Goal: Task Accomplishment & Management: Use online tool/utility

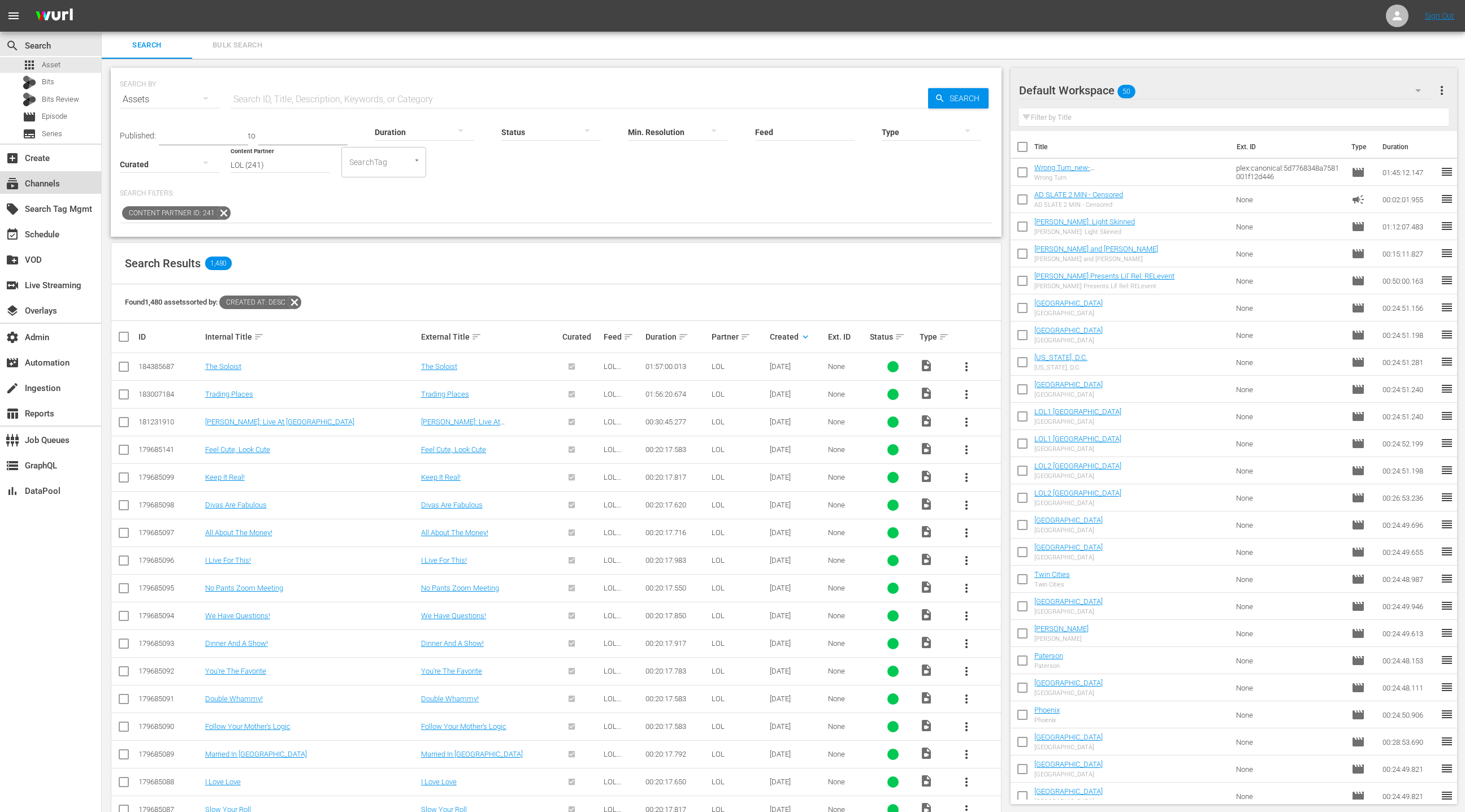
click at [59, 182] on div "subscriptions Channels" at bounding box center [32, 181] width 64 height 10
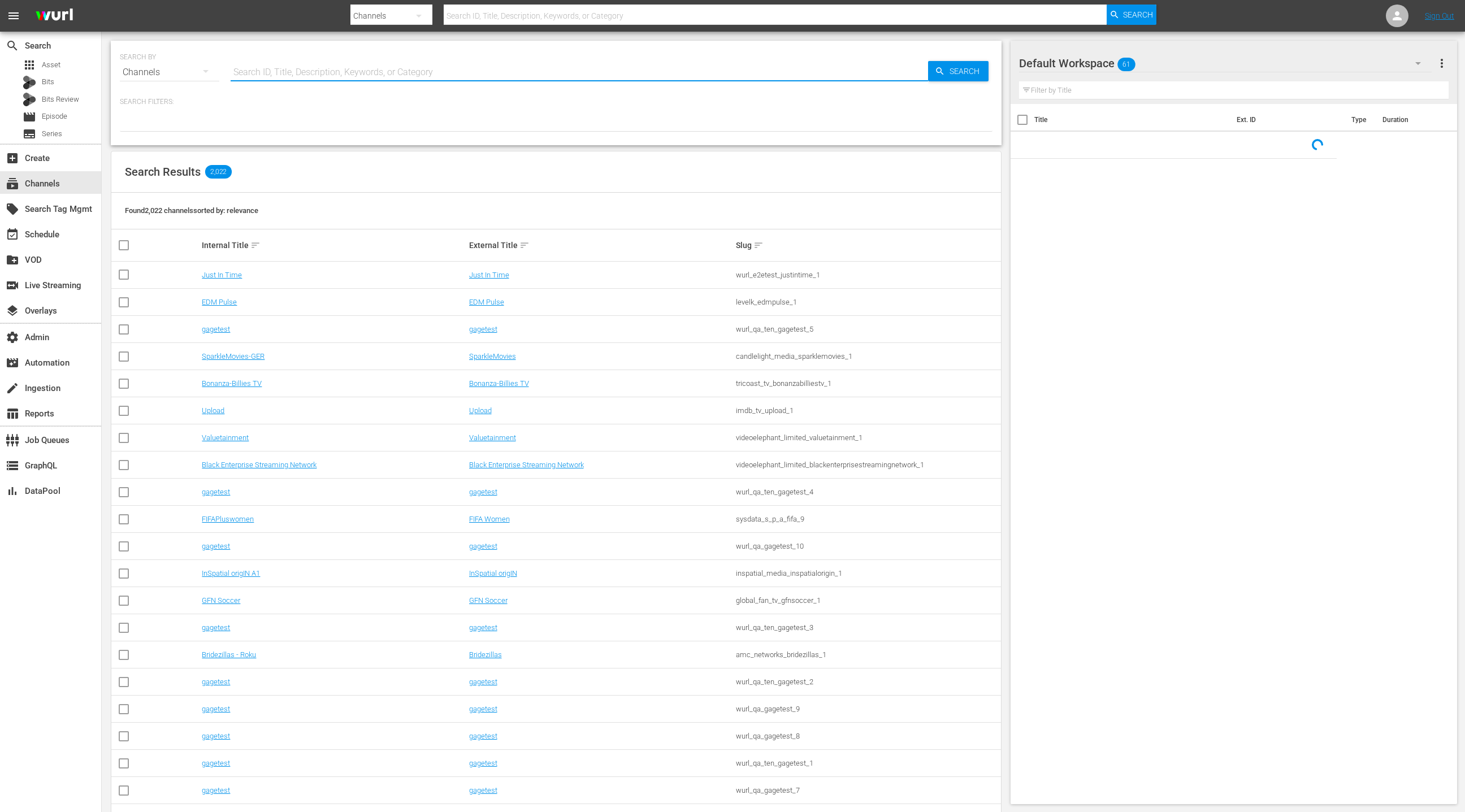
click at [321, 73] on input "text" at bounding box center [579, 73] width 697 height 27
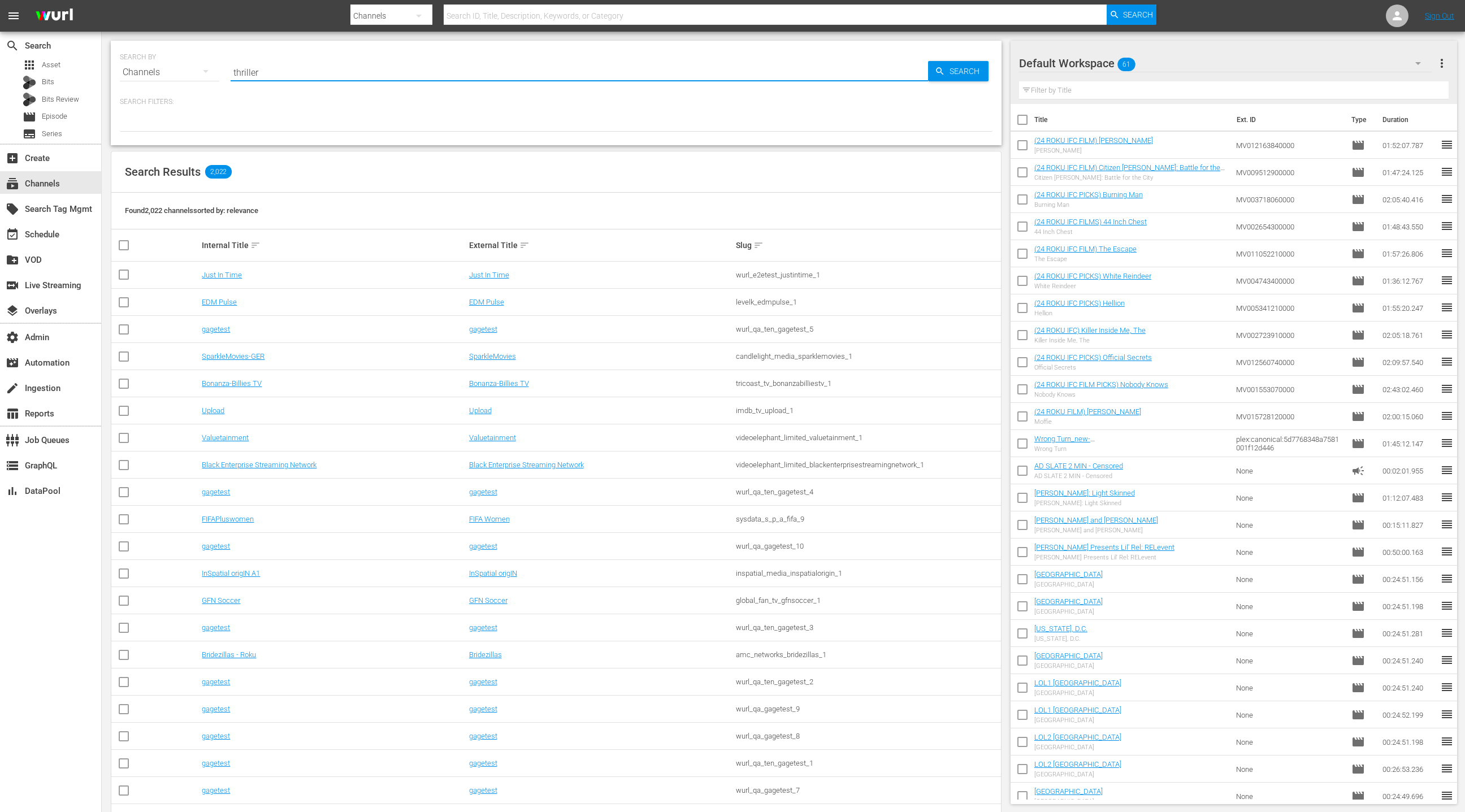
type input "thrillers"
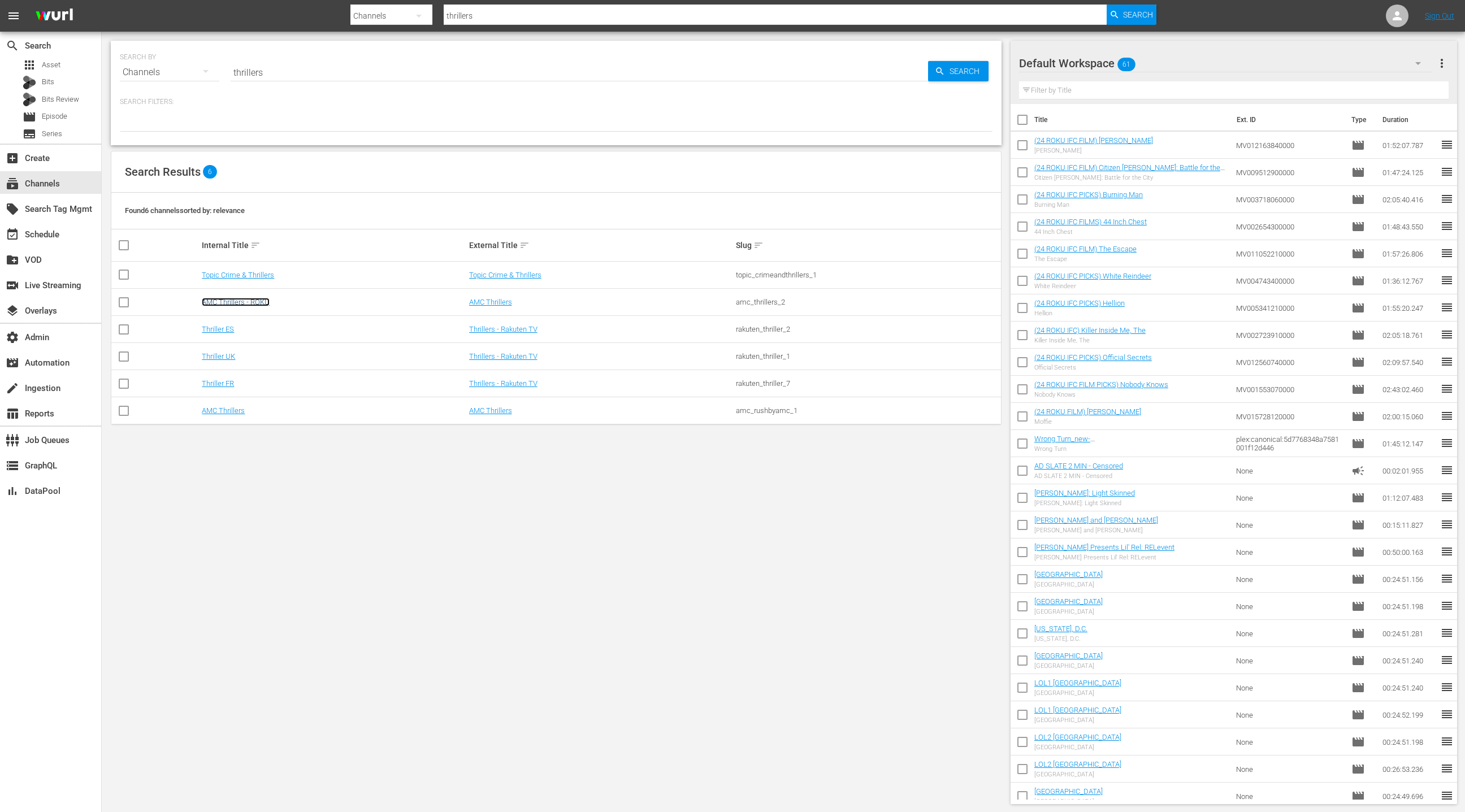
click at [262, 302] on link "AMC Thrillers - ROKU" at bounding box center [236, 302] width 68 height 8
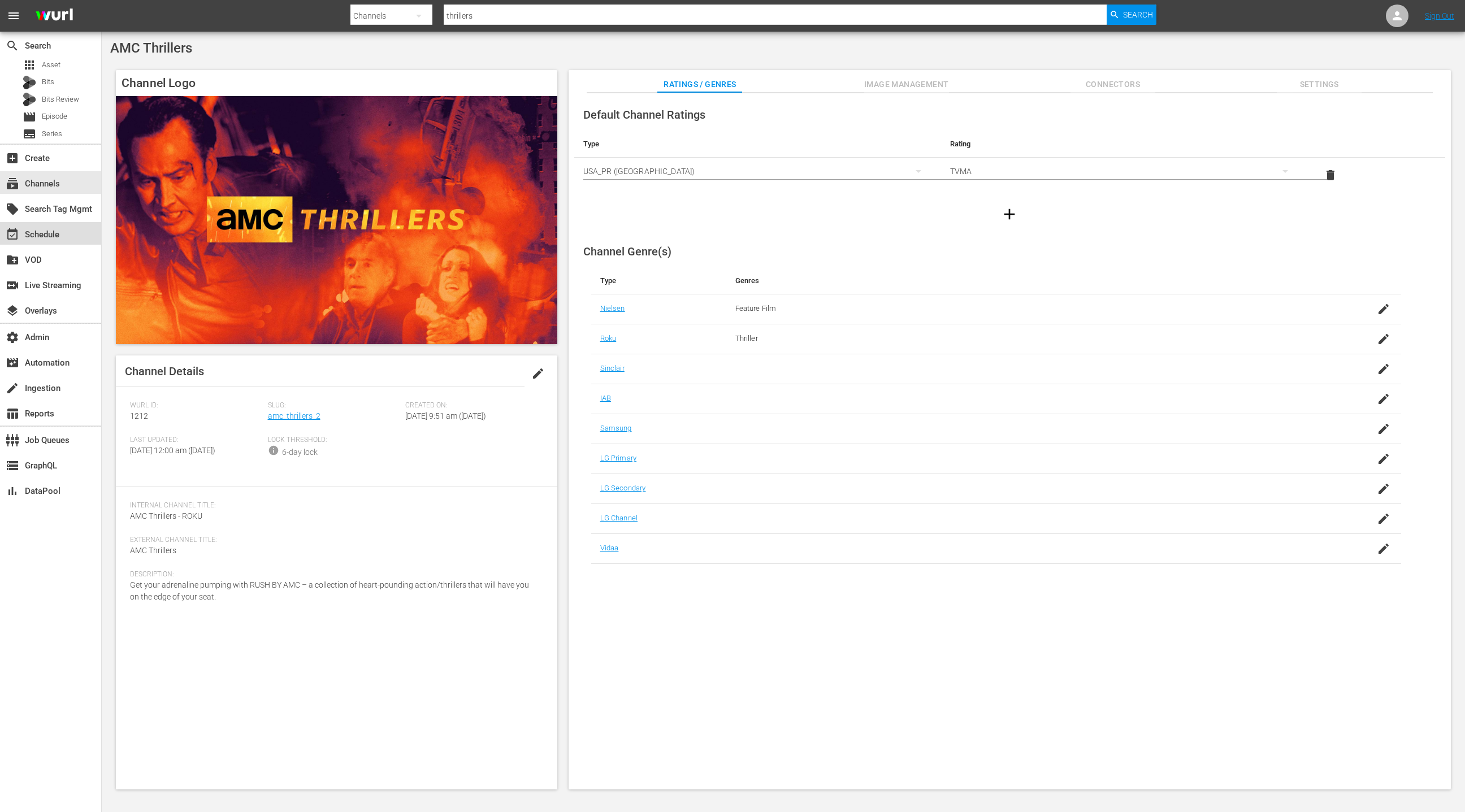
click at [75, 238] on div "event_available Schedule" at bounding box center [51, 234] width 101 height 23
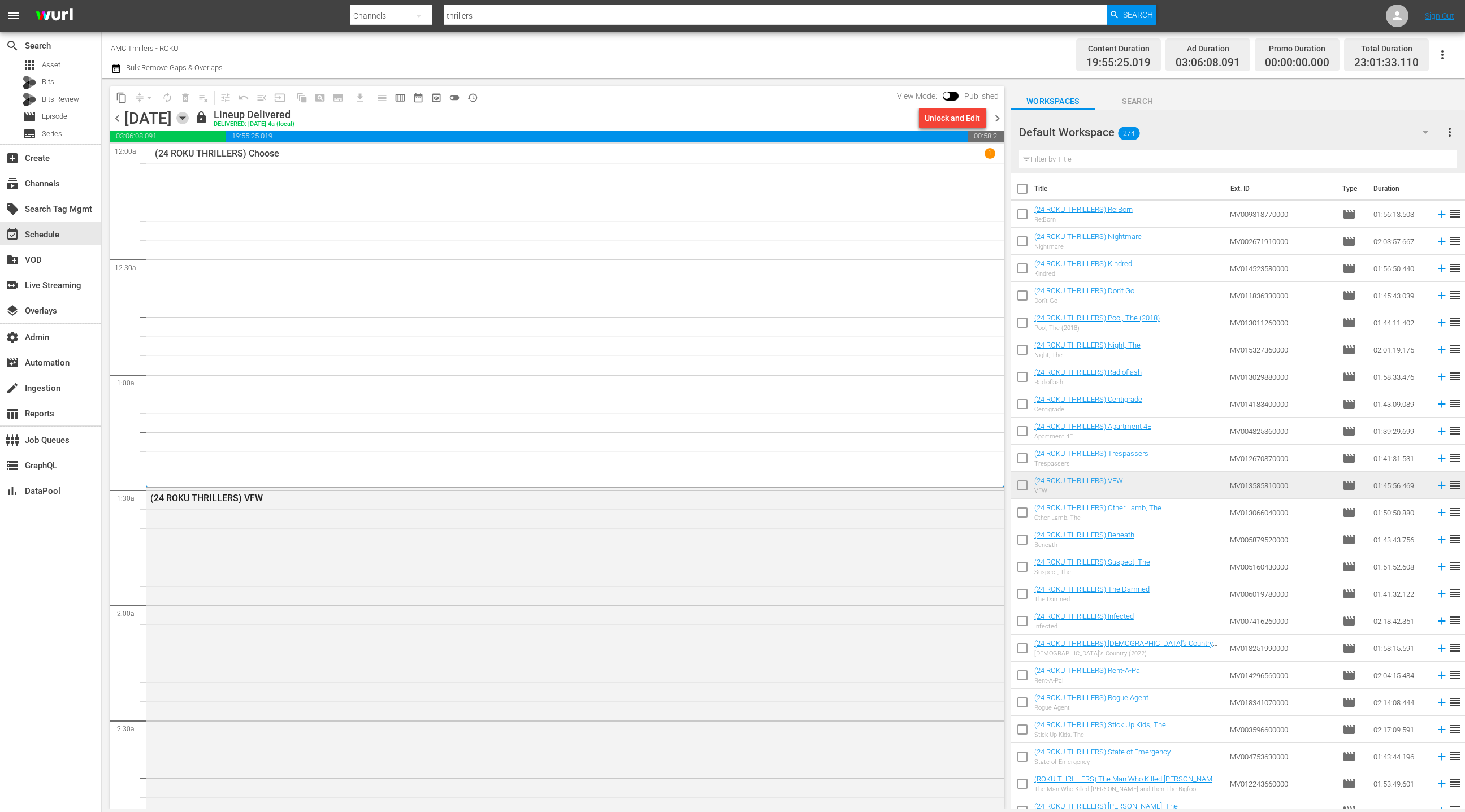
click at [189, 117] on icon "button" at bounding box center [182, 118] width 12 height 12
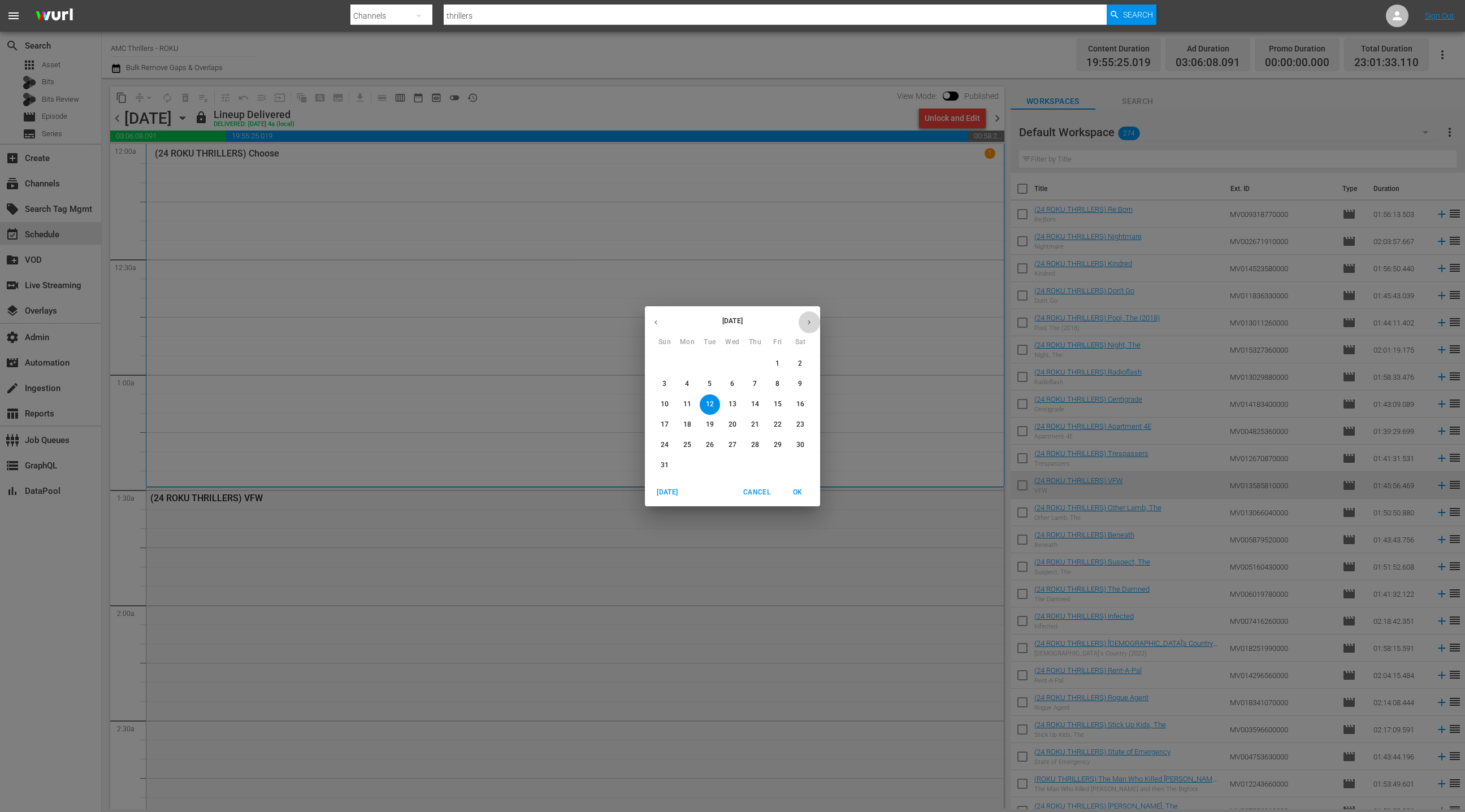
click at [807, 321] on icon "button" at bounding box center [809, 322] width 8 height 8
click at [692, 359] on span "1" at bounding box center [687, 364] width 20 height 10
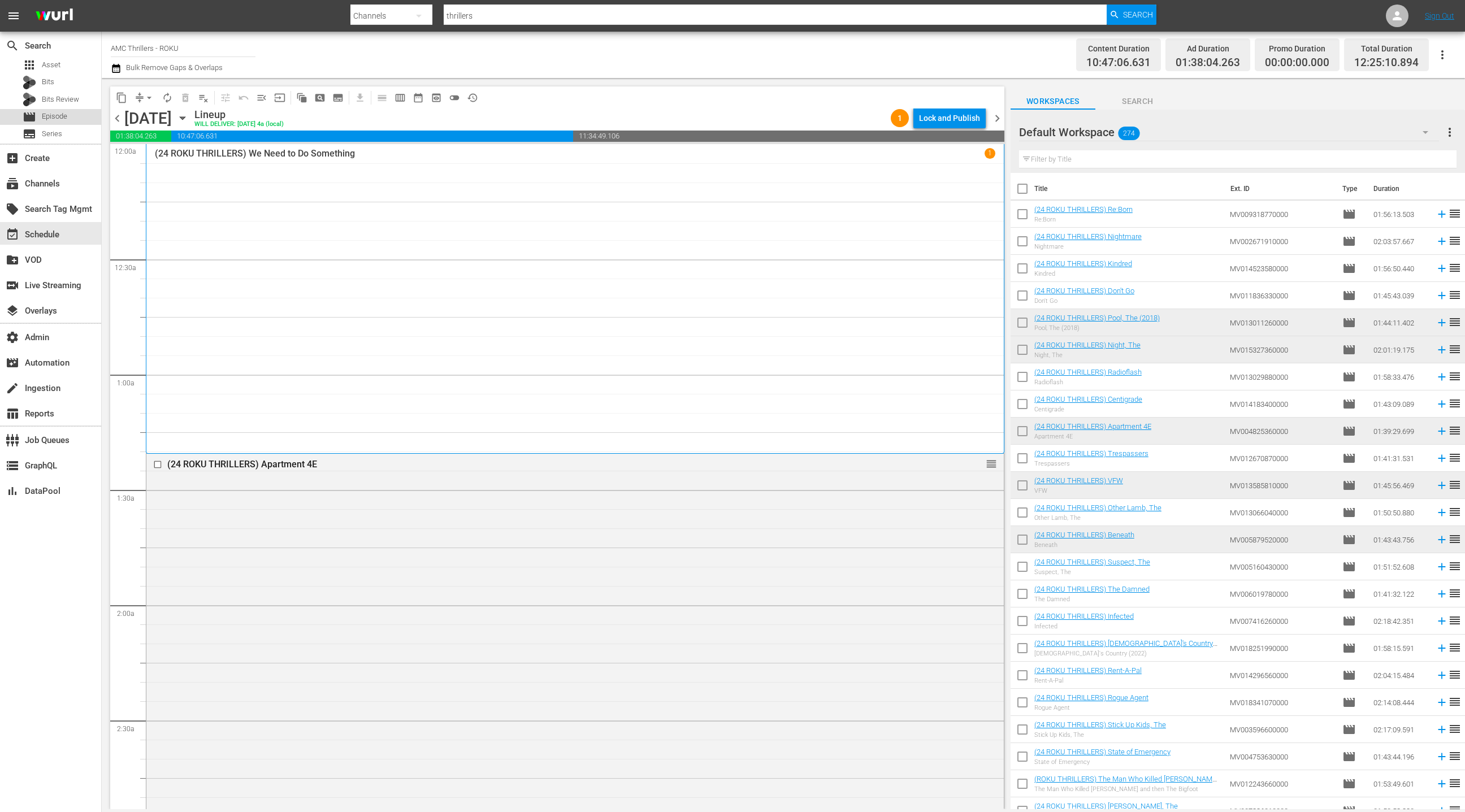
click at [67, 120] on div "movie Episode" at bounding box center [51, 116] width 101 height 16
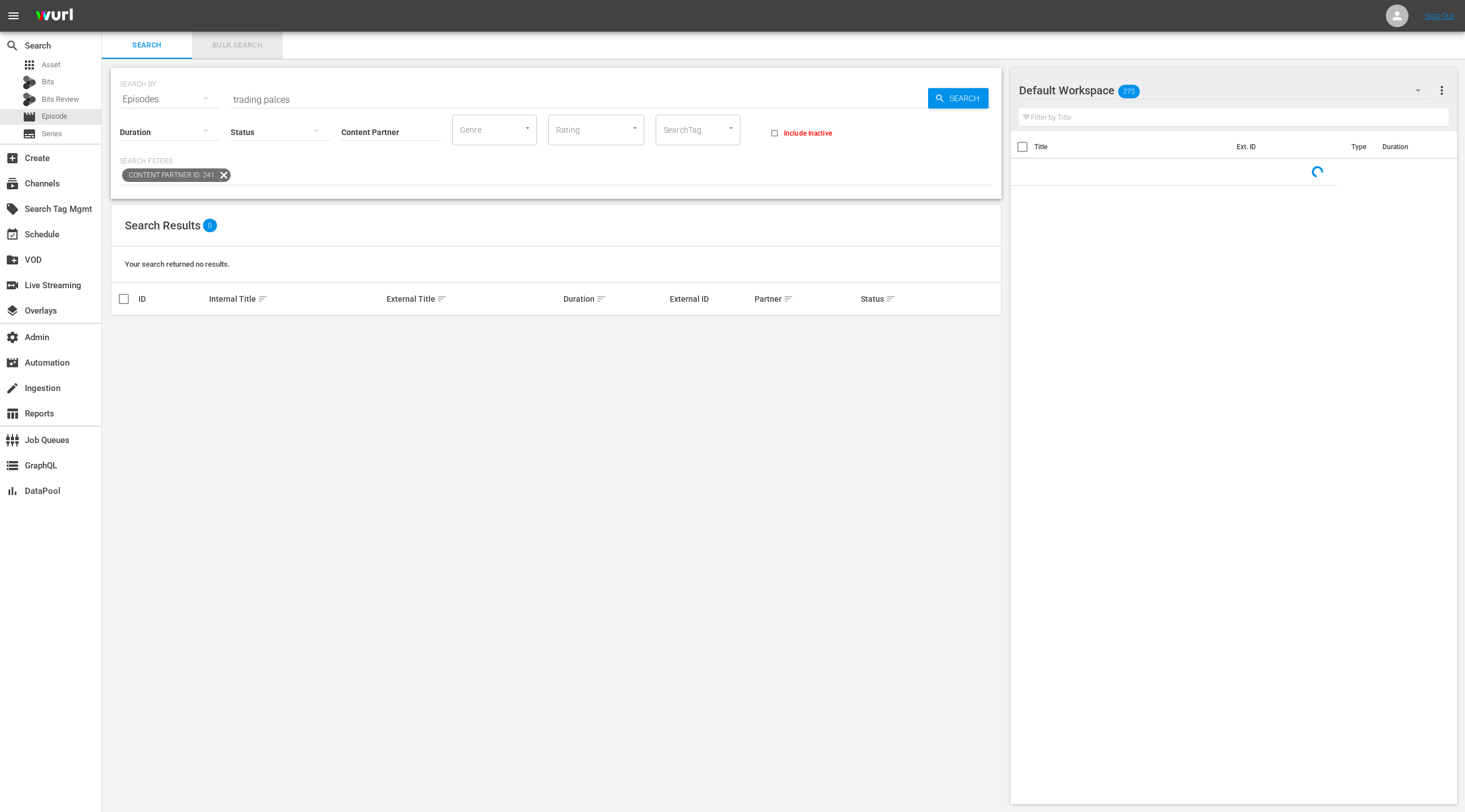
click at [219, 42] on span "Bulk Search" at bounding box center [237, 45] width 77 height 13
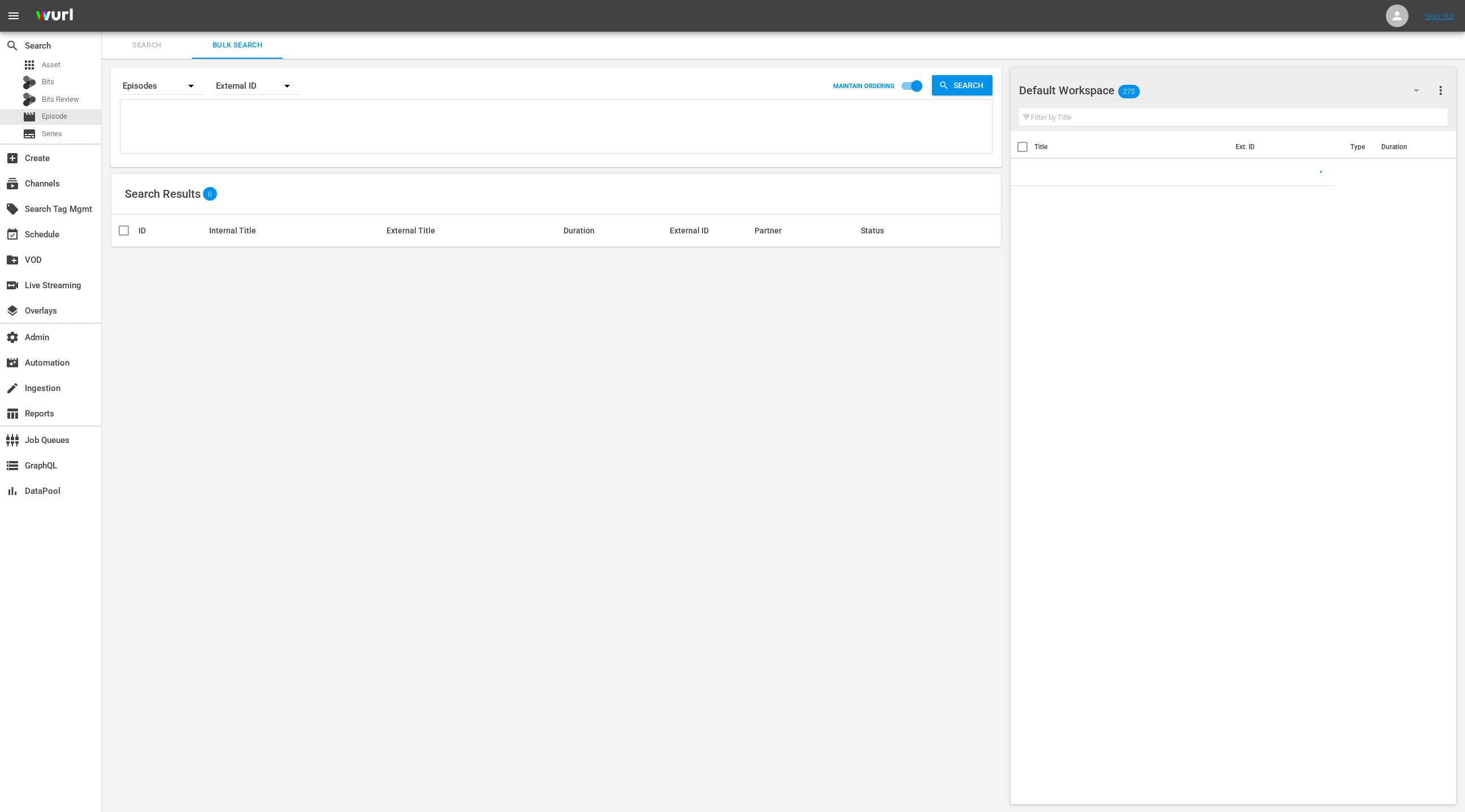
click at [234, 147] on textarea at bounding box center [557, 129] width 869 height 51
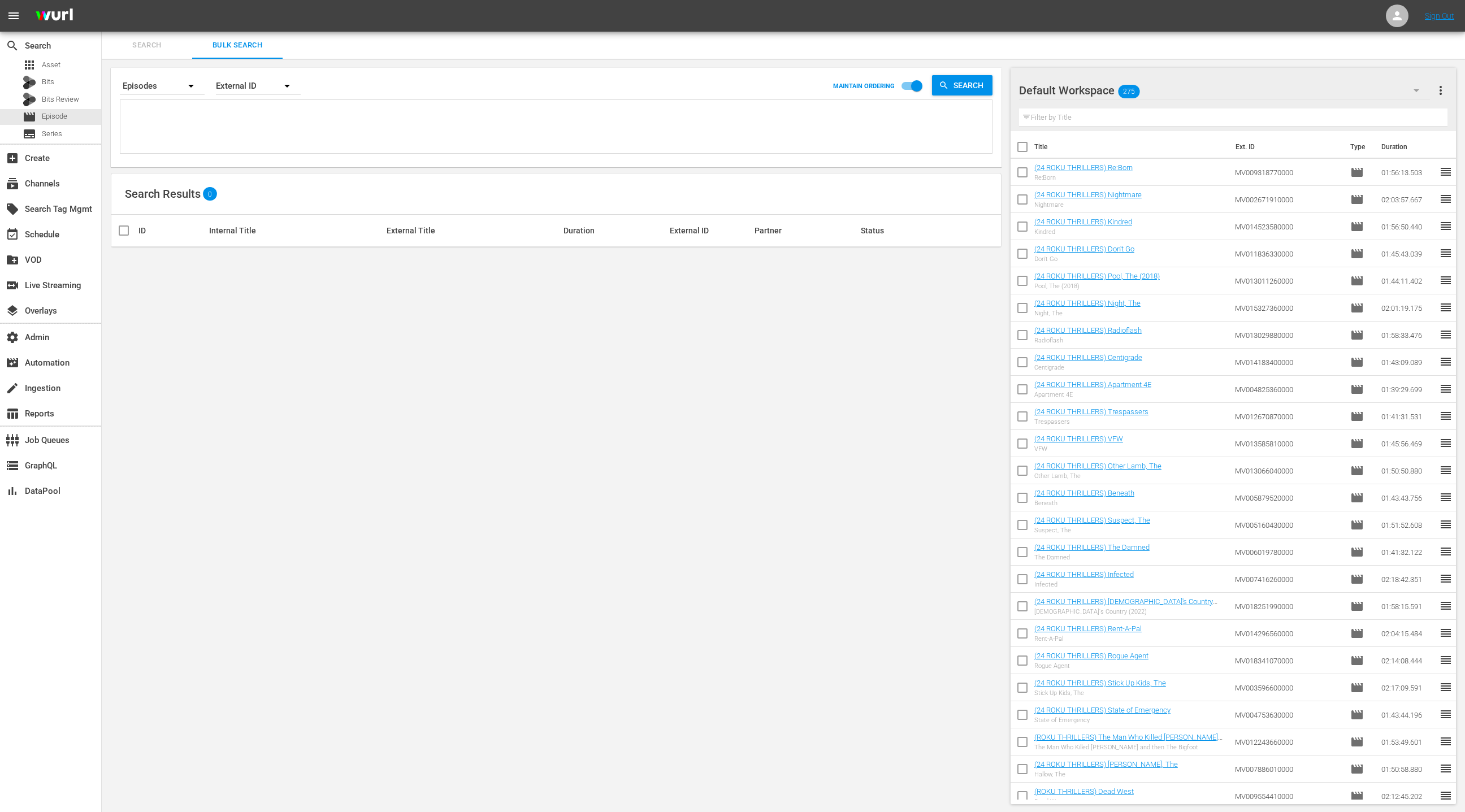
paste textarea "66616533 2677913 41683288 83452534 49016620 69785117 16701243 49995072 1914179 …"
type textarea "66616533 2677913 41683288 83452534 49016620 69785117 16701243 49995072 1914179 …"
click at [248, 86] on div "External ID" at bounding box center [258, 86] width 85 height 32
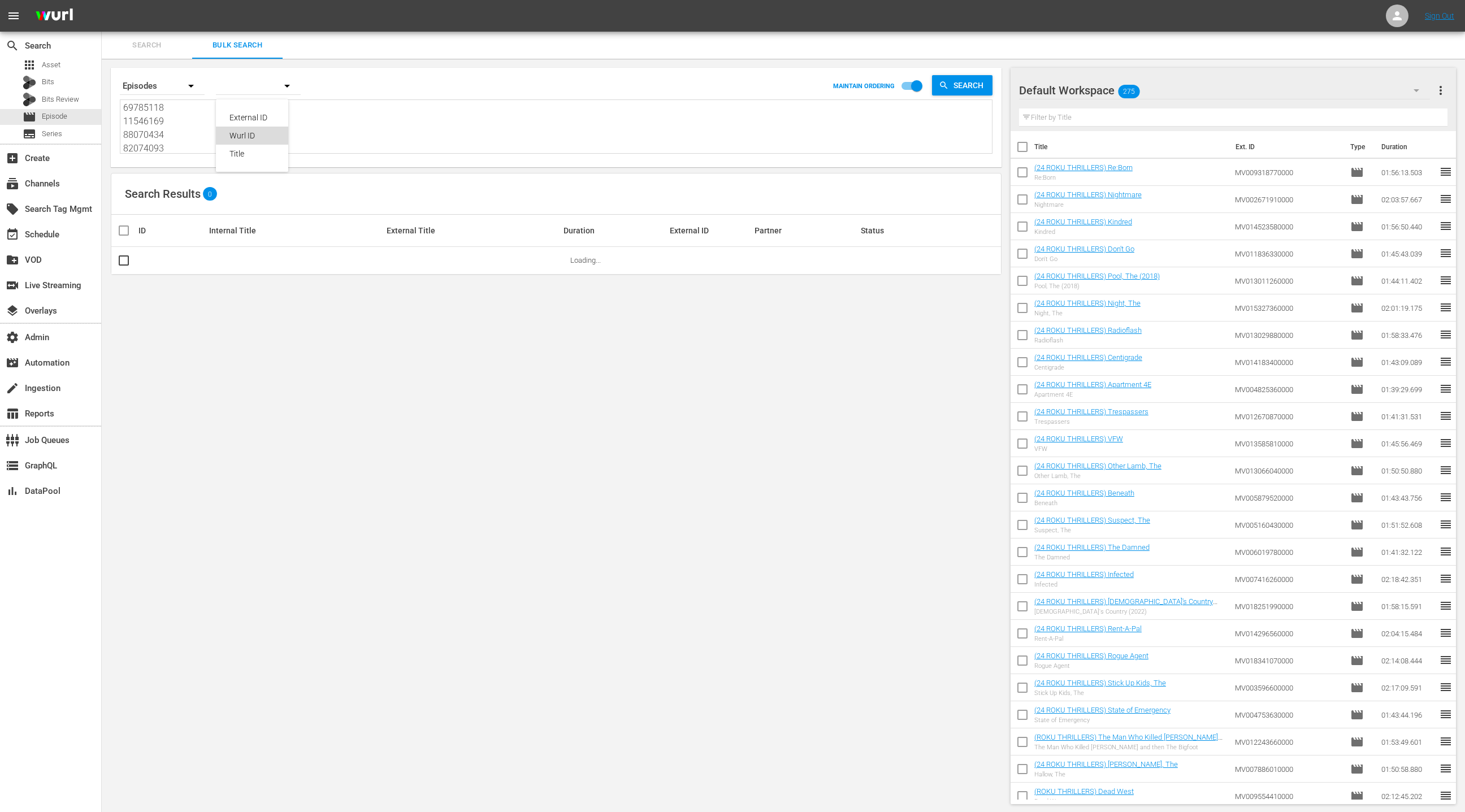
click at [250, 131] on div "Wurl ID" at bounding box center [252, 135] width 45 height 18
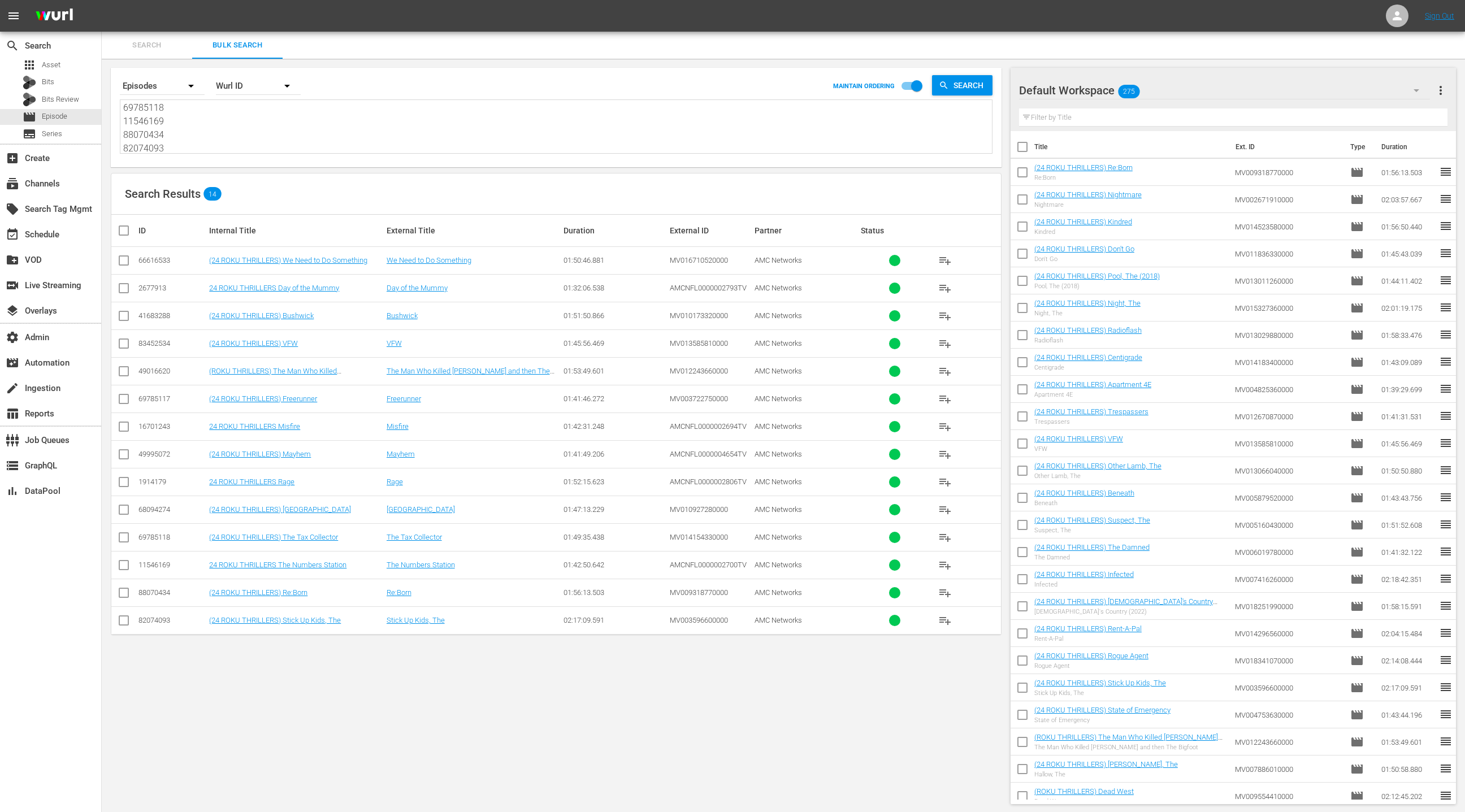
click at [1420, 94] on icon "button" at bounding box center [1417, 91] width 14 height 14
click at [1420, 94] on div "New Workspace Sun Jun 08 2025 21:49:35 GMT+0000 (13) New Workspace Mon May 26 2…" at bounding box center [732, 406] width 1465 height 812
click at [1397, 17] on icon at bounding box center [1397, 16] width 9 height 9
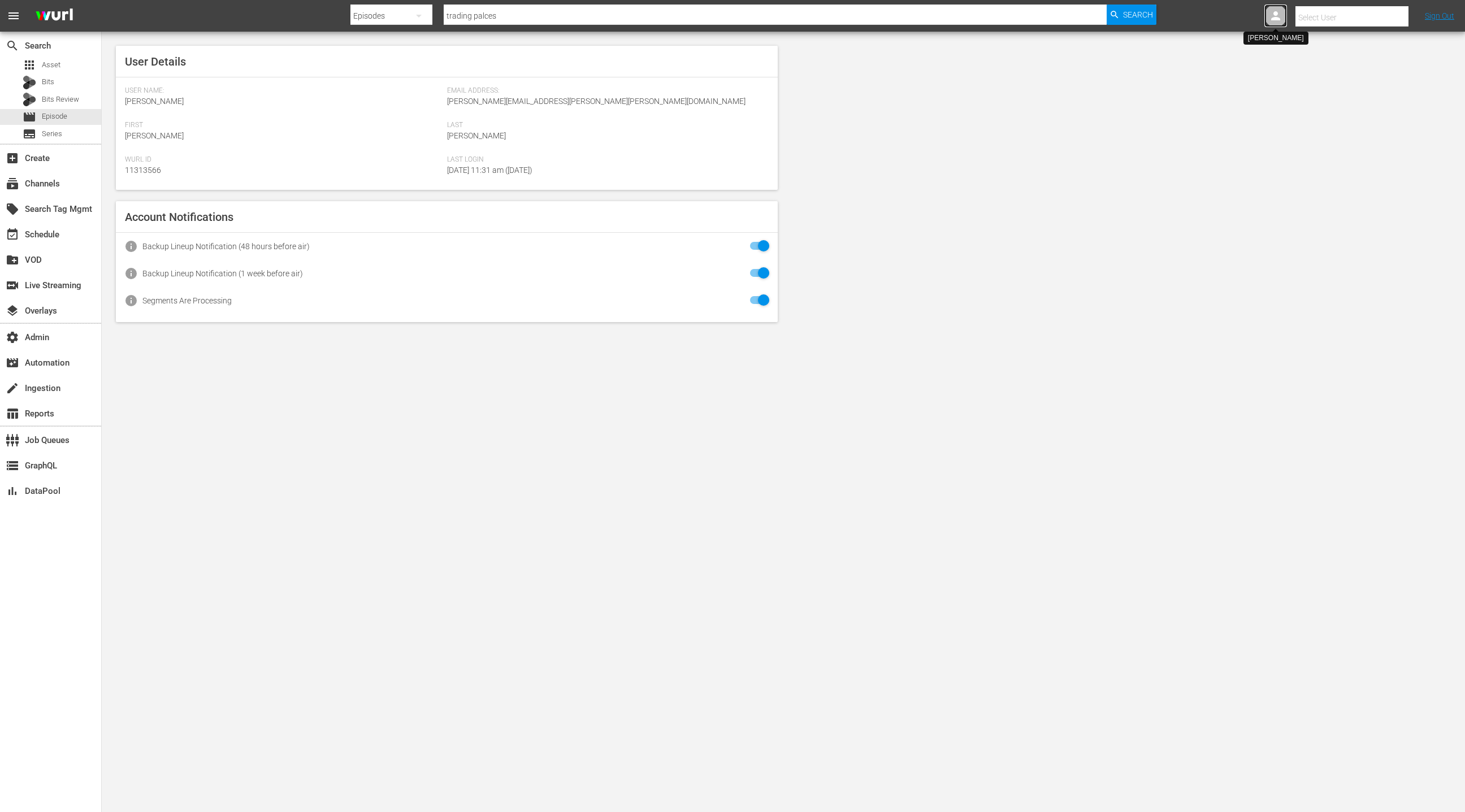
click at [1271, 17] on icon at bounding box center [1276, 16] width 14 height 14
click at [56, 237] on div "event_available Schedule" at bounding box center [32, 232] width 64 height 10
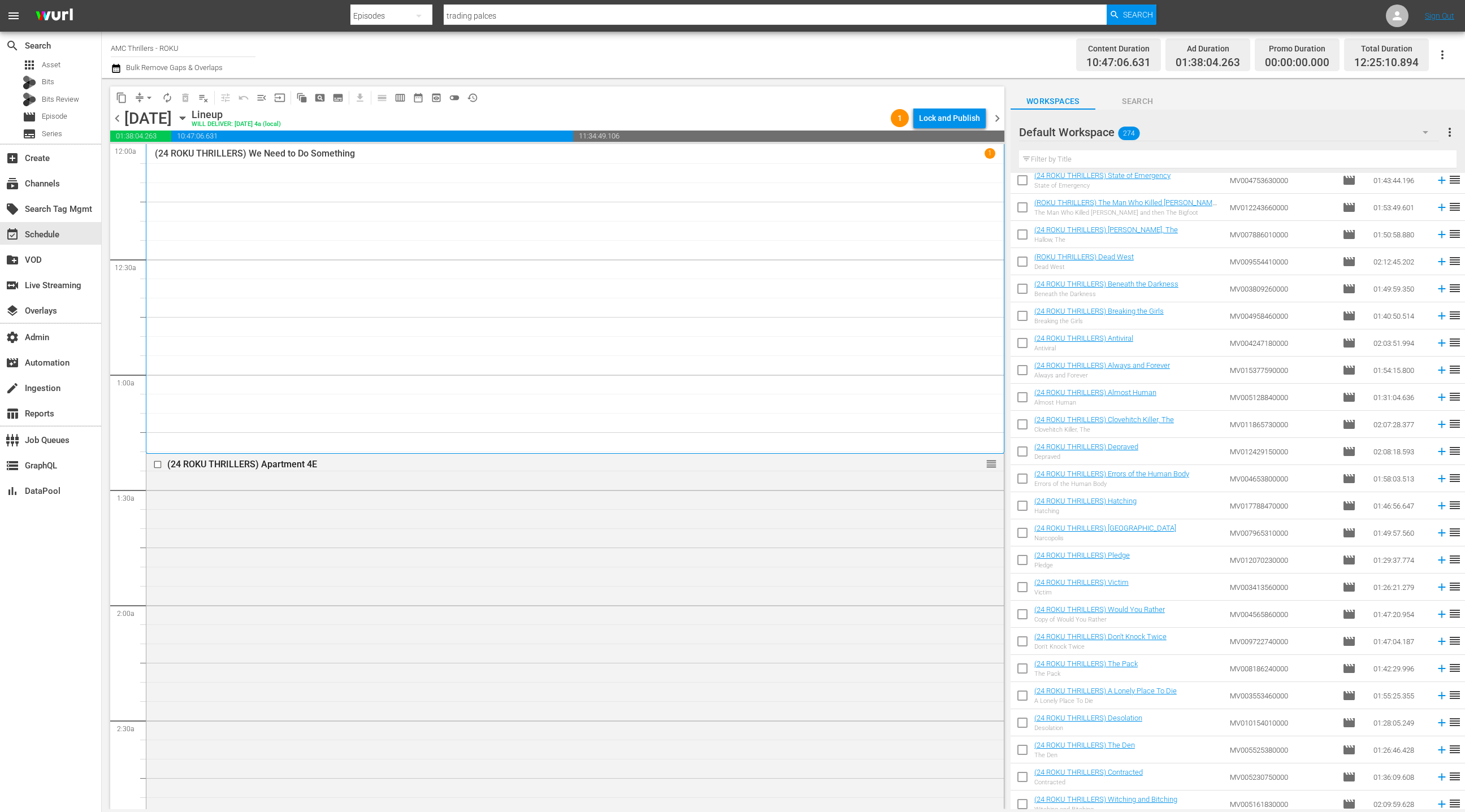
scroll to position [544, 0]
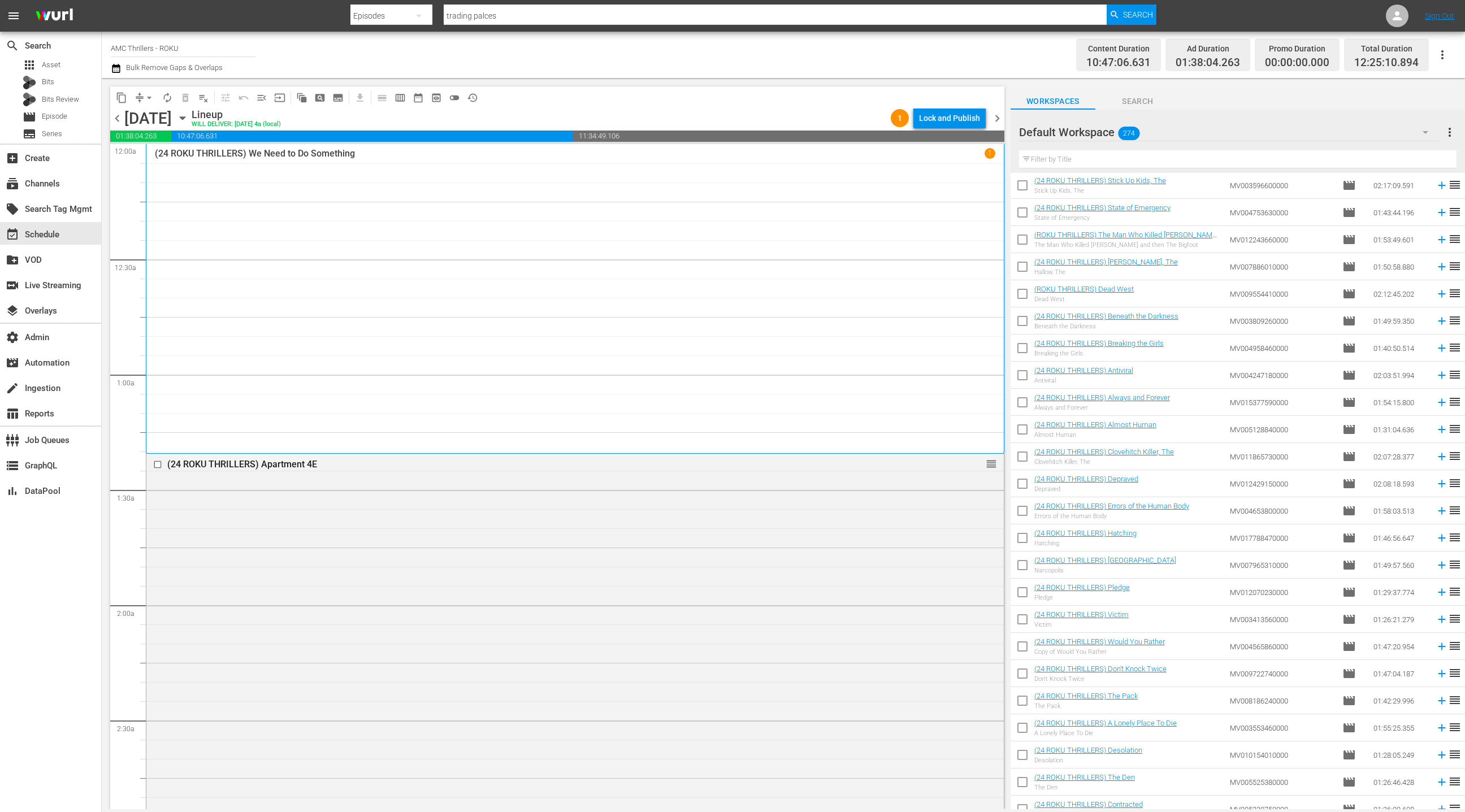
click at [1352, 138] on div "Default Workspace 274" at bounding box center [1228, 132] width 420 height 32
click at [1162, 200] on div "may (66)" at bounding box center [1145, 200] width 226 height 18
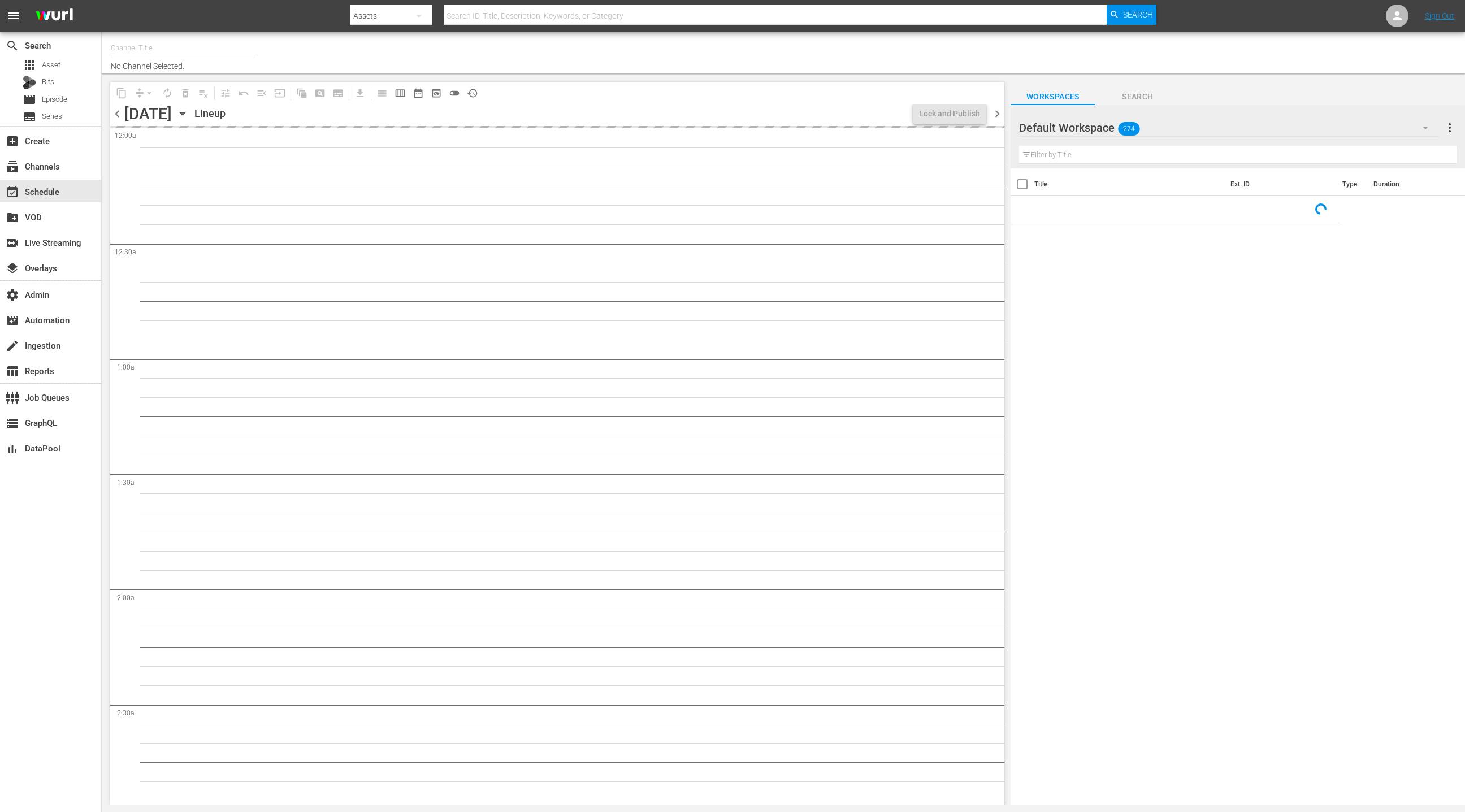
type input "AMC Thrillers - ROKU (1212)"
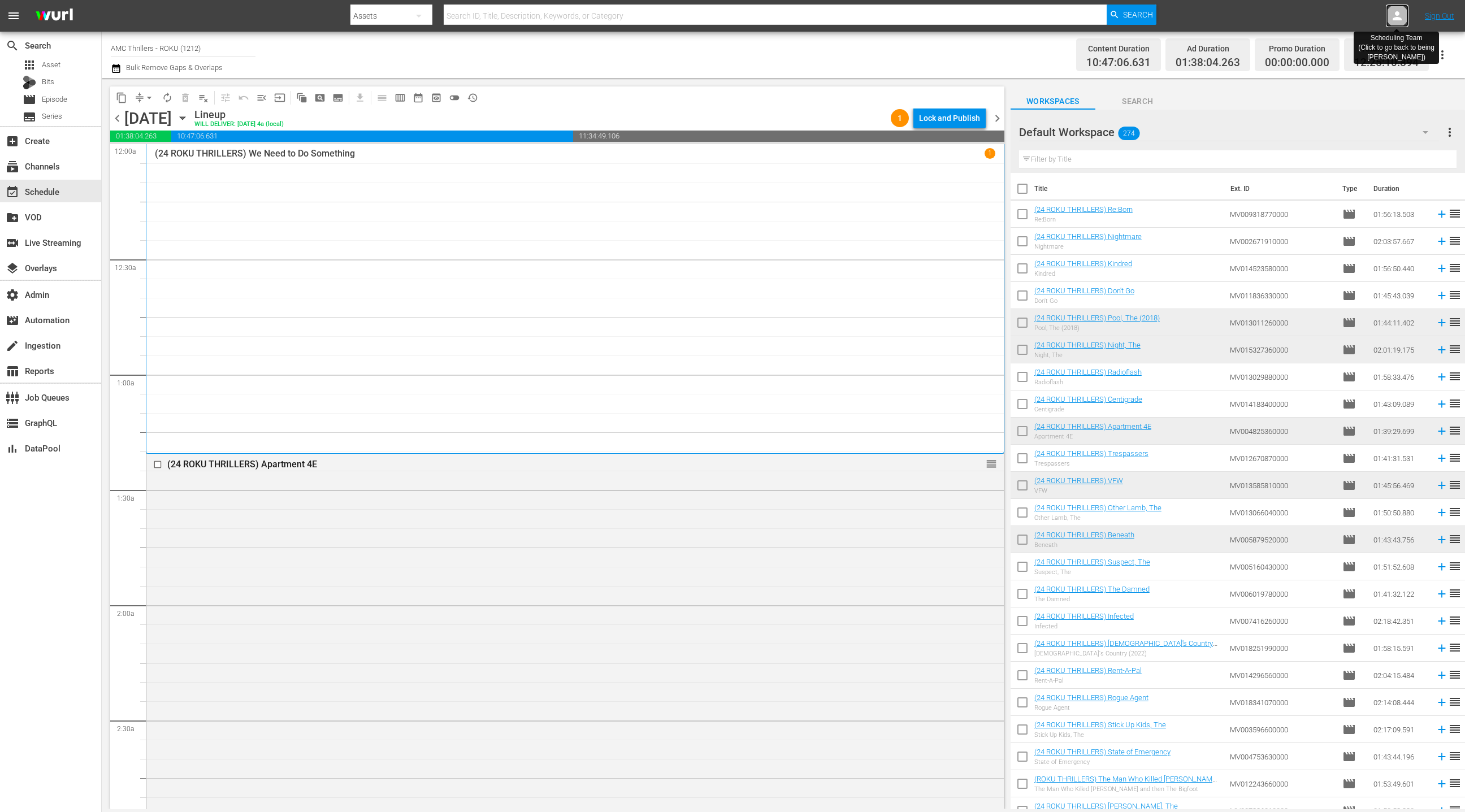
click at [1397, 11] on icon at bounding box center [1397, 16] width 9 height 9
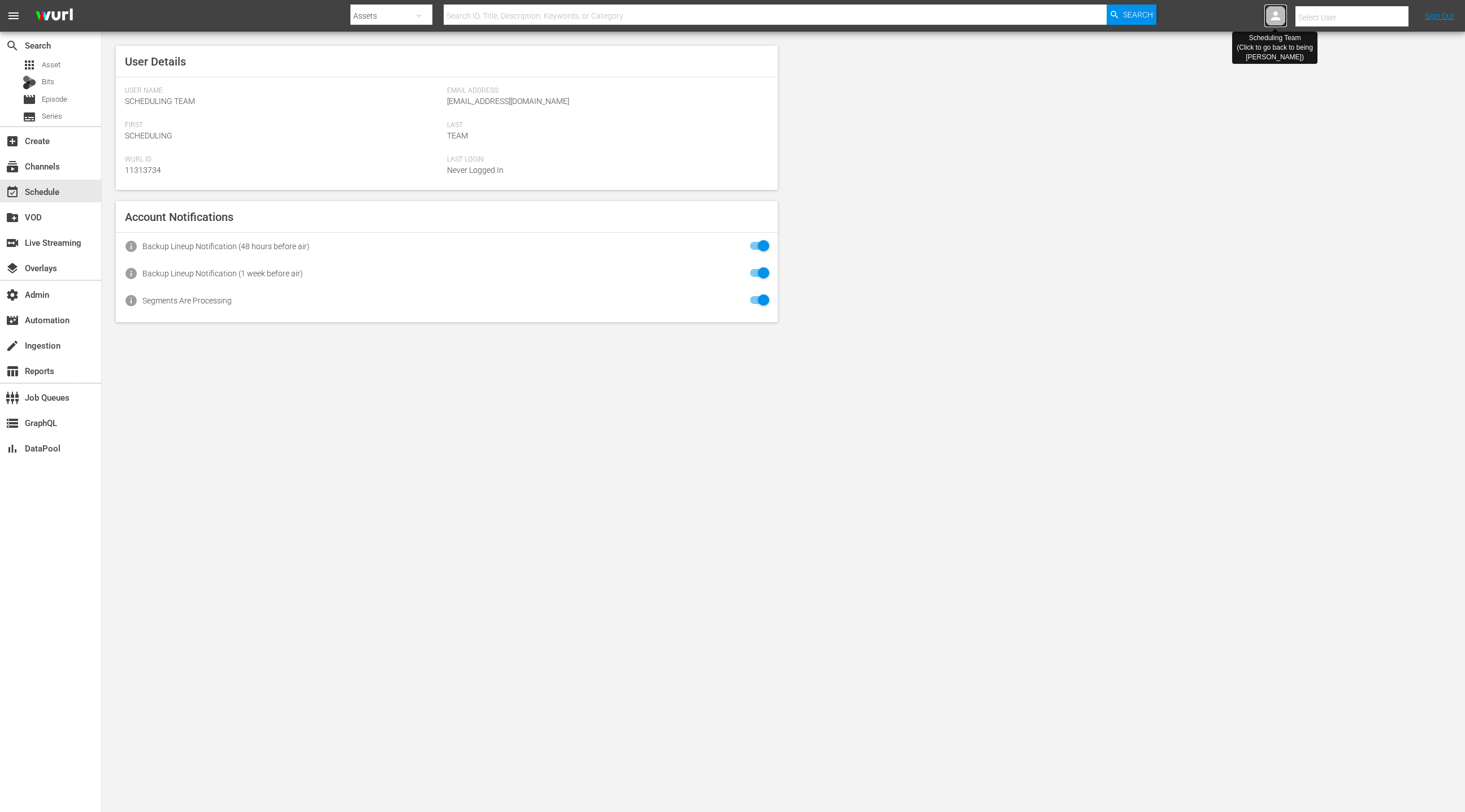
click at [1276, 14] on icon at bounding box center [1276, 16] width 9 height 9
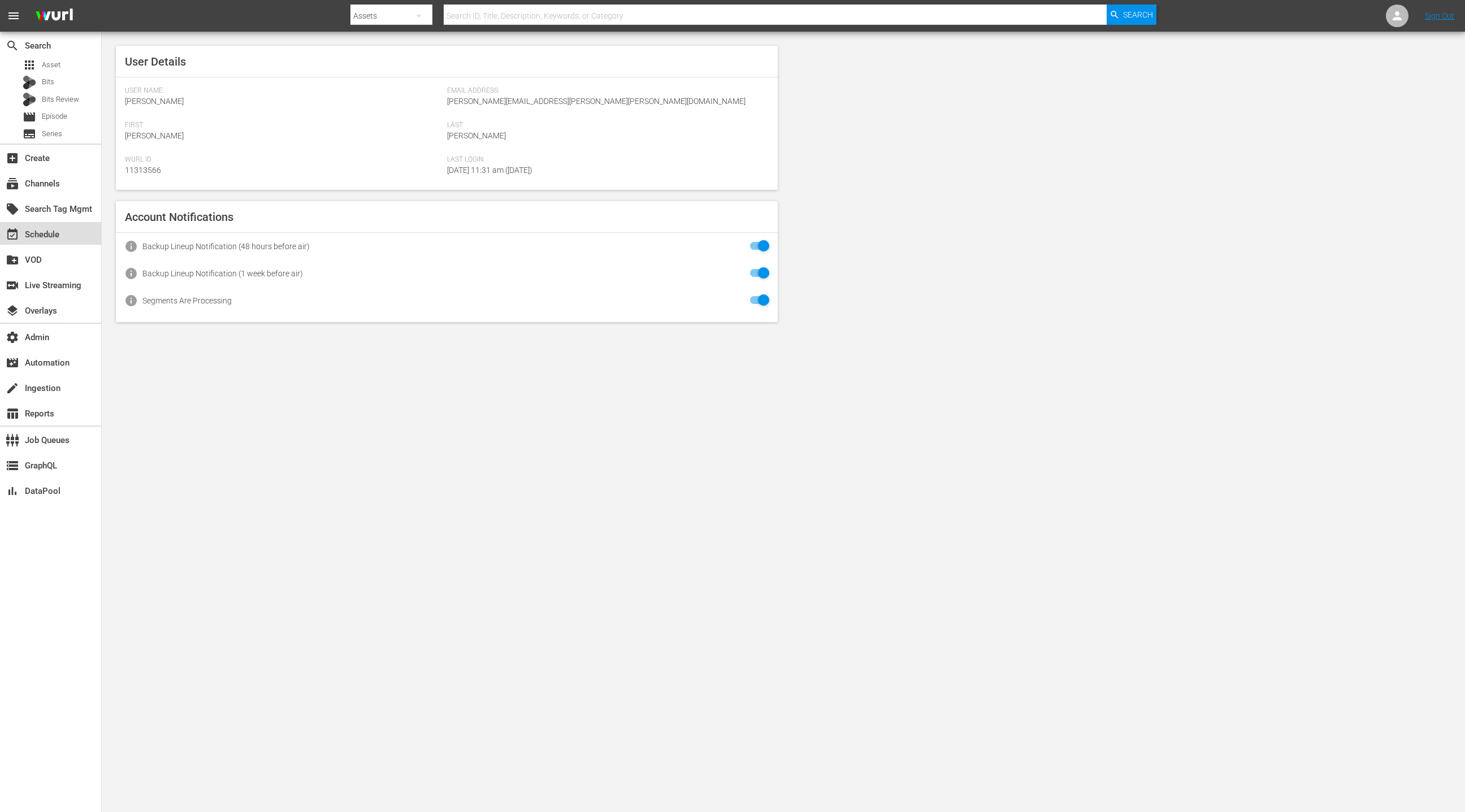
click at [51, 242] on div "event_available Schedule" at bounding box center [51, 234] width 101 height 23
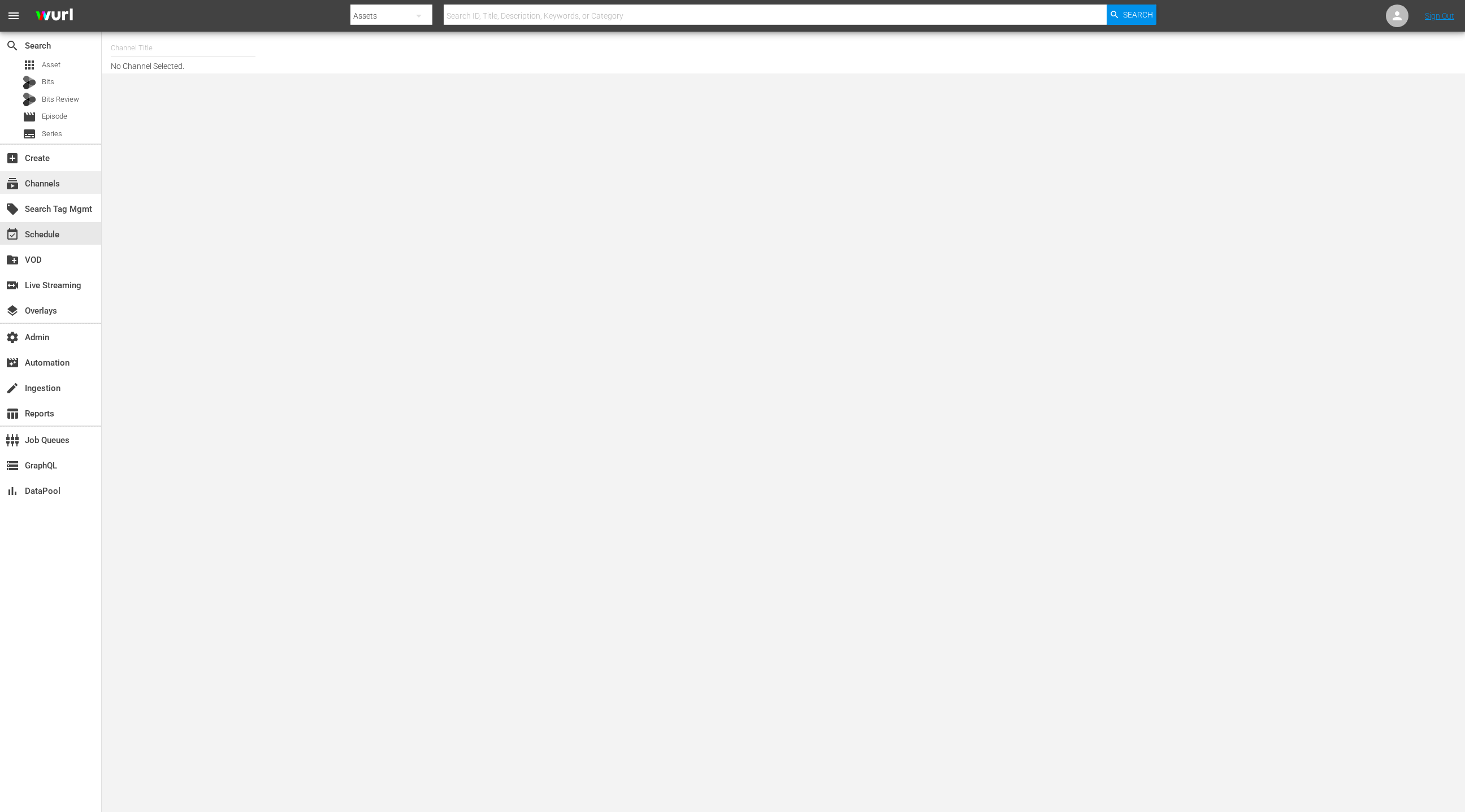
click at [59, 184] on div "subscriptions Channels" at bounding box center [32, 181] width 64 height 10
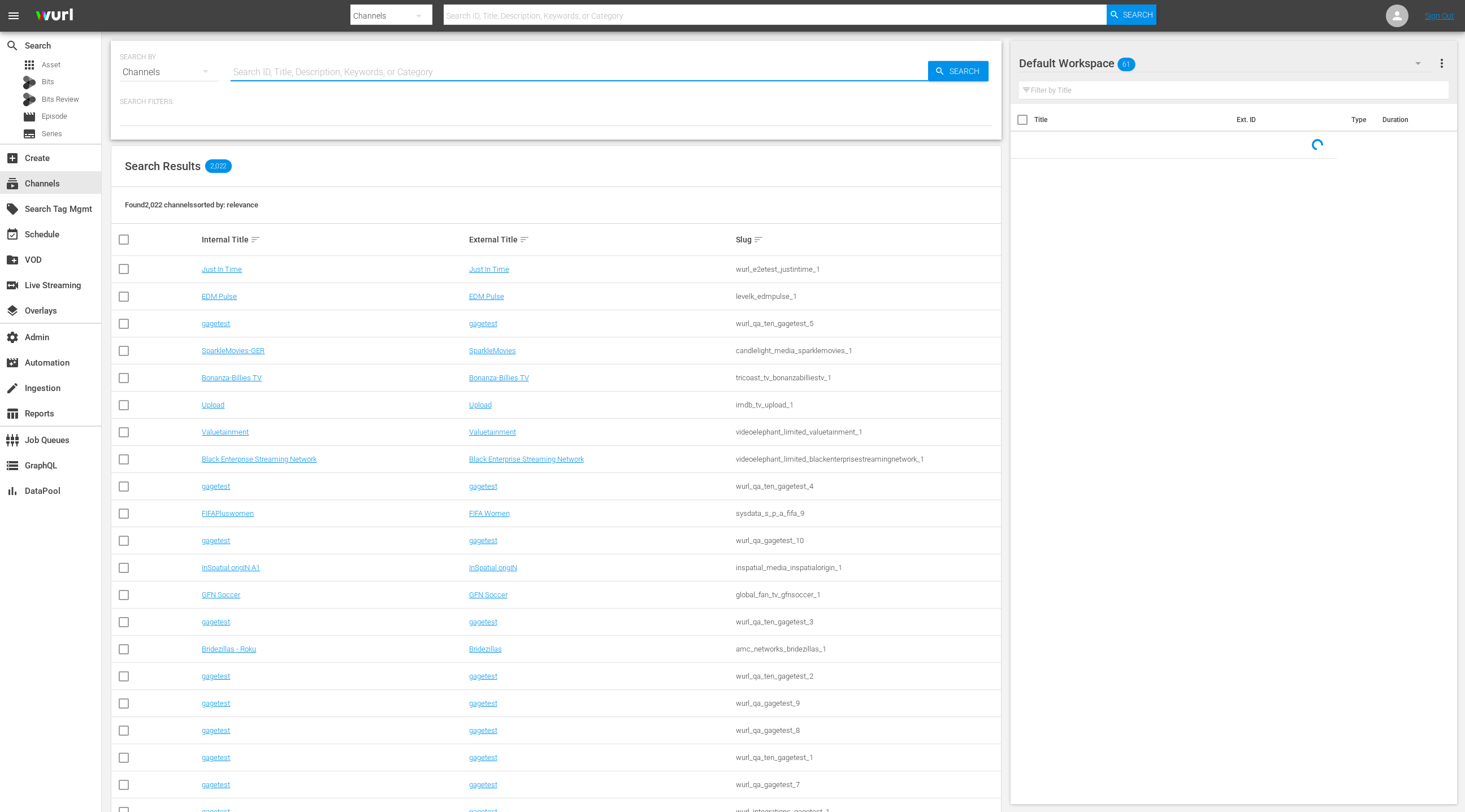
click at [262, 74] on input "text" at bounding box center [579, 73] width 697 height 27
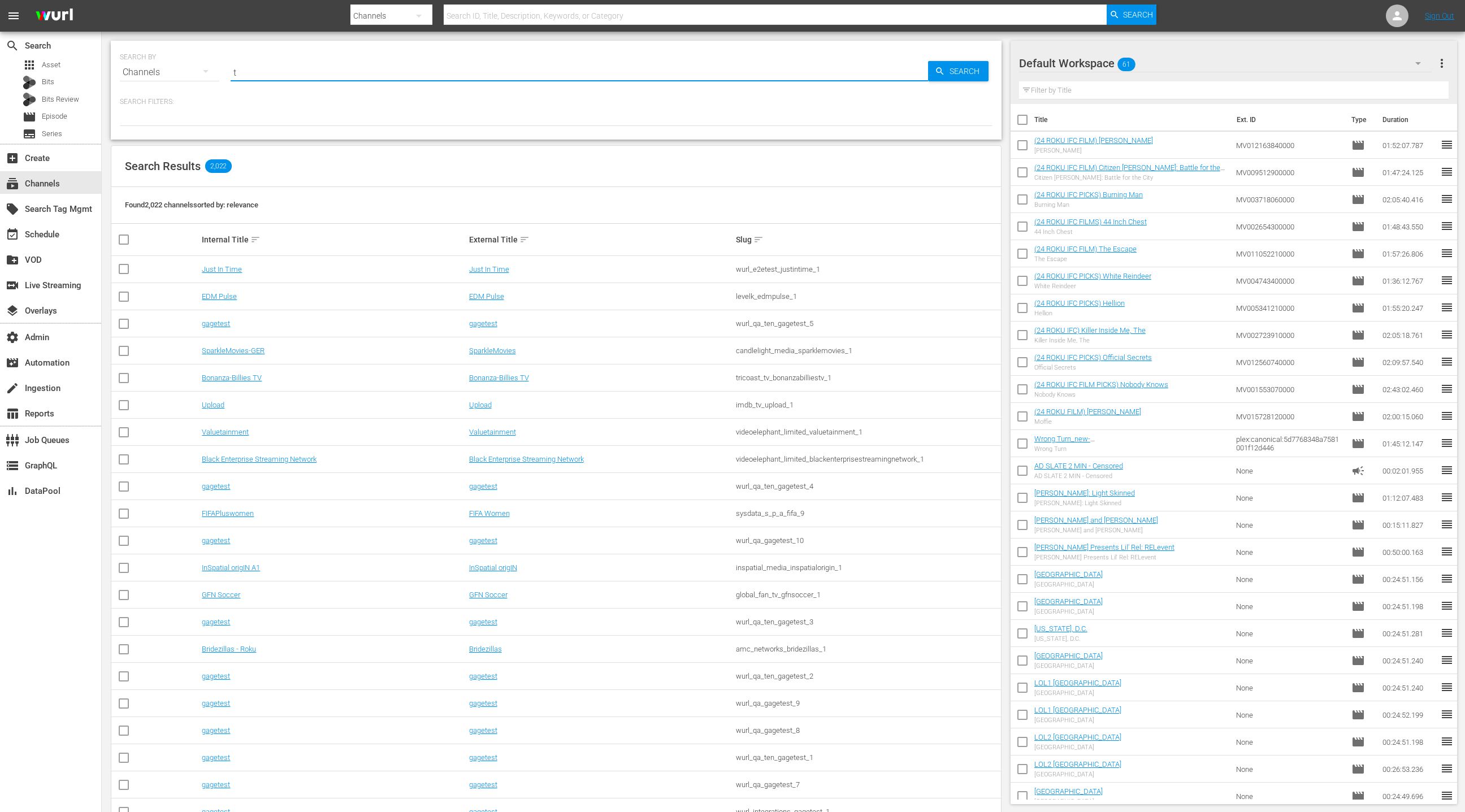
type input "th"
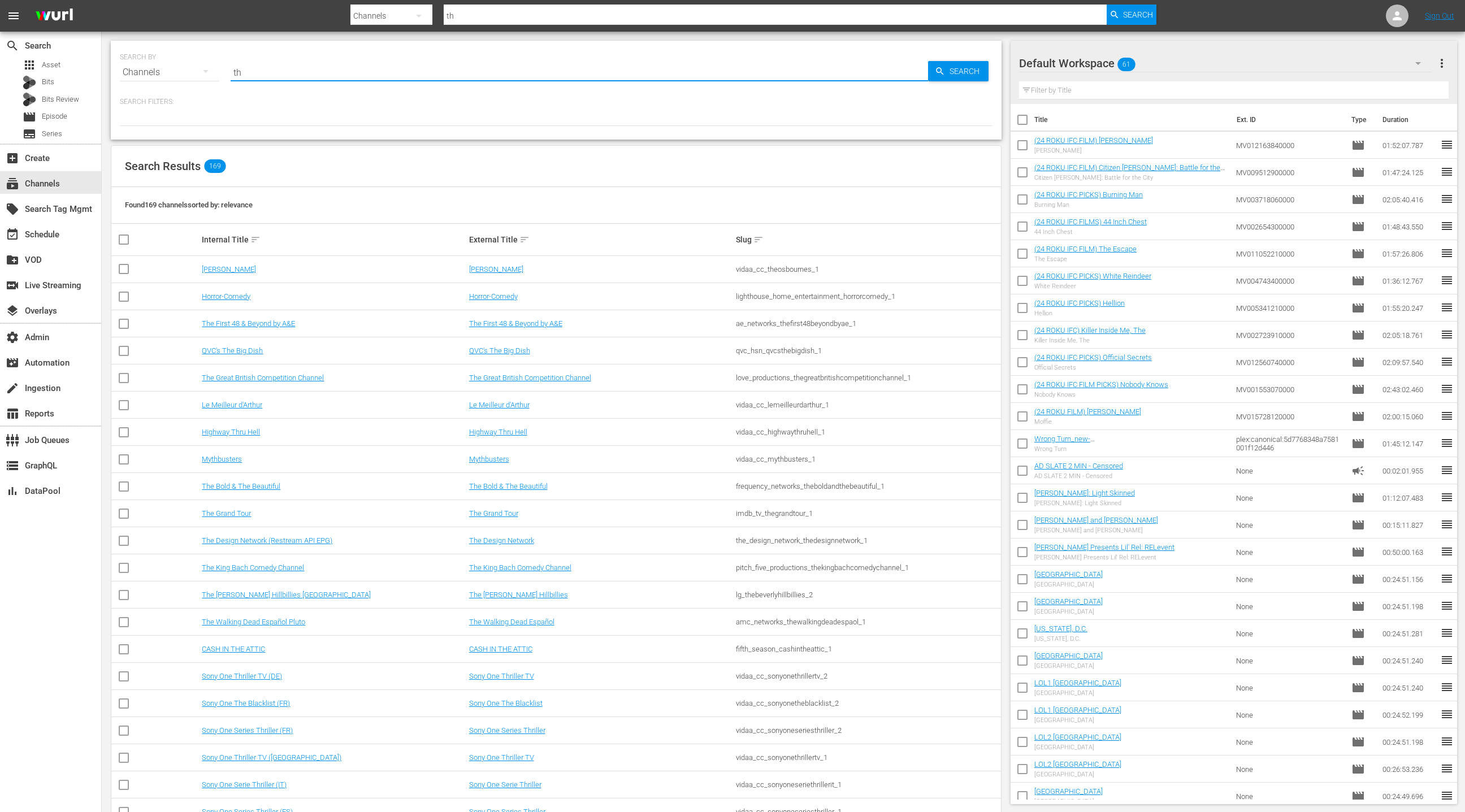
type input "thrillers"
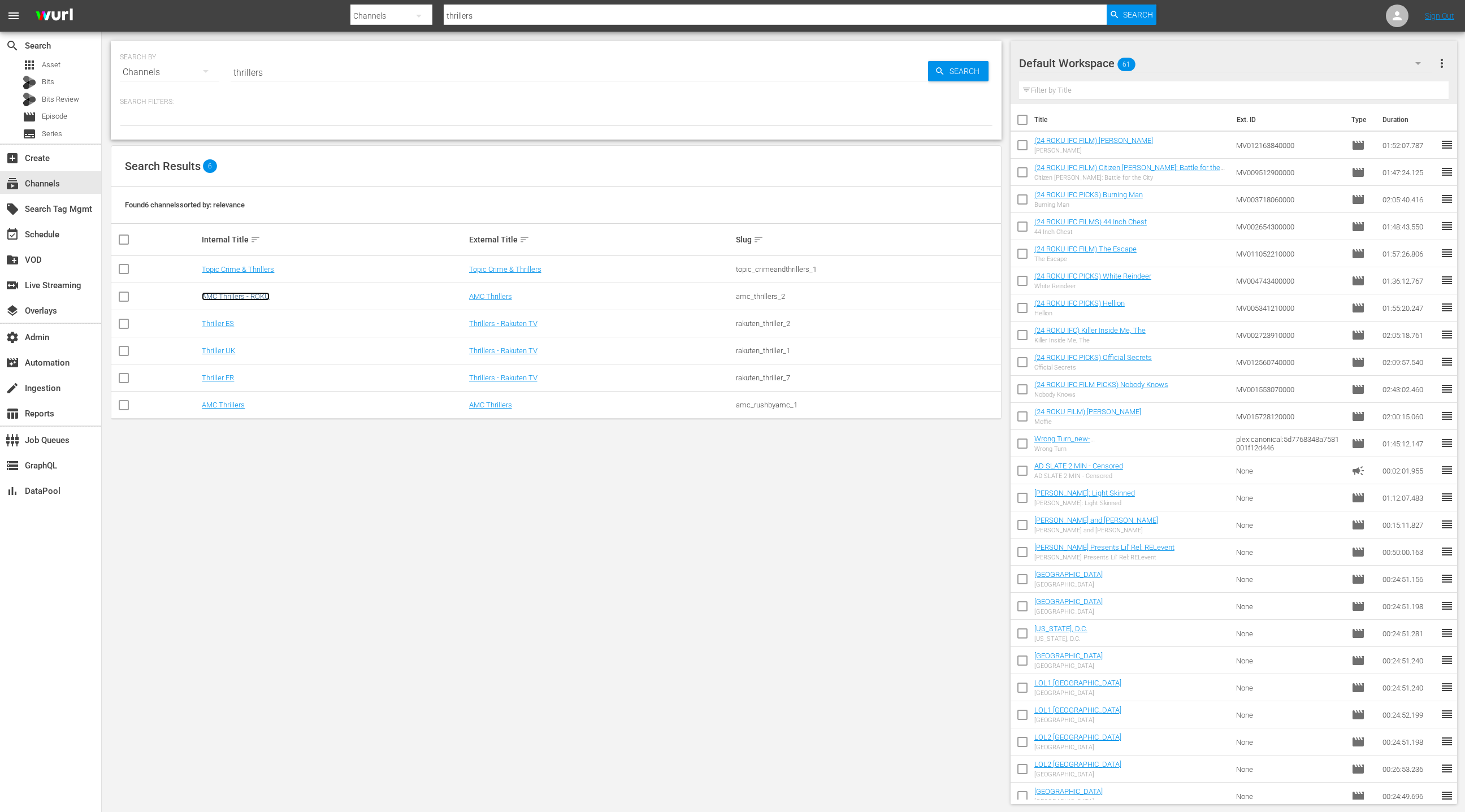
click at [269, 296] on link "AMC Thrillers - ROKU" at bounding box center [236, 296] width 68 height 8
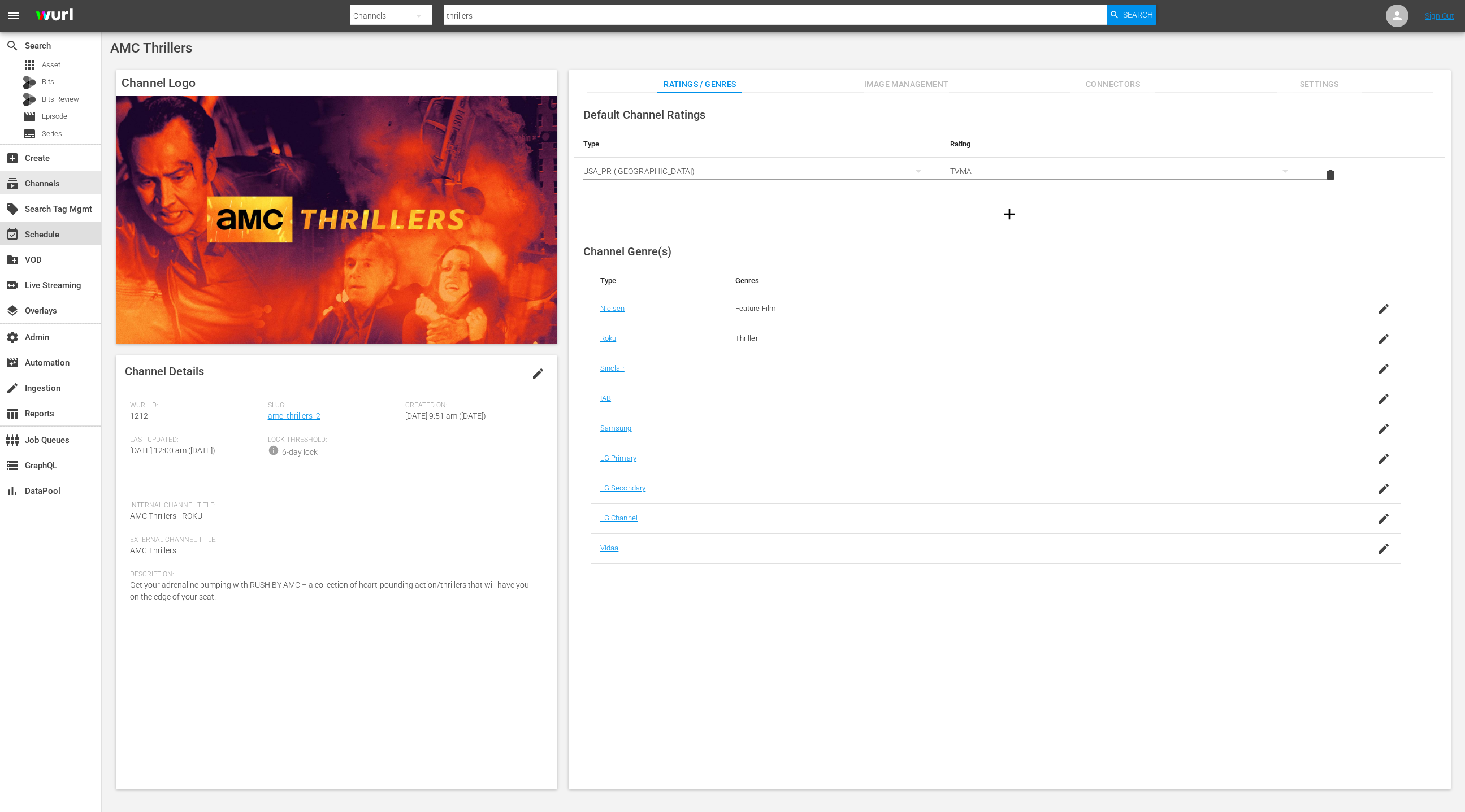
click at [52, 229] on div "event_available Schedule" at bounding box center [32, 232] width 64 height 10
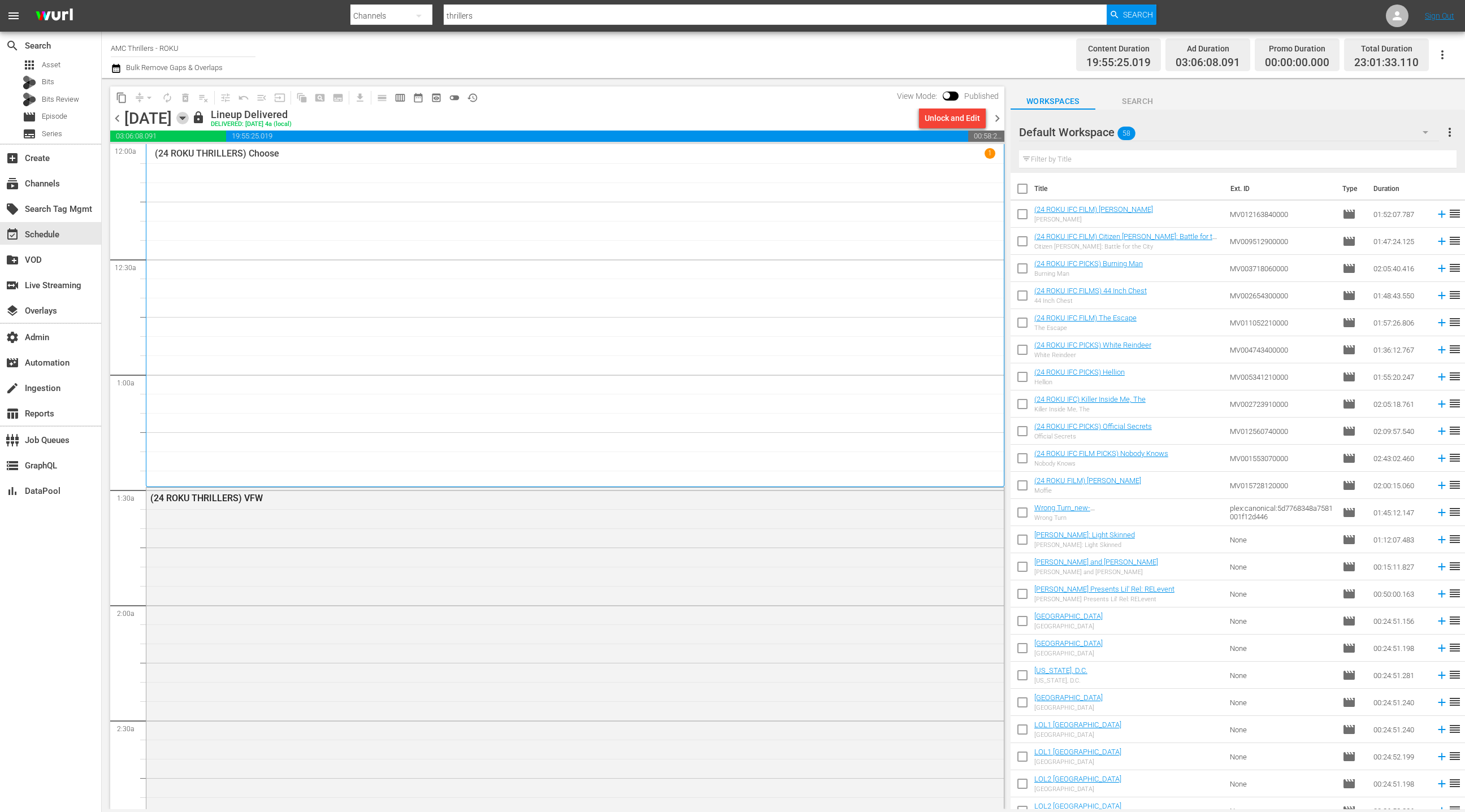
click at [189, 120] on icon "button" at bounding box center [182, 118] width 12 height 12
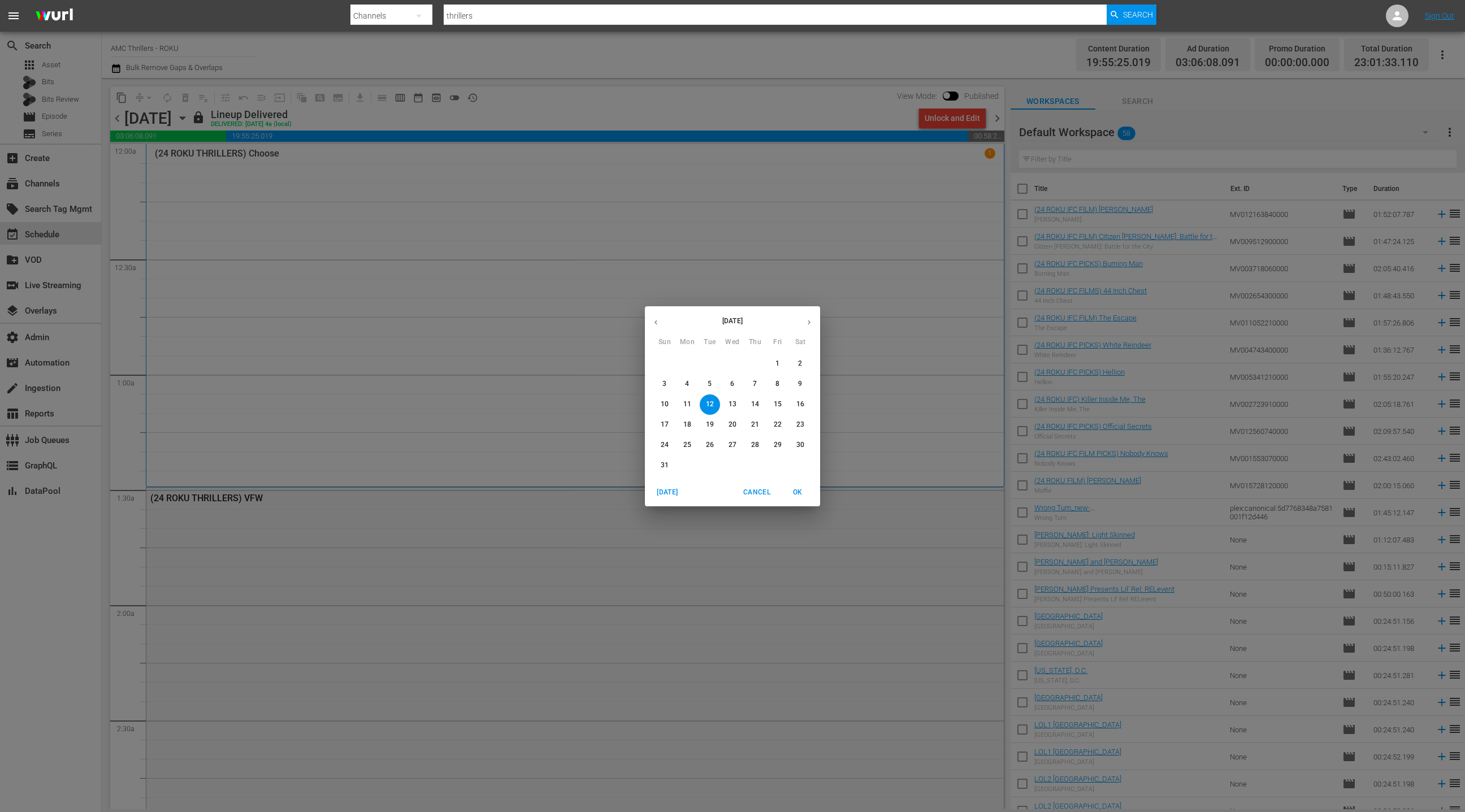
click at [809, 320] on icon "button" at bounding box center [809, 322] width 8 height 8
drag, startPoint x: 689, startPoint y: 365, endPoint x: 701, endPoint y: 352, distance: 17.7
click at [688, 364] on p "1" at bounding box center [687, 364] width 4 height 10
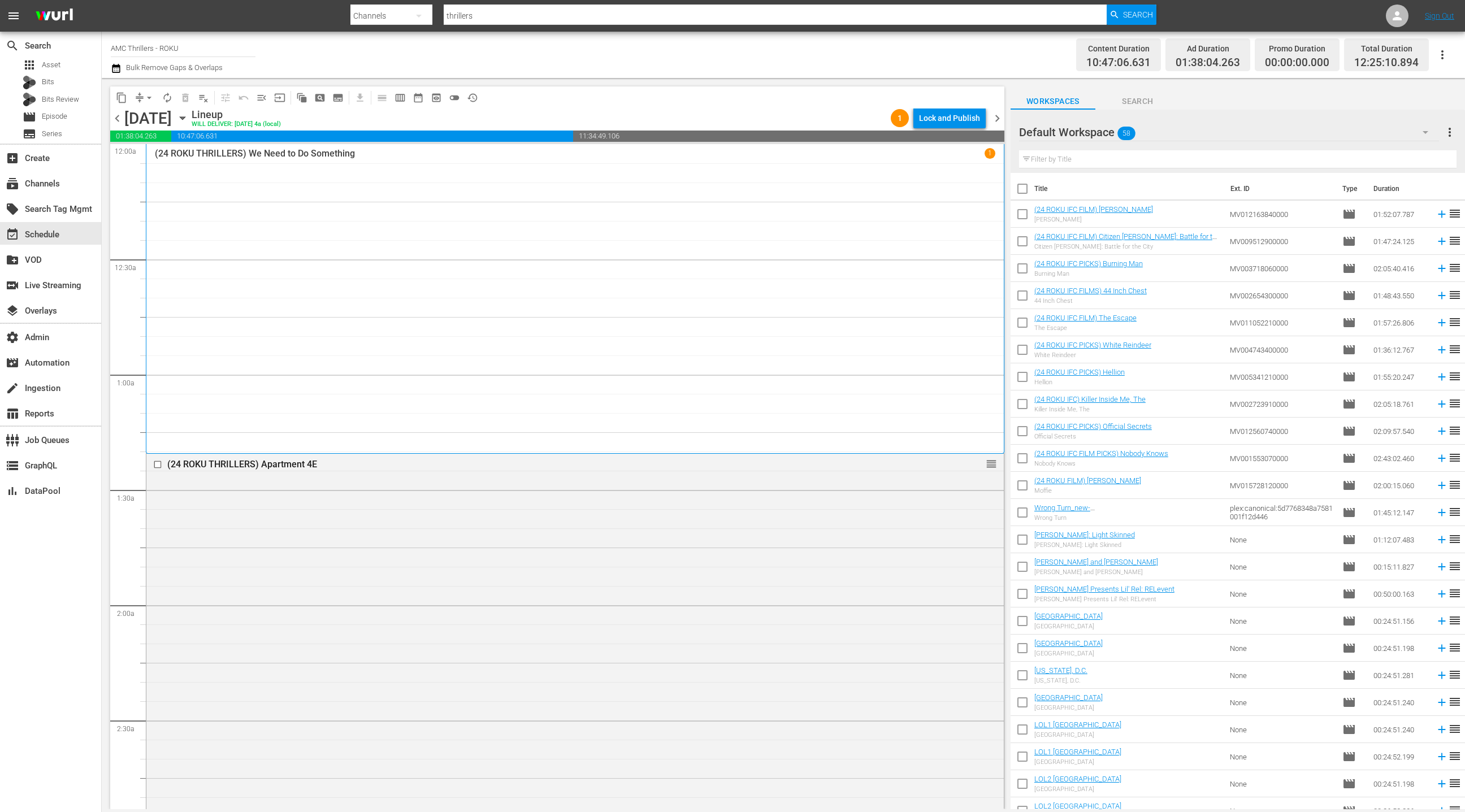
click at [1374, 133] on div "Default Workspace 58" at bounding box center [1228, 132] width 420 height 32
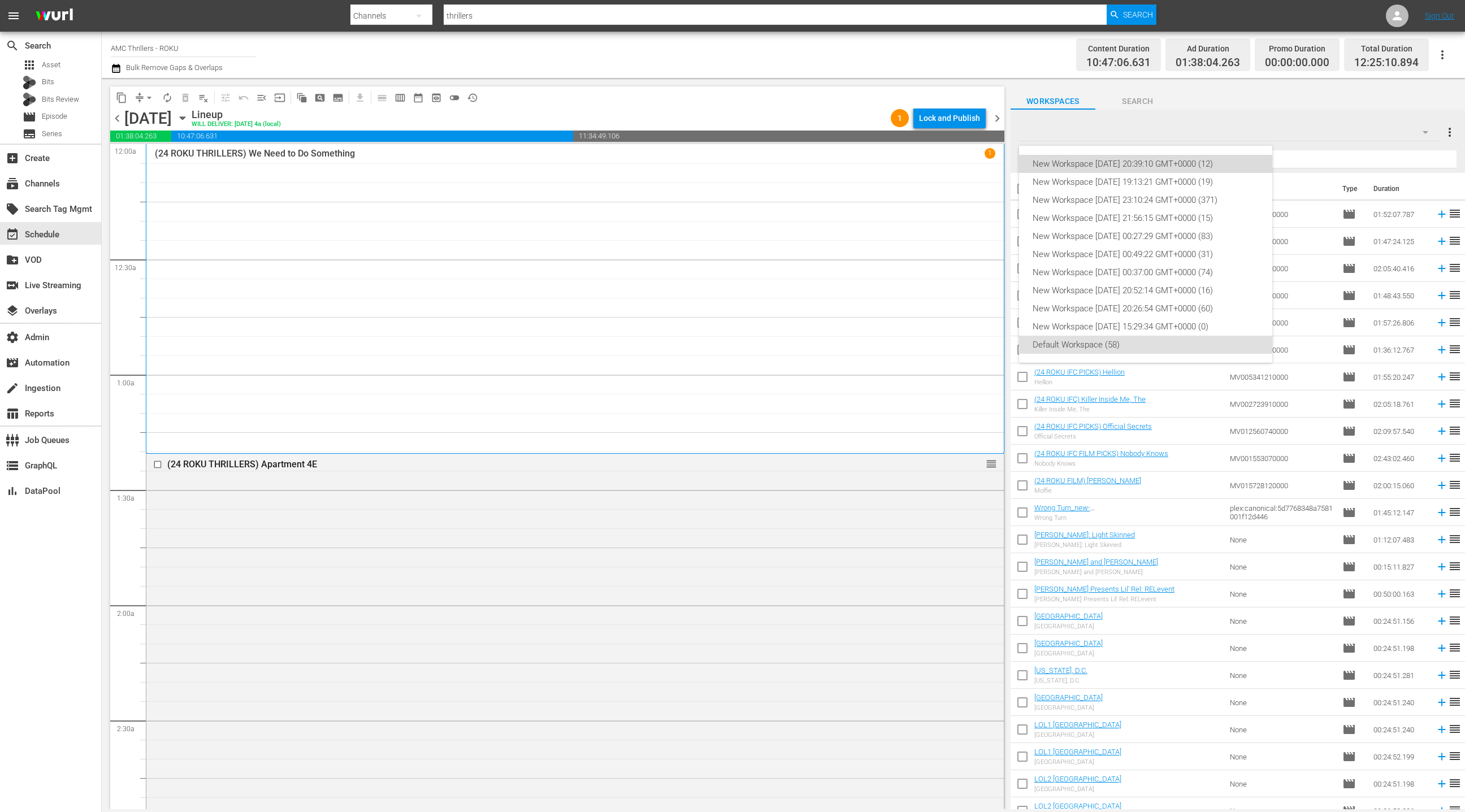
drag, startPoint x: 1195, startPoint y: 166, endPoint x: 1173, endPoint y: 175, distance: 23.8
click at [1195, 166] on div "New Workspace Tue Aug 12 2025 20:39:10 GMT+0000 (12)" at bounding box center [1145, 164] width 226 height 18
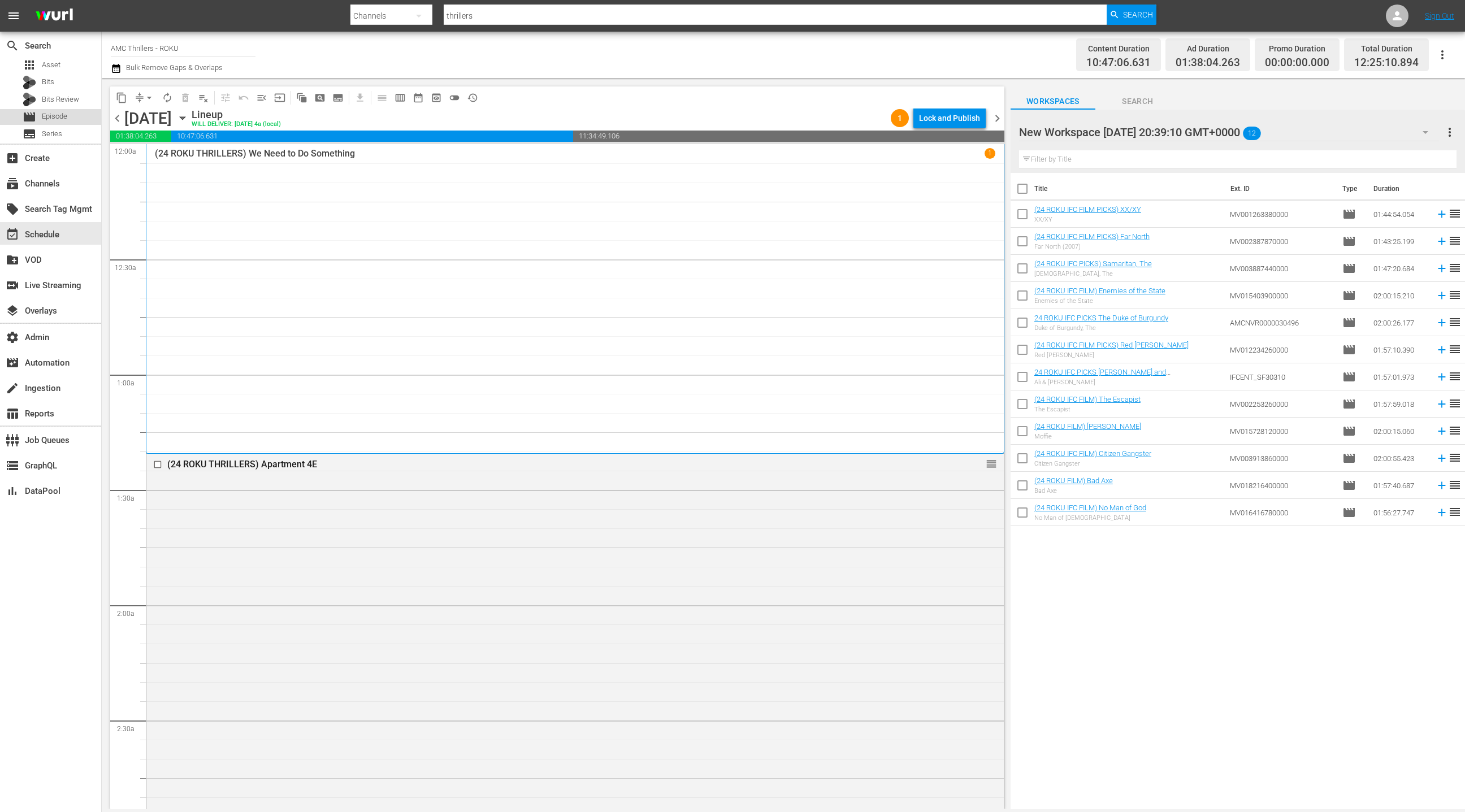
click at [53, 119] on span "Episode" at bounding box center [54, 116] width 26 height 11
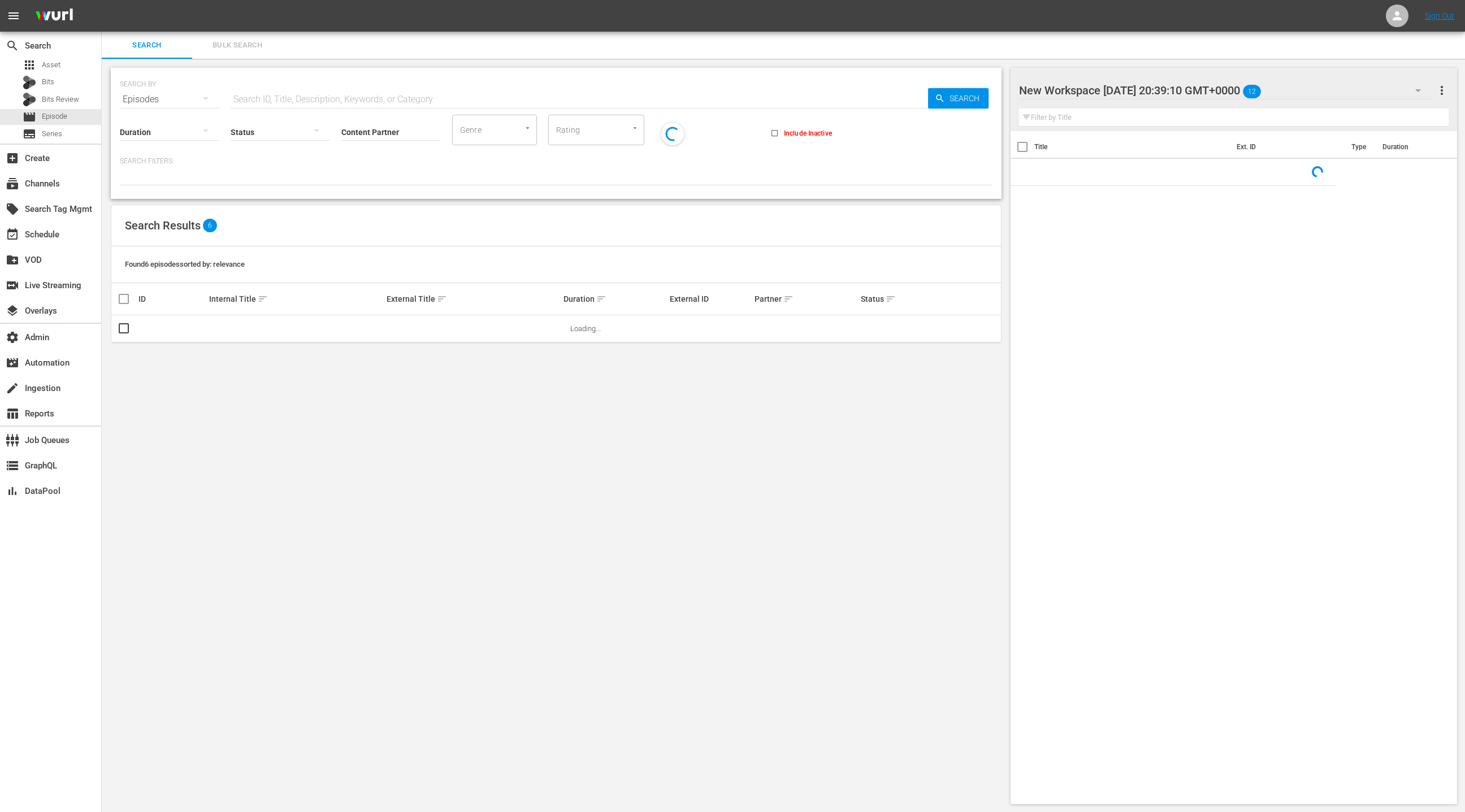
click at [263, 54] on button "Bulk Search" at bounding box center [237, 45] width 91 height 27
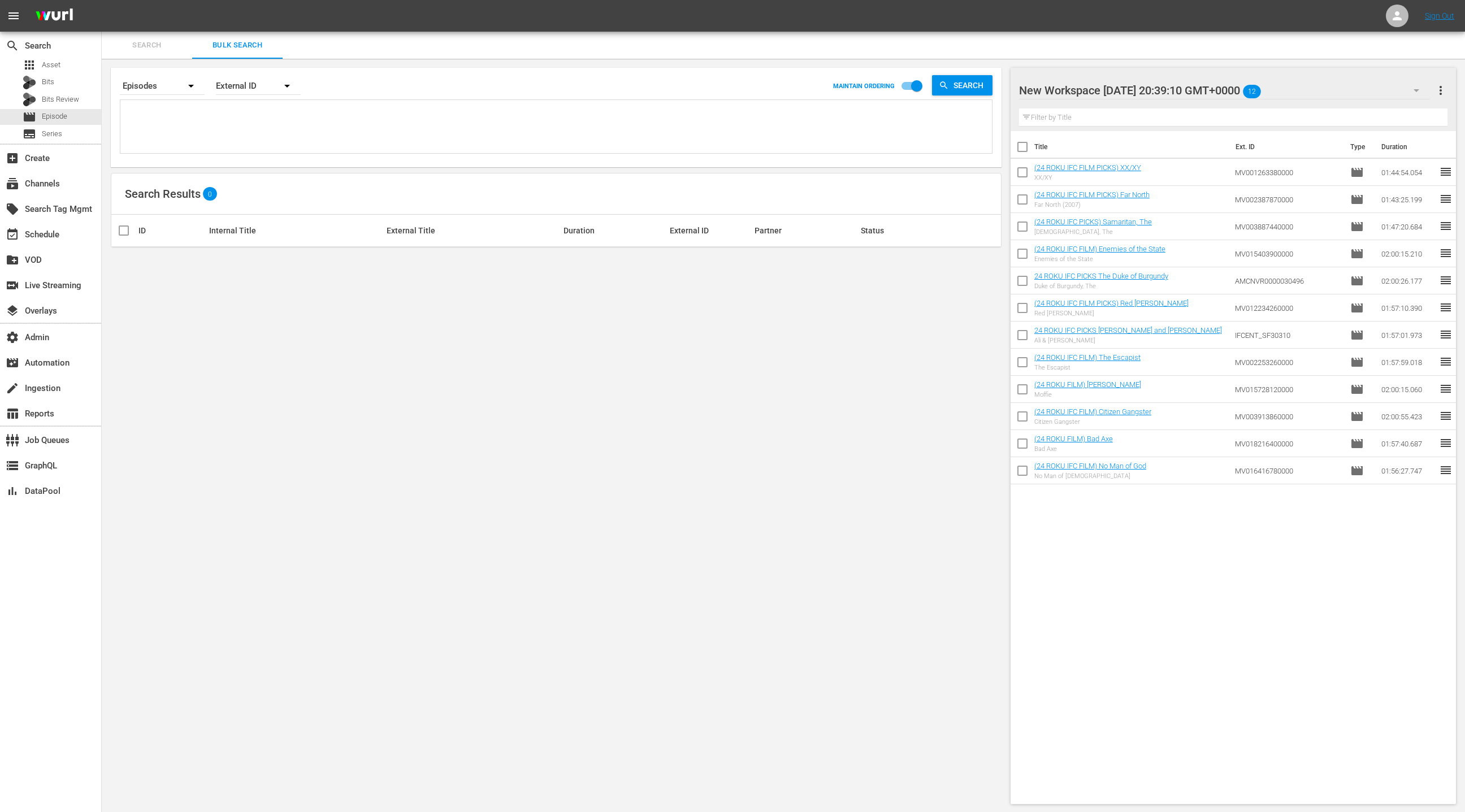
click at [154, 126] on textarea at bounding box center [557, 129] width 869 height 51
paste textarea "66616533 2677913 41683288 83452534 49016620 69785117 16701243 49995072 1914179 …"
type textarea "66616533 2677913 41683288 83452534 49016620 69785117 16701243 49995072 1914179 …"
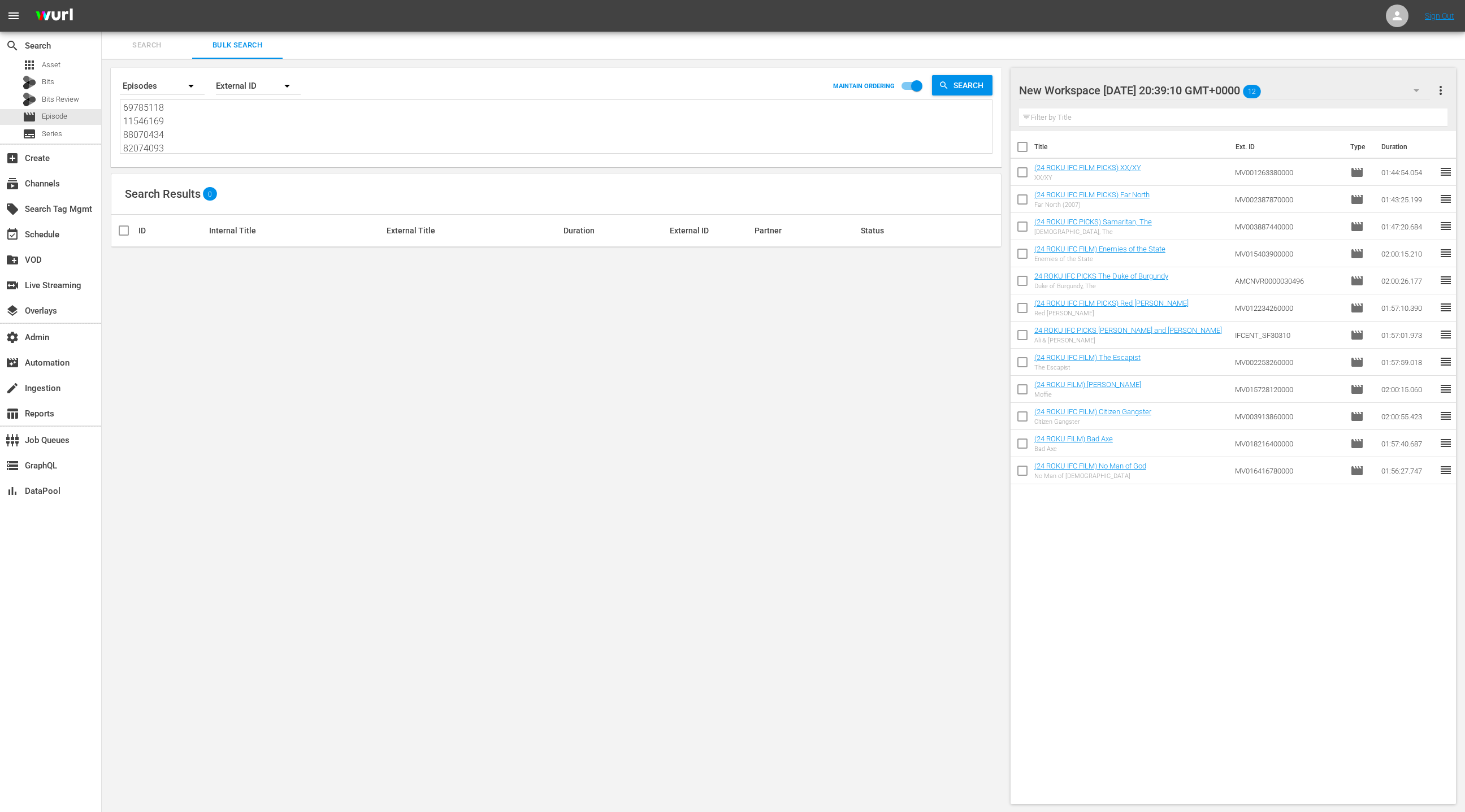
click at [1446, 95] on span "more_vert" at bounding box center [1441, 91] width 14 height 14
drag, startPoint x: 1398, startPoint y: 116, endPoint x: 1347, endPoint y: 150, distance: 61.3
click at [1398, 116] on div "Clear All Workspace Items" at bounding box center [1367, 112] width 133 height 20
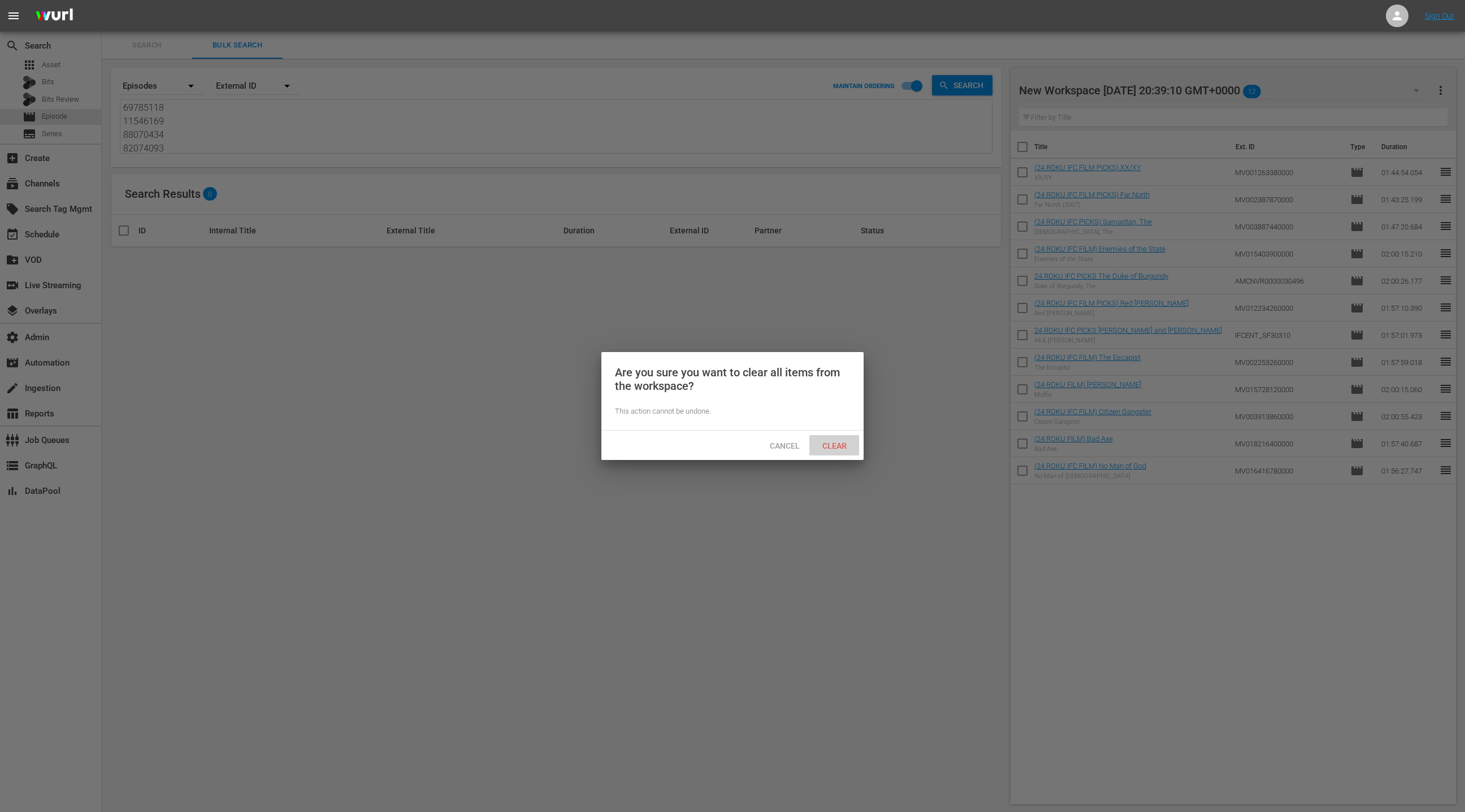
click at [830, 449] on span "Clear" at bounding box center [834, 446] width 42 height 9
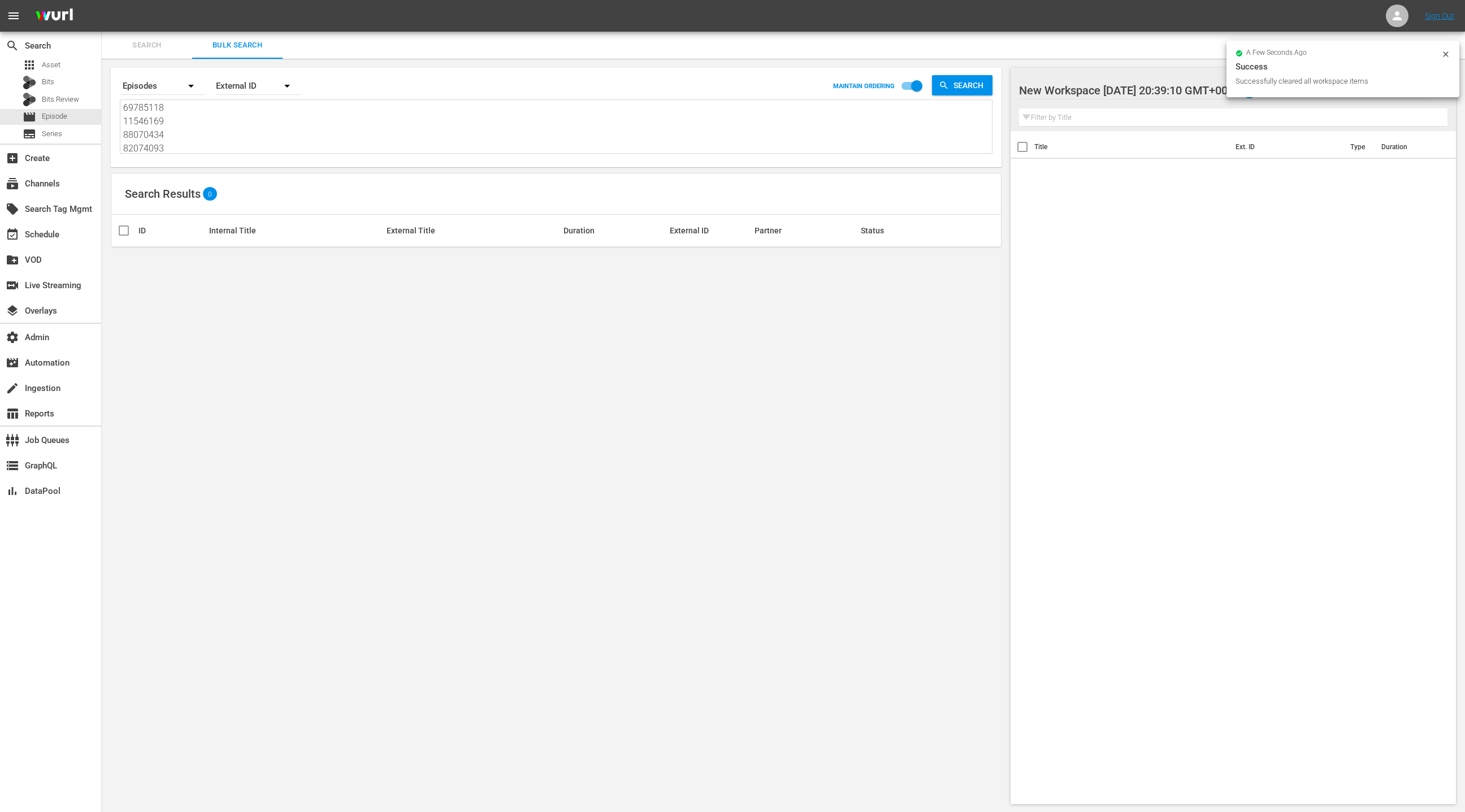
click at [241, 86] on div "External ID" at bounding box center [258, 86] width 85 height 32
click at [272, 138] on div "Wurl ID" at bounding box center [252, 135] width 45 height 18
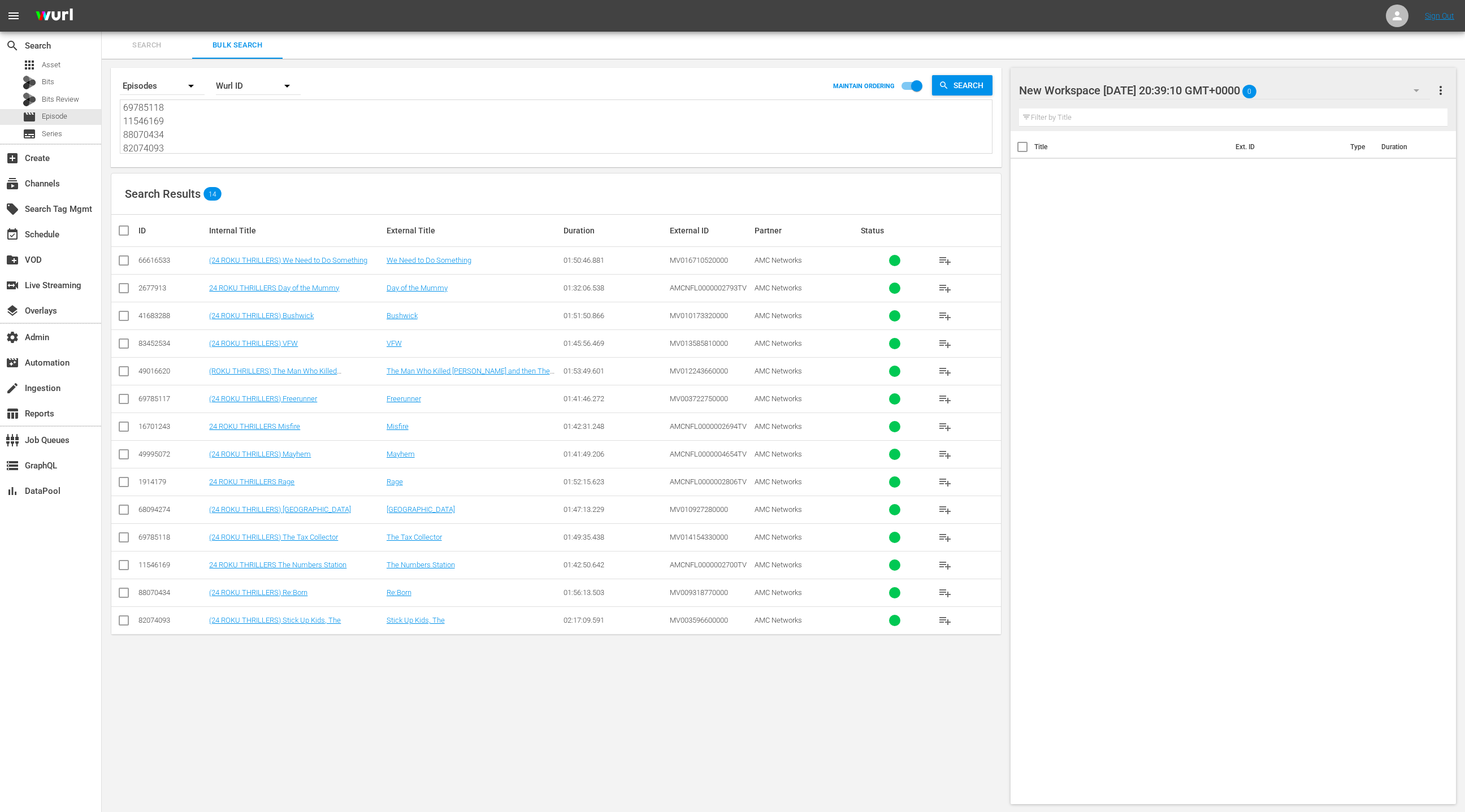
click at [129, 230] on input "checkbox" at bounding box center [129, 231] width 23 height 14
checkbox input "true"
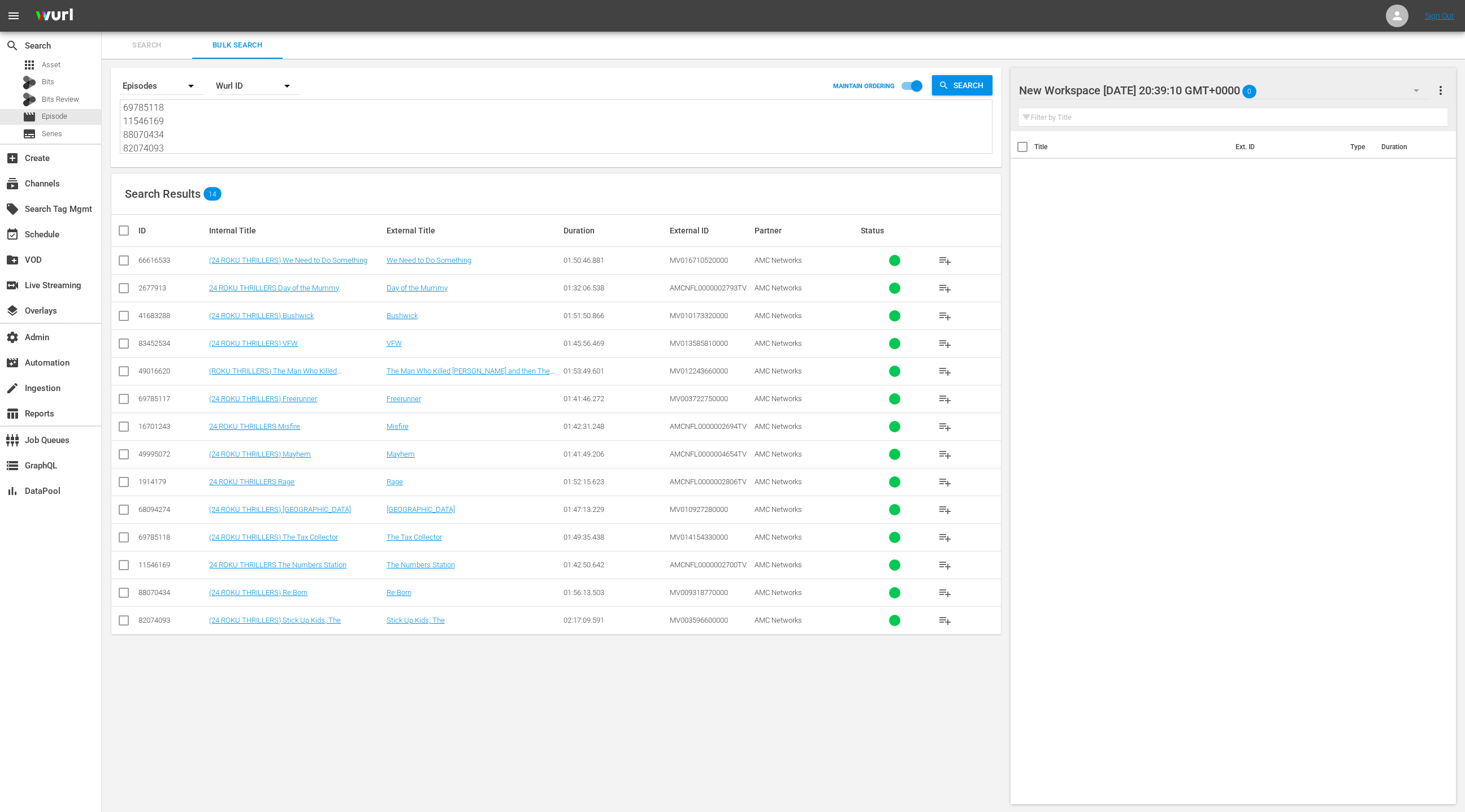
checkbox input "true"
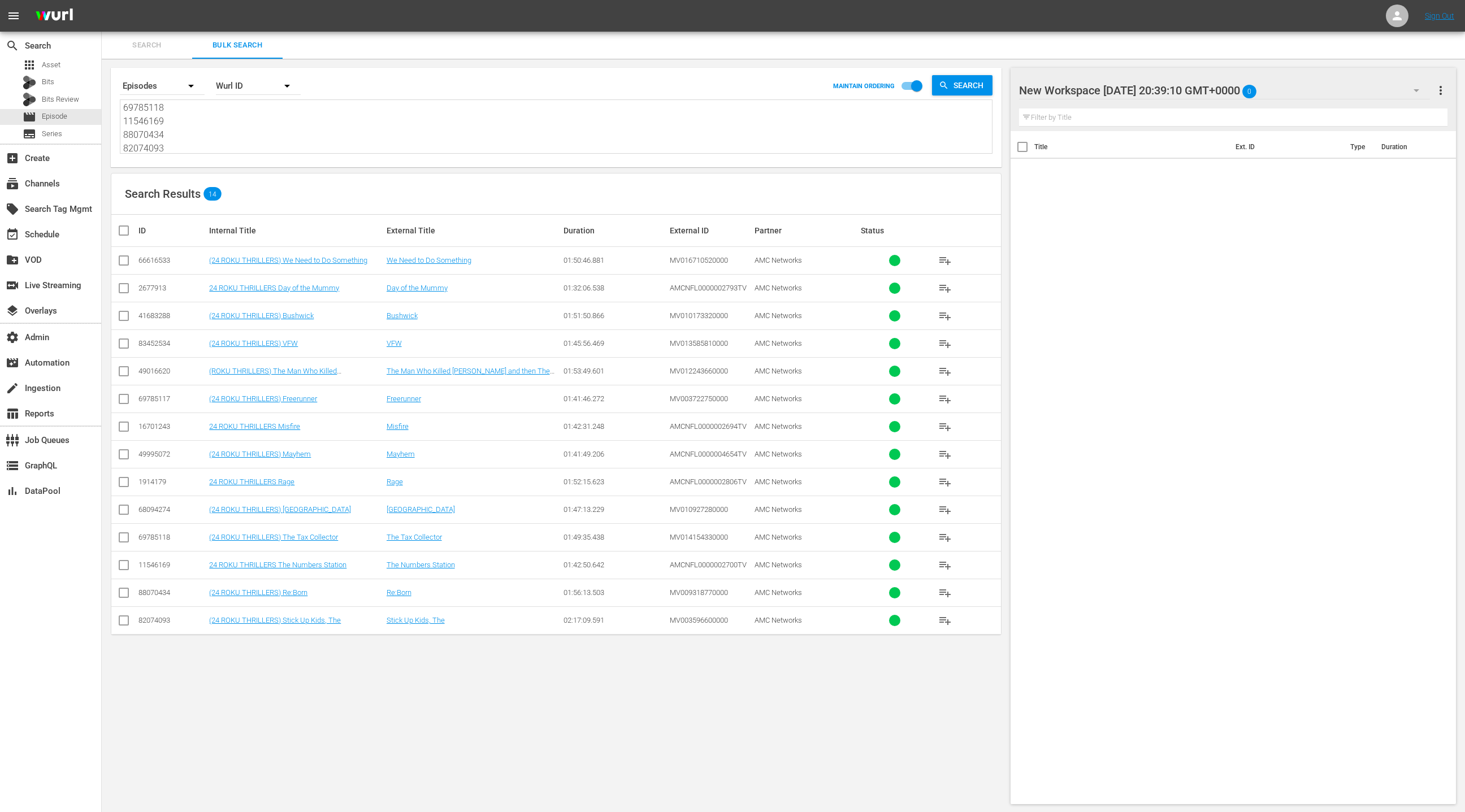
checkbox input "true"
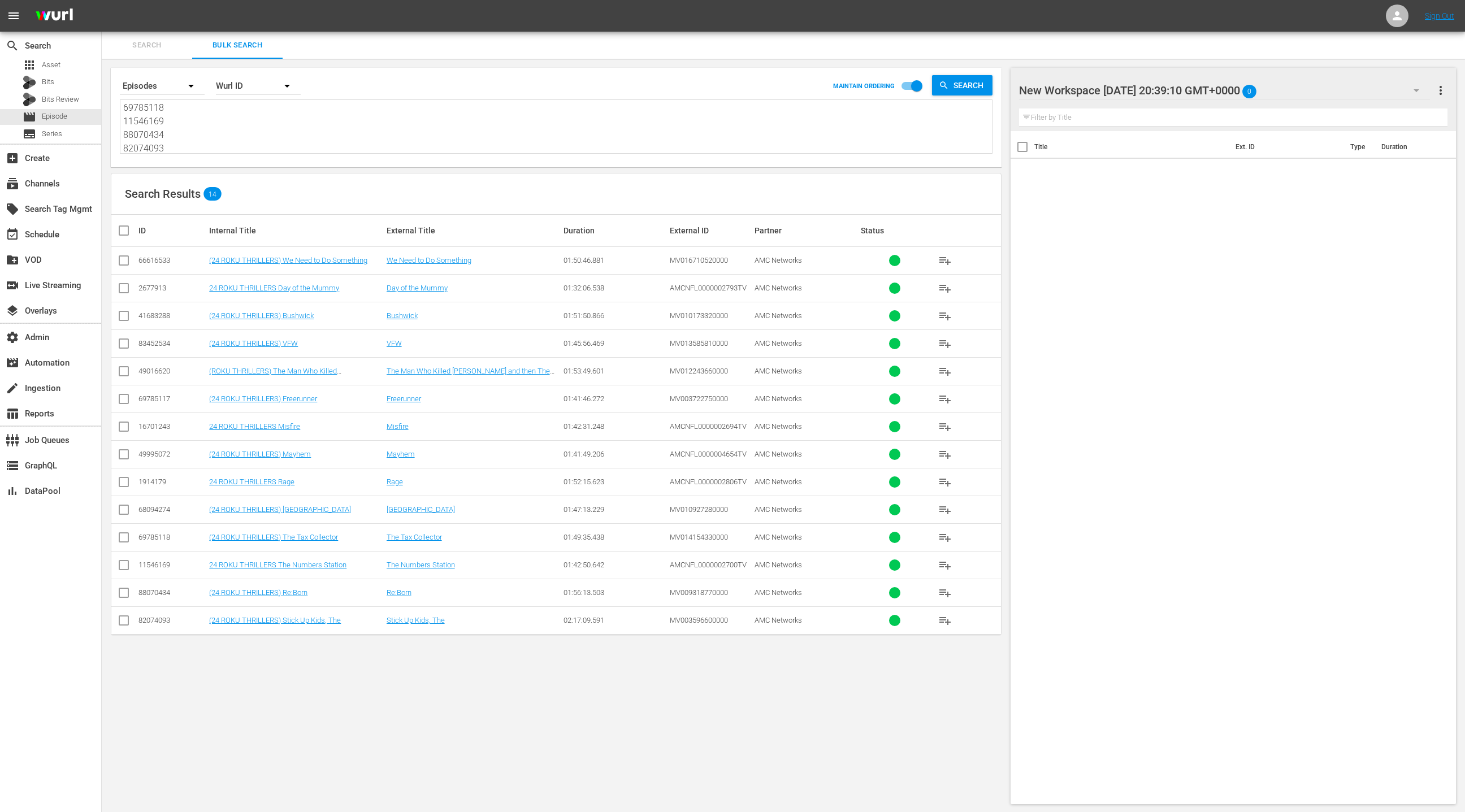
checkbox input "true"
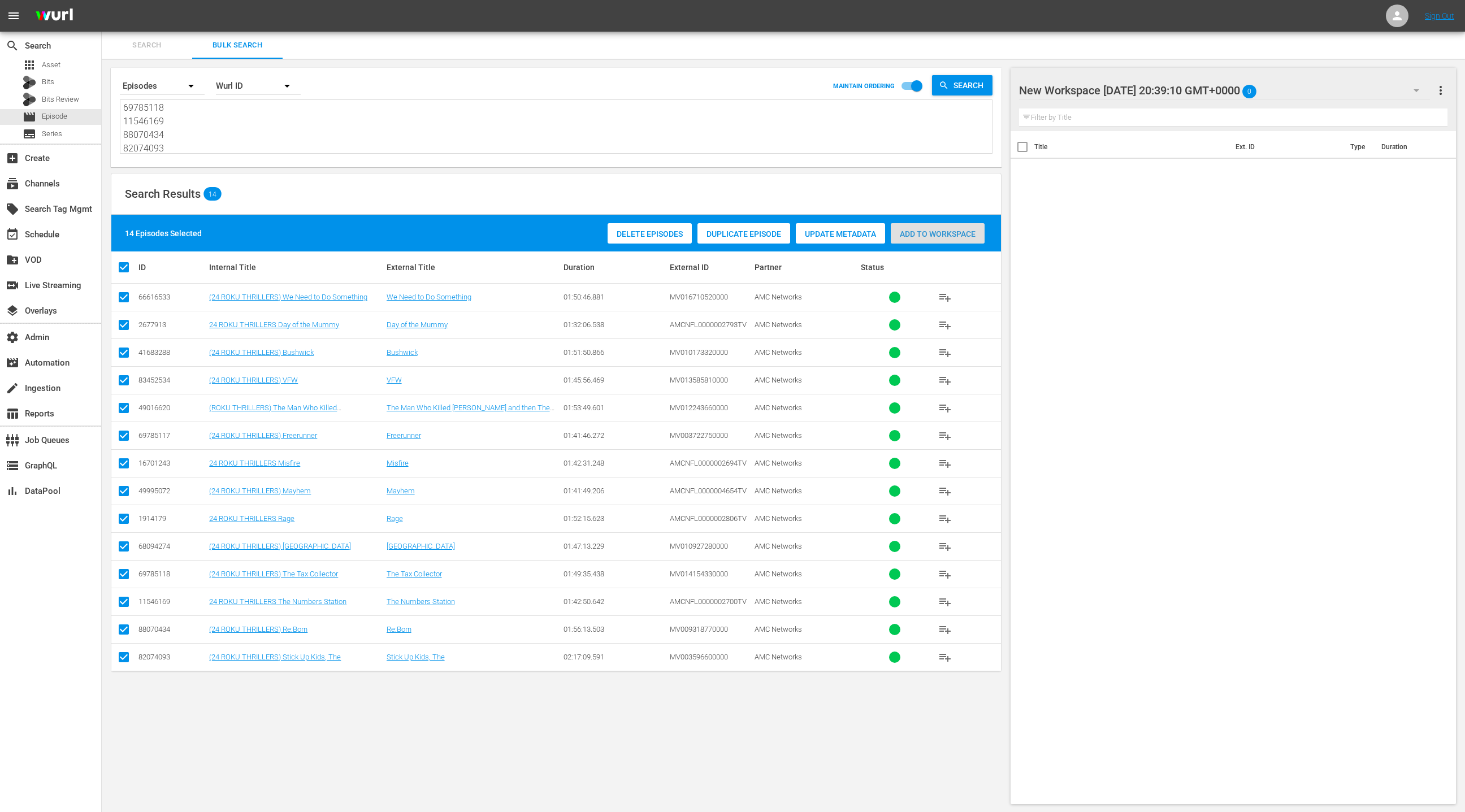
drag, startPoint x: 920, startPoint y: 229, endPoint x: 700, endPoint y: 243, distance: 220.4
click at [920, 229] on span "Add to Workspace" at bounding box center [938, 234] width 94 height 9
click at [58, 243] on div "event_available Schedule" at bounding box center [51, 234] width 101 height 23
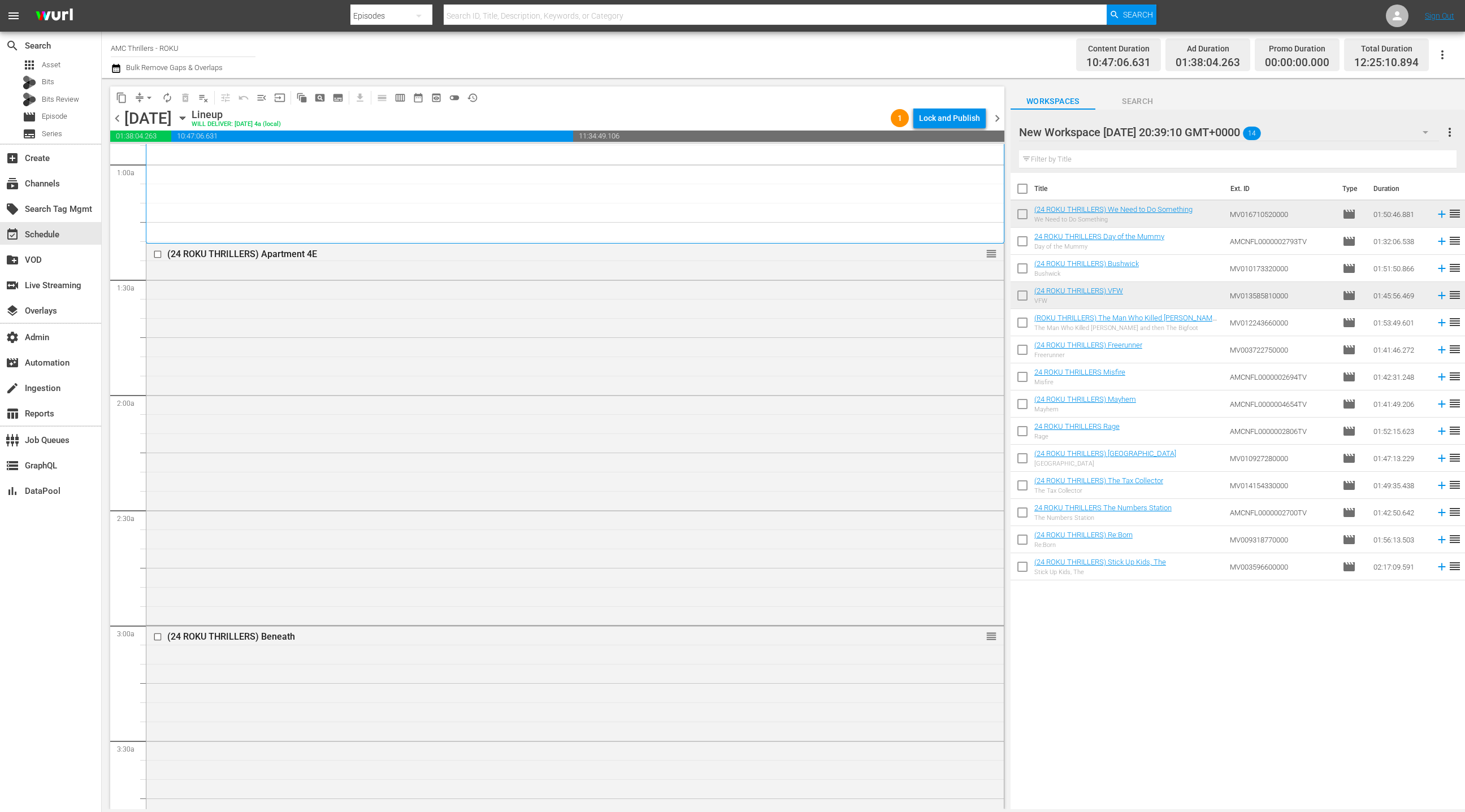
scroll to position [233, 0]
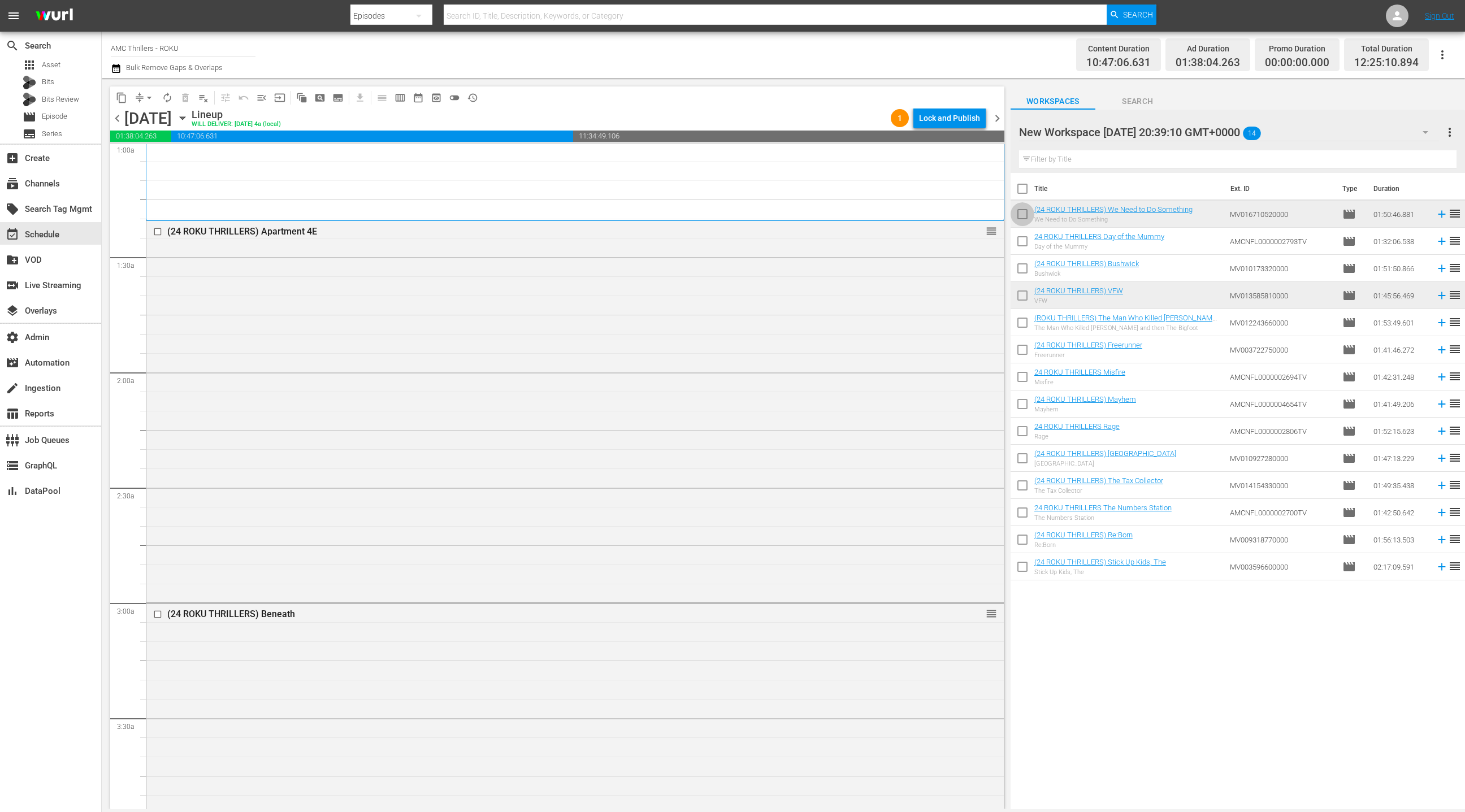
click at [1026, 216] on input "checkbox" at bounding box center [1022, 216] width 23 height 23
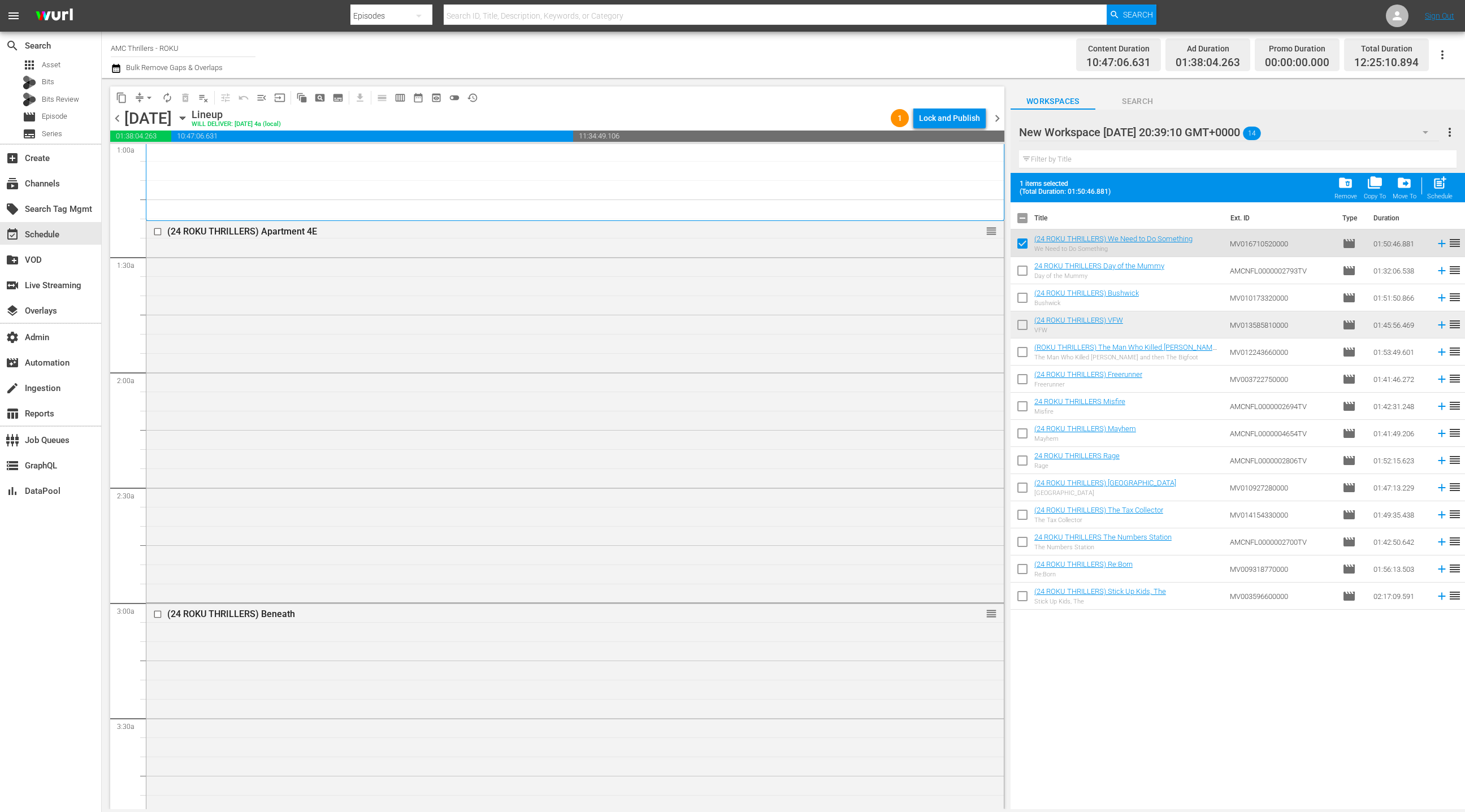
click at [1351, 188] on span "folder_delete" at bounding box center [1346, 183] width 15 height 15
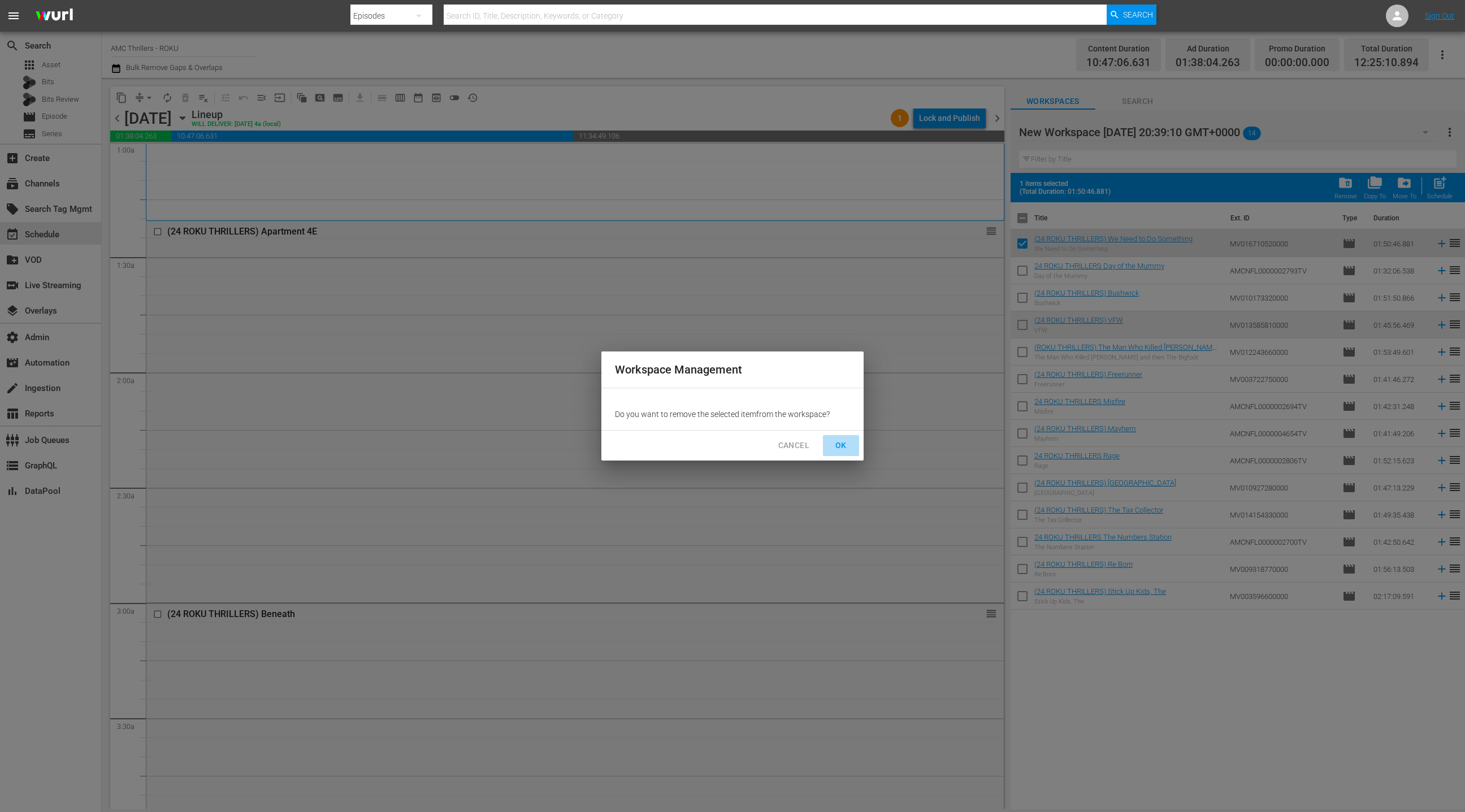
click at [843, 451] on span "OK" at bounding box center [841, 445] width 18 height 14
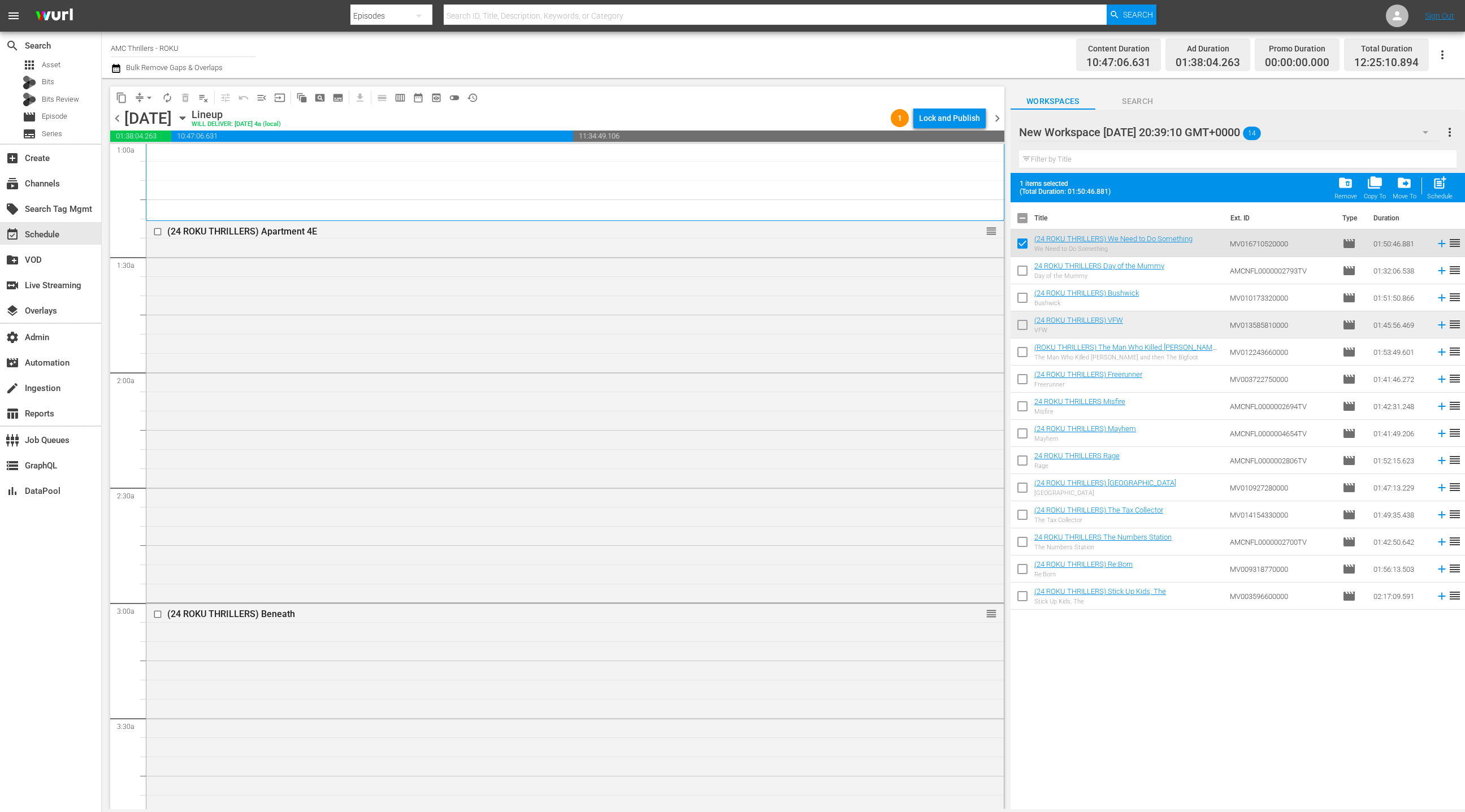
checkbox input "false"
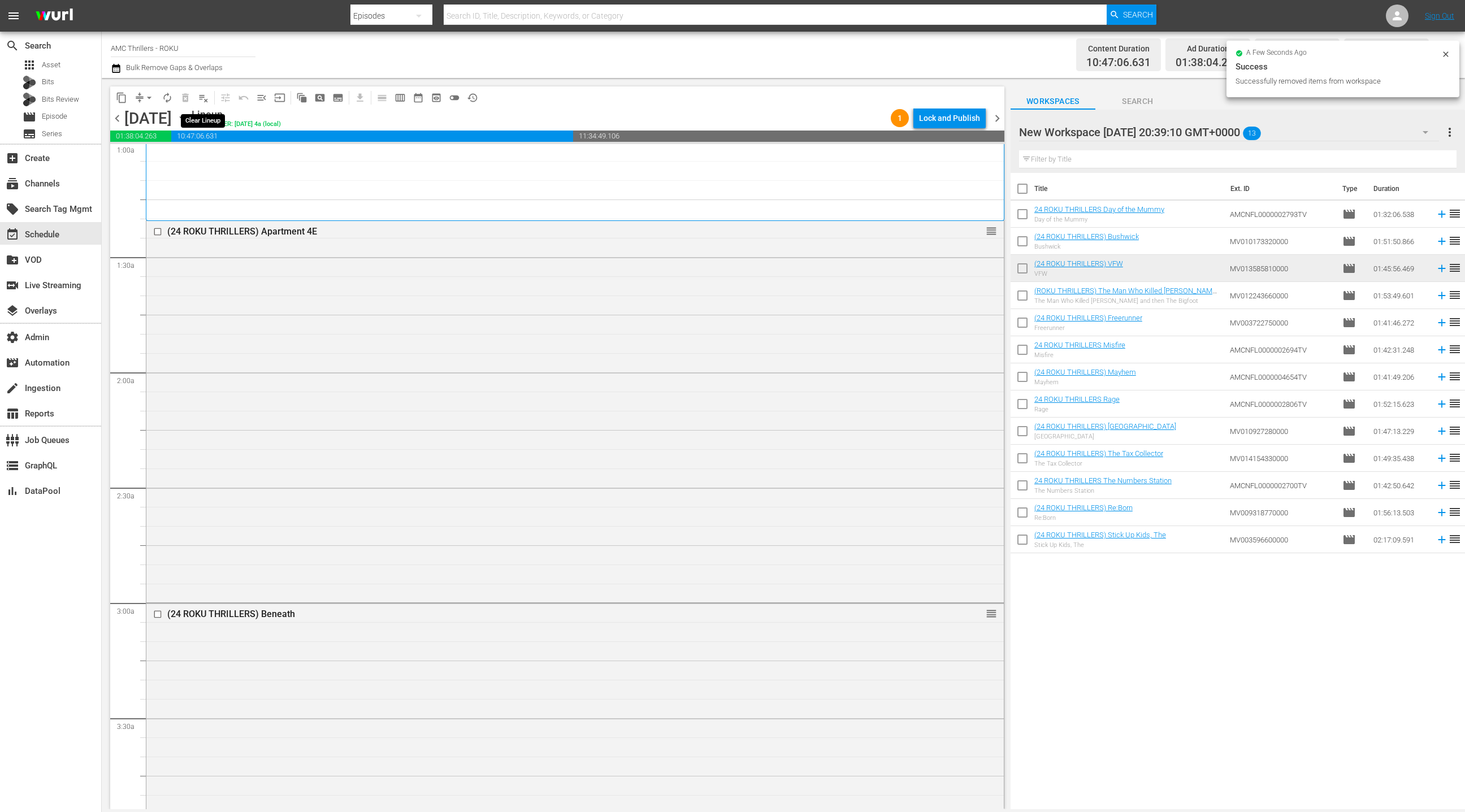
click at [207, 101] on span "playlist_remove_outlined" at bounding box center [203, 98] width 11 height 11
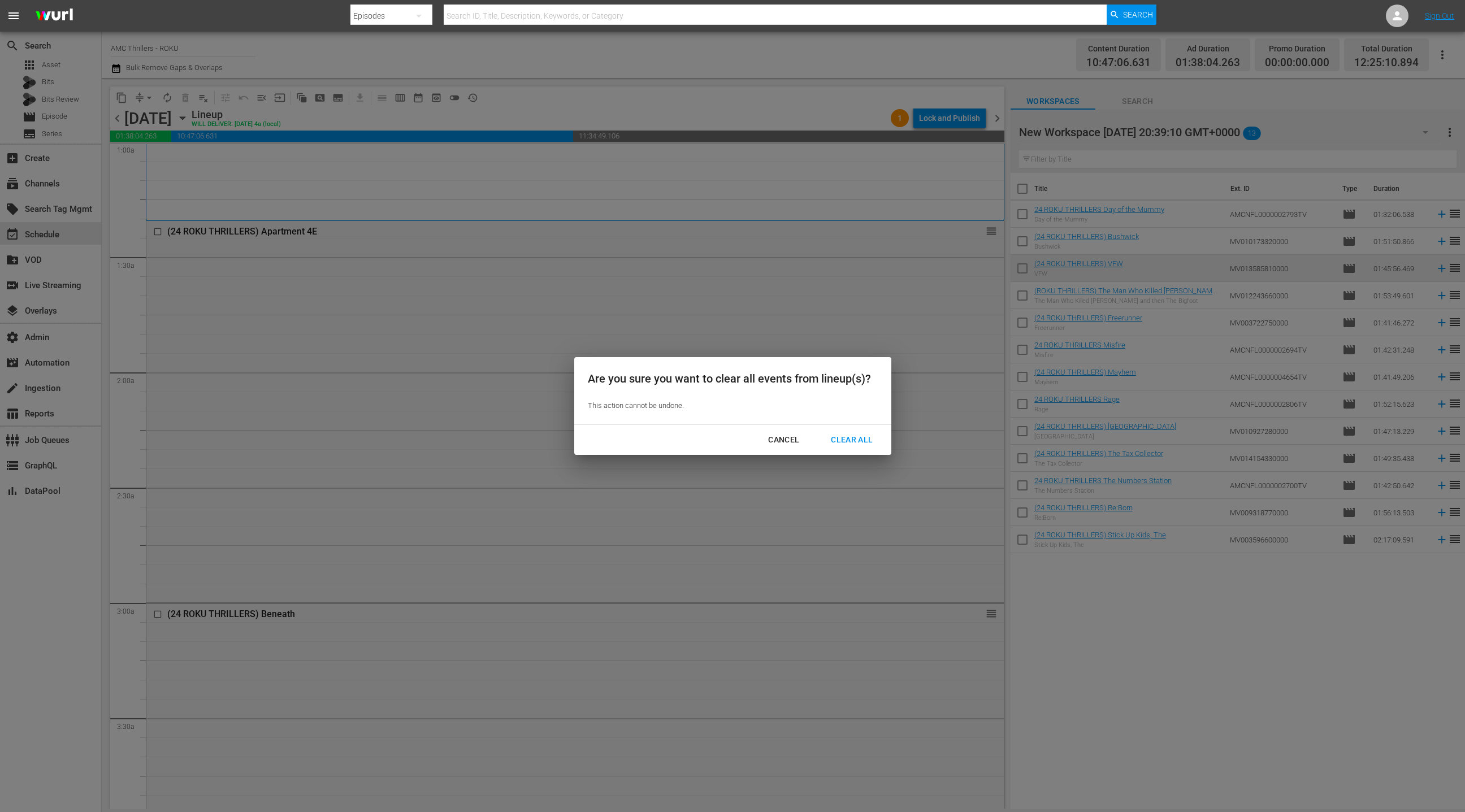
drag, startPoint x: 847, startPoint y: 444, endPoint x: 757, endPoint y: 317, distance: 155.7
click at [847, 444] on div "Clear All" at bounding box center [852, 439] width 60 height 14
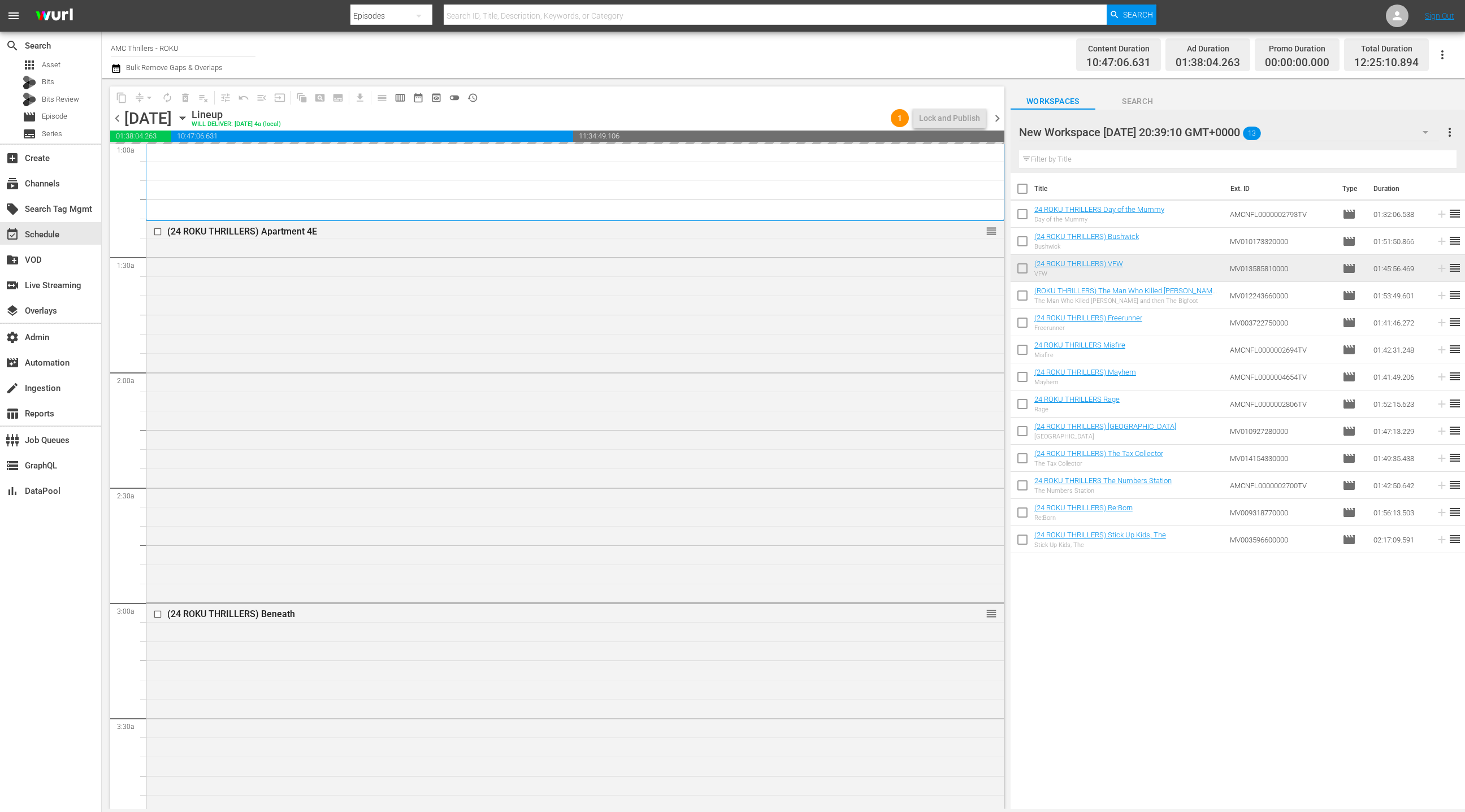
click at [1026, 192] on input "checkbox" at bounding box center [1022, 191] width 23 height 23
checkbox input "true"
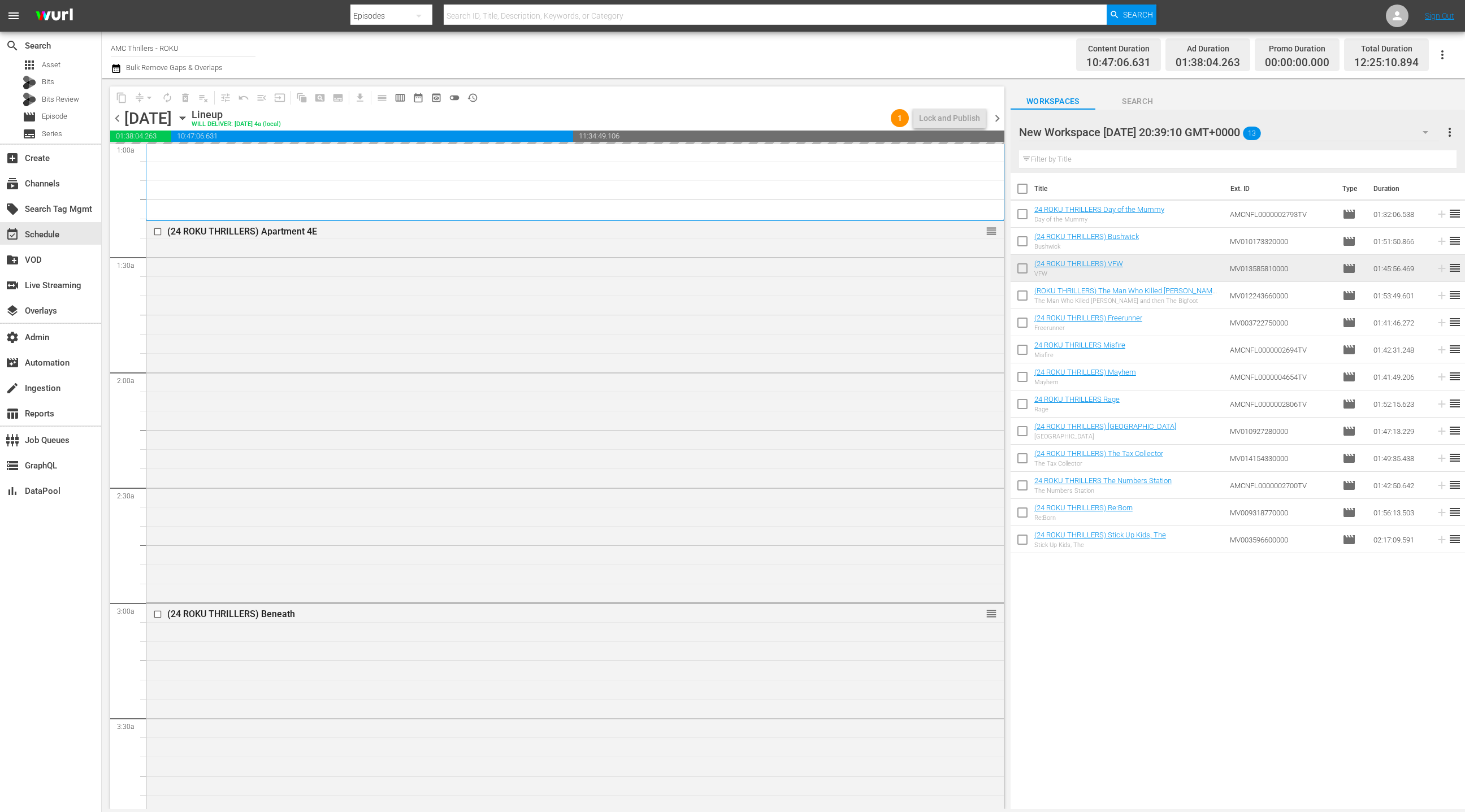
checkbox input "true"
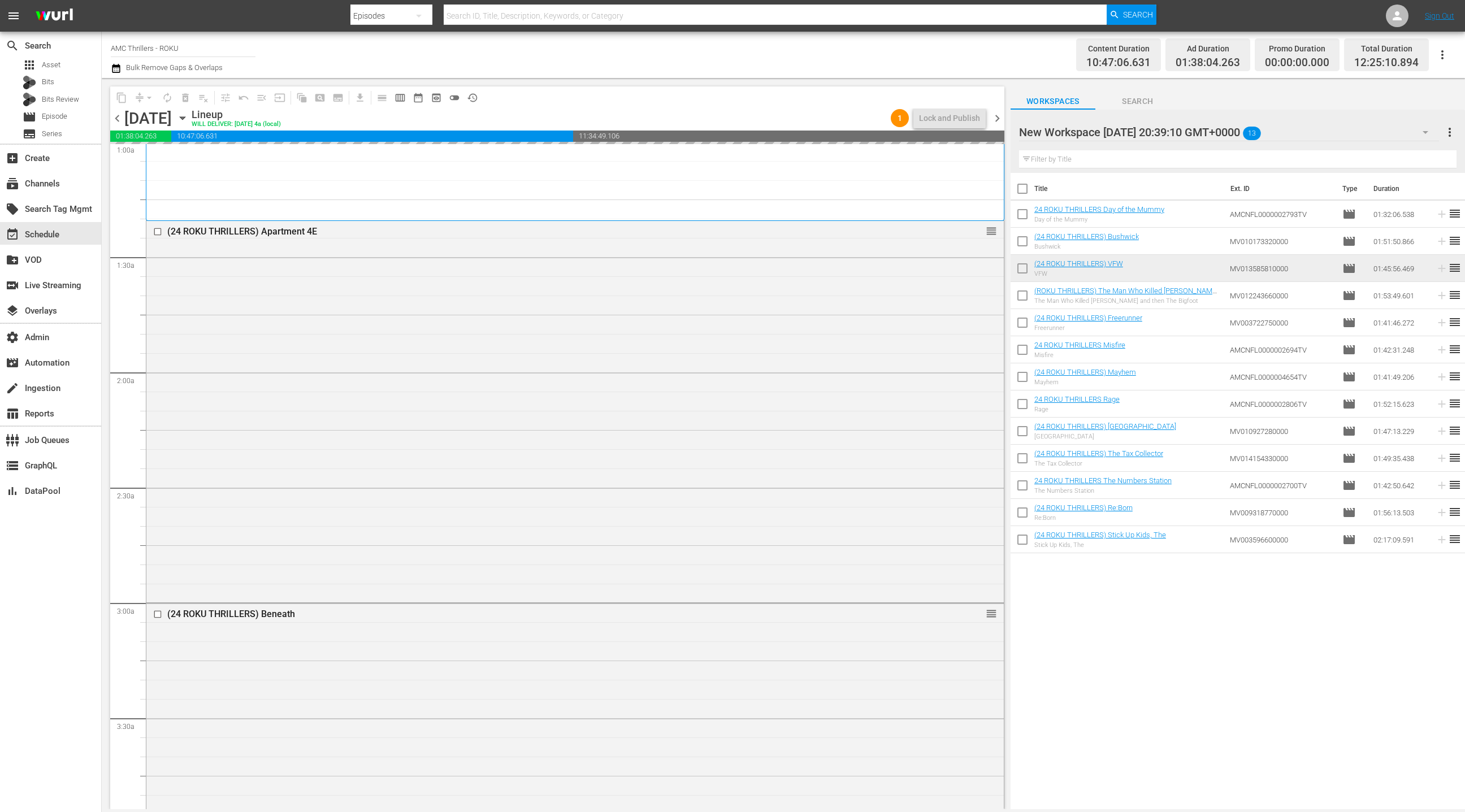
checkbox input "true"
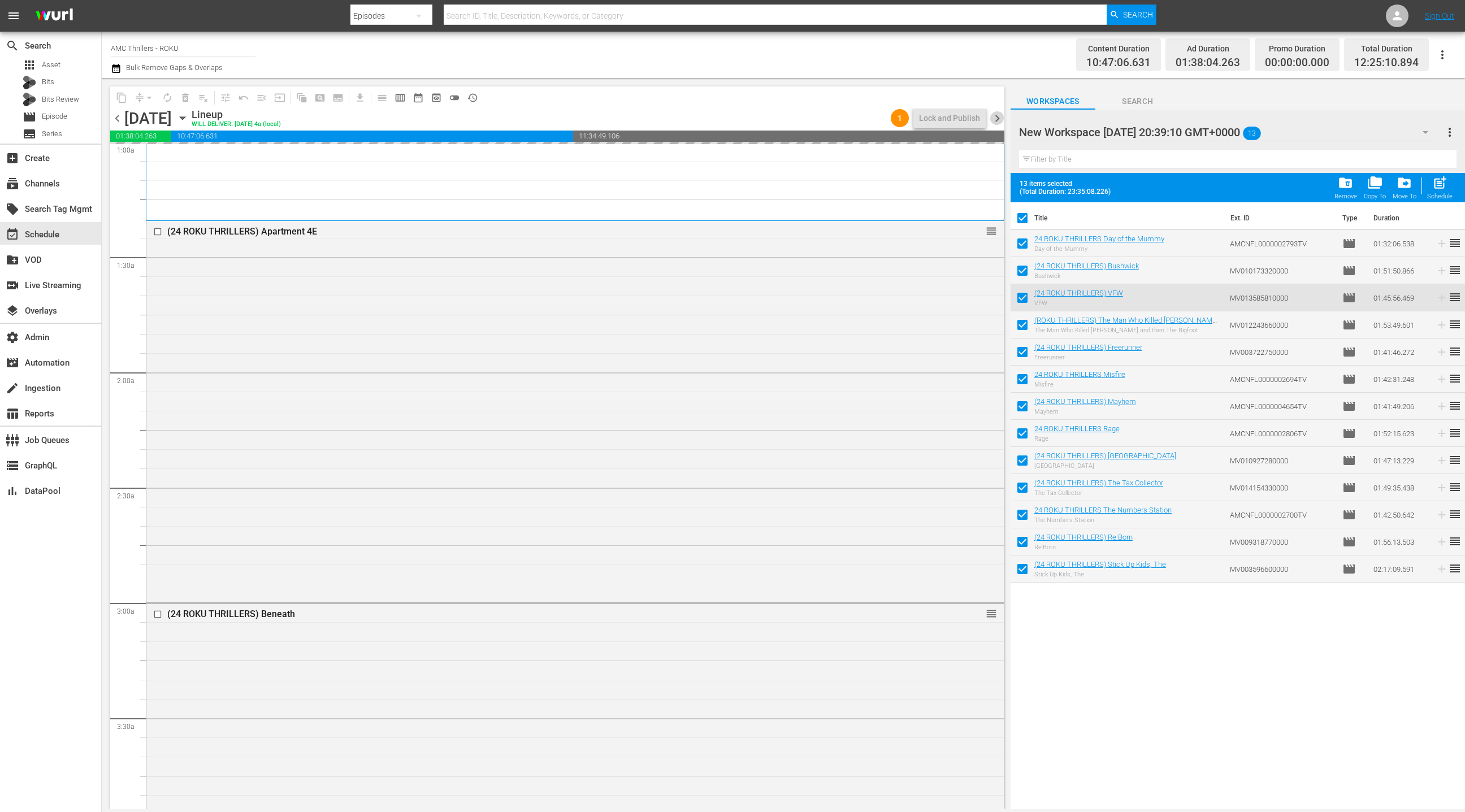
click at [998, 115] on span "chevron_right" at bounding box center [997, 118] width 14 height 14
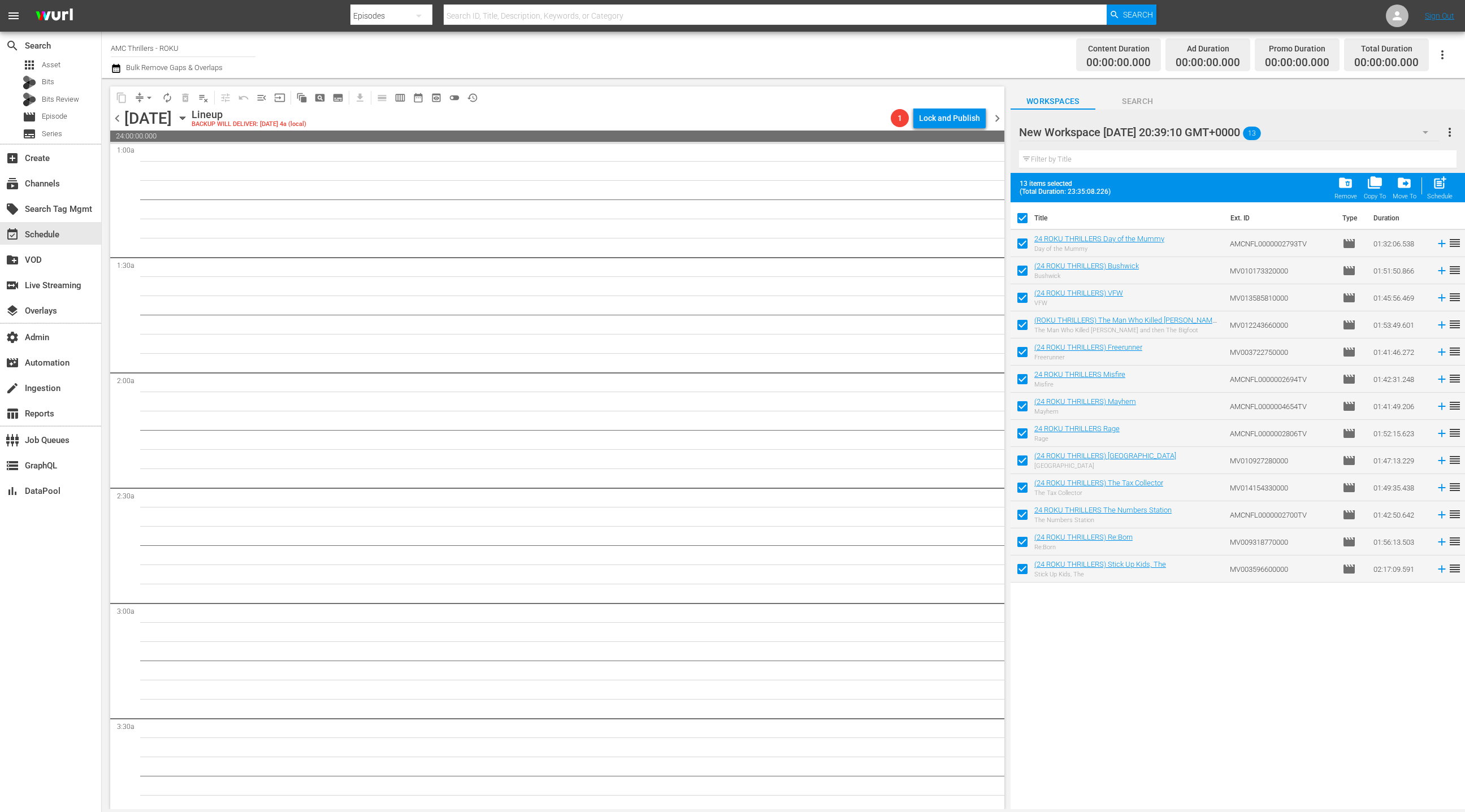
drag, startPoint x: 119, startPoint y: 117, endPoint x: 172, endPoint y: 123, distance: 53.3
click at [119, 117] on span "chevron_left" at bounding box center [117, 118] width 14 height 14
click at [1449, 183] on div "post_add Schedule" at bounding box center [1440, 188] width 26 height 25
checkbox input "false"
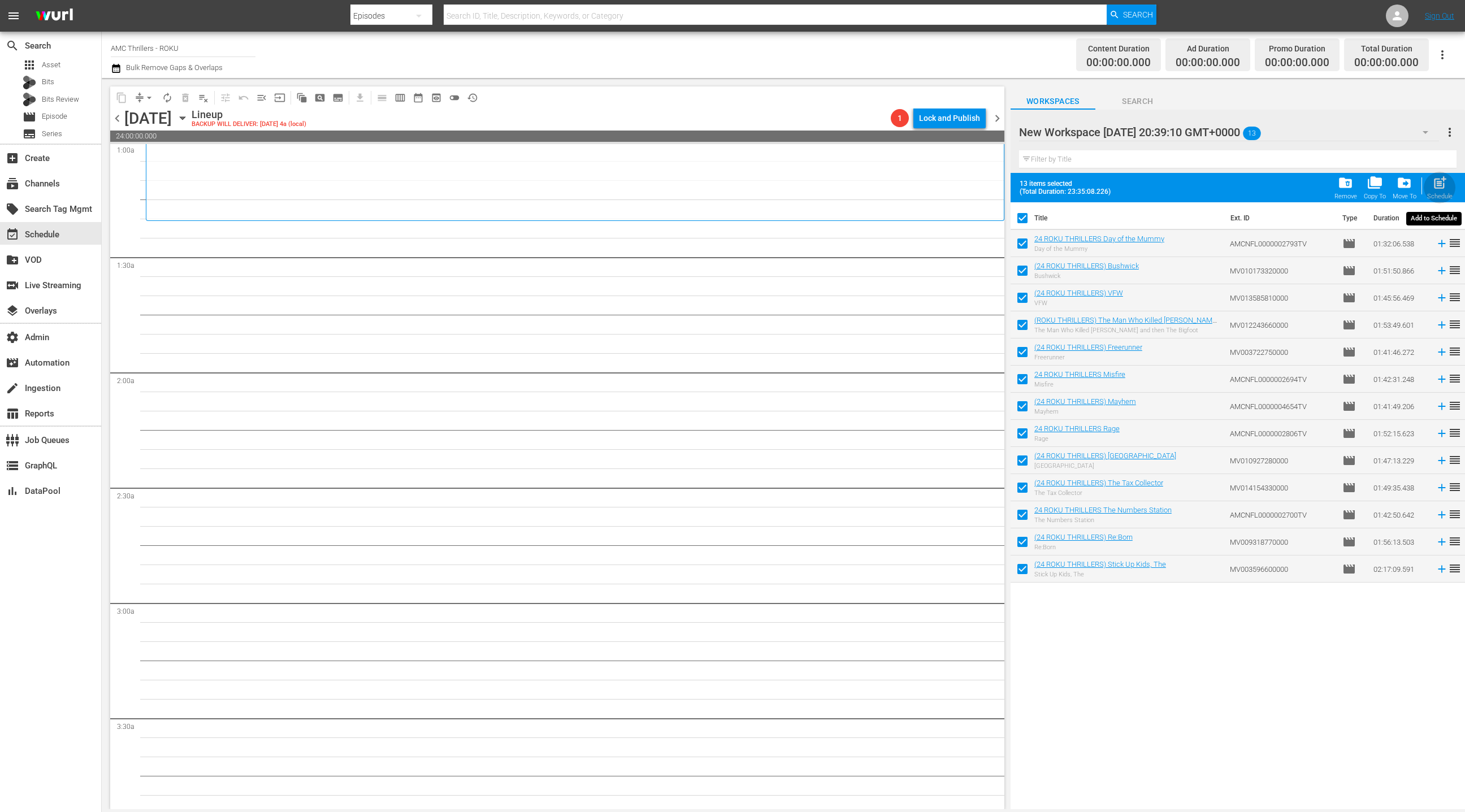
checkbox input "false"
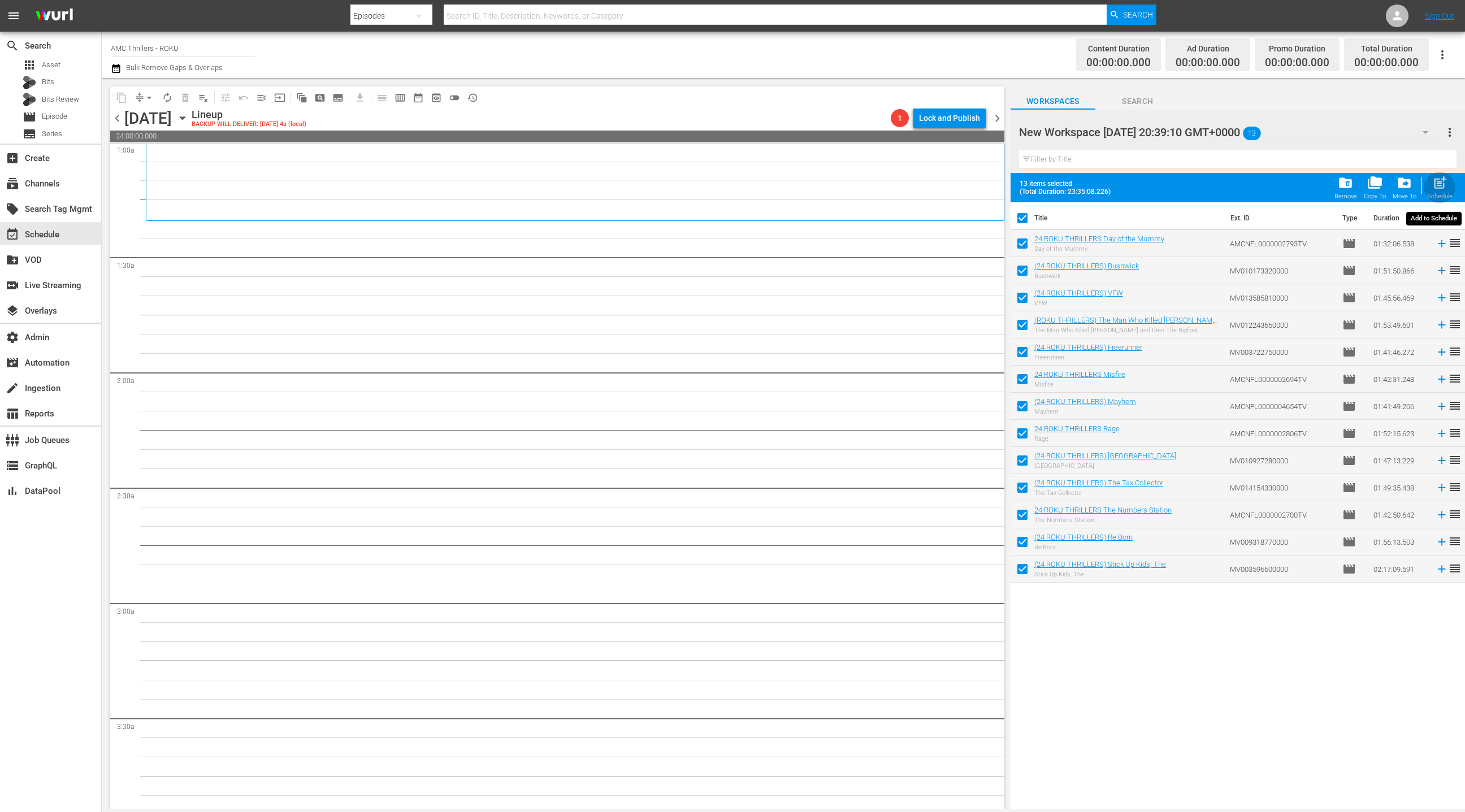
checkbox input "false"
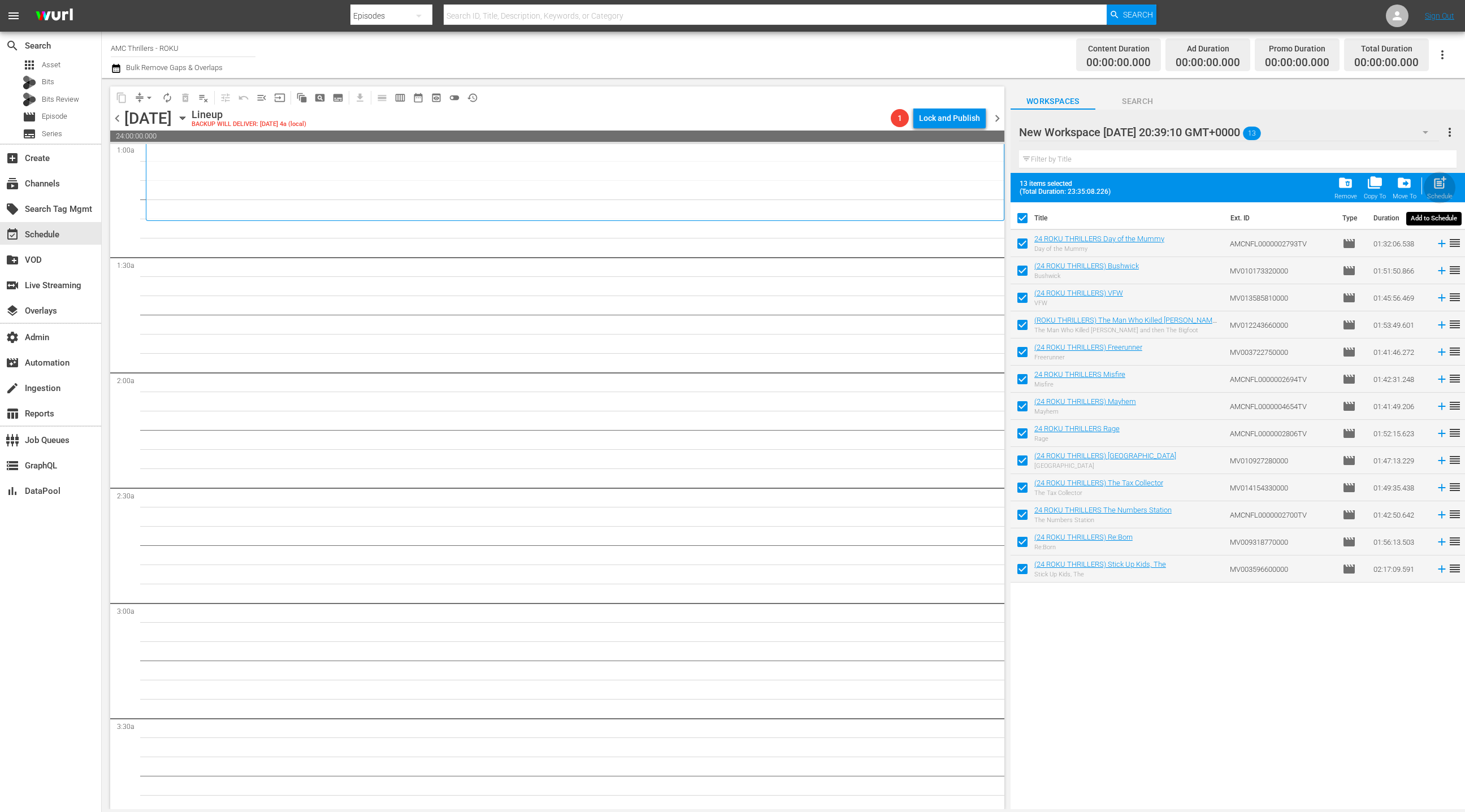
checkbox input "false"
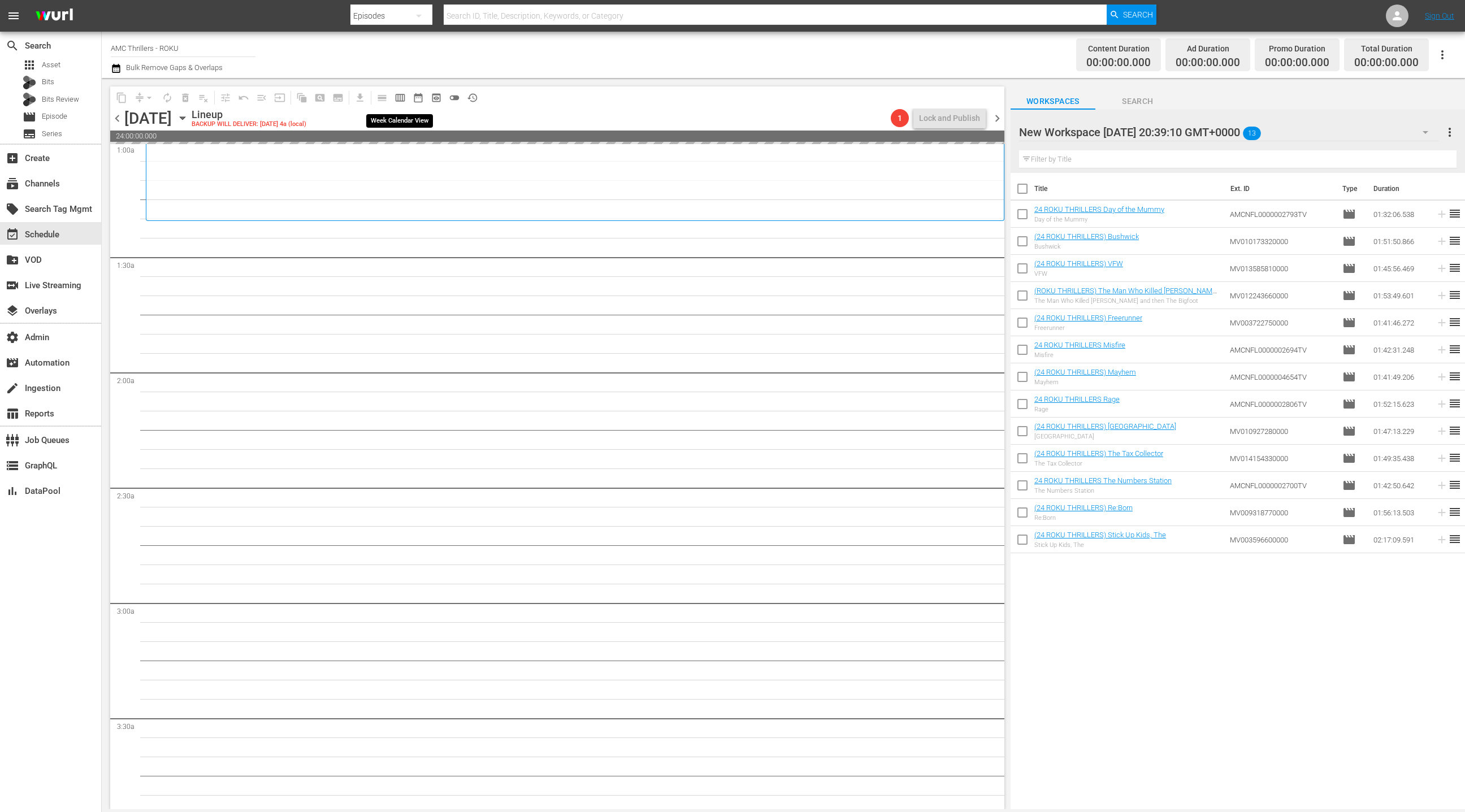
click at [404, 101] on span "calendar_view_week_outlined" at bounding box center [400, 98] width 11 height 11
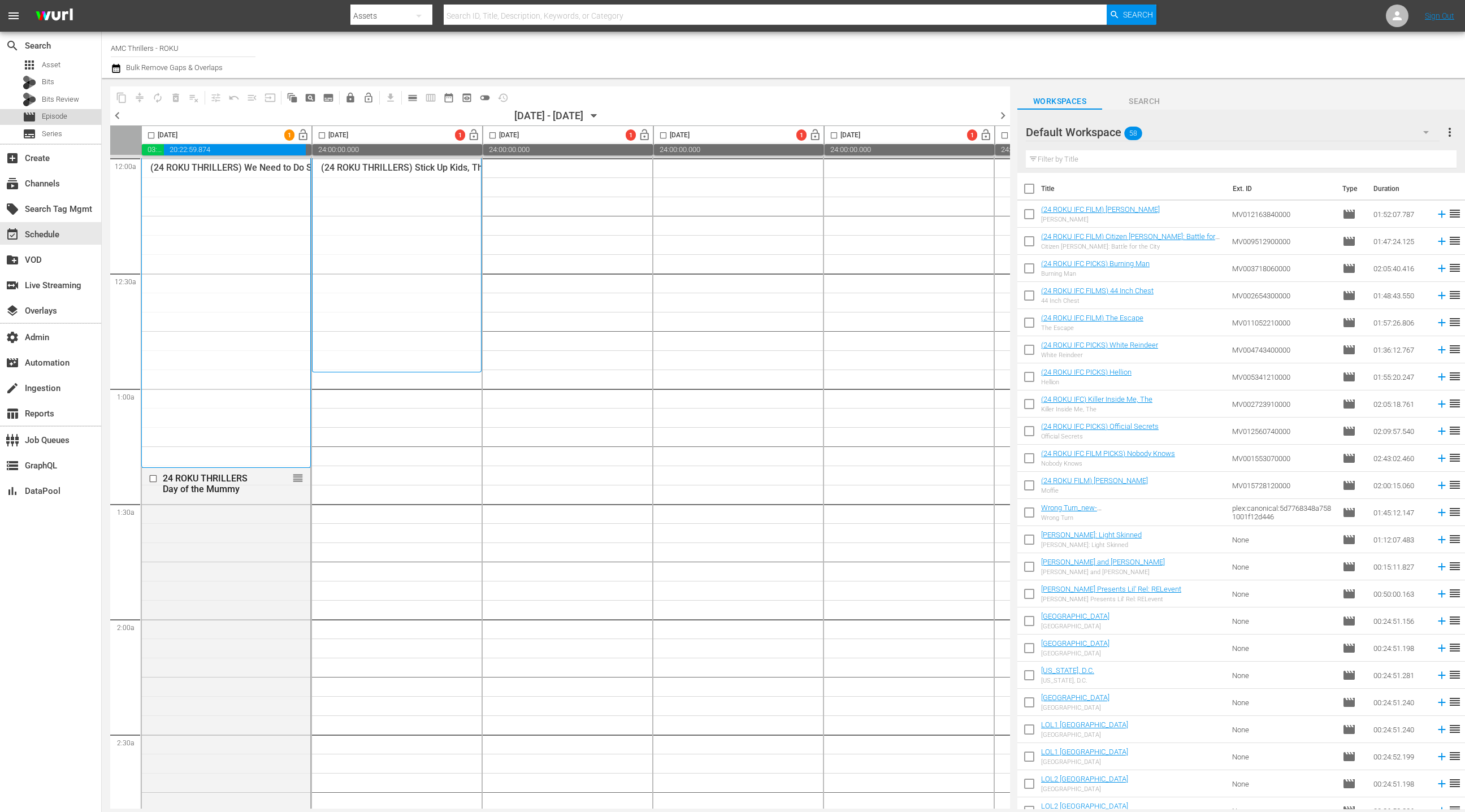
click at [67, 120] on div "movie Episode" at bounding box center [51, 116] width 101 height 16
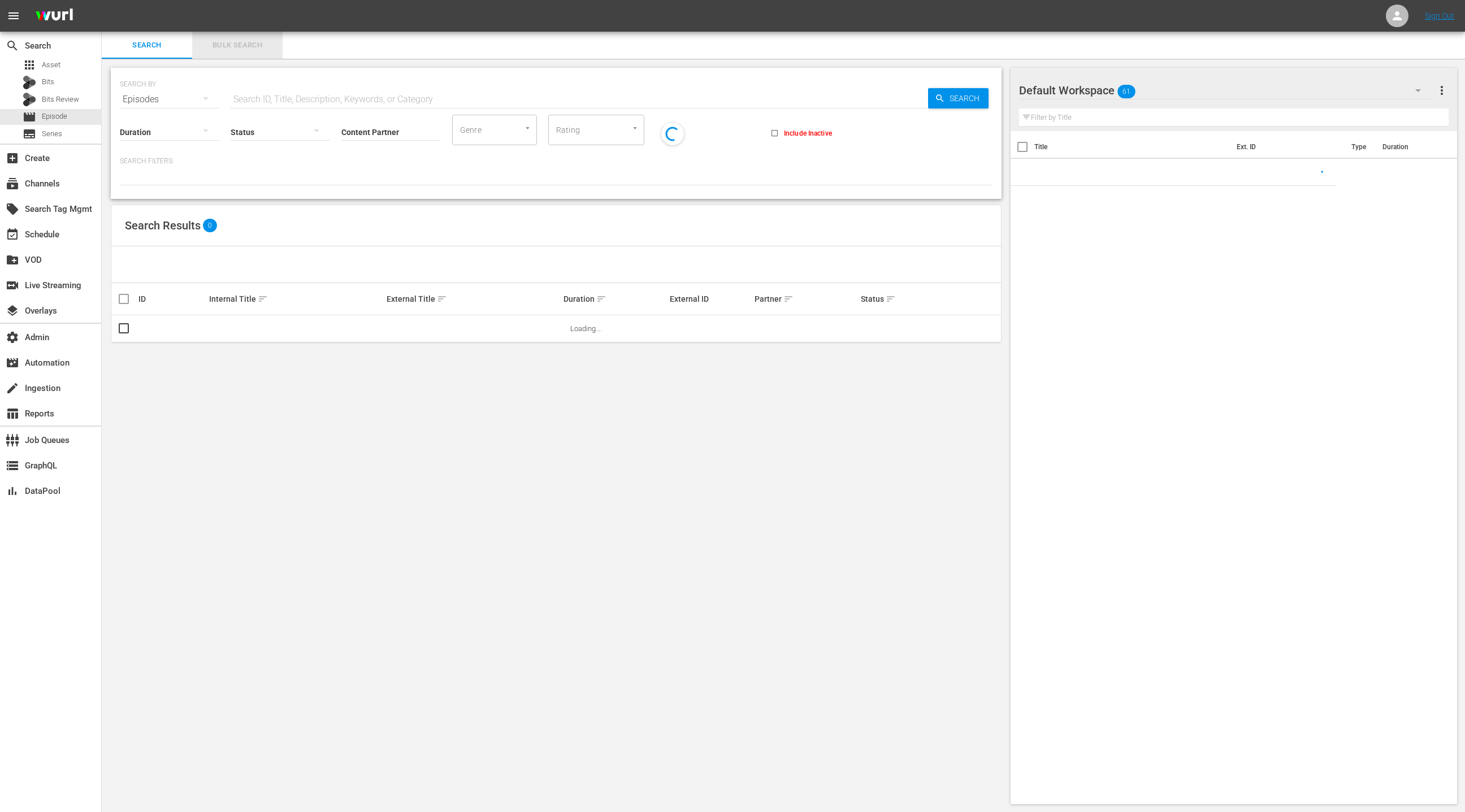
click at [237, 48] on span "Bulk Search" at bounding box center [237, 45] width 77 height 13
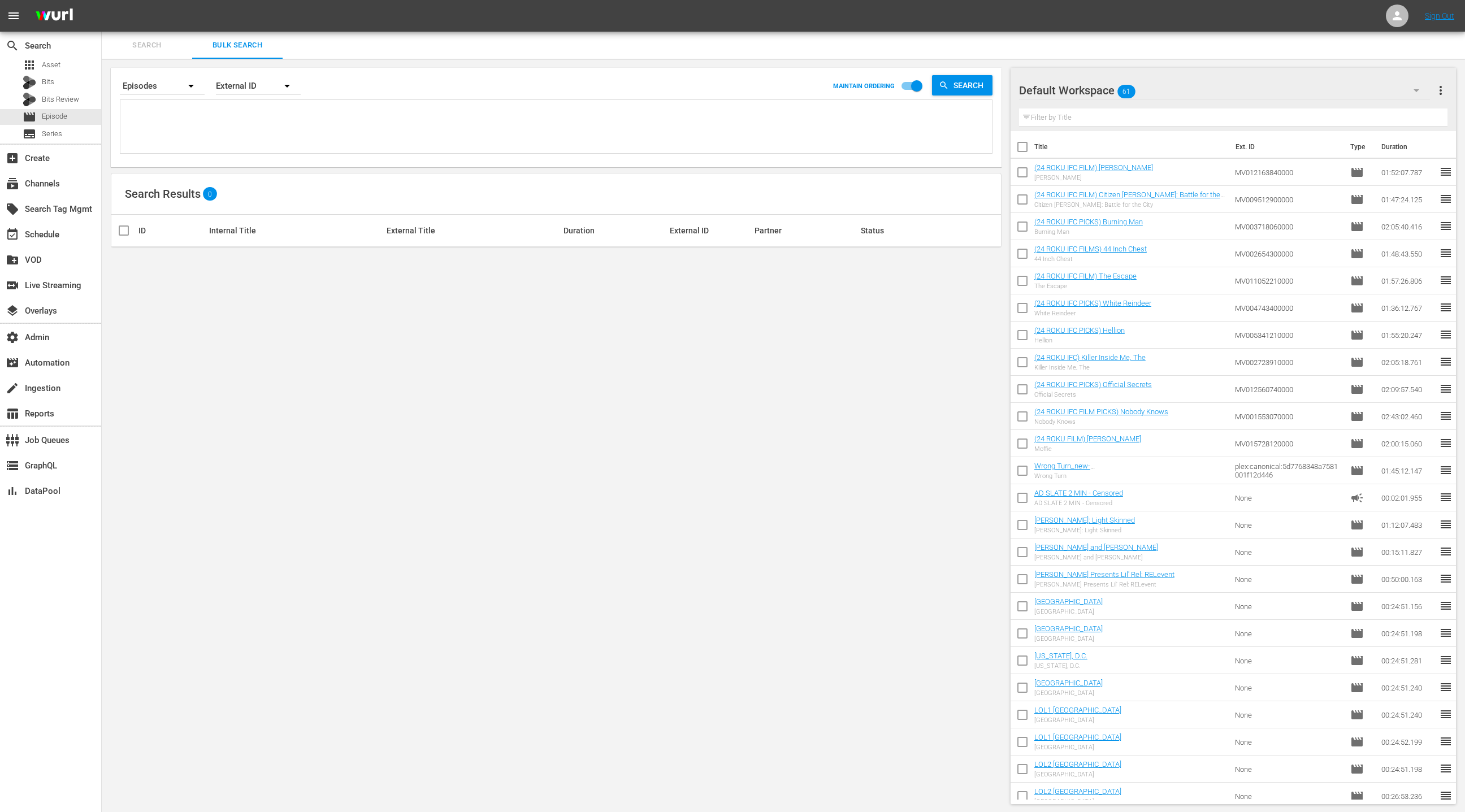
drag, startPoint x: 252, startPoint y: 138, endPoint x: 251, endPoint y: 124, distance: 14.0
click at [252, 133] on textarea at bounding box center [557, 129] width 869 height 51
click at [245, 88] on div "External ID" at bounding box center [258, 86] width 85 height 32
click at [252, 136] on div "Wurl ID" at bounding box center [252, 135] width 45 height 18
click at [253, 132] on textarea at bounding box center [557, 129] width 869 height 51
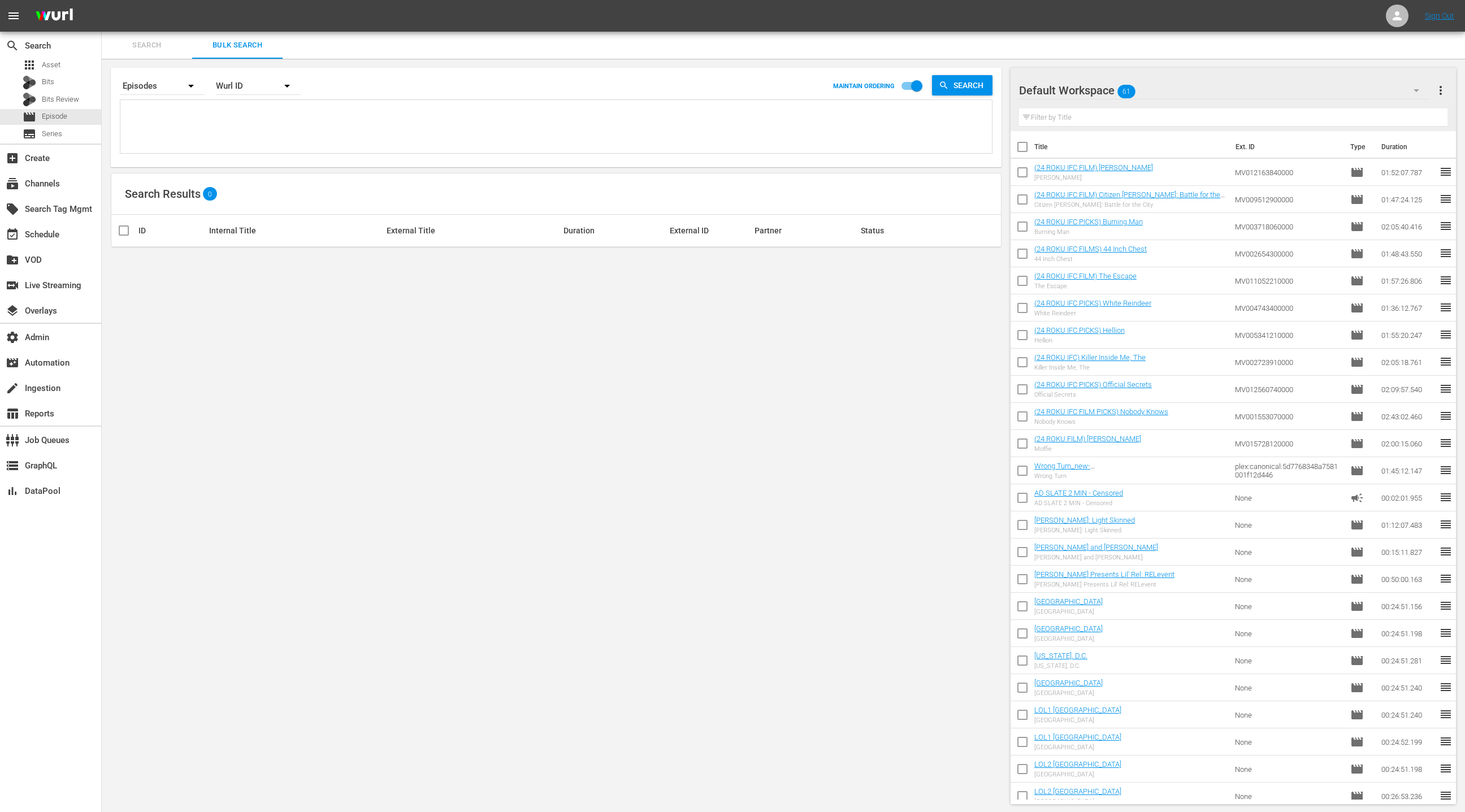
paste textarea "69785122 66616527 17115619 11627092 1311296 1914179 69785120 58599333 72026455 …"
type textarea "69785122 66616527 17115619 11627092 1311296 1914179 69785120 58599333 72026455 …"
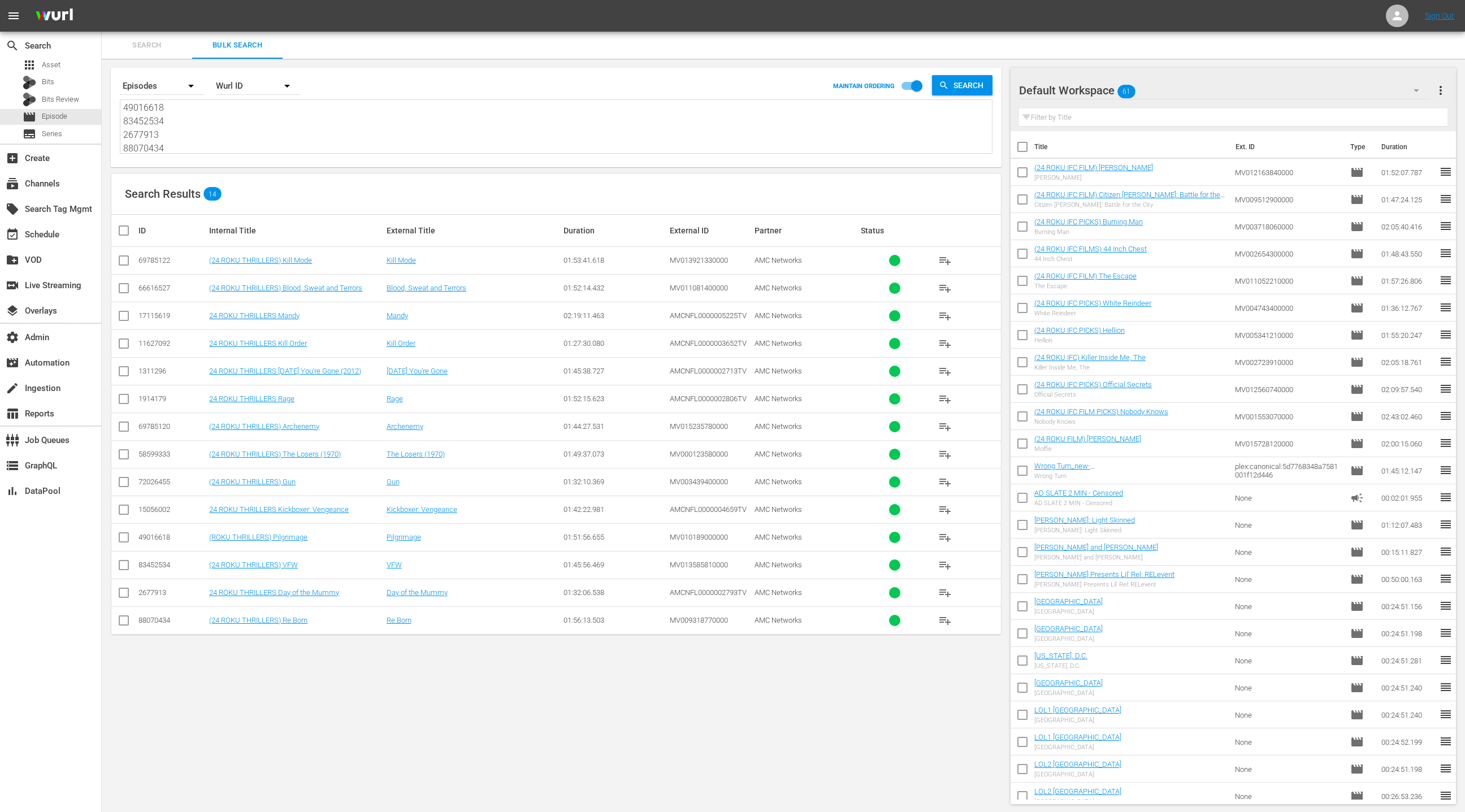
type textarea "69785122 66616527 17115619 11627092 1311296 1914179 69785120 58599333 72026455 …"
click at [1415, 90] on icon "button" at bounding box center [1416, 91] width 5 height 3
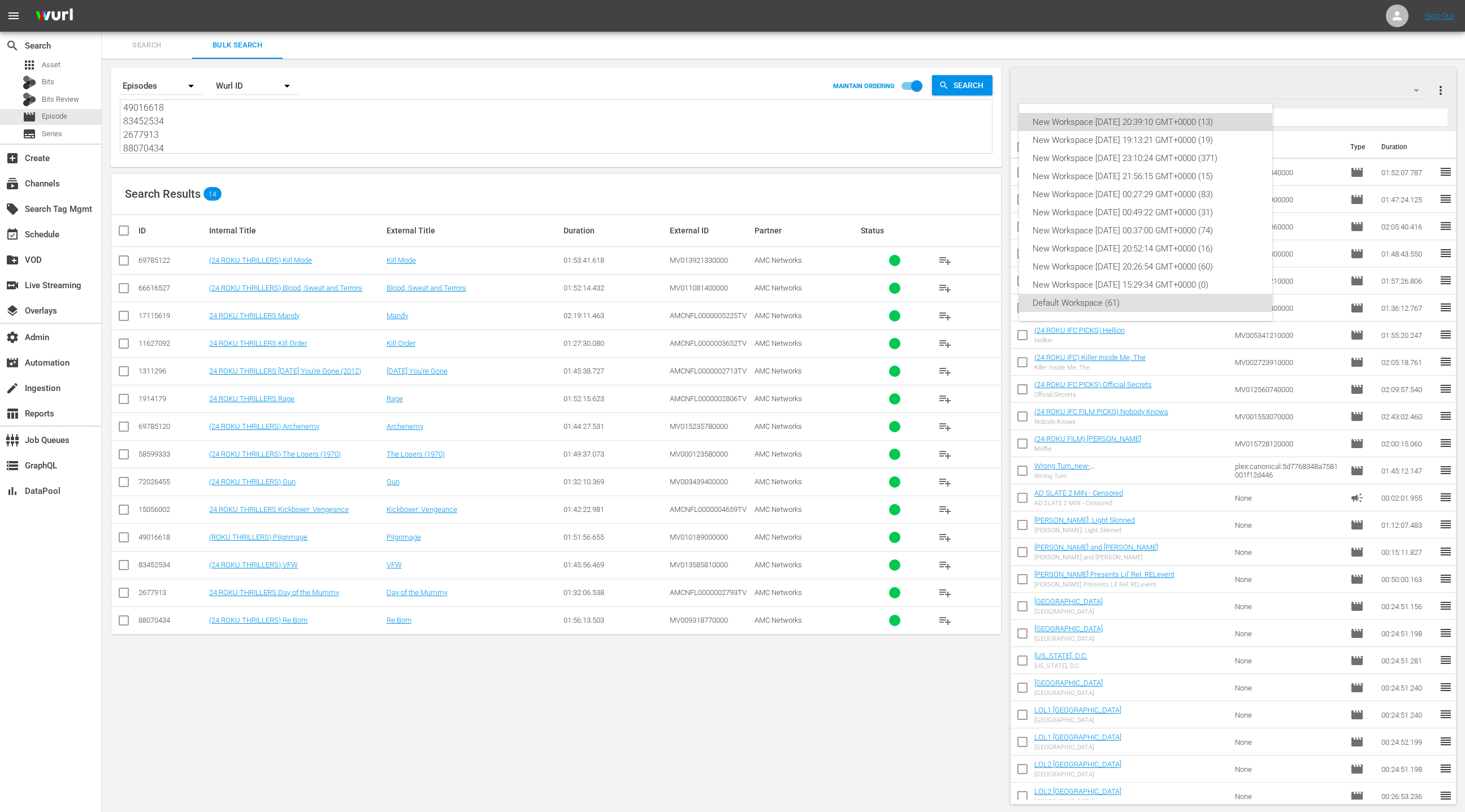
click at [1244, 120] on div "New Workspace Tue Aug 12 2025 20:39:10 GMT+0000 (13)" at bounding box center [1145, 122] width 226 height 18
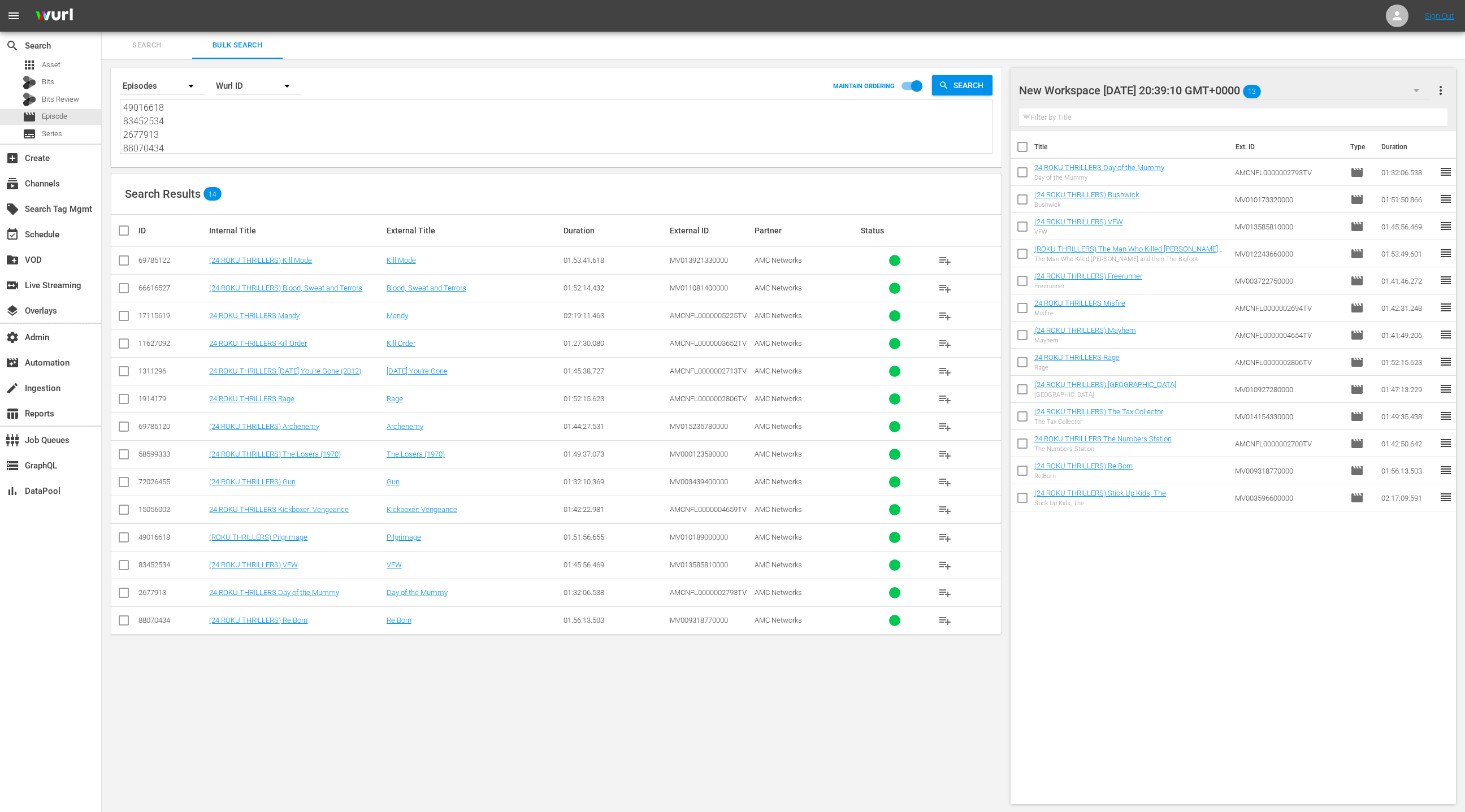
click at [1447, 93] on span "more_vert" at bounding box center [1441, 91] width 14 height 14
drag, startPoint x: 1386, startPoint y: 114, endPoint x: 1335, endPoint y: 153, distance: 64.2
click at [1386, 114] on div "Clear All Workspace Items" at bounding box center [1367, 112] width 133 height 20
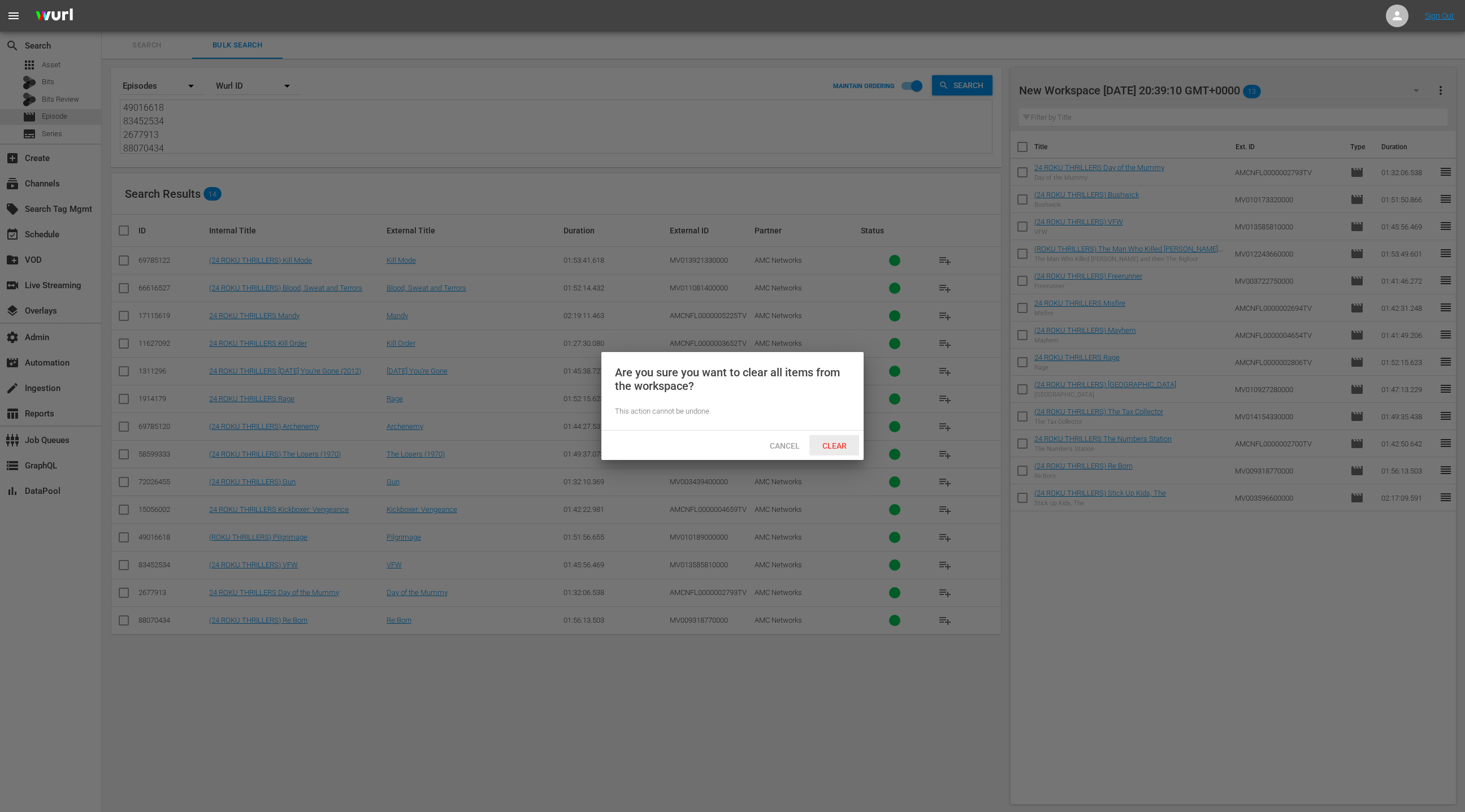
drag, startPoint x: 852, startPoint y: 444, endPoint x: 877, endPoint y: 439, distance: 25.5
click at [852, 443] on span "Clear" at bounding box center [834, 446] width 42 height 9
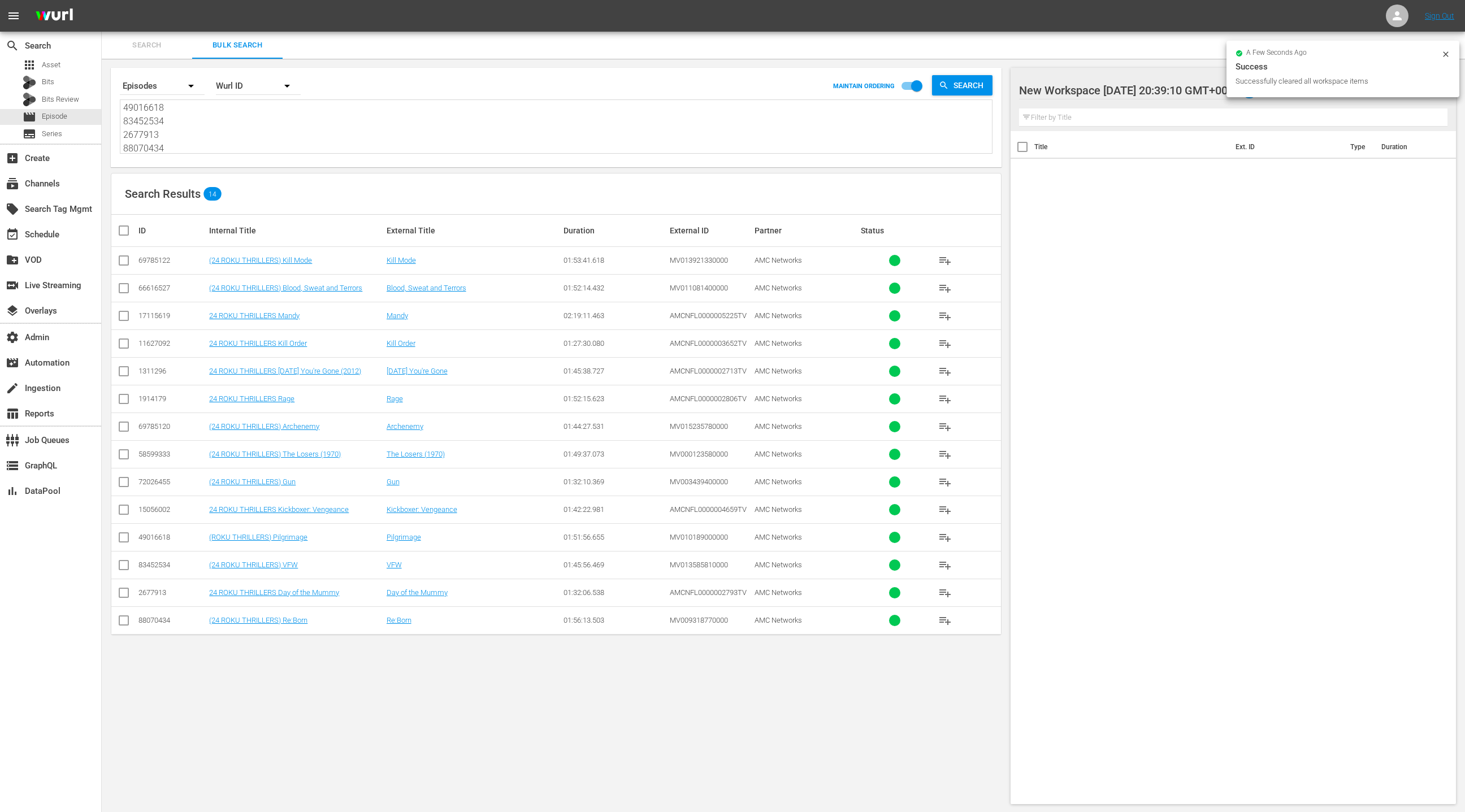
click at [129, 234] on input "checkbox" at bounding box center [129, 231] width 23 height 14
checkbox input "true"
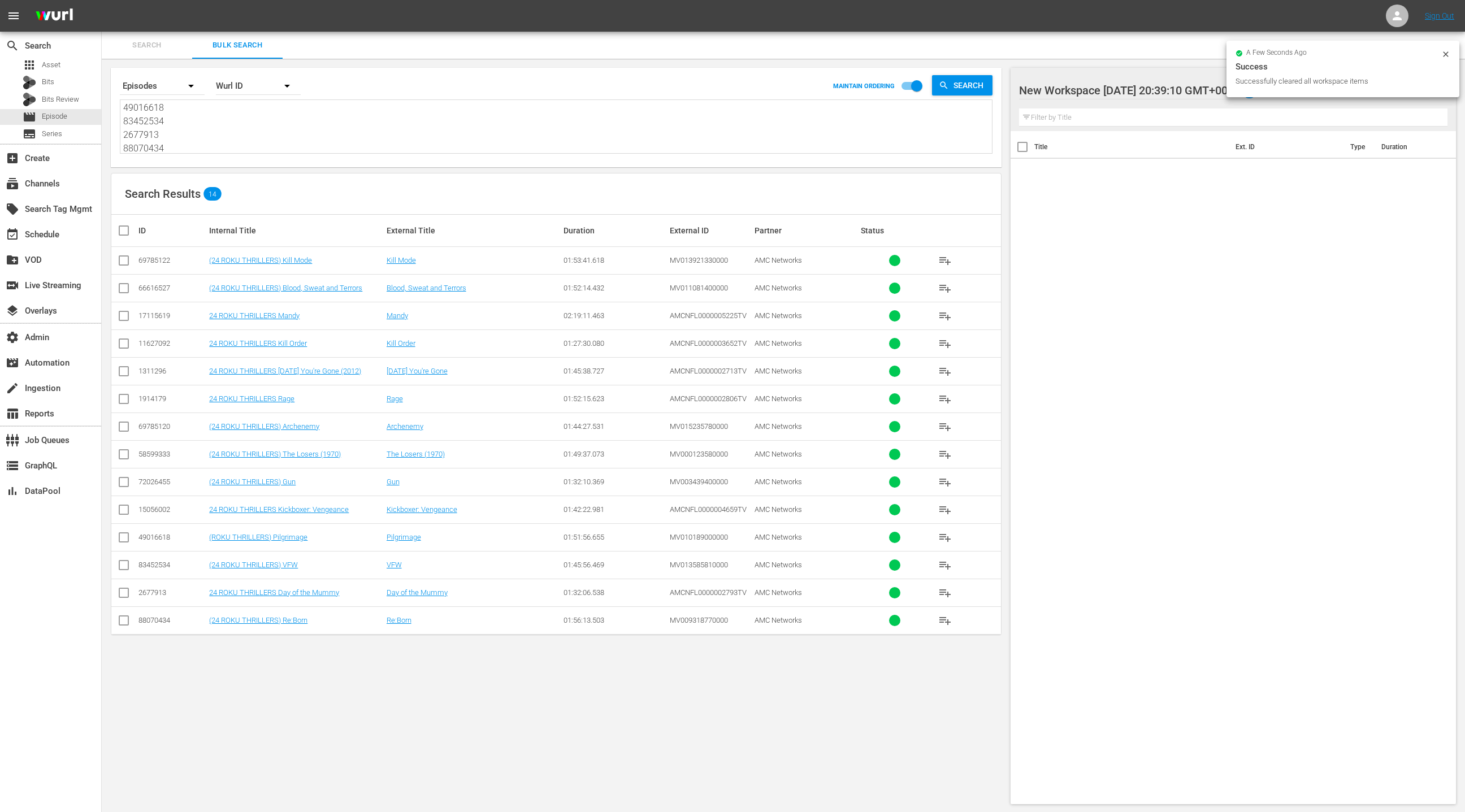
checkbox input "true"
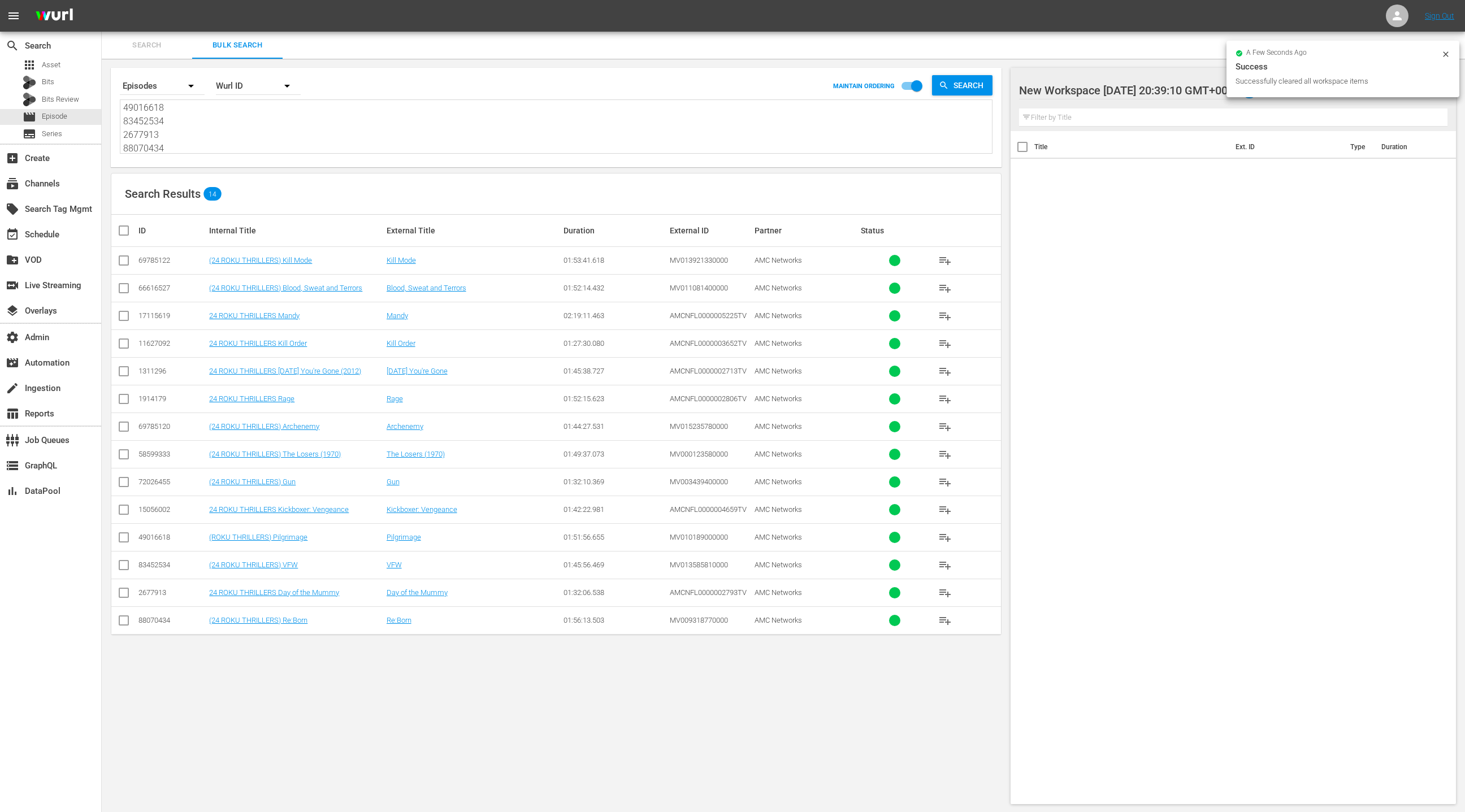
checkbox input "true"
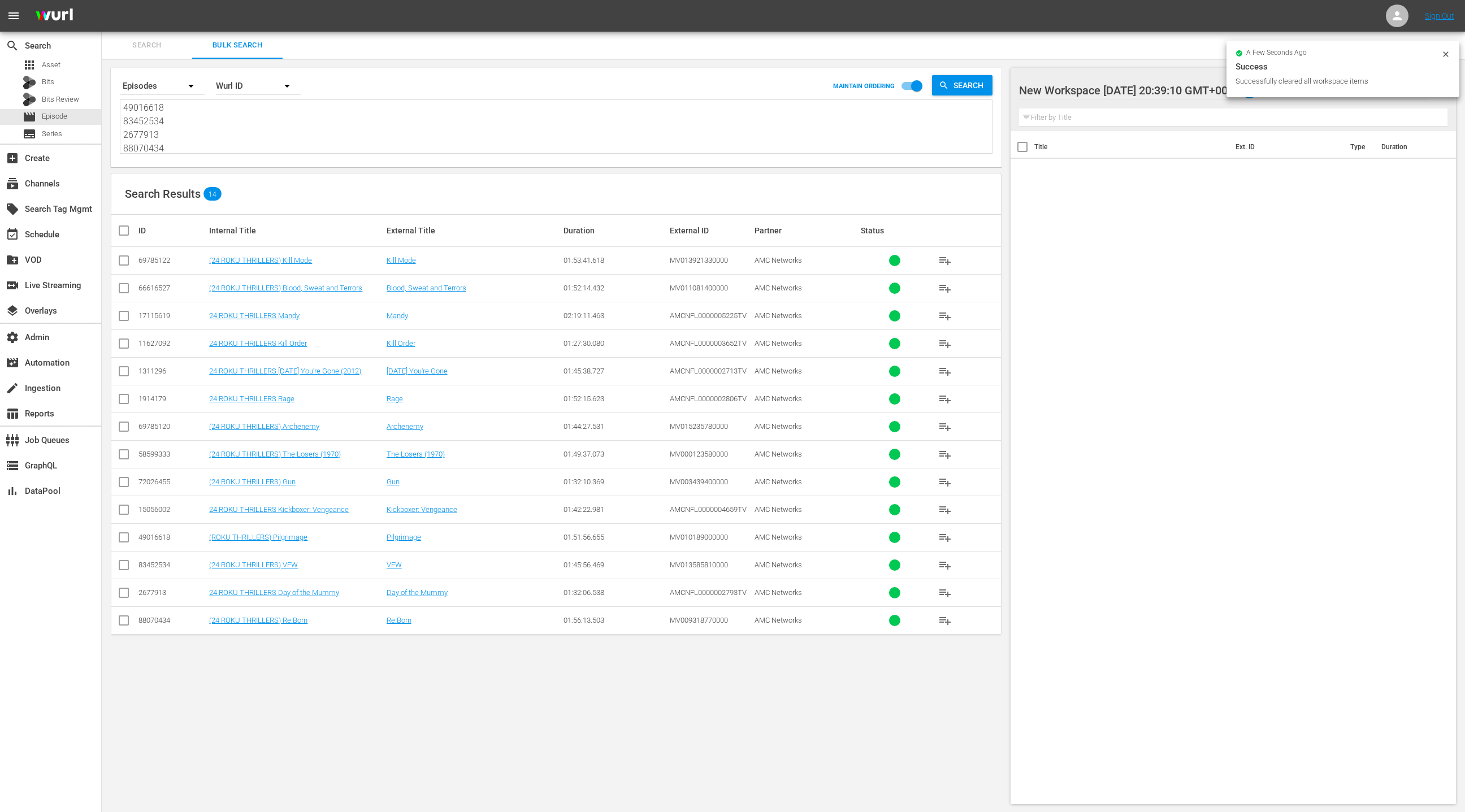
checkbox input "true"
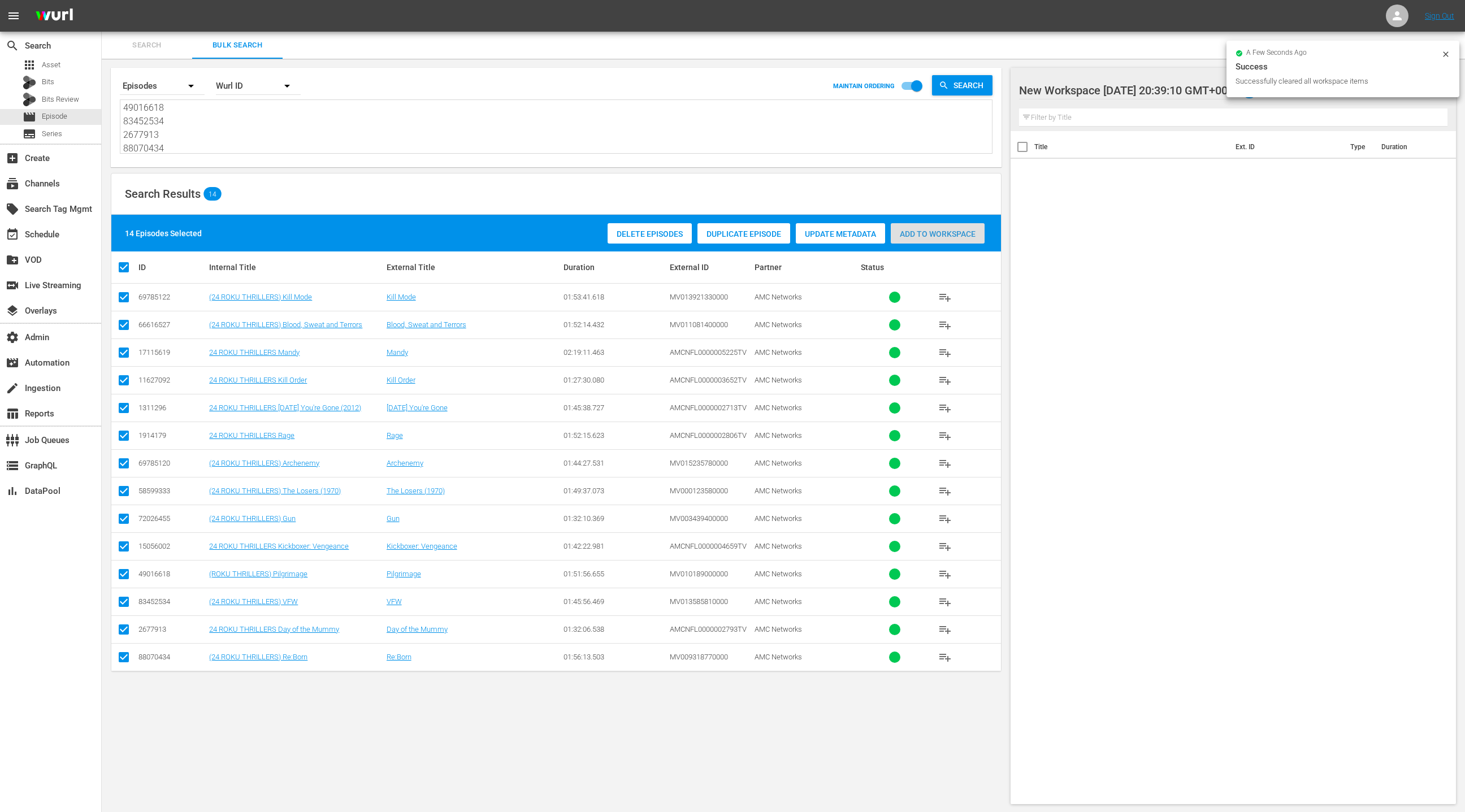
drag, startPoint x: 923, startPoint y: 237, endPoint x: 802, endPoint y: 153, distance: 147.3
click at [923, 237] on span "Add to Workspace" at bounding box center [938, 234] width 94 height 9
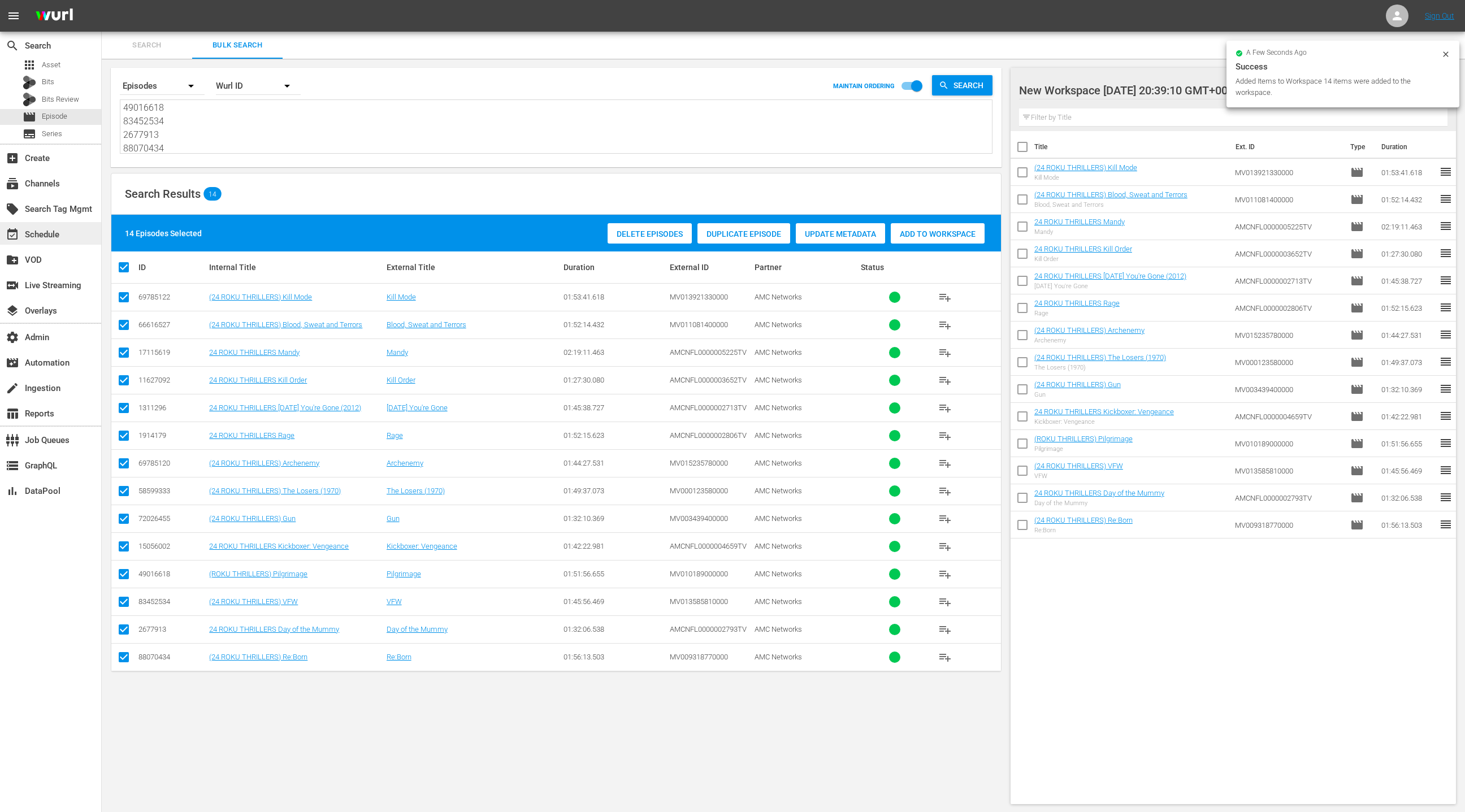
click at [79, 236] on div "event_available Schedule" at bounding box center [51, 234] width 101 height 23
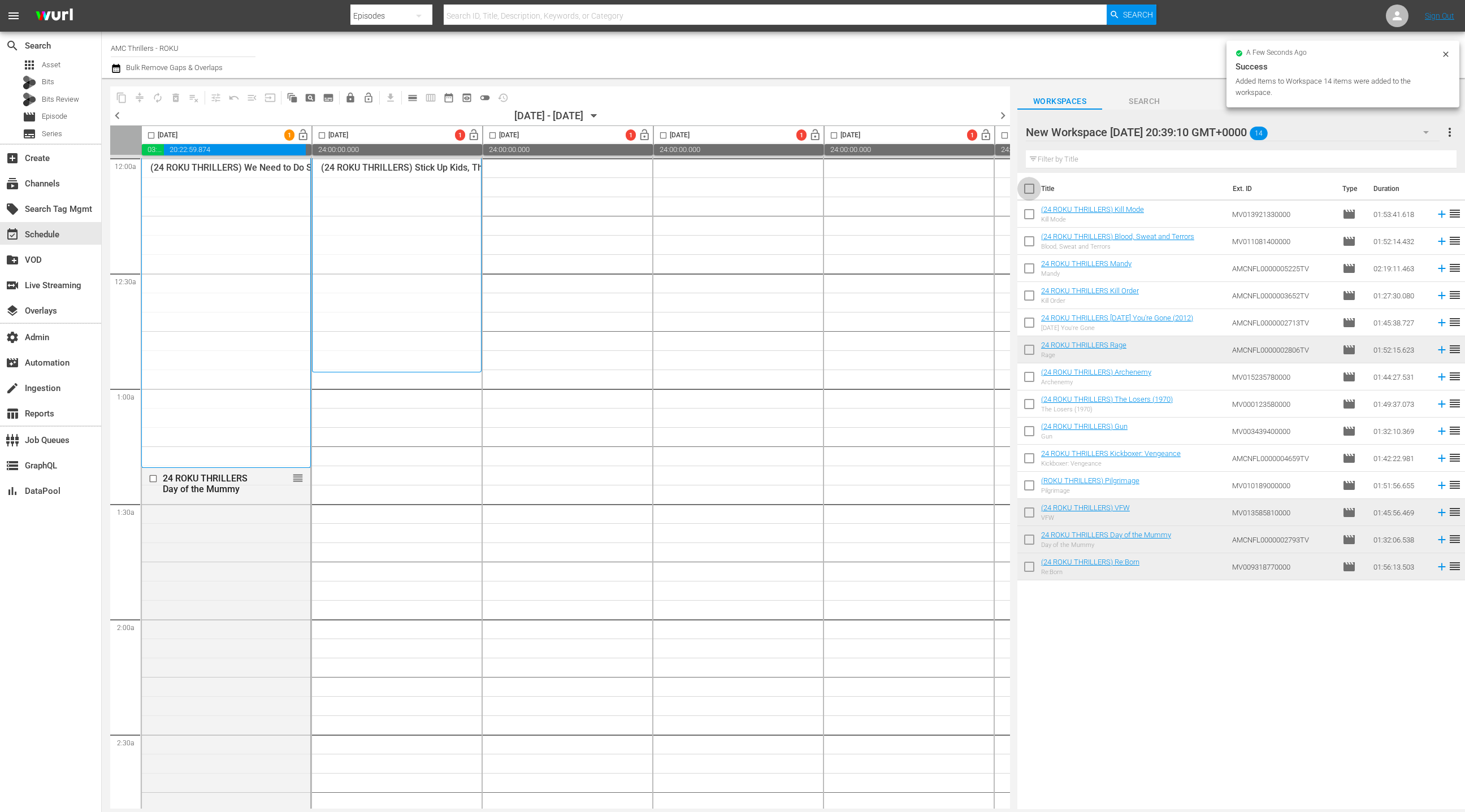
click at [1035, 193] on input "checkbox" at bounding box center [1029, 191] width 23 height 23
checkbox input "true"
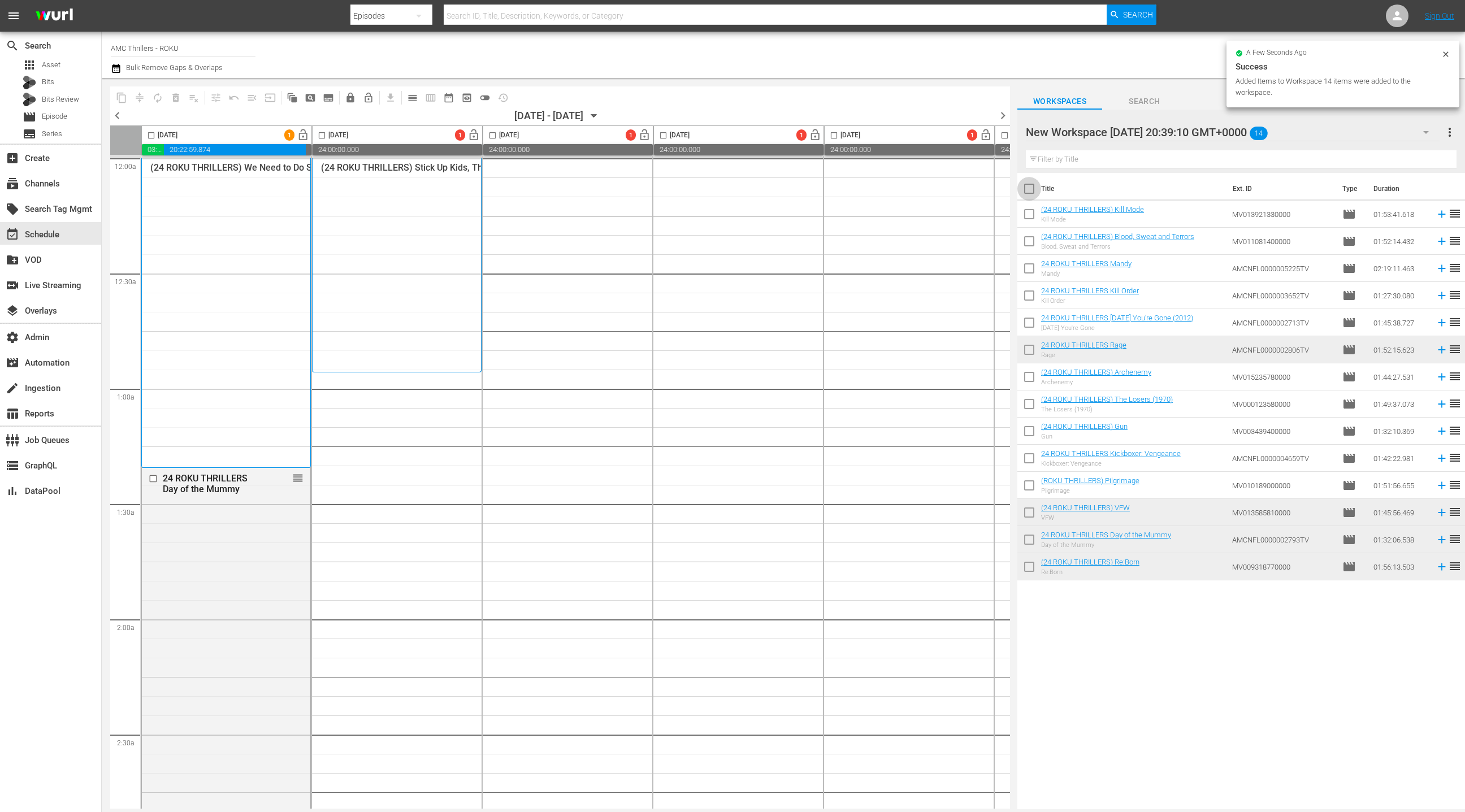
checkbox input "true"
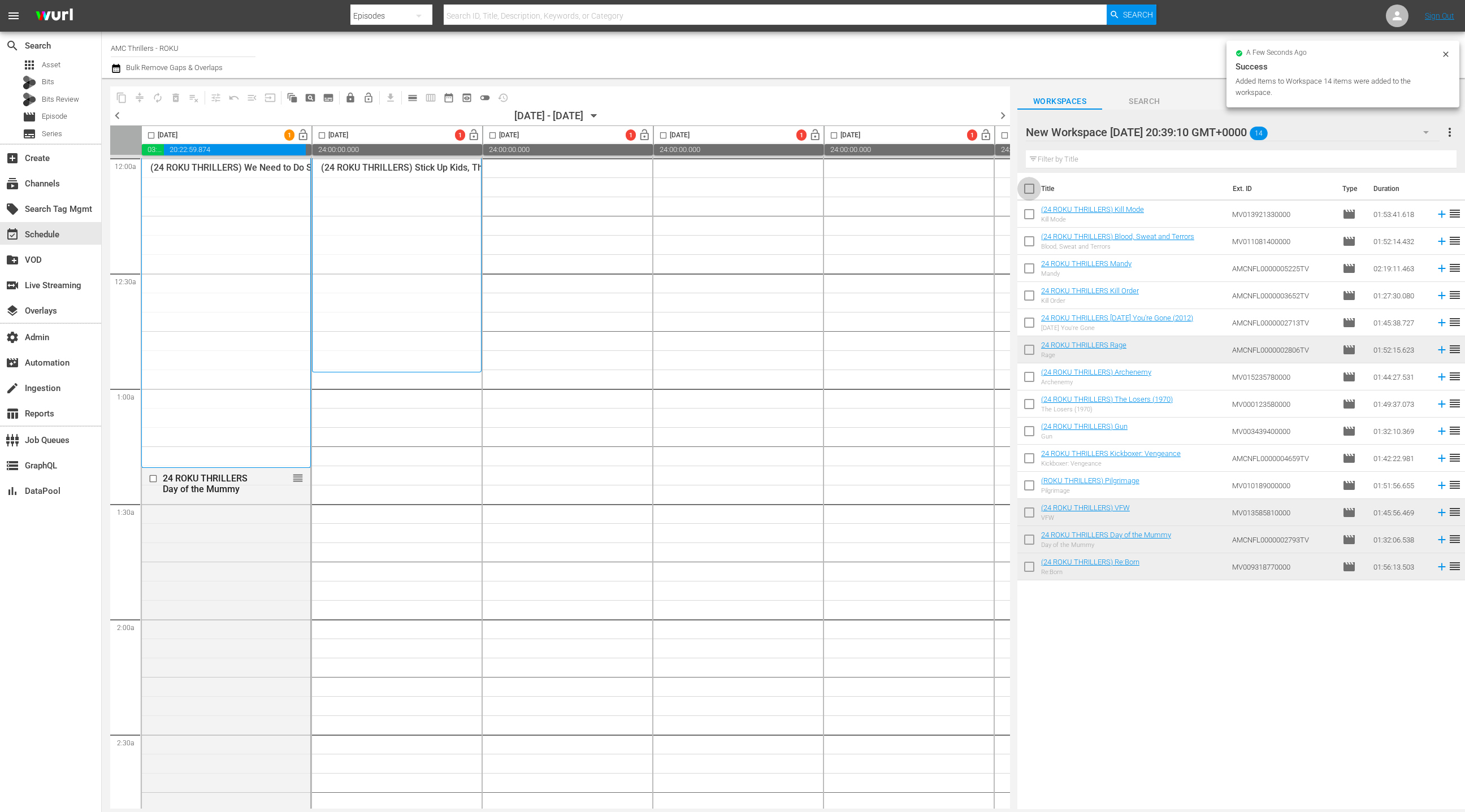
checkbox input "true"
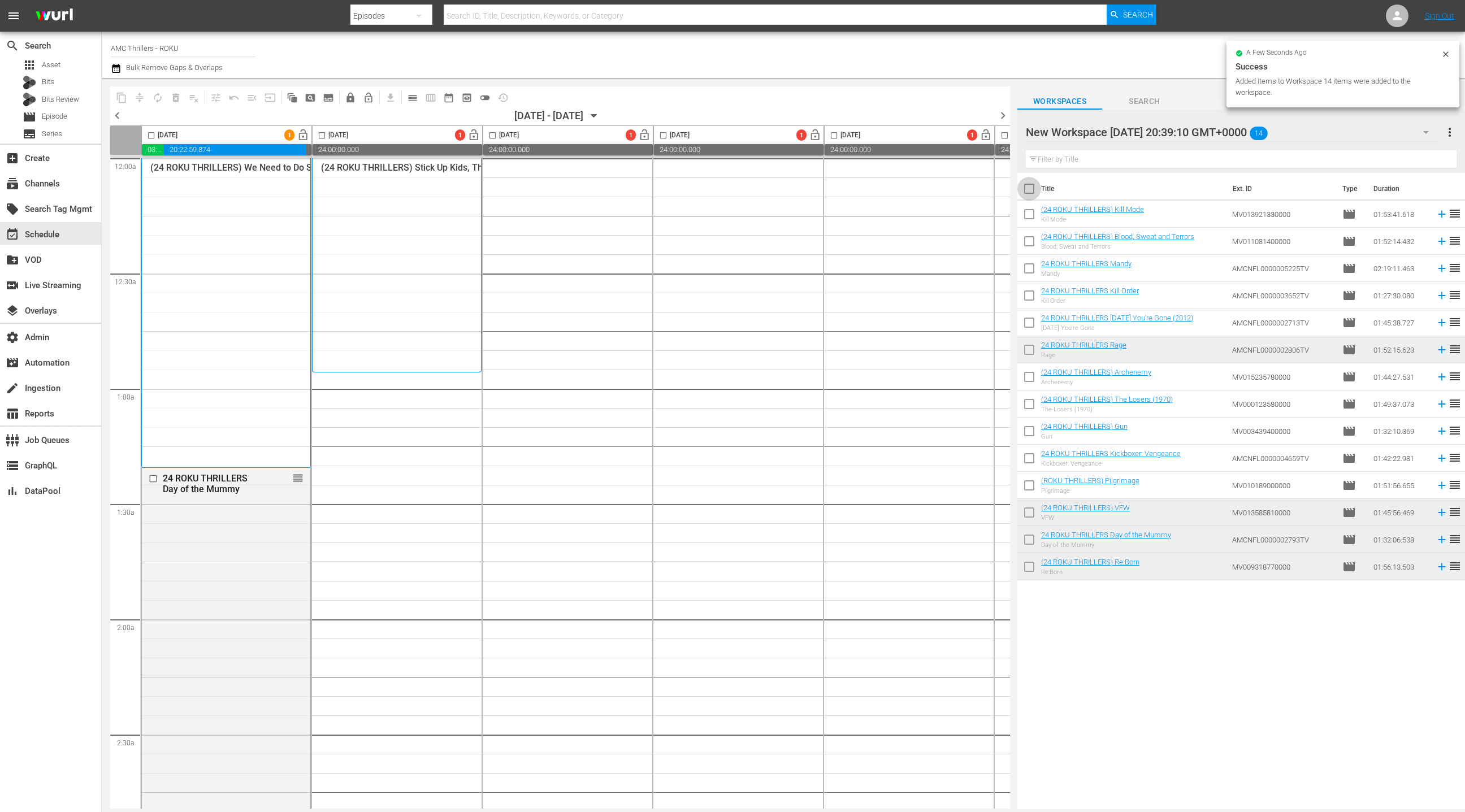
checkbox input "true"
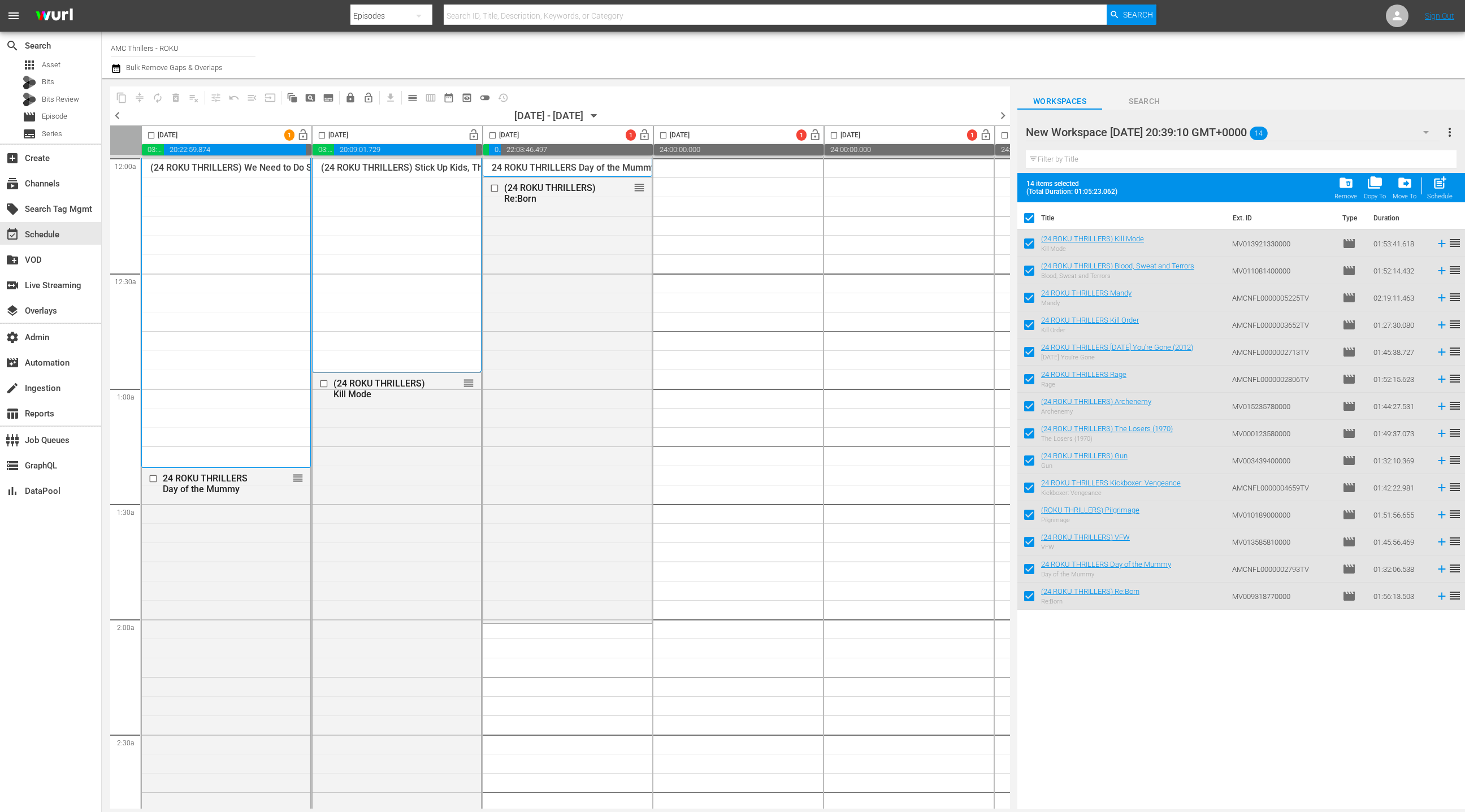
drag, startPoint x: 1046, startPoint y: 243, endPoint x: 455, endPoint y: 2, distance: 638.2
click at [55, 126] on div "subtitles Series" at bounding box center [42, 134] width 39 height 16
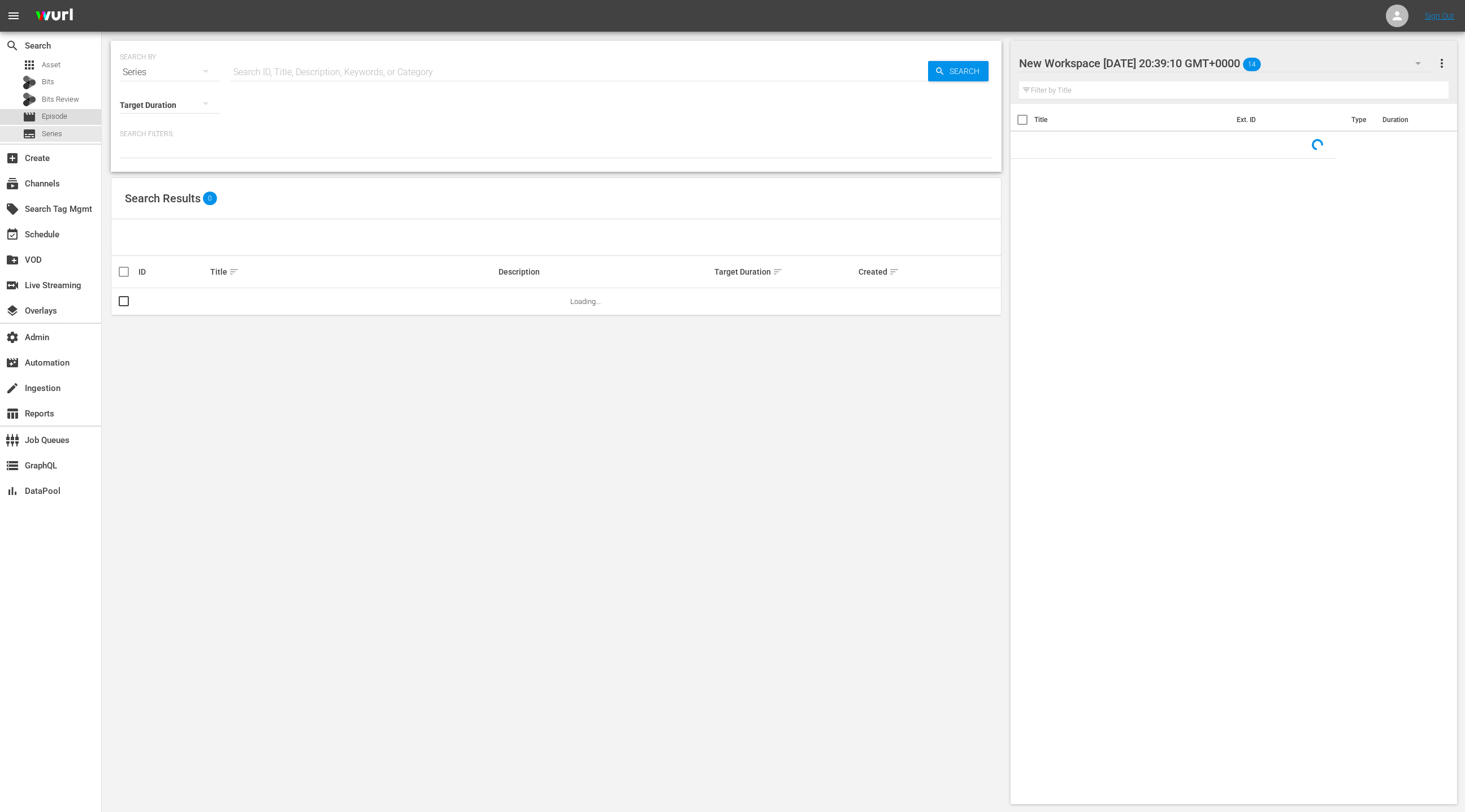
click at [59, 119] on span "Episode" at bounding box center [54, 116] width 26 height 11
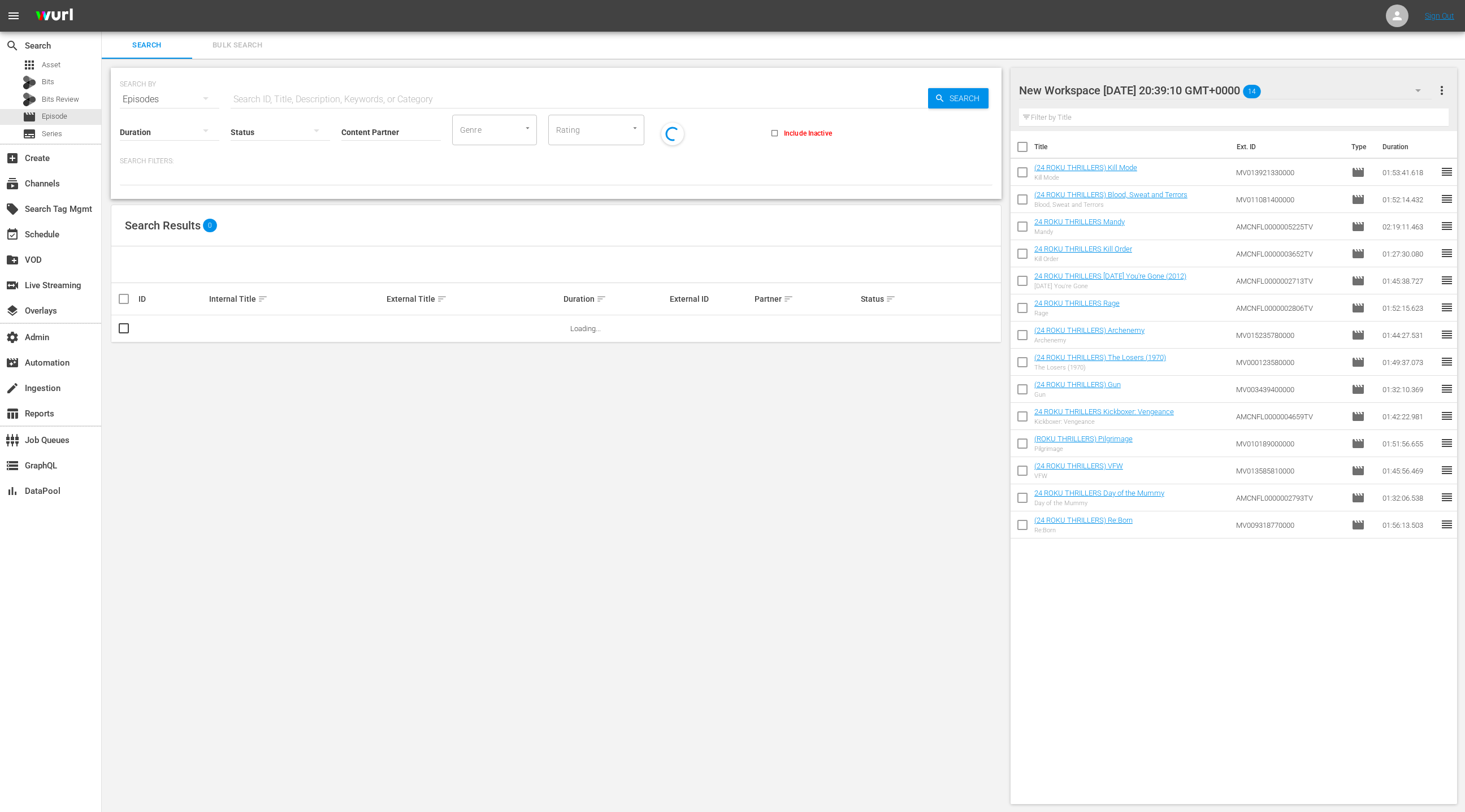
click at [253, 46] on span "Bulk Search" at bounding box center [237, 45] width 77 height 13
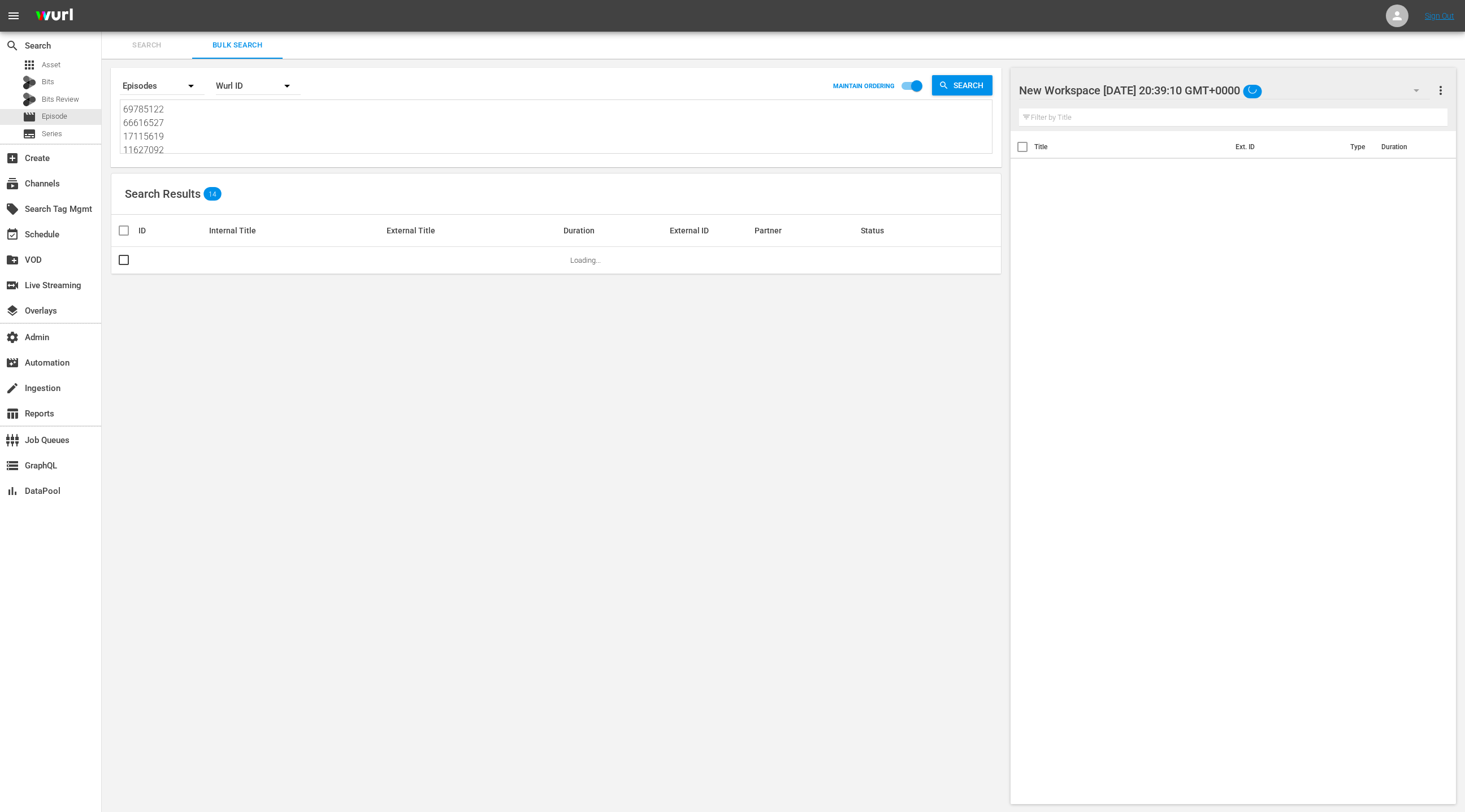
click at [240, 110] on textarea "69785122 66616527 17115619 11627092 1311296 1914179 69785120 58599333 72026455 …" at bounding box center [557, 129] width 869 height 51
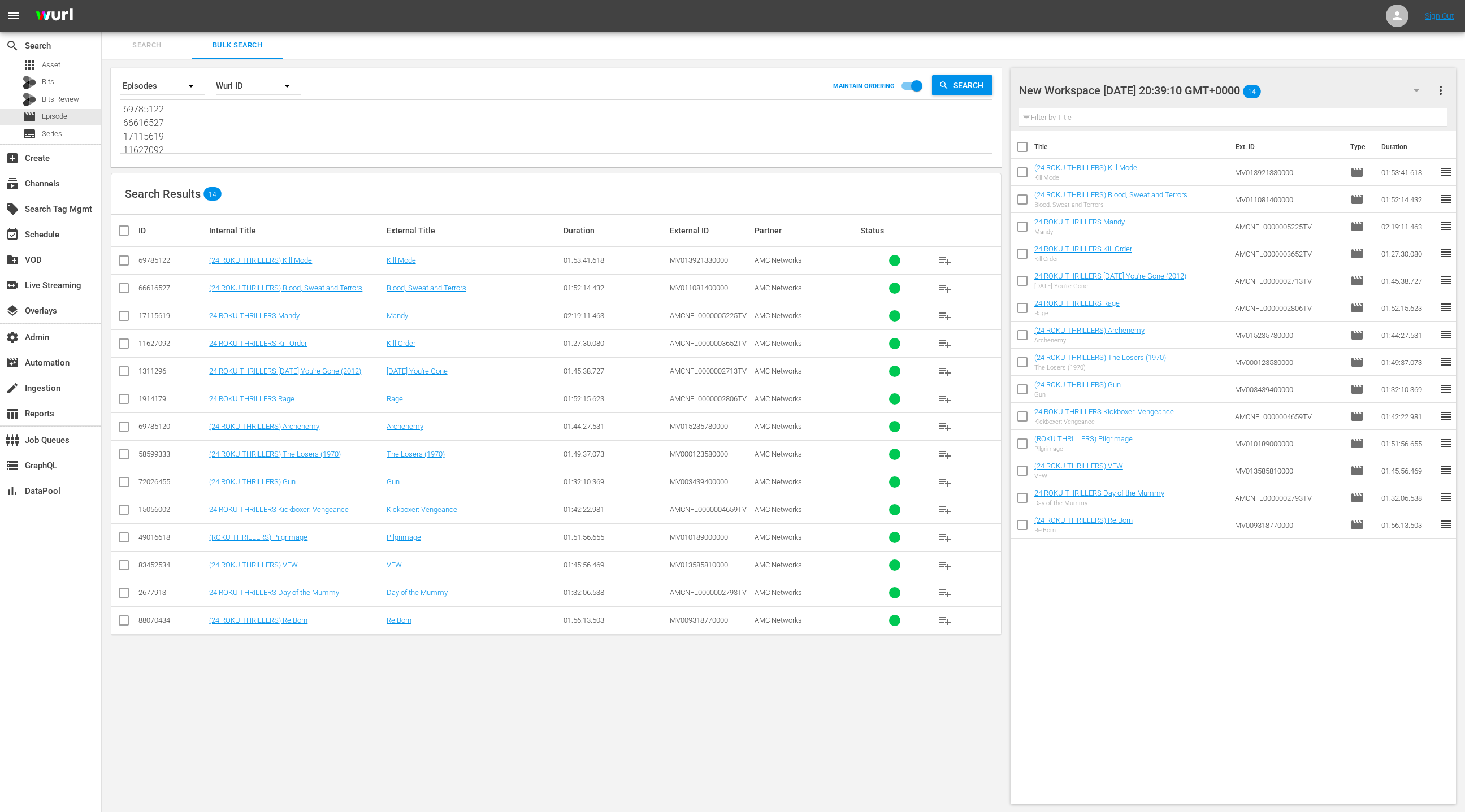
paste textarea "16701243 68094274 69785118 69785122 66616527 41683288 69785118 88070434 7653633…"
type textarea "16701243 68094274 69785118 69785122 66616527 41683288 69785118 88070434 7653633…"
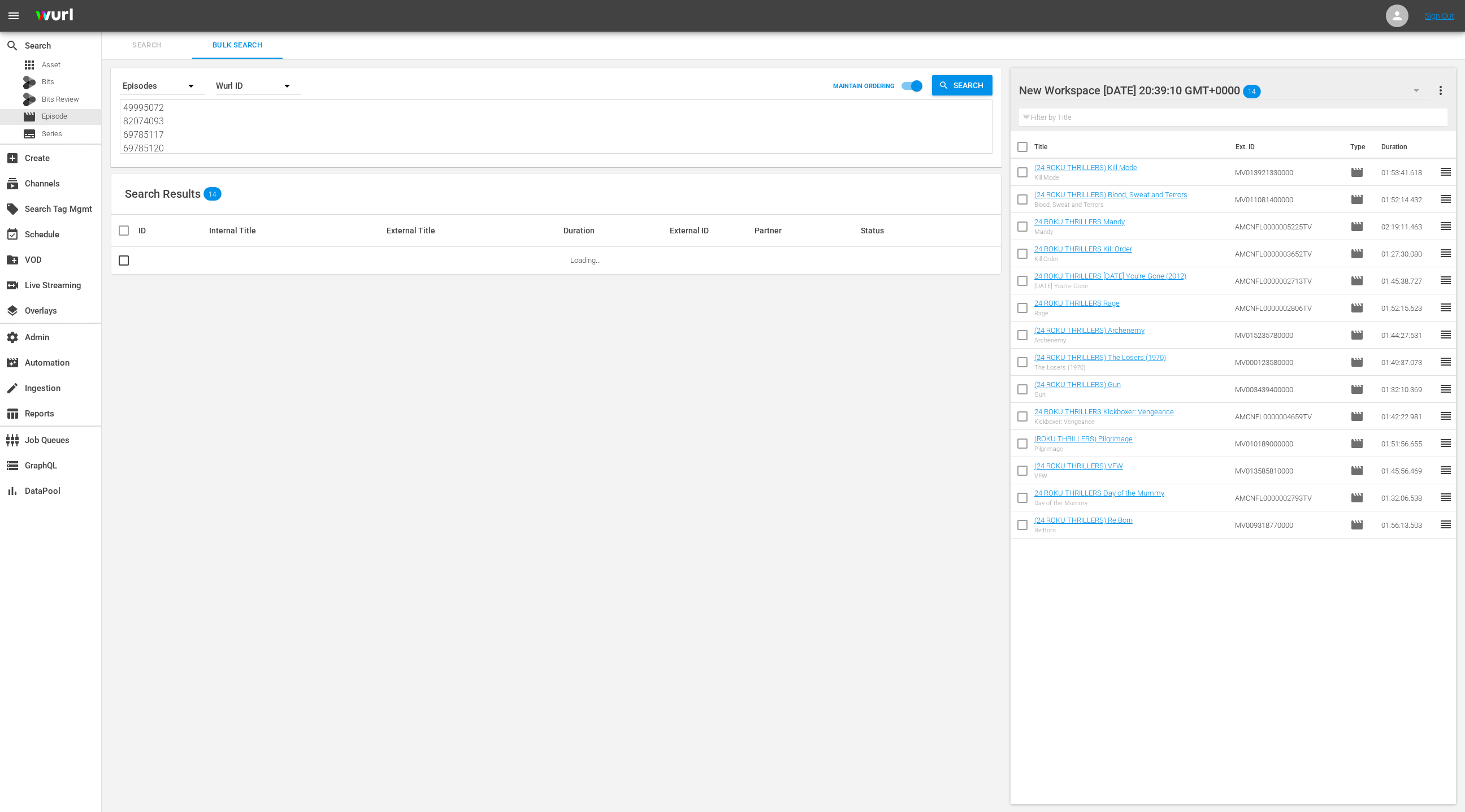
type textarea "16701243 68094274 69785118 69785122 66616527 41683288 69785118 88070434 7653633…"
click at [1445, 89] on span "more_vert" at bounding box center [1441, 91] width 14 height 14
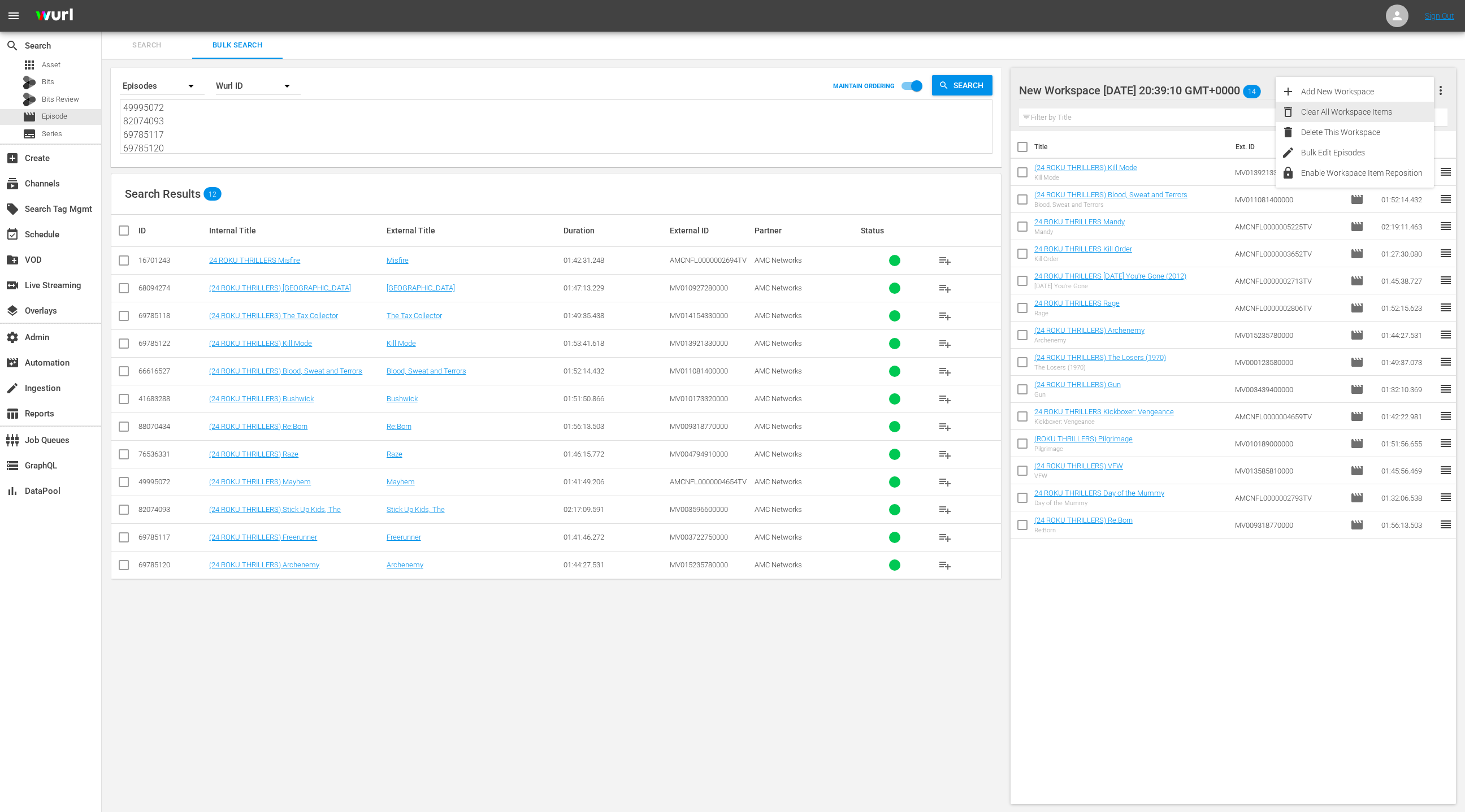
drag, startPoint x: 1379, startPoint y: 114, endPoint x: 1326, endPoint y: 128, distance: 54.8
click at [1379, 114] on div "Clear All Workspace Items" at bounding box center [1367, 112] width 133 height 20
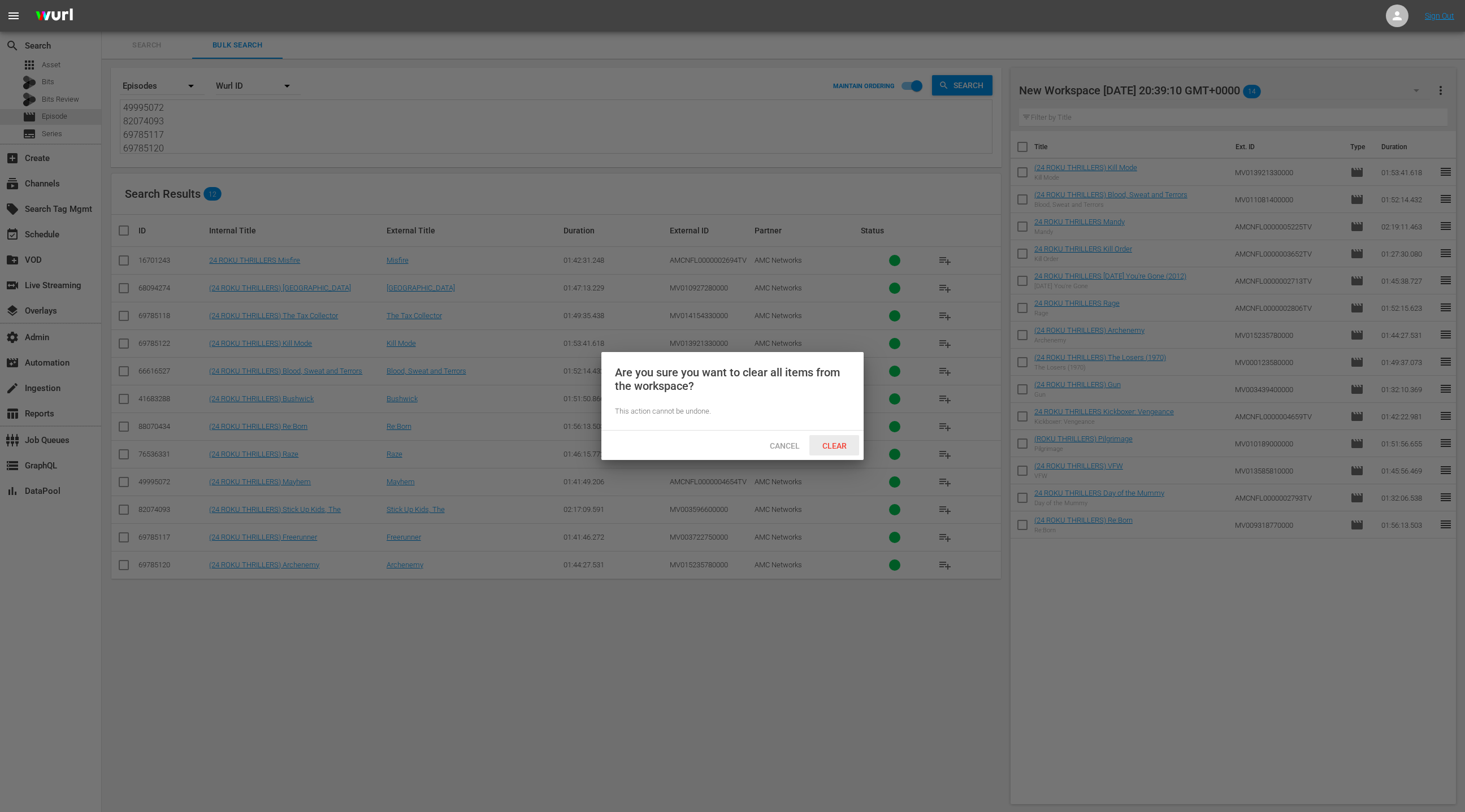
drag, startPoint x: 846, startPoint y: 442, endPoint x: 822, endPoint y: 401, distance: 47.5
click at [846, 442] on span "Clear" at bounding box center [834, 446] width 42 height 9
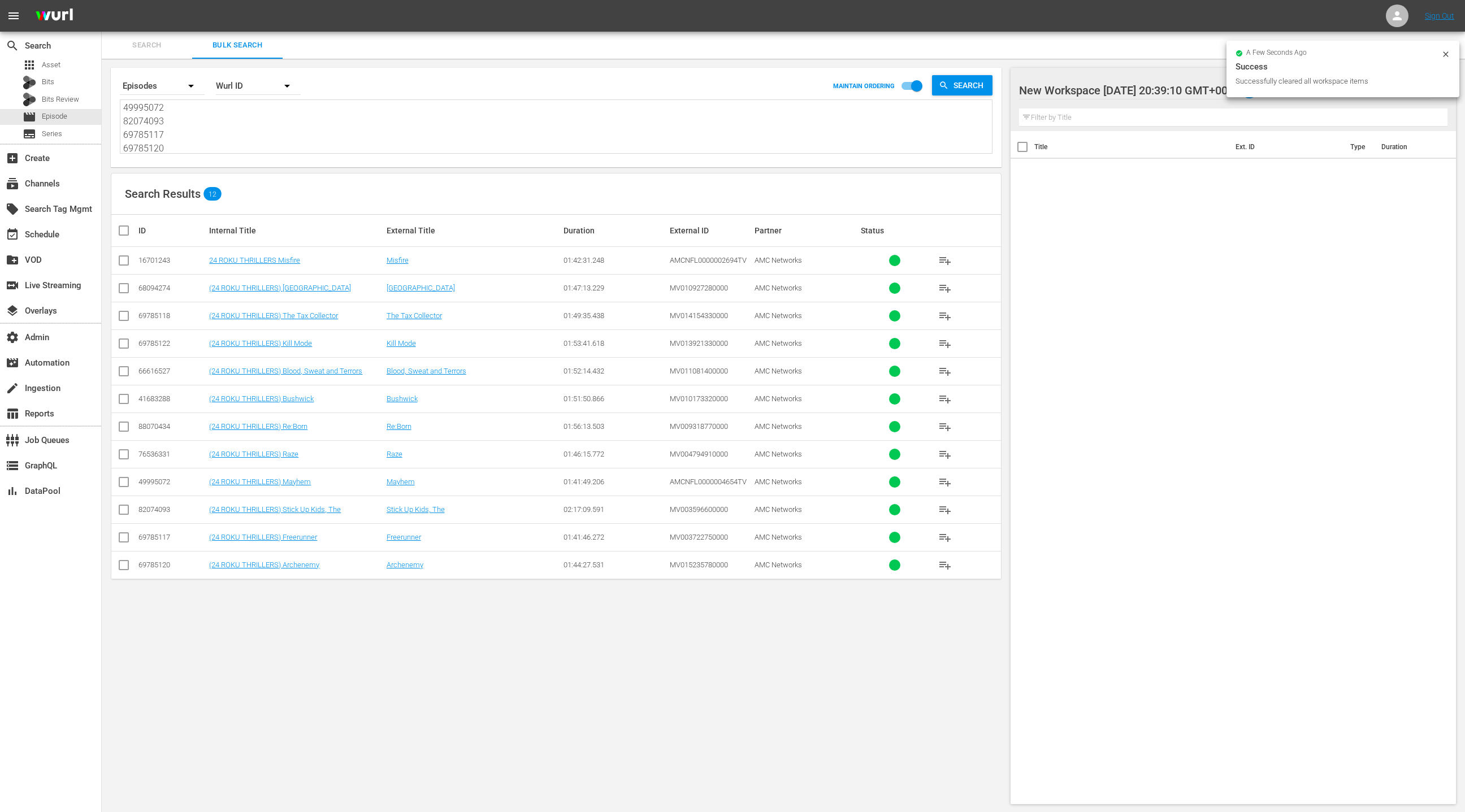
click at [126, 234] on input "checkbox" at bounding box center [129, 231] width 23 height 14
checkbox input "true"
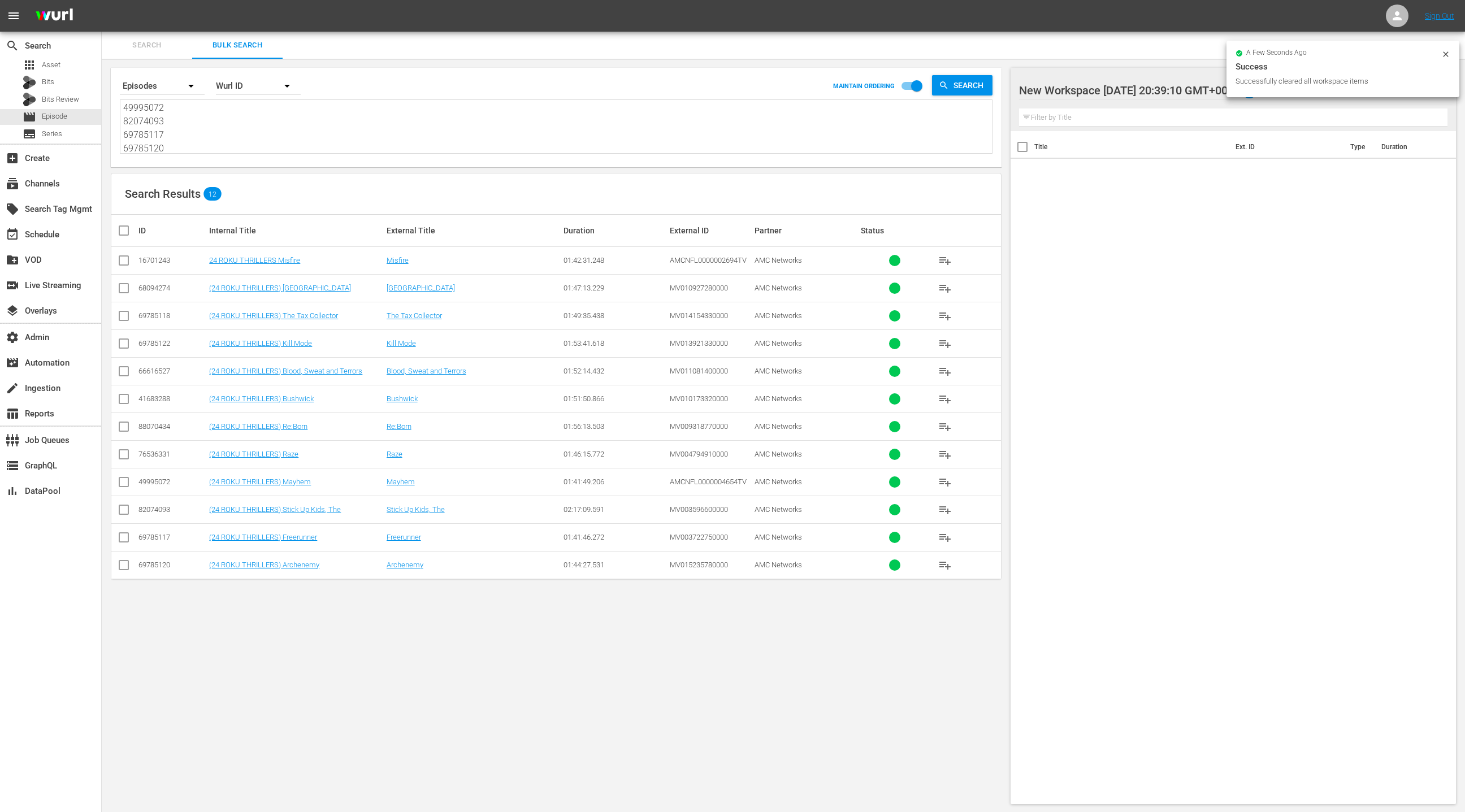
checkbox input "true"
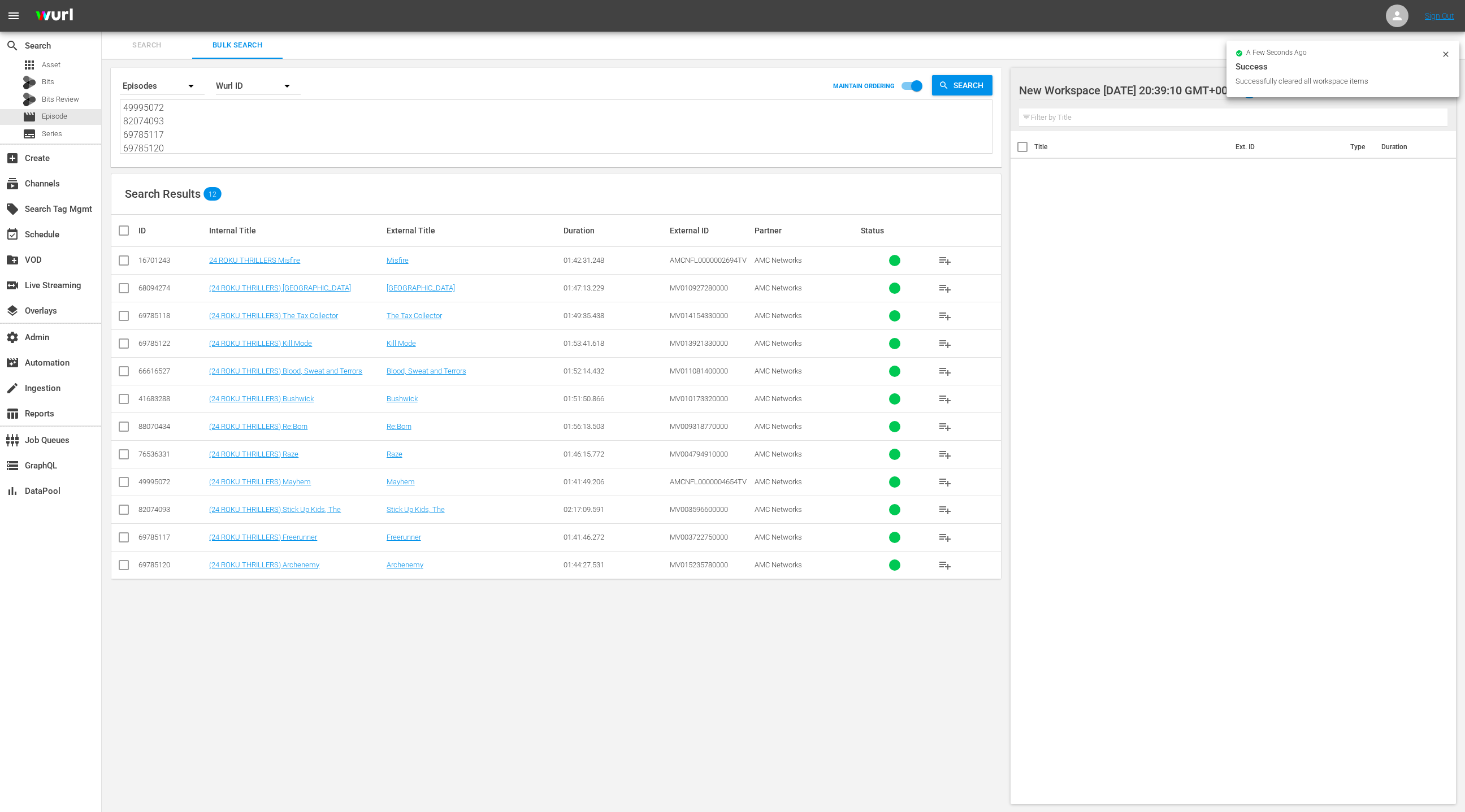
checkbox input "true"
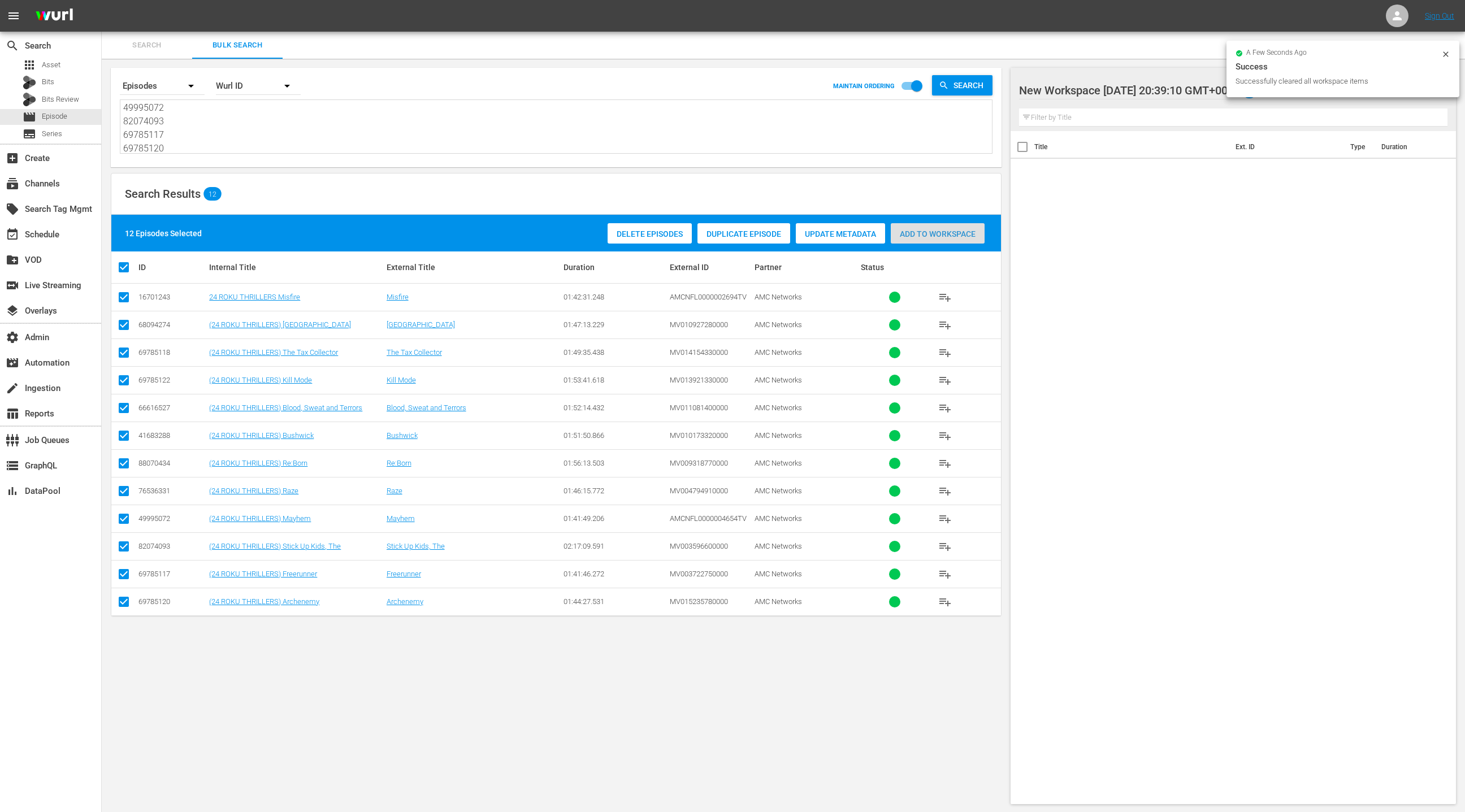
click at [922, 235] on span "Add to Workspace" at bounding box center [938, 234] width 94 height 9
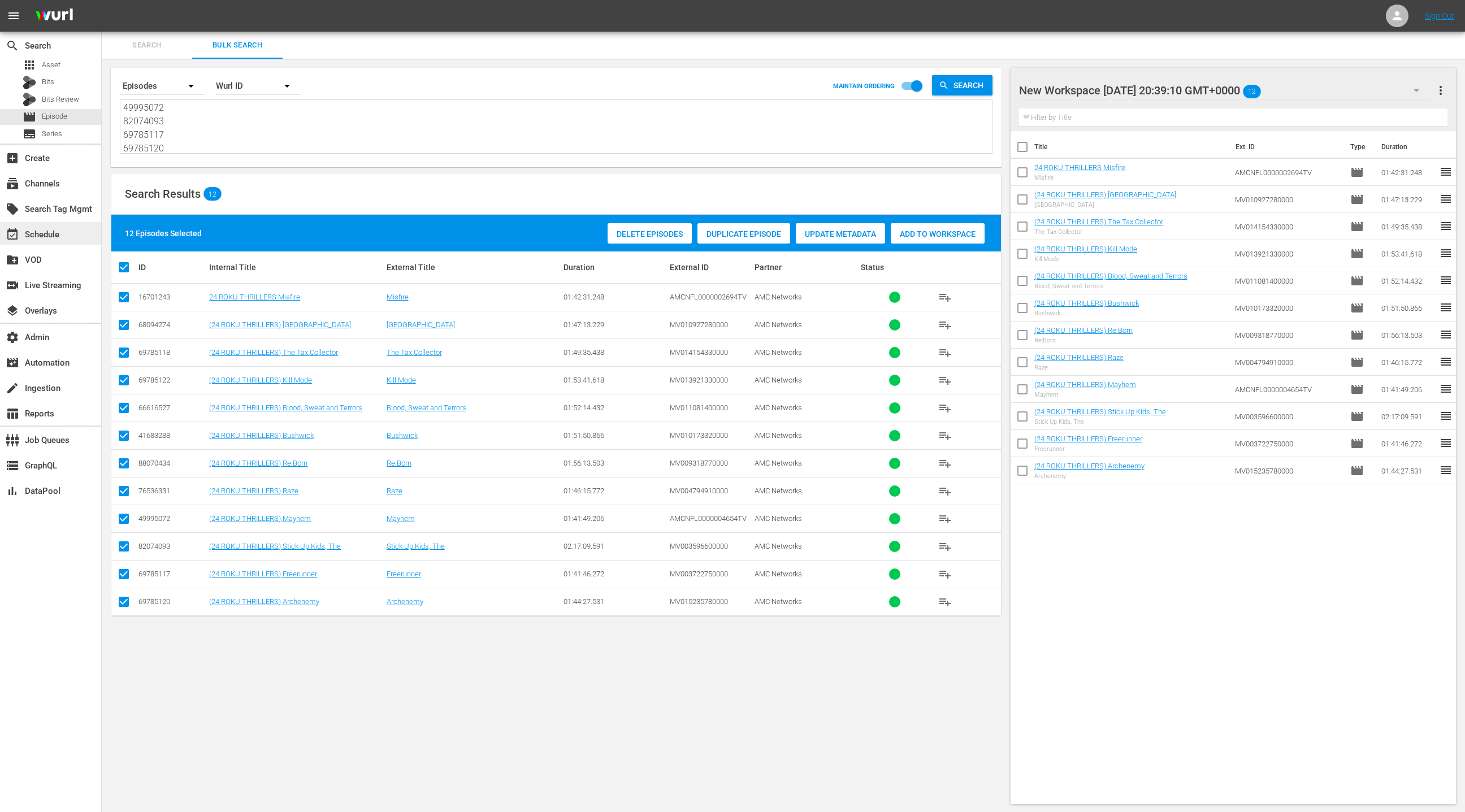
click at [53, 231] on div "event_available Schedule" at bounding box center [32, 232] width 64 height 10
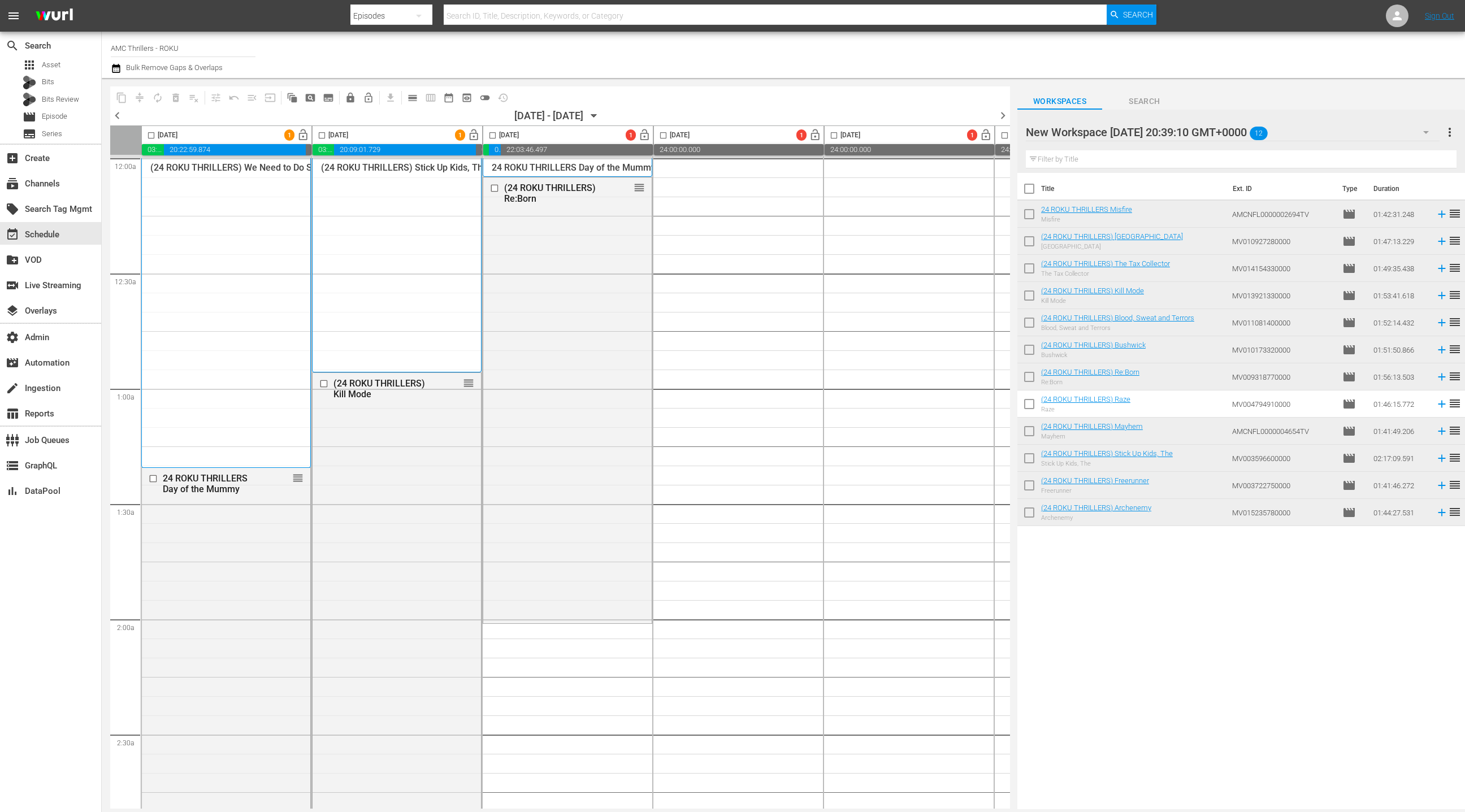
click at [1034, 191] on input "checkbox" at bounding box center [1029, 191] width 23 height 23
checkbox input "true"
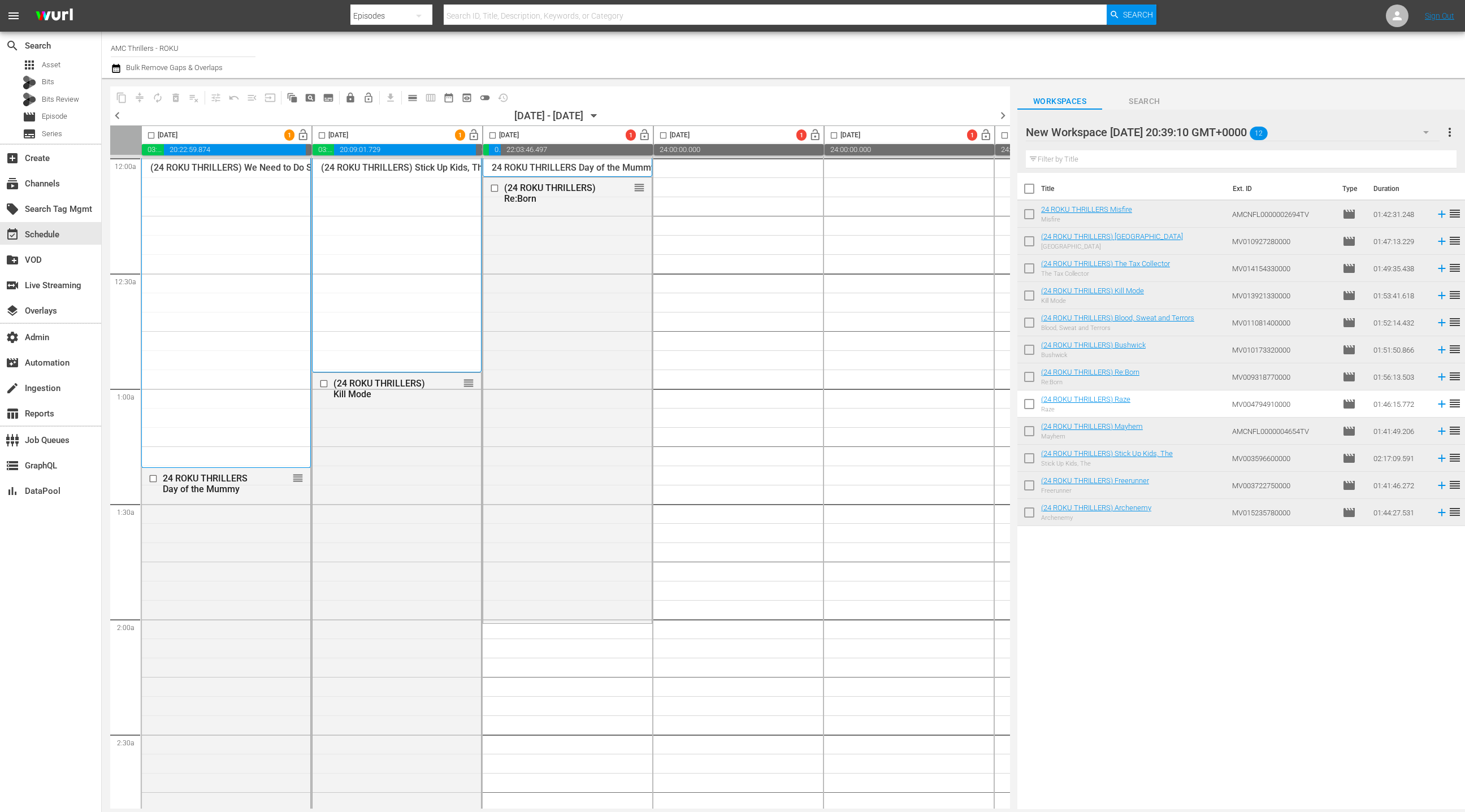
checkbox input "true"
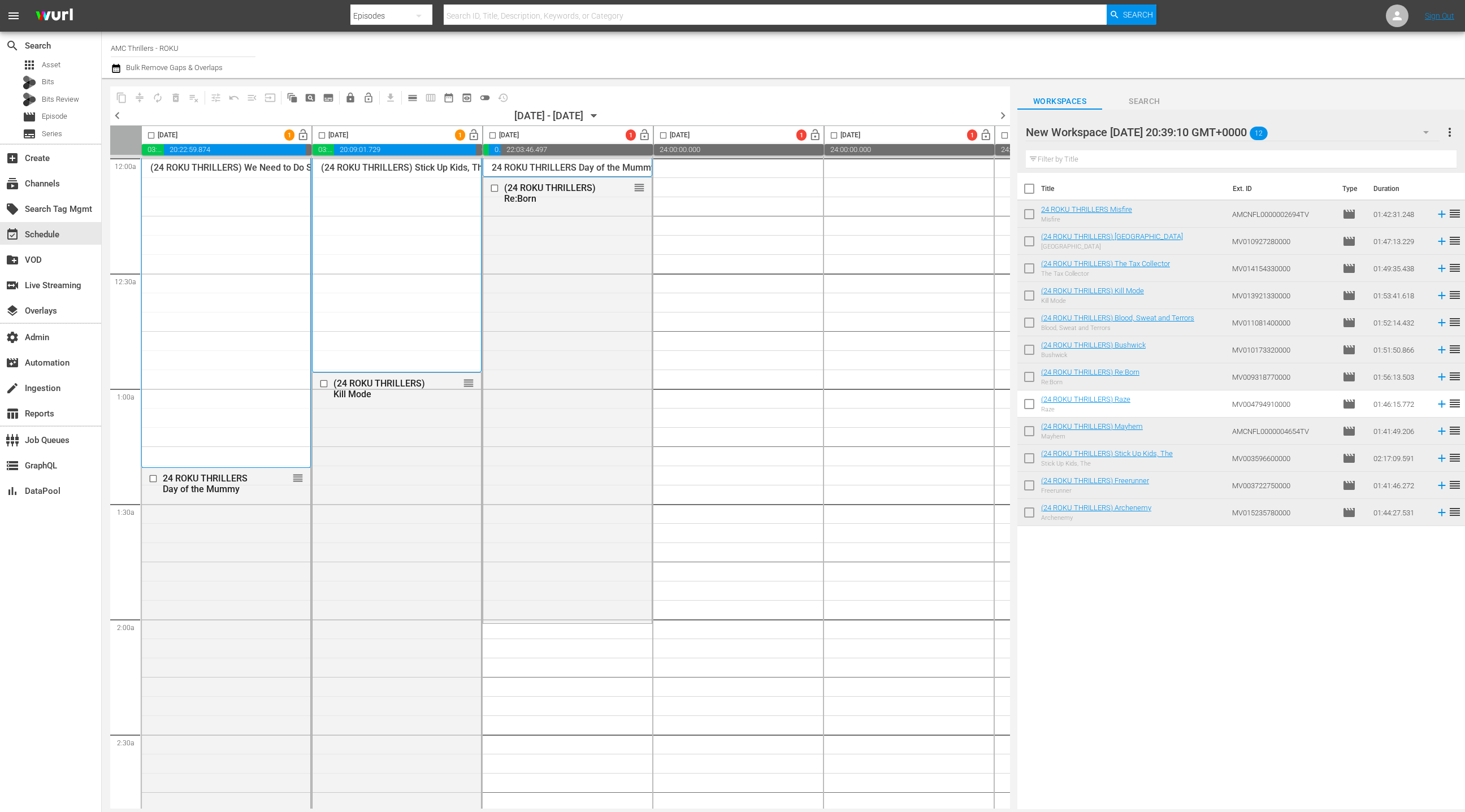
checkbox input "true"
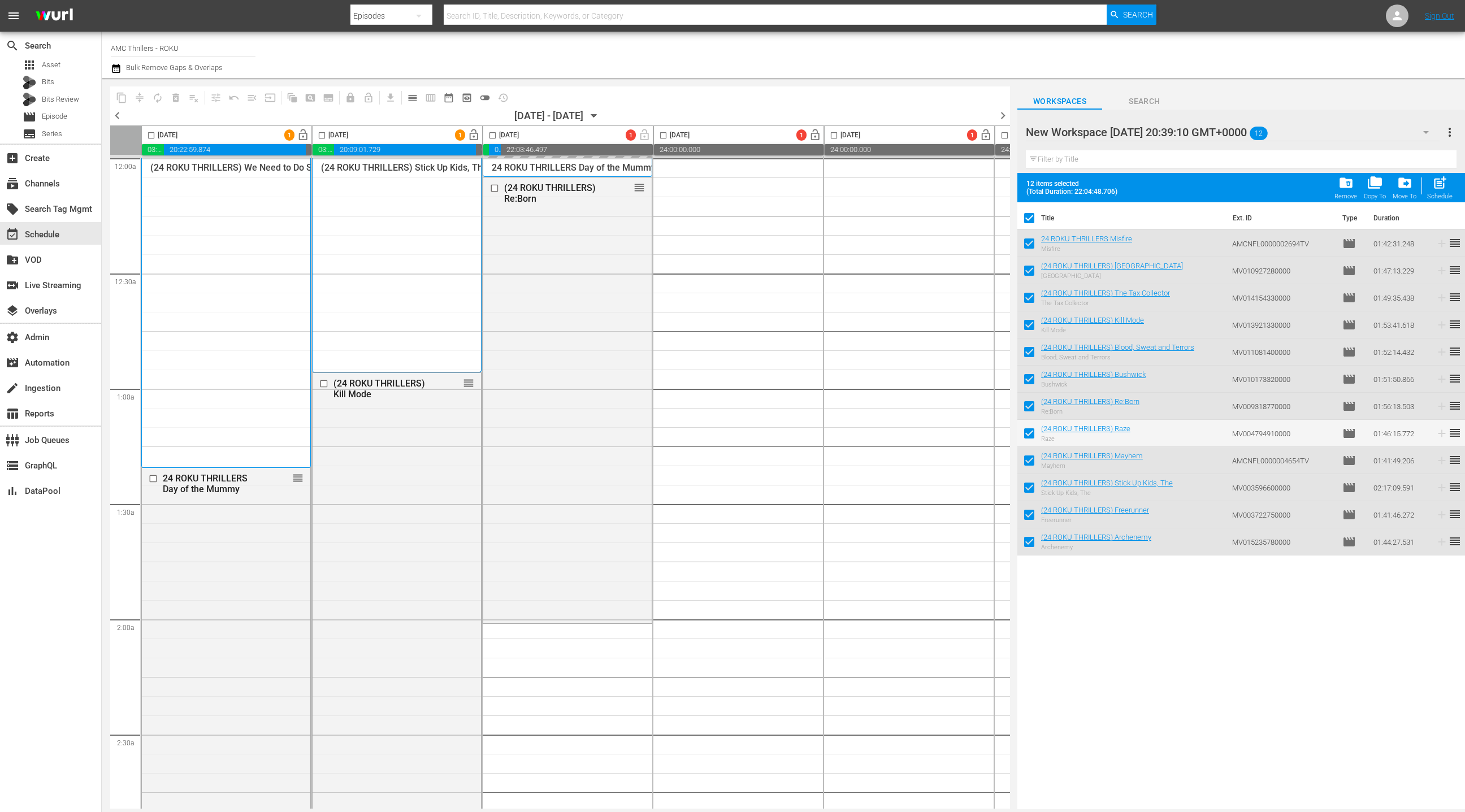
click at [1032, 217] on input "checkbox" at bounding box center [1029, 220] width 23 height 23
checkbox input "false"
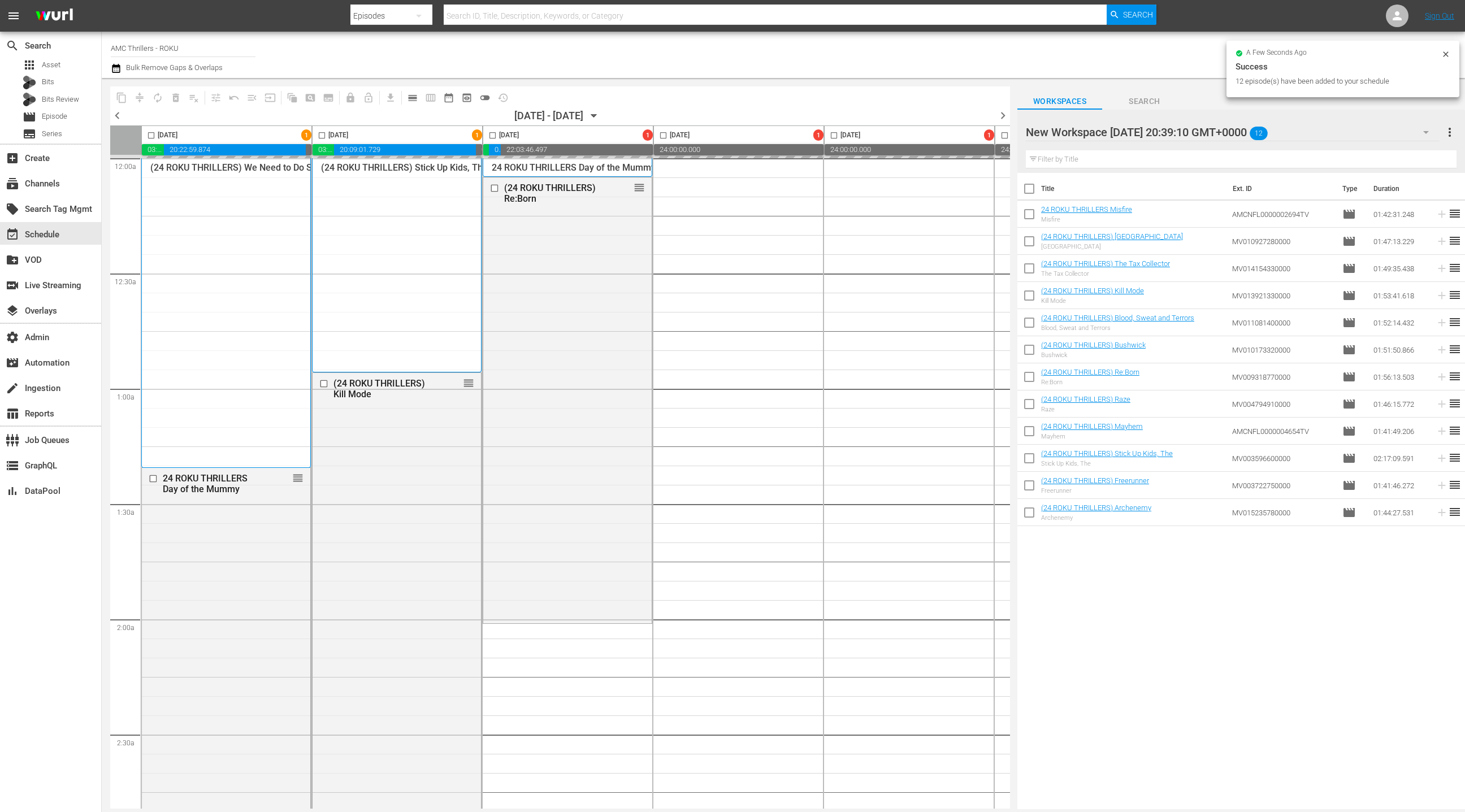
checkbox input "false"
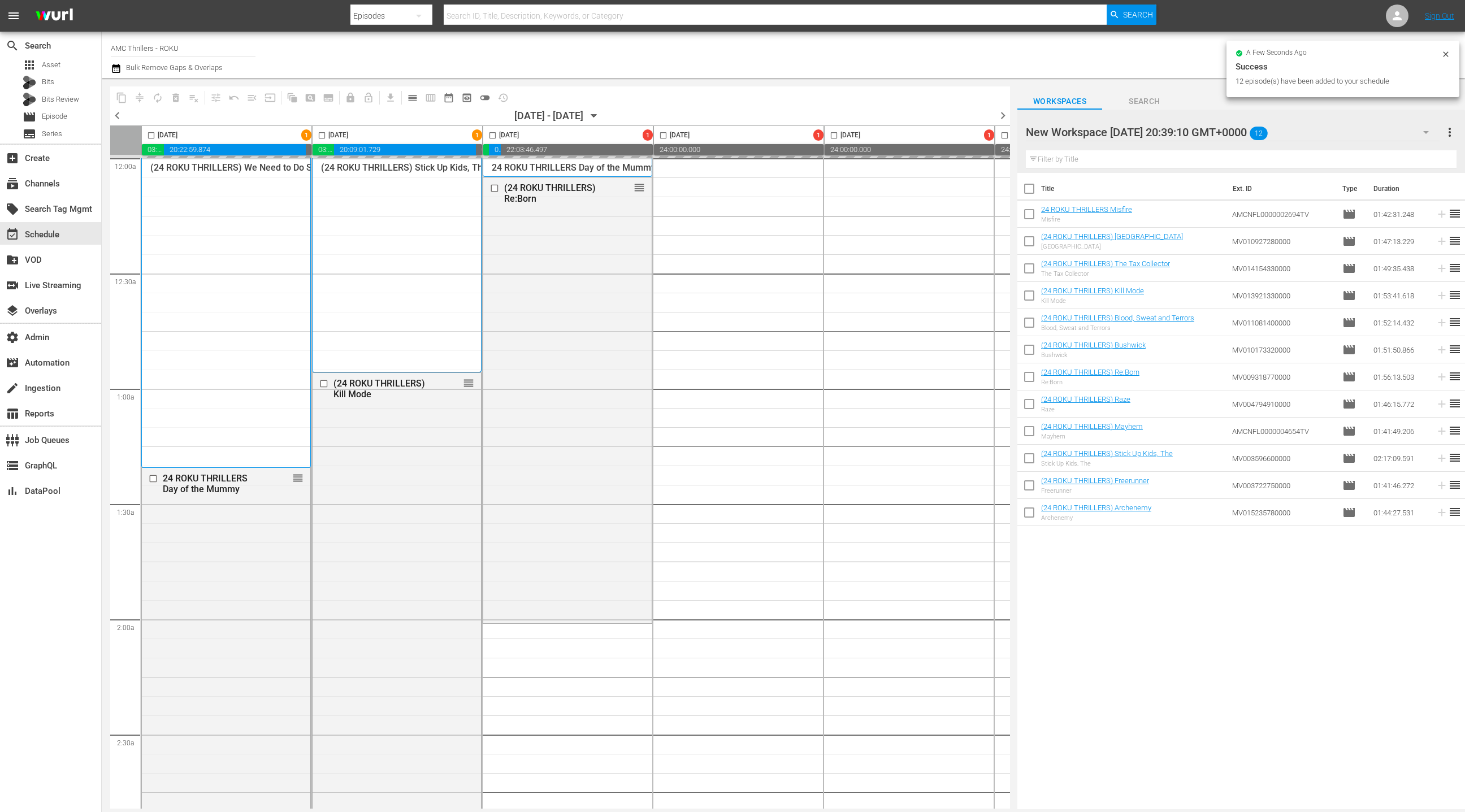
checkbox input "false"
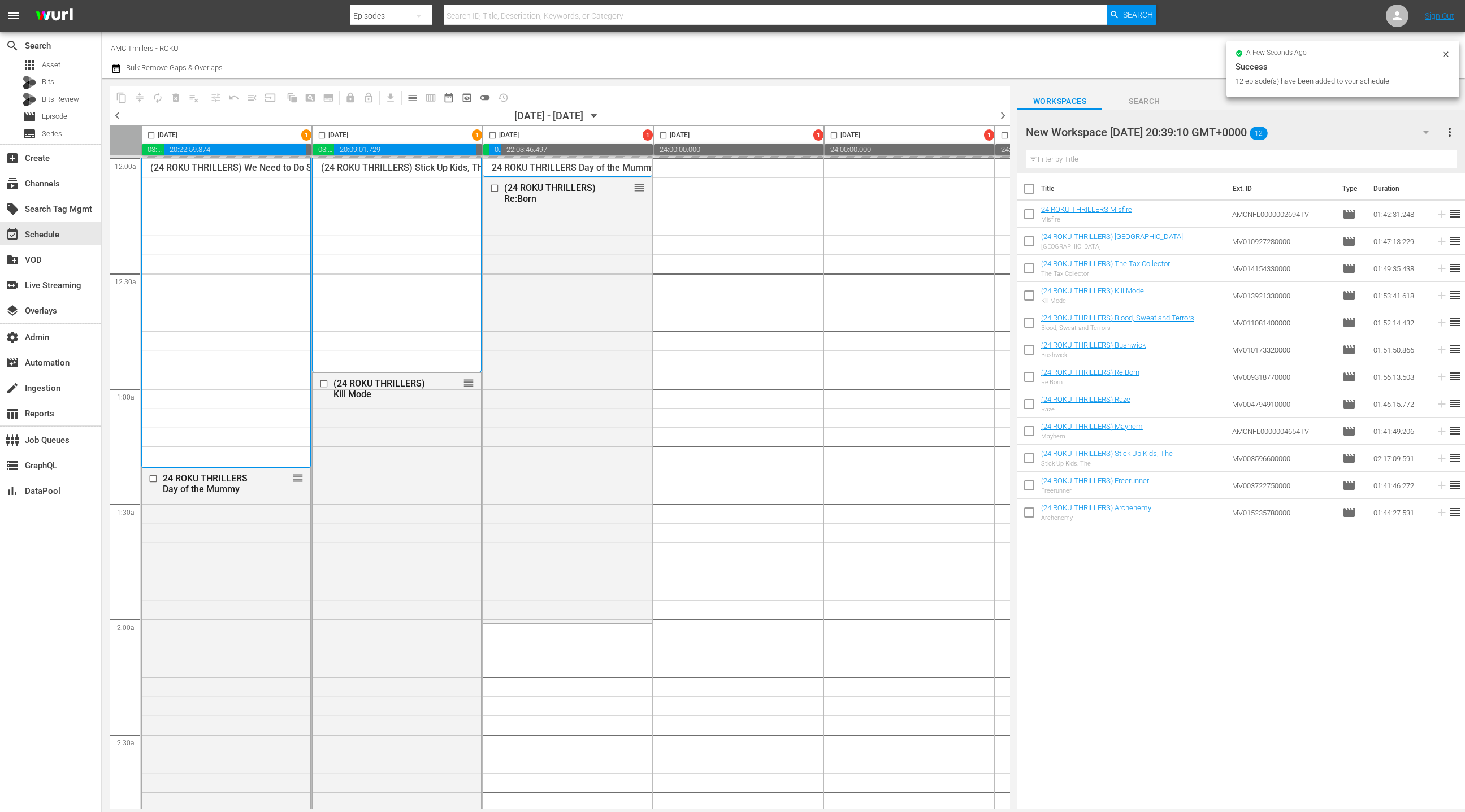
checkbox input "false"
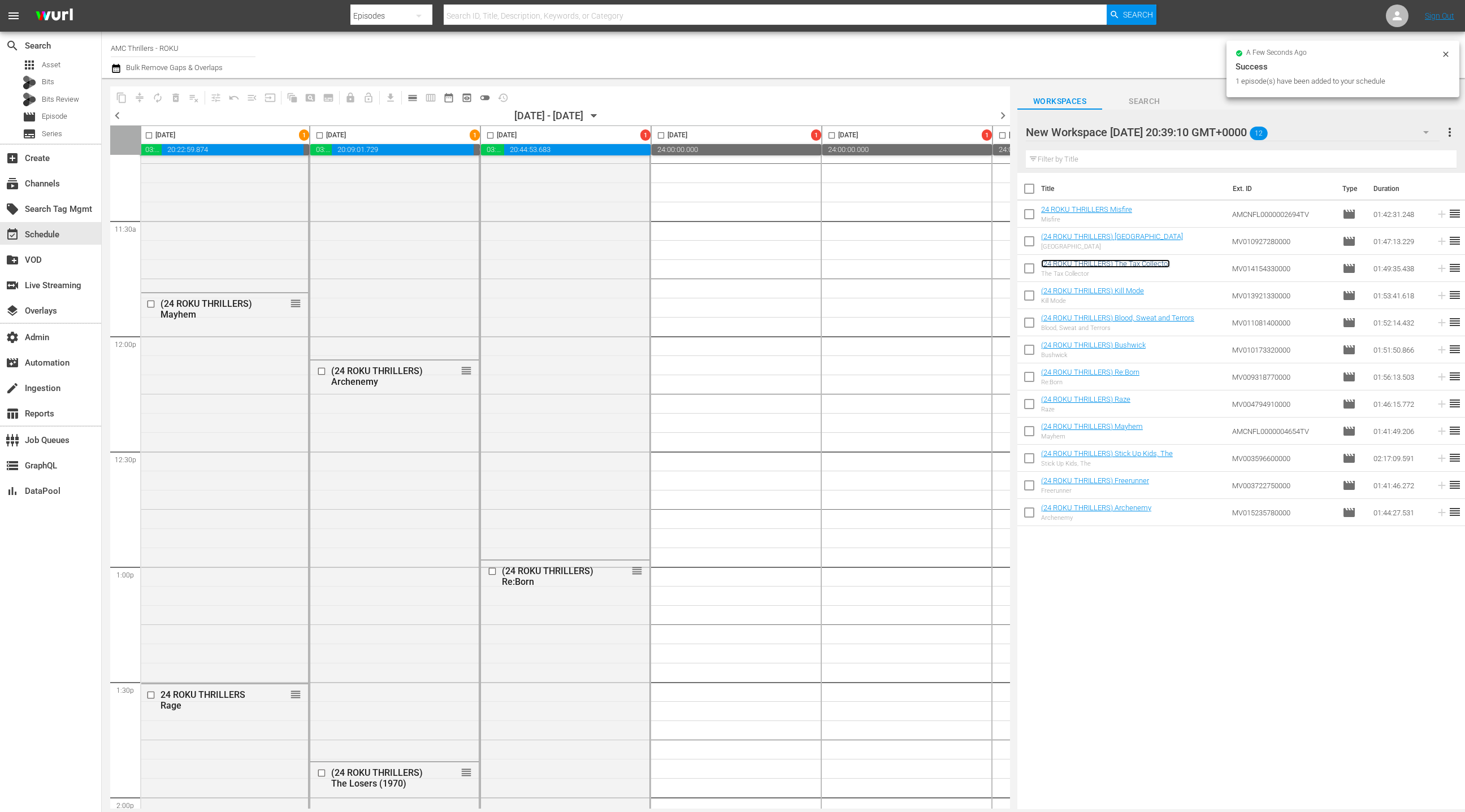
scroll to position [2592, 8]
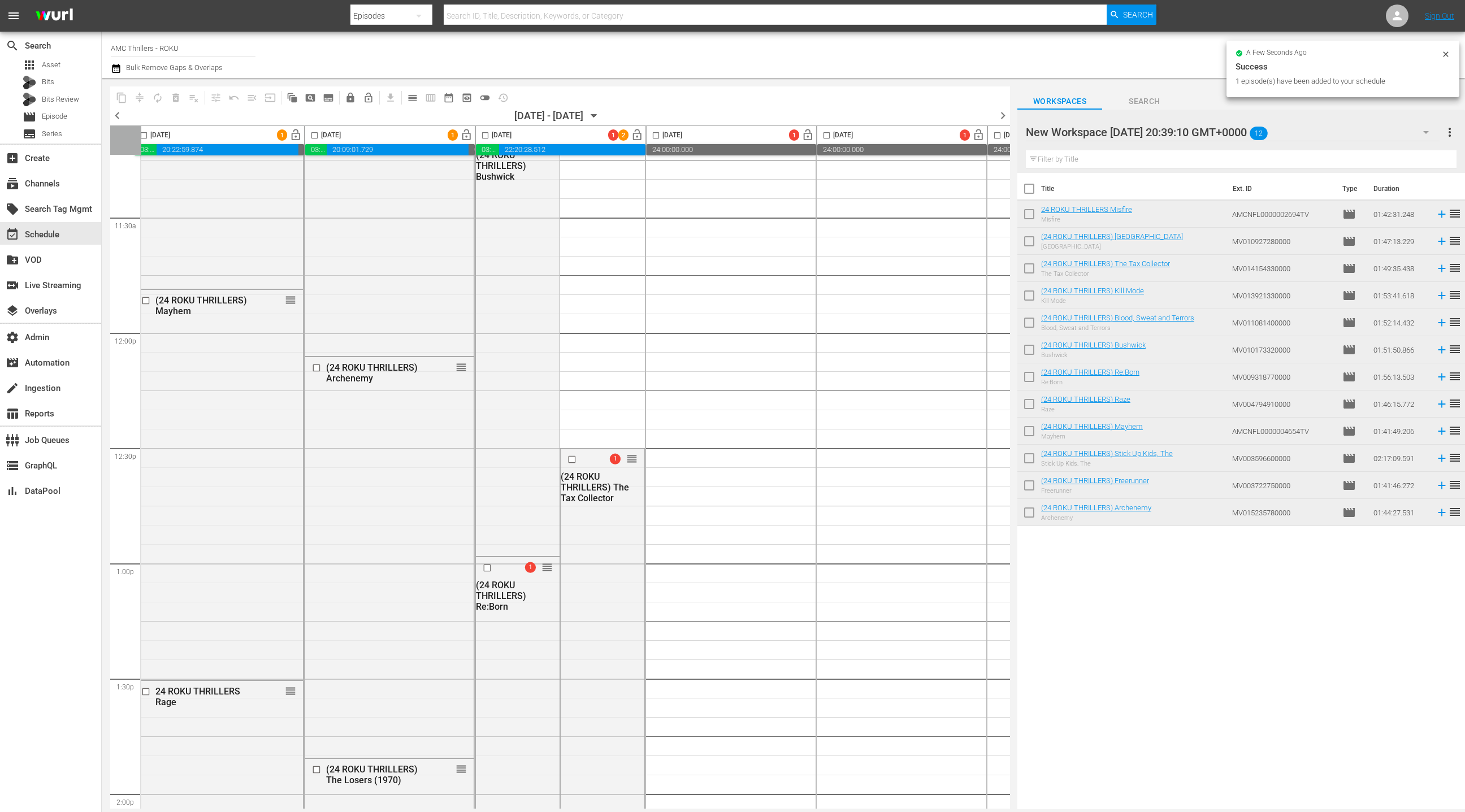
click at [486, 138] on input "checkbox" at bounding box center [485, 137] width 13 height 13
click at [120, 68] on icon "button" at bounding box center [116, 68] width 11 height 14
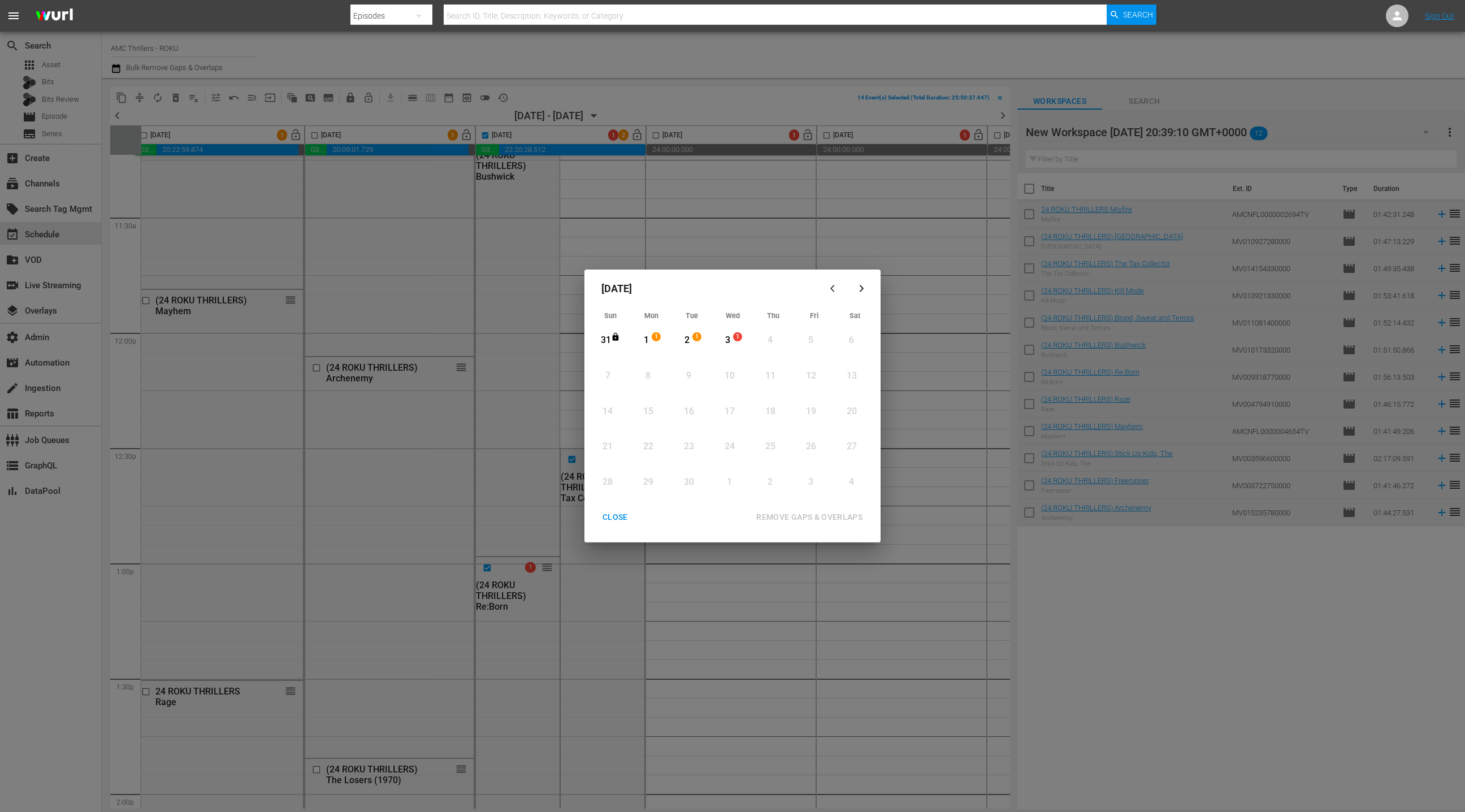
drag, startPoint x: 616, startPoint y: 518, endPoint x: 610, endPoint y: 453, distance: 65.3
click at [615, 518] on div "CLOSE" at bounding box center [616, 517] width 44 height 14
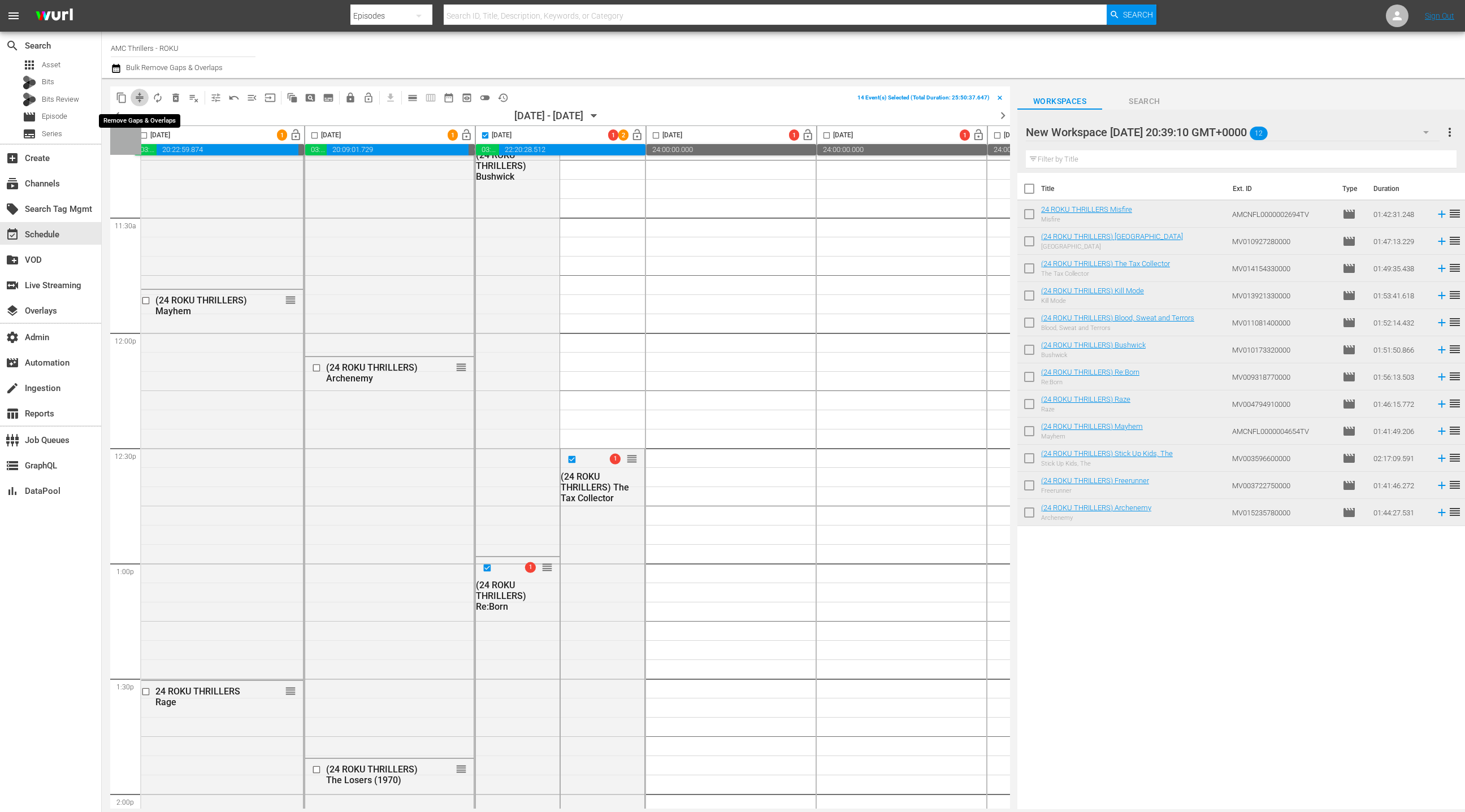
click at [141, 95] on span "compress" at bounding box center [139, 98] width 11 height 11
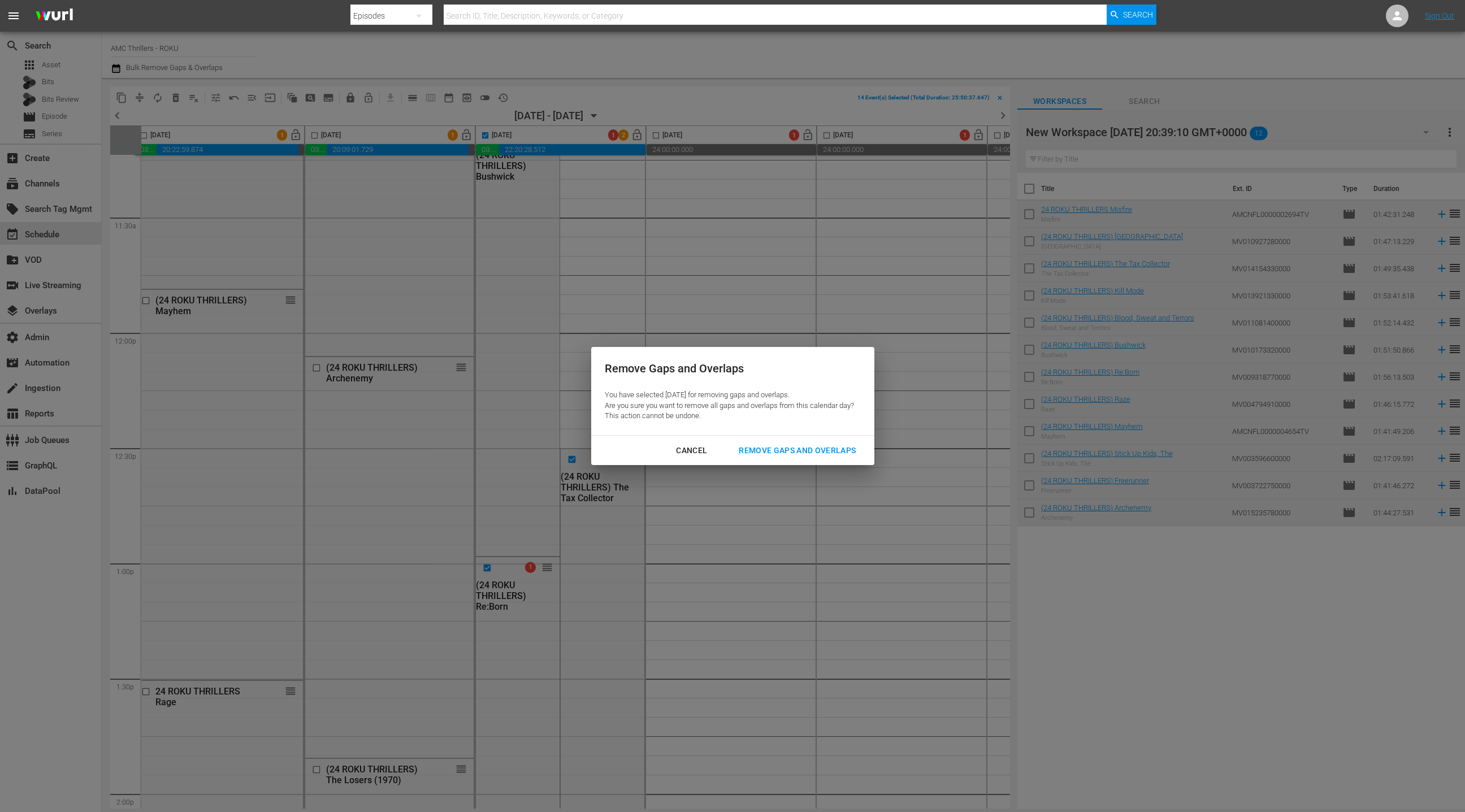
click at [811, 452] on div "Remove Gaps and Overlaps" at bounding box center [797, 451] width 135 height 14
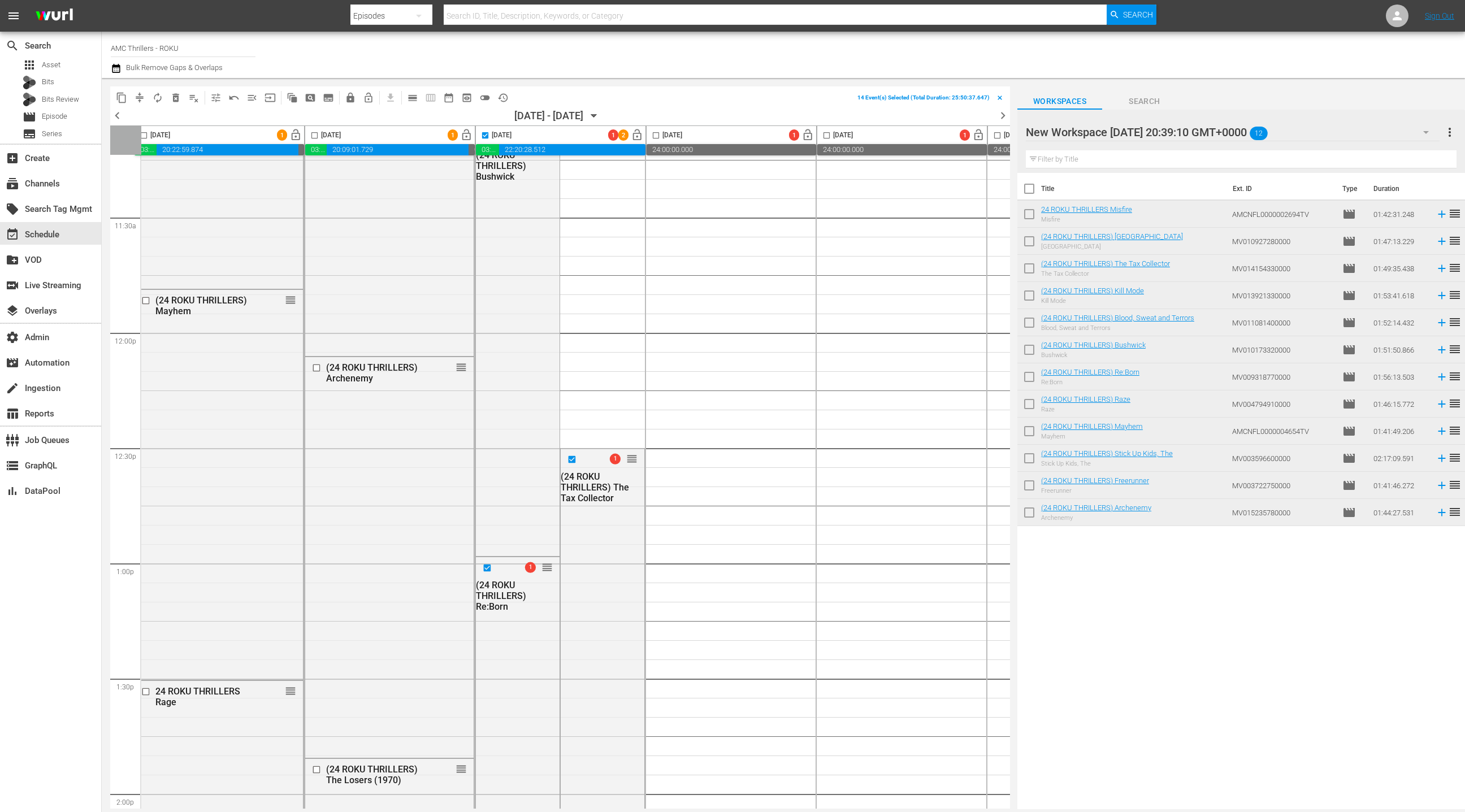
checkbox input "false"
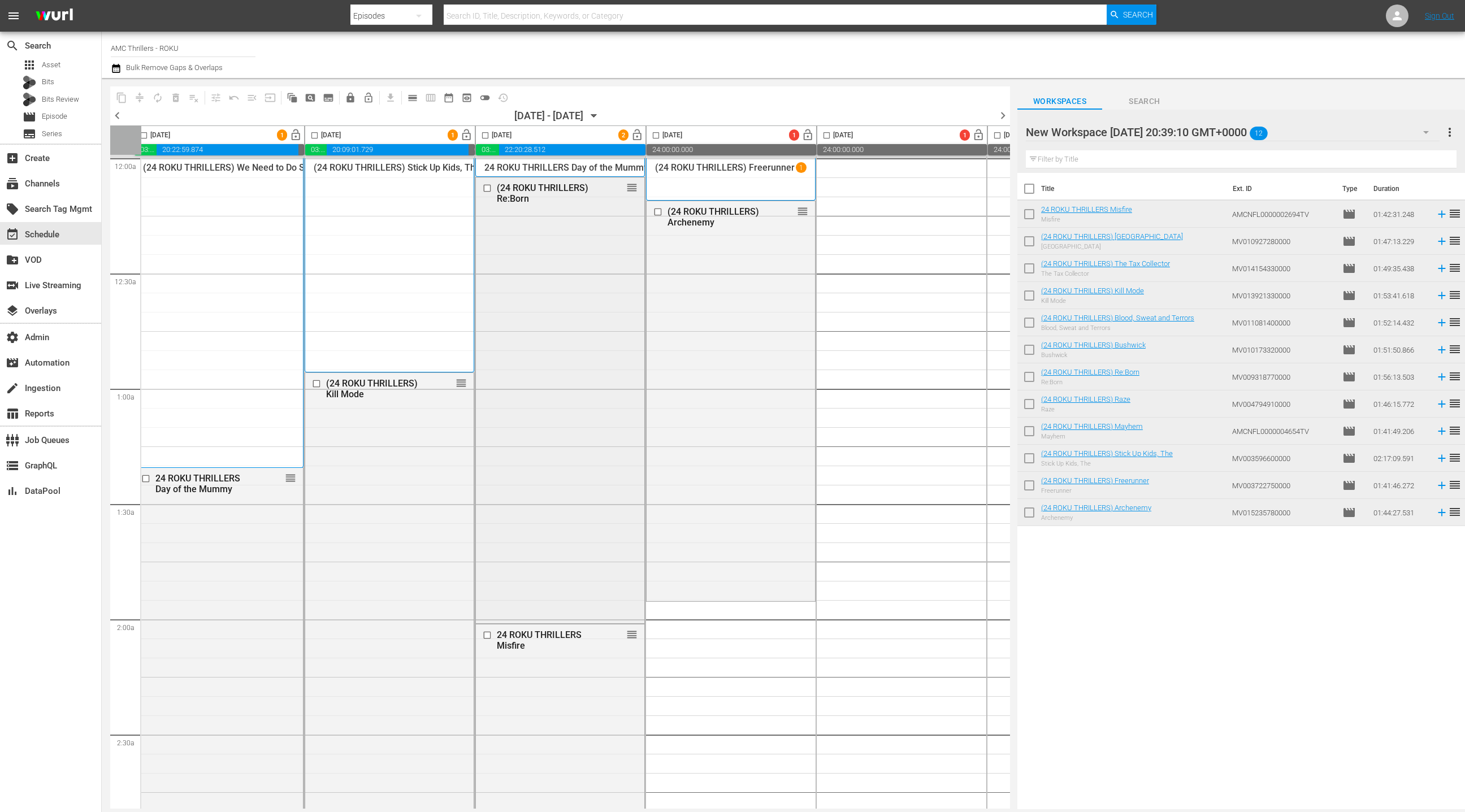
scroll to position [1, 9]
click at [57, 117] on span "Episode" at bounding box center [54, 116] width 26 height 11
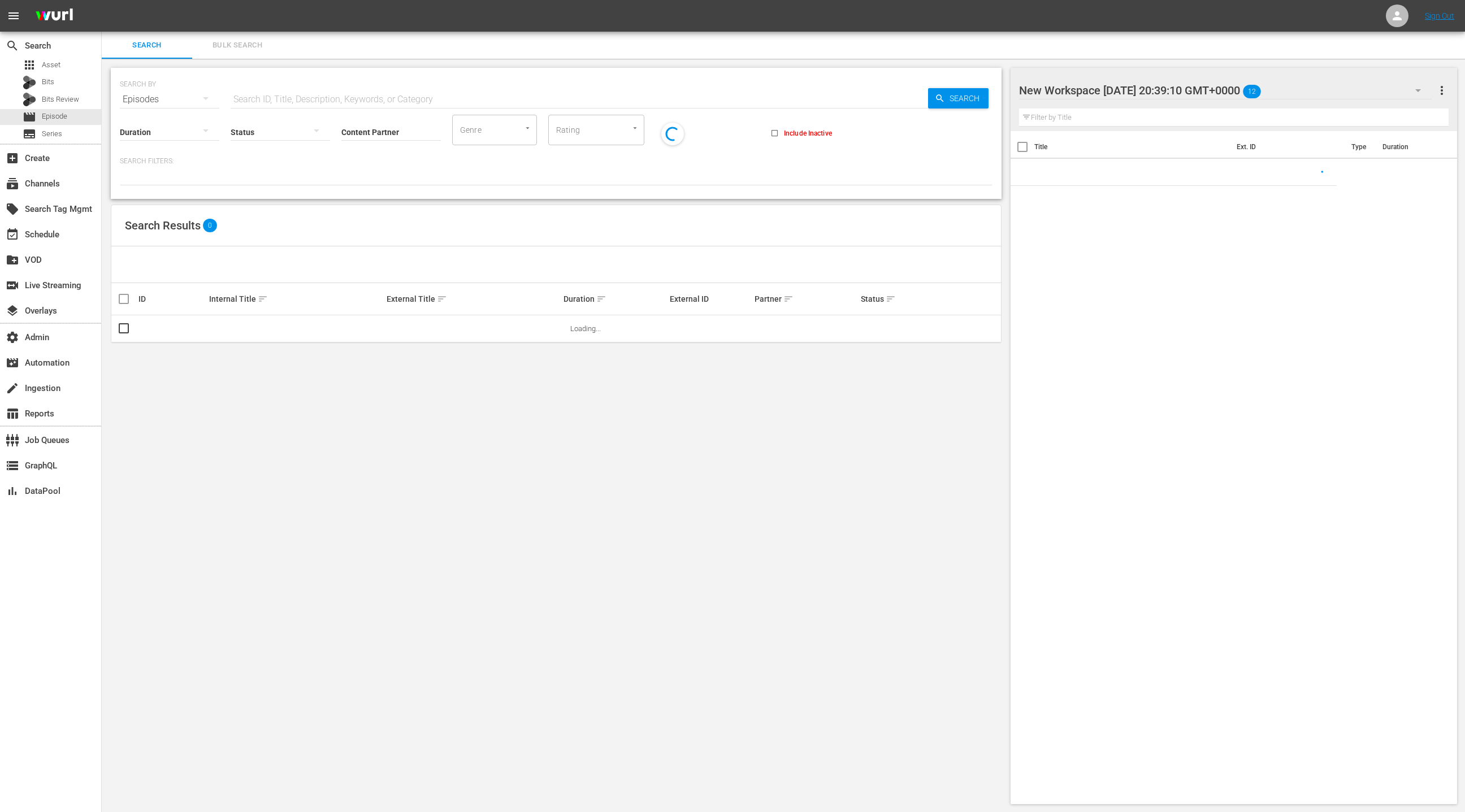
click at [256, 50] on span "Bulk Search" at bounding box center [237, 45] width 77 height 13
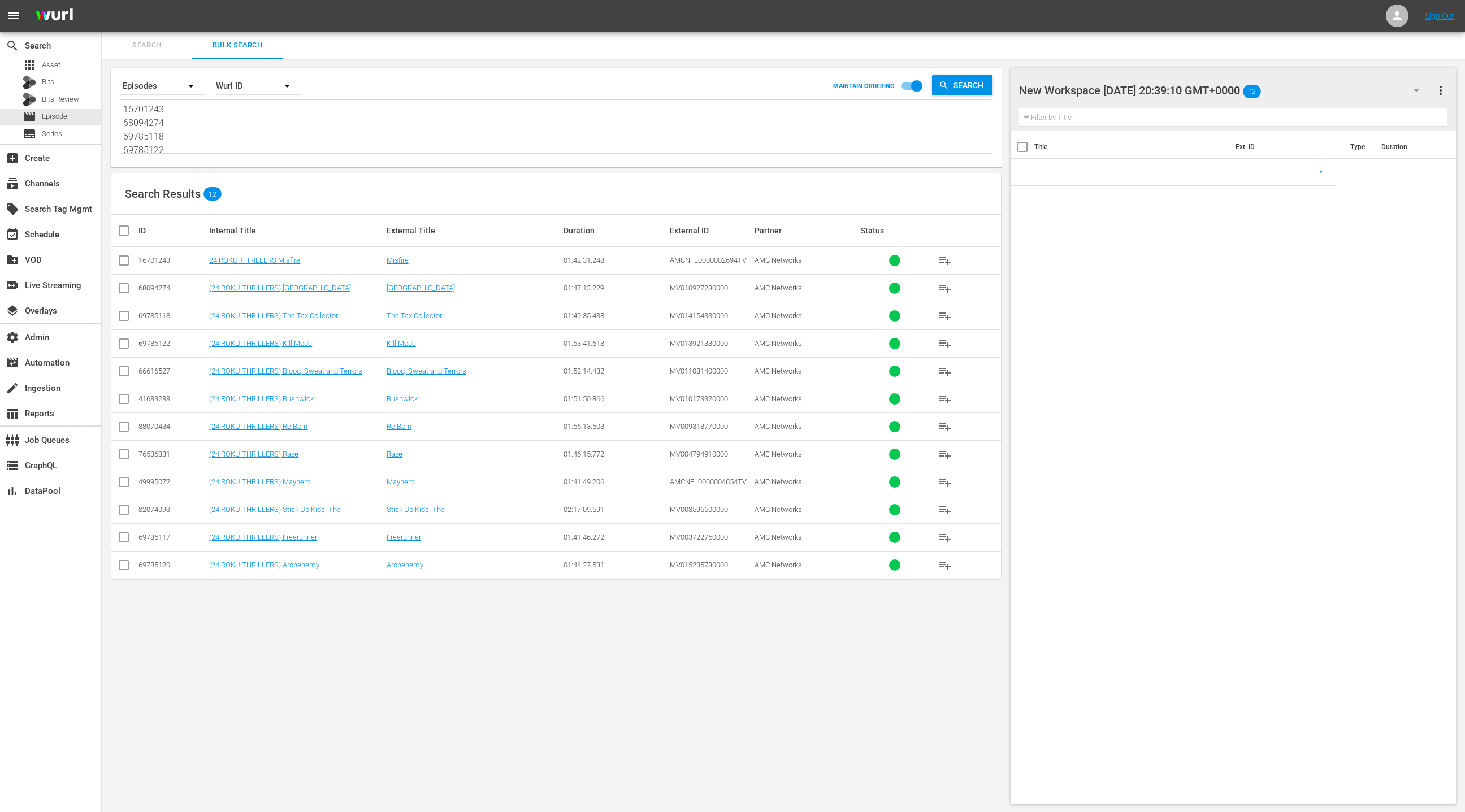
click at [256, 135] on textarea "16701243 68094274 69785118 69785122 66616527 41683288 69785118 88070434 7653633…" at bounding box center [557, 129] width 869 height 51
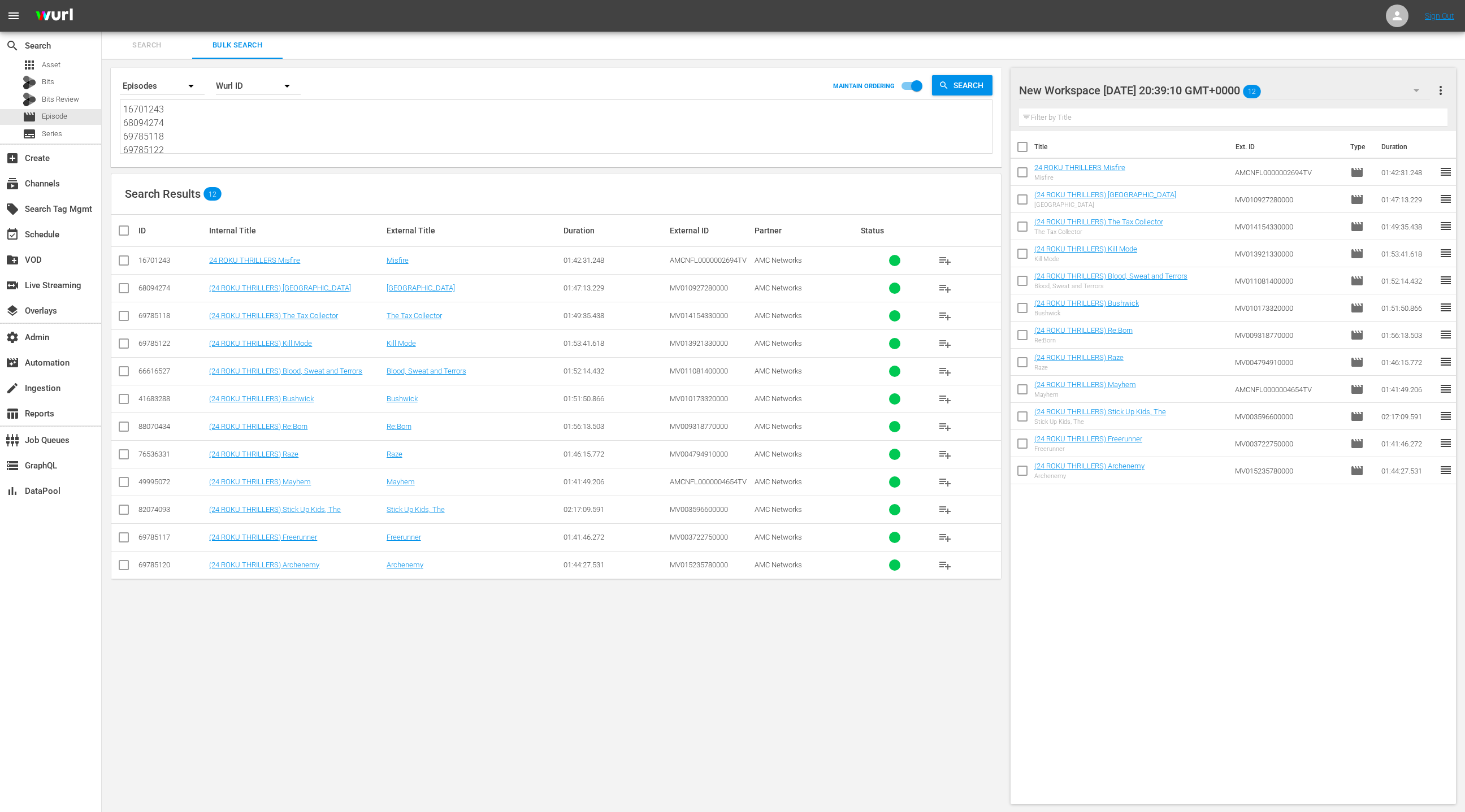
paste textarea "5056002 72026455 58599333 49016620 69785122 1311296 11627092 49016618 2677913 8…"
type textarea "15056002 72026455 58599333 49016620 69785122 1311296 11627092 49016618 2677913 …"
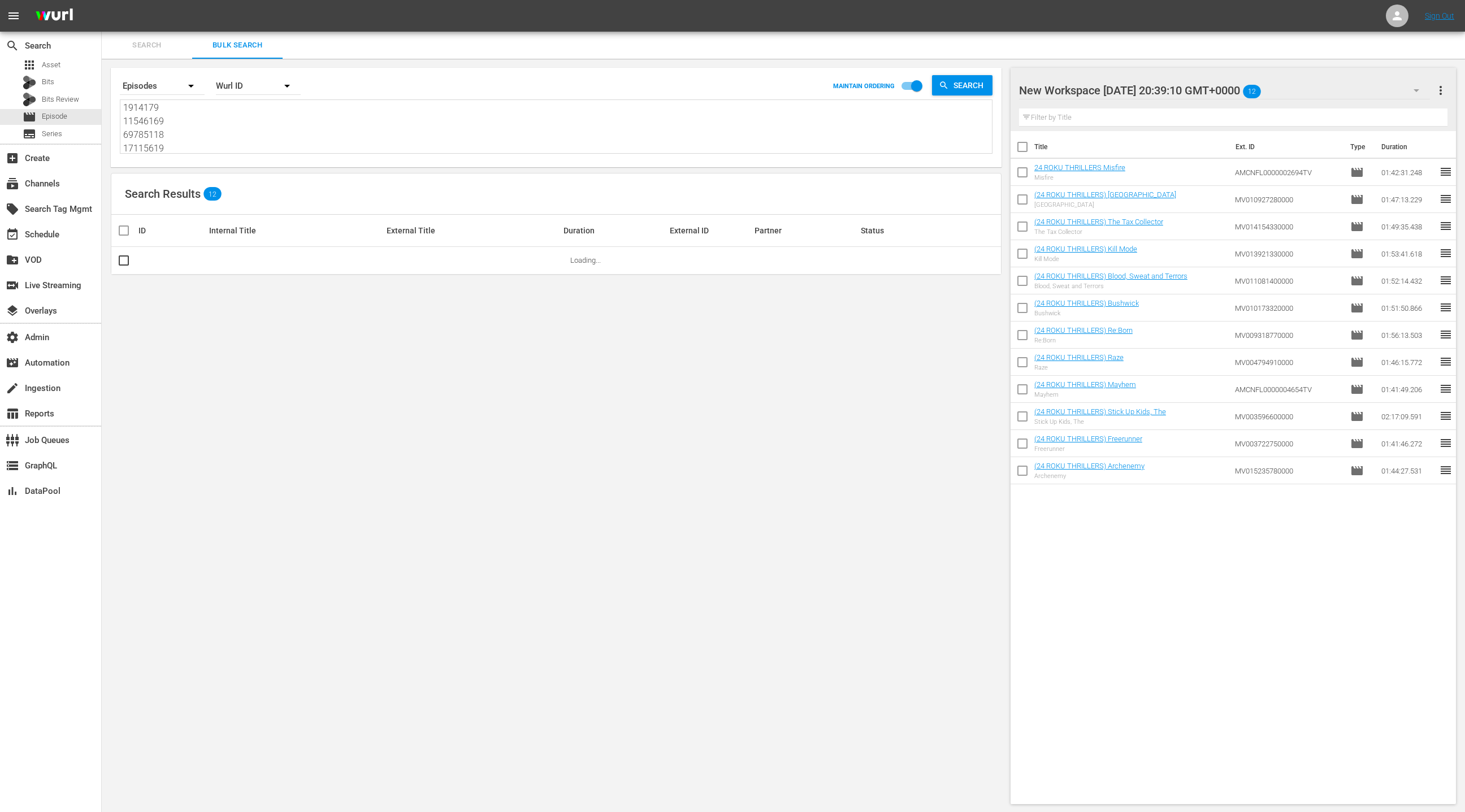
type textarea "15056002 72026455 58599333 49016620 69785122 1311296 11627092 49016618 2677913 …"
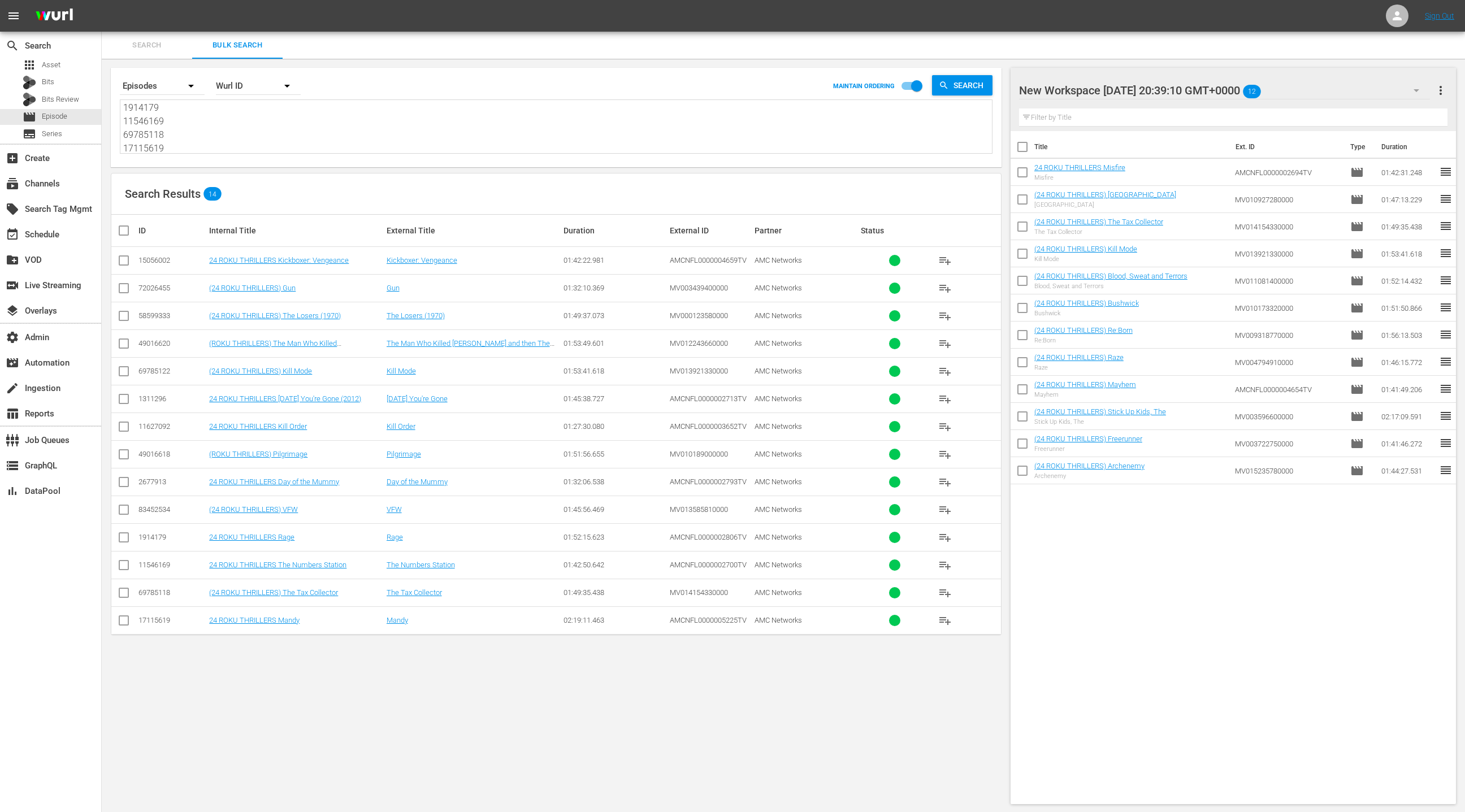
drag, startPoint x: 1442, startPoint y: 98, endPoint x: 1417, endPoint y: 101, distance: 25.2
click at [1442, 98] on button "more_vert" at bounding box center [1441, 91] width 14 height 27
drag, startPoint x: 1387, startPoint y: 110, endPoint x: 1102, endPoint y: 305, distance: 345.3
click at [1386, 111] on div "Clear All Workspace Items" at bounding box center [1367, 112] width 133 height 20
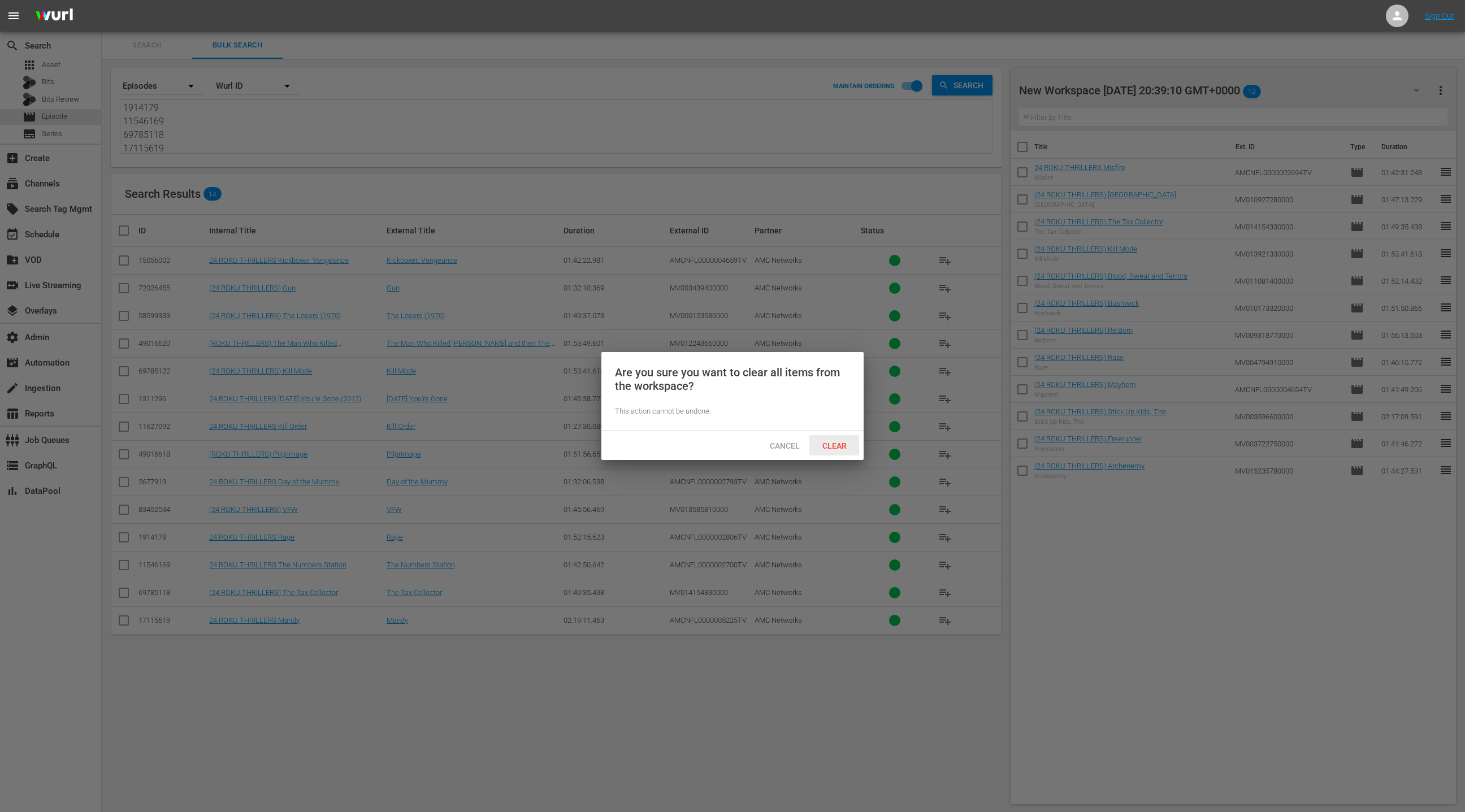
click at [833, 445] on span "Clear" at bounding box center [834, 446] width 42 height 9
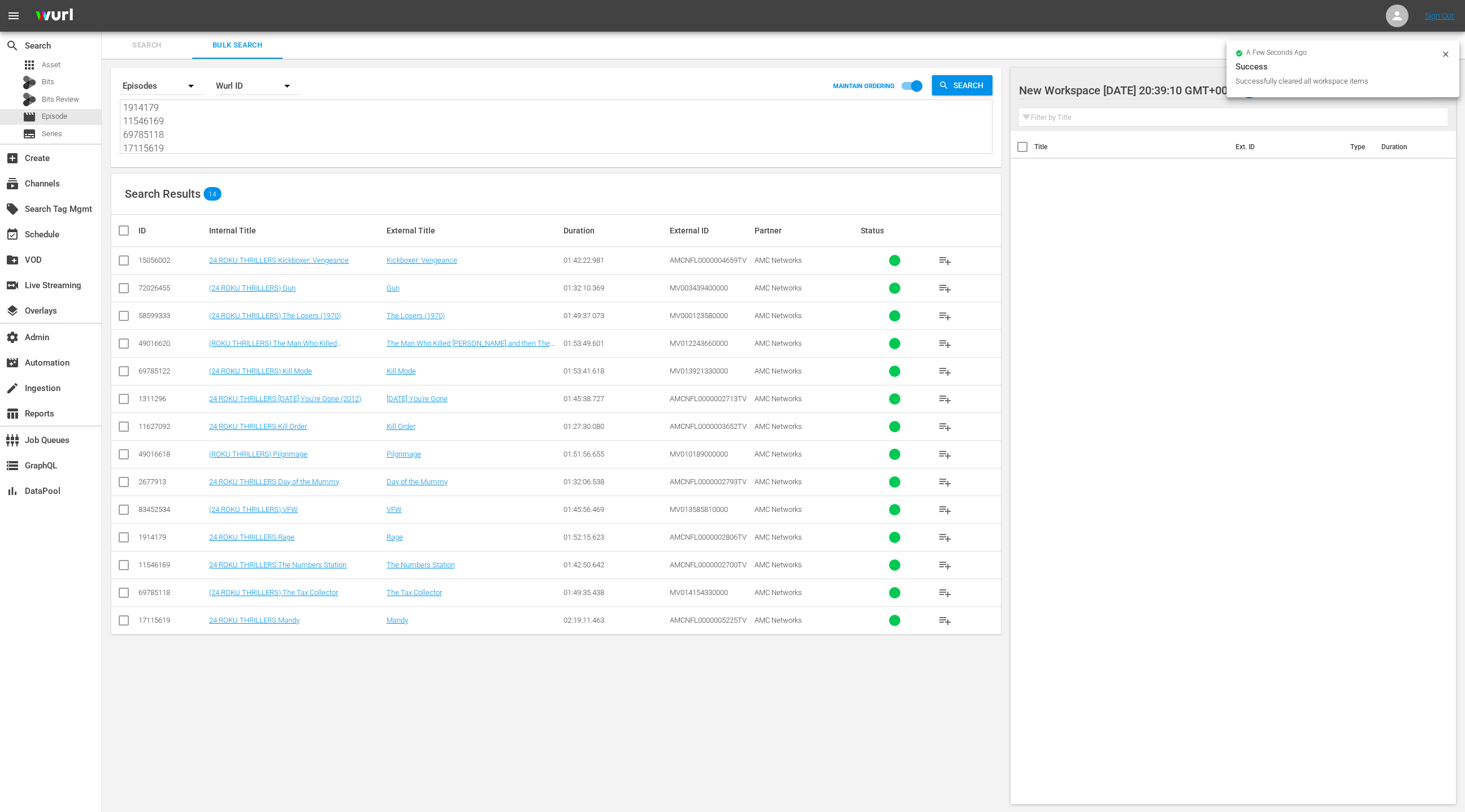
click at [125, 233] on input "checkbox" at bounding box center [129, 231] width 23 height 14
checkbox input "true"
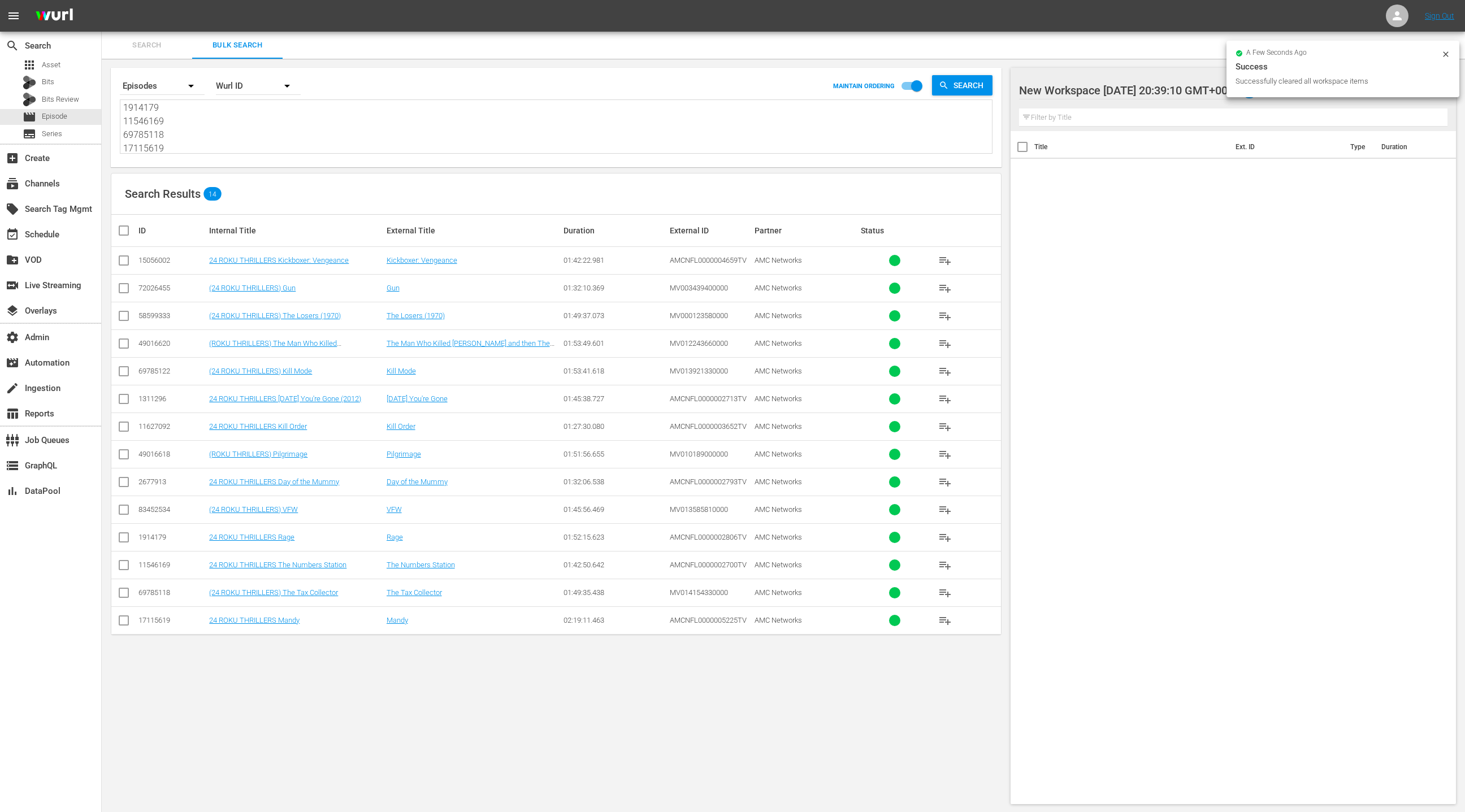
checkbox input "true"
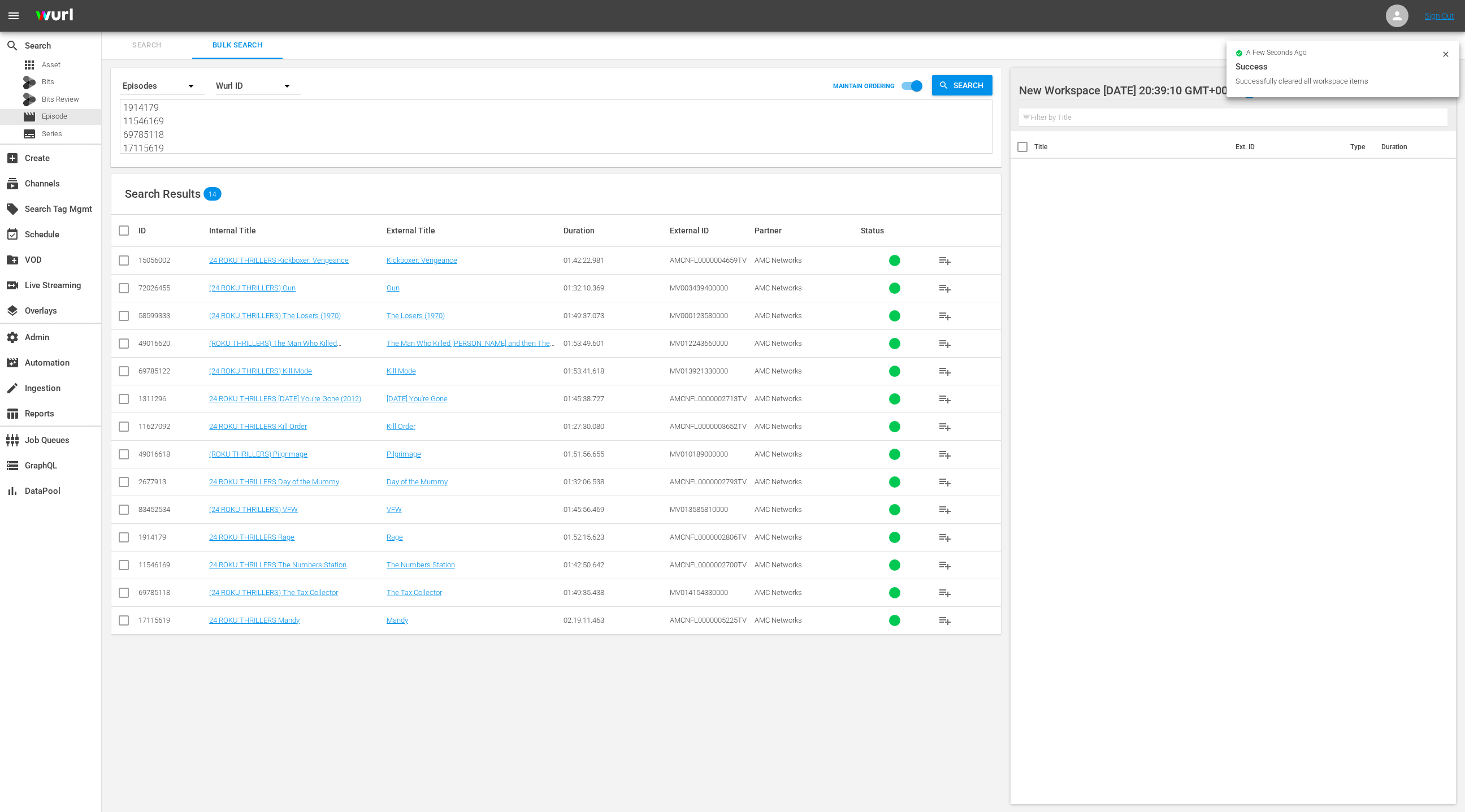
checkbox input "true"
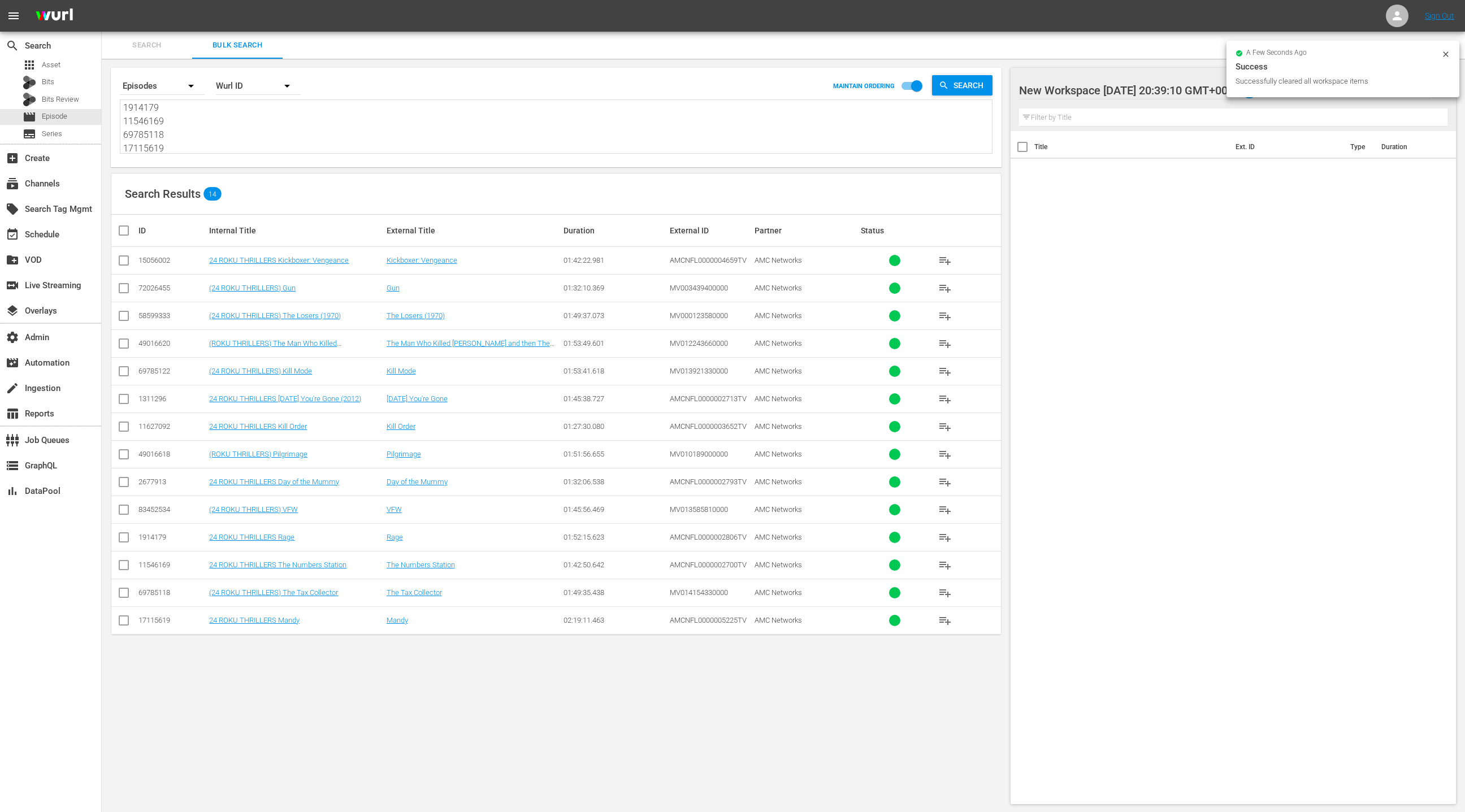
checkbox input "true"
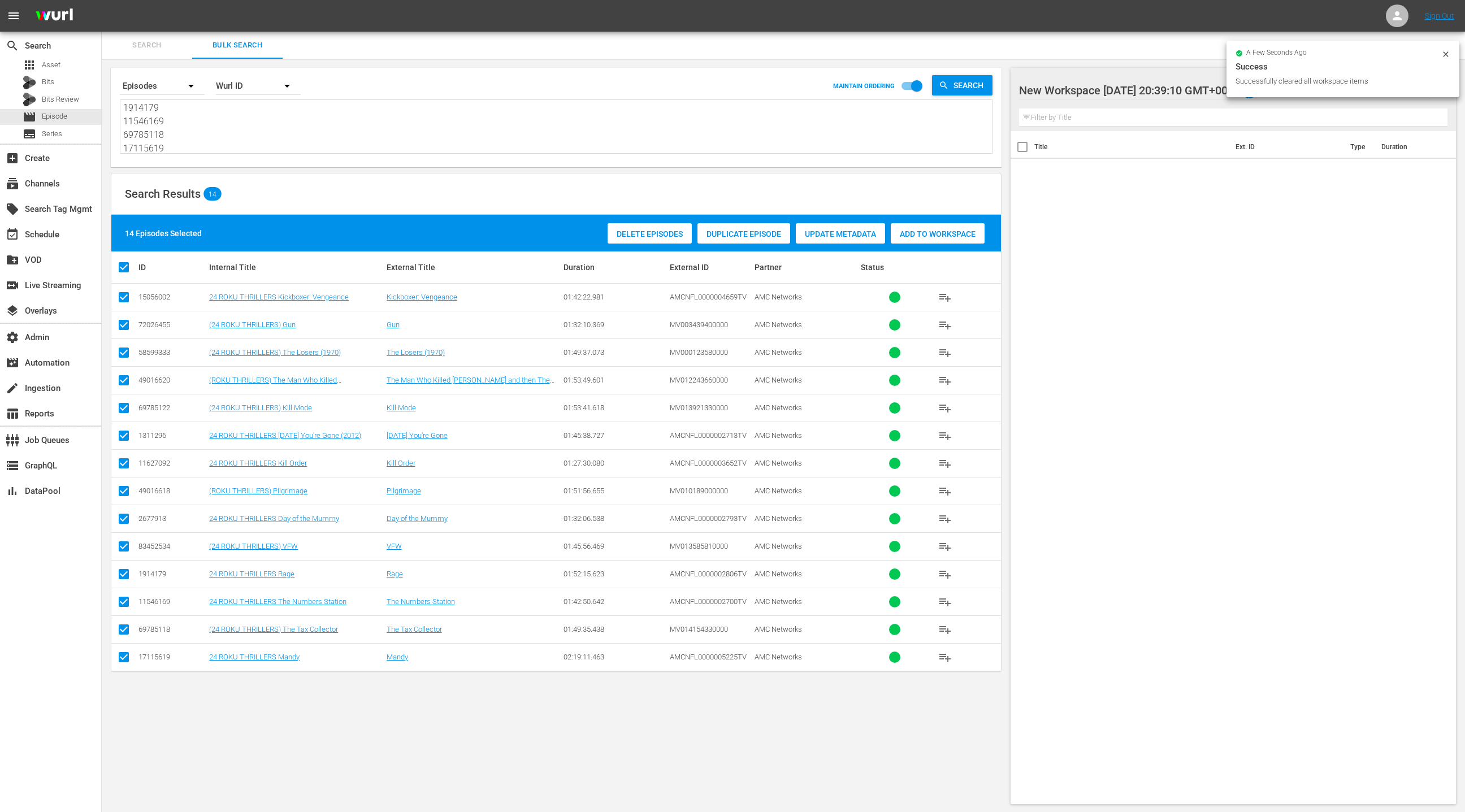
click at [907, 238] on div "Add to Workspace" at bounding box center [938, 234] width 94 height 21
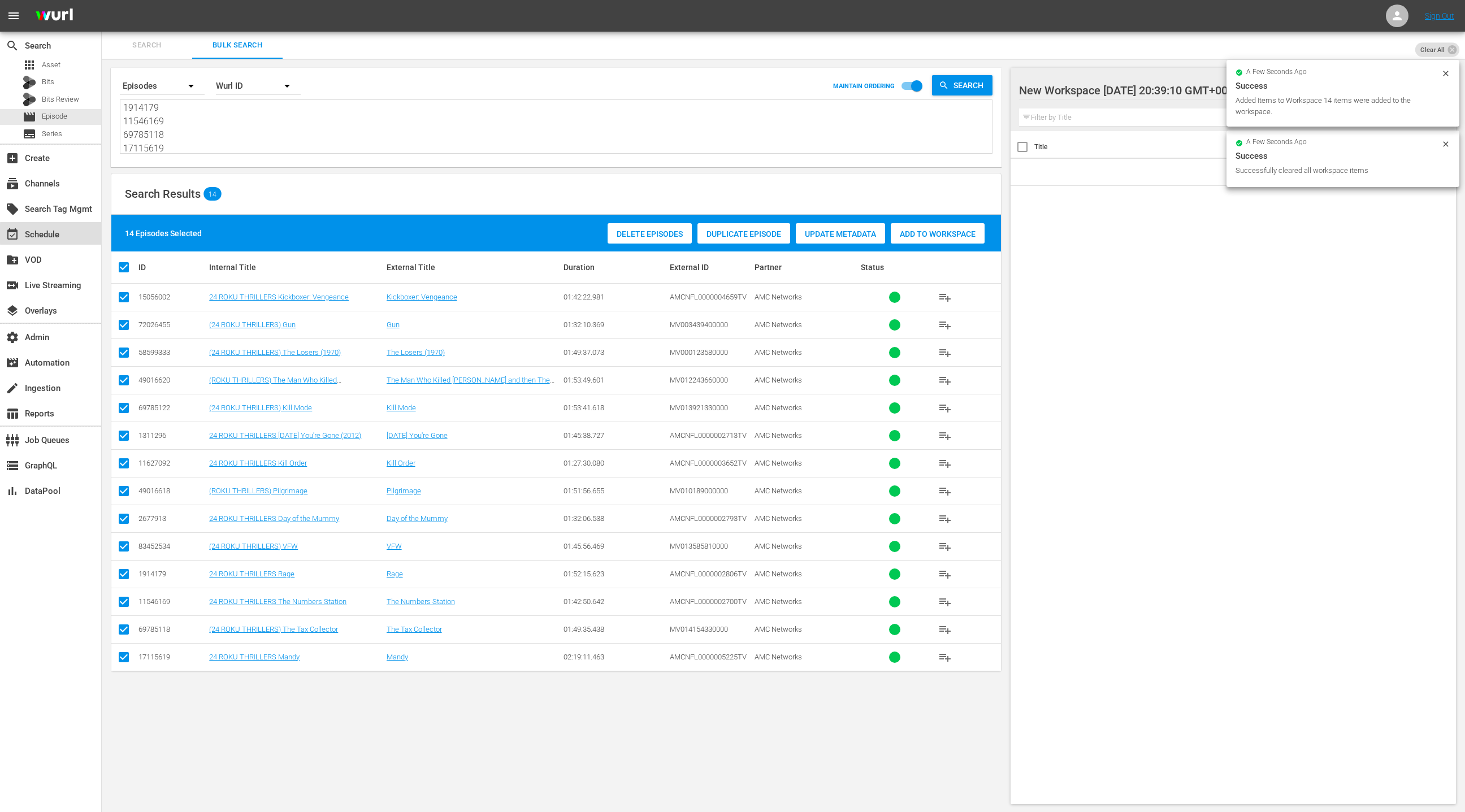
click at [77, 234] on div "event_available Schedule" at bounding box center [51, 234] width 101 height 23
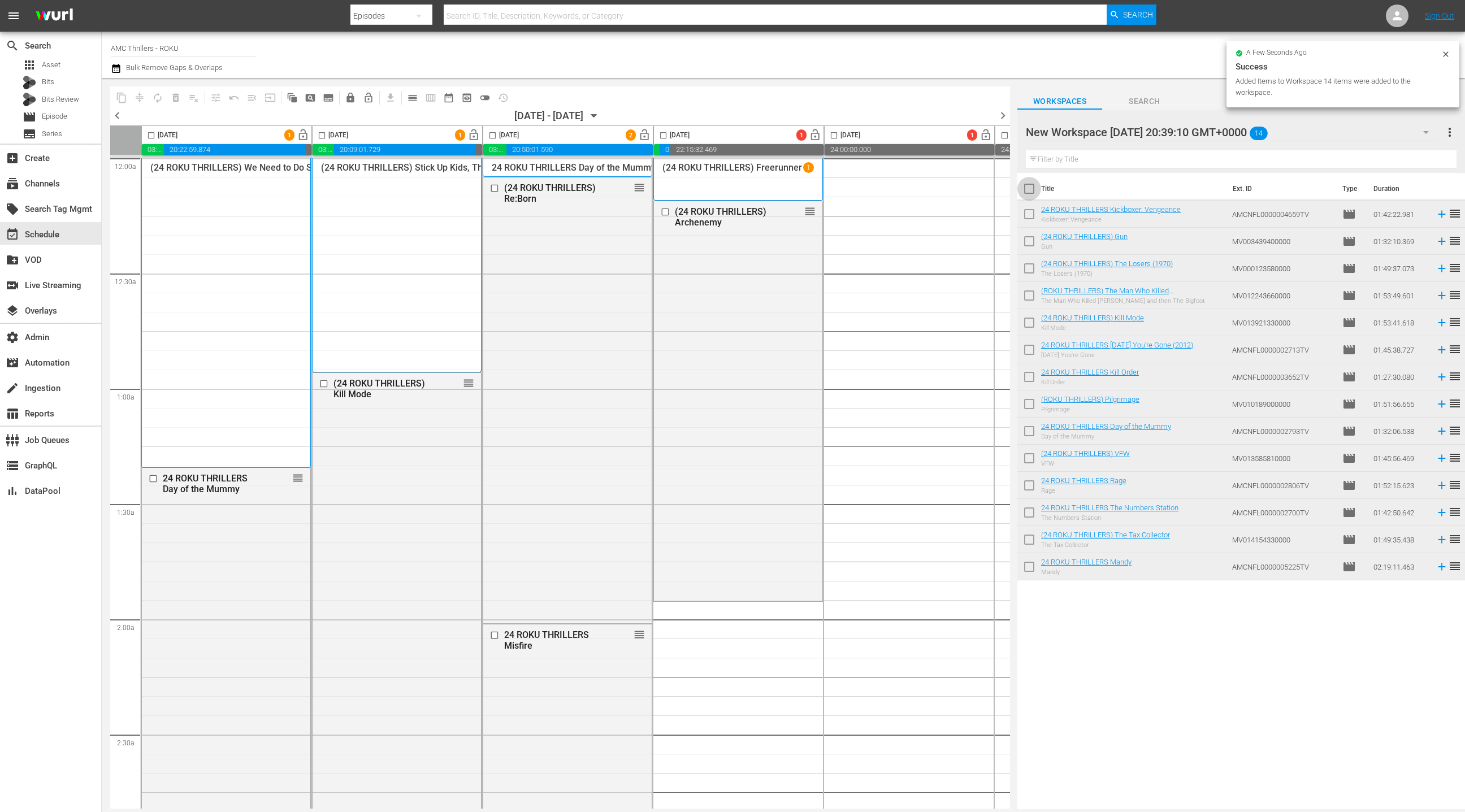
click at [1035, 194] on input "checkbox" at bounding box center [1029, 191] width 23 height 23
checkbox input "true"
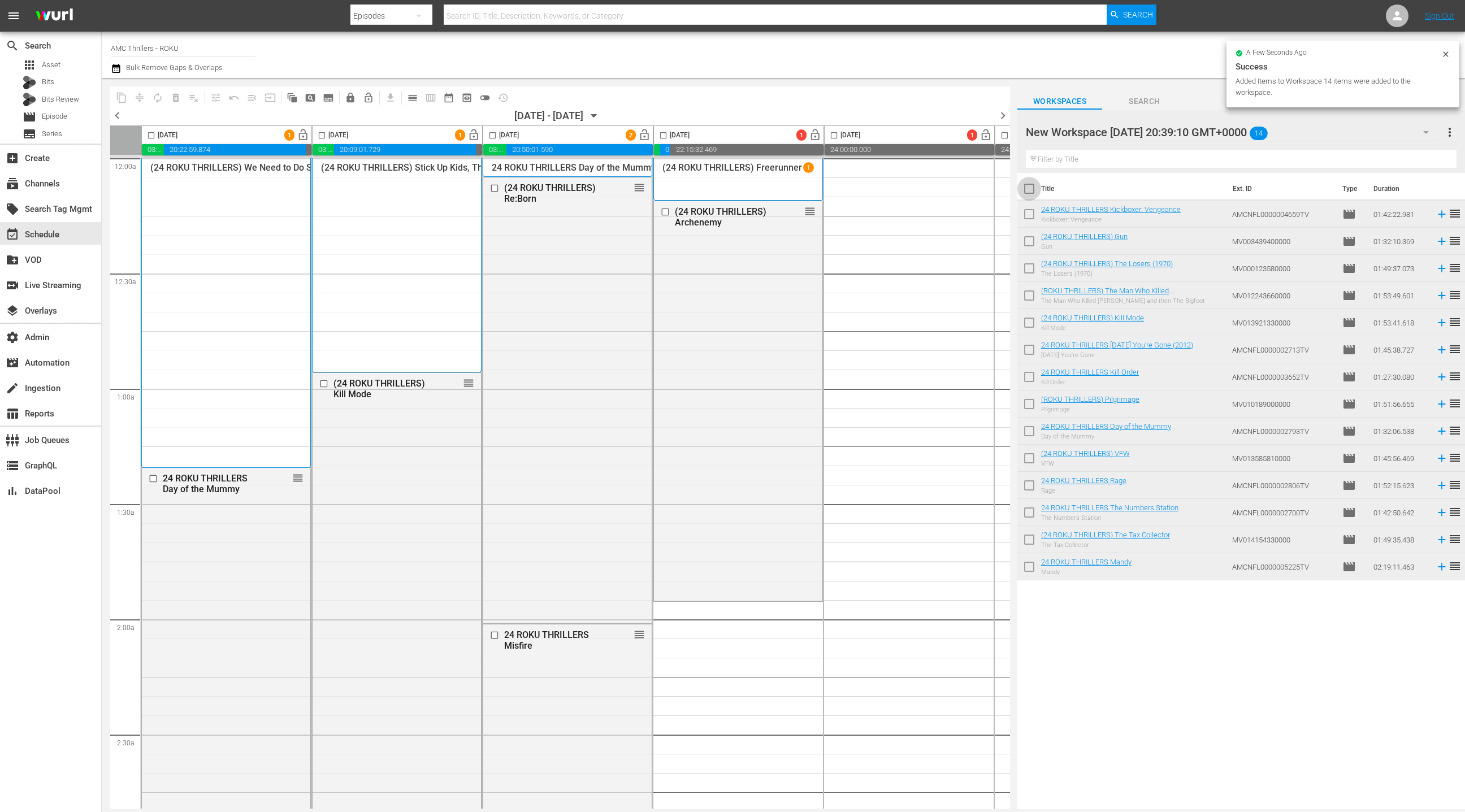
checkbox input "true"
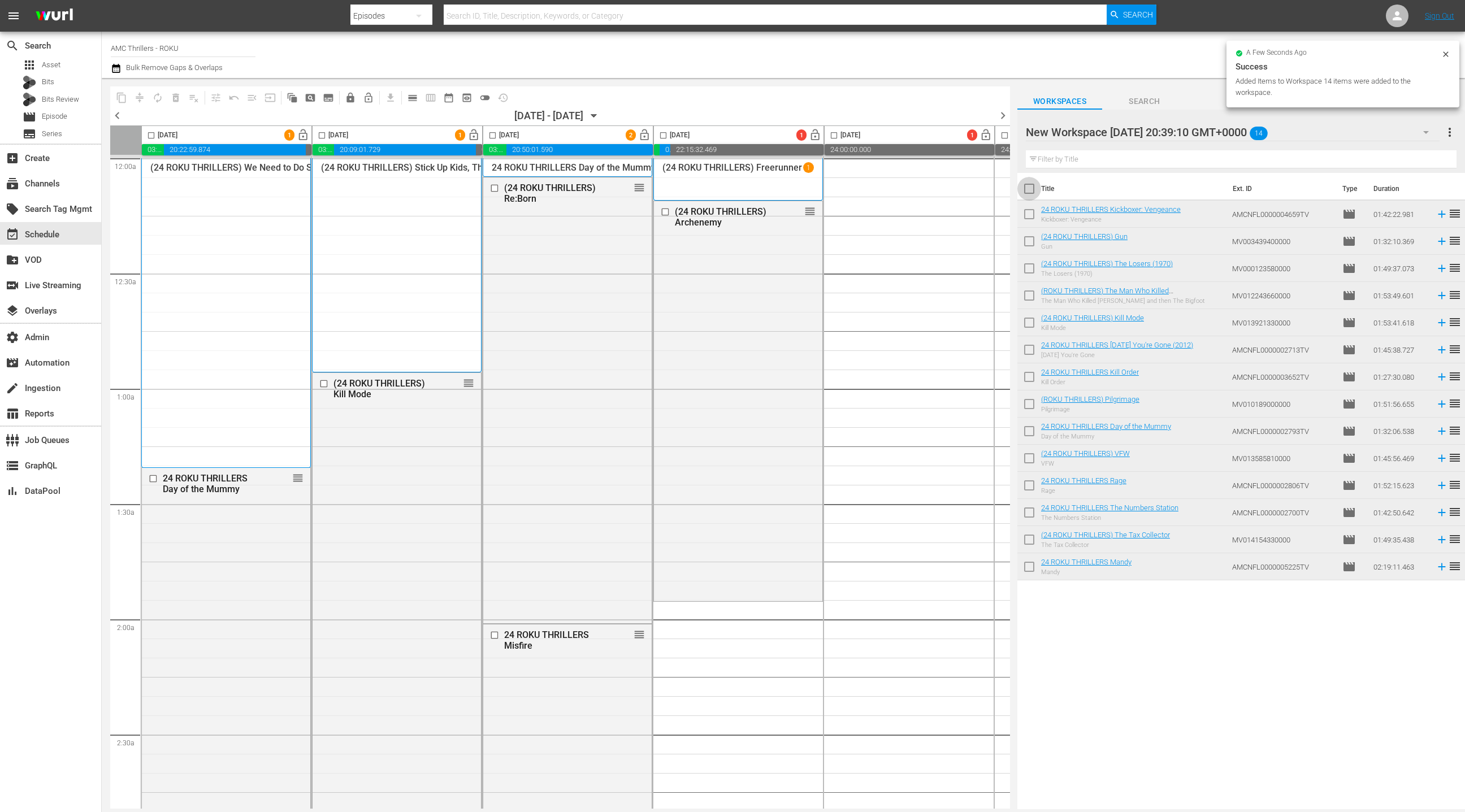
checkbox input "true"
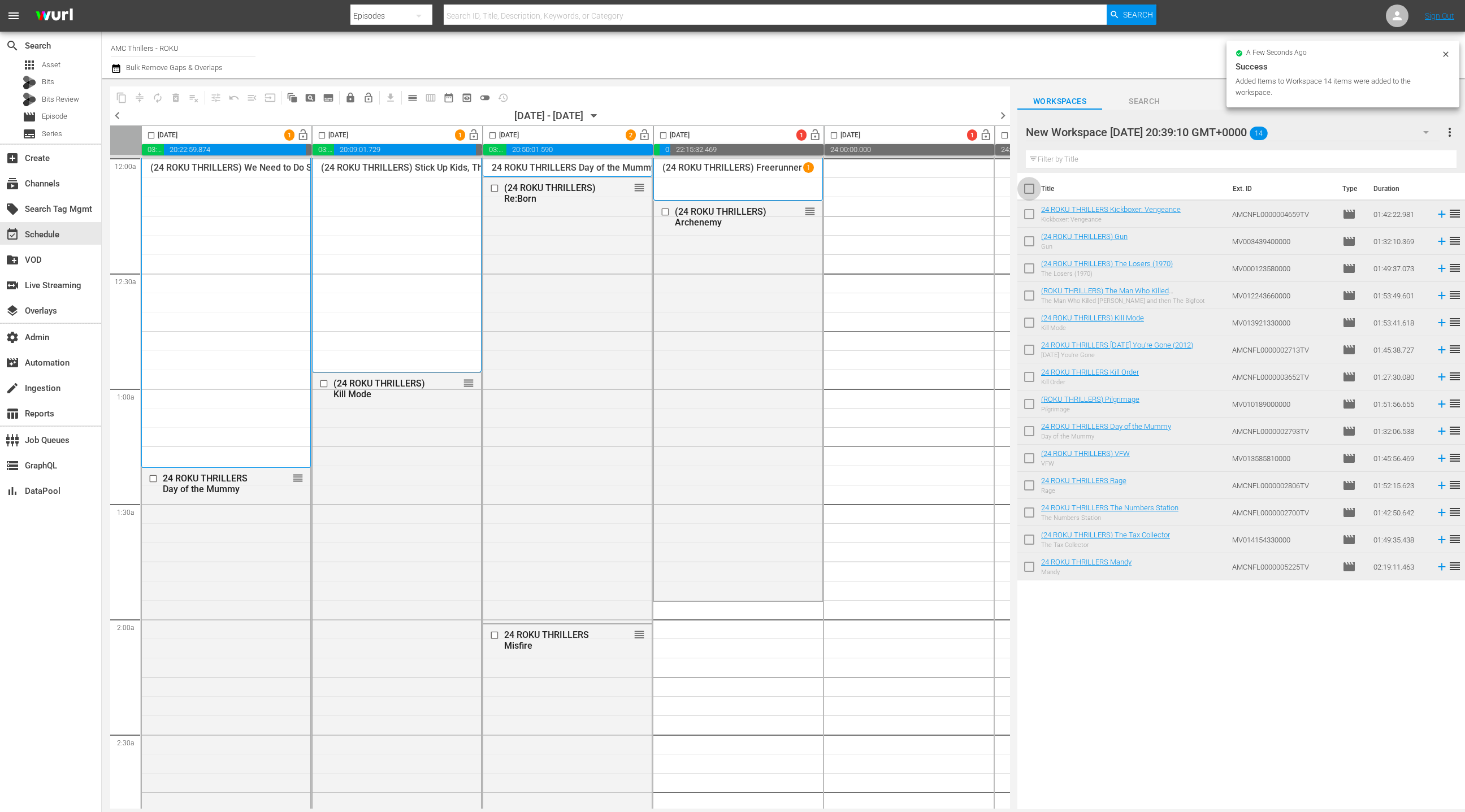
checkbox input "true"
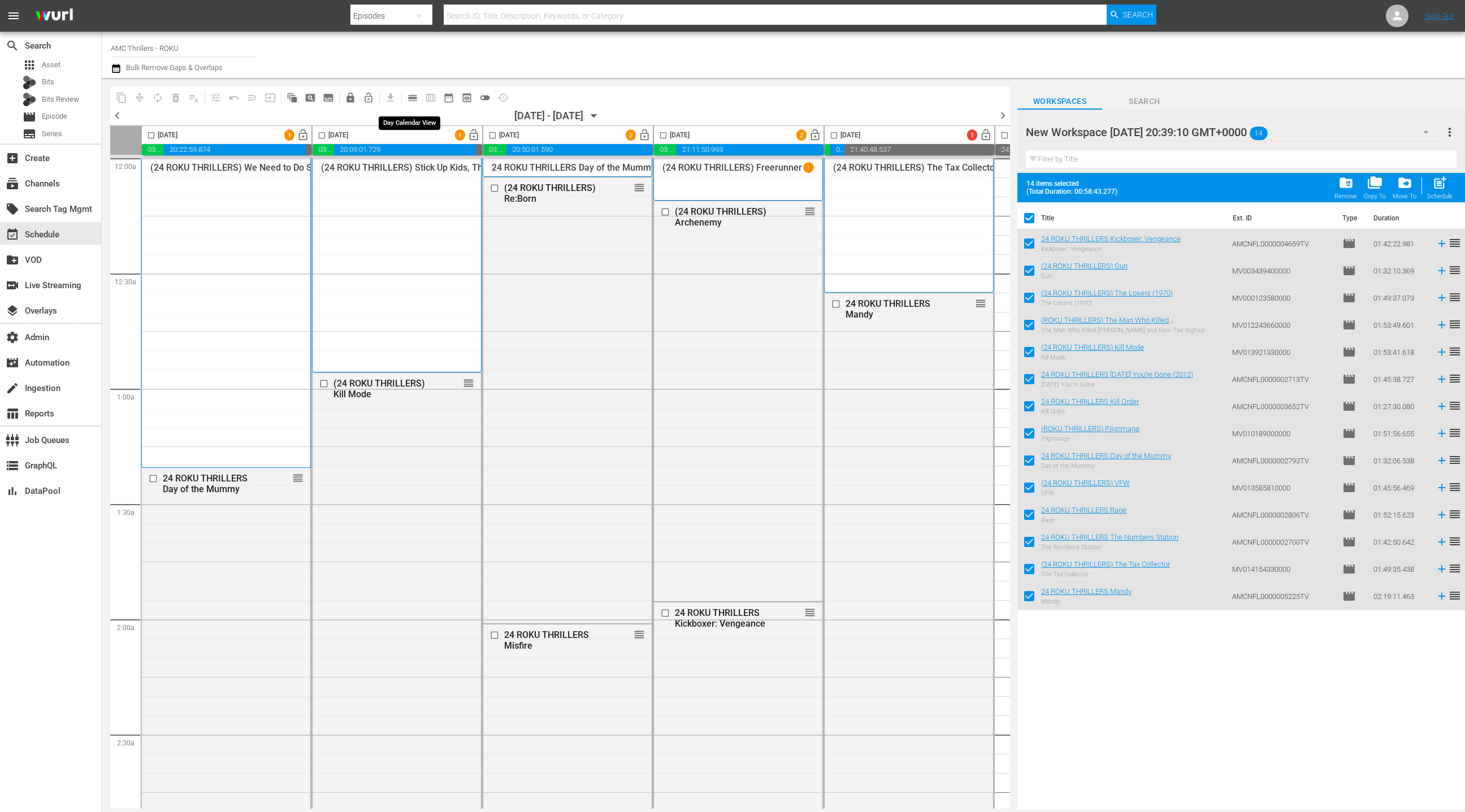
click at [413, 98] on span "calendar_view_day_outlined" at bounding box center [412, 98] width 11 height 11
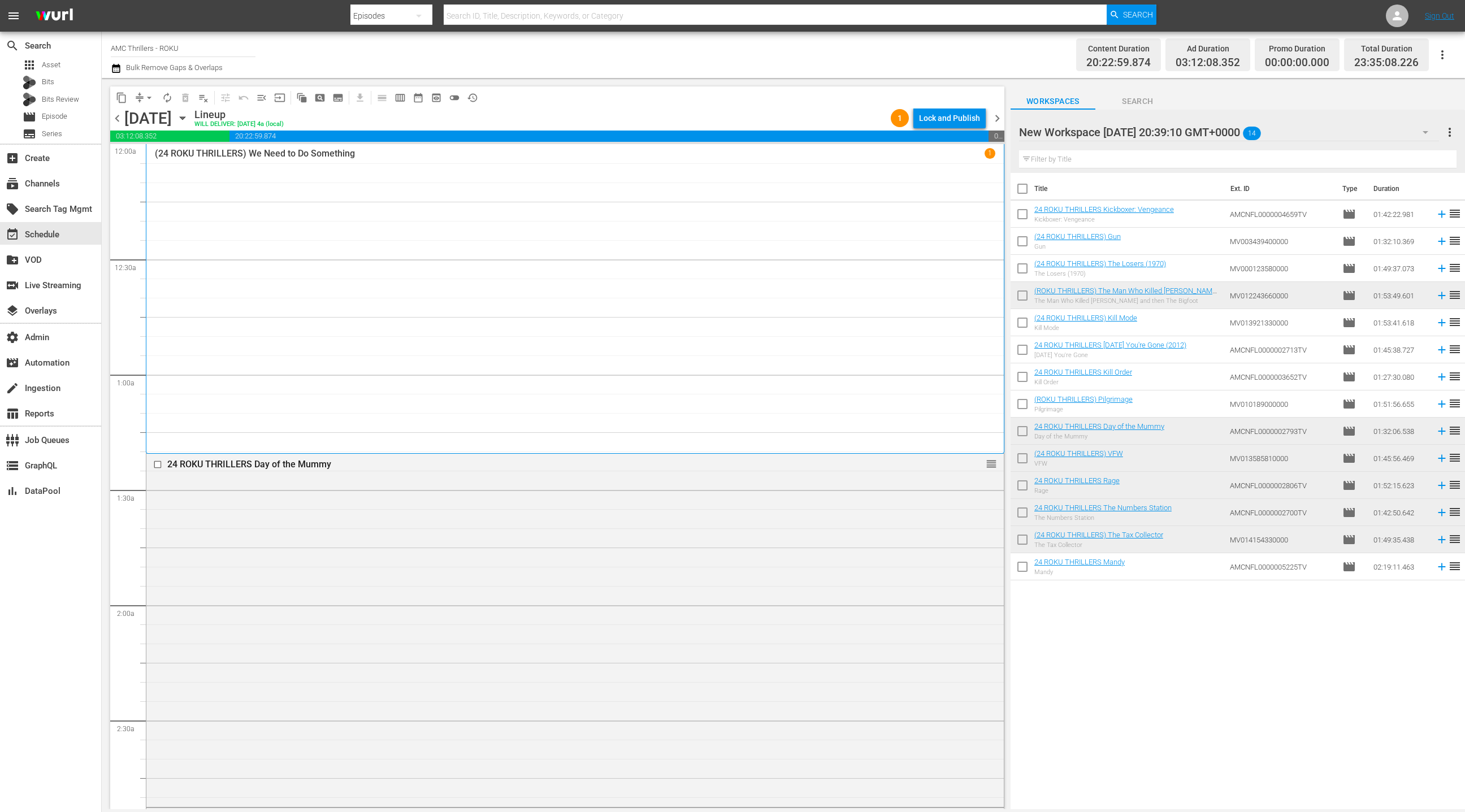
click at [996, 116] on span "chevron_right" at bounding box center [997, 118] width 14 height 14
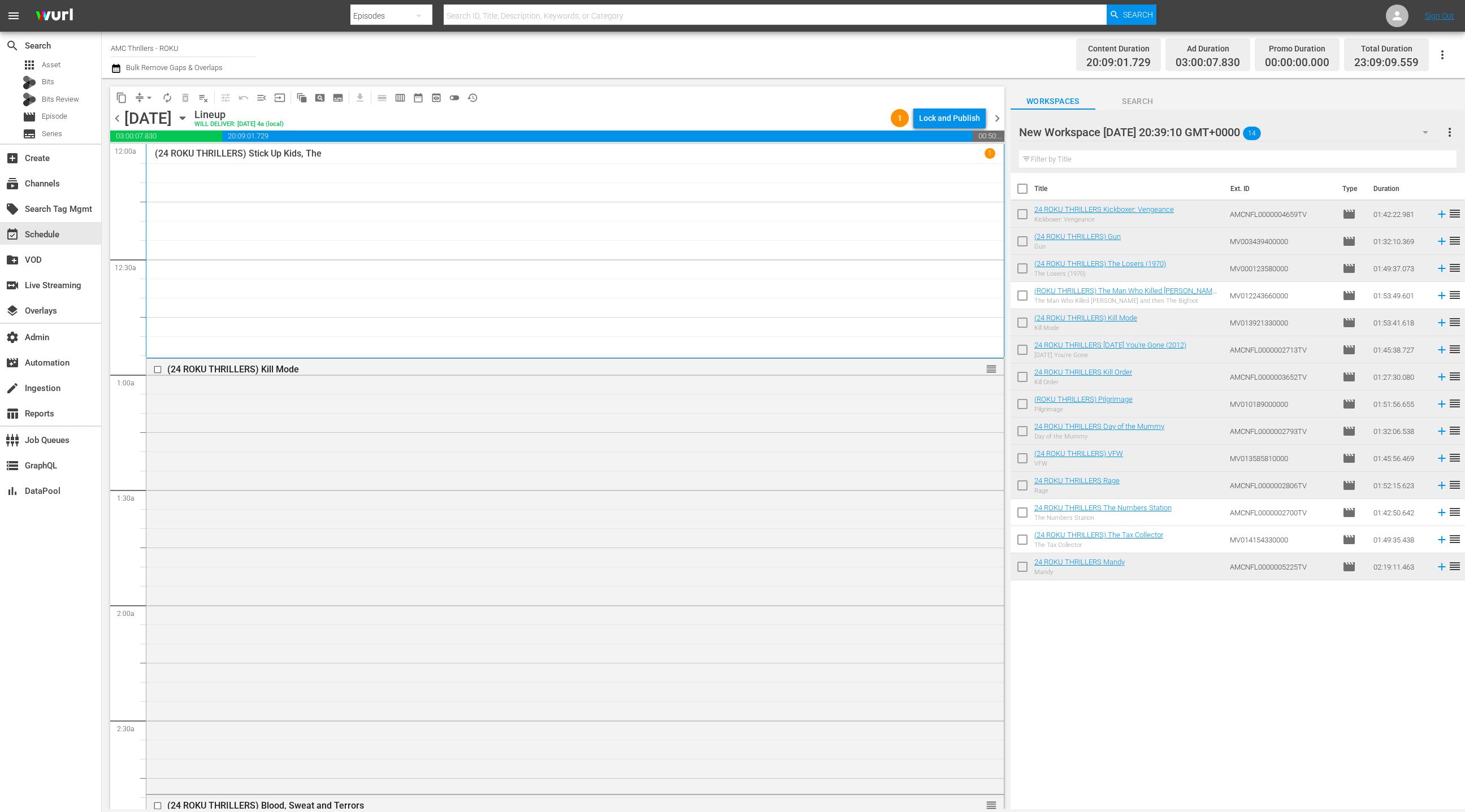
click at [996, 116] on span "chevron_right" at bounding box center [997, 118] width 14 height 14
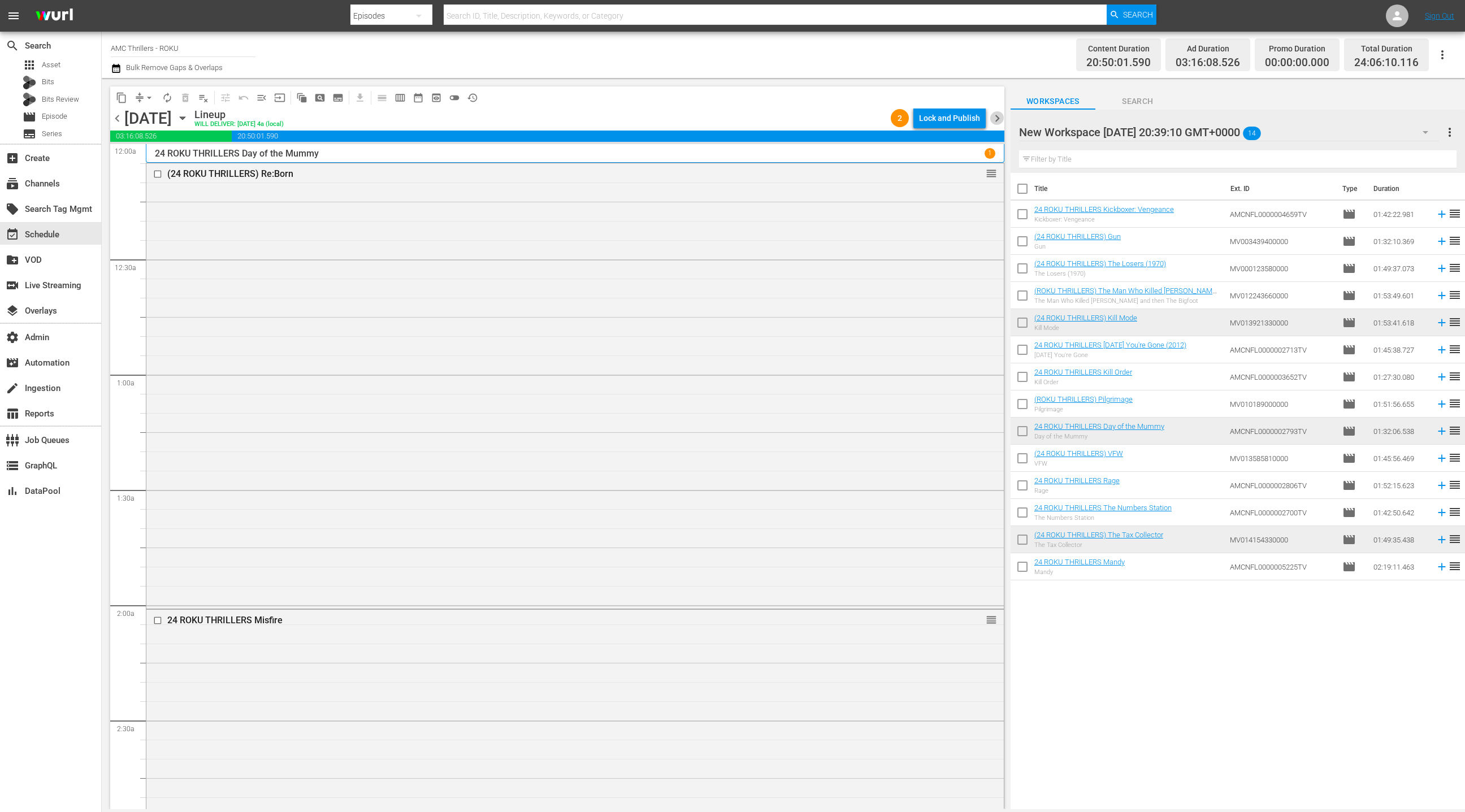
click at [996, 116] on span "chevron_right" at bounding box center [997, 118] width 14 height 14
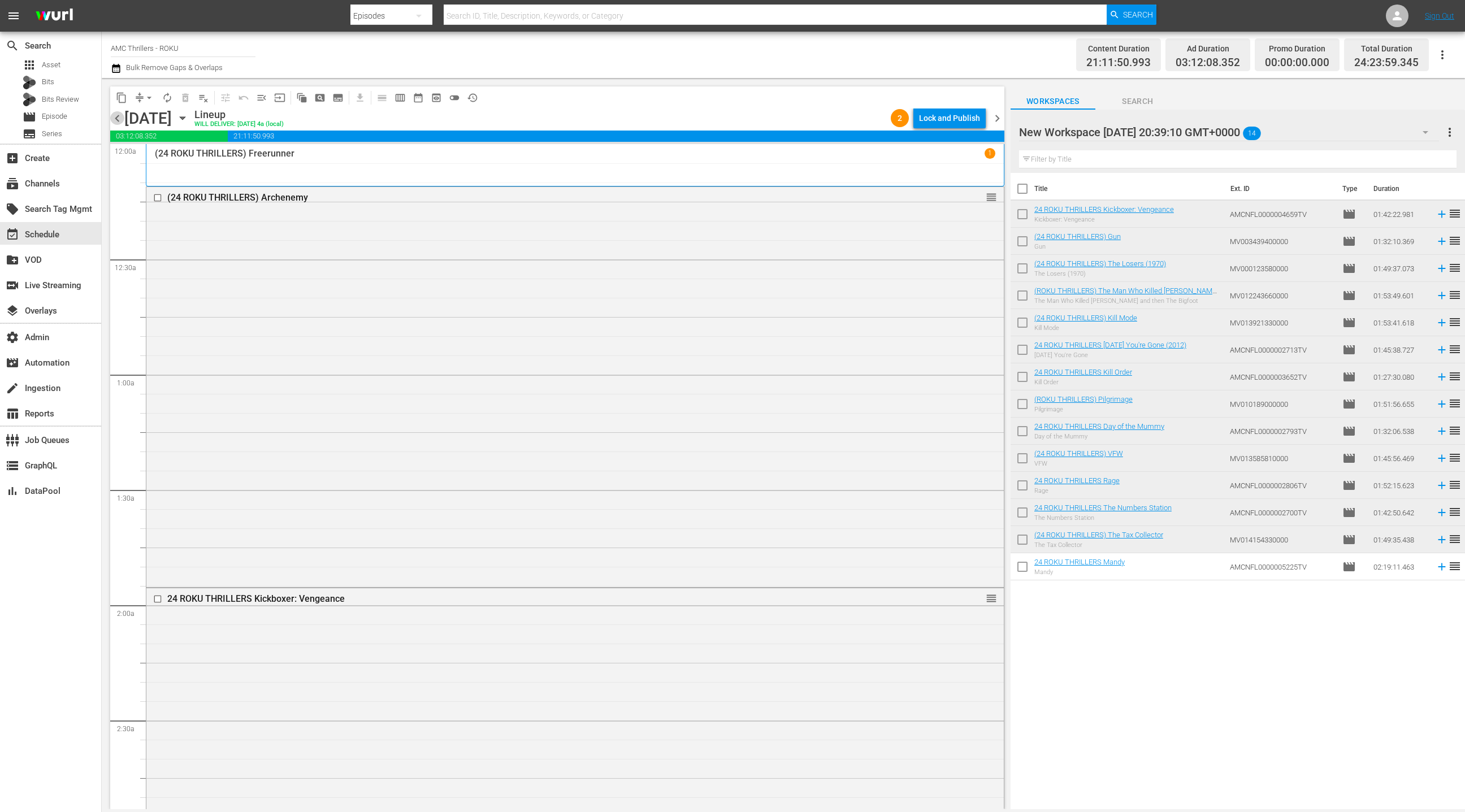
click at [116, 124] on span "chevron_left" at bounding box center [117, 118] width 14 height 14
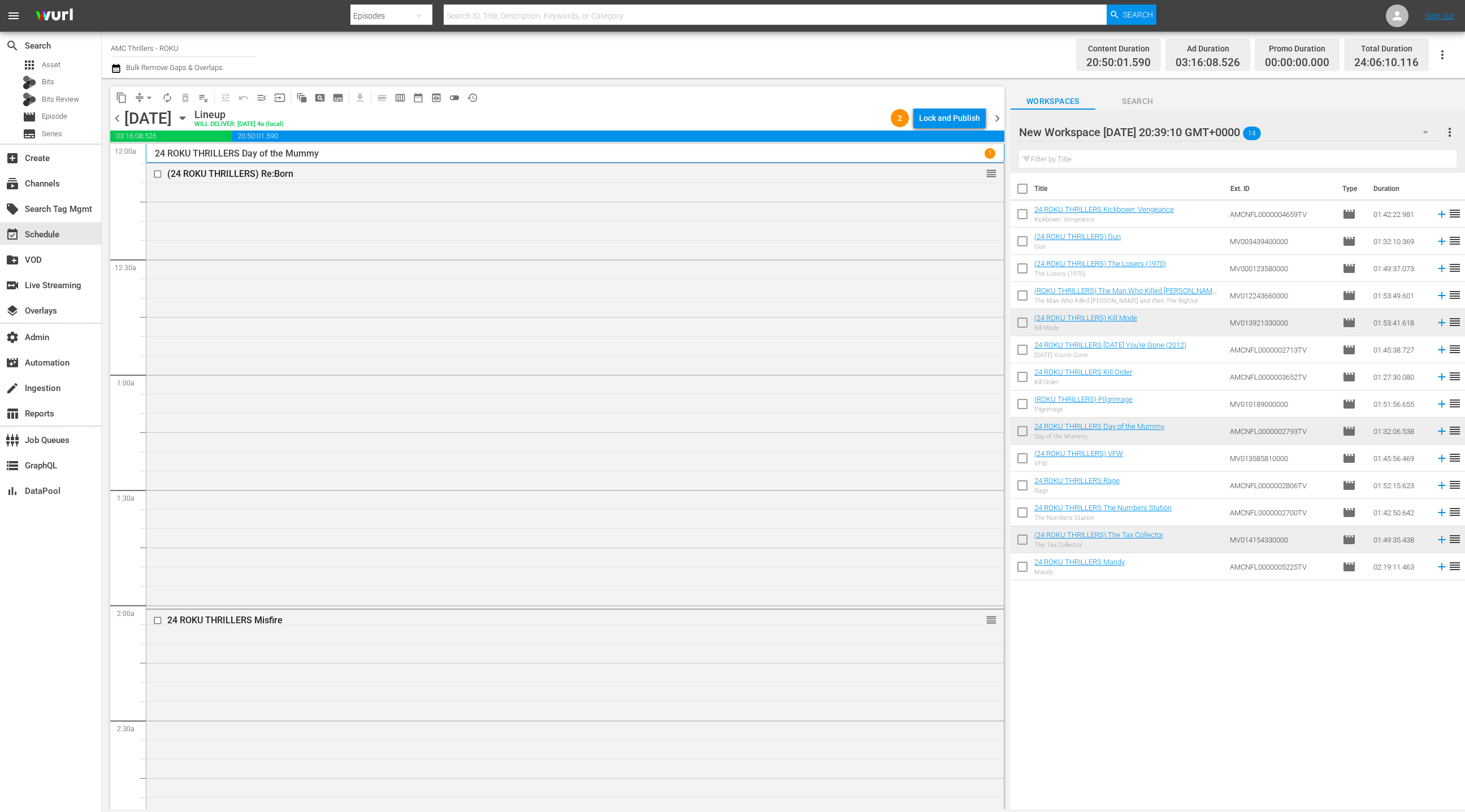
click at [117, 117] on span "chevron_left" at bounding box center [117, 118] width 14 height 14
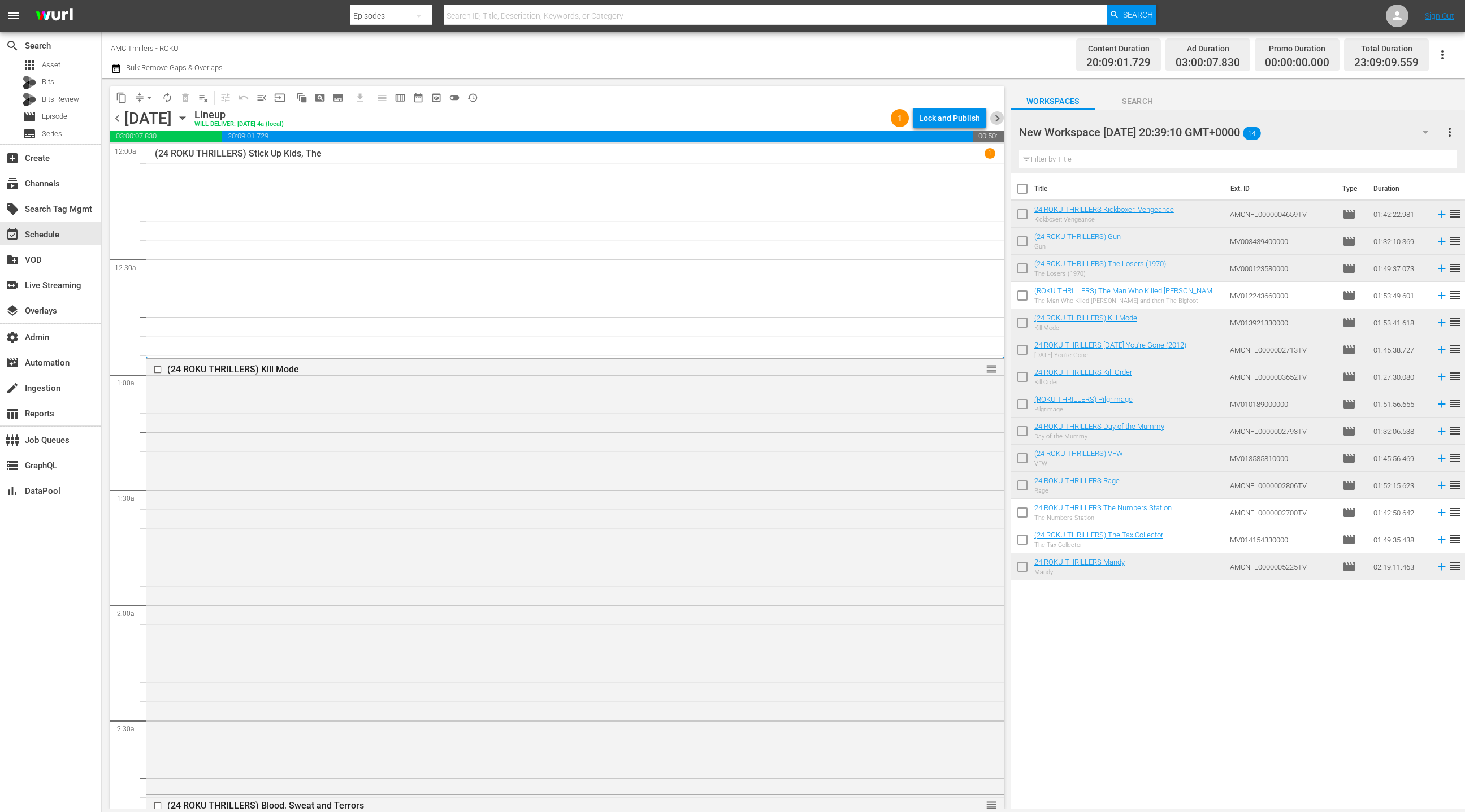
click at [997, 119] on span "chevron_right" at bounding box center [997, 118] width 14 height 14
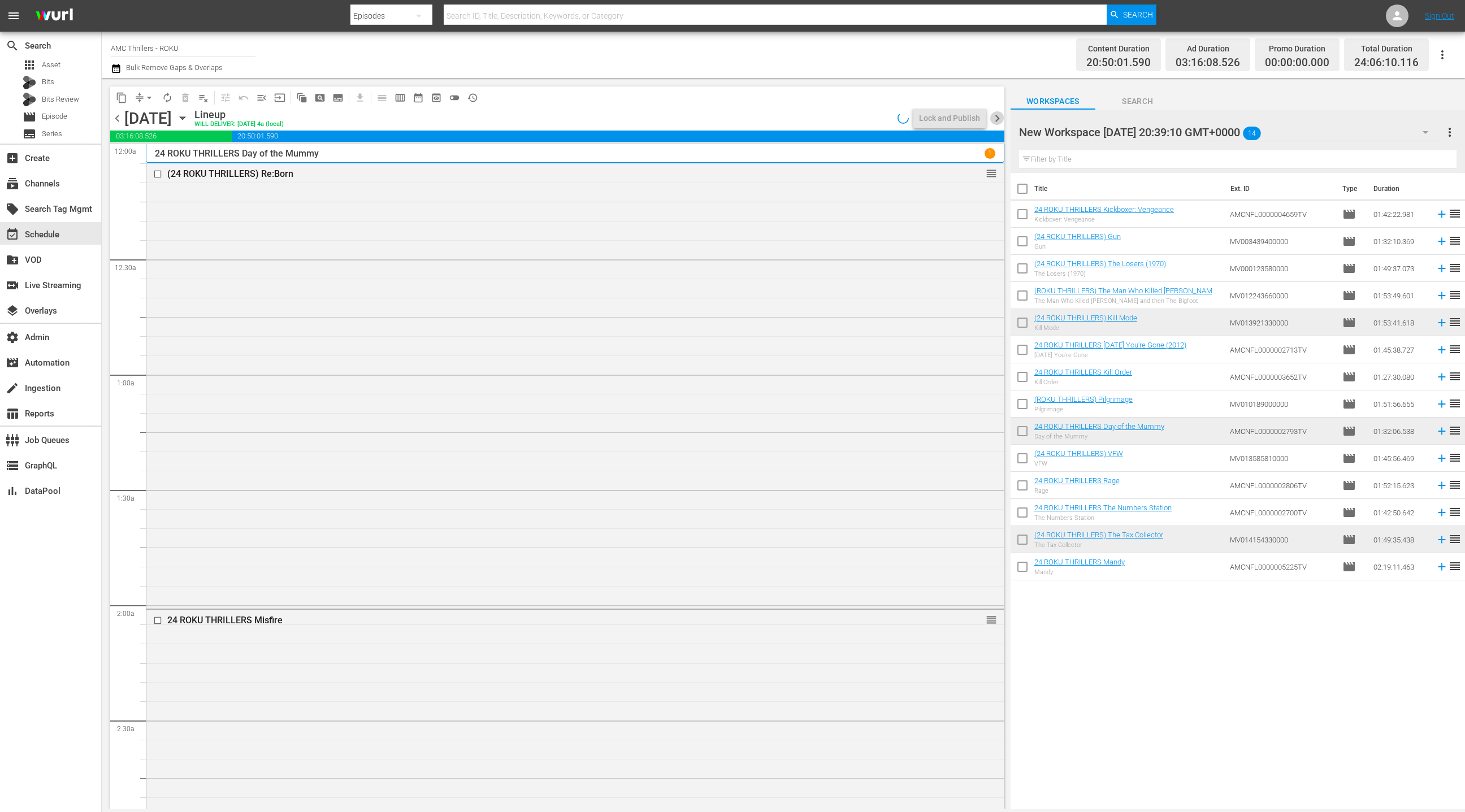
click at [997, 119] on span "chevron_right" at bounding box center [997, 118] width 14 height 14
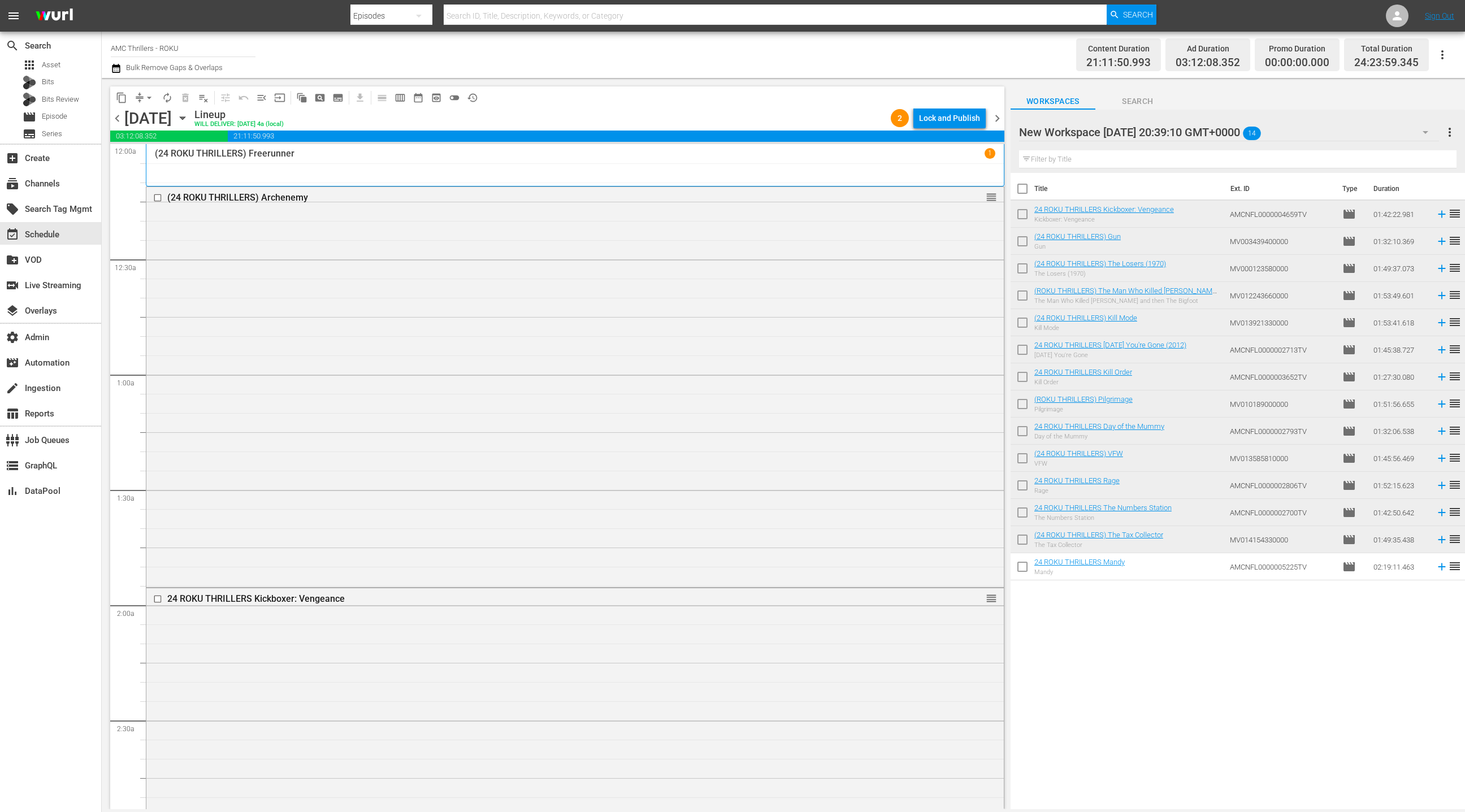
click at [123, 117] on span "chevron_left" at bounding box center [117, 118] width 14 height 14
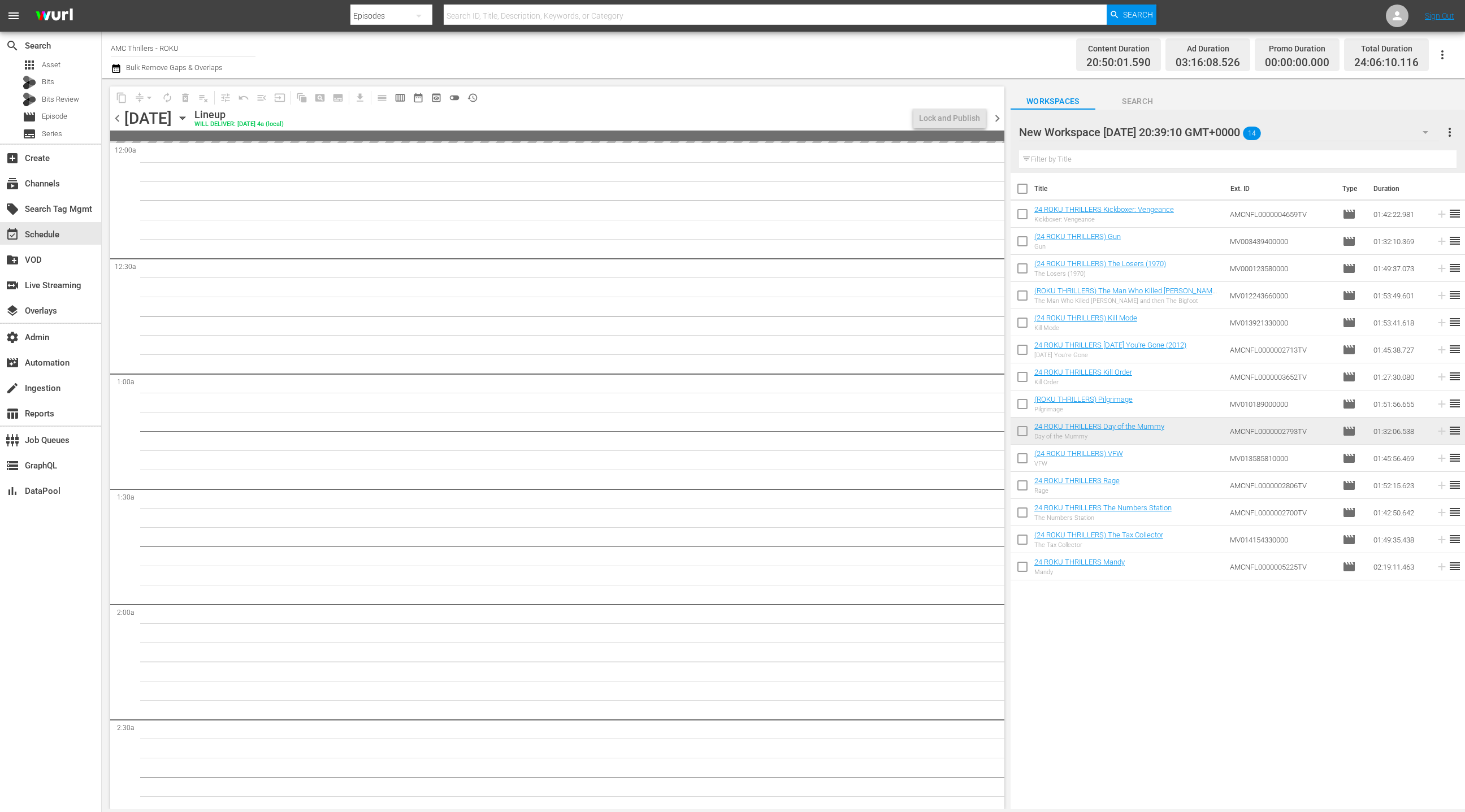
click at [123, 117] on span "chevron_left" at bounding box center [117, 118] width 14 height 14
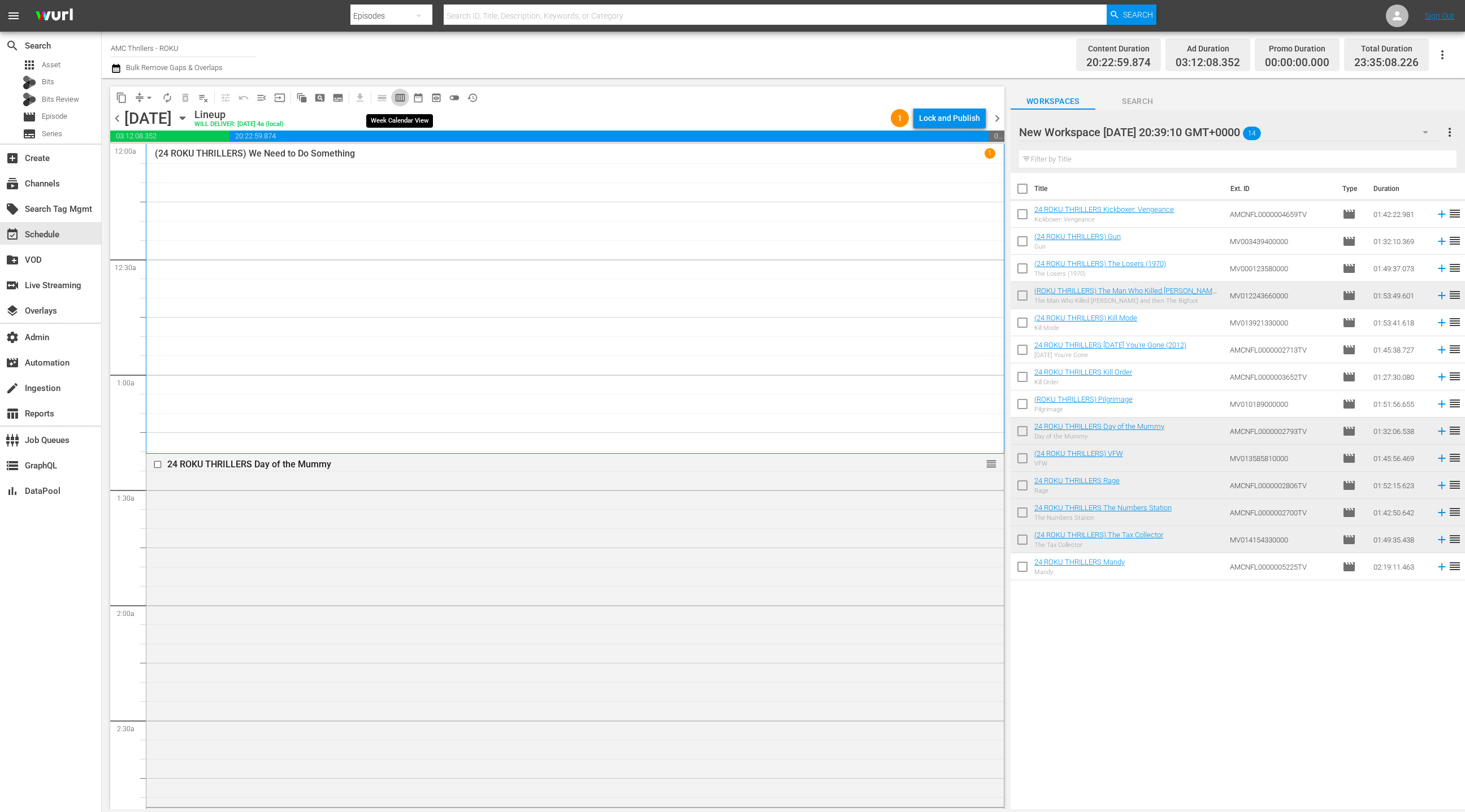
click at [399, 99] on span "calendar_view_week_outlined" at bounding box center [400, 98] width 11 height 11
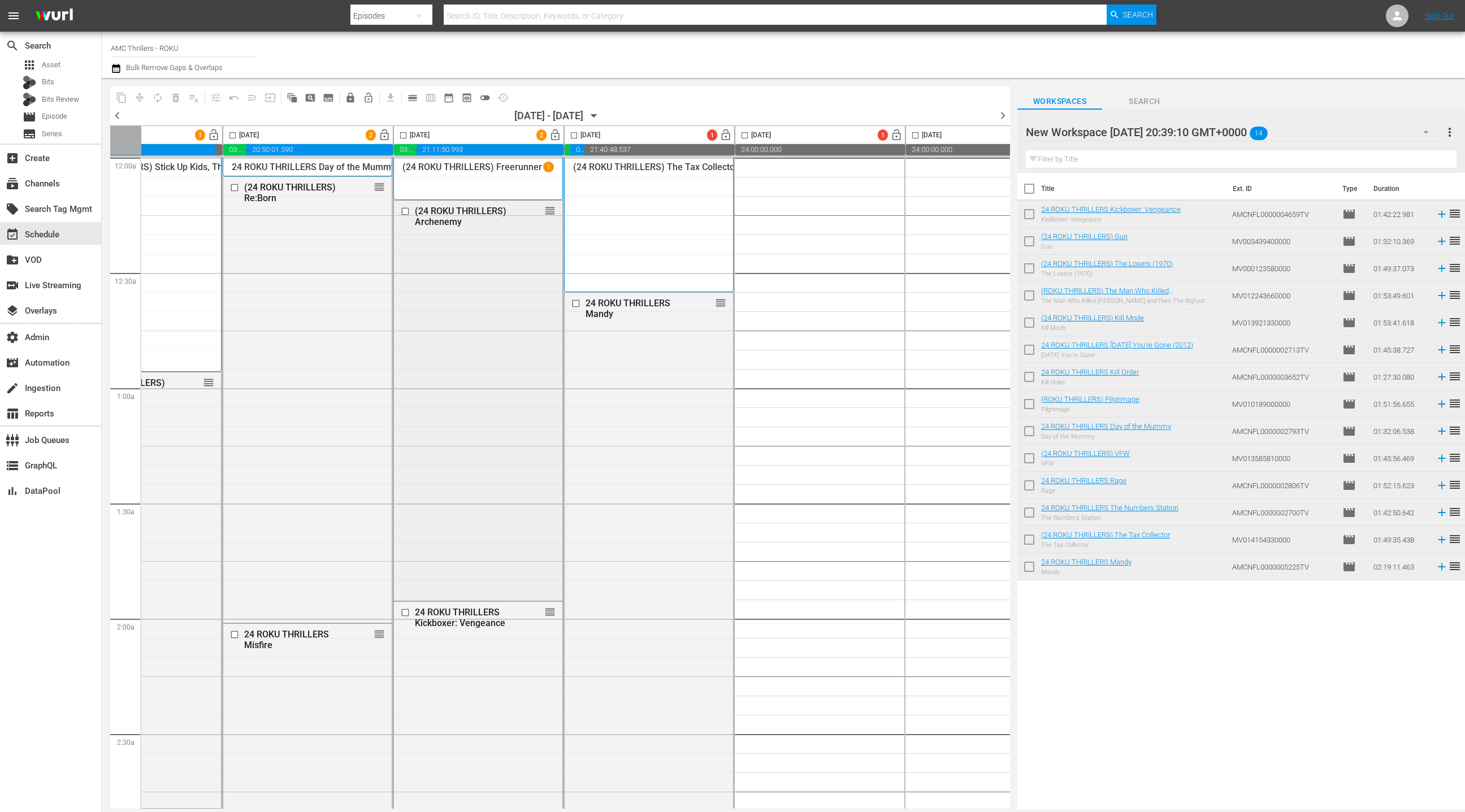
scroll to position [1, 327]
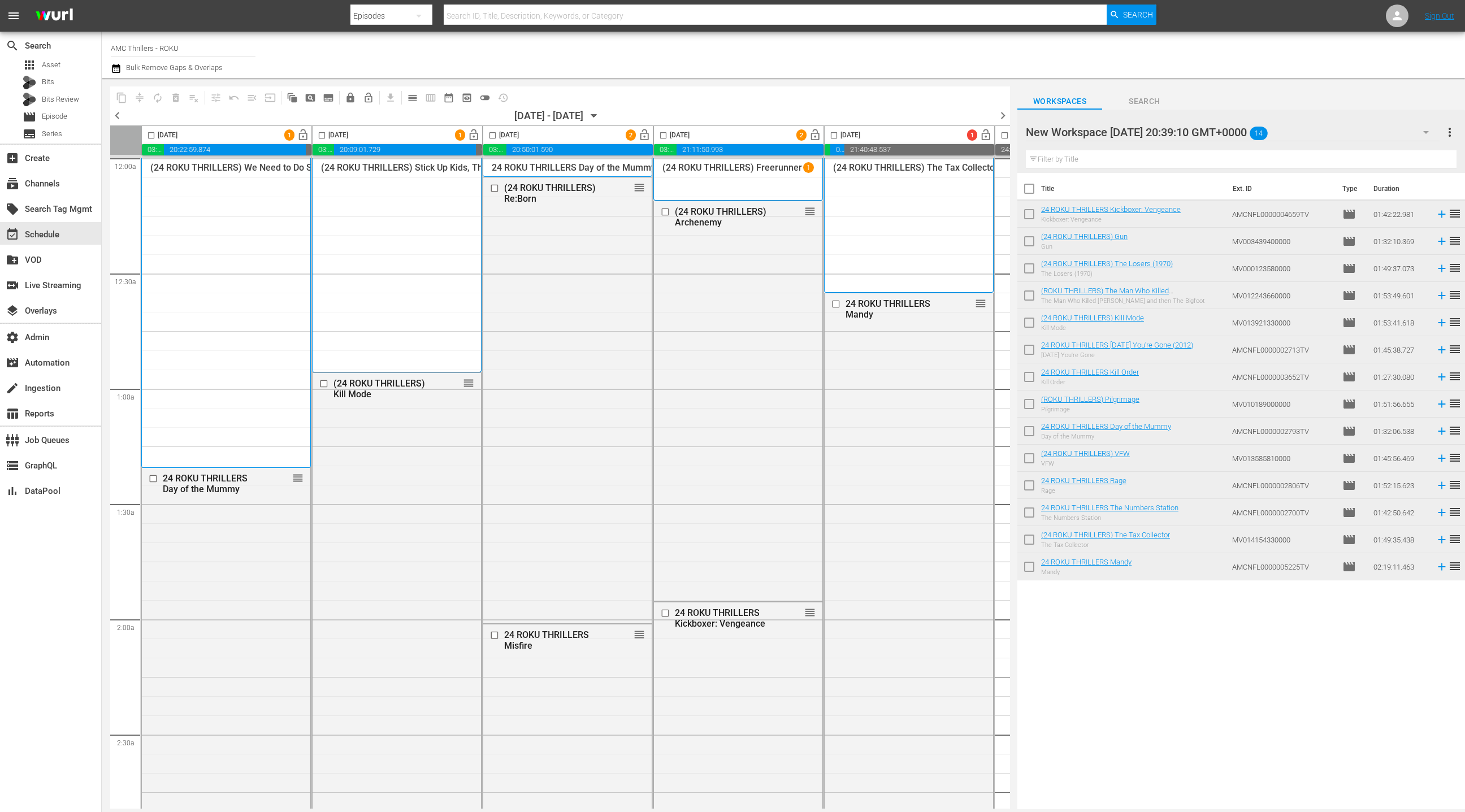
scroll to position [1, 327]
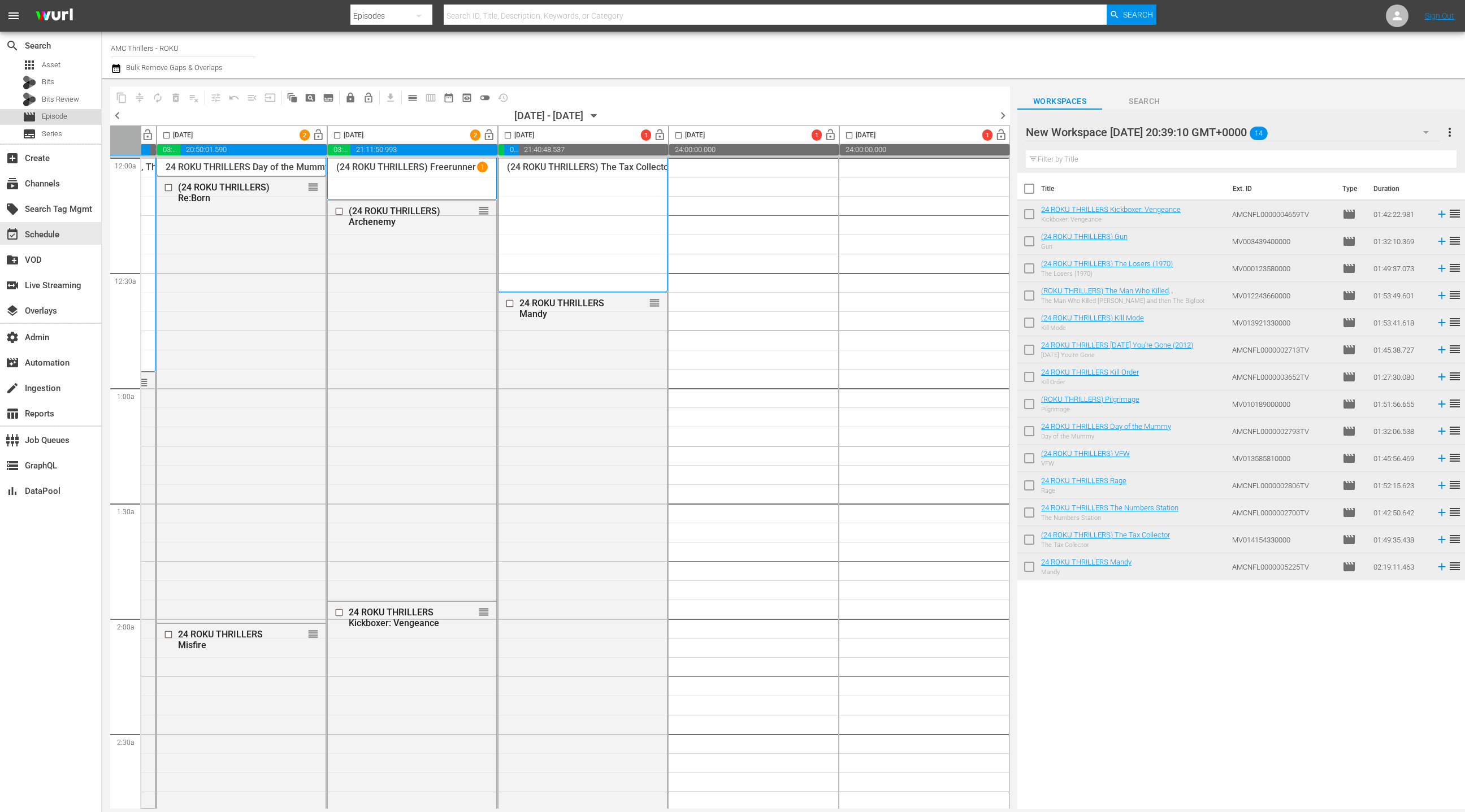
click at [54, 119] on span "Episode" at bounding box center [54, 116] width 26 height 11
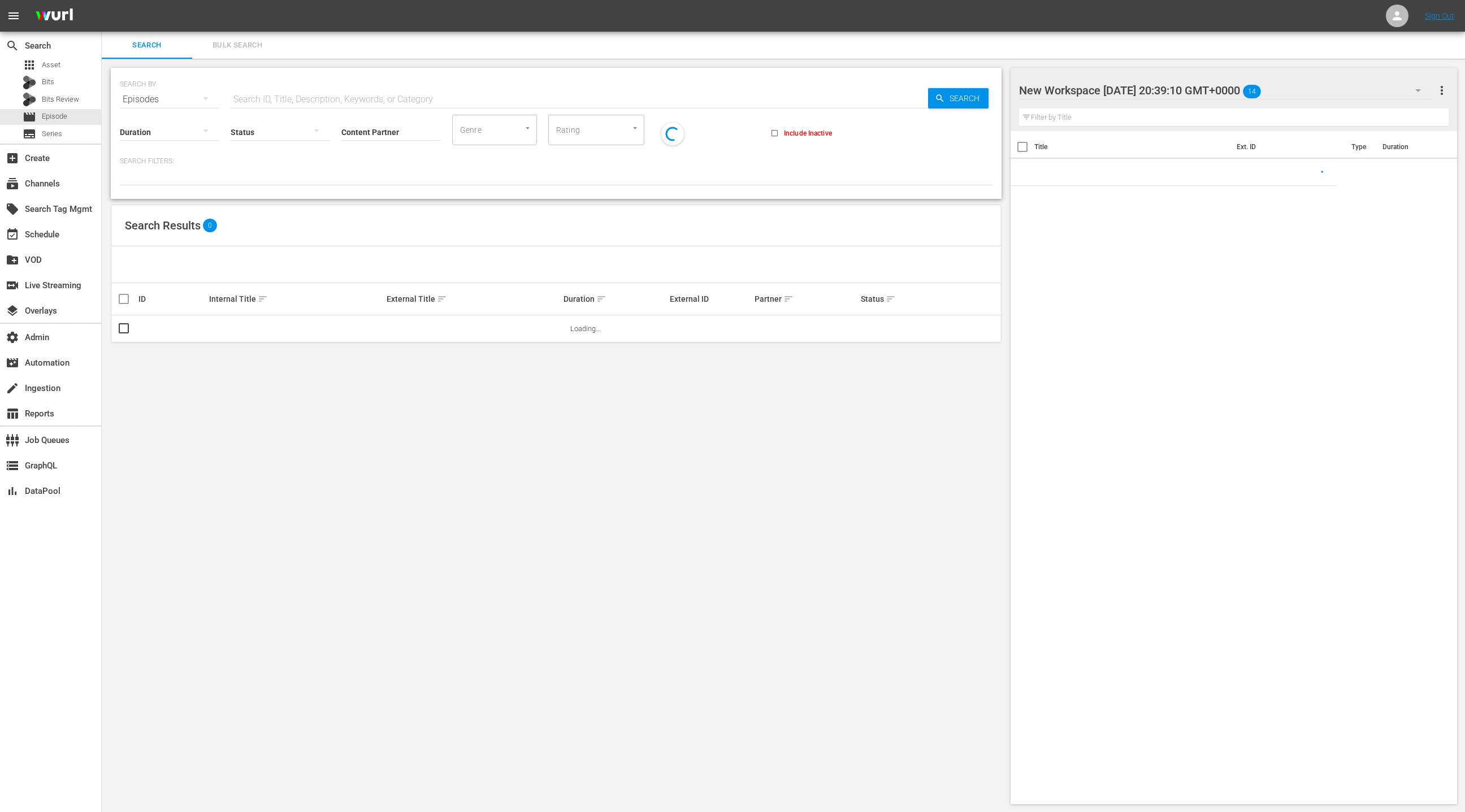
click at [225, 45] on span "Bulk Search" at bounding box center [237, 45] width 77 height 13
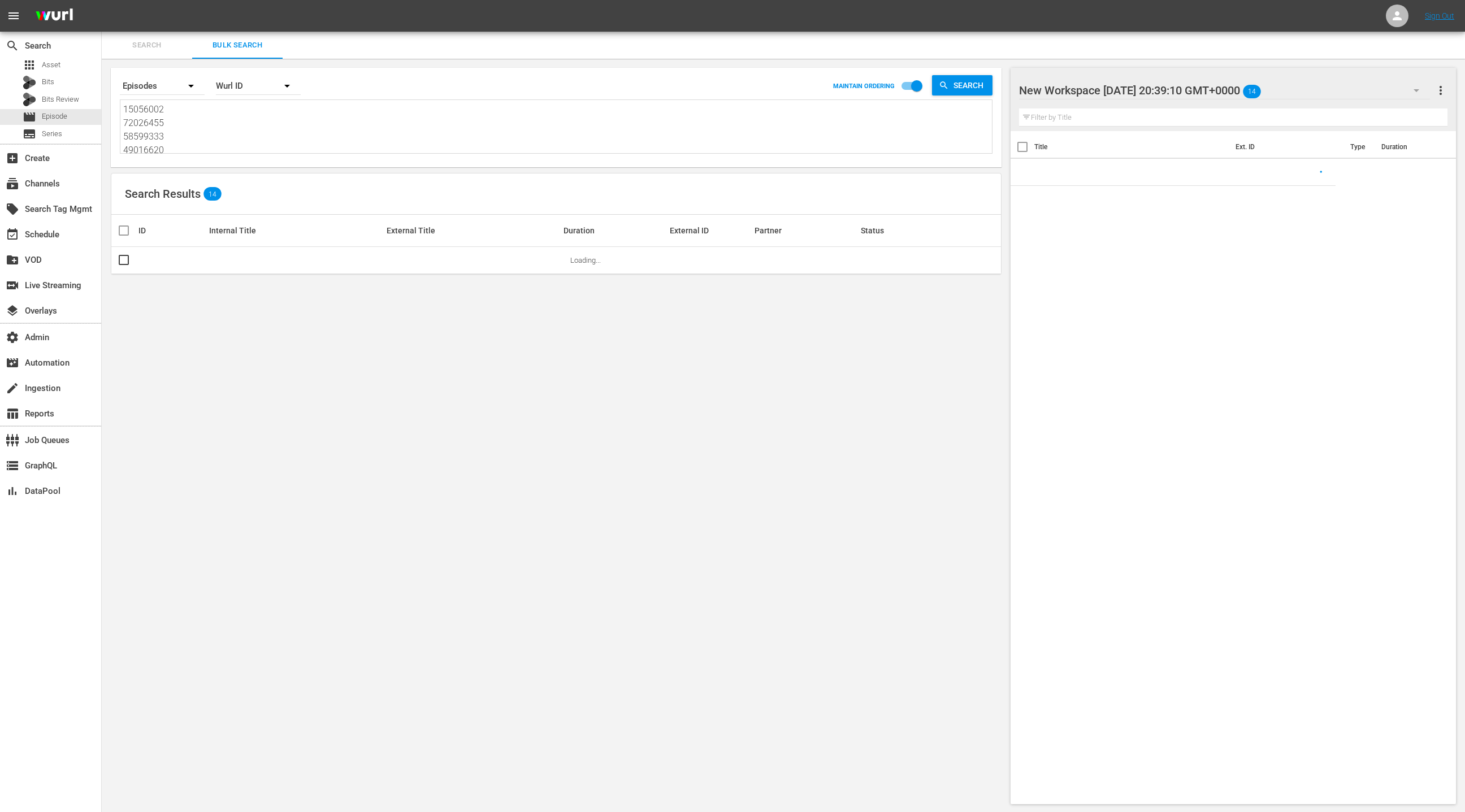
click at [216, 135] on textarea "15056002 72026455 58599333 49016620 69785122 1311296 11627092 49016618 2677913 …" at bounding box center [557, 129] width 869 height 51
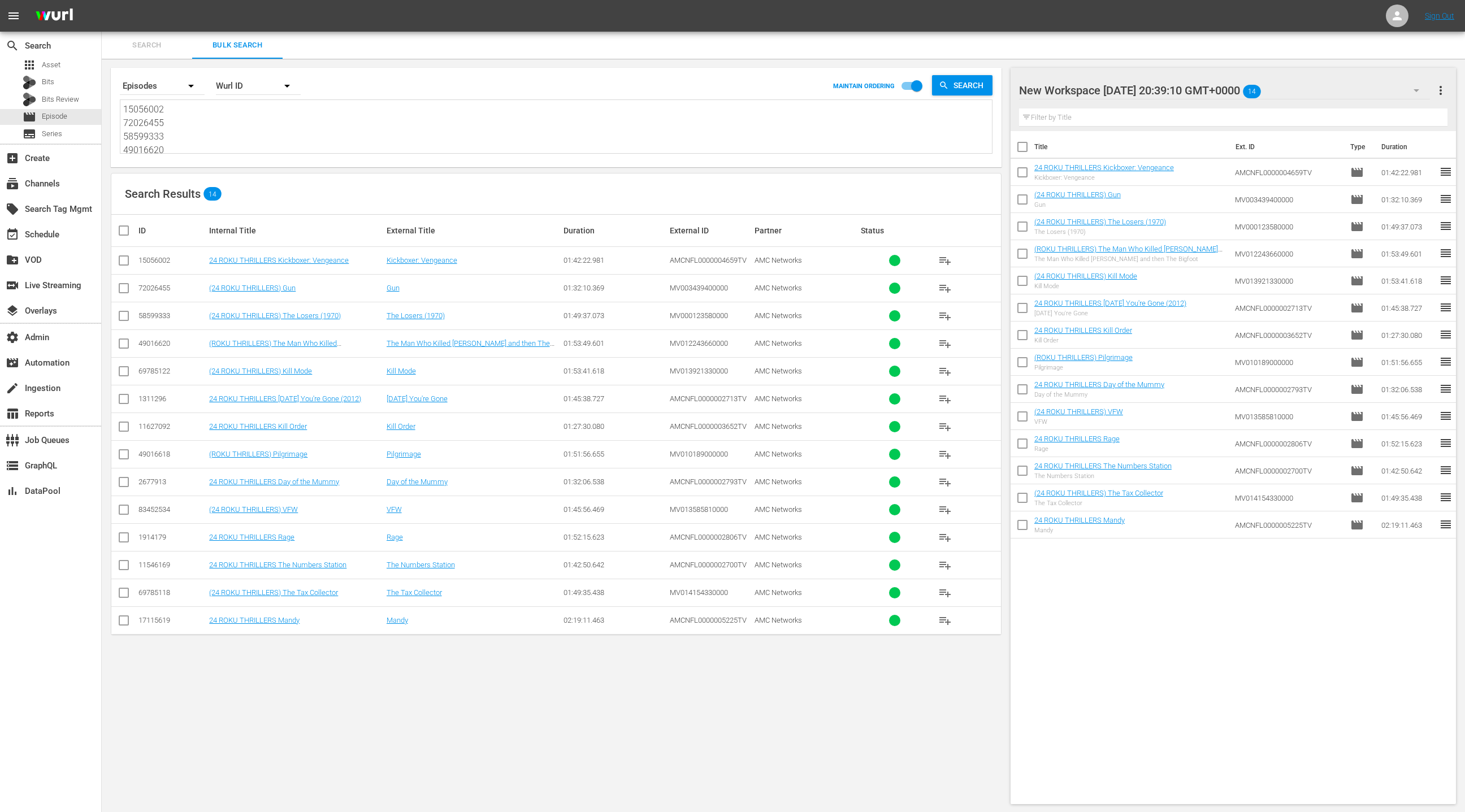
paste textarea "69785120 68094274 15056002 83452534 72026455 69785117 41683288 66616527 8207409…"
type textarea "69785120 68094274 15056002 83452534 72026455 69785117 41683288 66616527 8207409…"
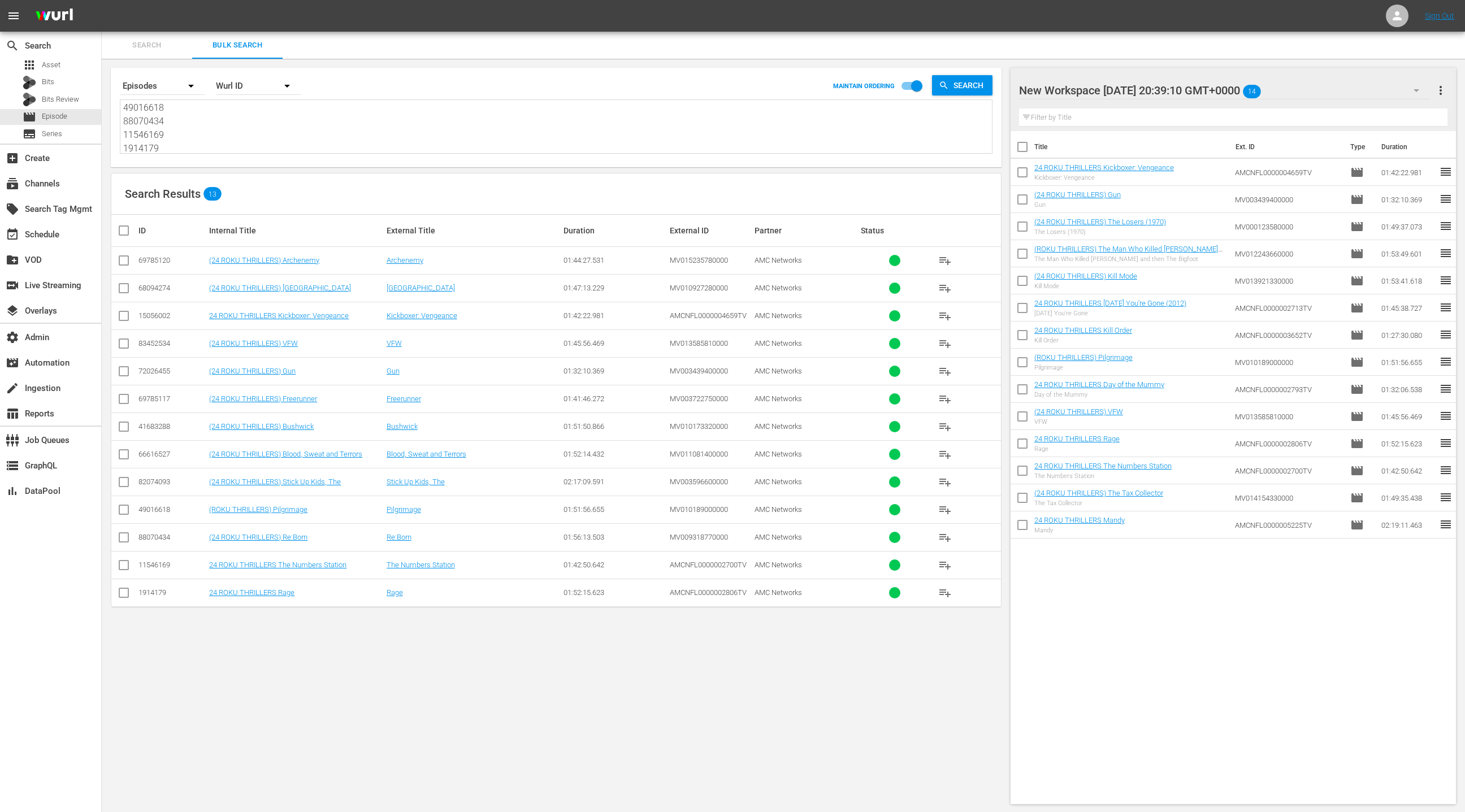
type textarea "69785120 68094274 15056002 83452534 72026455 69785117 41683288 66616527 8207409…"
drag, startPoint x: 1443, startPoint y: 91, endPoint x: 1423, endPoint y: 95, distance: 20.4
click at [1443, 91] on span "more_vert" at bounding box center [1441, 91] width 14 height 14
click at [1395, 110] on div "Clear All Workspace Items" at bounding box center [1367, 112] width 133 height 20
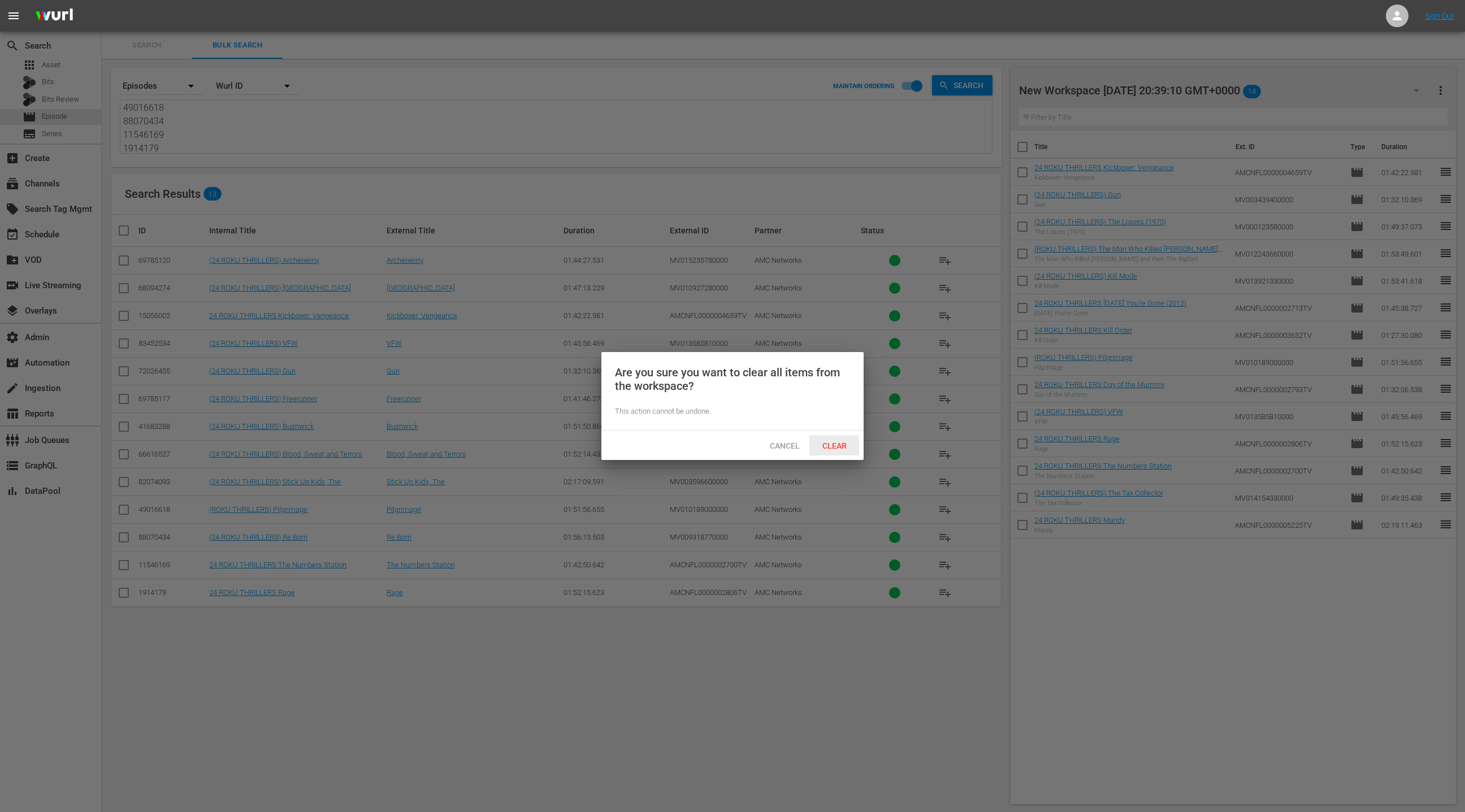
drag, startPoint x: 846, startPoint y: 448, endPoint x: 675, endPoint y: 347, distance: 198.6
click at [846, 448] on span "Clear" at bounding box center [834, 446] width 42 height 9
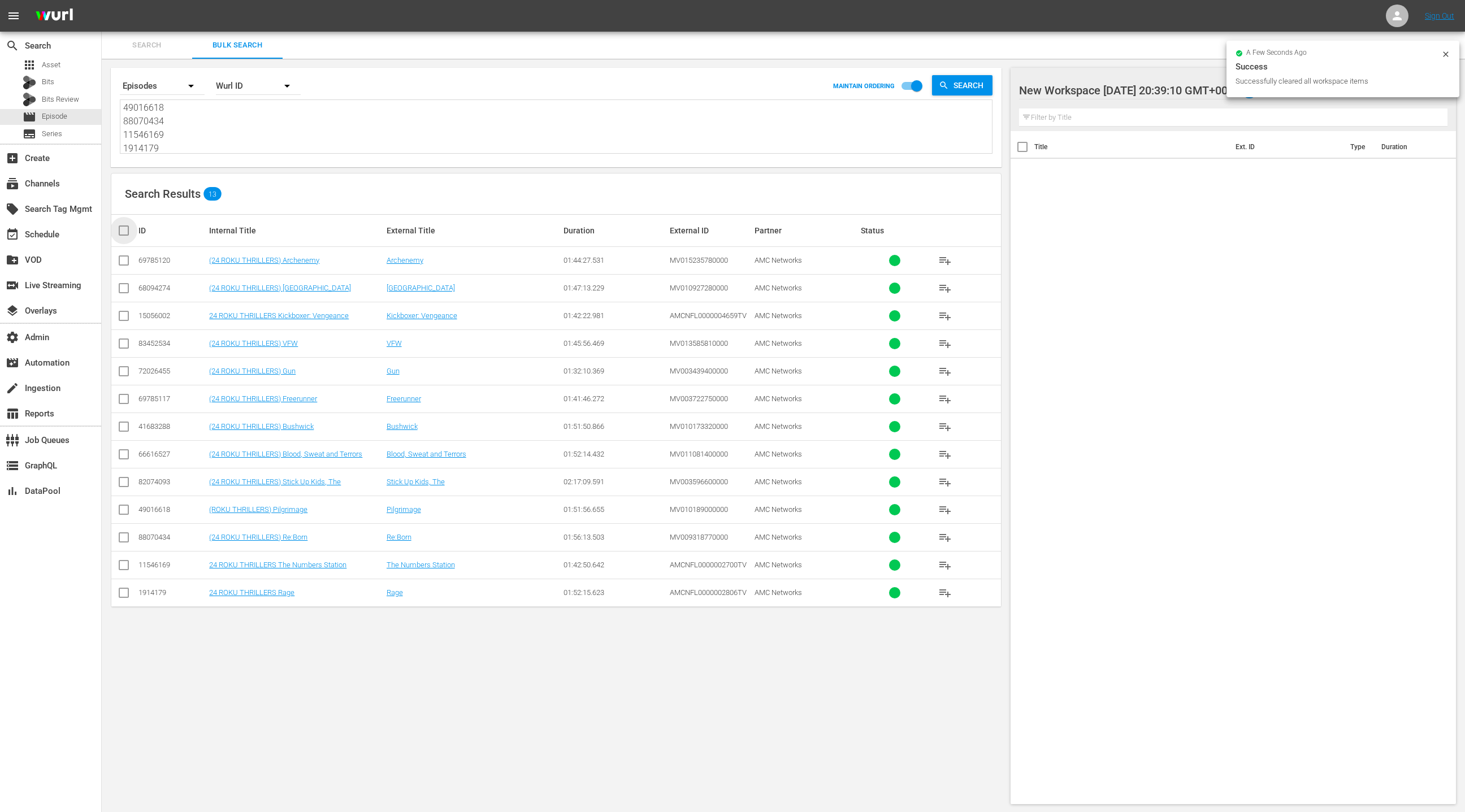
click at [125, 230] on input "checkbox" at bounding box center [129, 231] width 23 height 14
checkbox input "true"
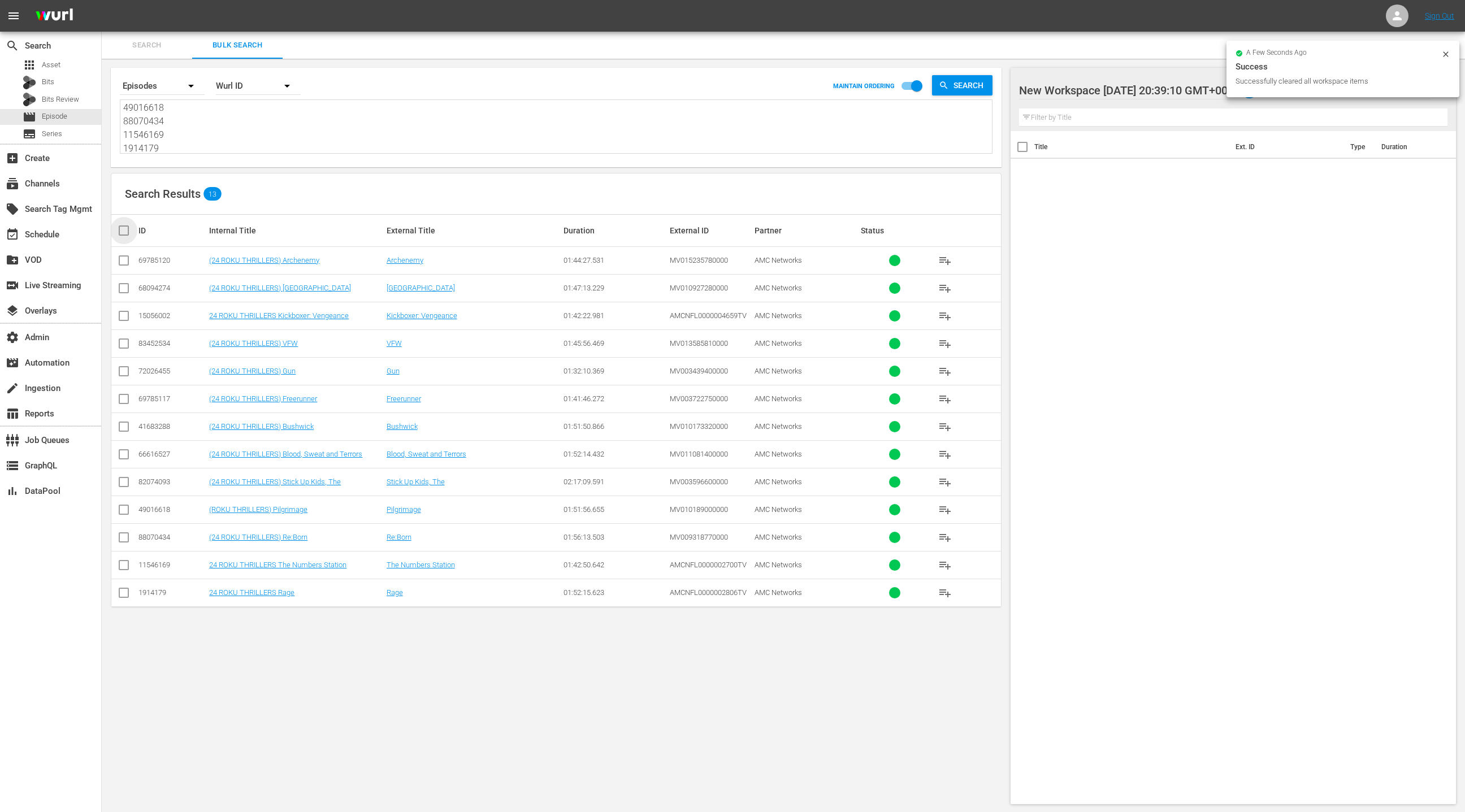
checkbox input "true"
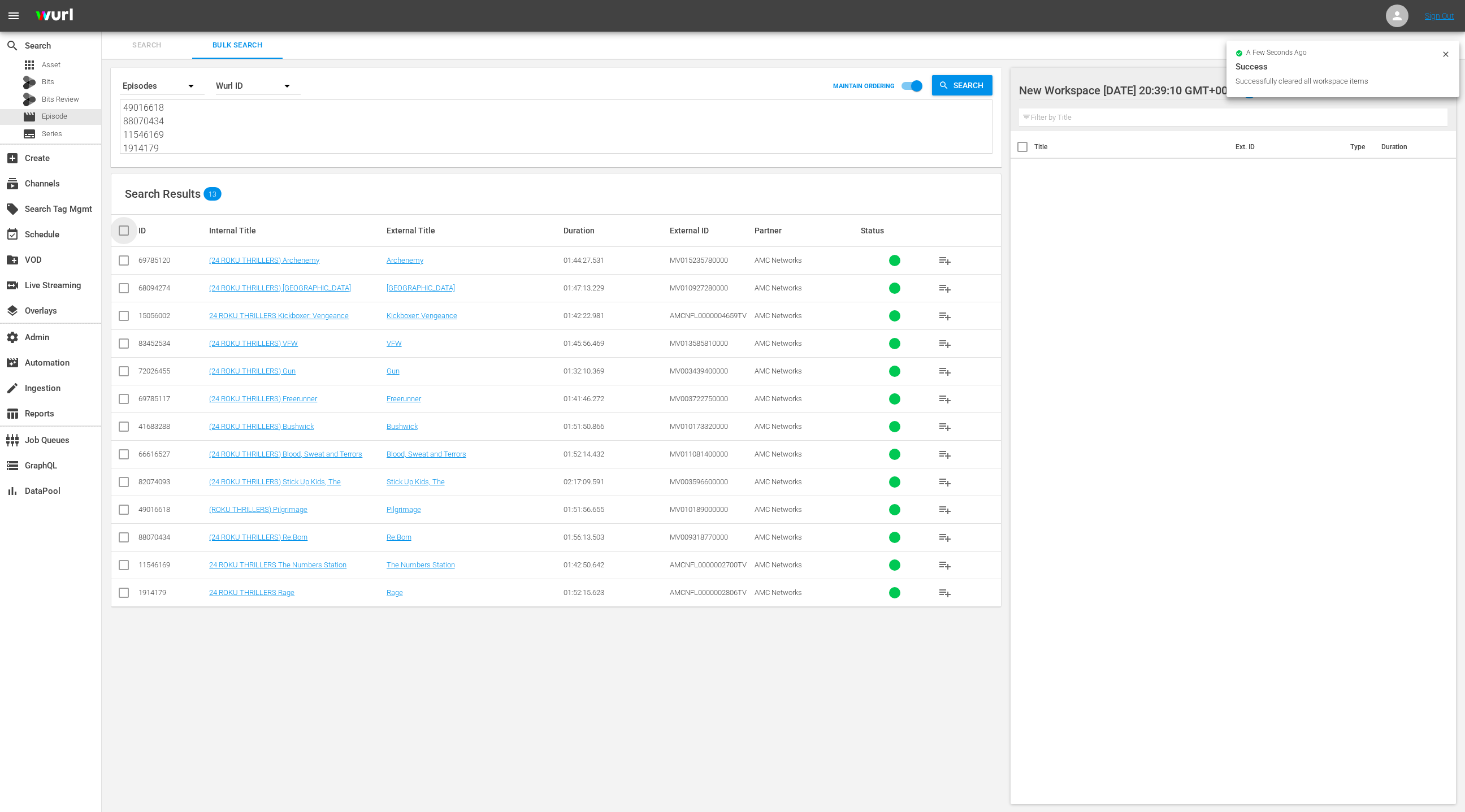
checkbox input "true"
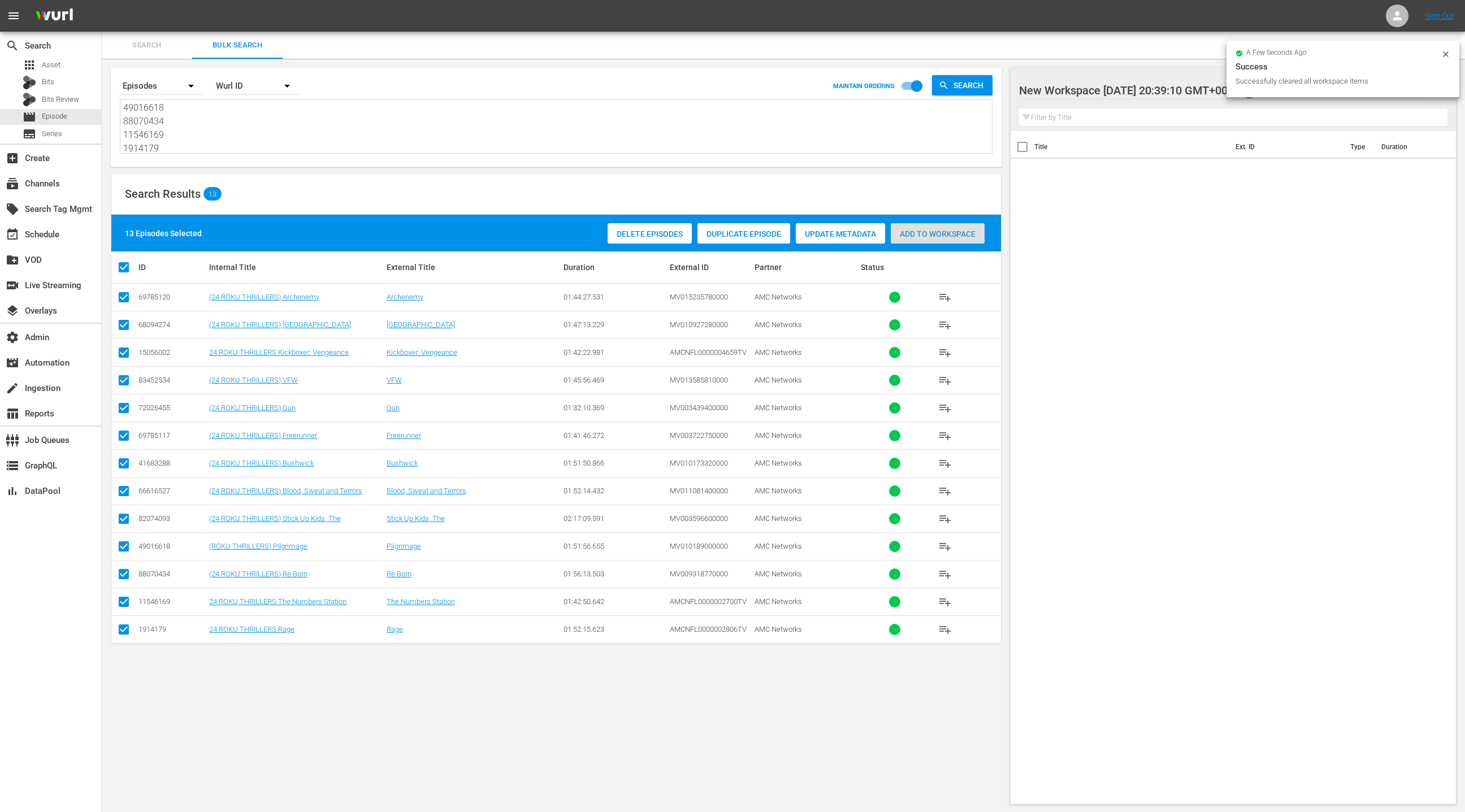
drag, startPoint x: 911, startPoint y: 236, endPoint x: 632, endPoint y: 225, distance: 279.2
click at [910, 236] on span "Add to Workspace" at bounding box center [938, 234] width 94 height 9
click at [76, 231] on div "event_available Schedule" at bounding box center [51, 234] width 101 height 23
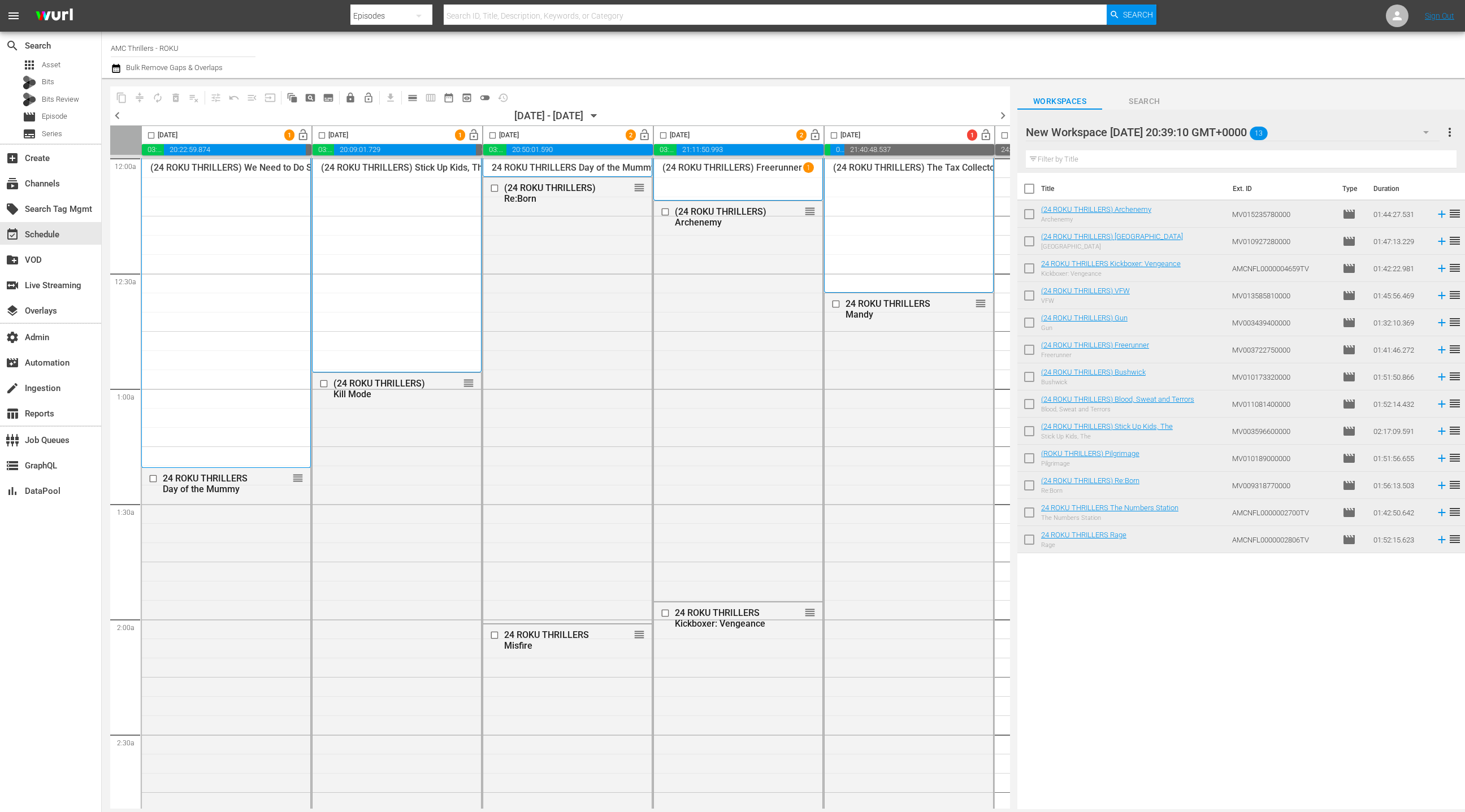
scroll to position [0, 327]
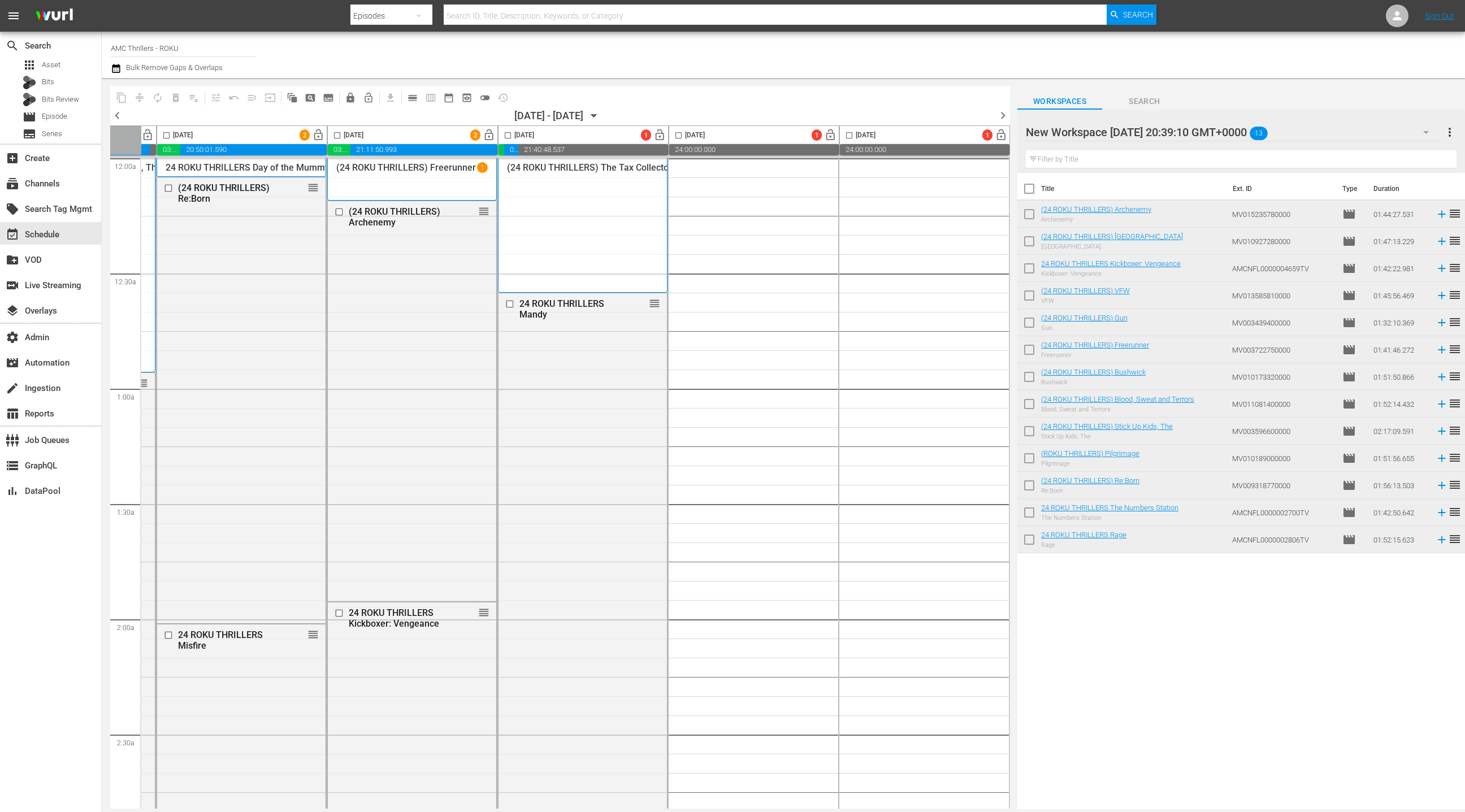
click at [1027, 187] on input "checkbox" at bounding box center [1029, 191] width 23 height 23
checkbox input "true"
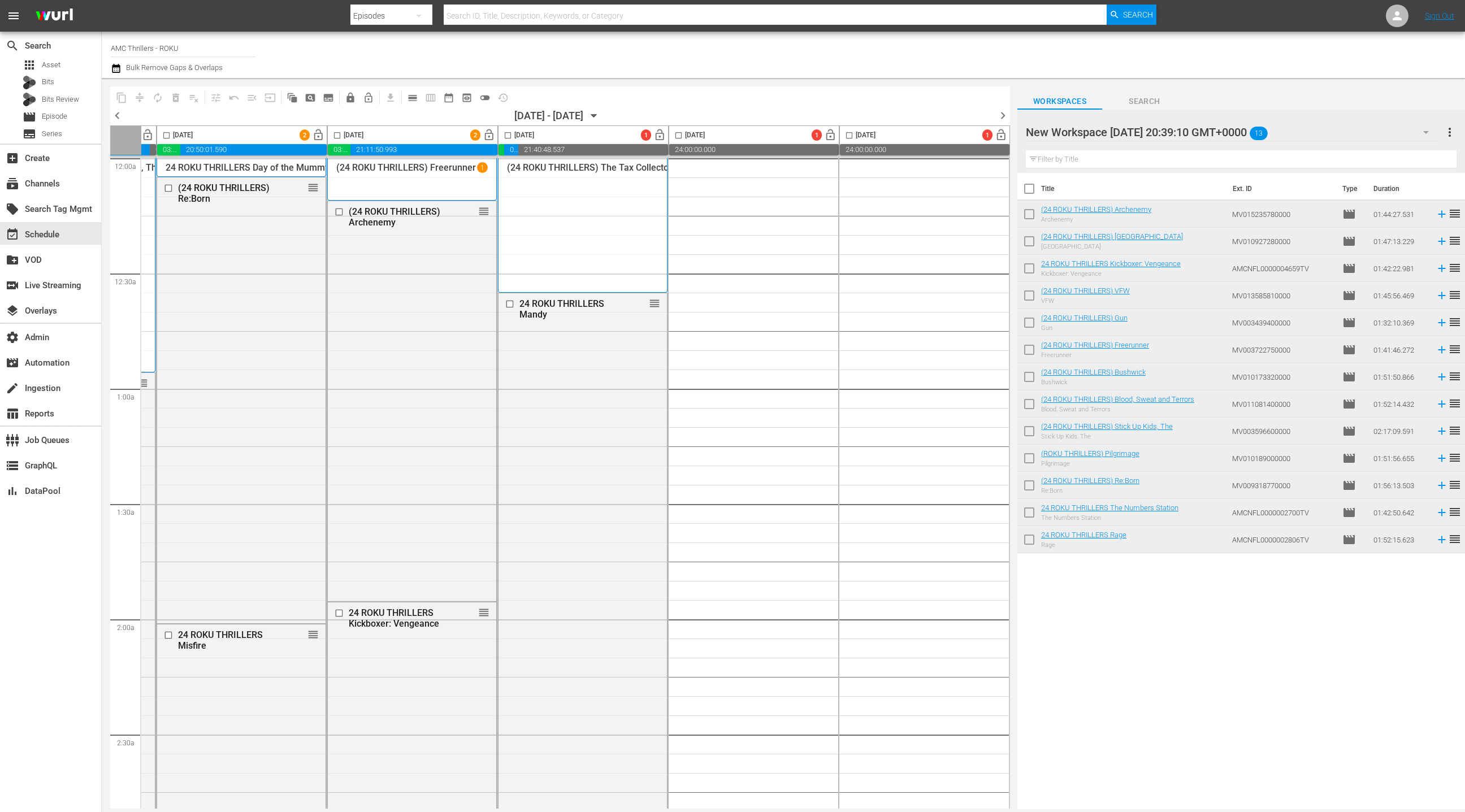
checkbox input "true"
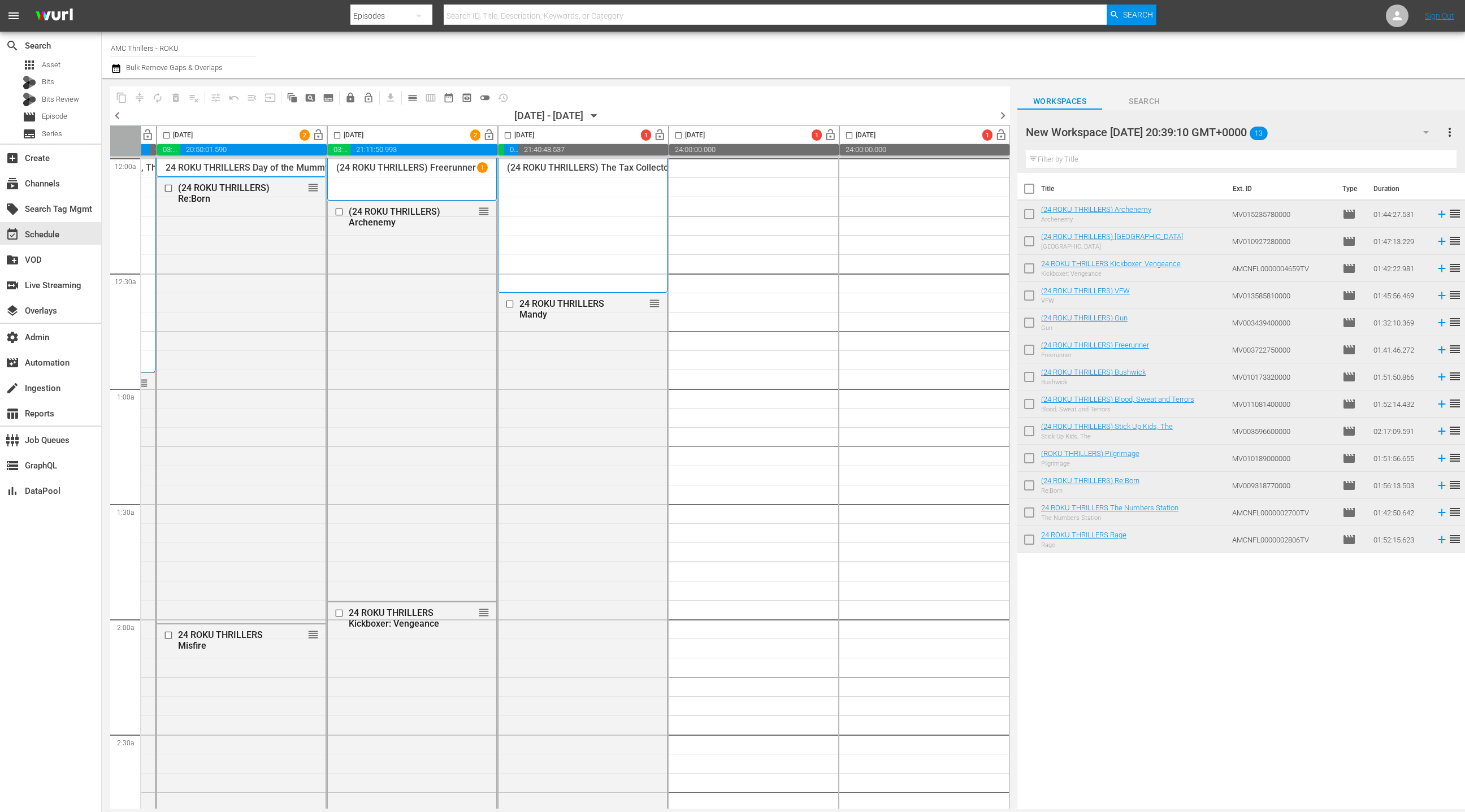
checkbox input "true"
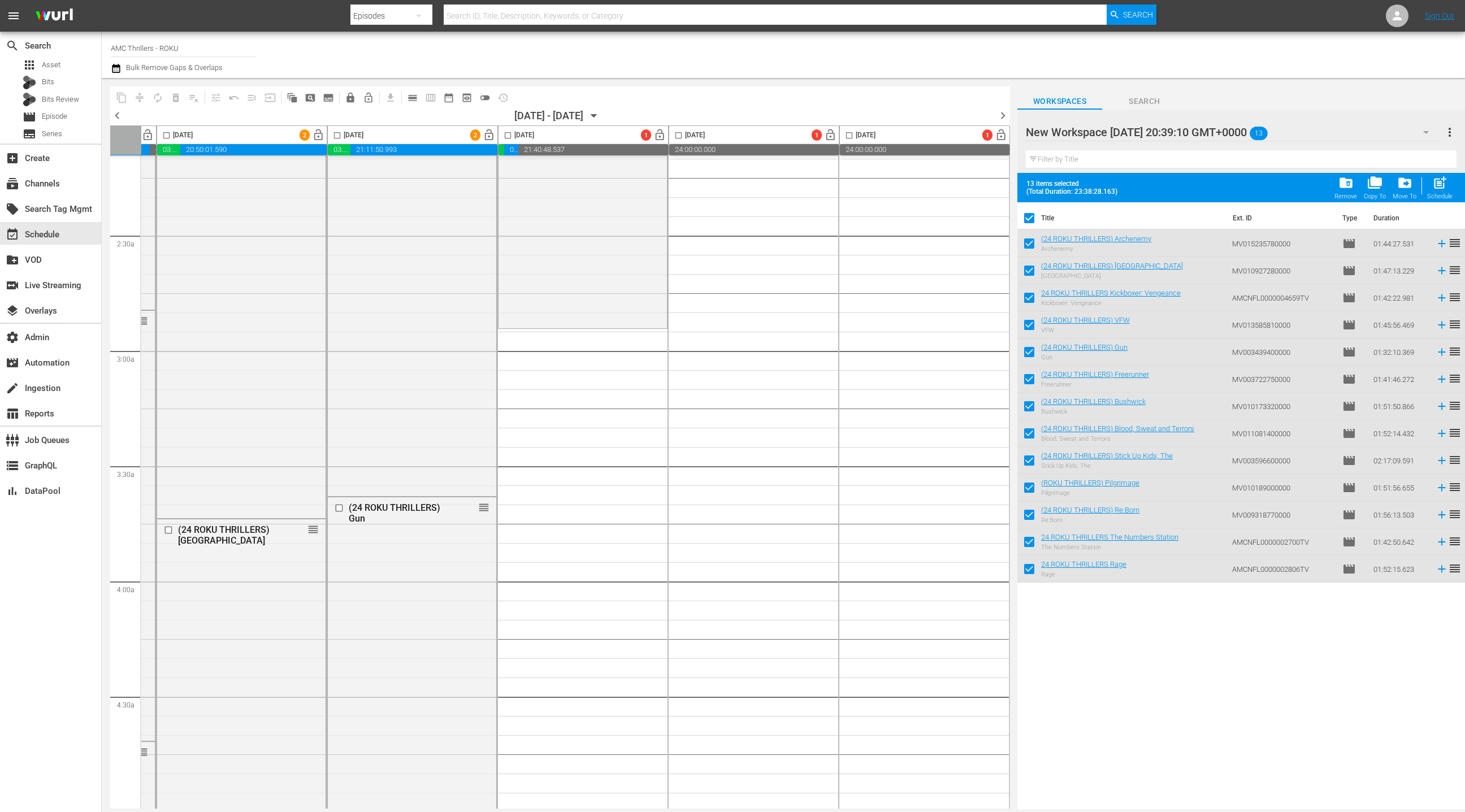
scroll to position [505, 327]
drag, startPoint x: 1059, startPoint y: 235, endPoint x: 563, endPoint y: 6, distance: 546.3
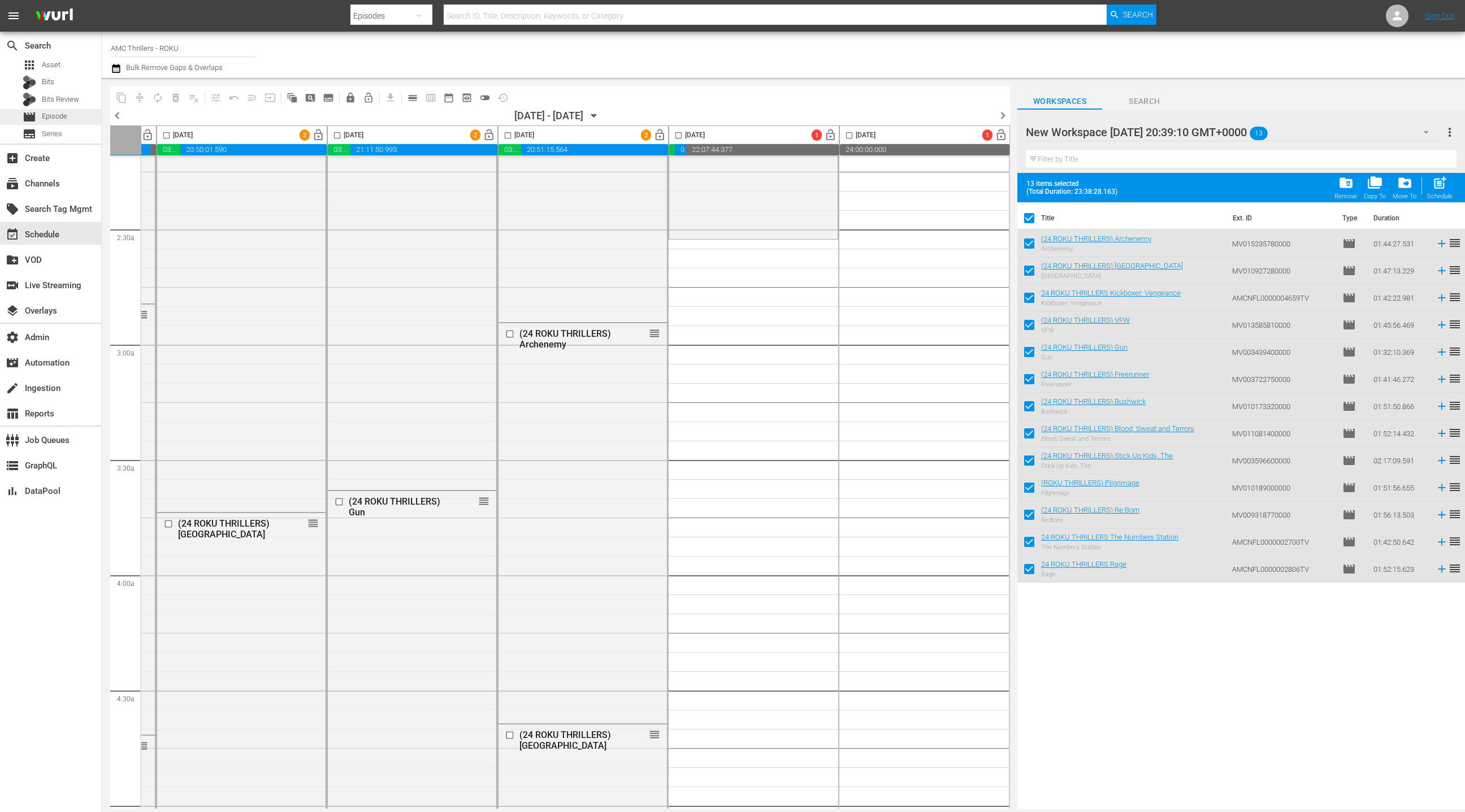
click at [77, 117] on div "movie Episode" at bounding box center [51, 116] width 101 height 16
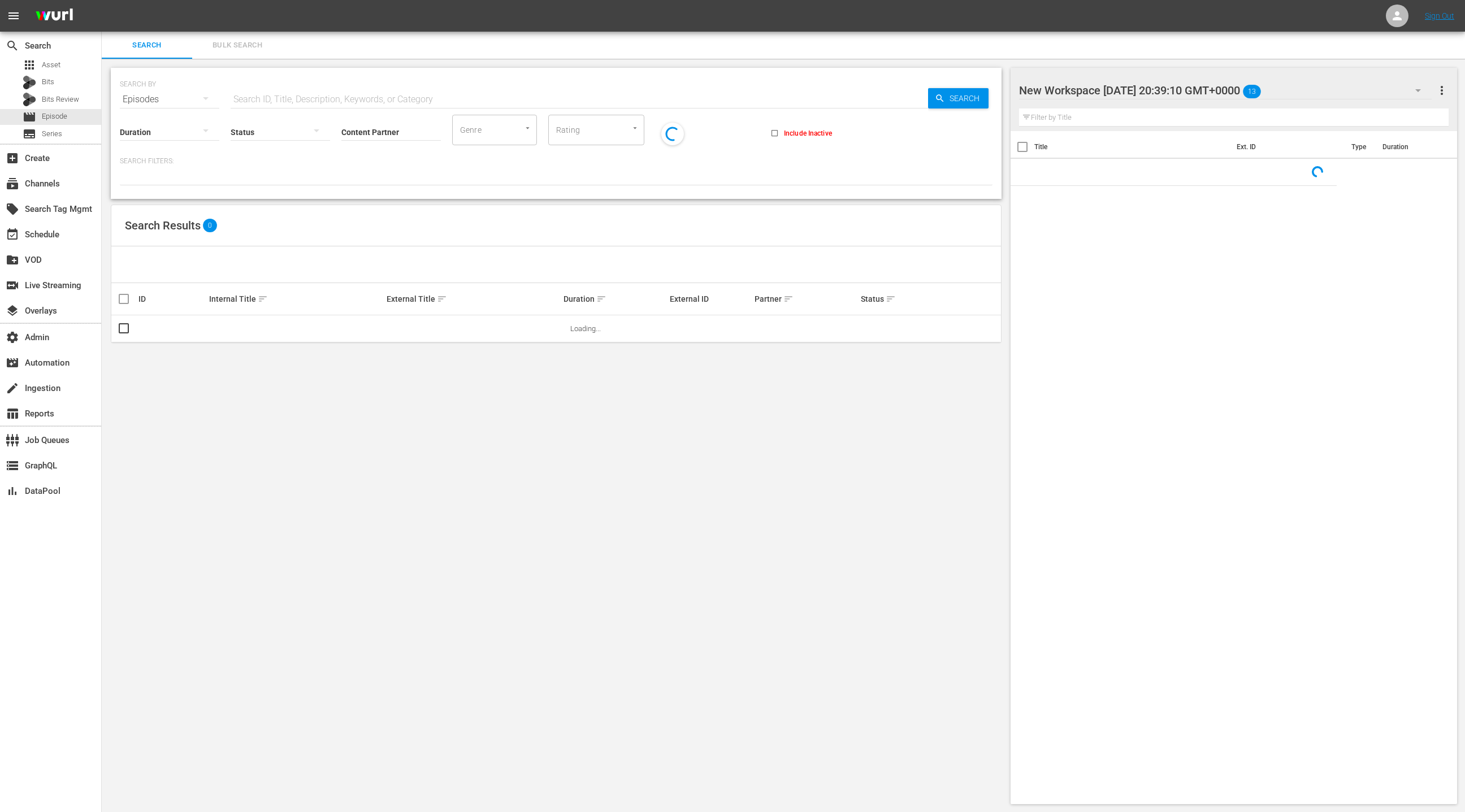
click at [241, 51] on span "Bulk Search" at bounding box center [237, 45] width 77 height 13
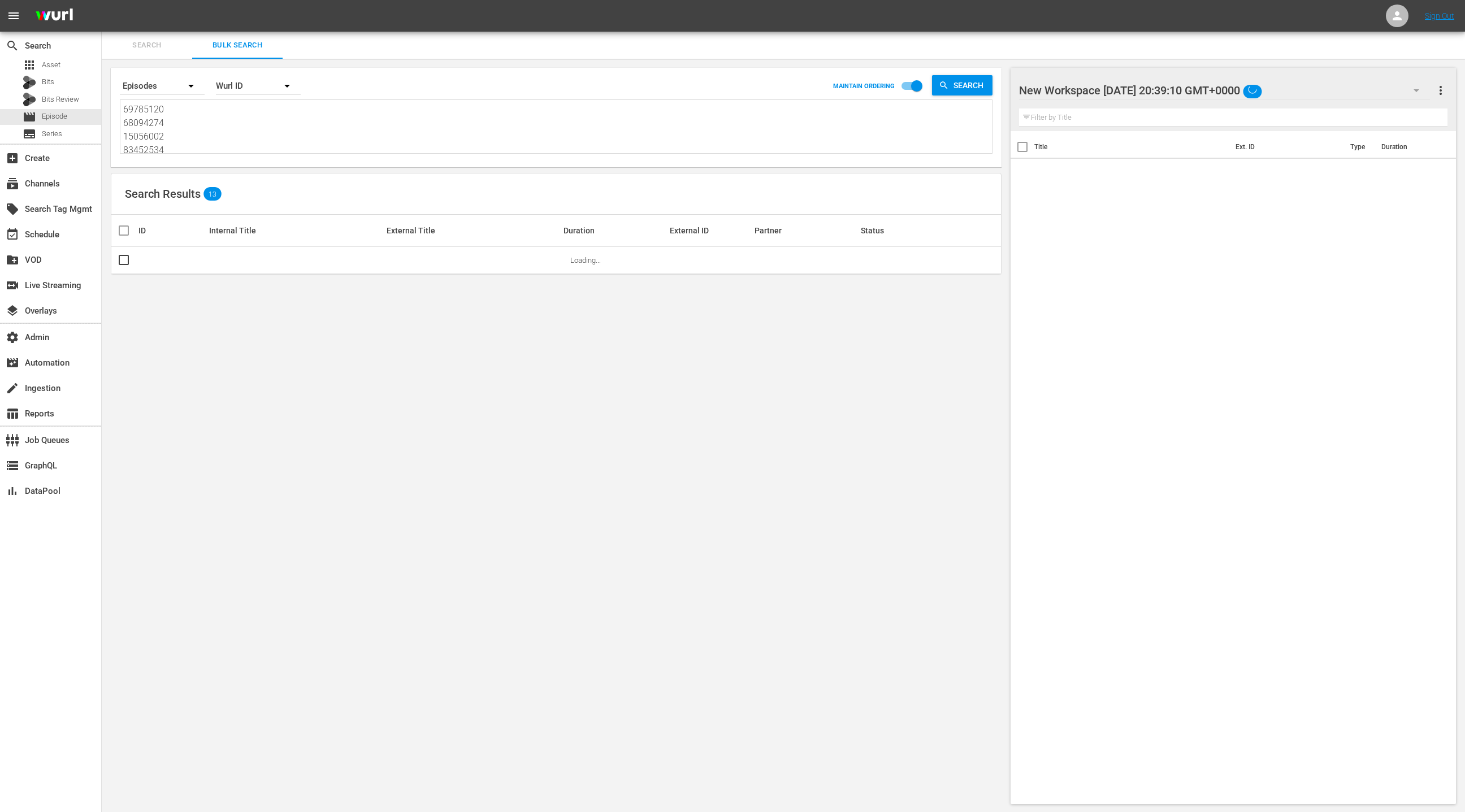
click at [235, 119] on textarea "69785120 68094274 15056002 83452534 72026455 69785117 41683288 66616527 8207409…" at bounding box center [557, 129] width 869 height 51
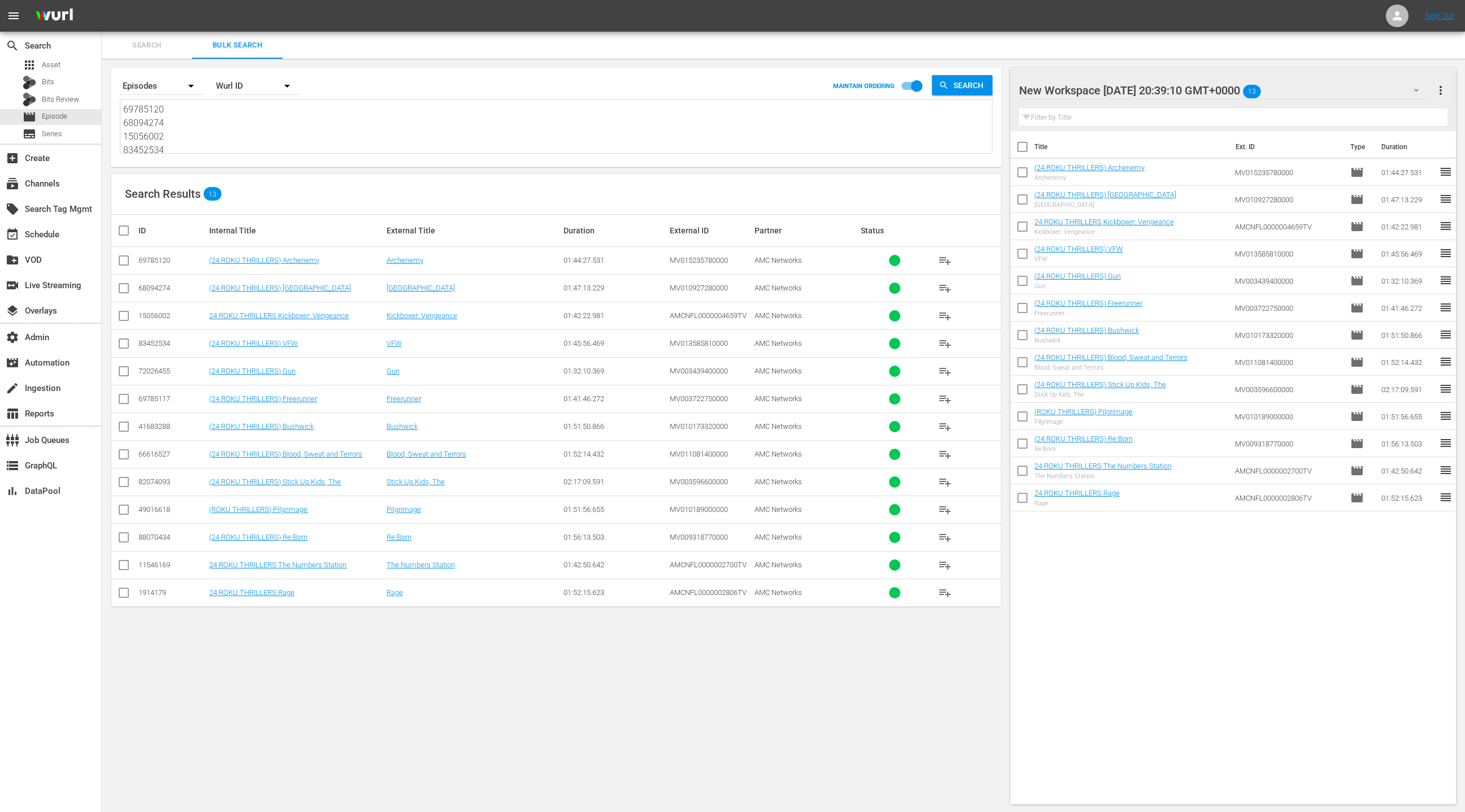
paste textarea "49995072 58599333 76536331 17115619 72026455 69785117 82074093 2677913 41683288…"
type textarea "49995072 58599333 76536331 17115619 72026455 69785117 82074093 2677913 41683288…"
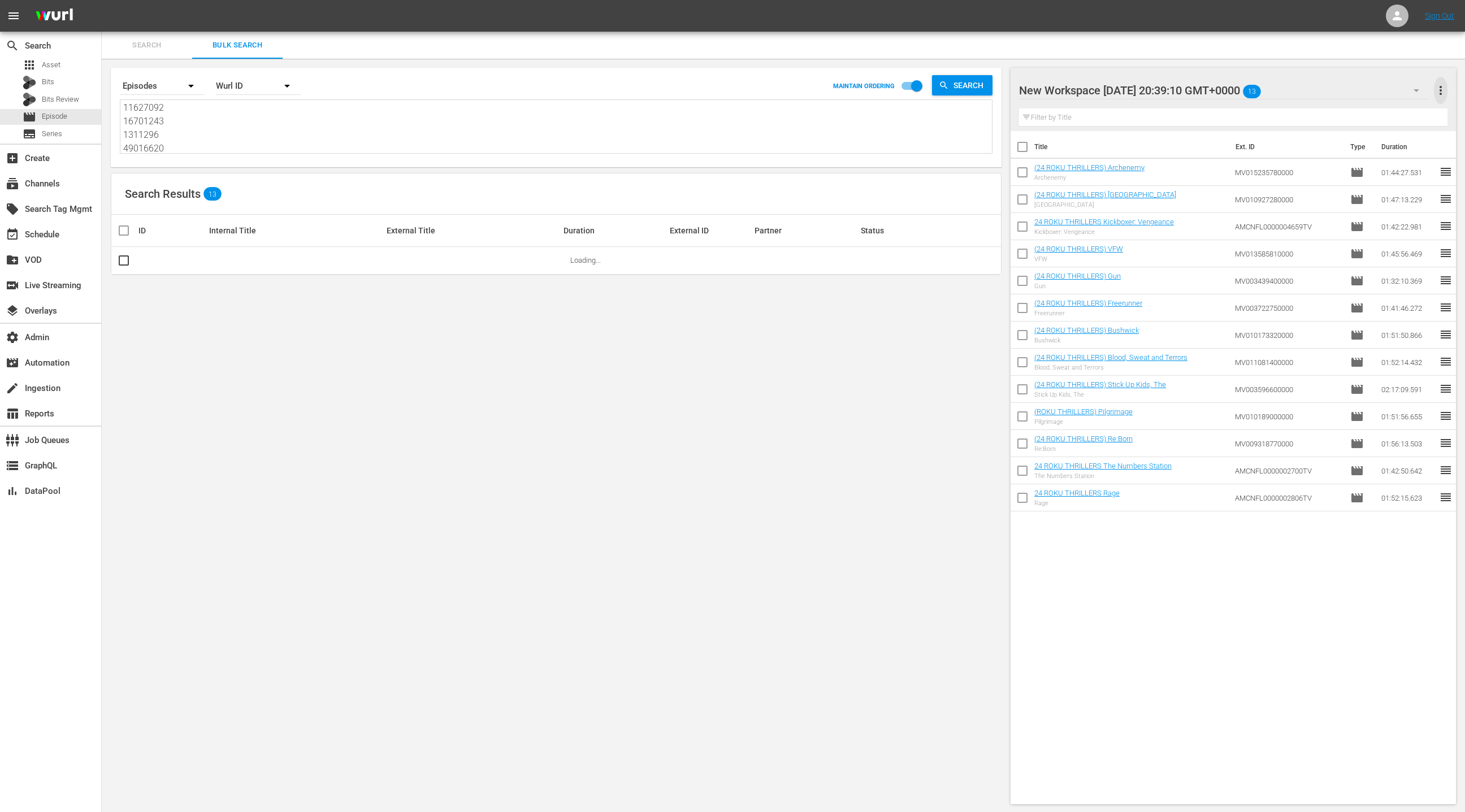
drag, startPoint x: 1444, startPoint y: 91, endPoint x: 1433, endPoint y: 93, distance: 11.2
click at [1444, 91] on span "more_vert" at bounding box center [1441, 91] width 14 height 14
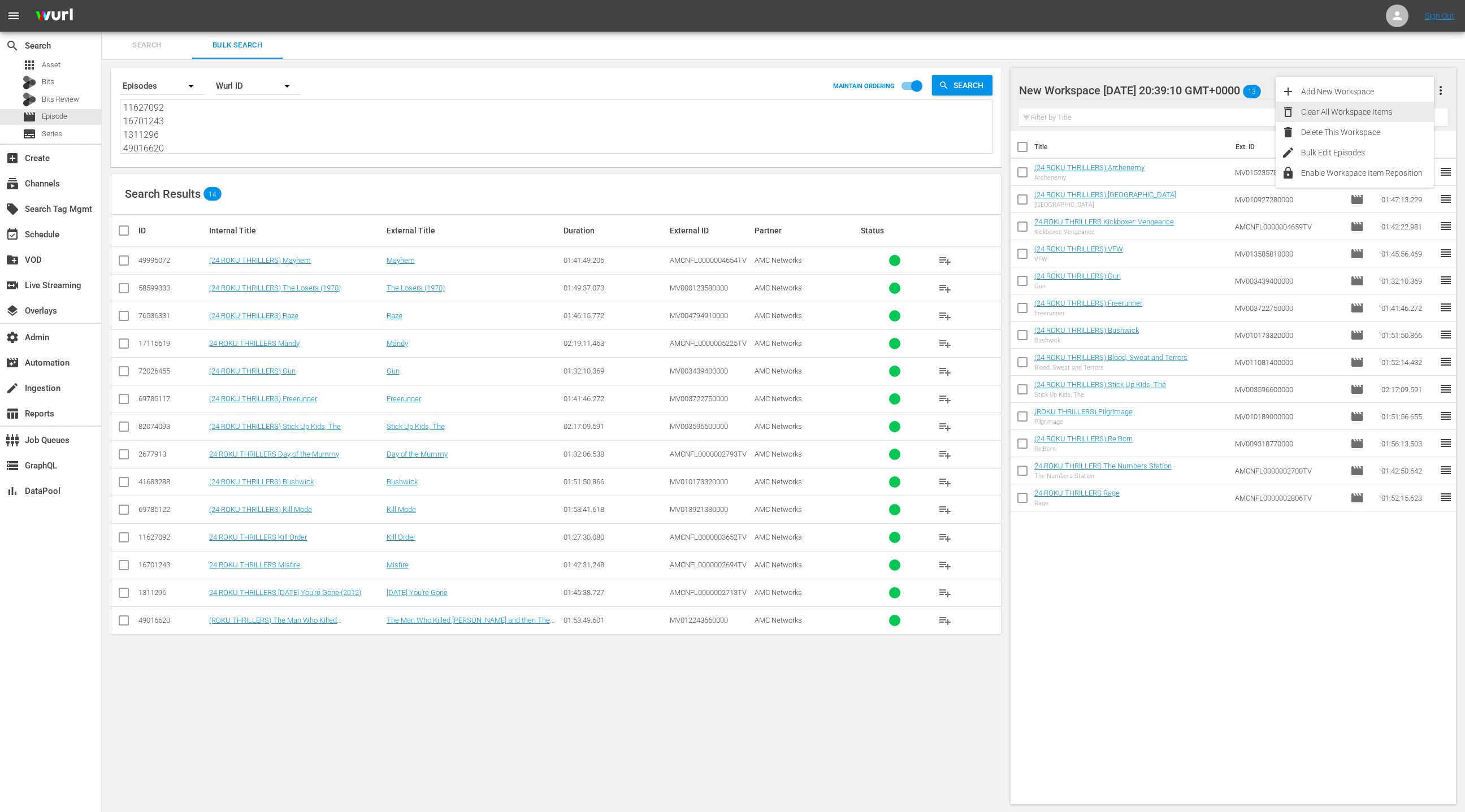
drag, startPoint x: 1386, startPoint y: 107, endPoint x: 1200, endPoint y: 178, distance: 199.1
click at [1383, 108] on div "Clear All Workspace Items" at bounding box center [1367, 112] width 133 height 20
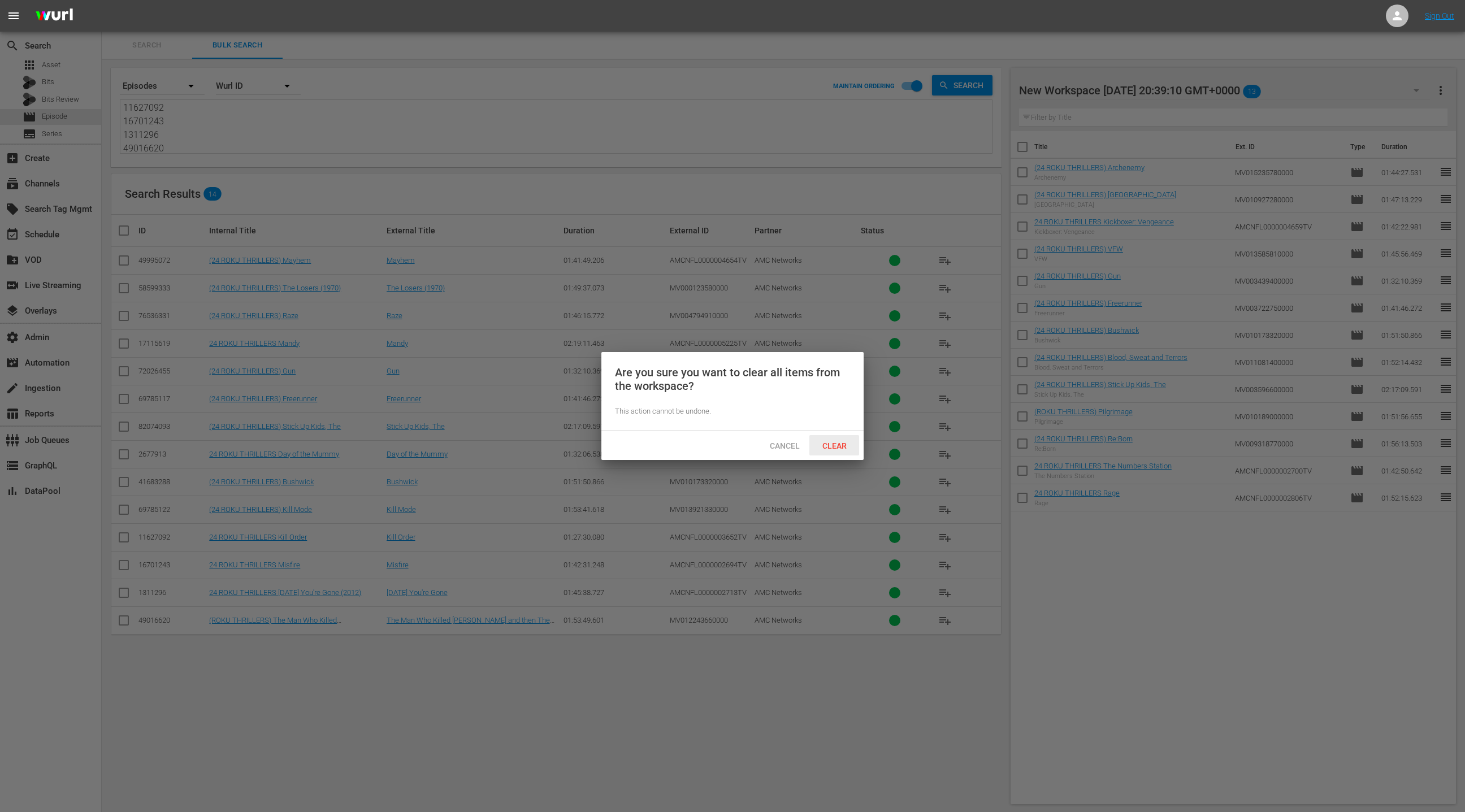
drag, startPoint x: 842, startPoint y: 445, endPoint x: 845, endPoint y: 439, distance: 6.7
click at [843, 444] on span "Clear" at bounding box center [834, 446] width 42 height 9
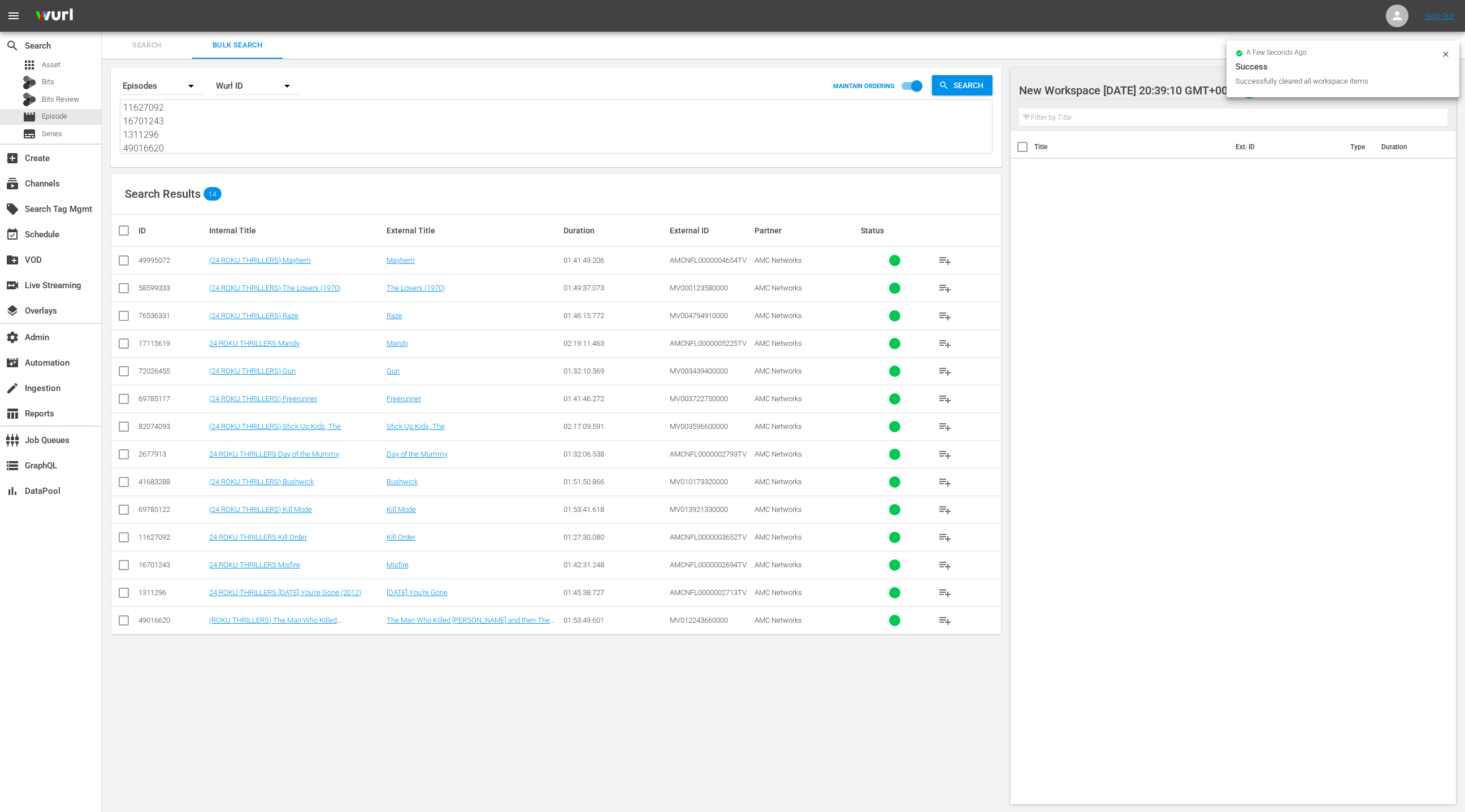
click at [125, 228] on input "checkbox" at bounding box center [129, 231] width 23 height 14
checkbox input "true"
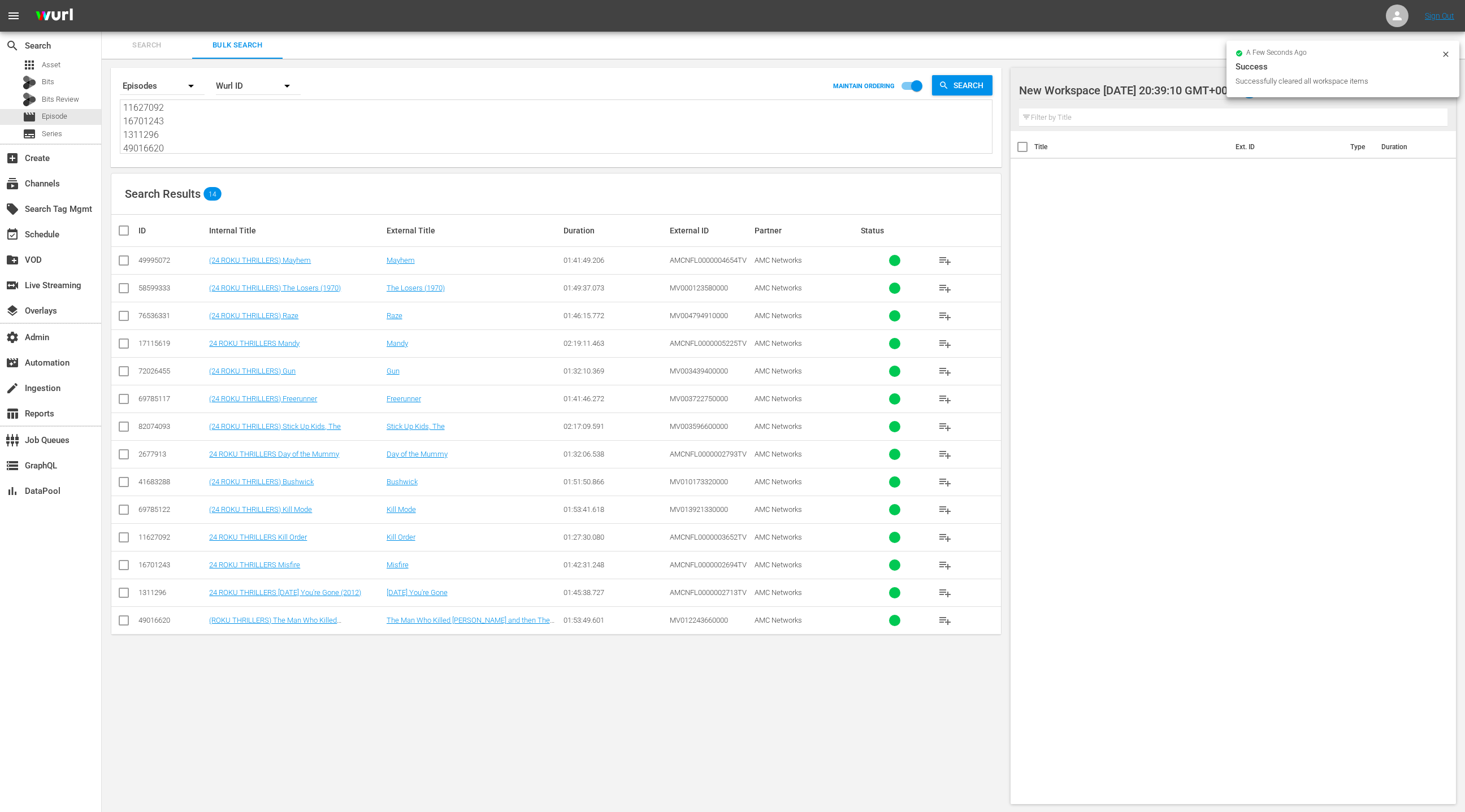
checkbox input "true"
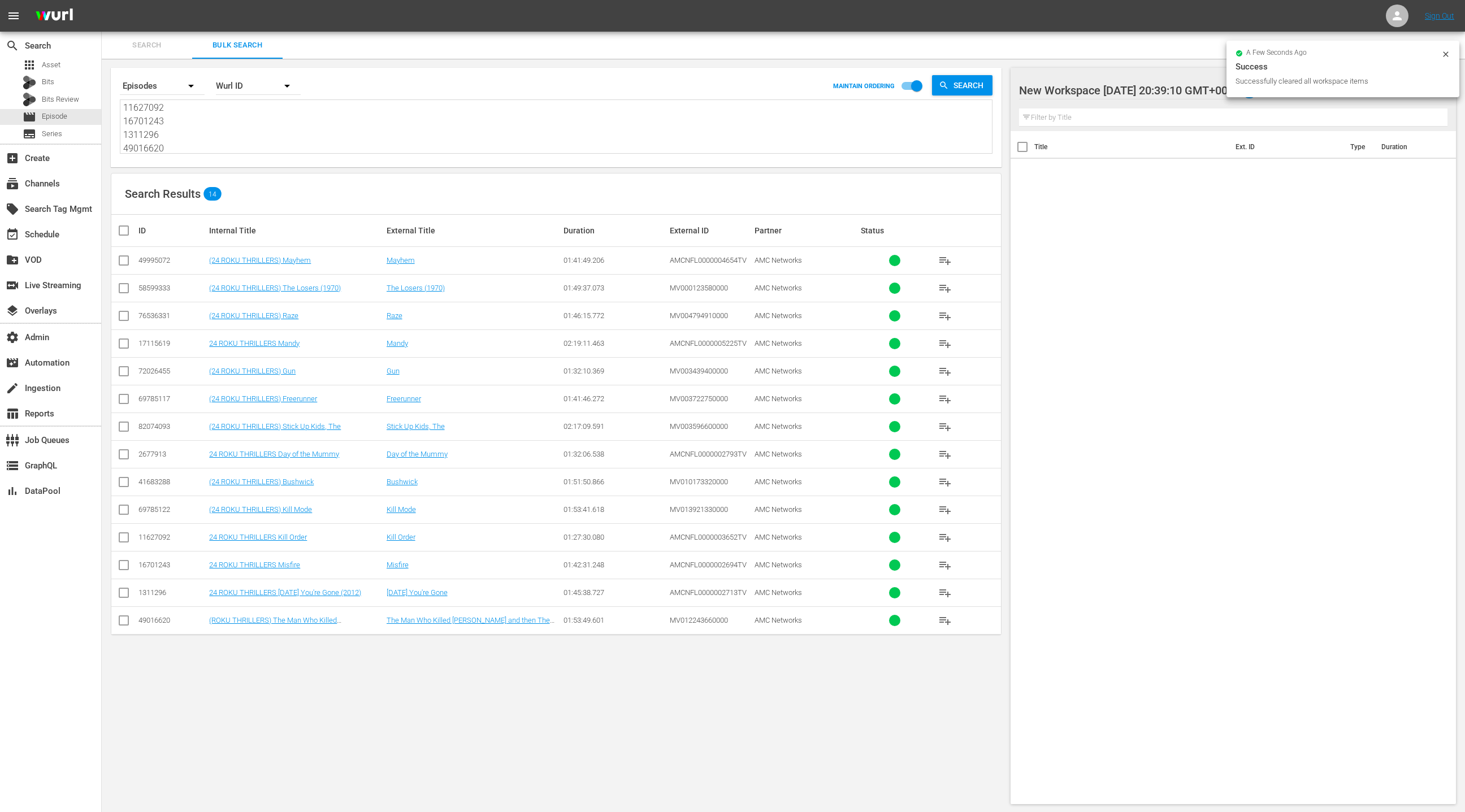
checkbox input "true"
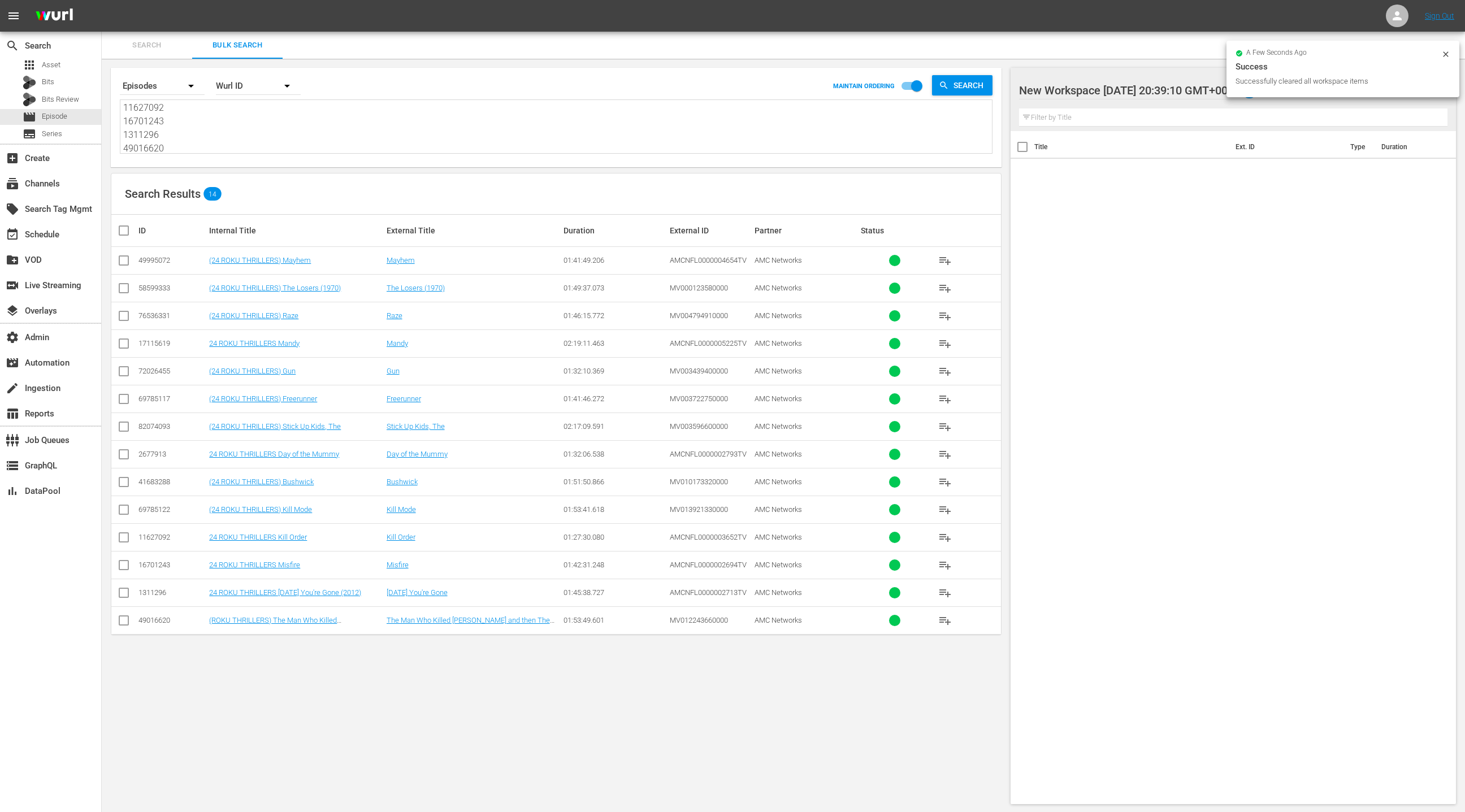
checkbox input "true"
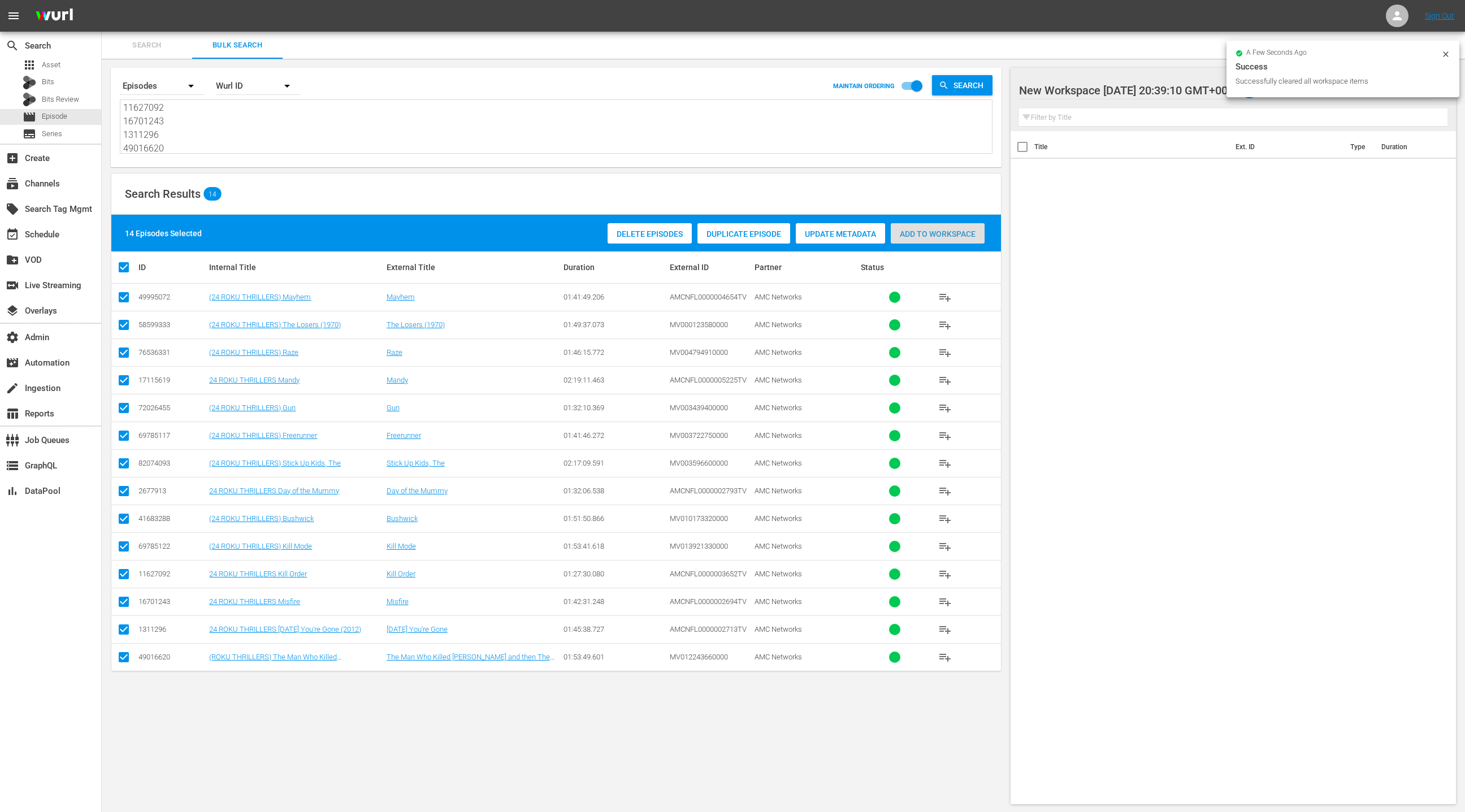
drag, startPoint x: 921, startPoint y: 238, endPoint x: 495, endPoint y: 215, distance: 426.6
click at [921, 238] on div "Add to Workspace" at bounding box center [938, 234] width 94 height 21
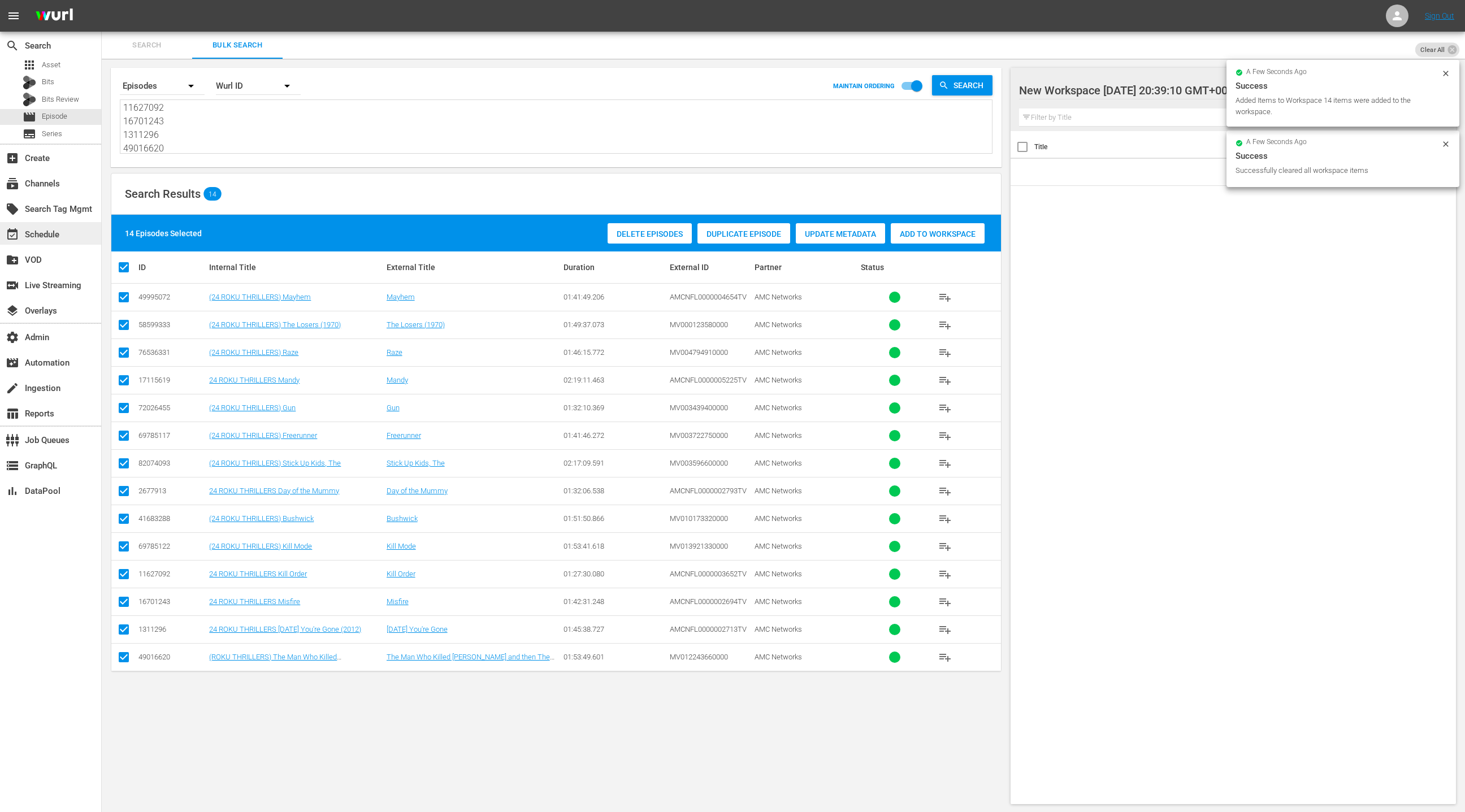
click at [54, 234] on div "event_available Schedule" at bounding box center [32, 232] width 64 height 10
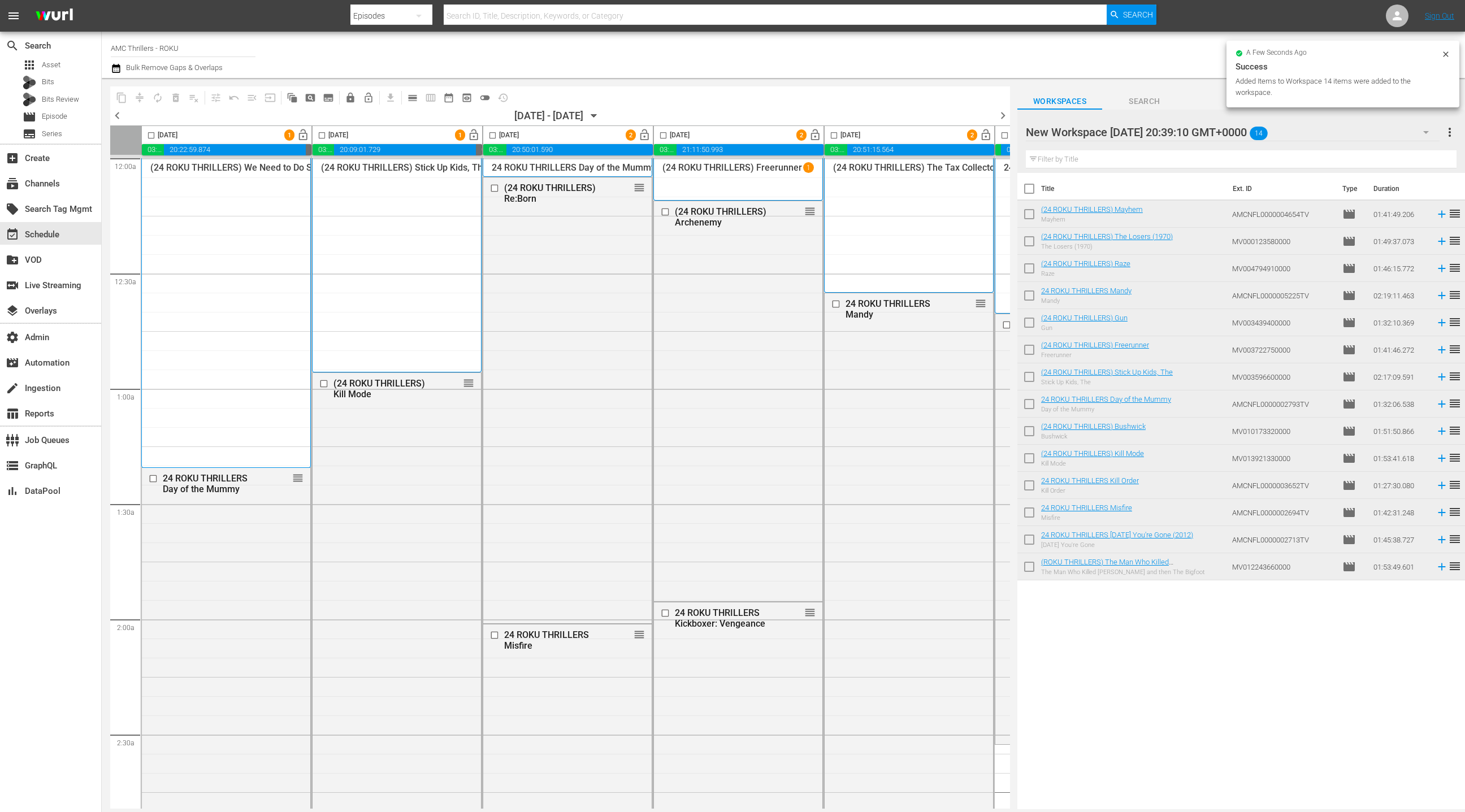
click at [1034, 191] on input "checkbox" at bounding box center [1029, 191] width 23 height 23
checkbox input "true"
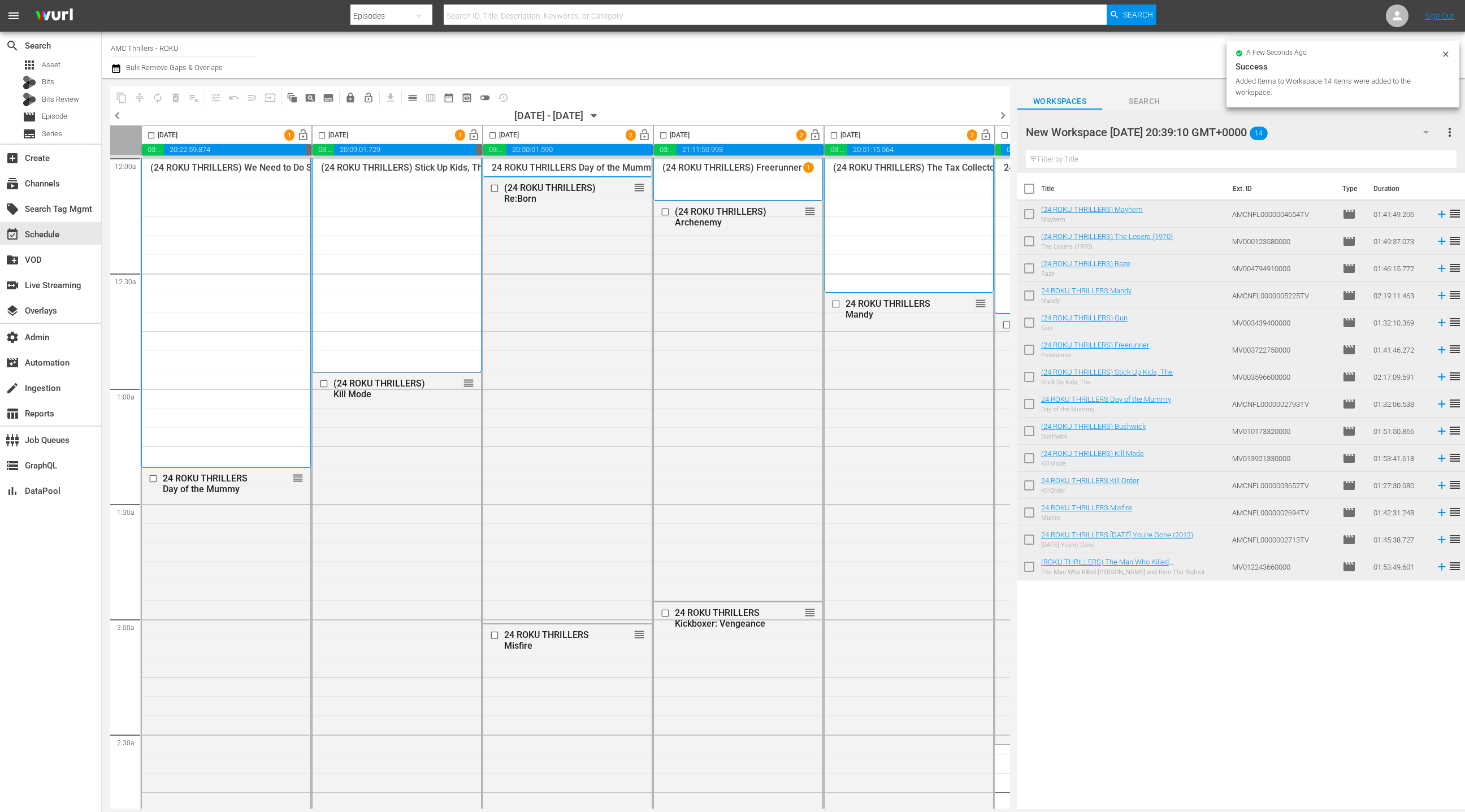
checkbox input "true"
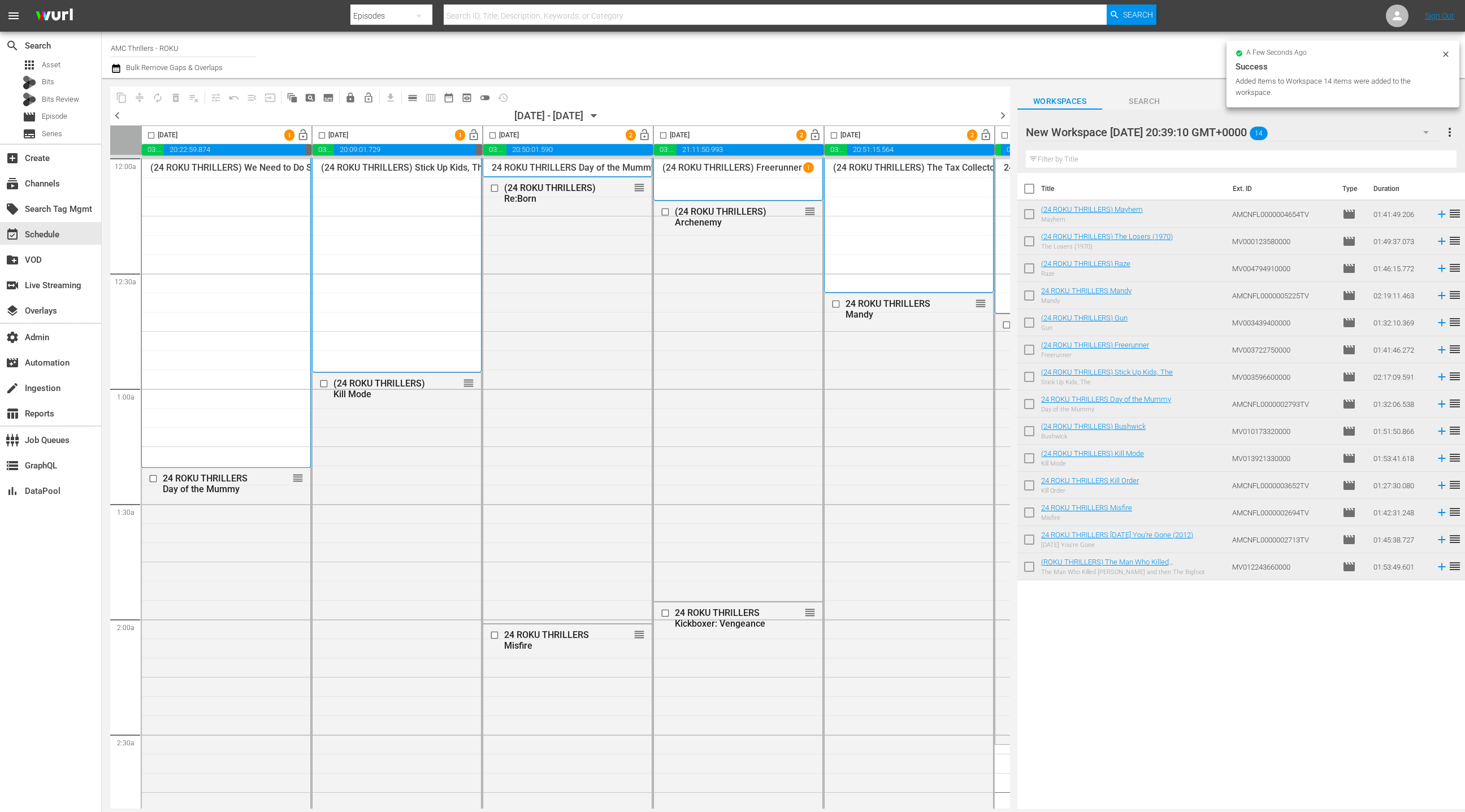
checkbox input "true"
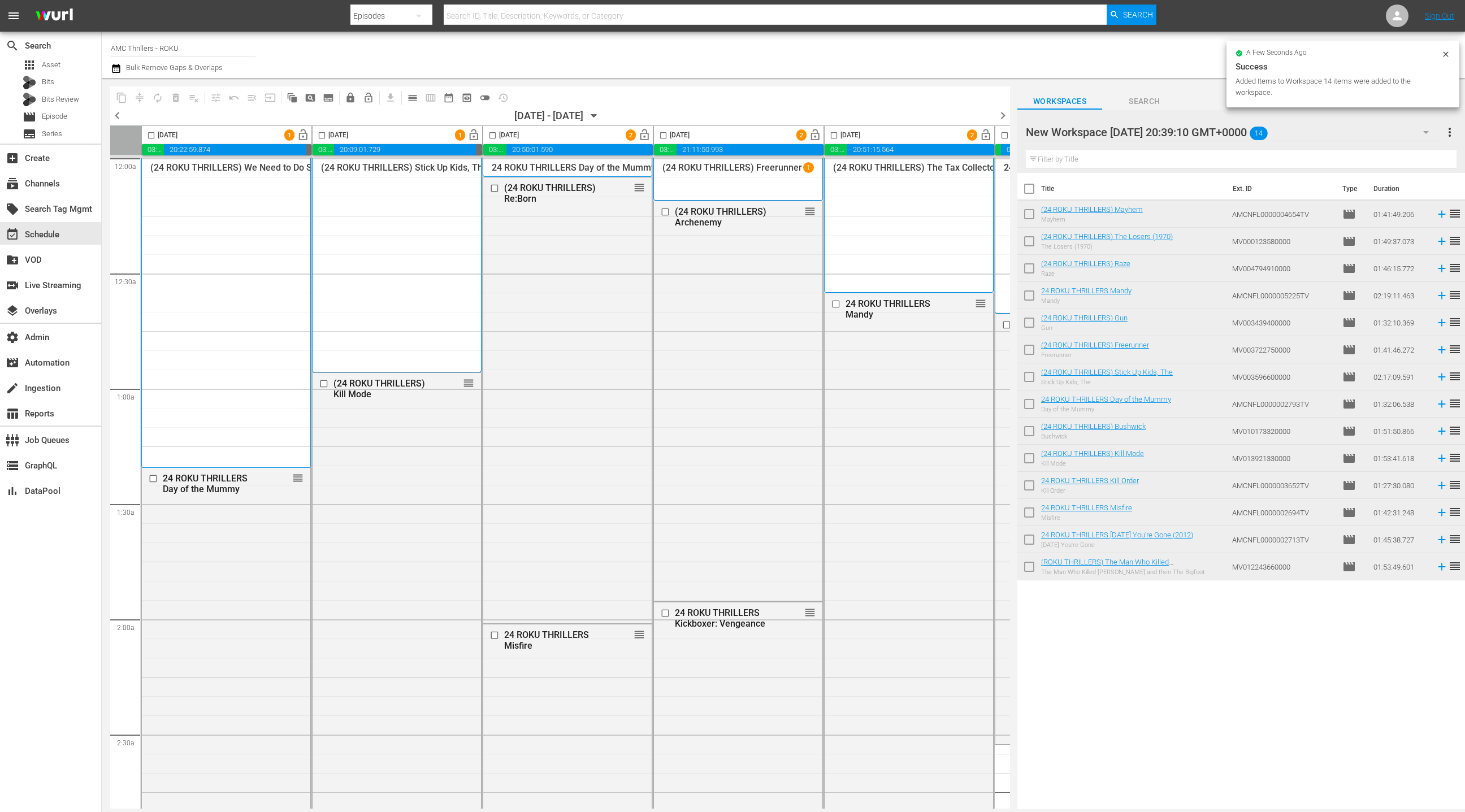
checkbox input "true"
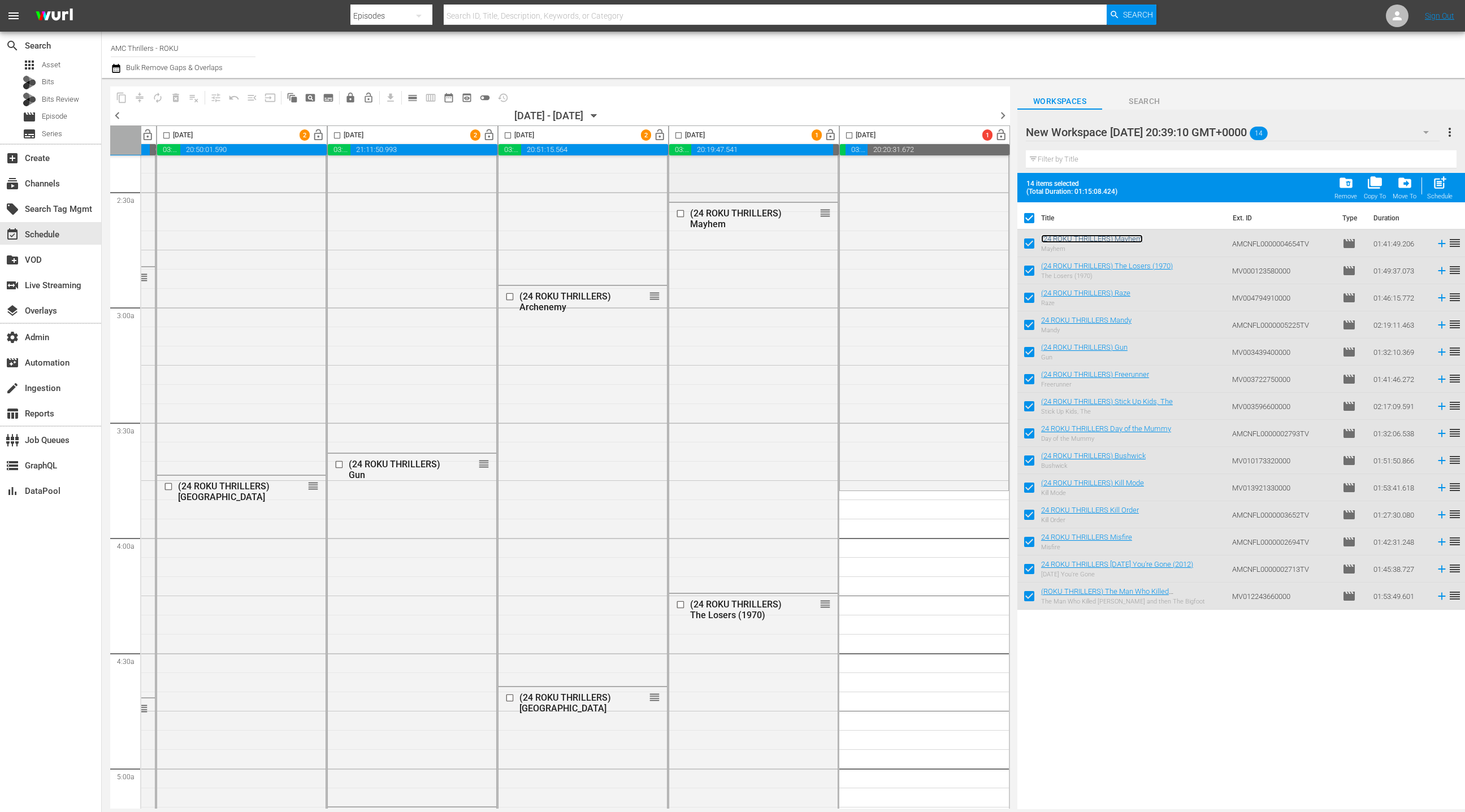
scroll to position [561, 327]
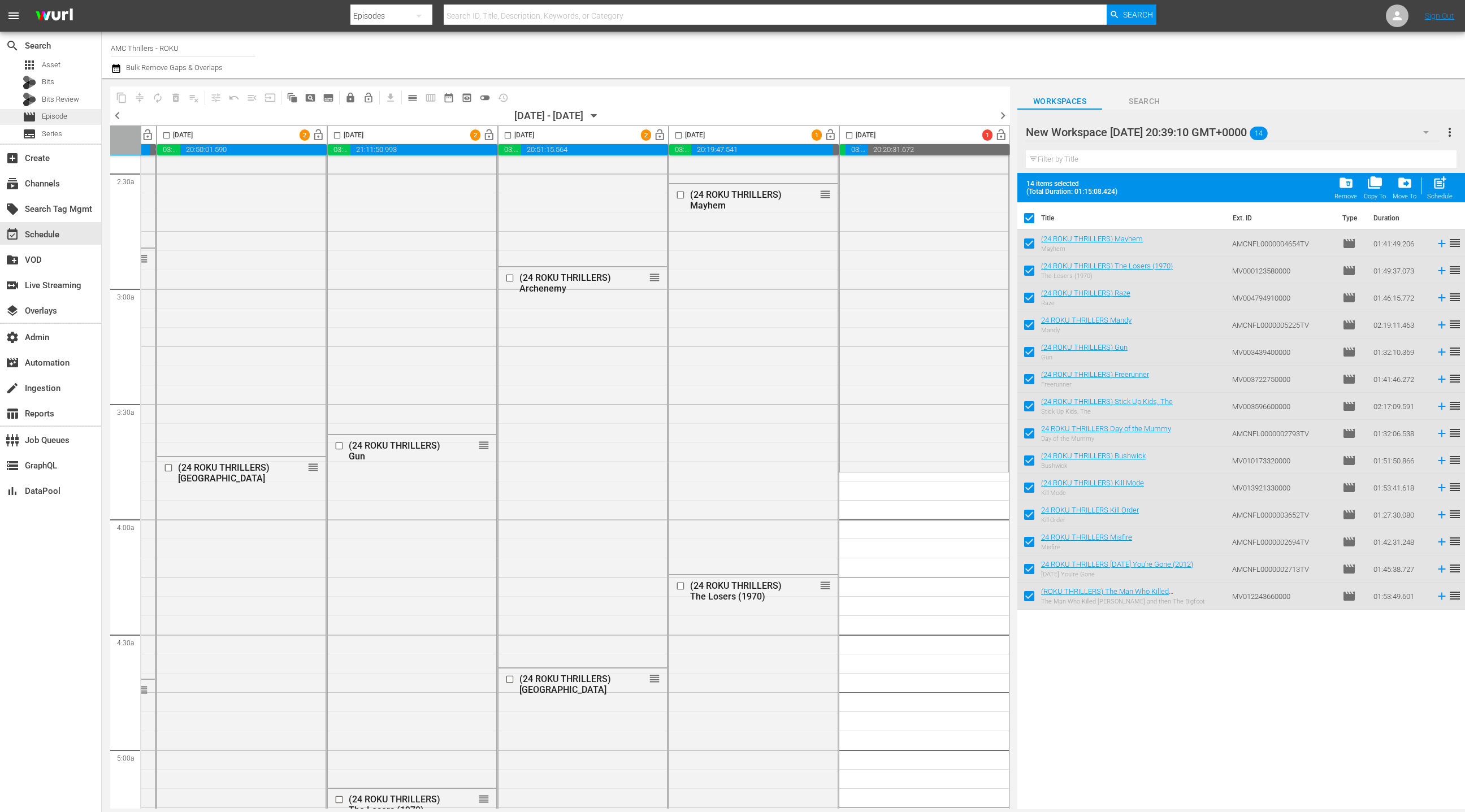
click at [74, 117] on div "movie Episode" at bounding box center [51, 116] width 101 height 16
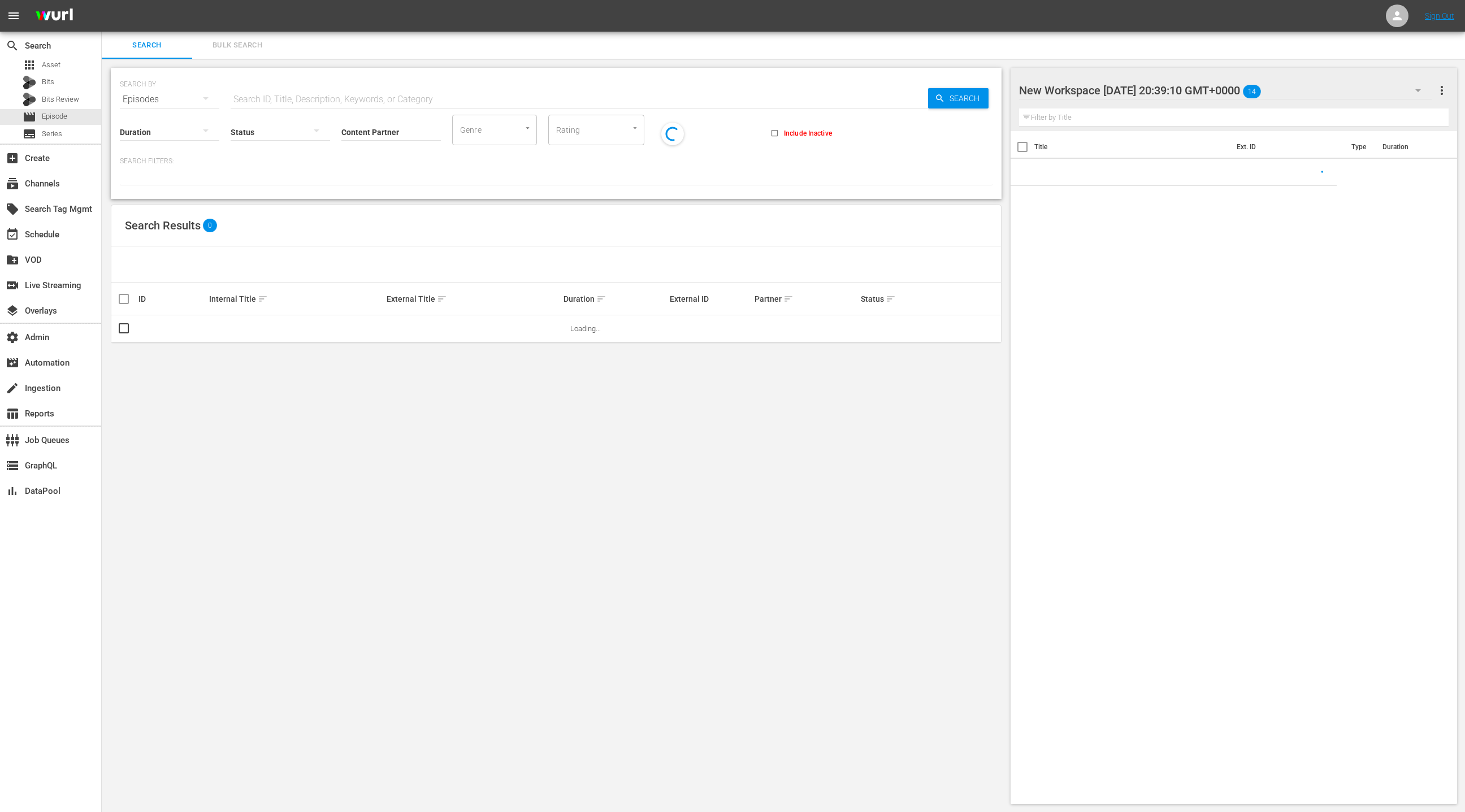
click at [238, 33] on button "Bulk Search" at bounding box center [237, 45] width 91 height 27
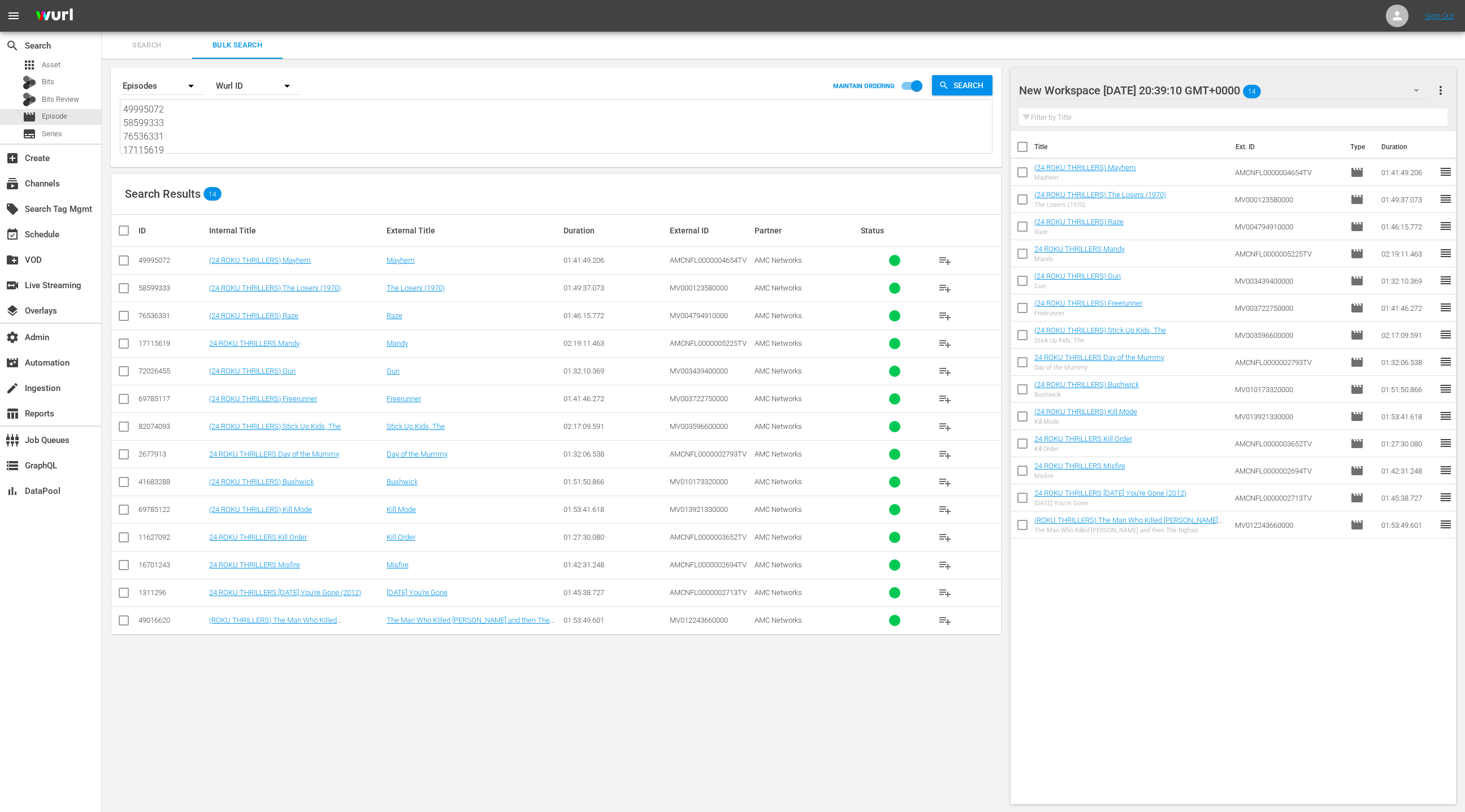
click at [227, 135] on textarea "49995072 58599333 76536331 17115619 72026455 69785117 82074093 2677913 41683288…" at bounding box center [557, 129] width 869 height 51
paste textarea "17115619 1914179 15056002 69785120 68094274 66616527 69785118 83452534 82074093…"
type textarea "17115619 1914179 15056002 69785120 68094274 66616527 69785118 83452534 82074093…"
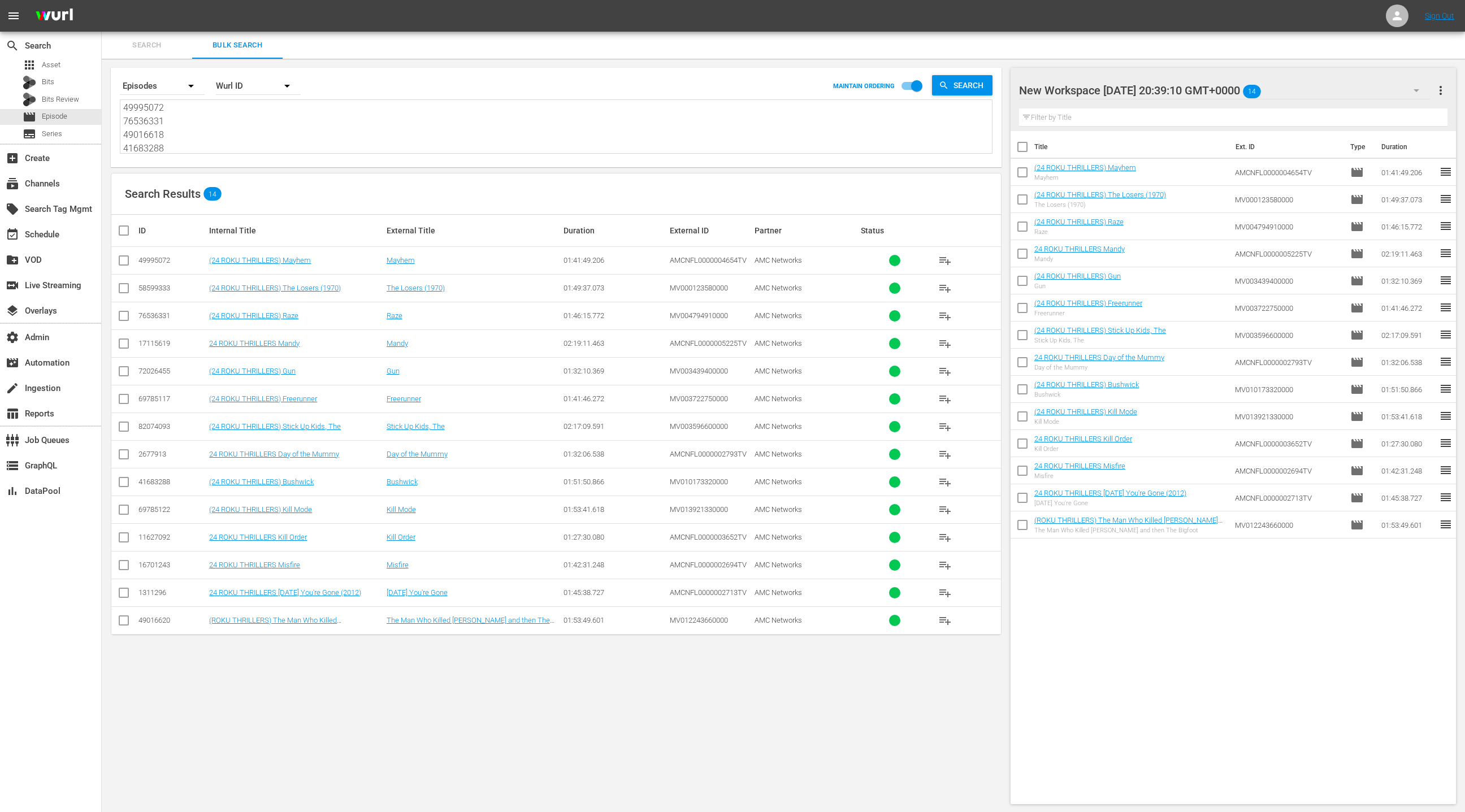
click at [1440, 93] on span "more_vert" at bounding box center [1441, 91] width 14 height 14
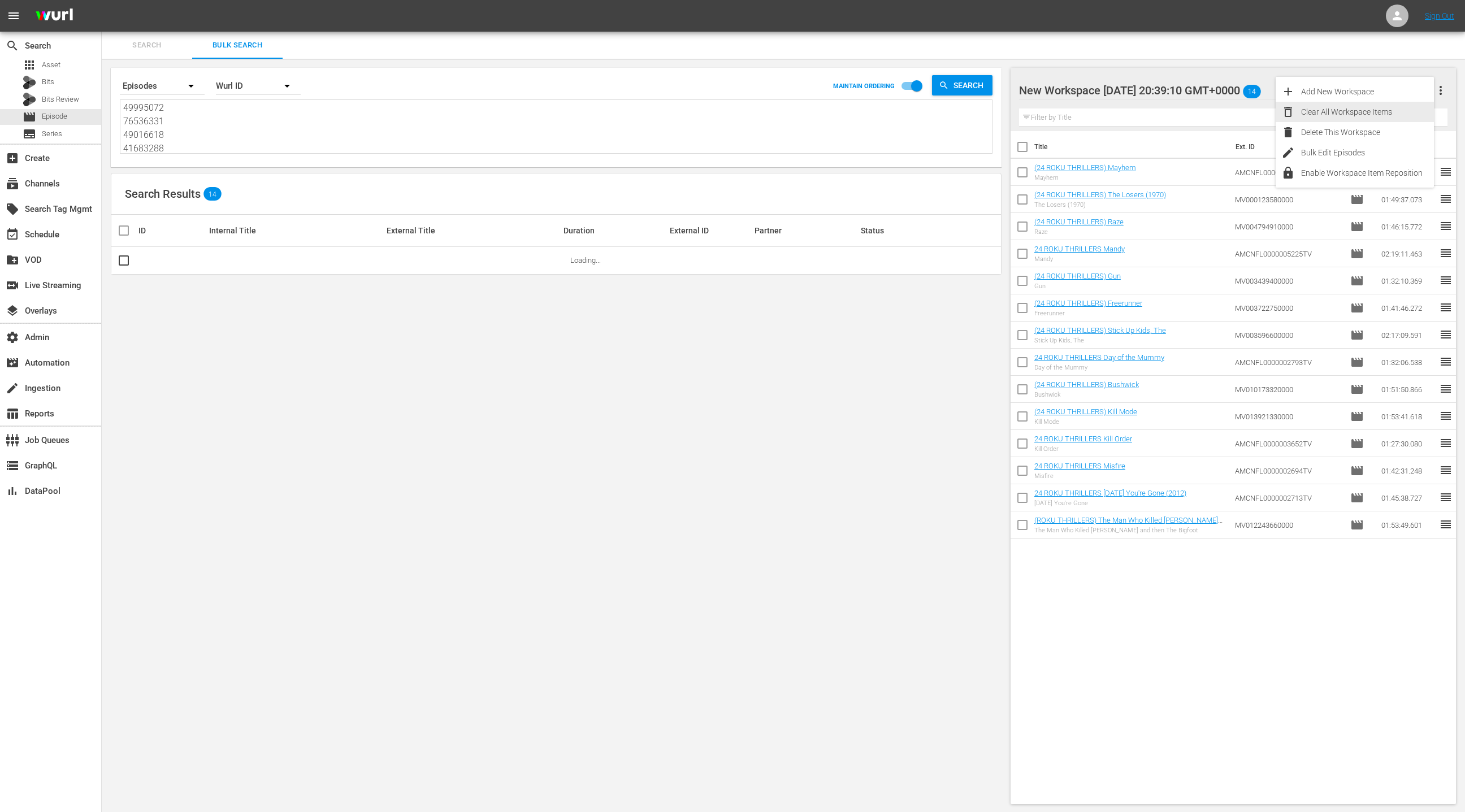
click at [1392, 110] on div "Clear All Workspace Items" at bounding box center [1367, 112] width 133 height 20
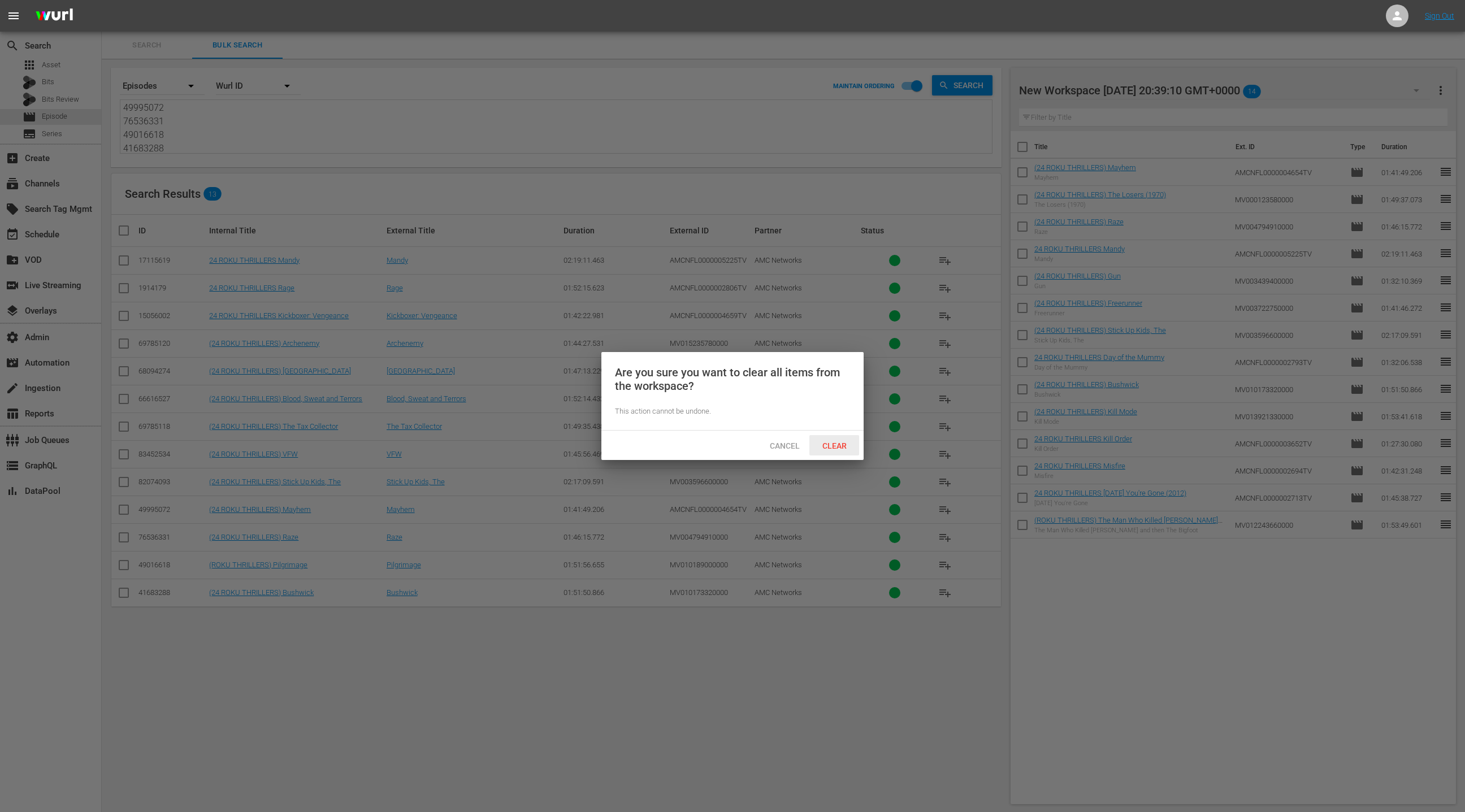
drag, startPoint x: 827, startPoint y: 445, endPoint x: 812, endPoint y: 428, distance: 22.7
click at [826, 445] on span "Clear" at bounding box center [834, 446] width 42 height 9
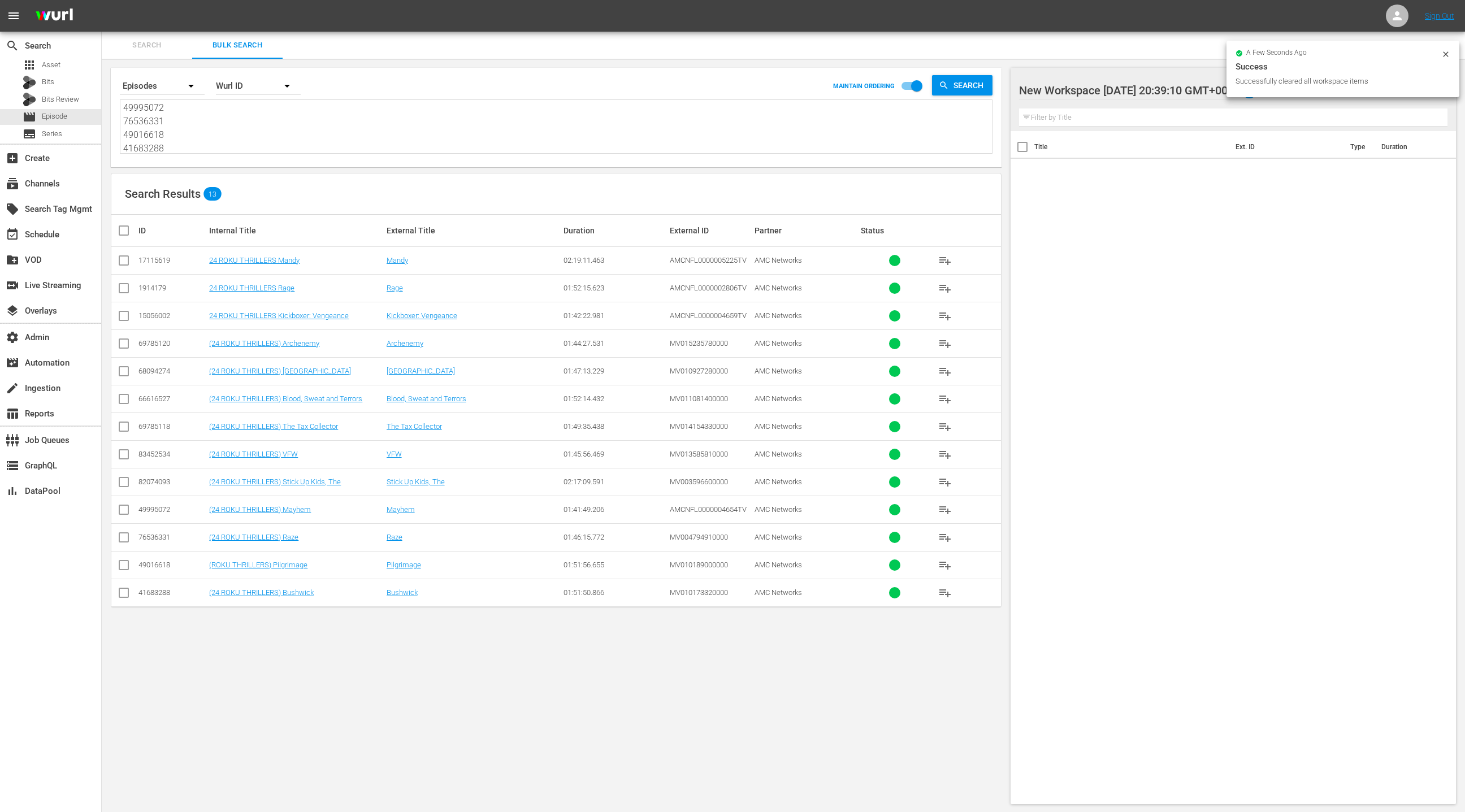
click at [129, 232] on input "checkbox" at bounding box center [129, 231] width 23 height 14
checkbox input "true"
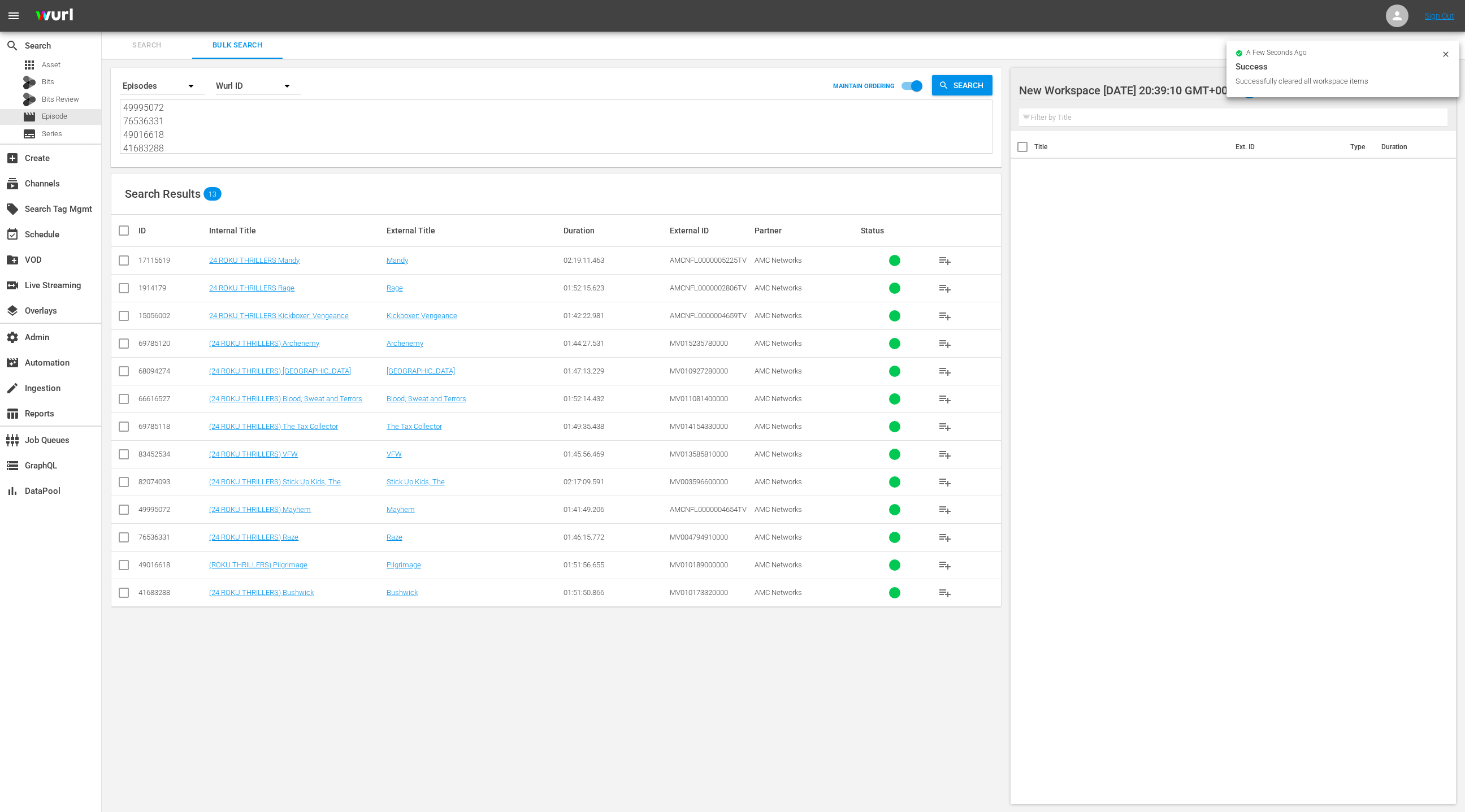
checkbox input "true"
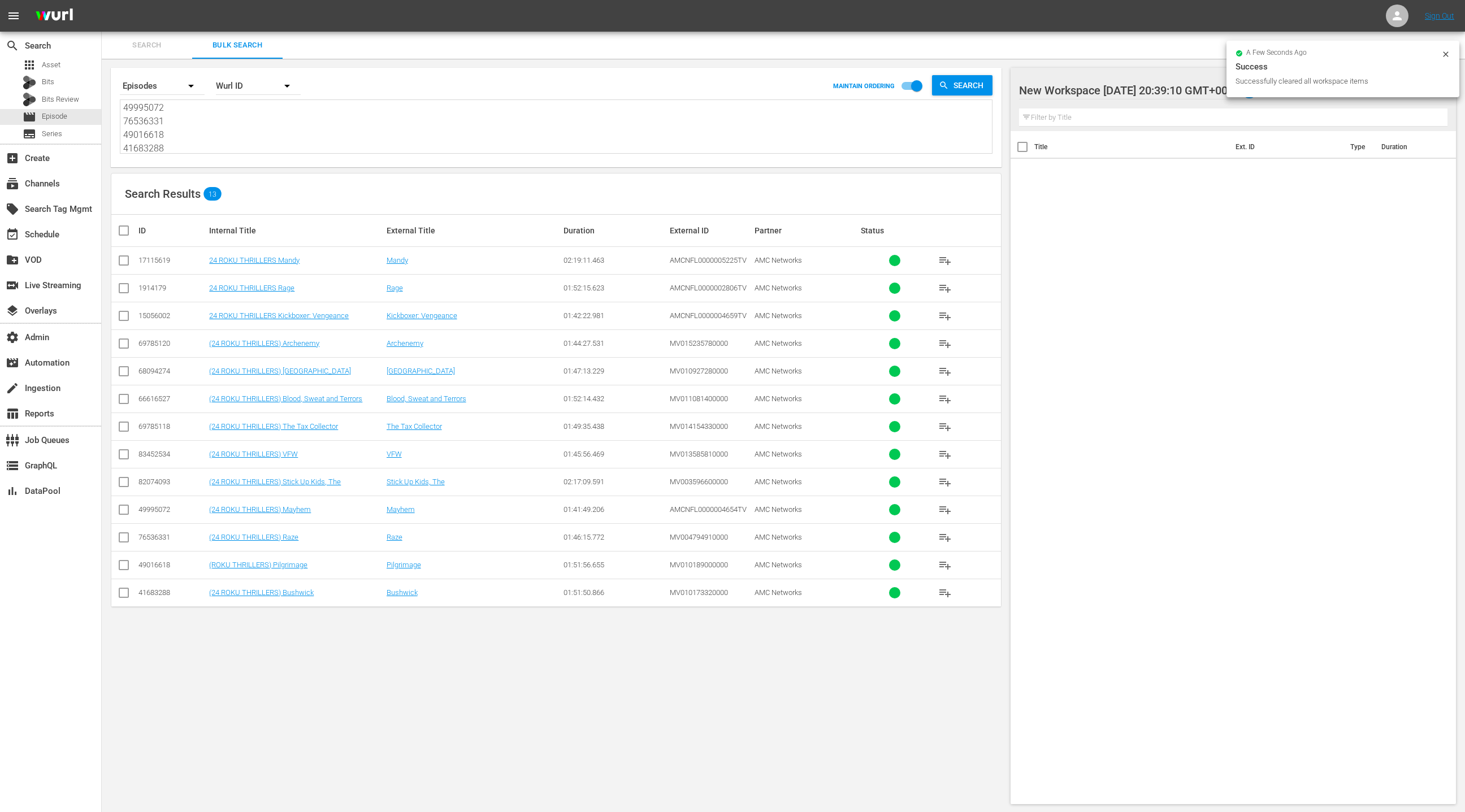
checkbox input "true"
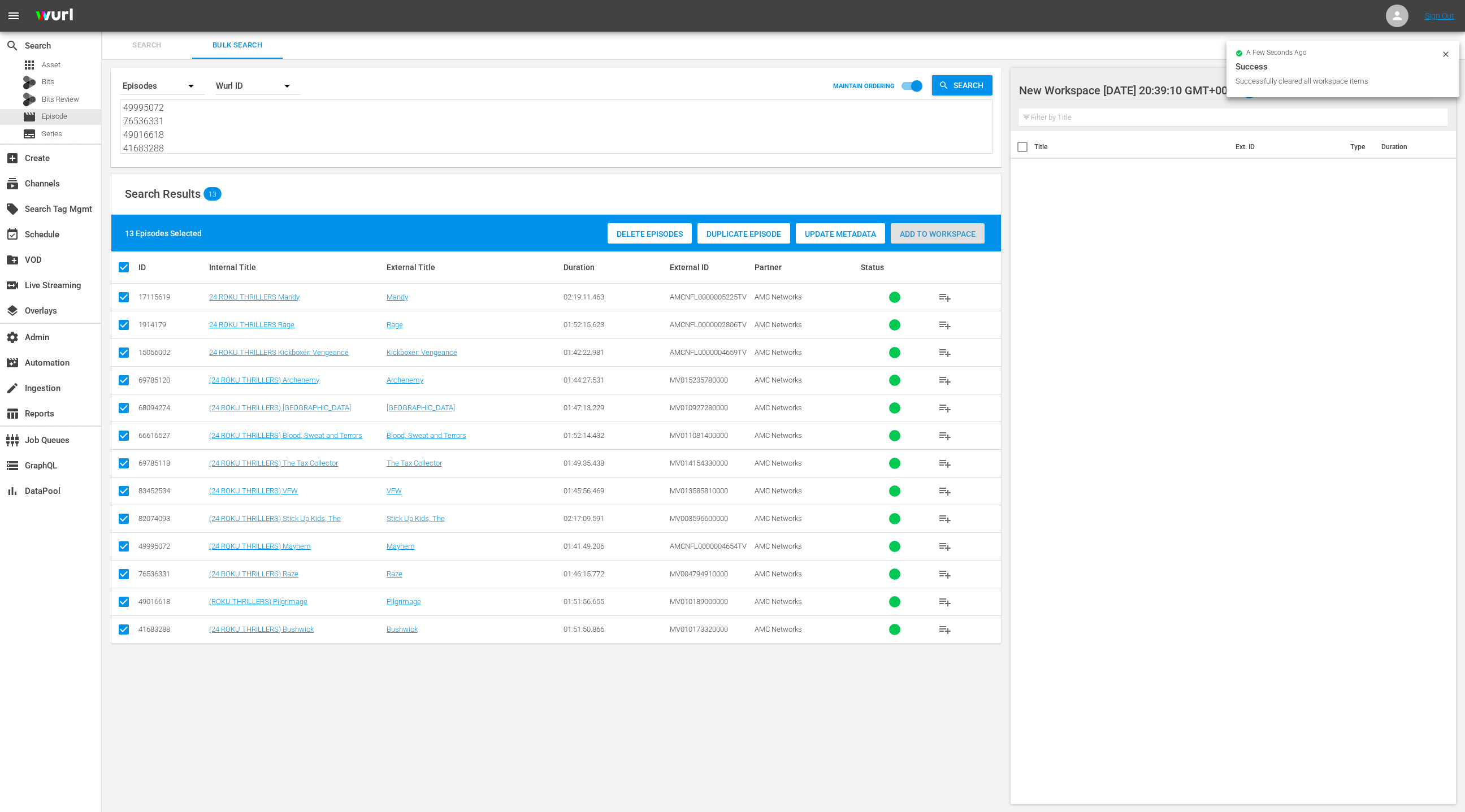
click at [916, 234] on span "Add to Workspace" at bounding box center [938, 234] width 94 height 9
click at [67, 233] on div "event_available Schedule" at bounding box center [51, 234] width 101 height 23
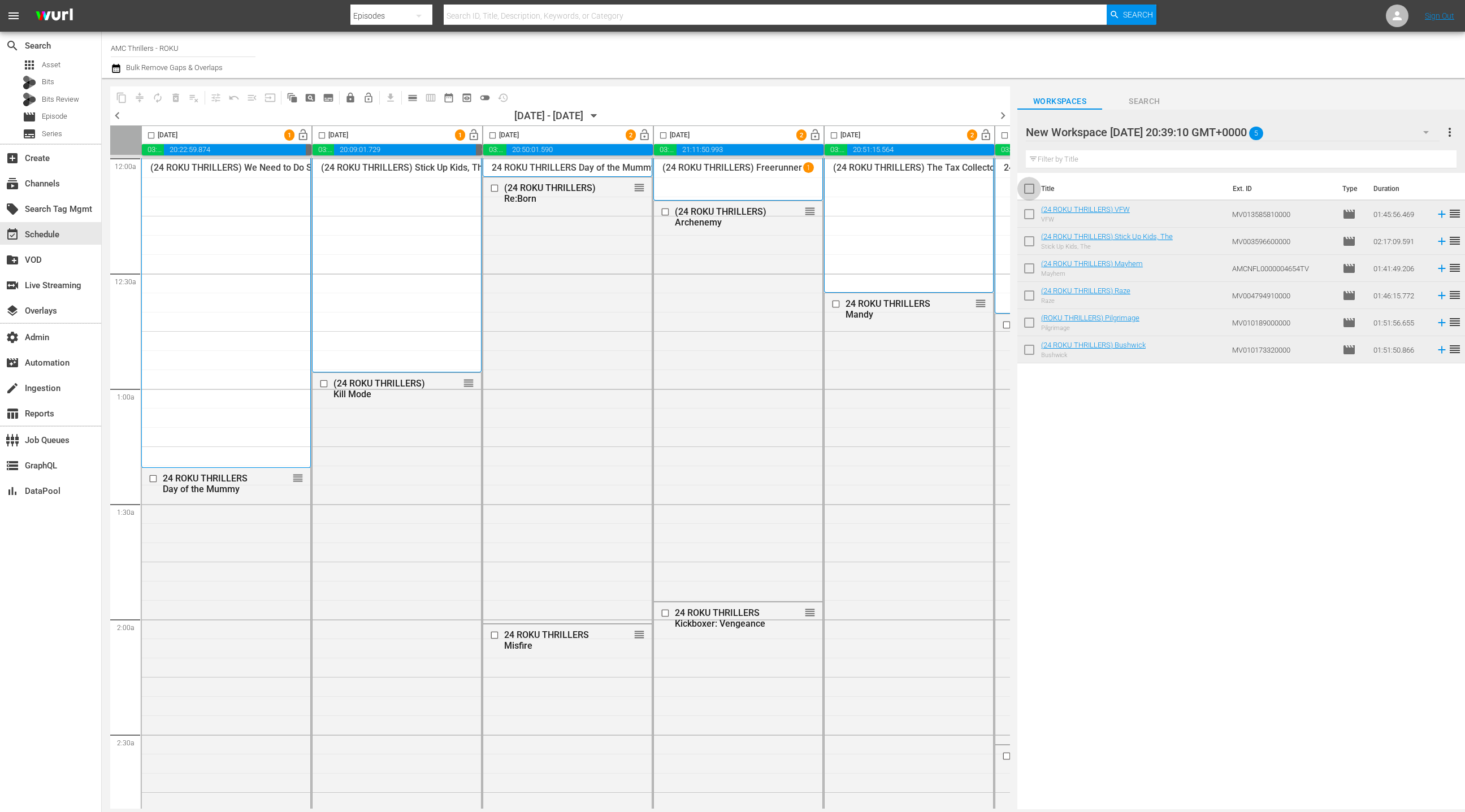
click at [1029, 190] on input "checkbox" at bounding box center [1029, 191] width 23 height 23
checkbox input "true"
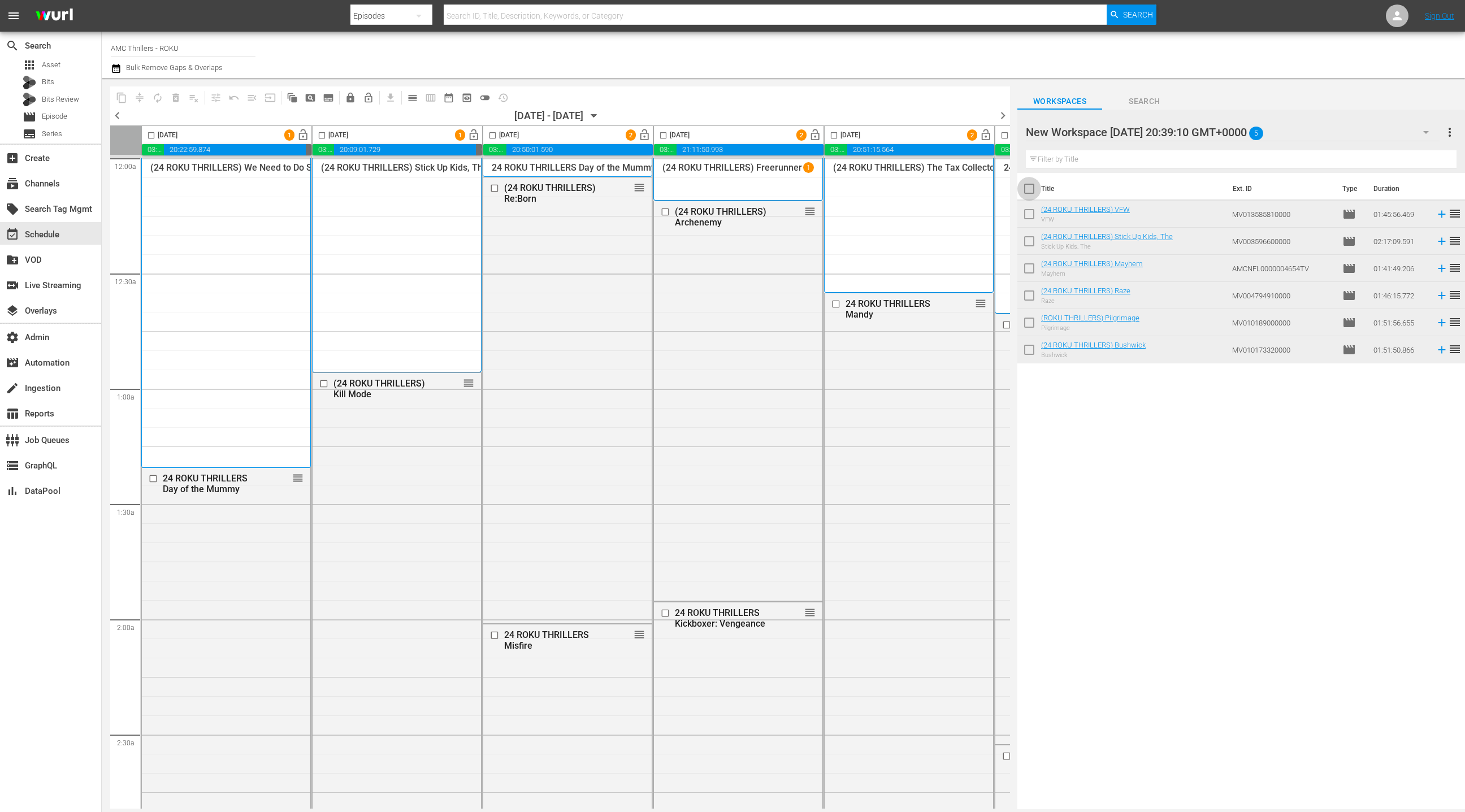
checkbox input "true"
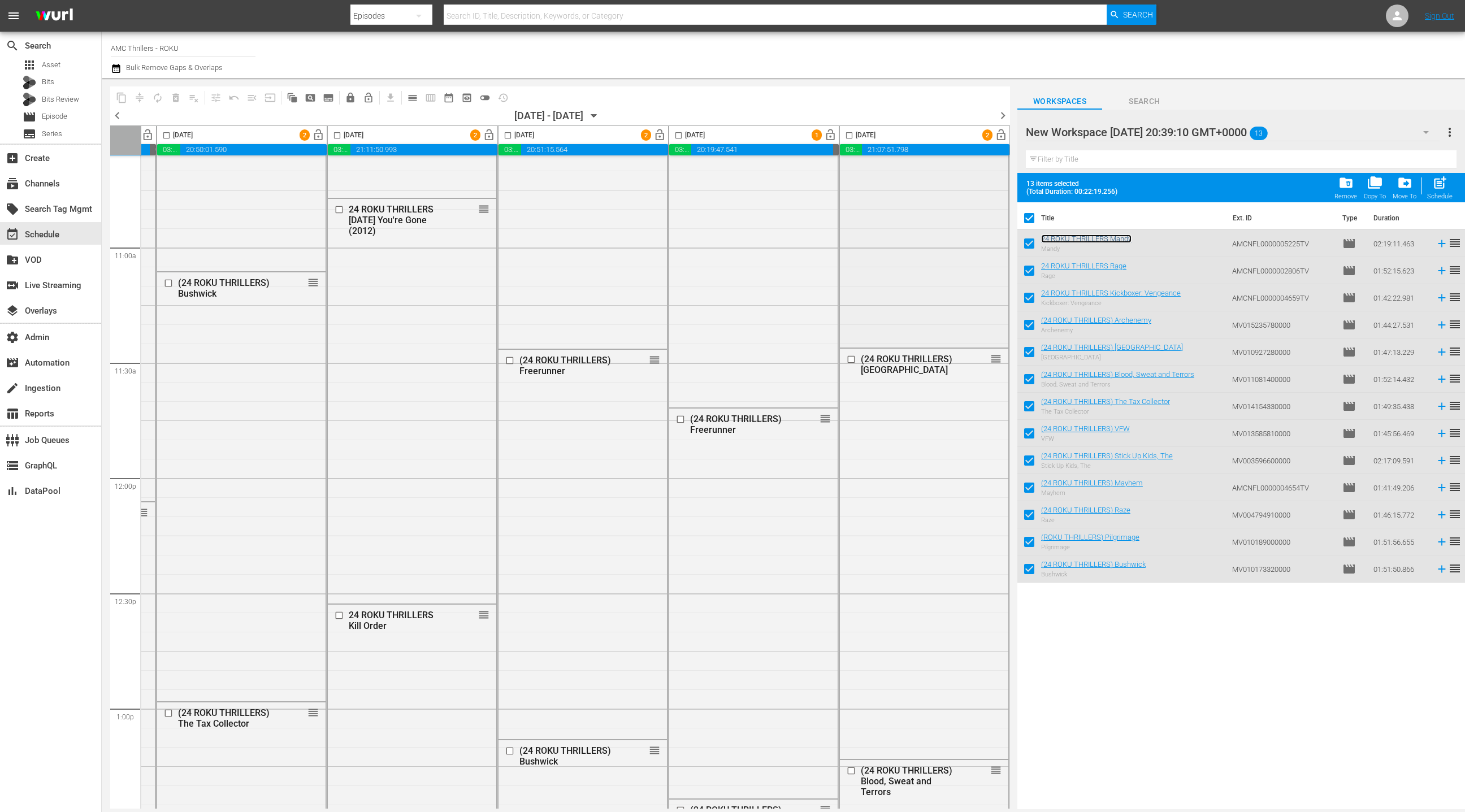
scroll to position [2452, 327]
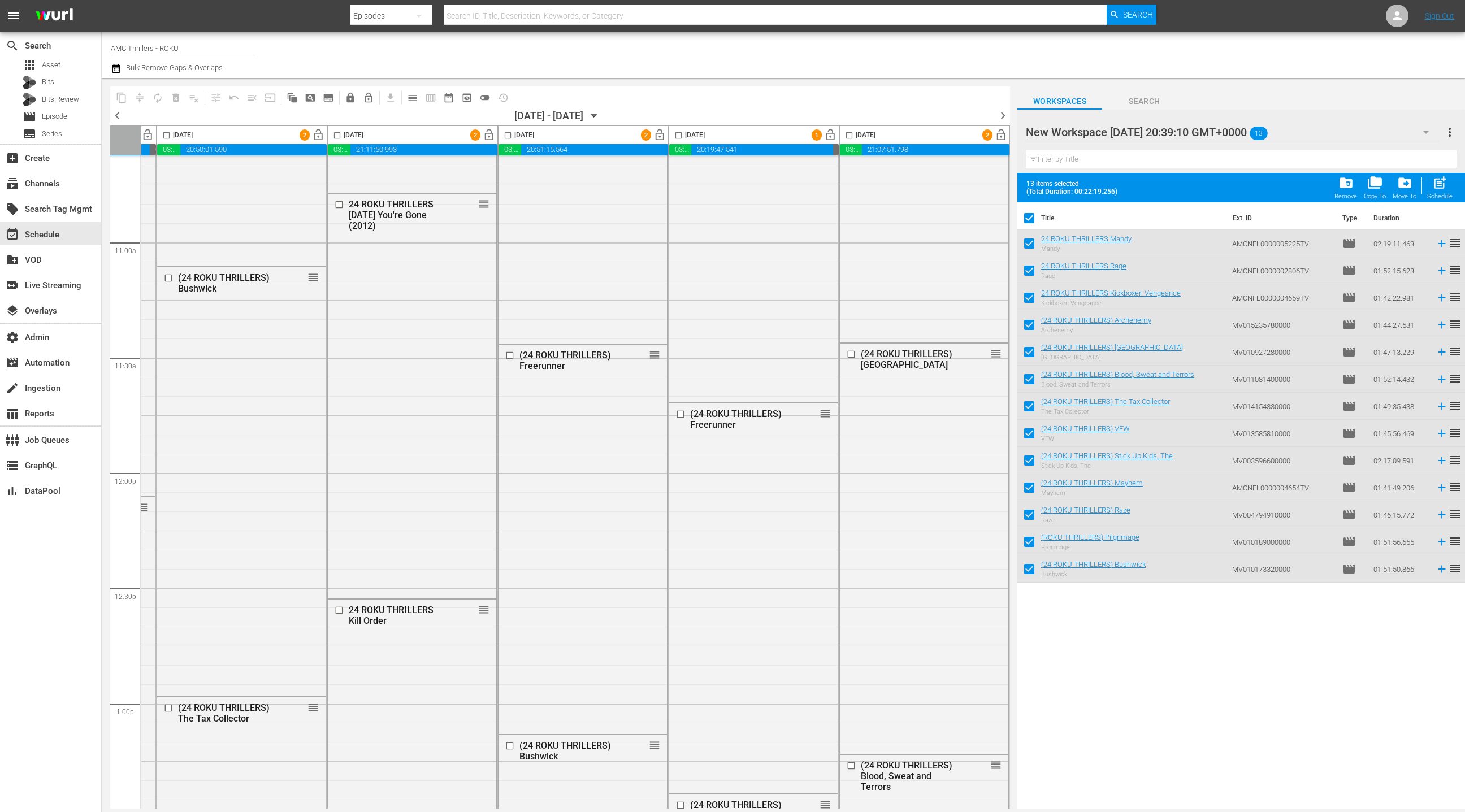
drag, startPoint x: 1066, startPoint y: 242, endPoint x: 514, endPoint y: 1, distance: 602.3
click at [63, 115] on span "Episode" at bounding box center [54, 116] width 26 height 11
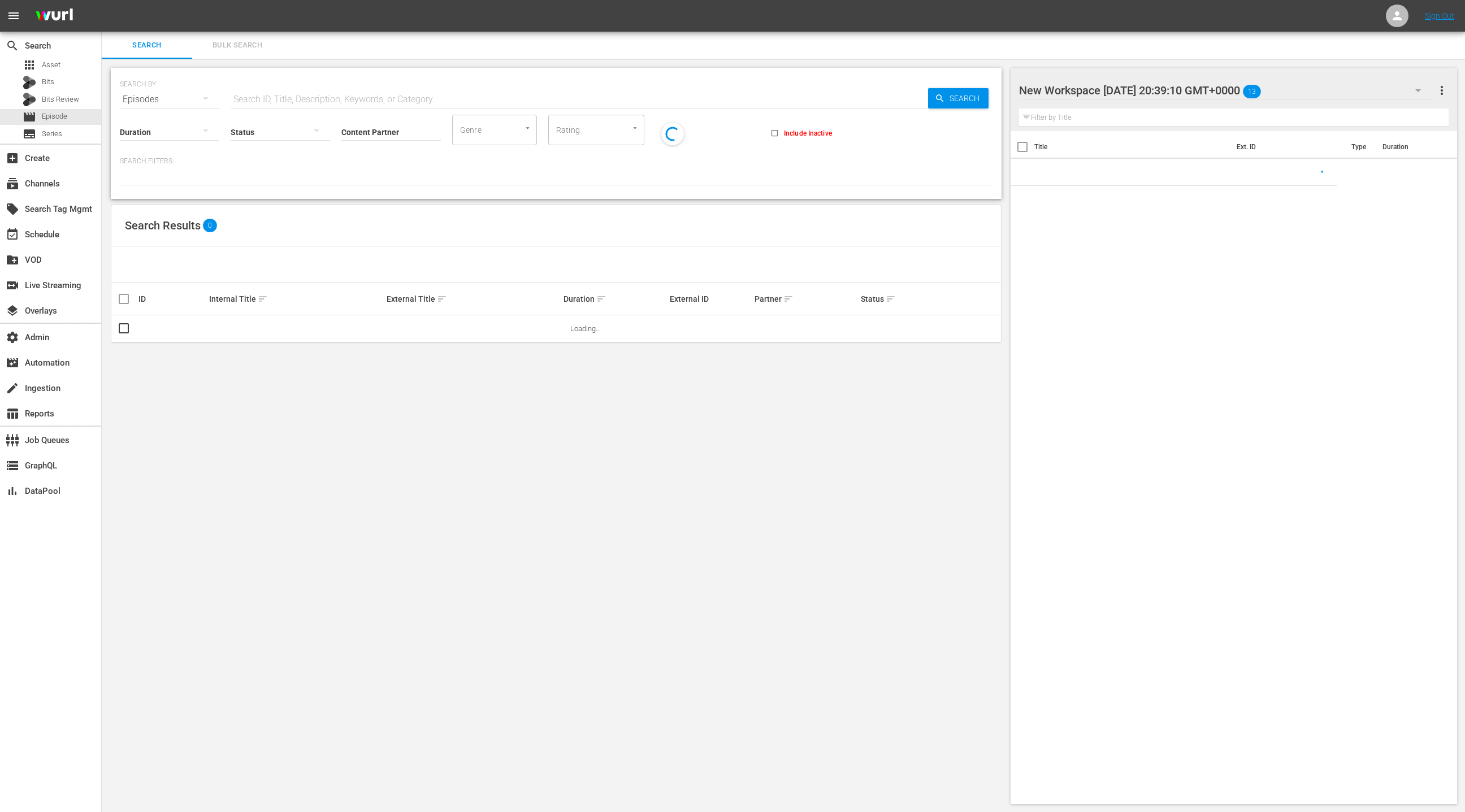
click at [238, 46] on span "Bulk Search" at bounding box center [237, 45] width 77 height 13
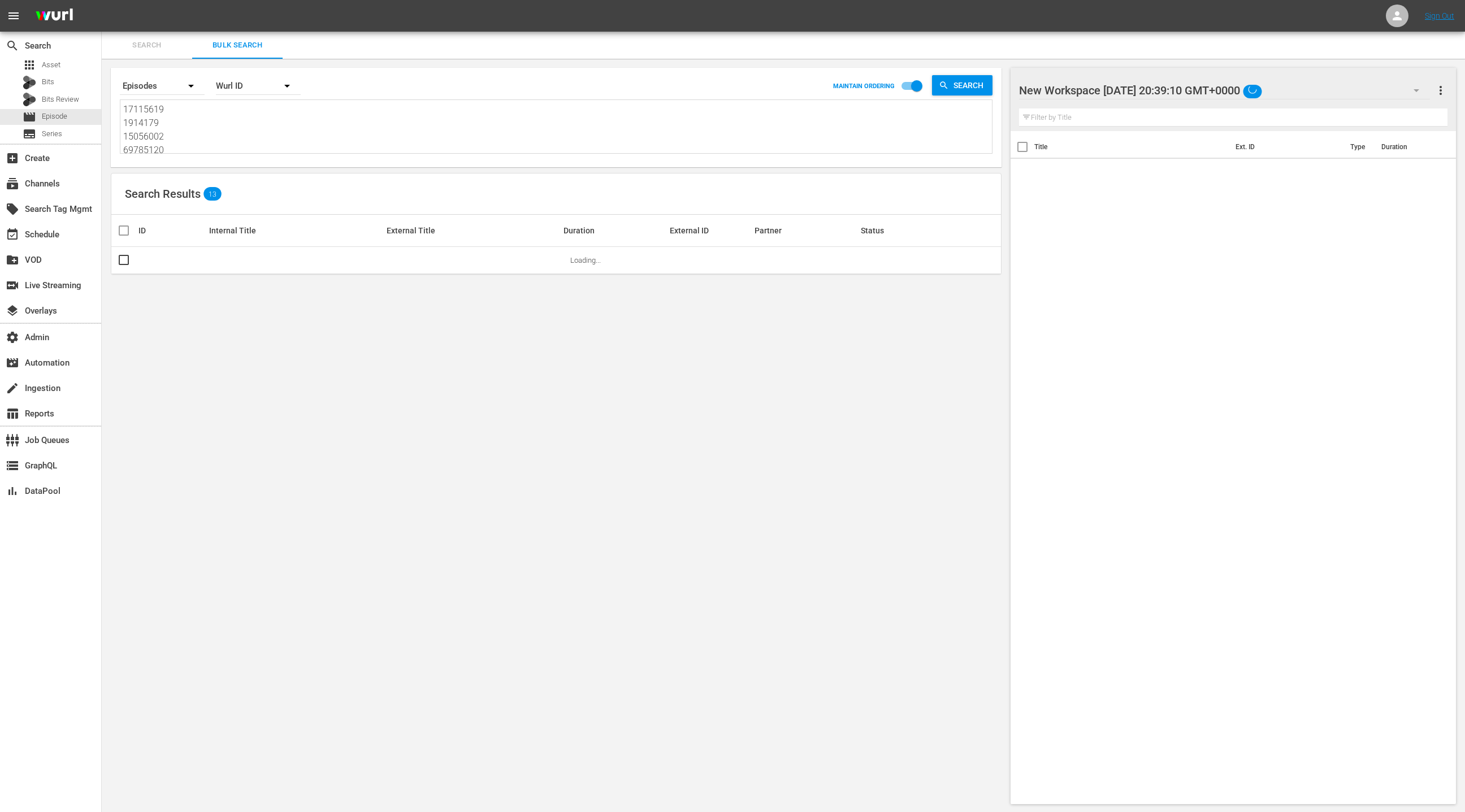
click at [247, 135] on textarea "17115619 1914179 15056002 69785120 68094274 66616527 69785118 83452534 82074093…" at bounding box center [557, 129] width 869 height 51
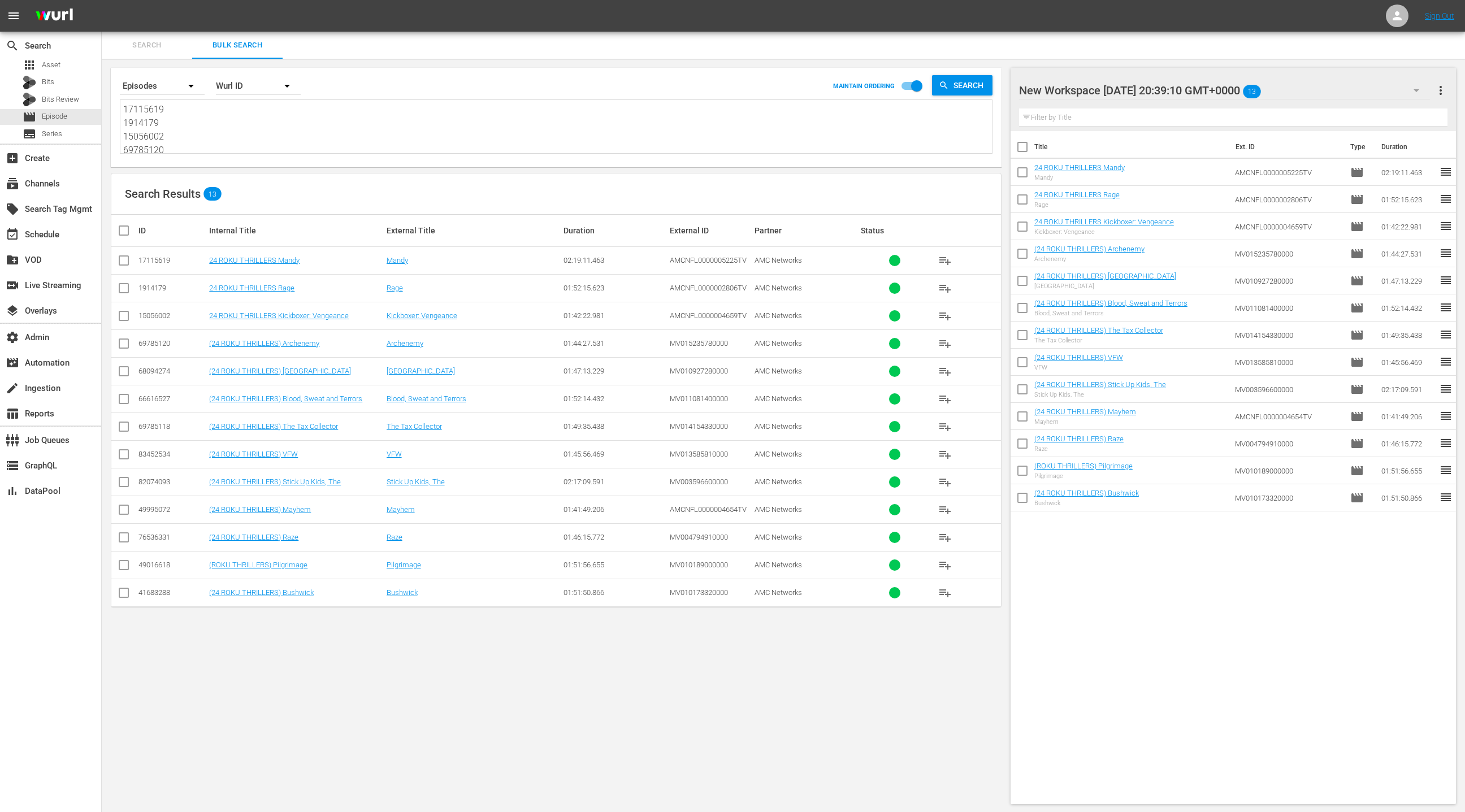
paste textarea "74285512 58599336 85470089 74285512 83531987 83452531 76467076 76536338 7646707…"
type textarea "74285512 58599336 85470089 74285512 83531987 83452531 76467076 76536338 7646707…"
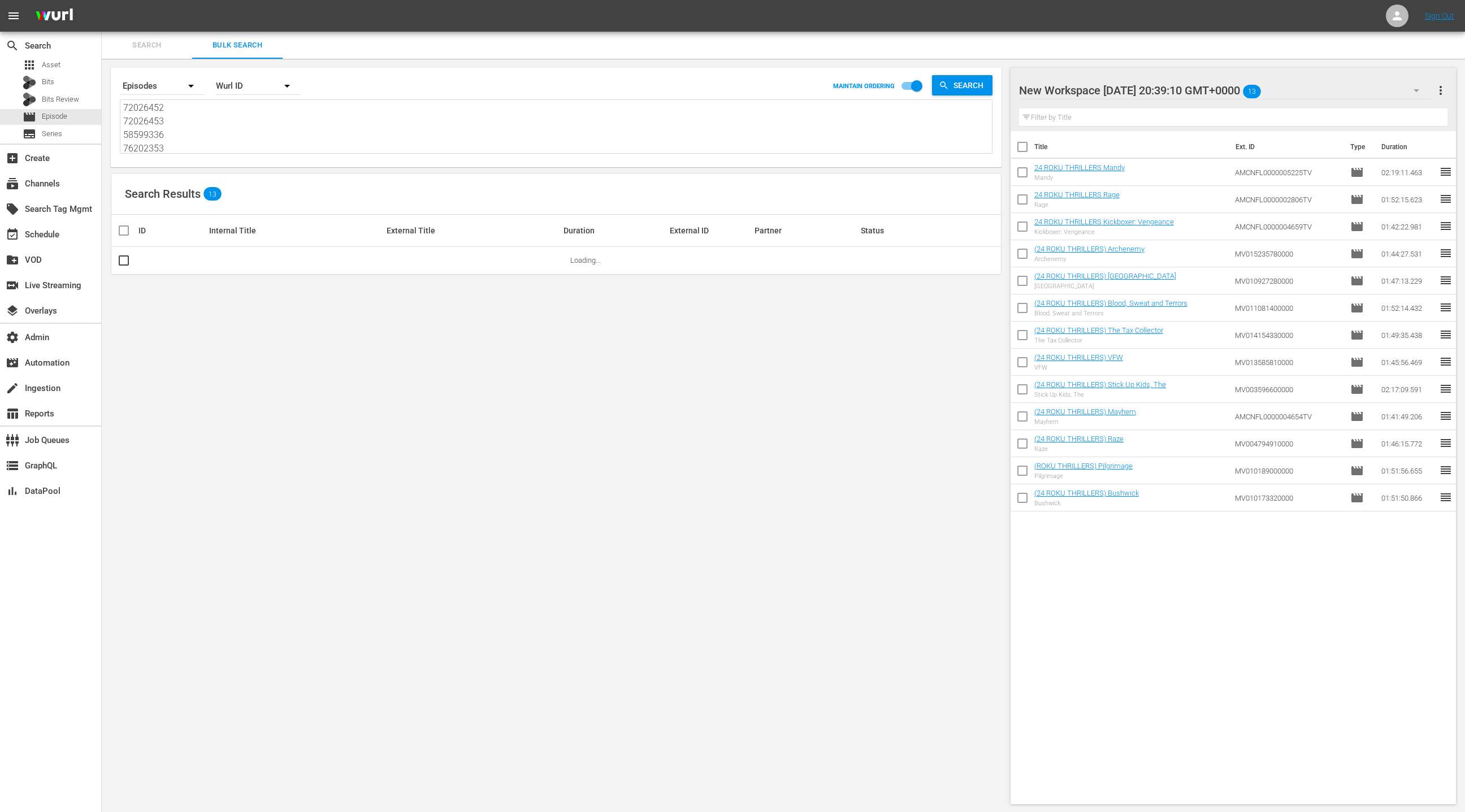
type textarea "74285512 58599336 85470089 74285512 83531987 83452531 76467076 76536338 7646707…"
click at [1445, 88] on span "more_vert" at bounding box center [1441, 91] width 14 height 14
click at [1408, 113] on div "Clear All Workspace Items" at bounding box center [1367, 112] width 133 height 20
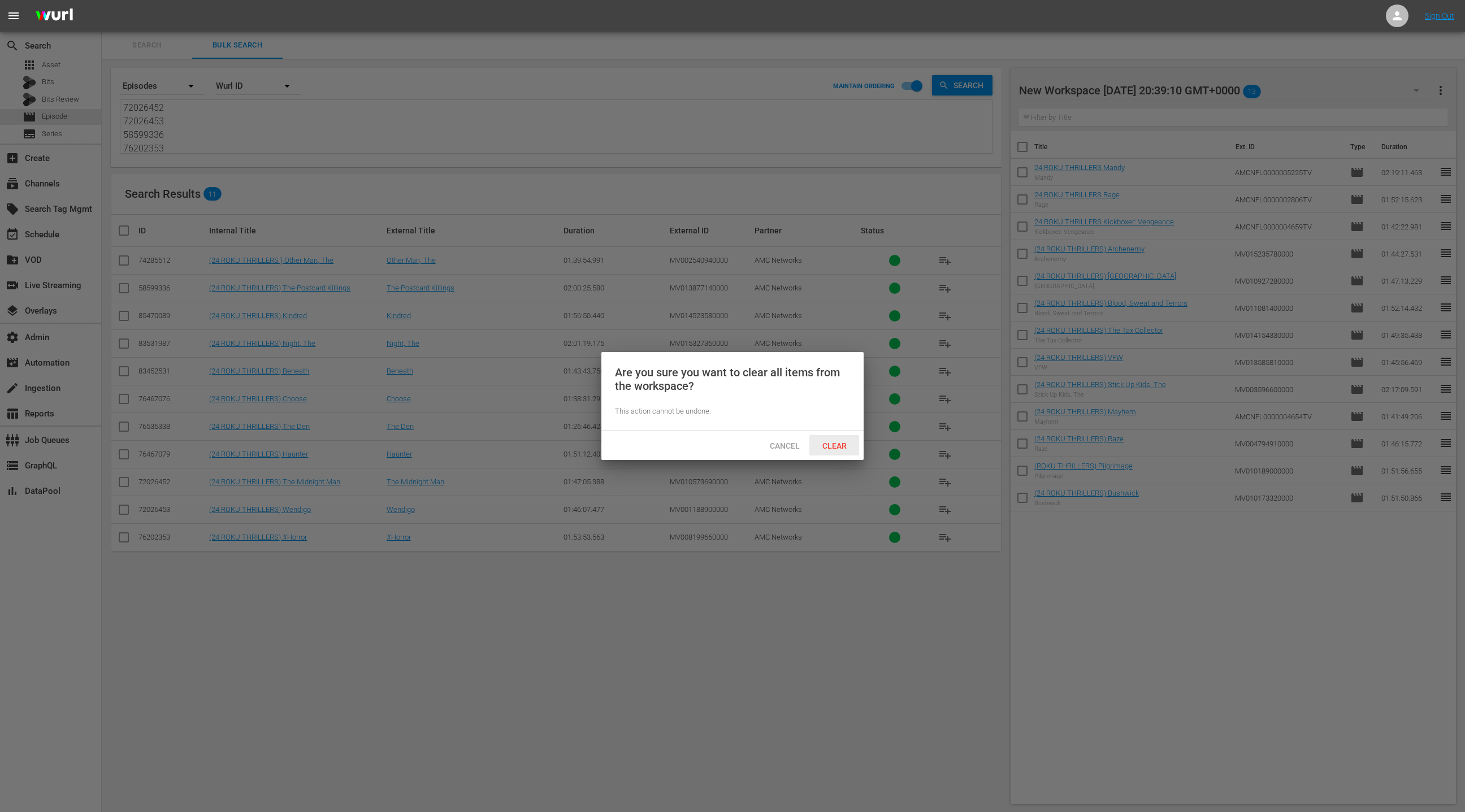
drag, startPoint x: 832, startPoint y: 445, endPoint x: 855, endPoint y: 436, distance: 24.7
click at [833, 443] on span "Clear" at bounding box center [834, 446] width 42 height 9
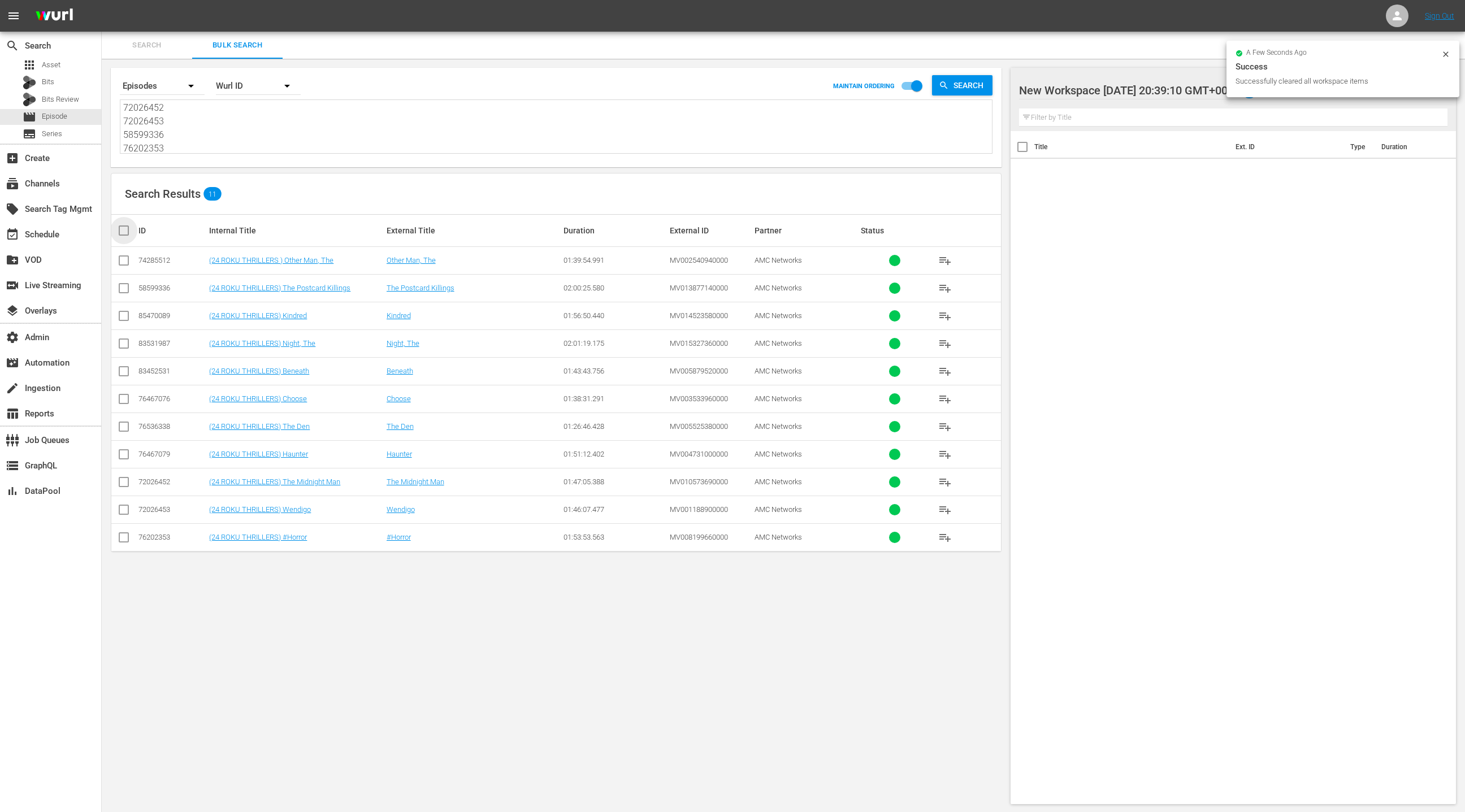
click at [130, 227] on input "checkbox" at bounding box center [129, 231] width 23 height 14
checkbox input "true"
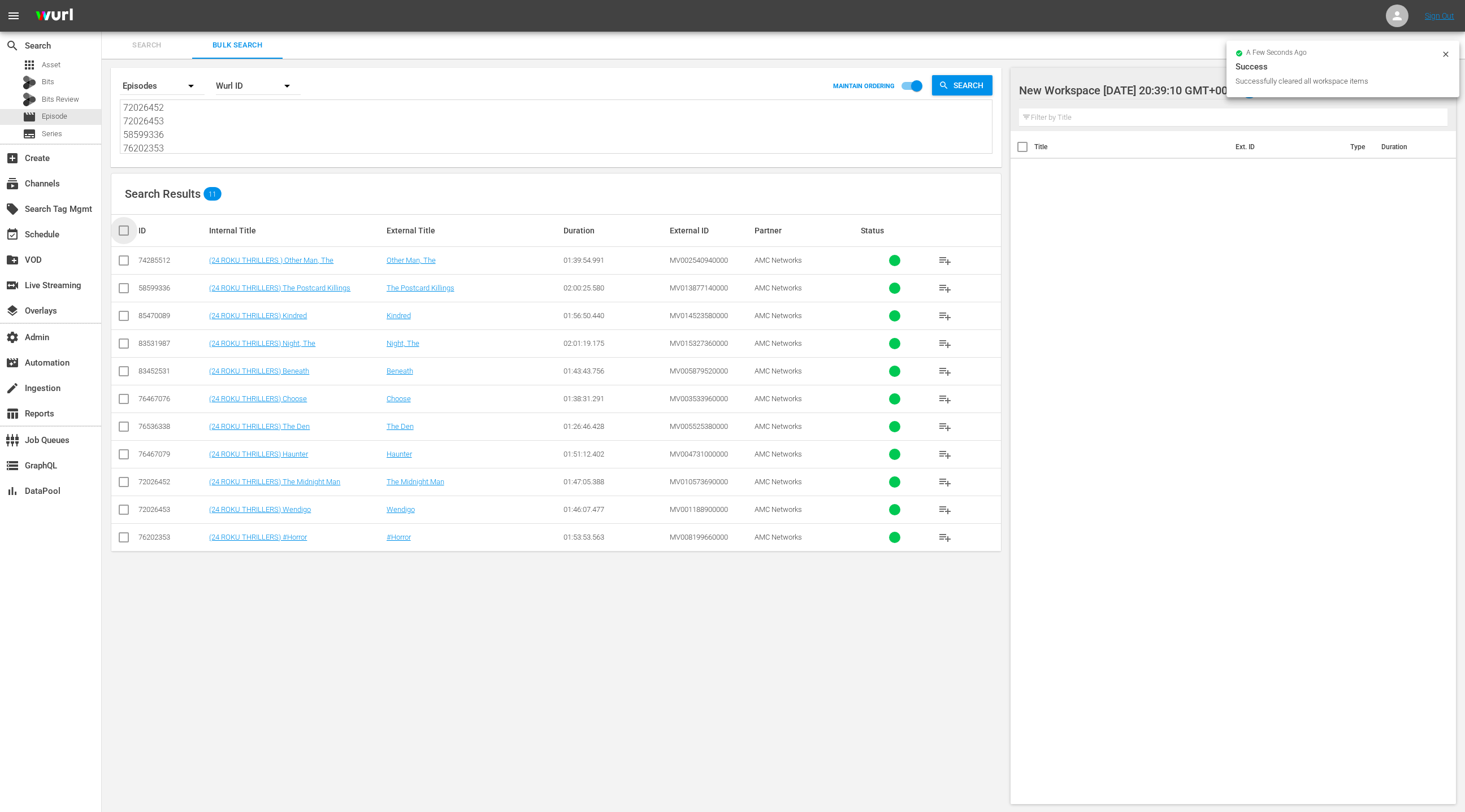
checkbox input "true"
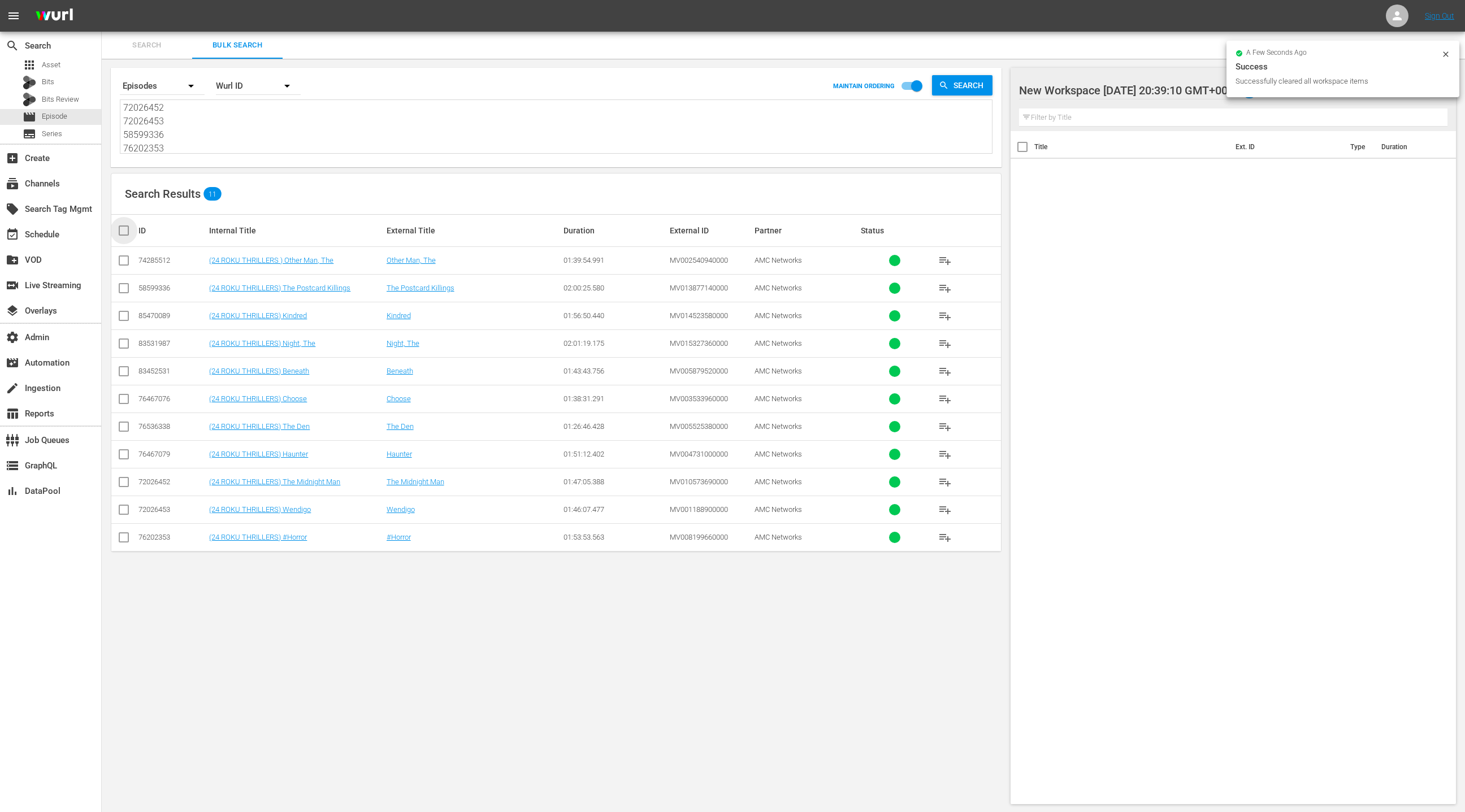
checkbox input "true"
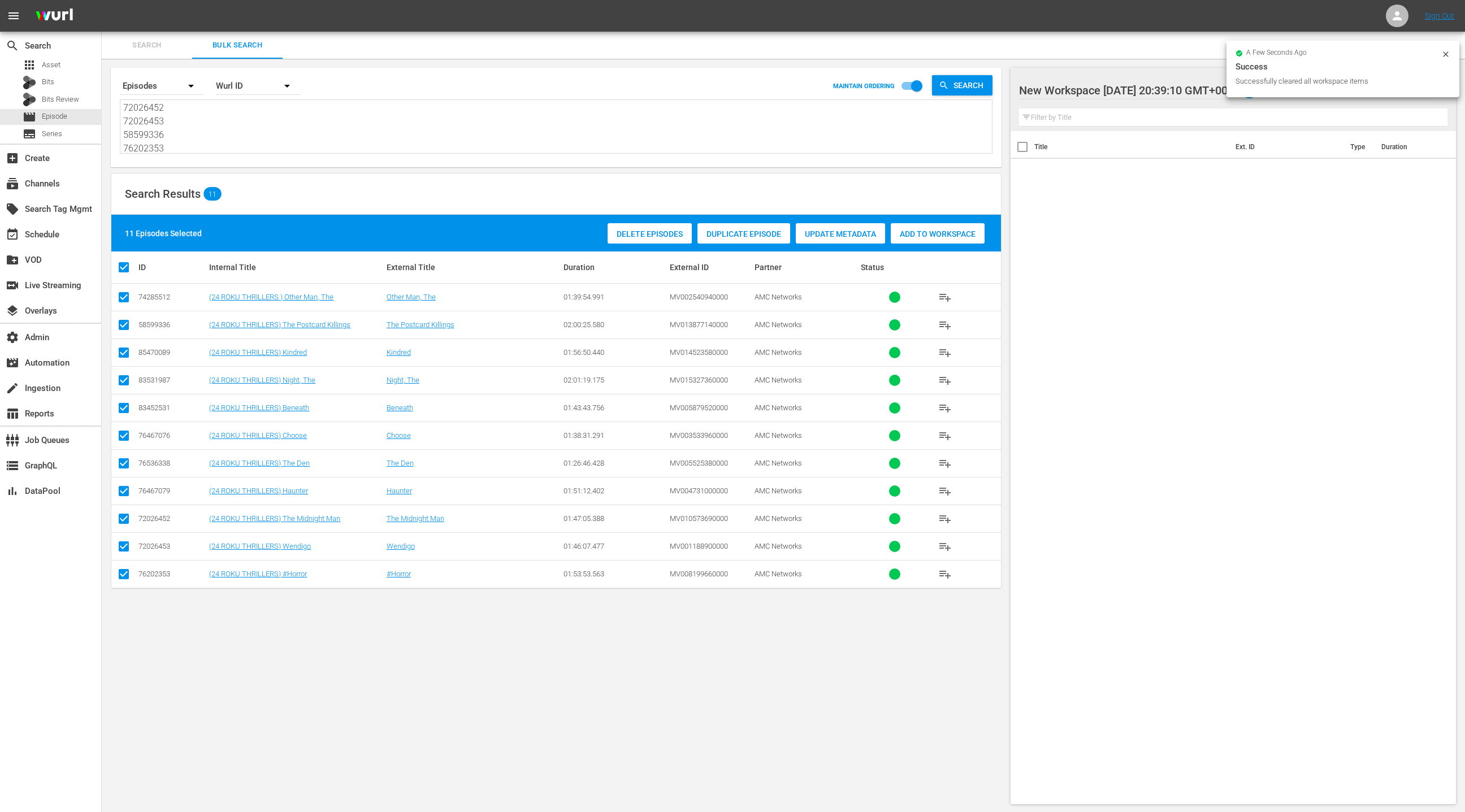
click at [920, 238] on div "Add to Workspace" at bounding box center [938, 234] width 94 height 21
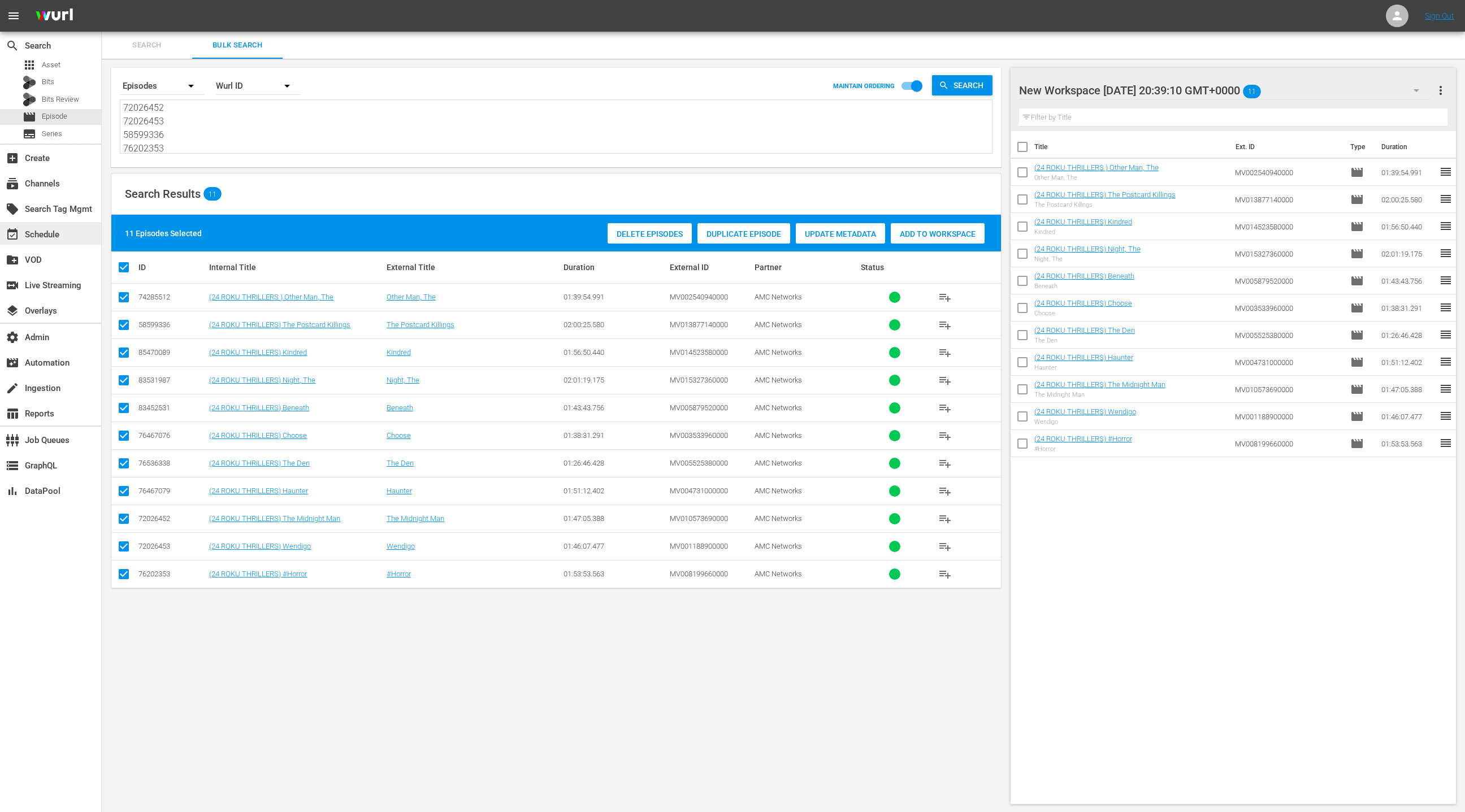
click at [61, 243] on div "event_available Schedule" at bounding box center [51, 234] width 101 height 26
click at [62, 241] on div "event_available Schedule" at bounding box center [51, 234] width 101 height 23
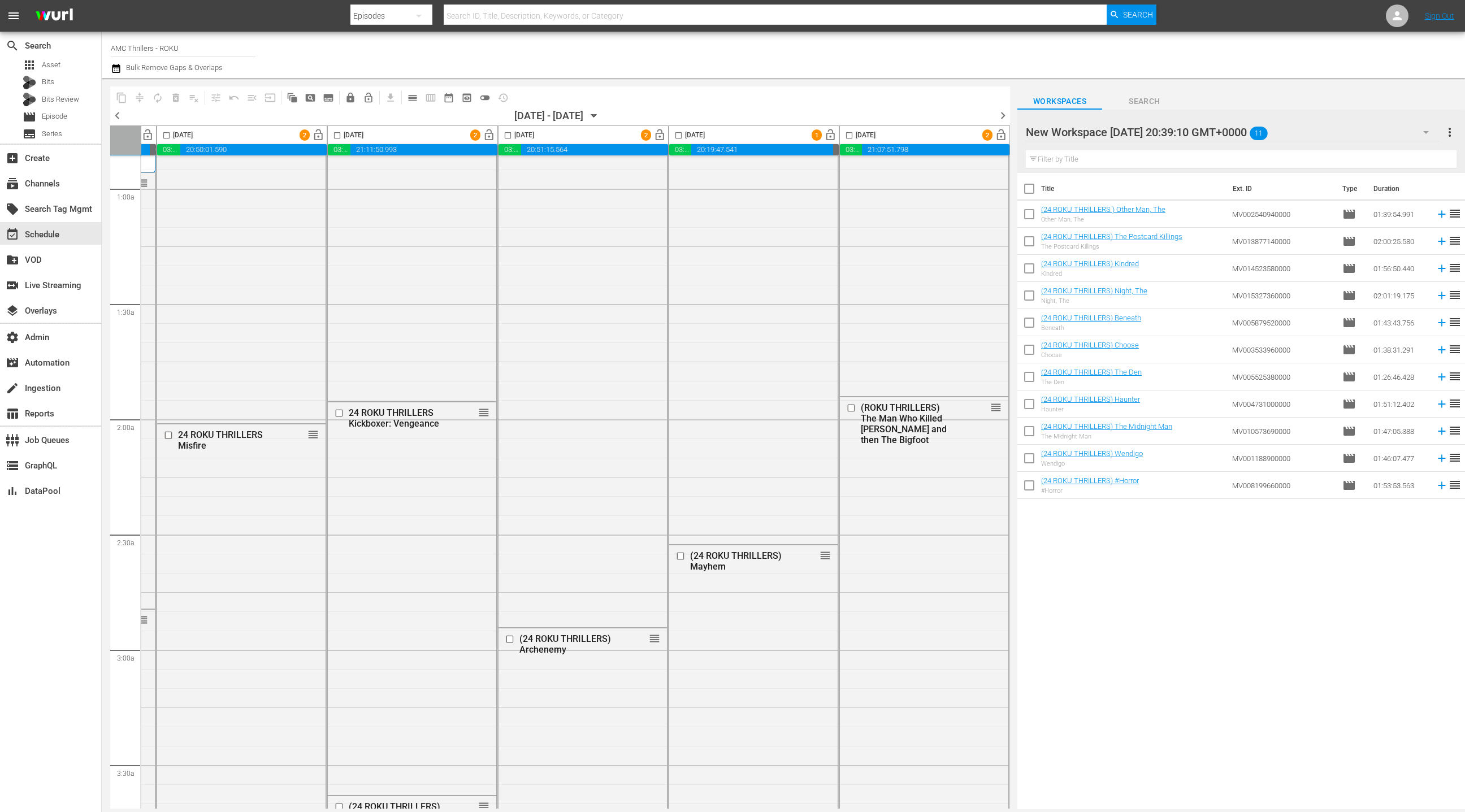
scroll to position [0, 327]
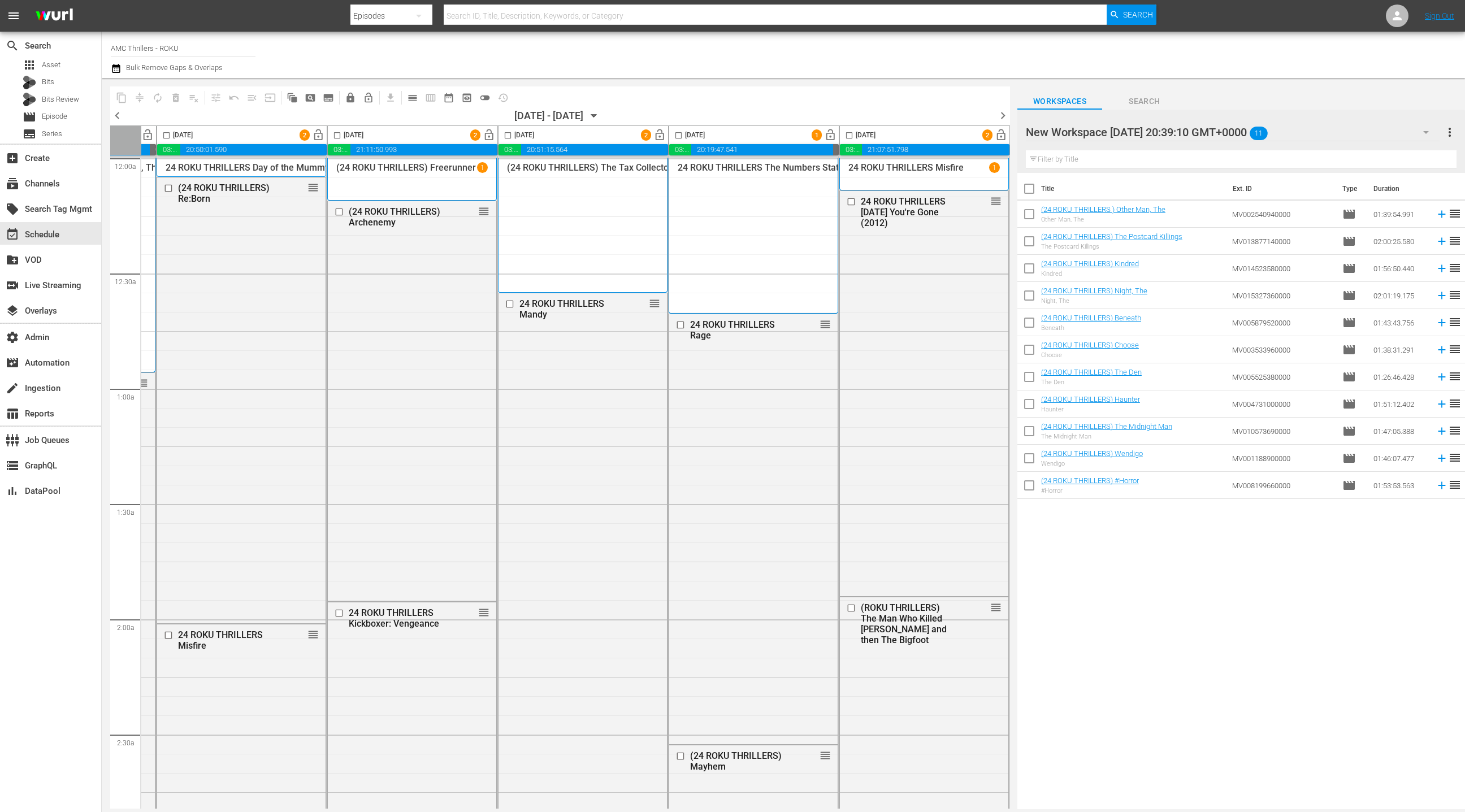
click at [1000, 117] on span "chevron_right" at bounding box center [1003, 115] width 14 height 14
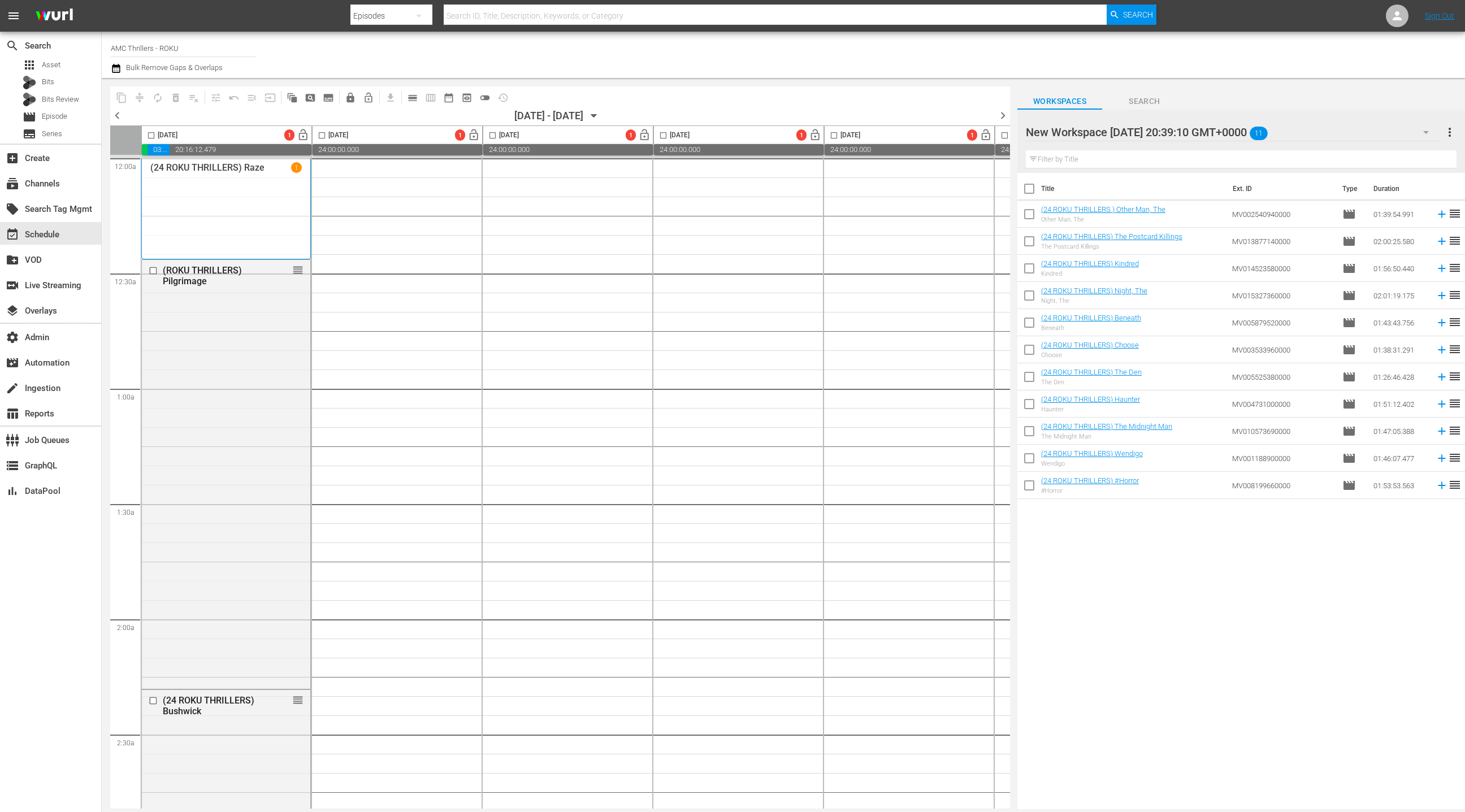
drag, startPoint x: 1032, startPoint y: 189, endPoint x: 892, endPoint y: 216, distance: 142.6
click at [1032, 189] on input "checkbox" at bounding box center [1029, 191] width 23 height 23
checkbox input "true"
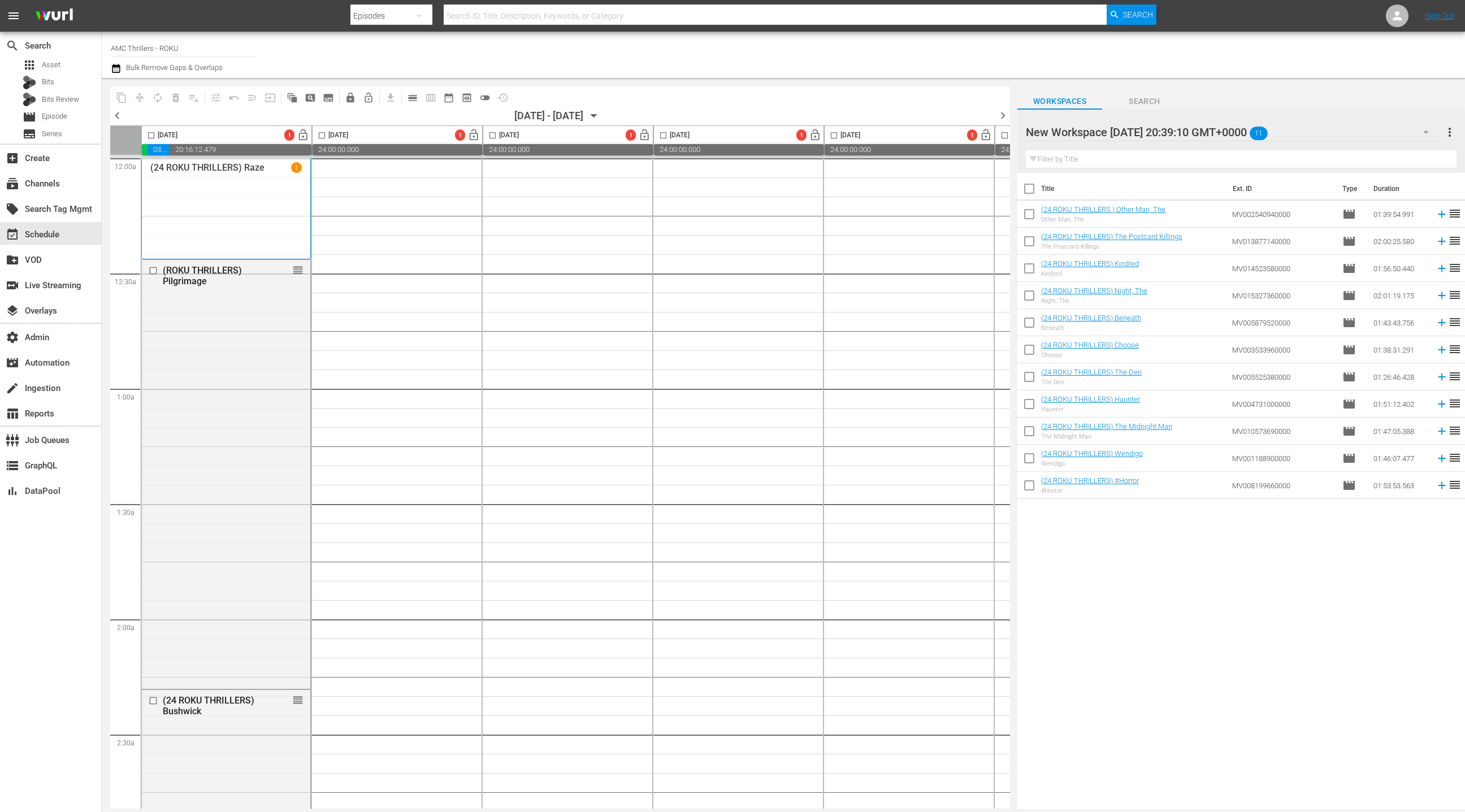
checkbox input "true"
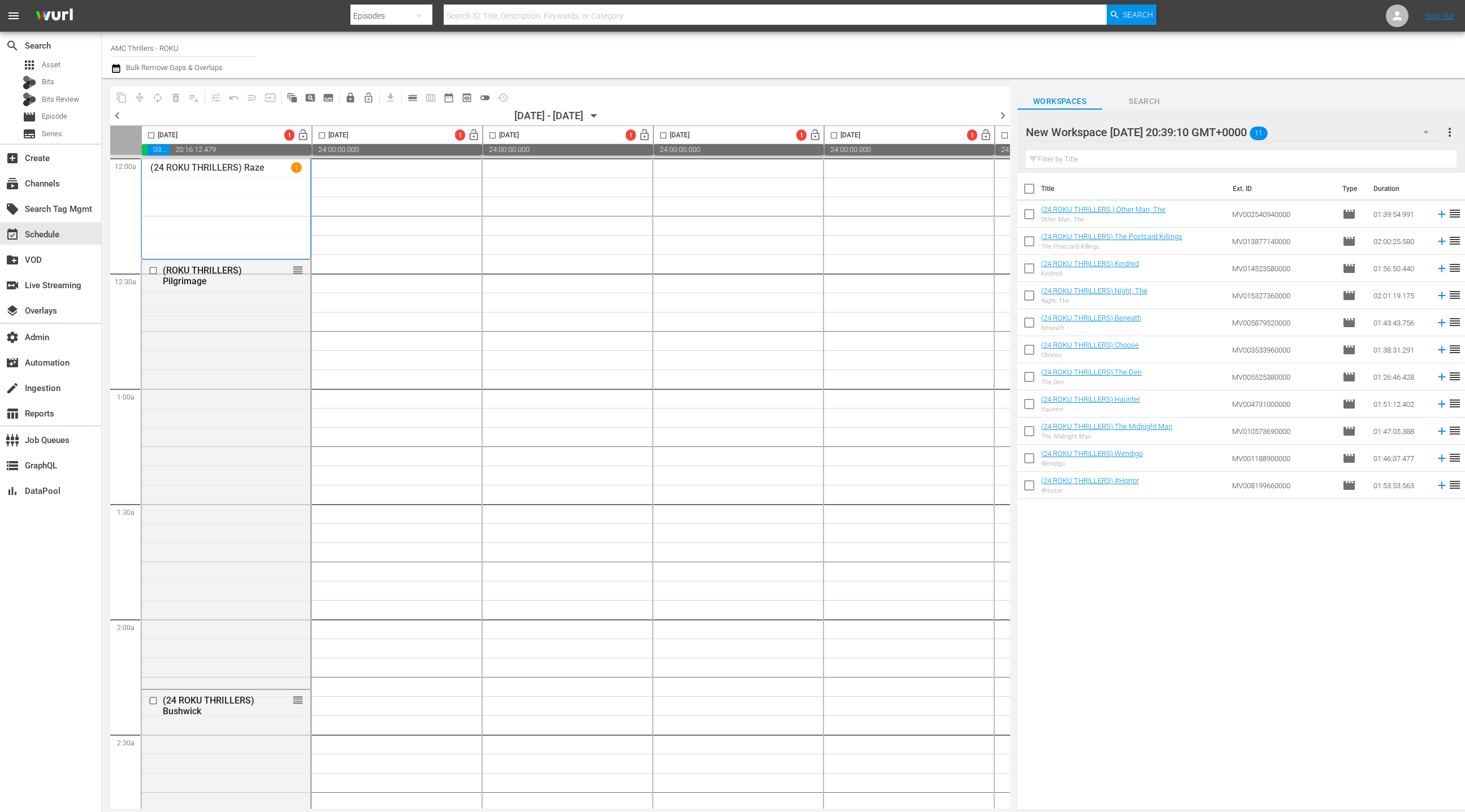
checkbox input "true"
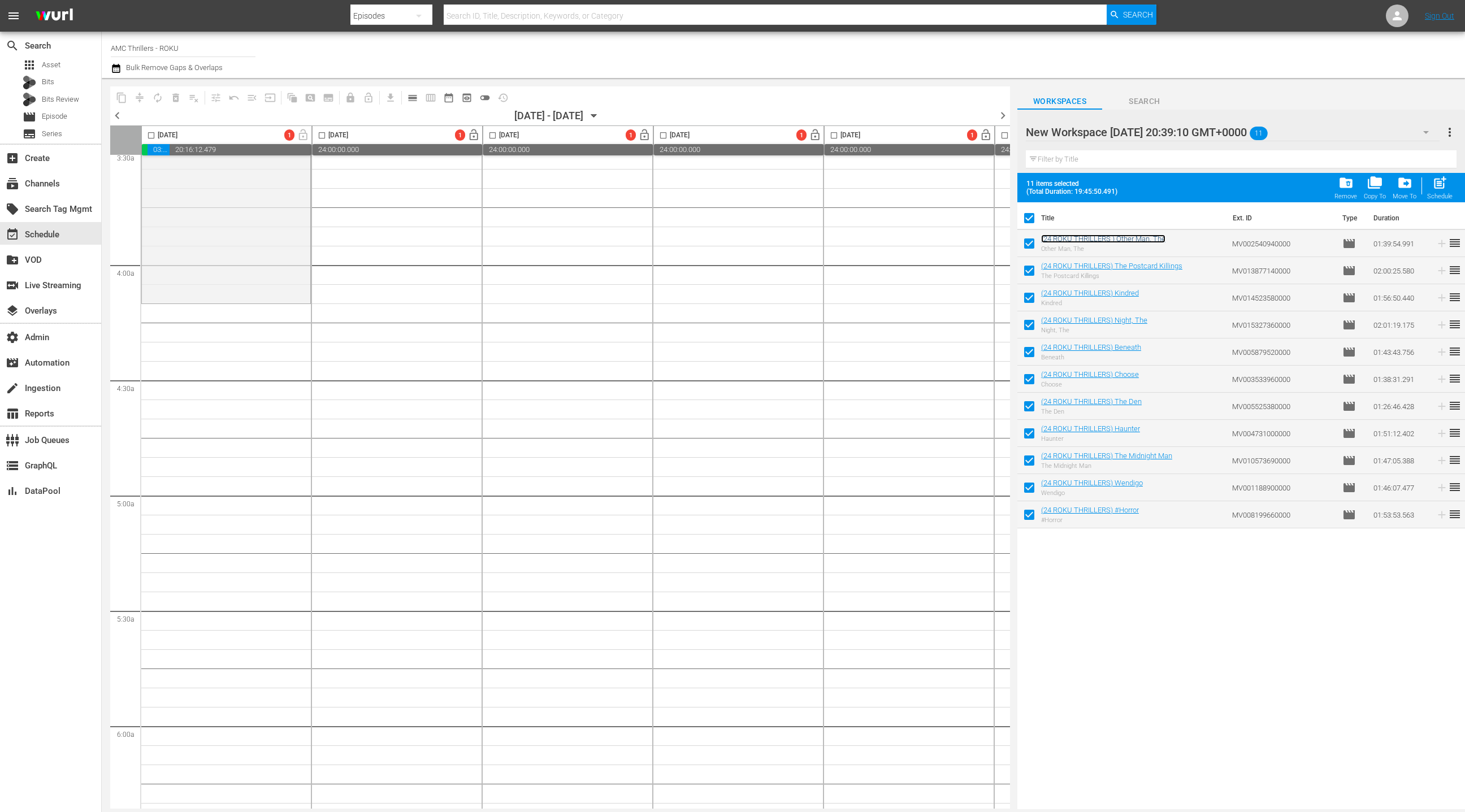
scroll to position [816, 0]
drag, startPoint x: 1054, startPoint y: 241, endPoint x: 480, endPoint y: 1, distance: 622.2
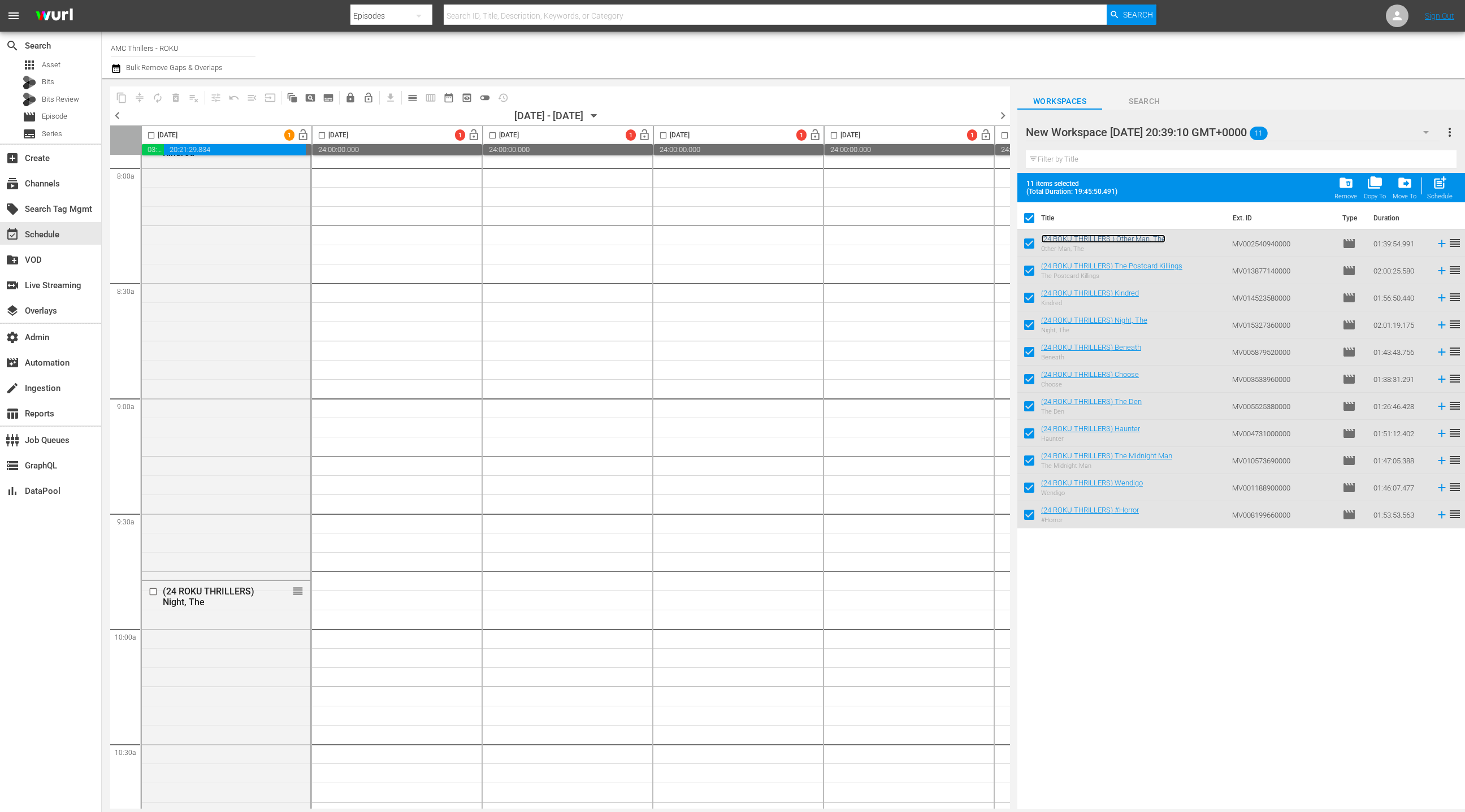
scroll to position [1964, 0]
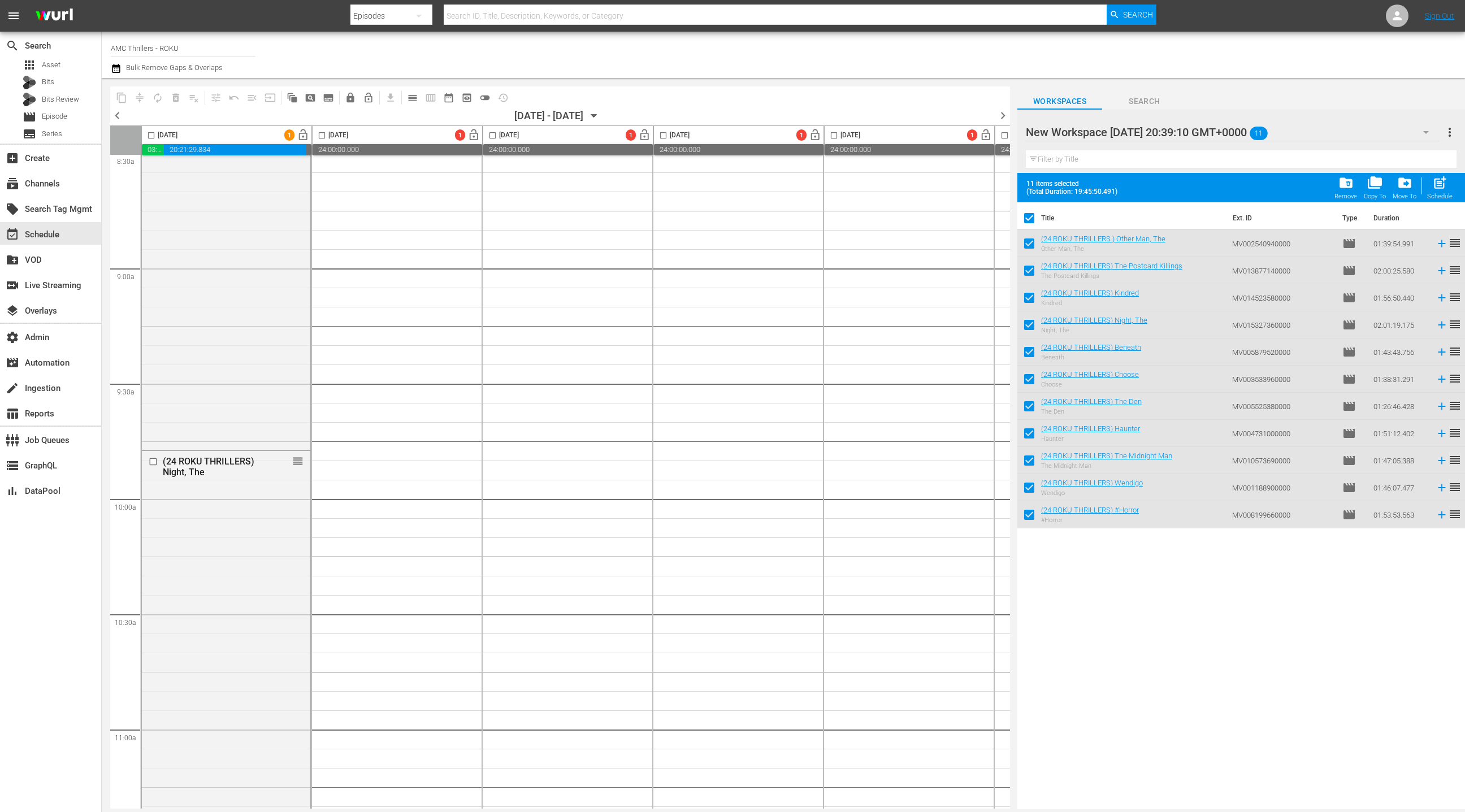
click at [1028, 216] on input "checkbox" at bounding box center [1029, 220] width 23 height 23
checkbox input "false"
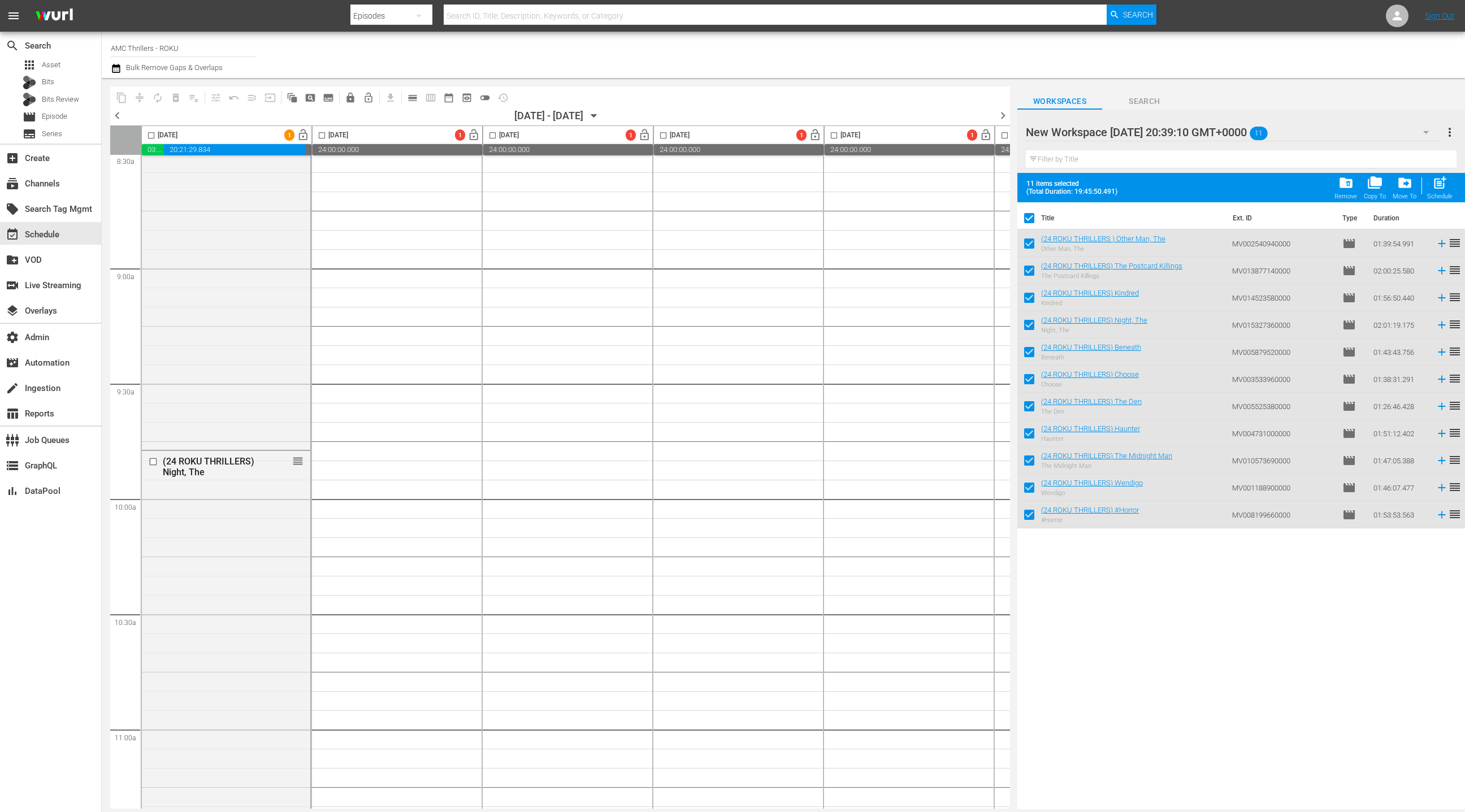
checkbox input "false"
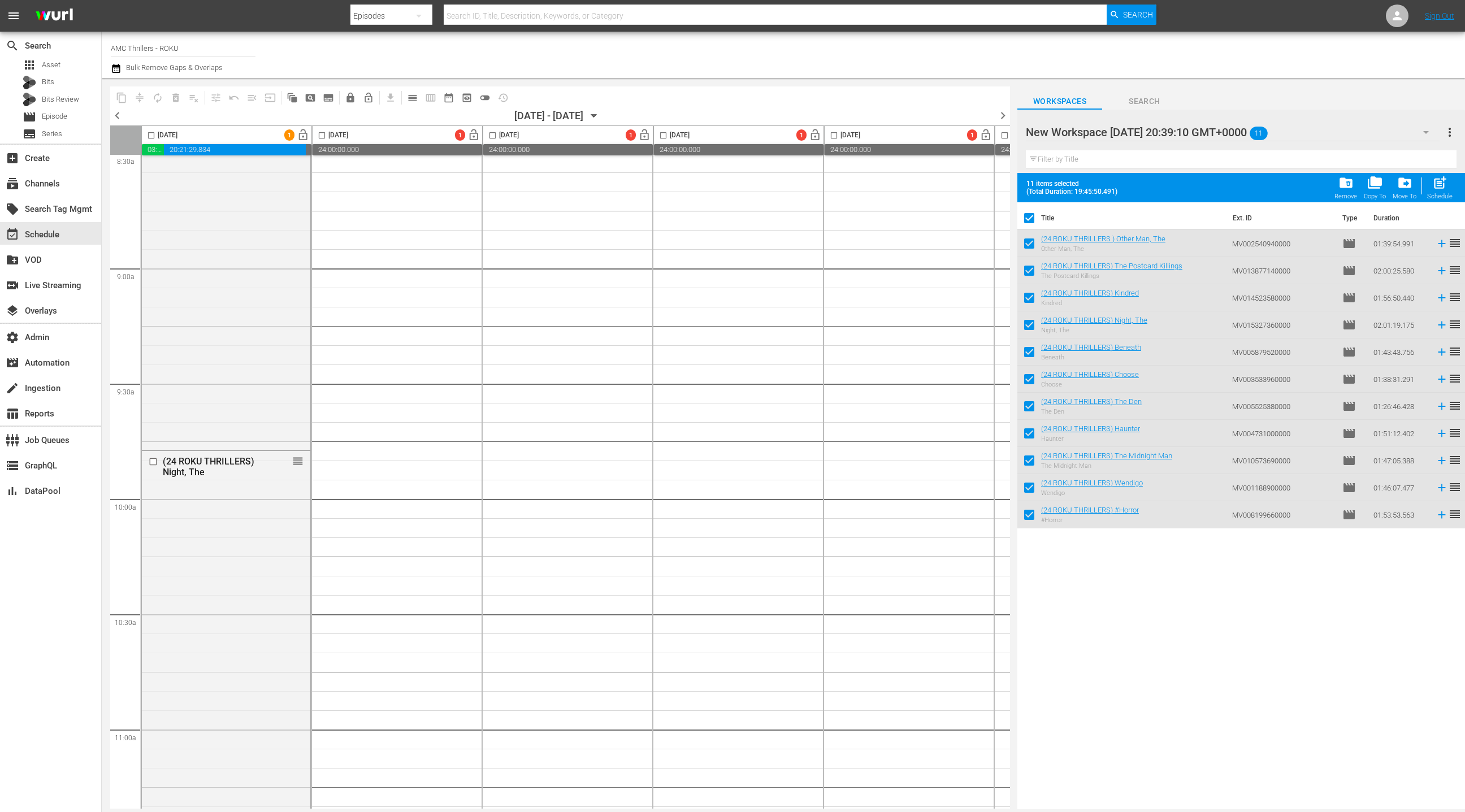
checkbox input "false"
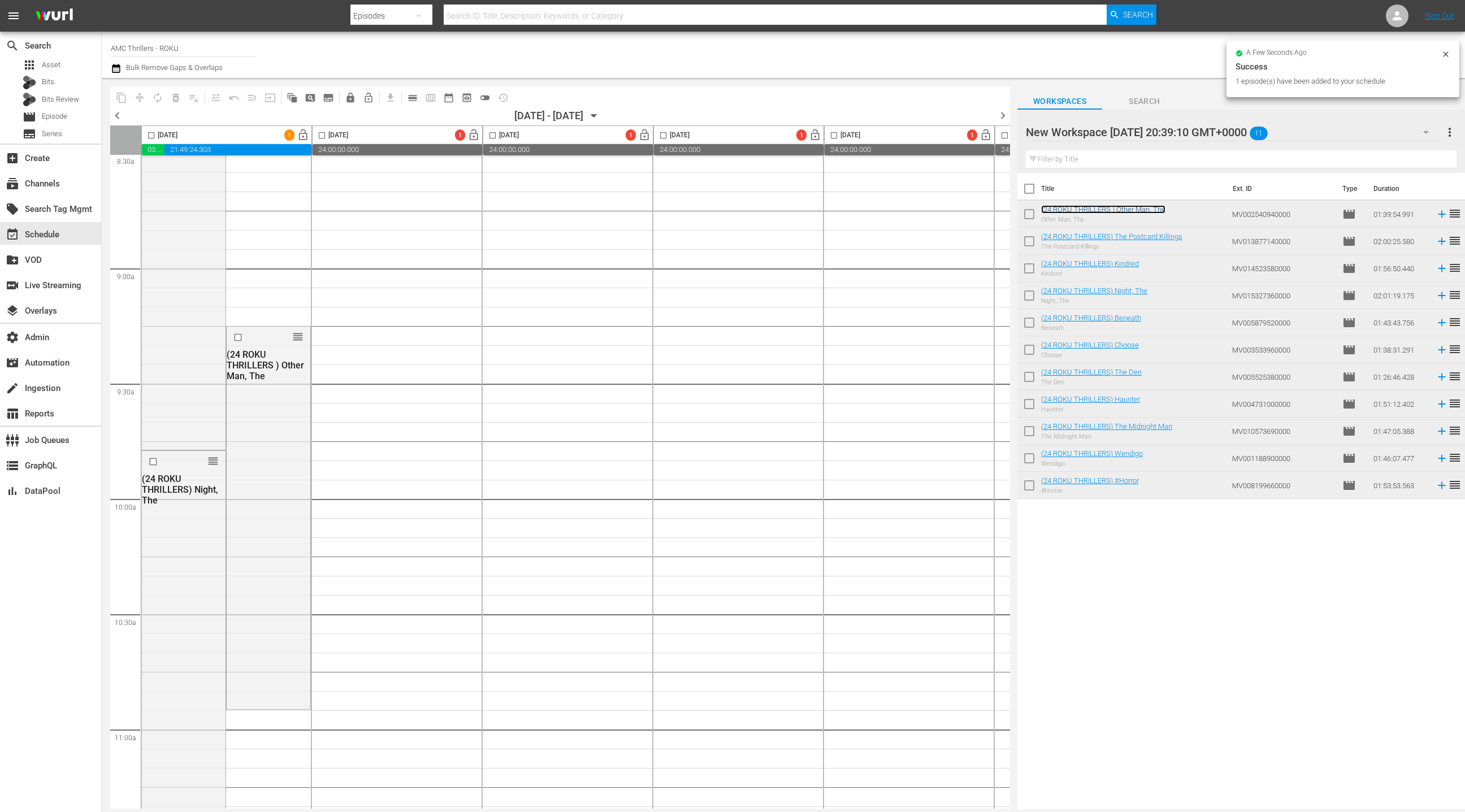
drag, startPoint x: 1084, startPoint y: 207, endPoint x: 557, endPoint y: 0, distance: 566.2
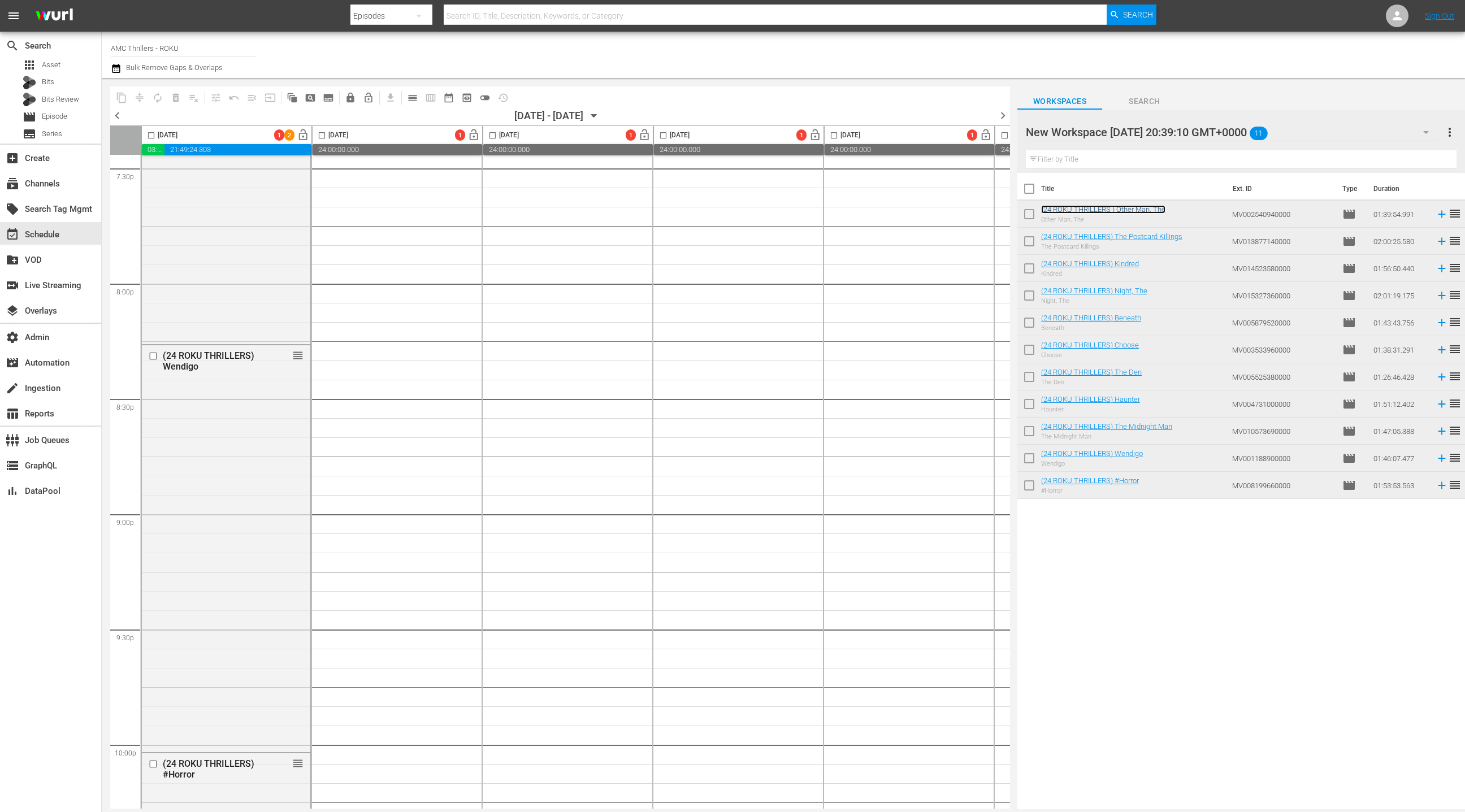
scroll to position [4629, 0]
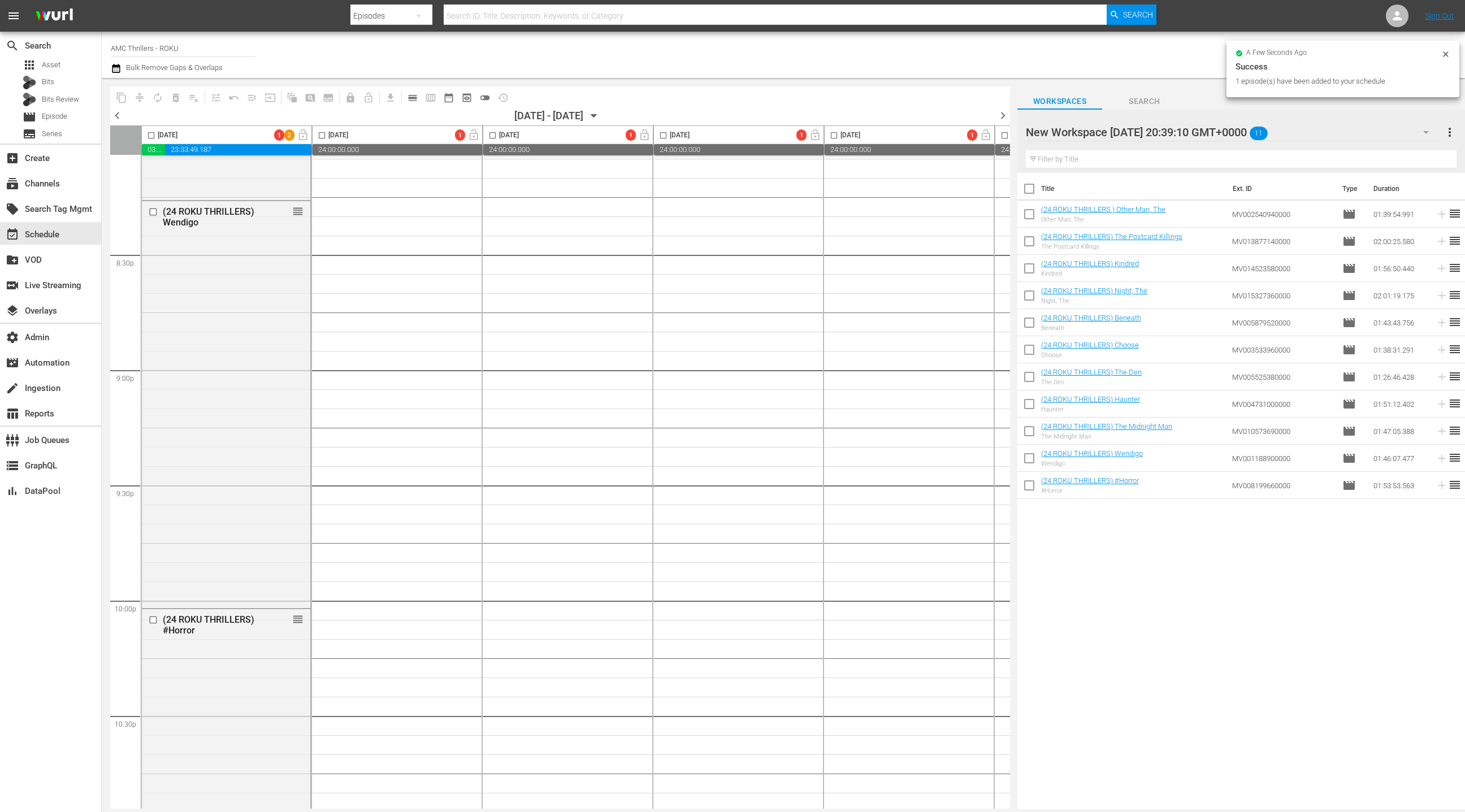
drag, startPoint x: 151, startPoint y: 132, endPoint x: 154, endPoint y: 126, distance: 6.7
click at [151, 132] on input "checkbox" at bounding box center [151, 137] width 13 height 13
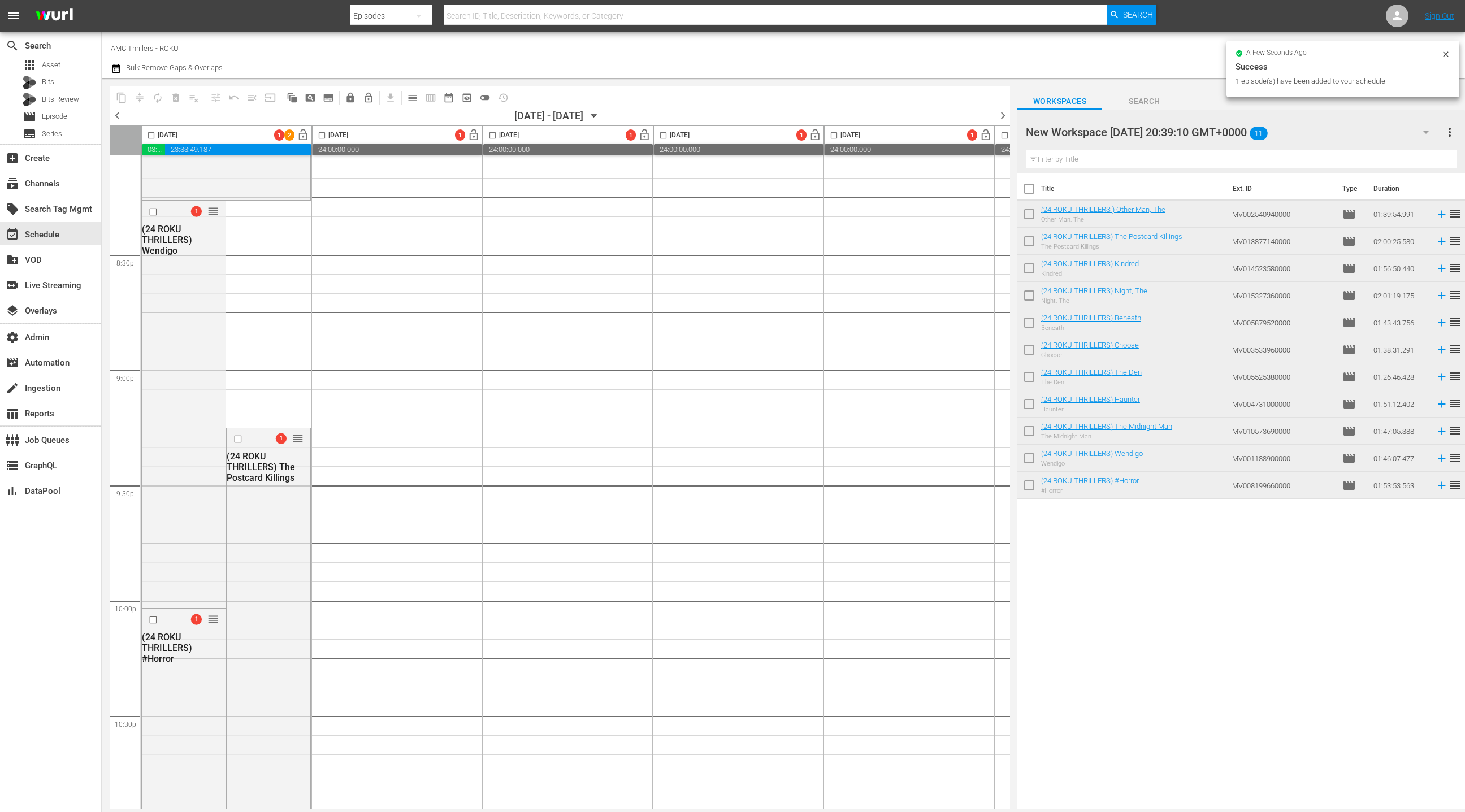
scroll to position [4617, 0]
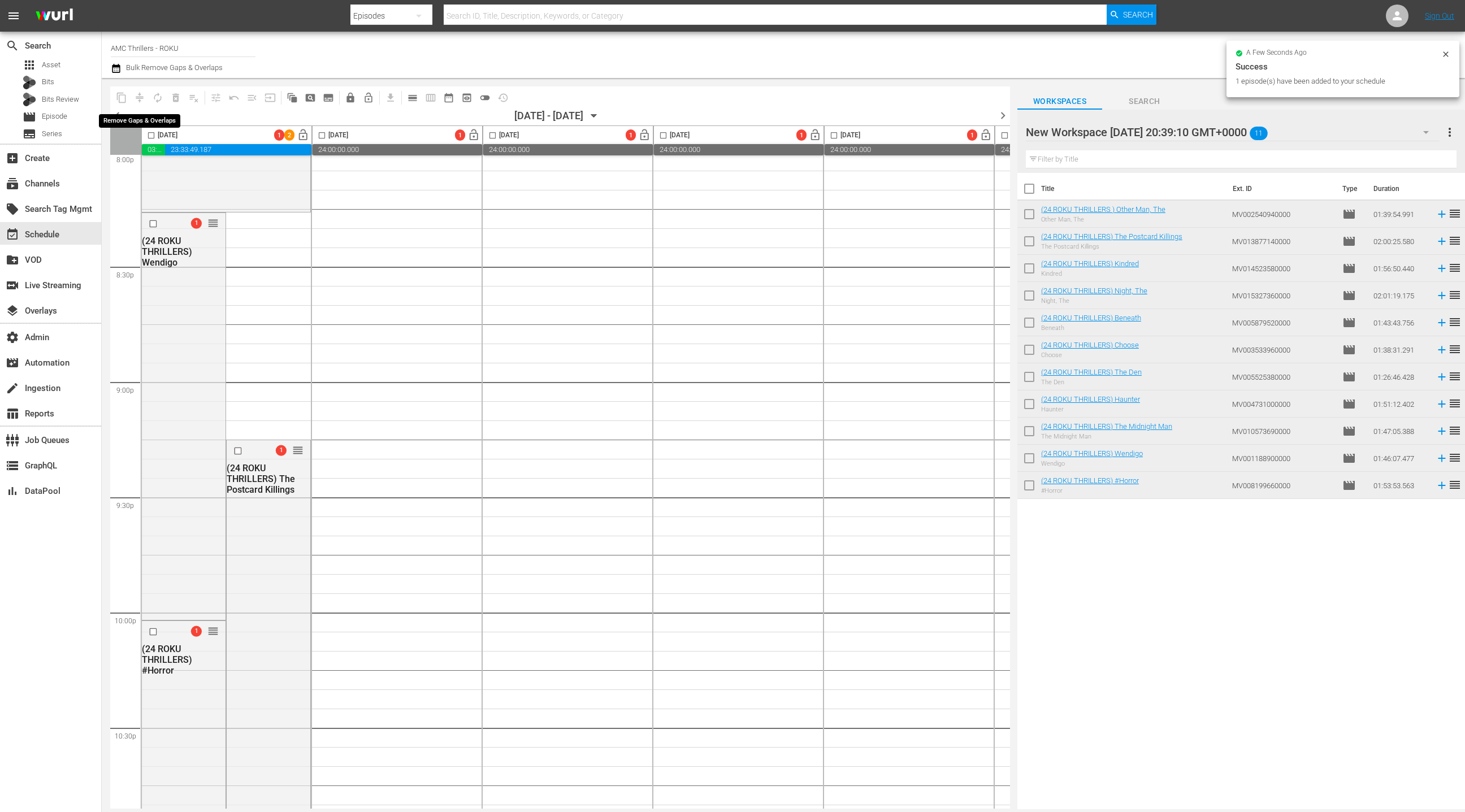
click at [141, 95] on span "compress" at bounding box center [140, 98] width 18 height 18
click at [151, 135] on input "checkbox" at bounding box center [151, 137] width 13 height 13
click at [141, 98] on span "compress" at bounding box center [139, 98] width 11 height 11
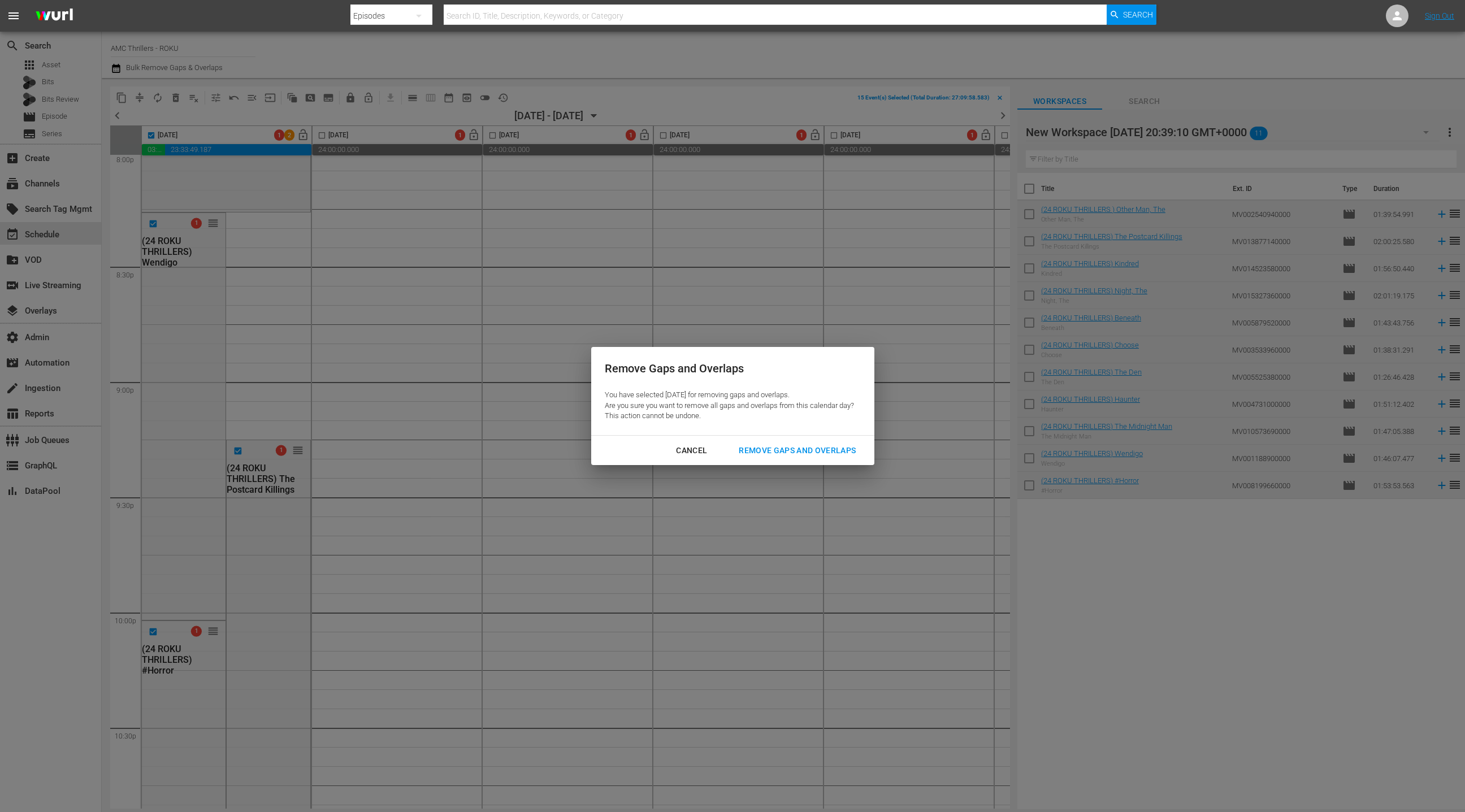
click at [806, 446] on div "Remove Gaps and Overlaps" at bounding box center [797, 451] width 135 height 14
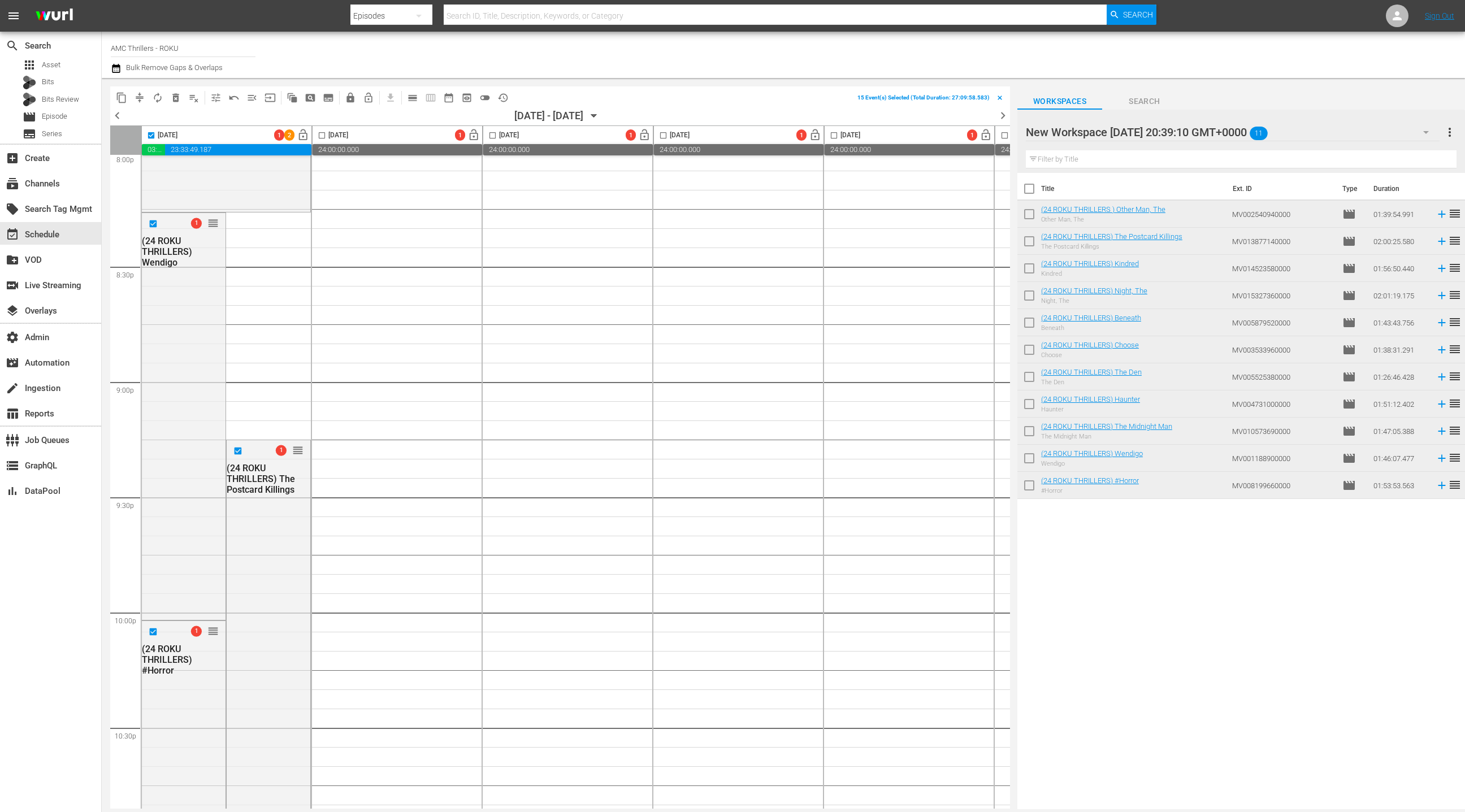
checkbox input "false"
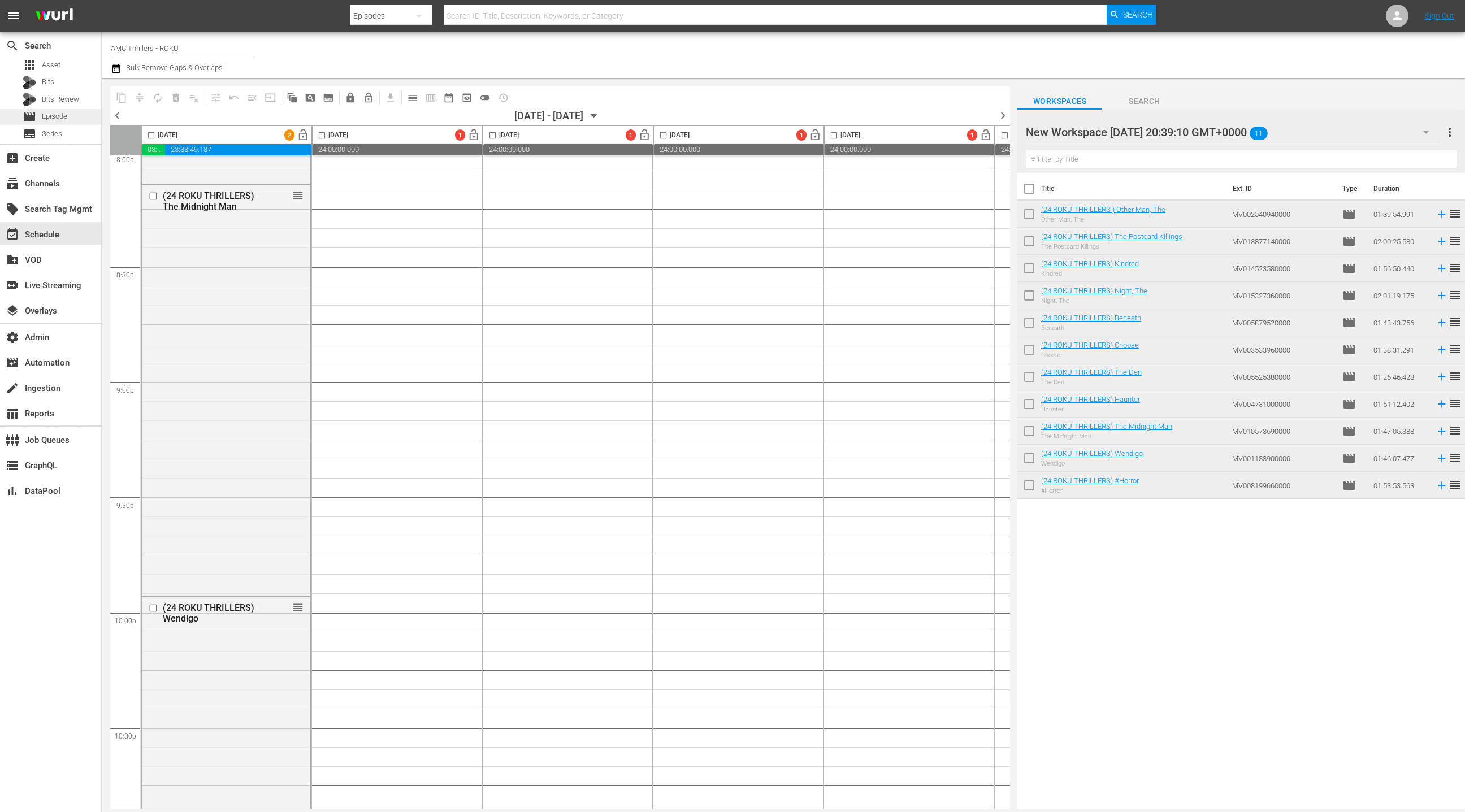
click at [65, 119] on span "Episode" at bounding box center [54, 116] width 26 height 11
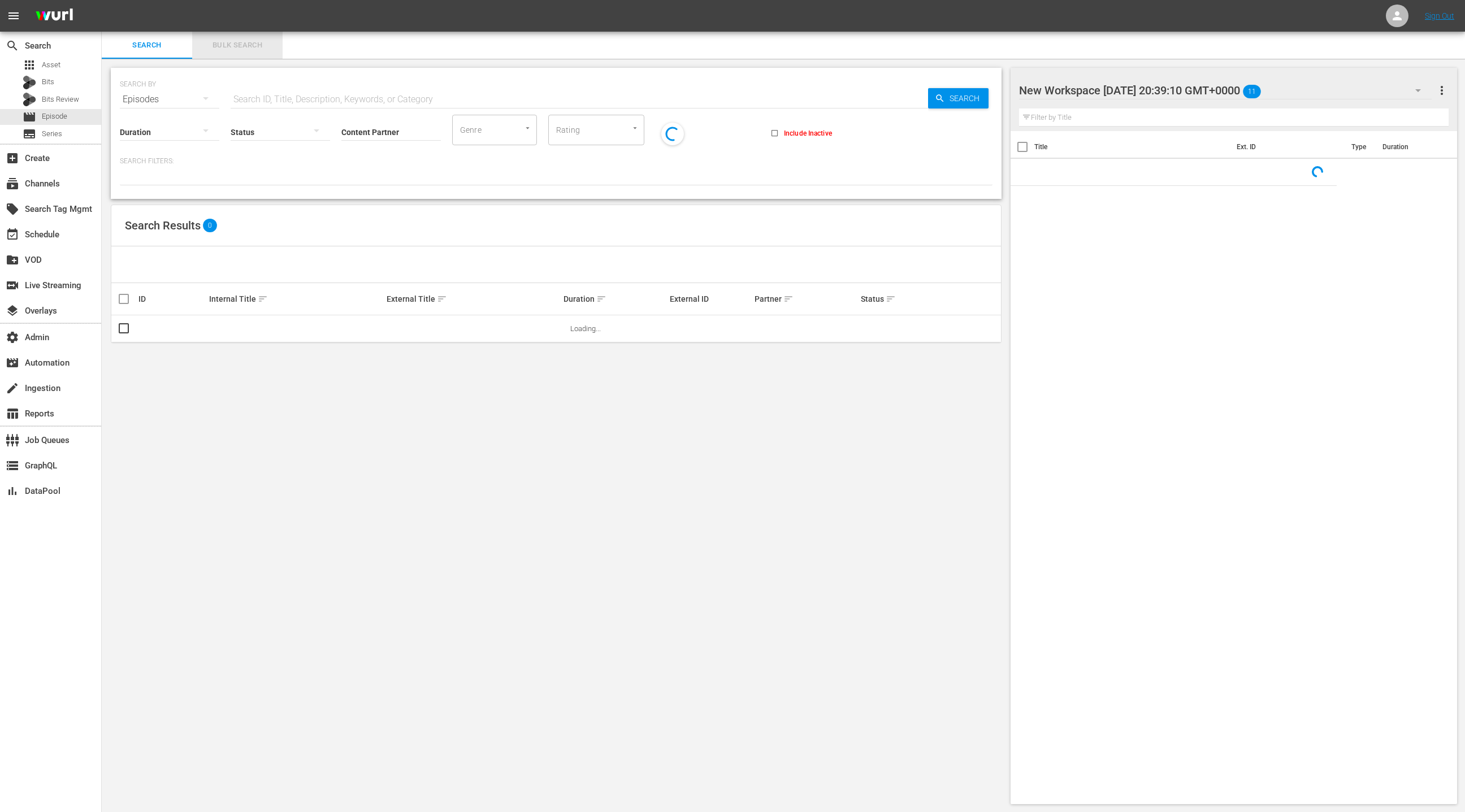
click at [221, 44] on span "Bulk Search" at bounding box center [237, 45] width 77 height 13
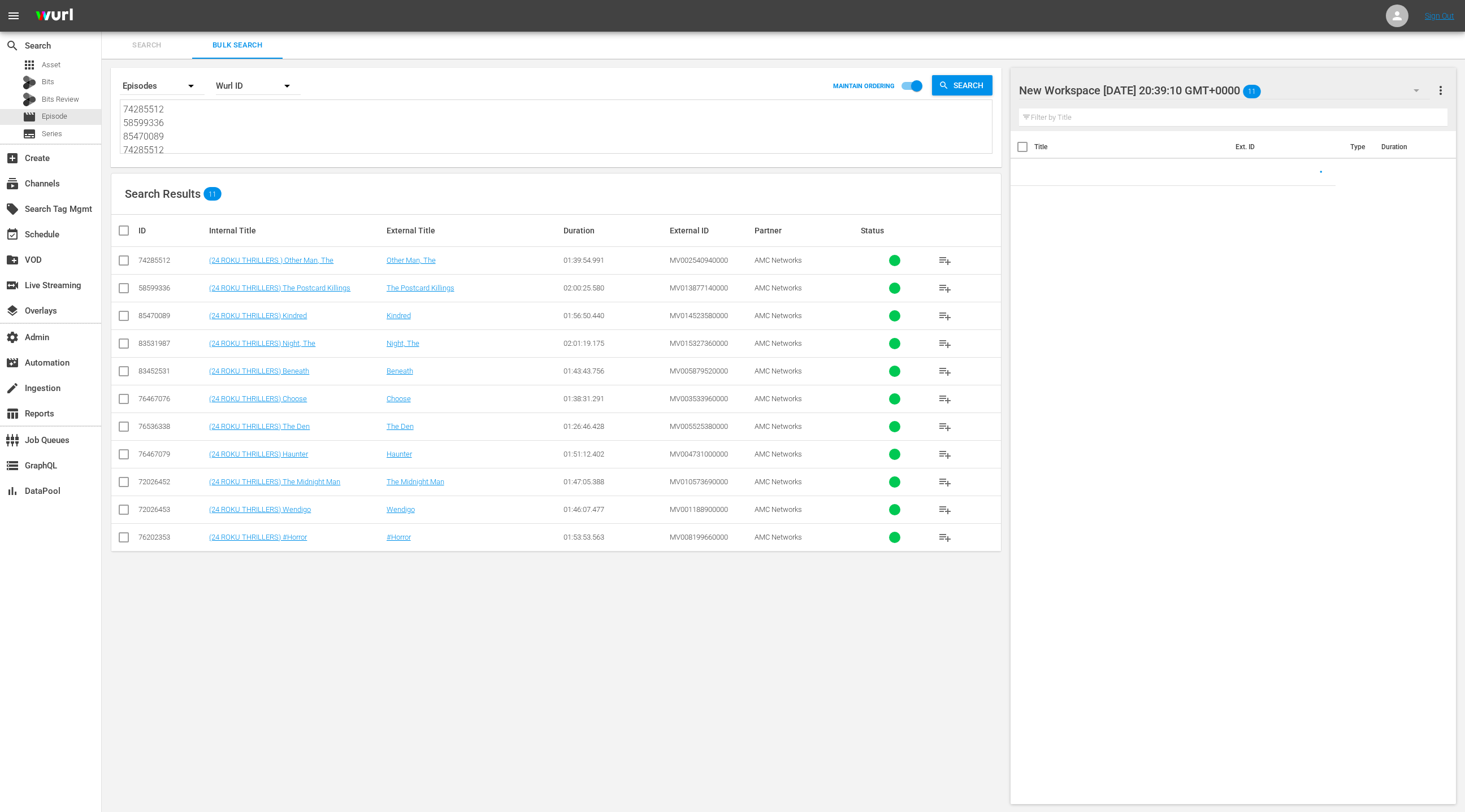
click at [228, 130] on textarea "74285512 58599336 85470089 74285512 83531987 83452531 76467076 76536338 7646707…" at bounding box center [557, 129] width 869 height 51
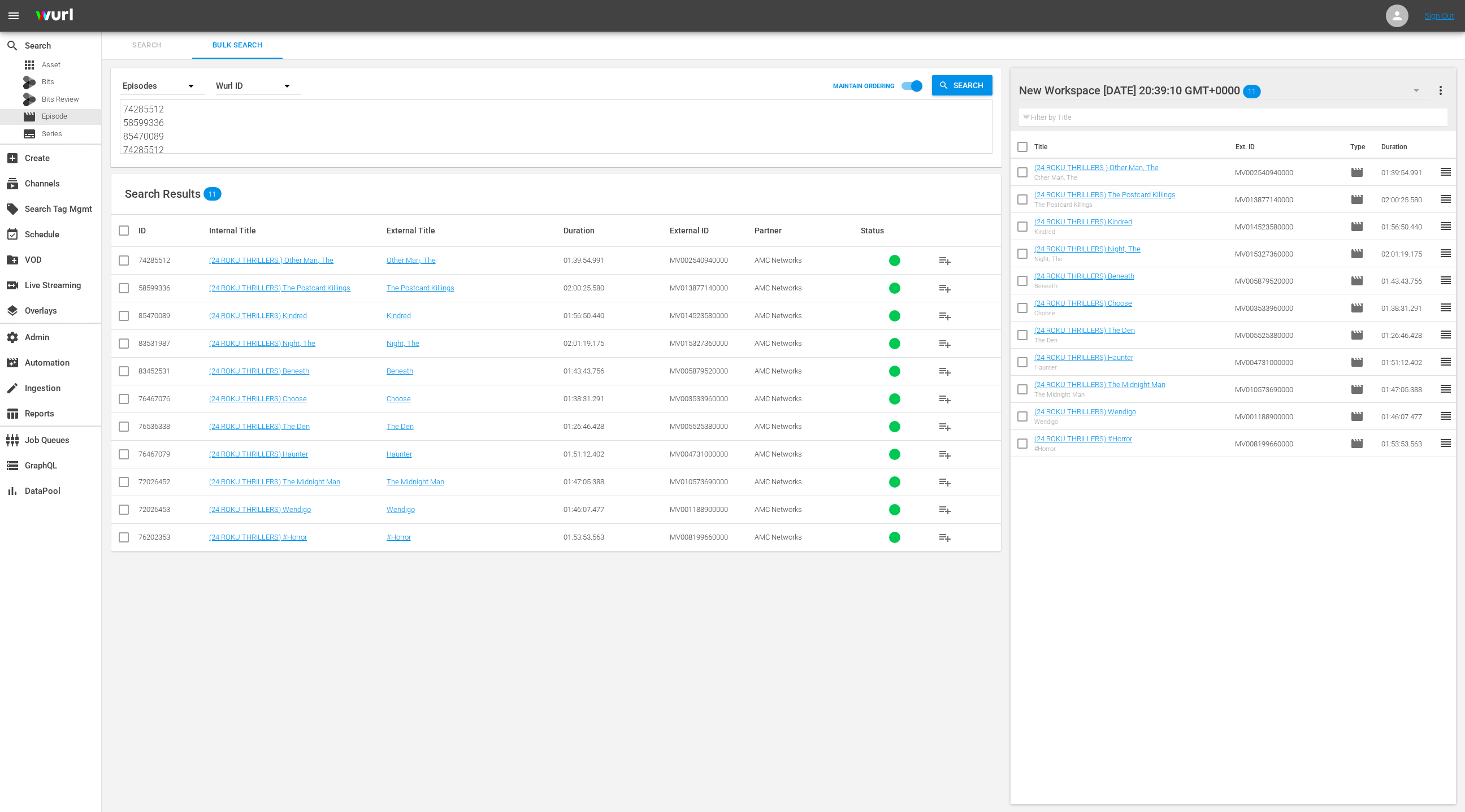
paste textarea "64341001 66616530 71922036 76536338 74285512 85470089 85470088 66616531 8353198…"
type textarea "64341001 66616530 71922036 76536338 74285512 85470089 85470088 66616531 8353198…"
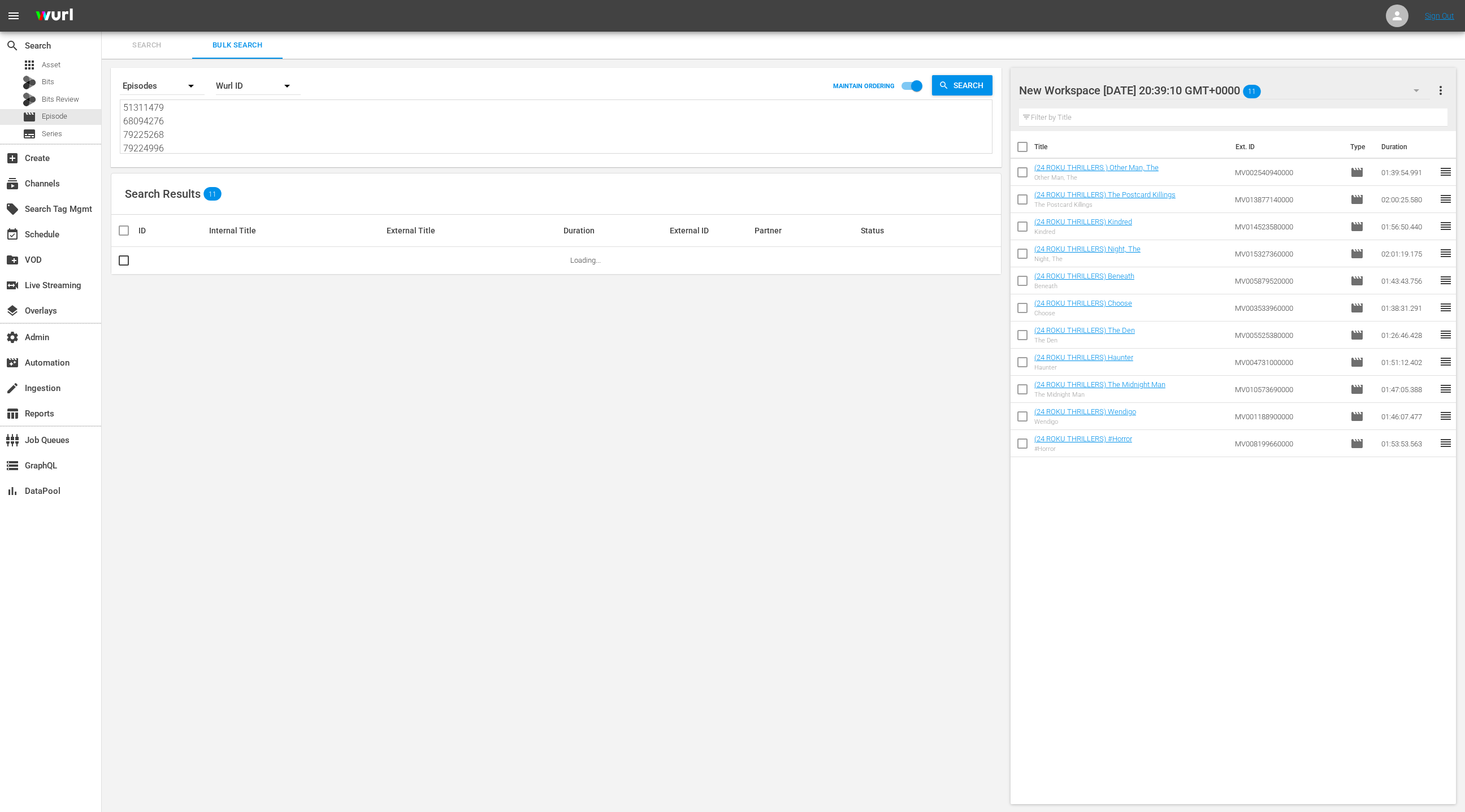
type textarea "64341001 66616530 71922036 76536338 74285512 85470089 85470088 66616531 8353198…"
click at [1439, 95] on span "more_vert" at bounding box center [1441, 91] width 14 height 14
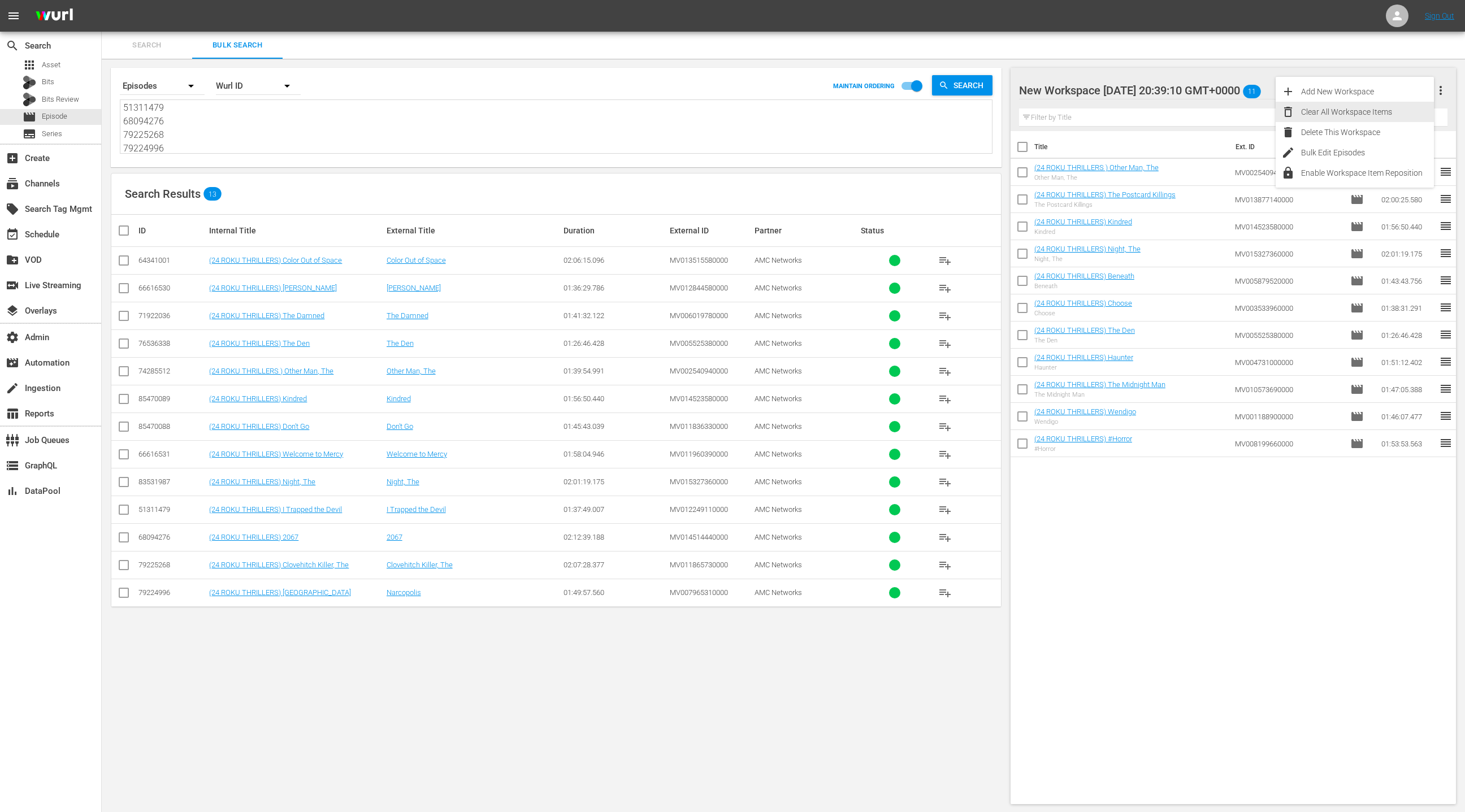
drag, startPoint x: 1384, startPoint y: 113, endPoint x: 1276, endPoint y: 184, distance: 129.2
click at [1383, 114] on div "Clear All Workspace Items" at bounding box center [1367, 112] width 133 height 20
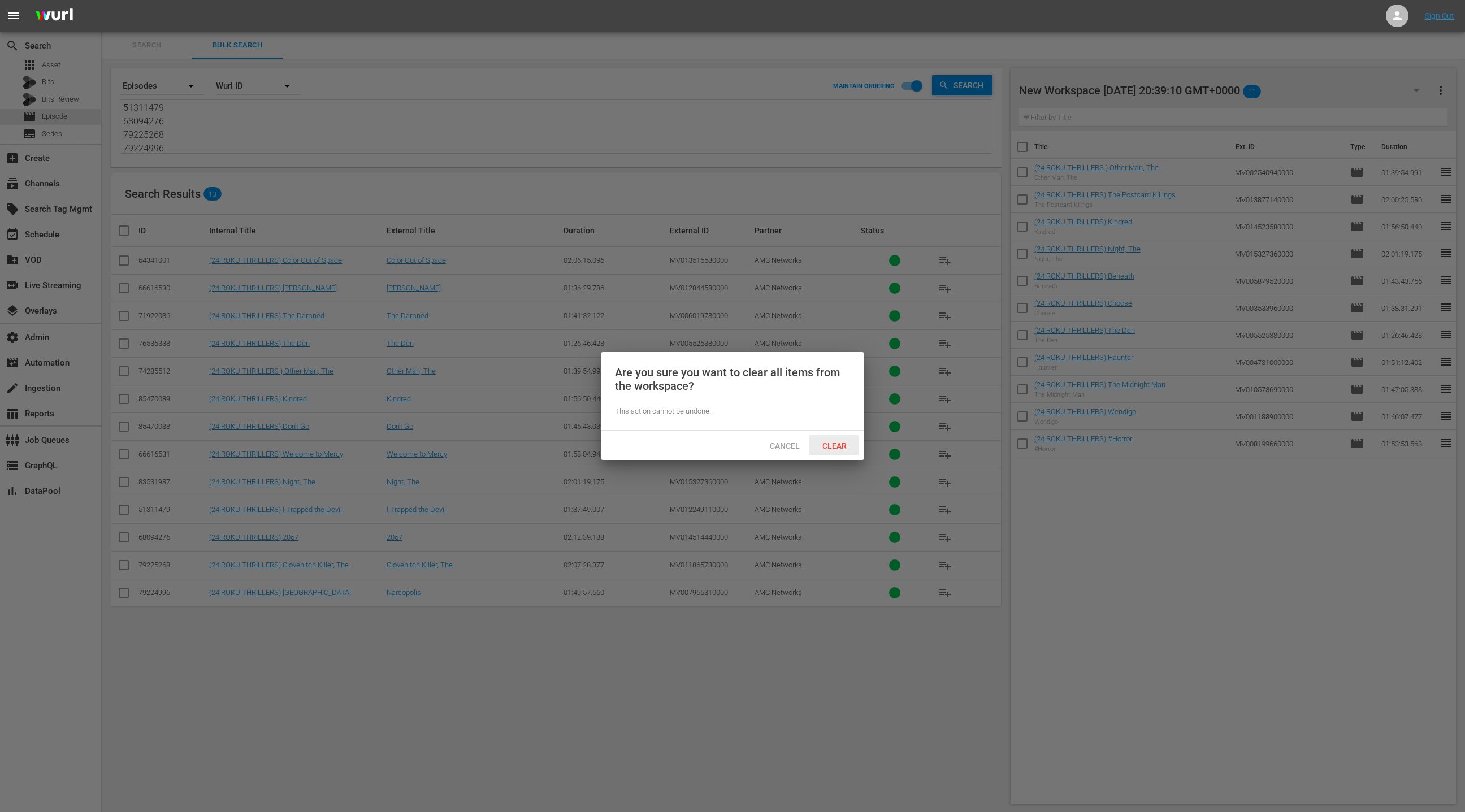
drag, startPoint x: 831, startPoint y: 449, endPoint x: 874, endPoint y: 437, distance: 44.6
click at [831, 449] on span "Clear" at bounding box center [834, 446] width 42 height 9
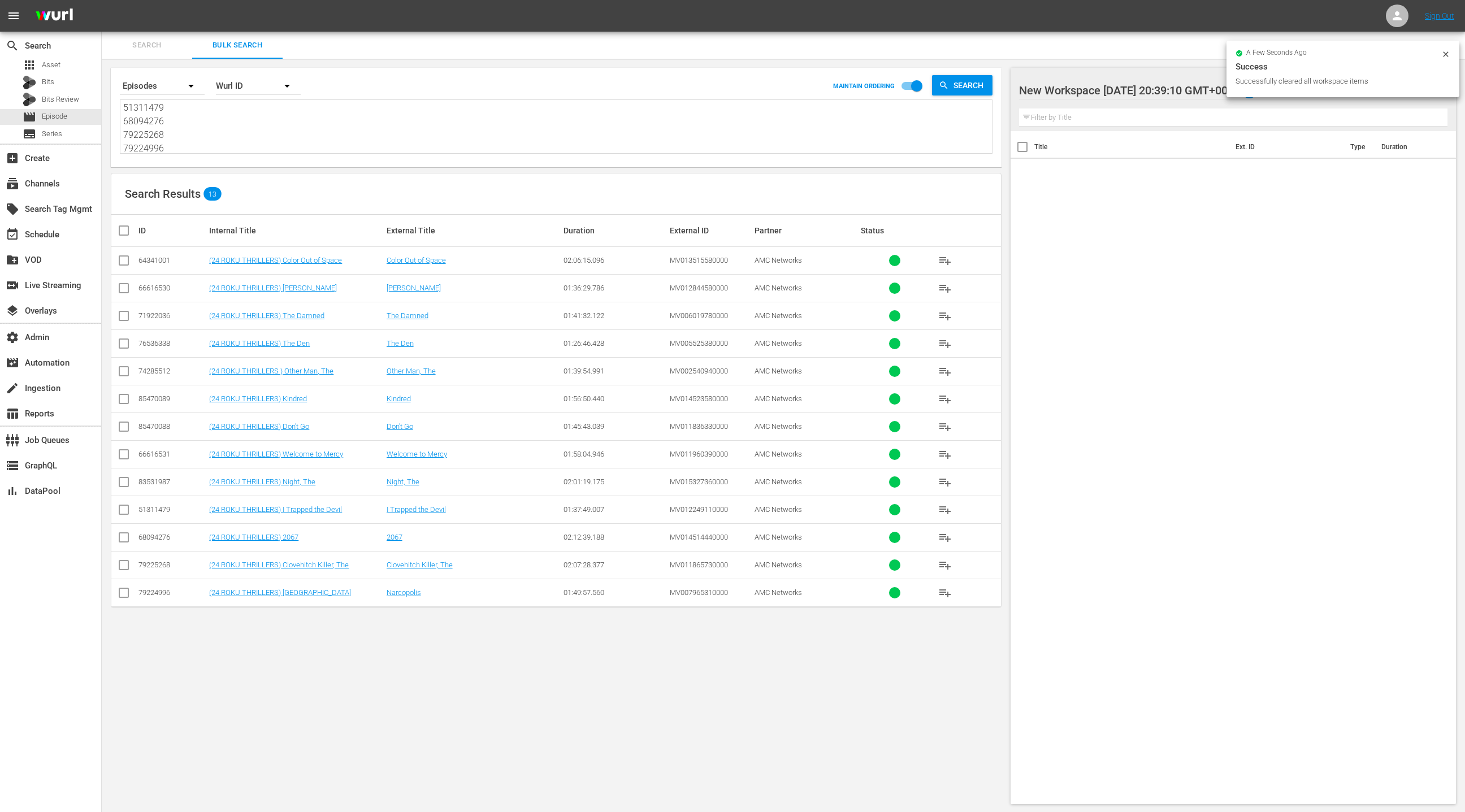
click at [133, 231] on input "checkbox" at bounding box center [129, 231] width 23 height 14
checkbox input "true"
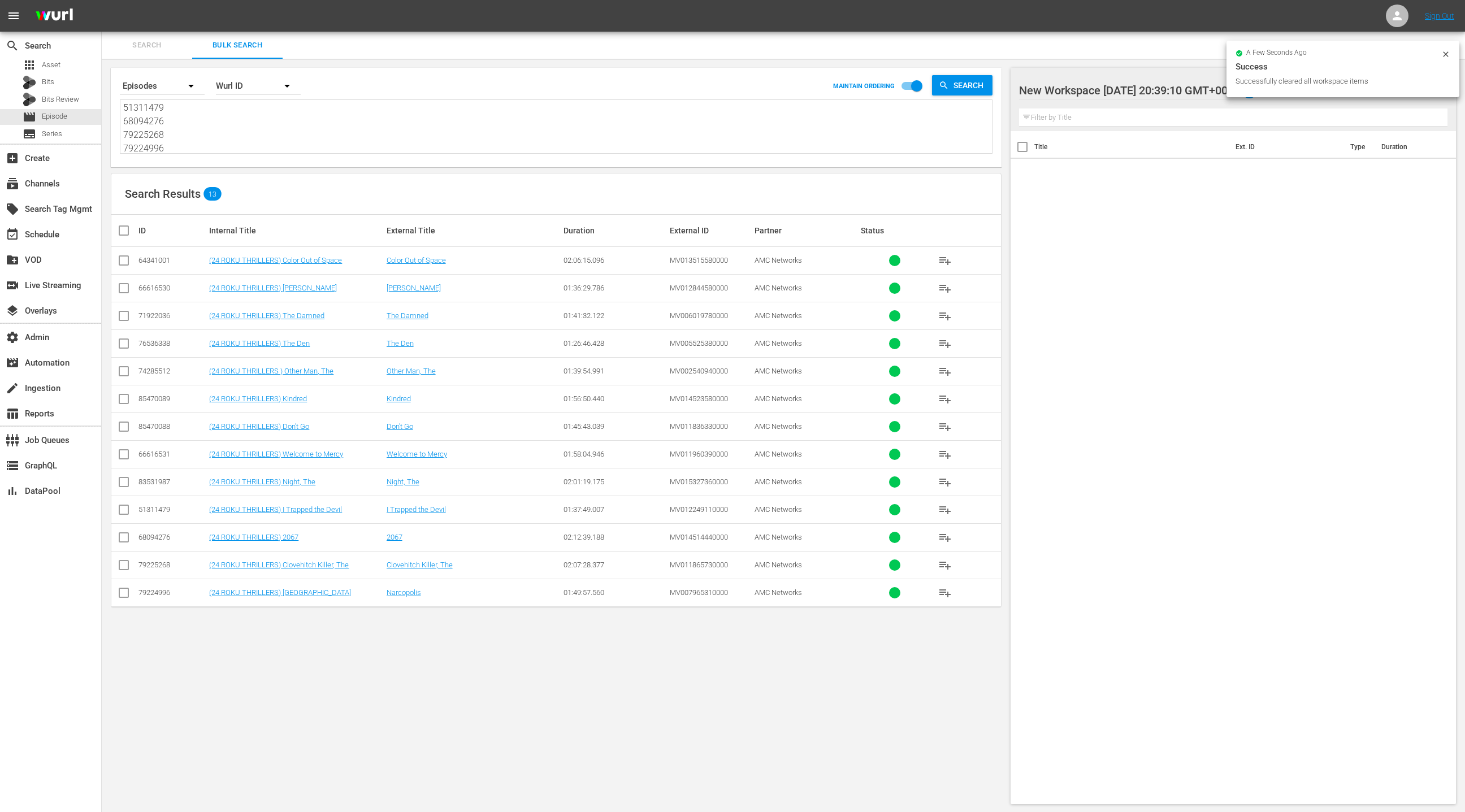
checkbox input "true"
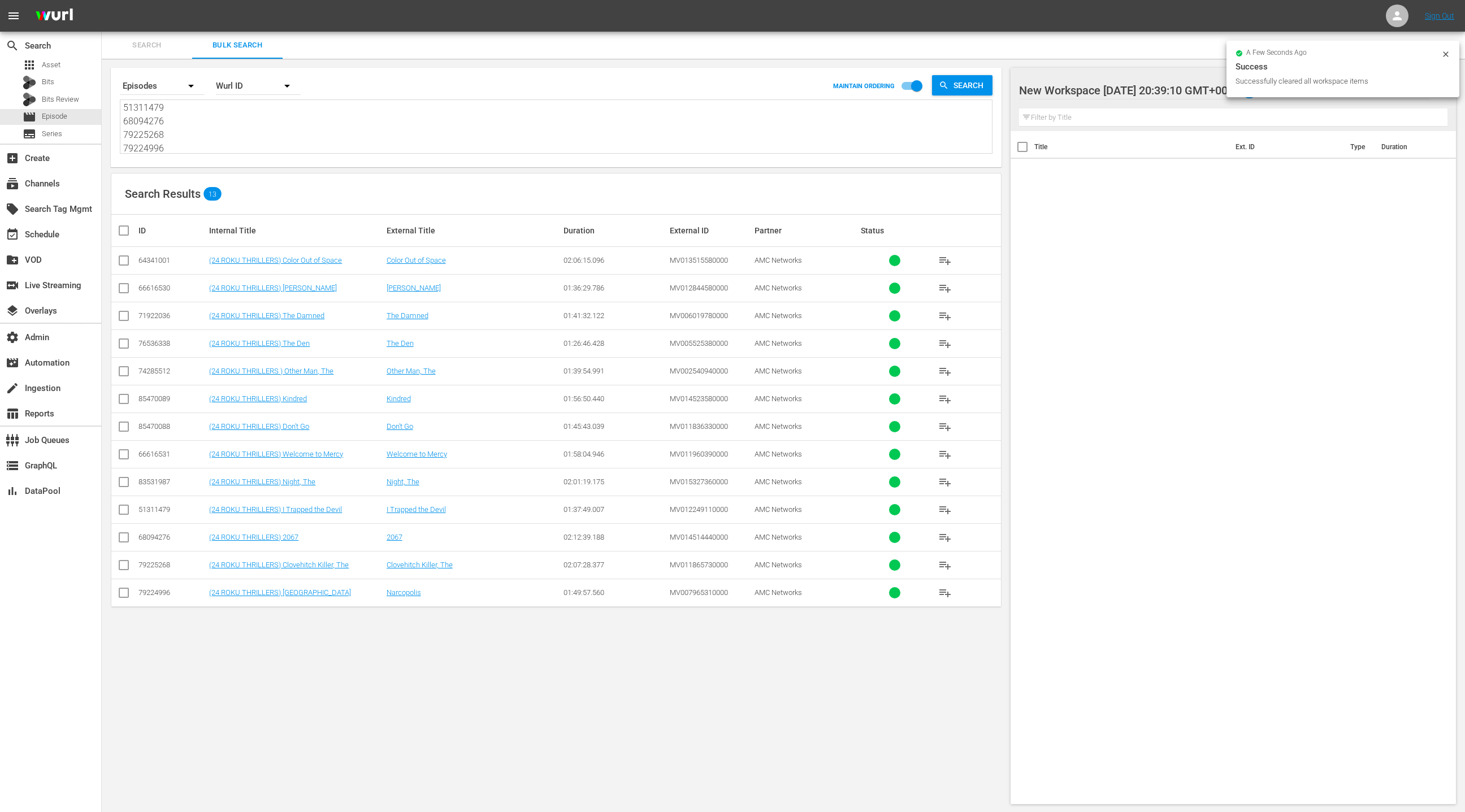
checkbox input "true"
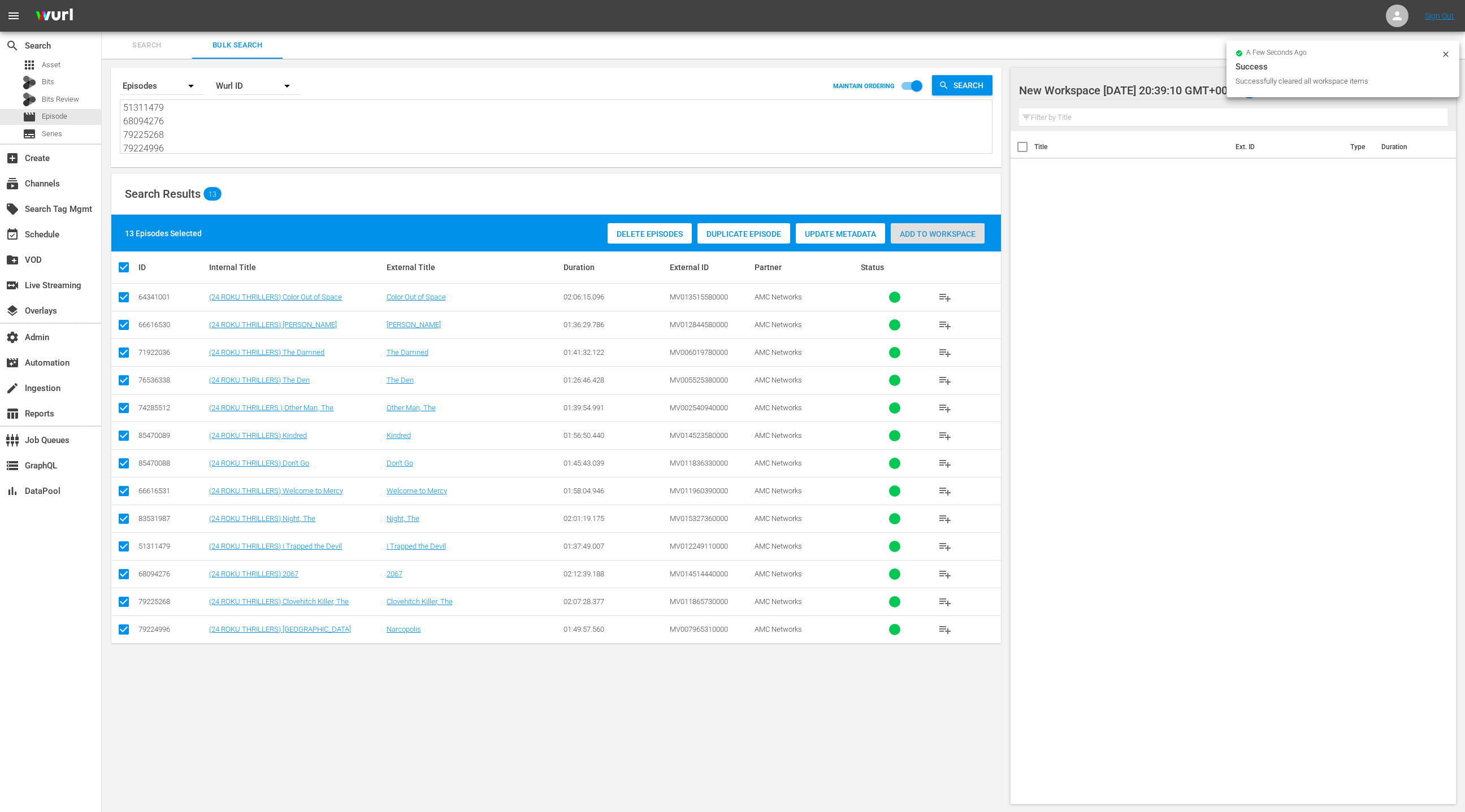
drag, startPoint x: 930, startPoint y: 236, endPoint x: 719, endPoint y: 119, distance: 241.3
click at [930, 236] on span "Add to Workspace" at bounding box center [938, 234] width 94 height 9
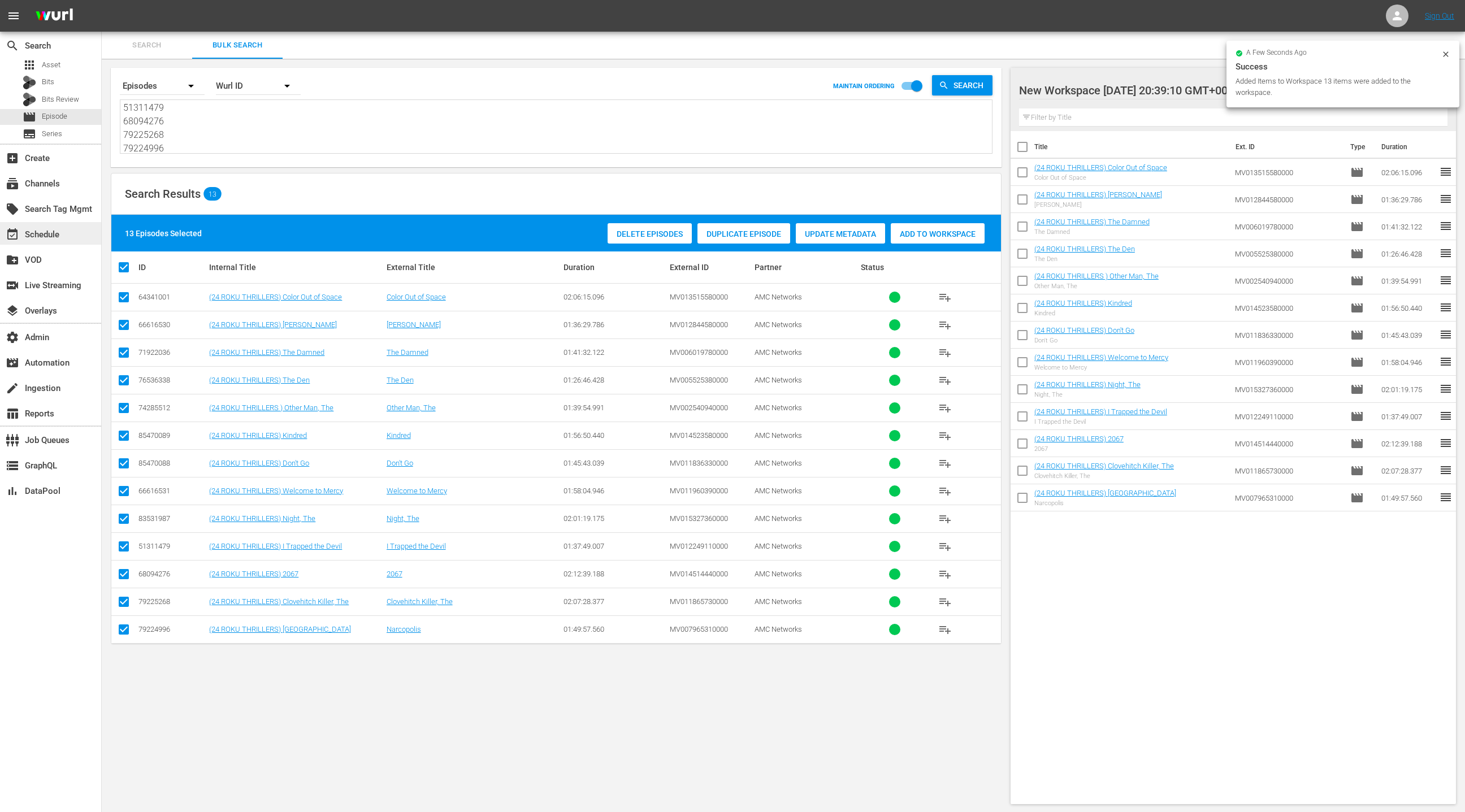
click at [58, 234] on div "event_available Schedule" at bounding box center [32, 232] width 64 height 10
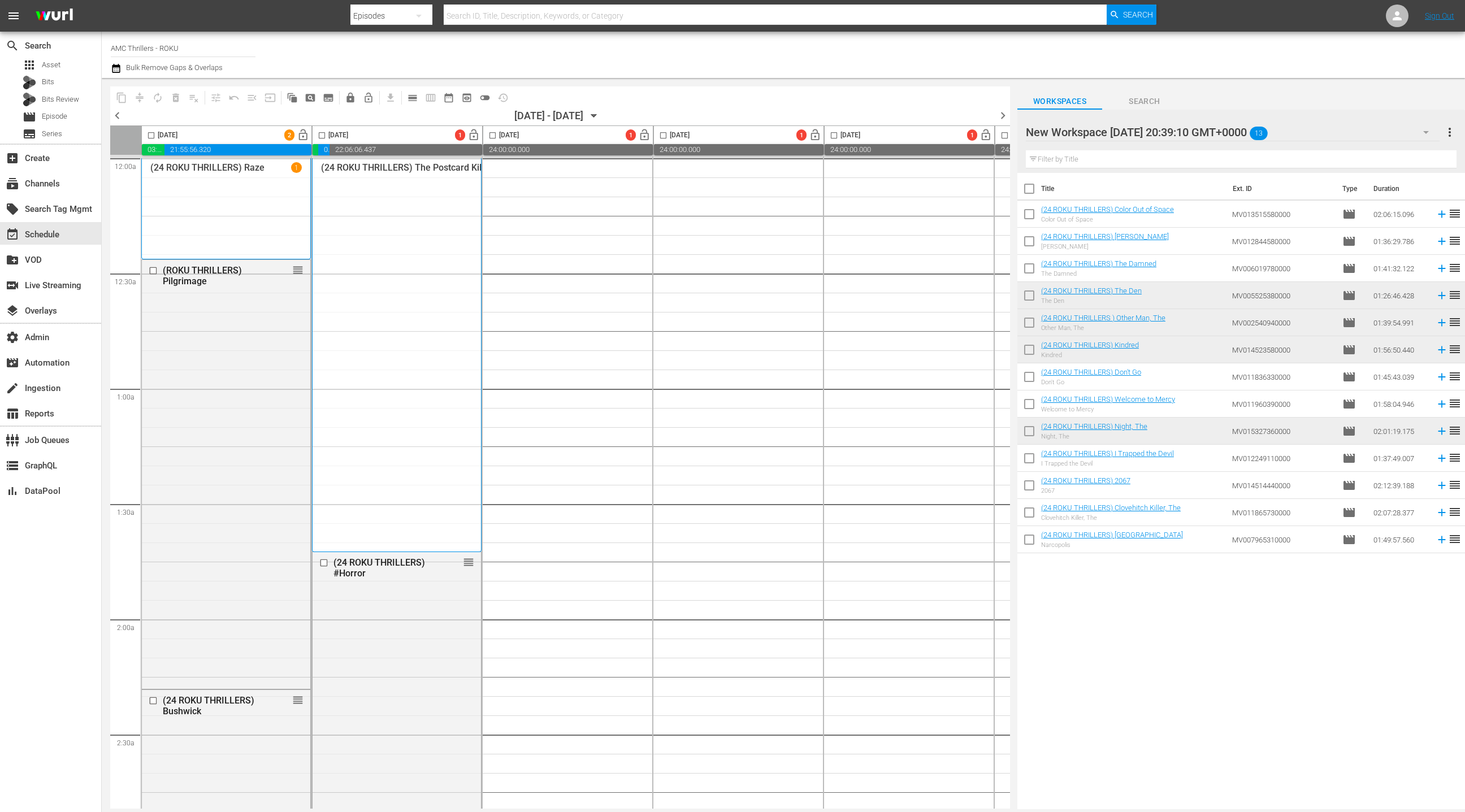
click at [1032, 191] on input "checkbox" at bounding box center [1029, 191] width 23 height 23
checkbox input "true"
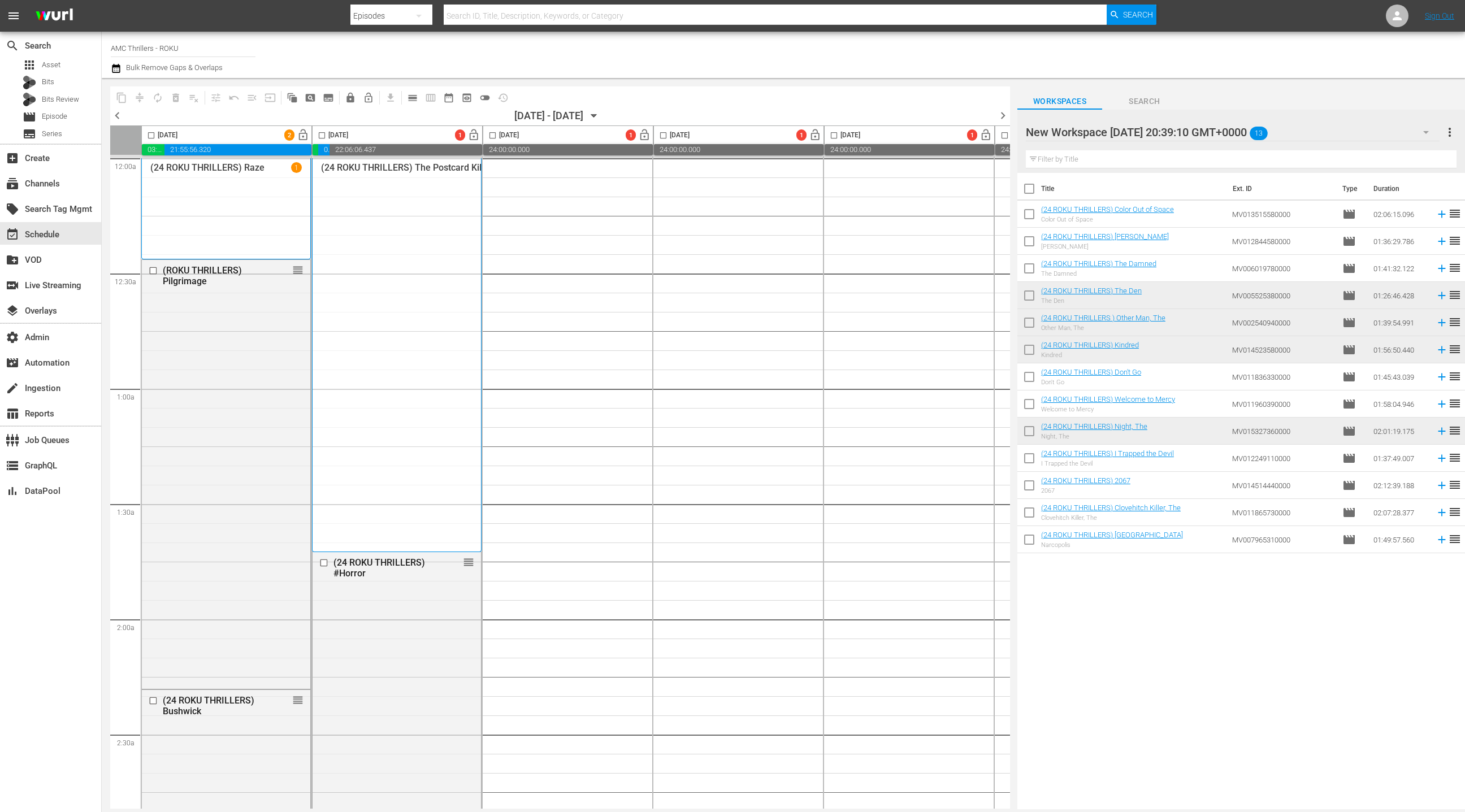
checkbox input "true"
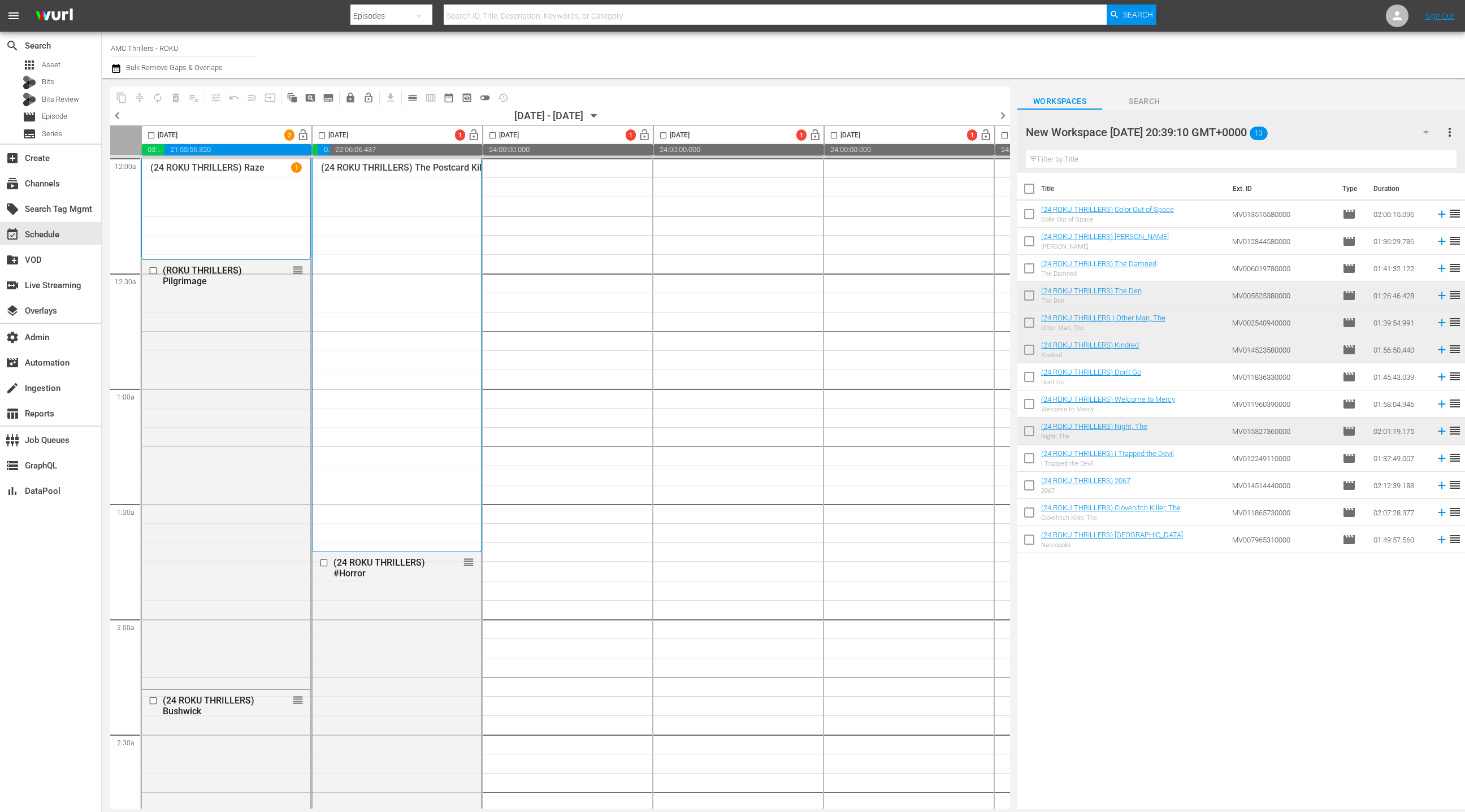
checkbox input "true"
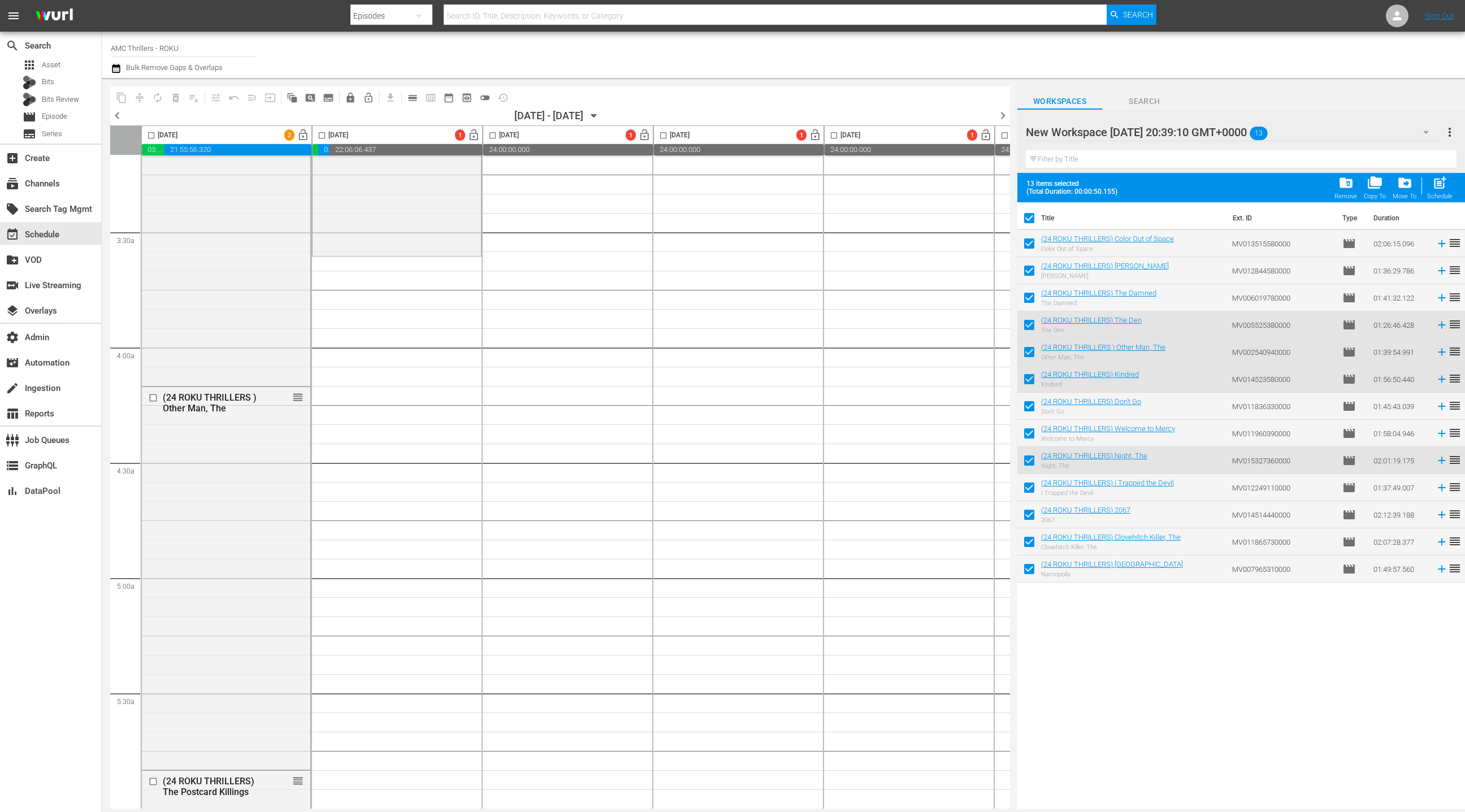
scroll to position [712, 0]
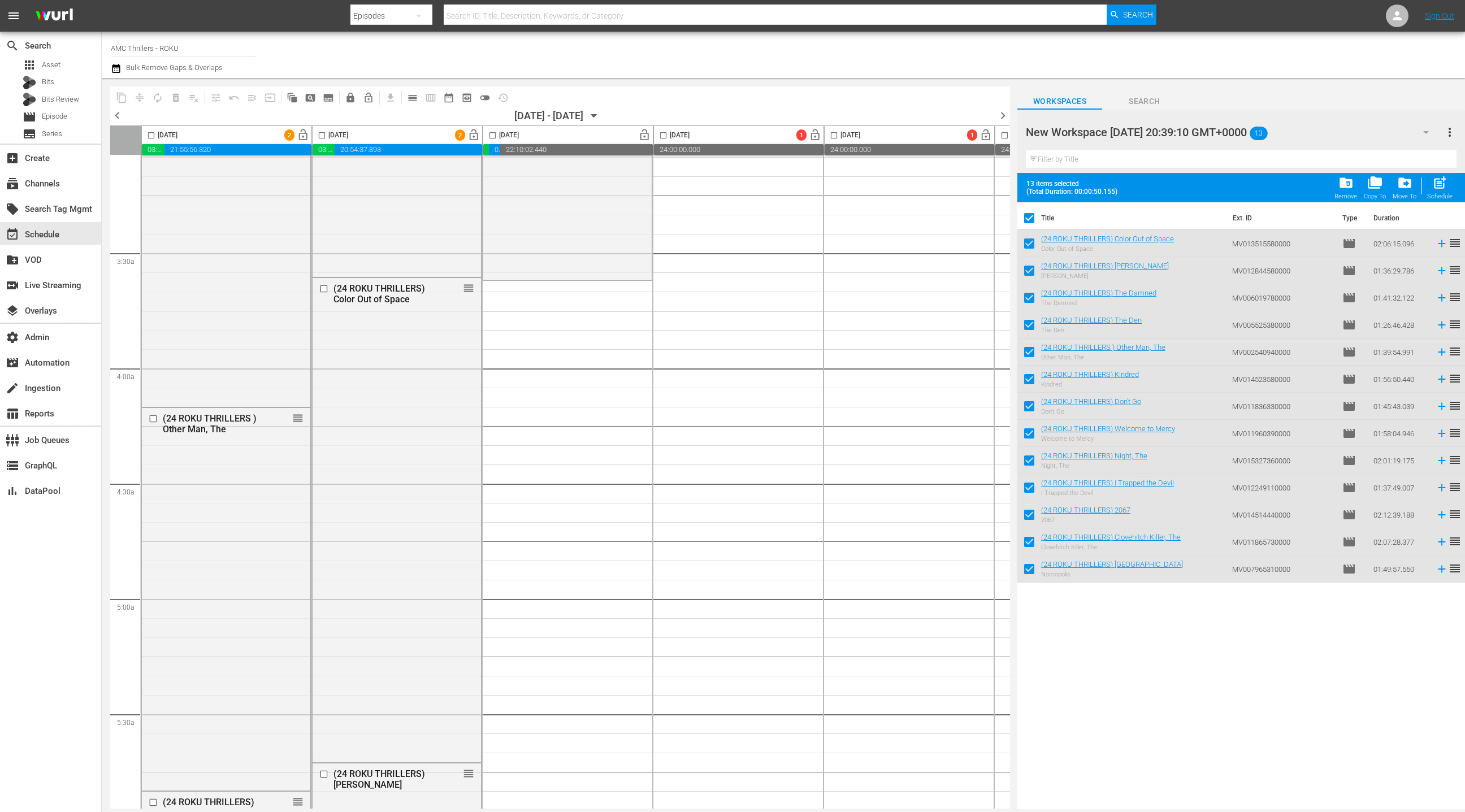
drag, startPoint x: 1059, startPoint y: 243, endPoint x: 467, endPoint y: 1, distance: 639.6
click at [33, 119] on span "movie" at bounding box center [29, 117] width 14 height 14
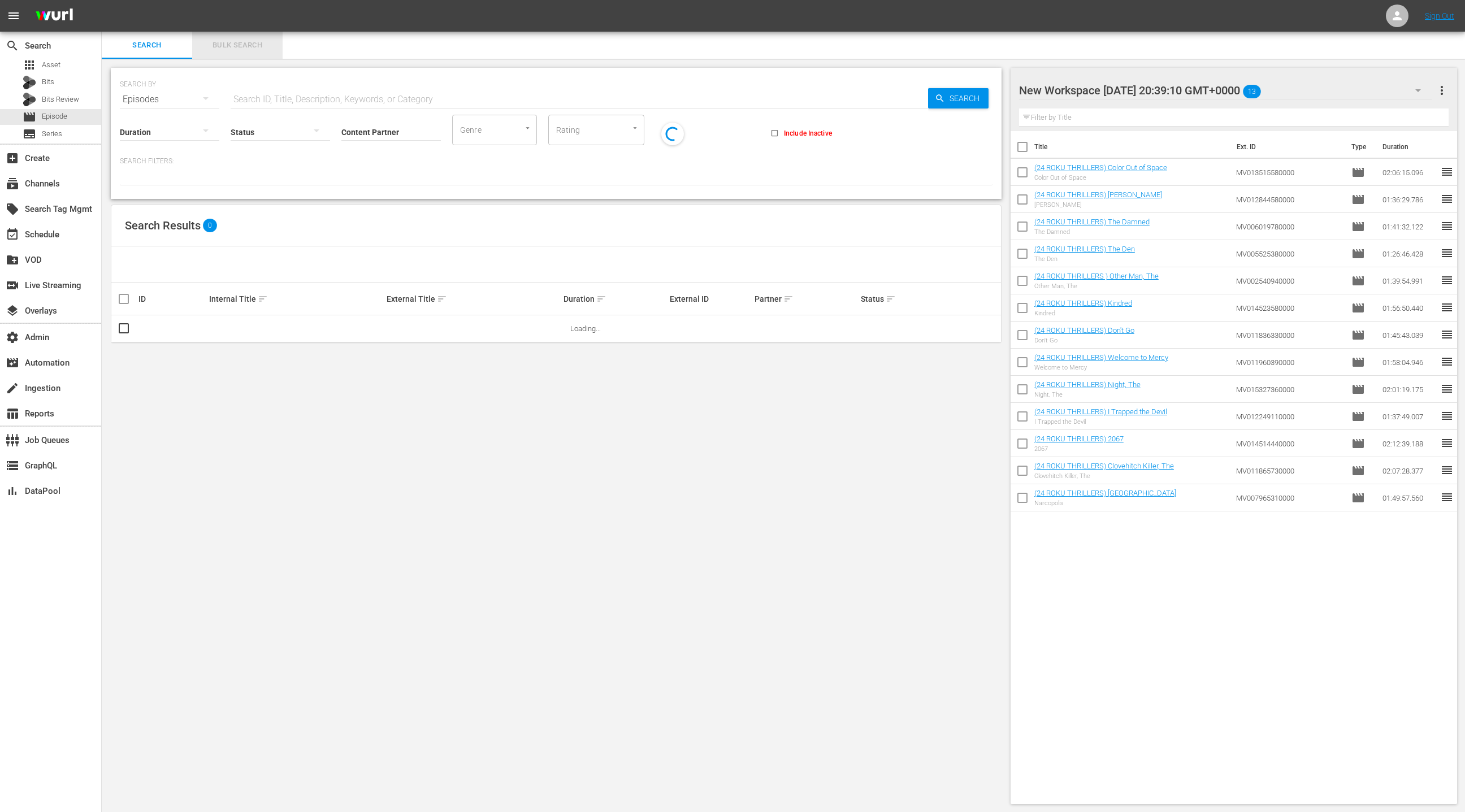
click at [228, 51] on span "Bulk Search" at bounding box center [237, 45] width 77 height 13
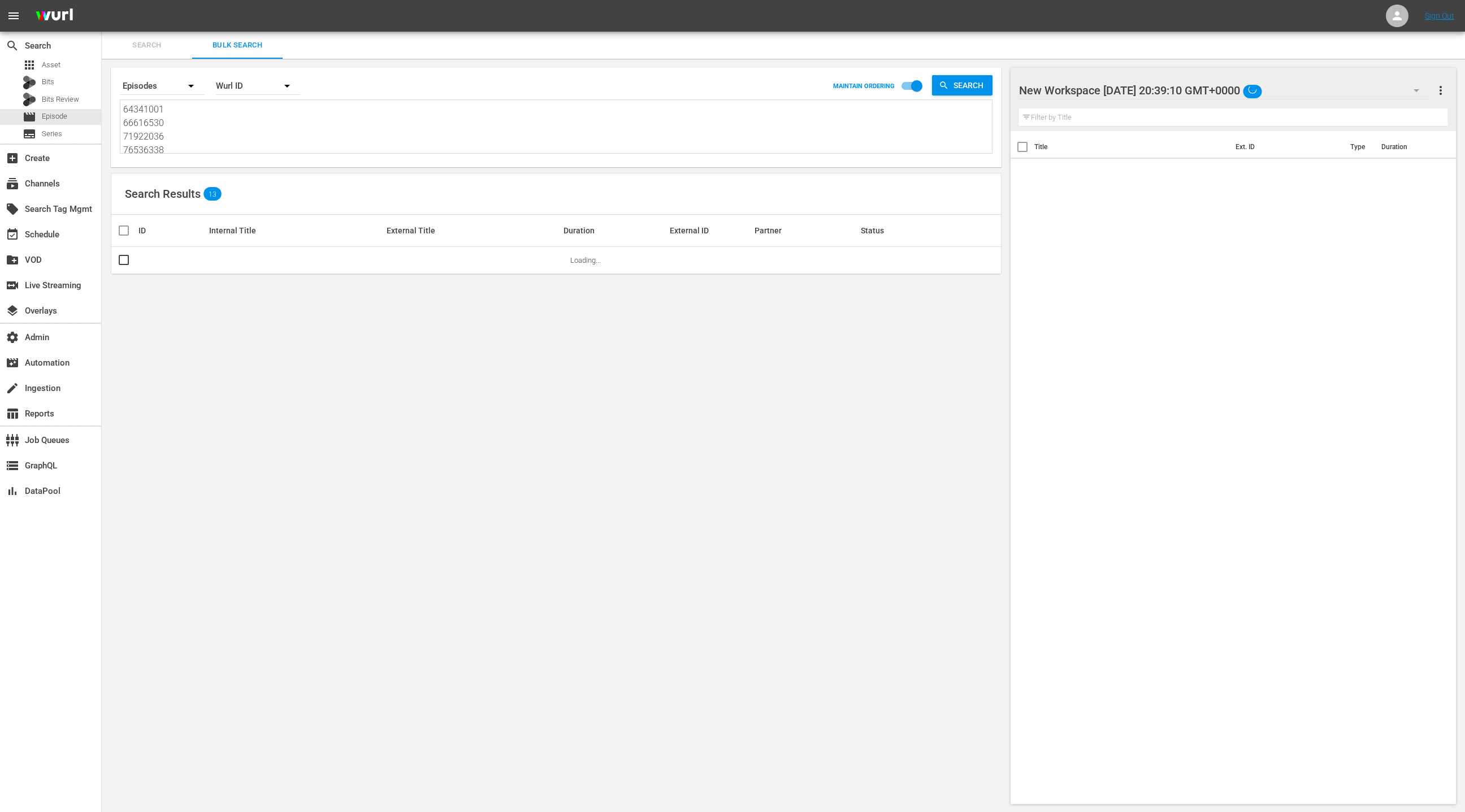
click at [237, 135] on textarea "64341001 66616530 71922036 76536338 74285512 85470089 85470088 66616531 8353198…" at bounding box center [557, 129] width 869 height 51
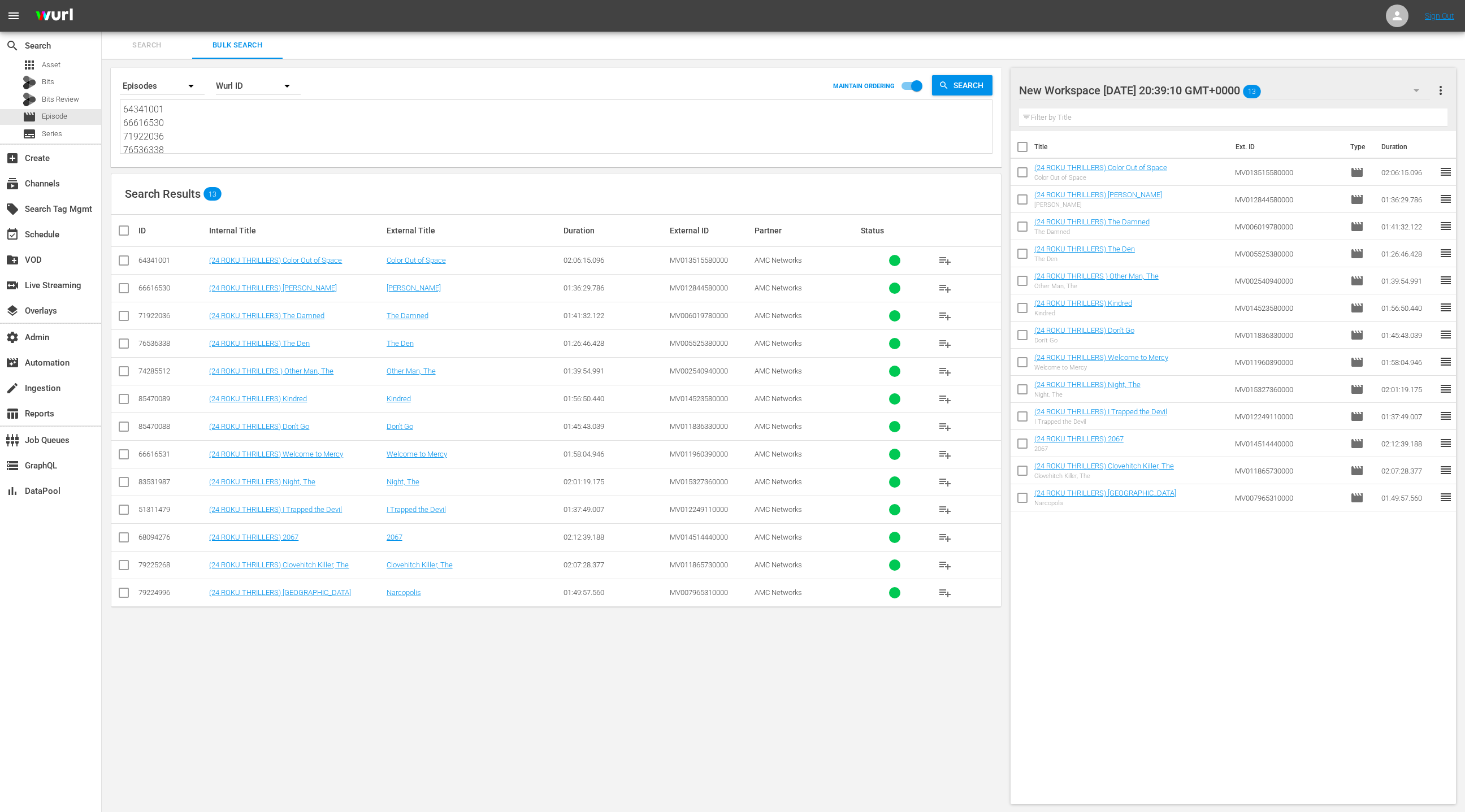
paste textarea "0306609 64341005 72026452 76467079 58599336 72026453 85470088 76536338 76467076…"
type textarea "60306609 64341005 72026452 76467079 58599336 72026453 85470088 76536338 7646707…"
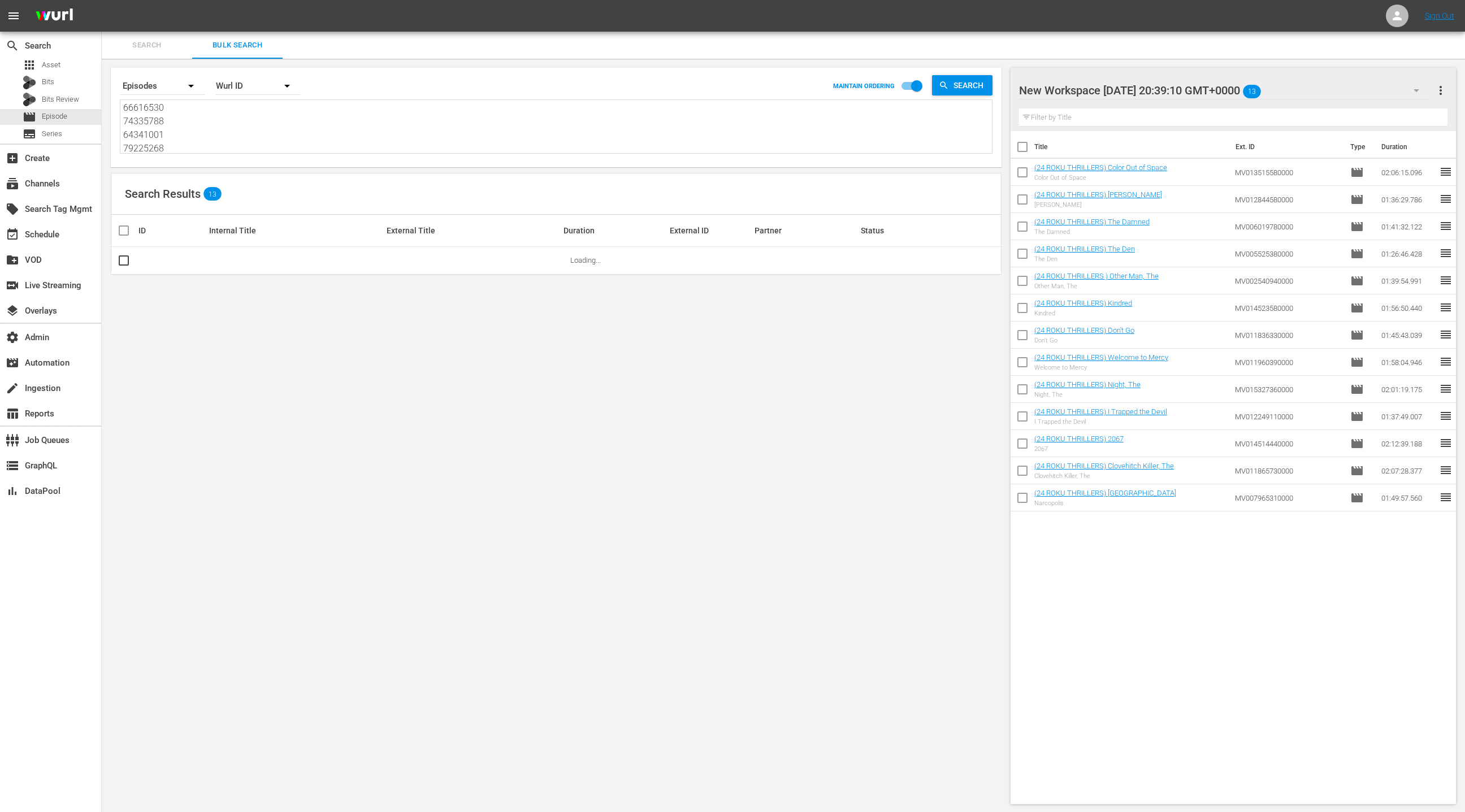
type textarea "60306609 64341005 72026452 76467079 58599336 72026453 85470088 76536338 7646707…"
click at [1446, 95] on span "more_vert" at bounding box center [1441, 91] width 14 height 14
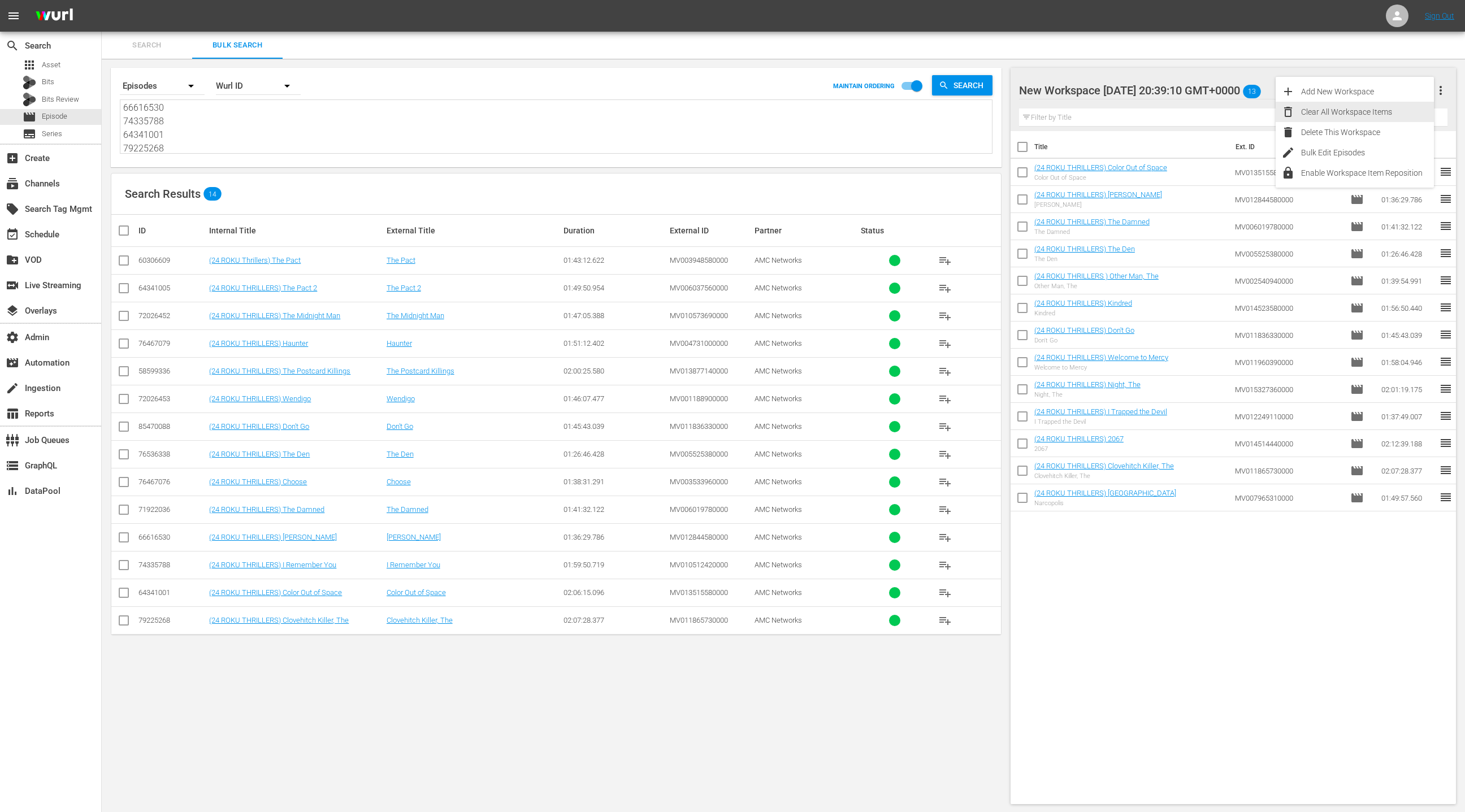
click at [1394, 113] on div "Clear All Workspace Items" at bounding box center [1367, 112] width 133 height 20
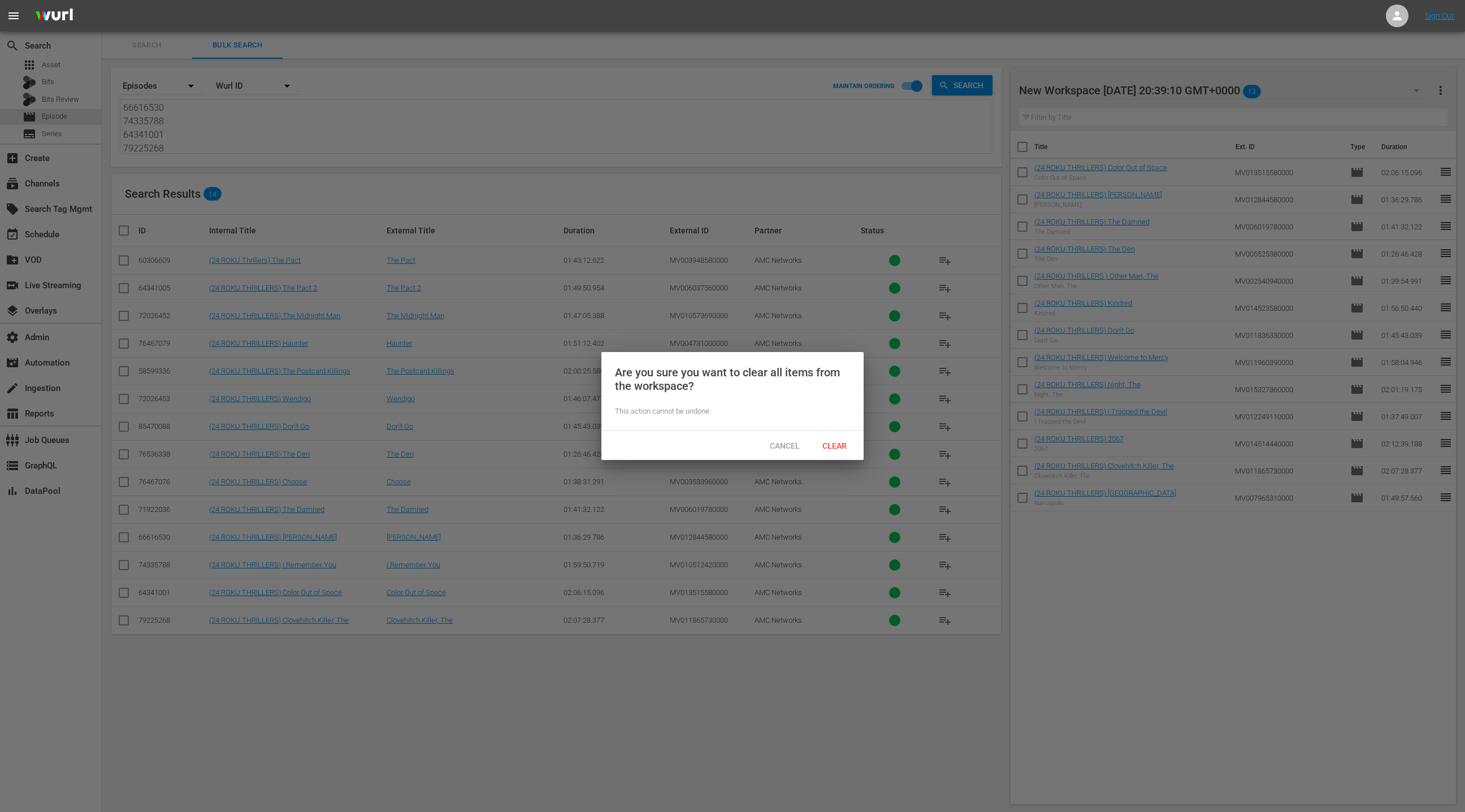
drag, startPoint x: 837, startPoint y: 456, endPoint x: 876, endPoint y: 442, distance: 41.4
click at [837, 456] on div "Cancel Clear" at bounding box center [732, 445] width 262 height 29
drag, startPoint x: 829, startPoint y: 448, endPoint x: 741, endPoint y: 404, distance: 98.4
click at [829, 448] on span "Clear" at bounding box center [834, 446] width 42 height 9
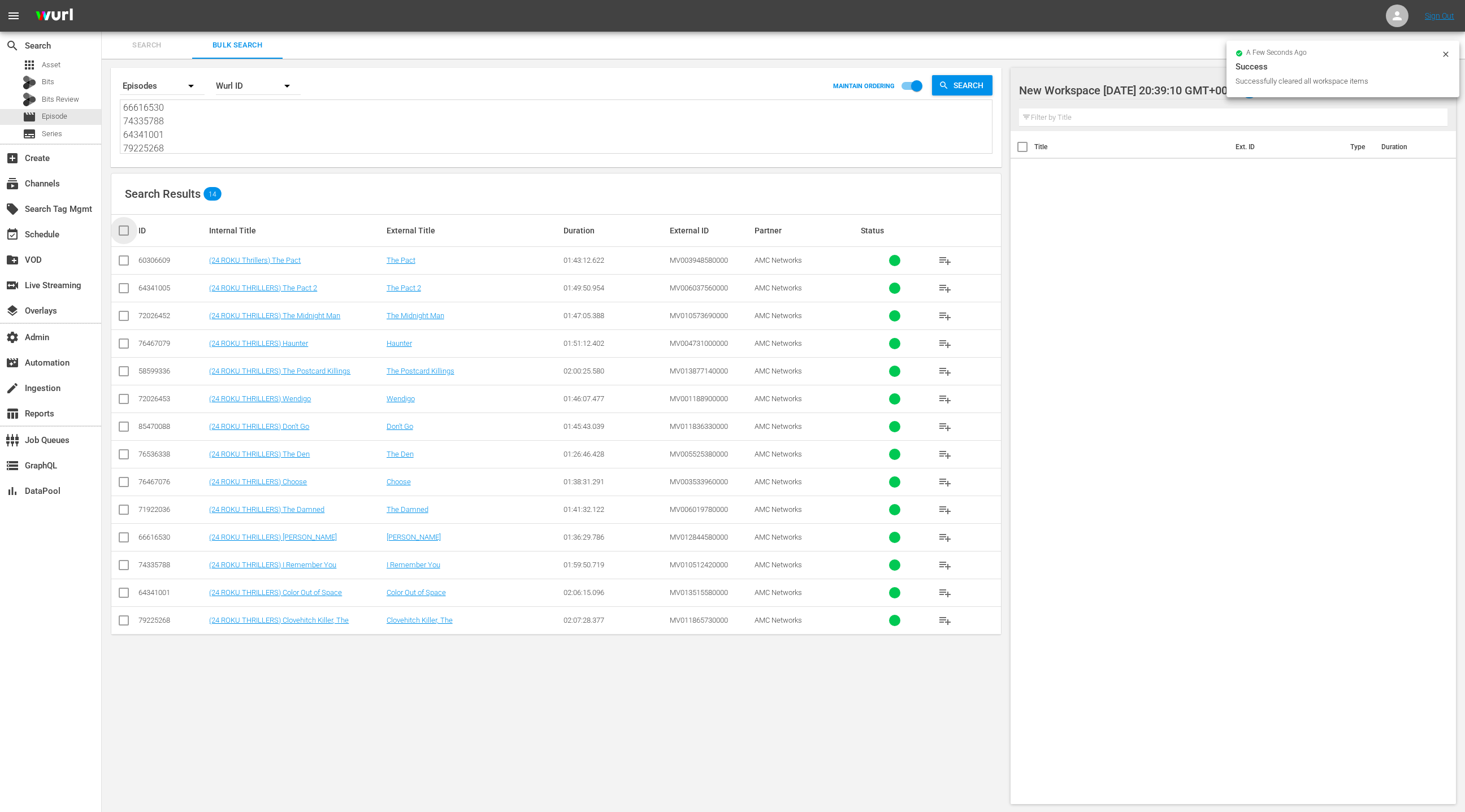
click at [124, 225] on input "checkbox" at bounding box center [129, 231] width 23 height 14
checkbox input "true"
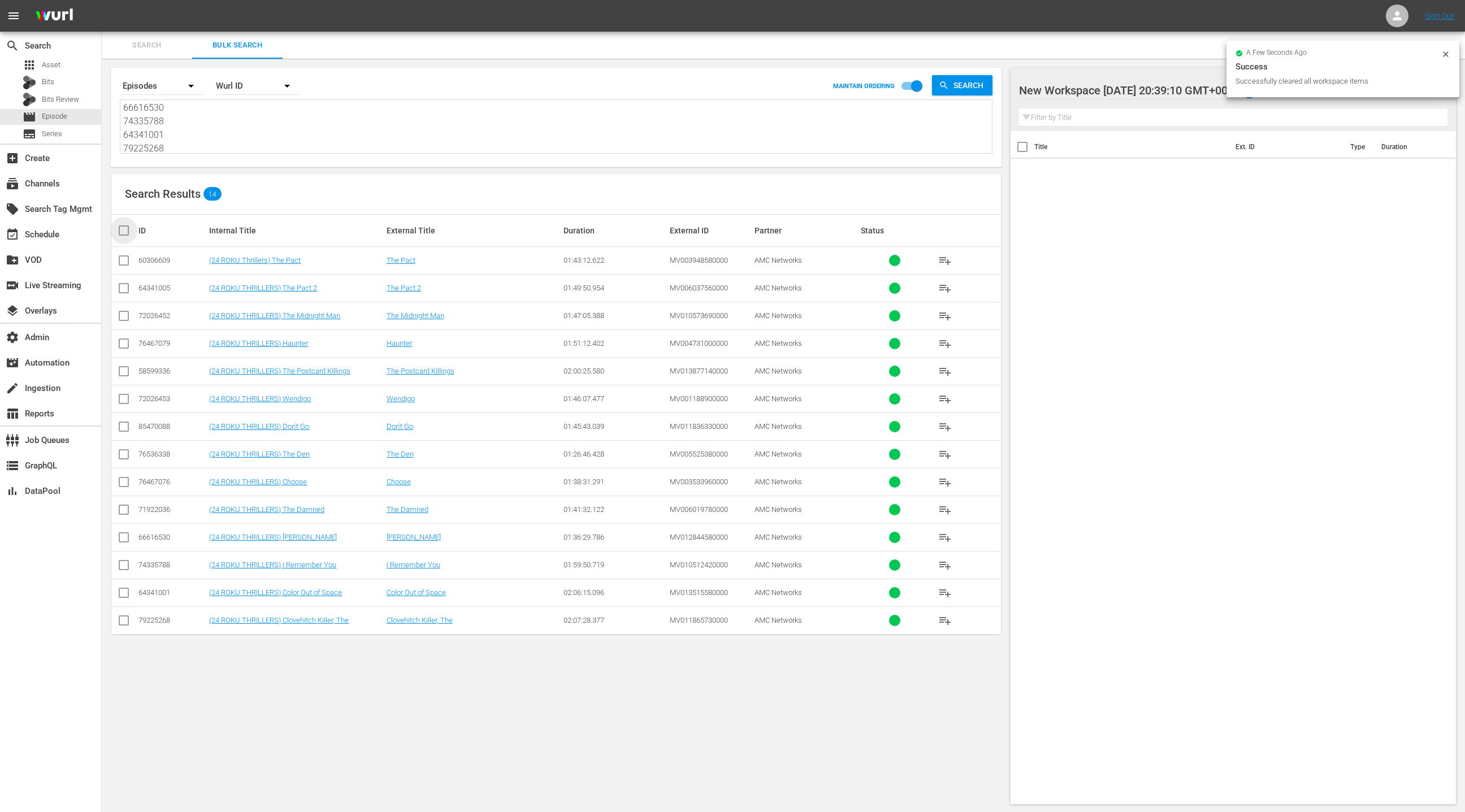
checkbox input "true"
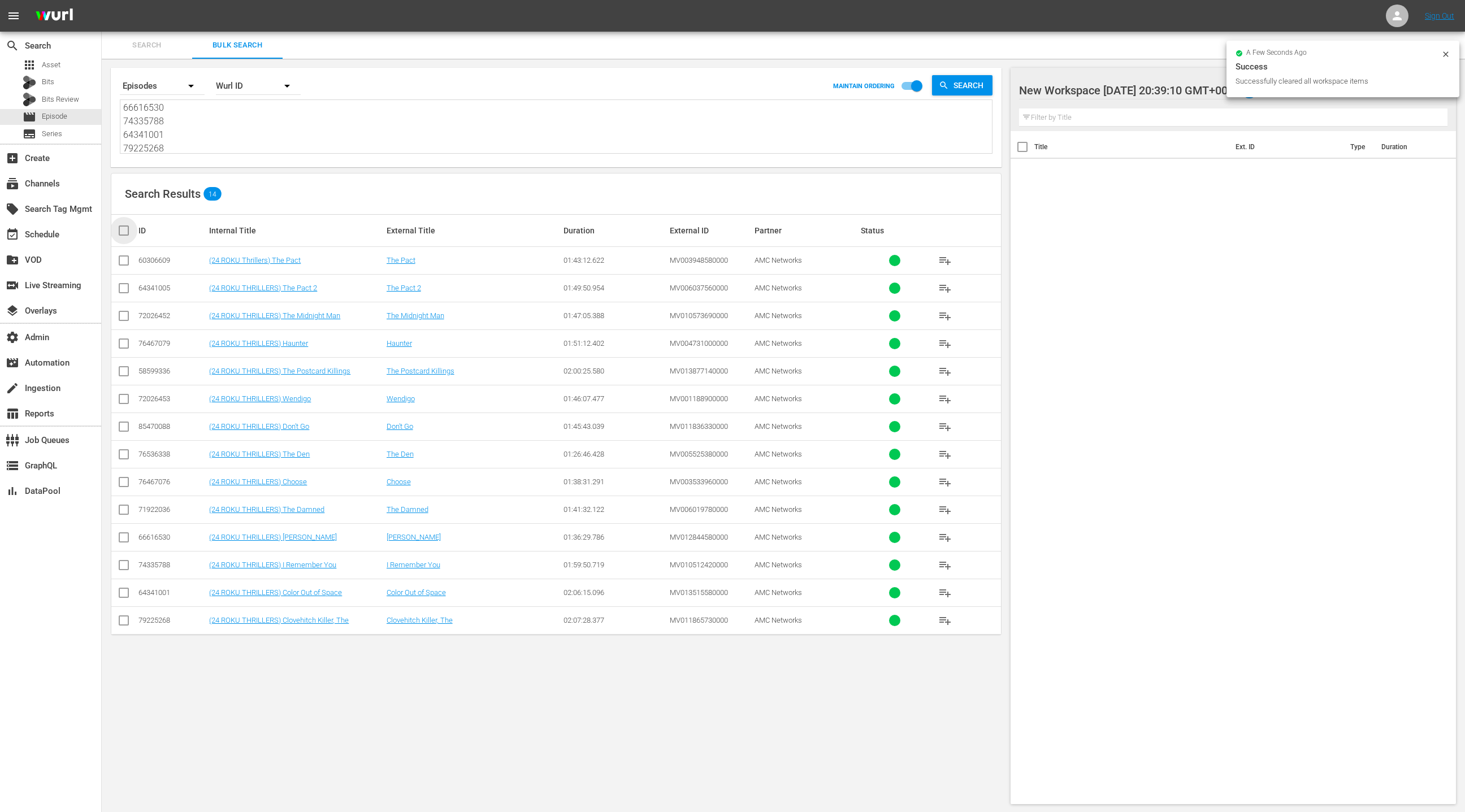
checkbox input "true"
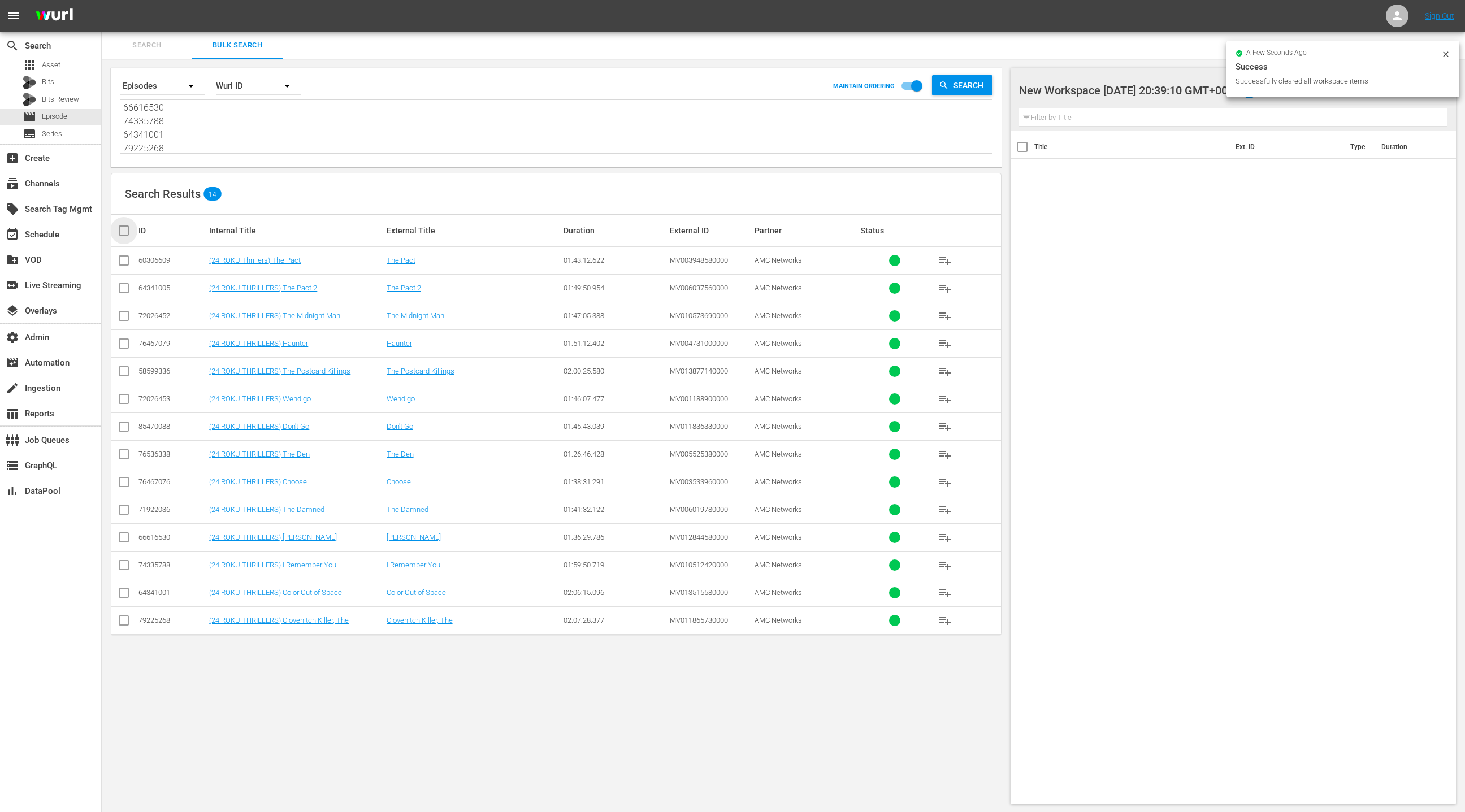
checkbox input "true"
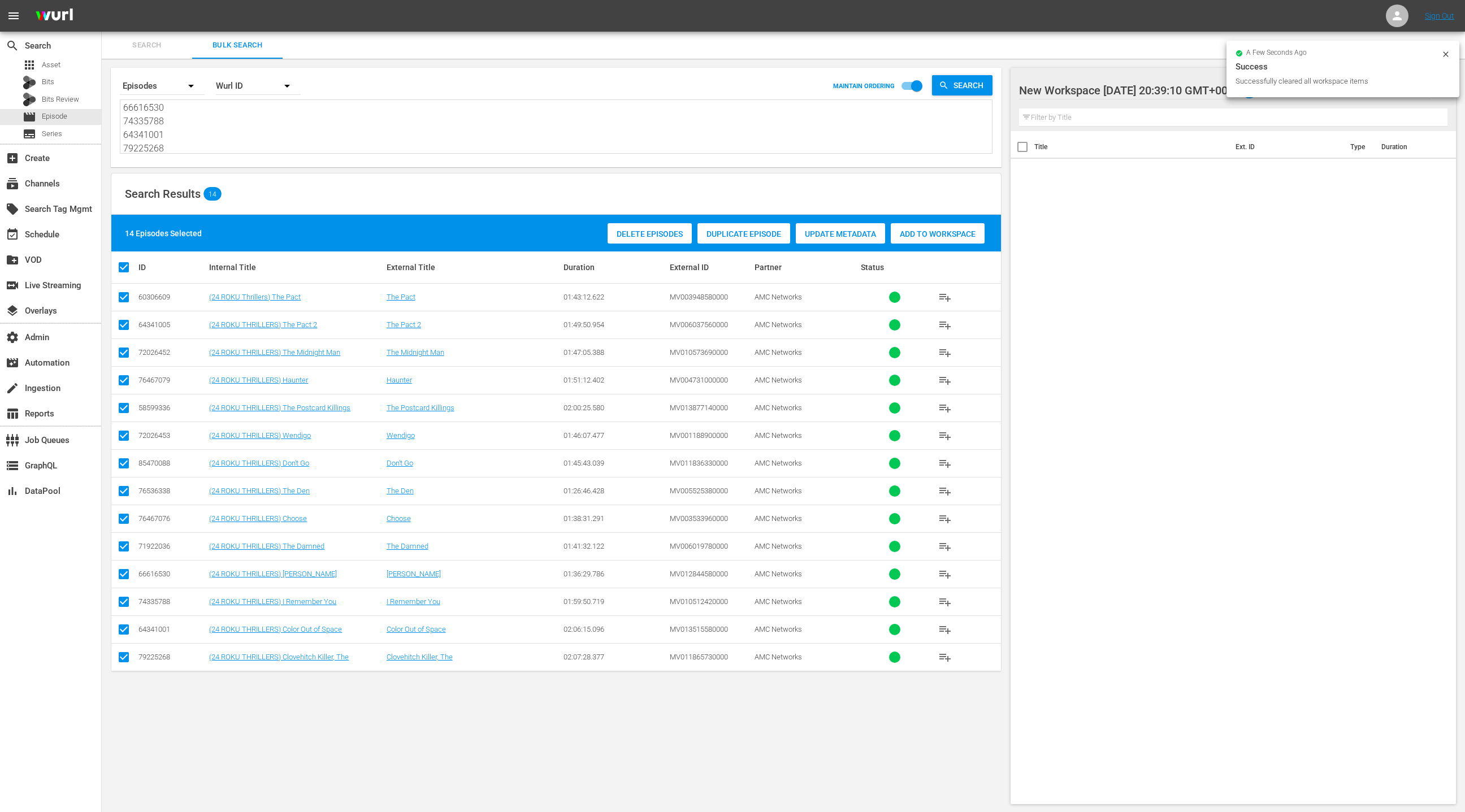
drag, startPoint x: 920, startPoint y: 235, endPoint x: 545, endPoint y: 226, distance: 375.1
click at [920, 235] on span "Add to Workspace" at bounding box center [938, 234] width 94 height 9
click at [77, 240] on div "event_available Schedule" at bounding box center [51, 234] width 101 height 23
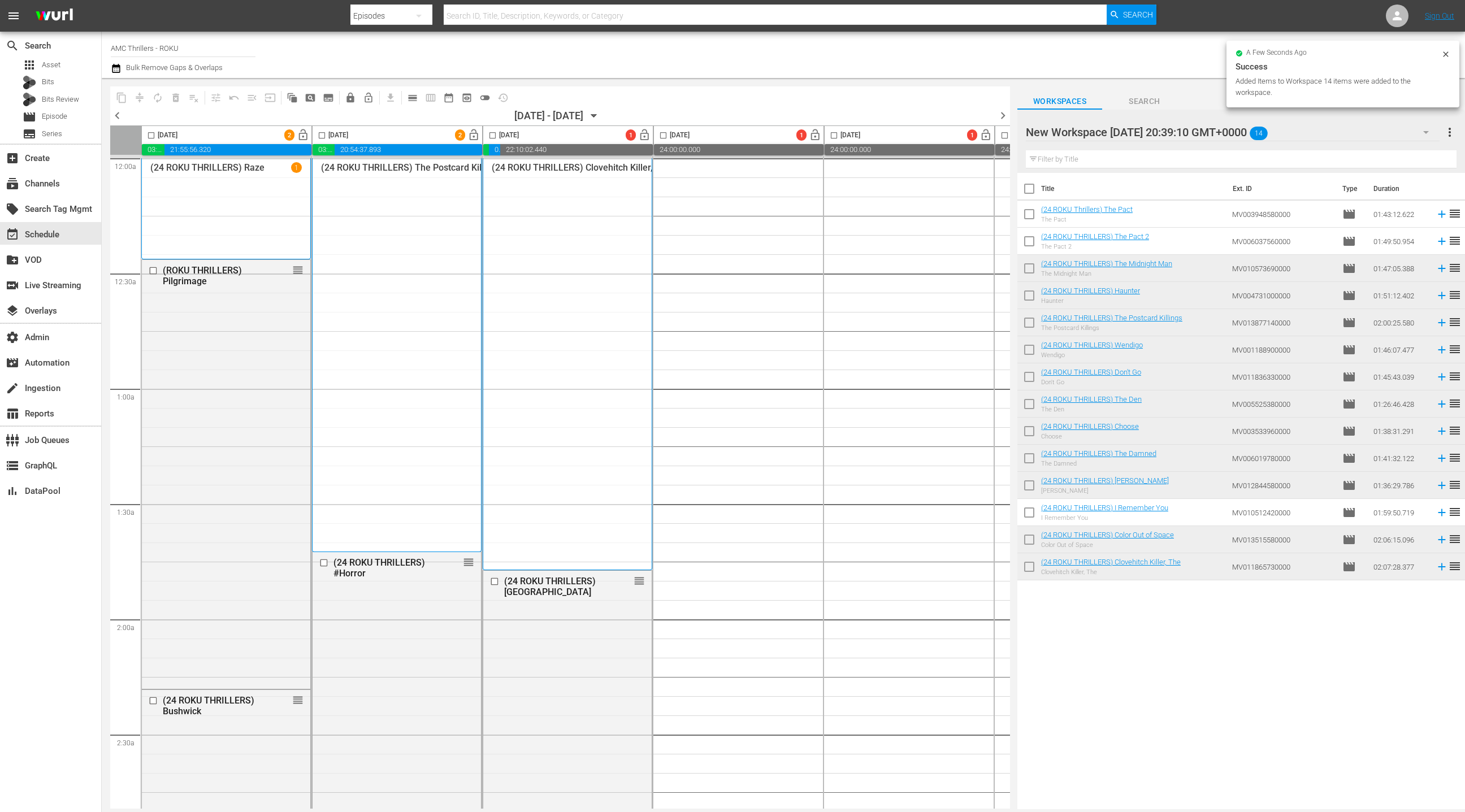
click at [1035, 190] on input "checkbox" at bounding box center [1029, 191] width 23 height 23
checkbox input "true"
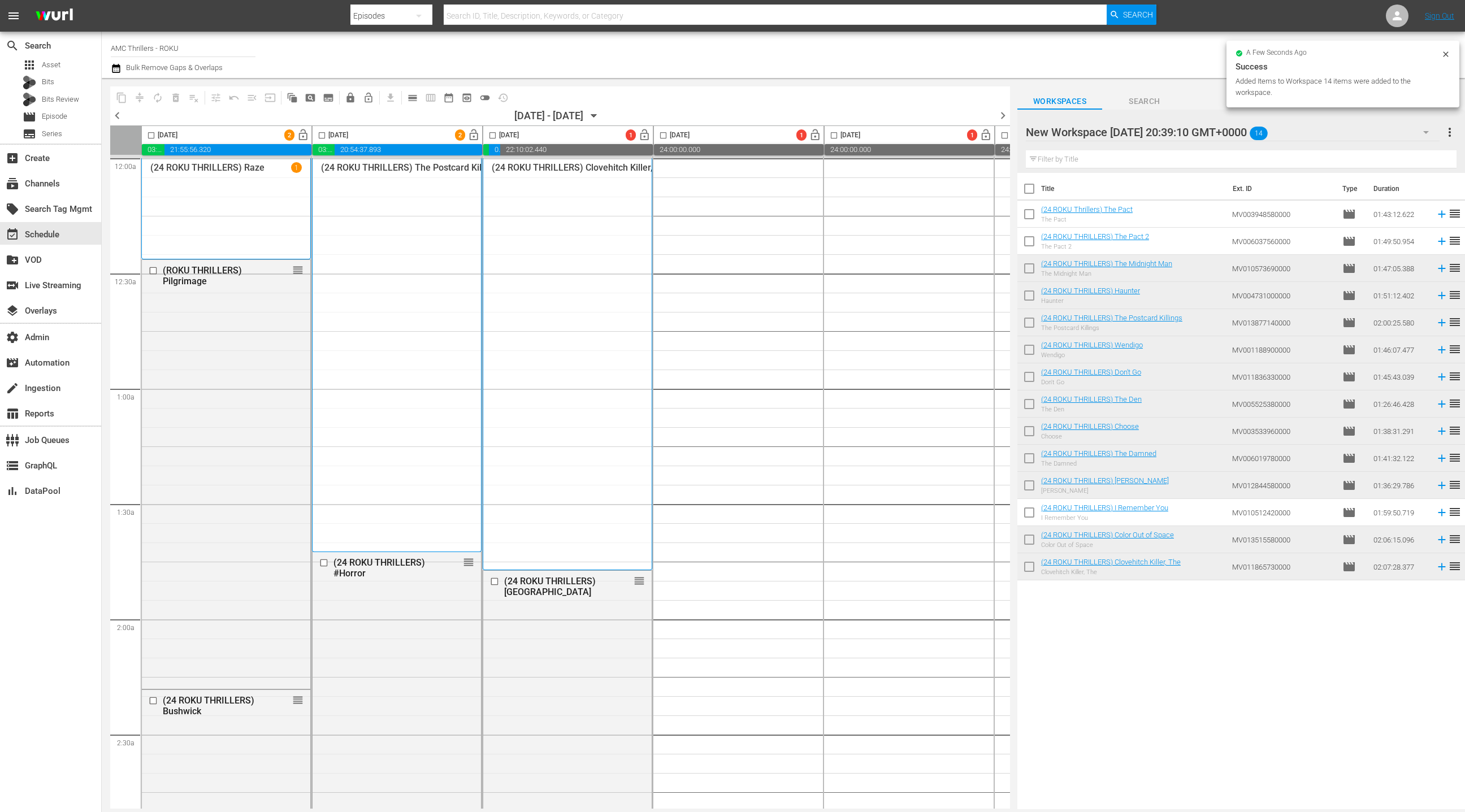
checkbox input "true"
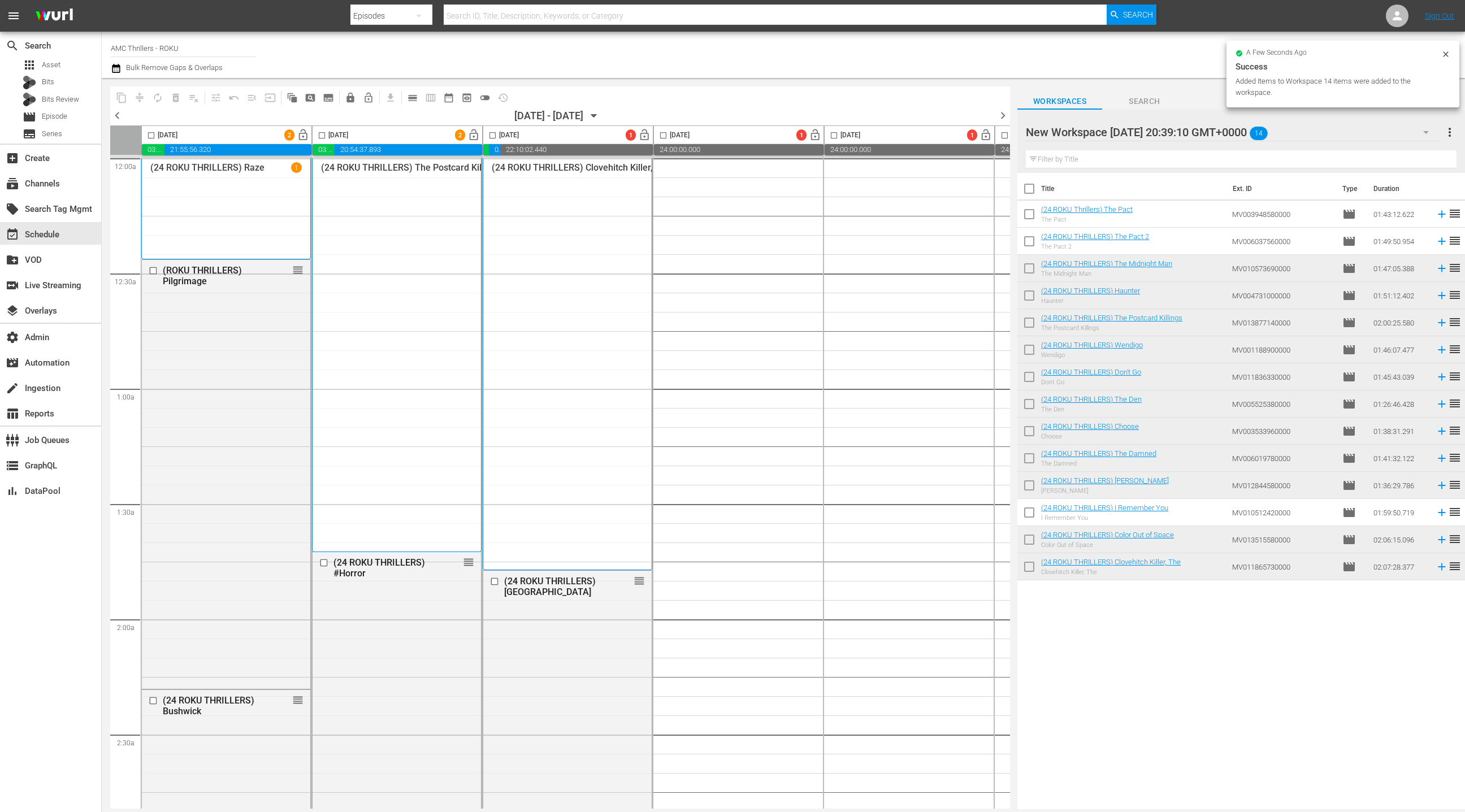
checkbox input "true"
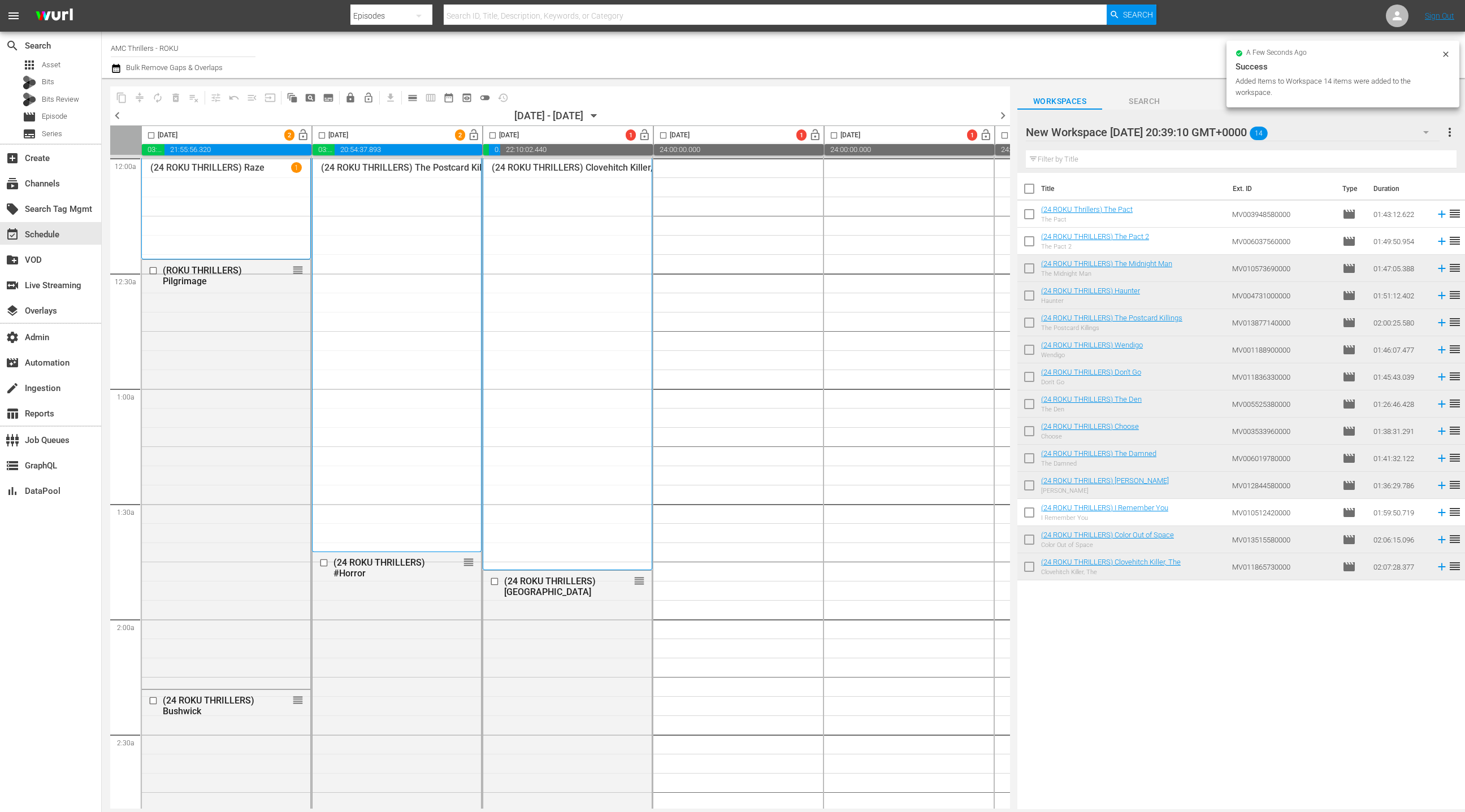
checkbox input "true"
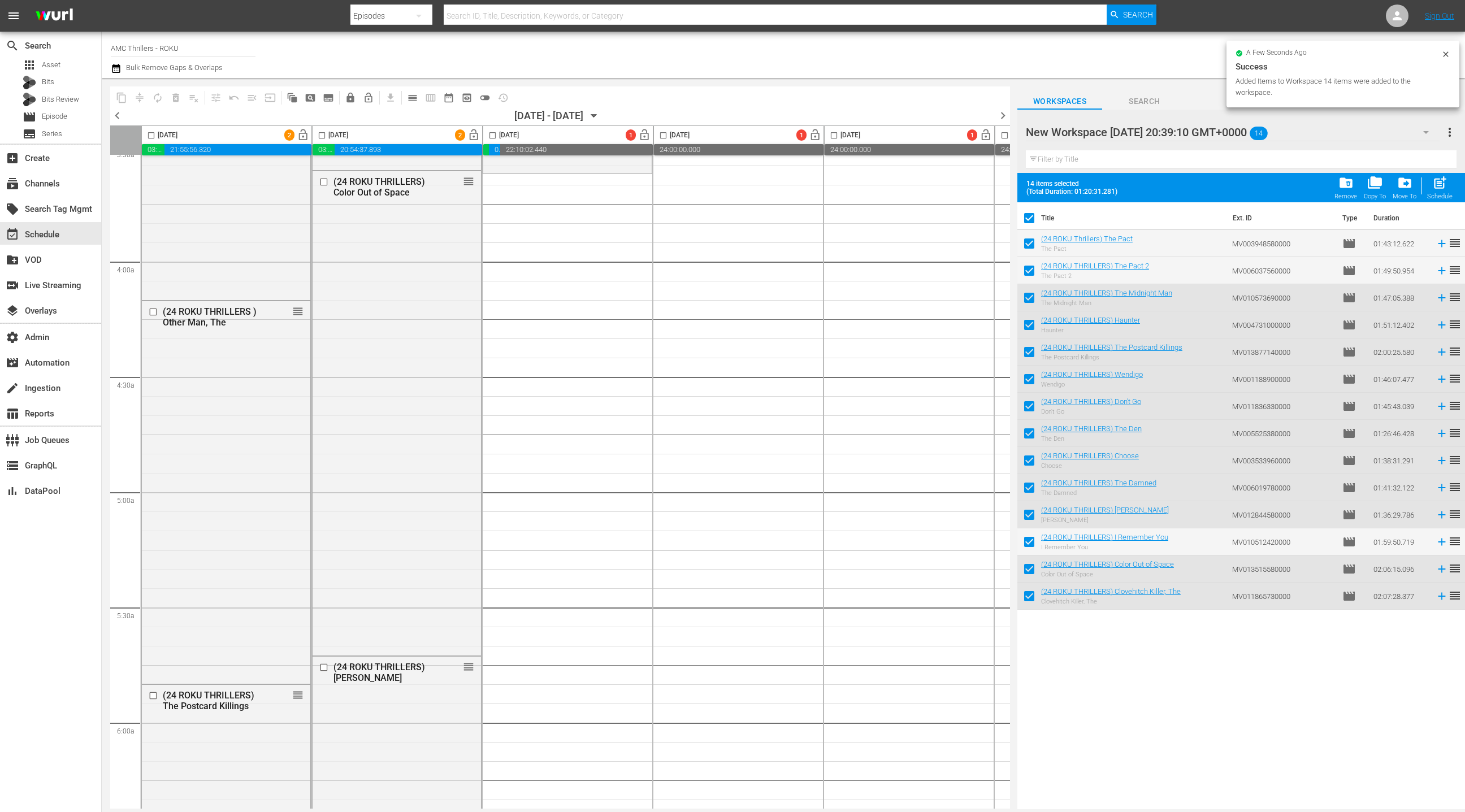
scroll to position [752, 0]
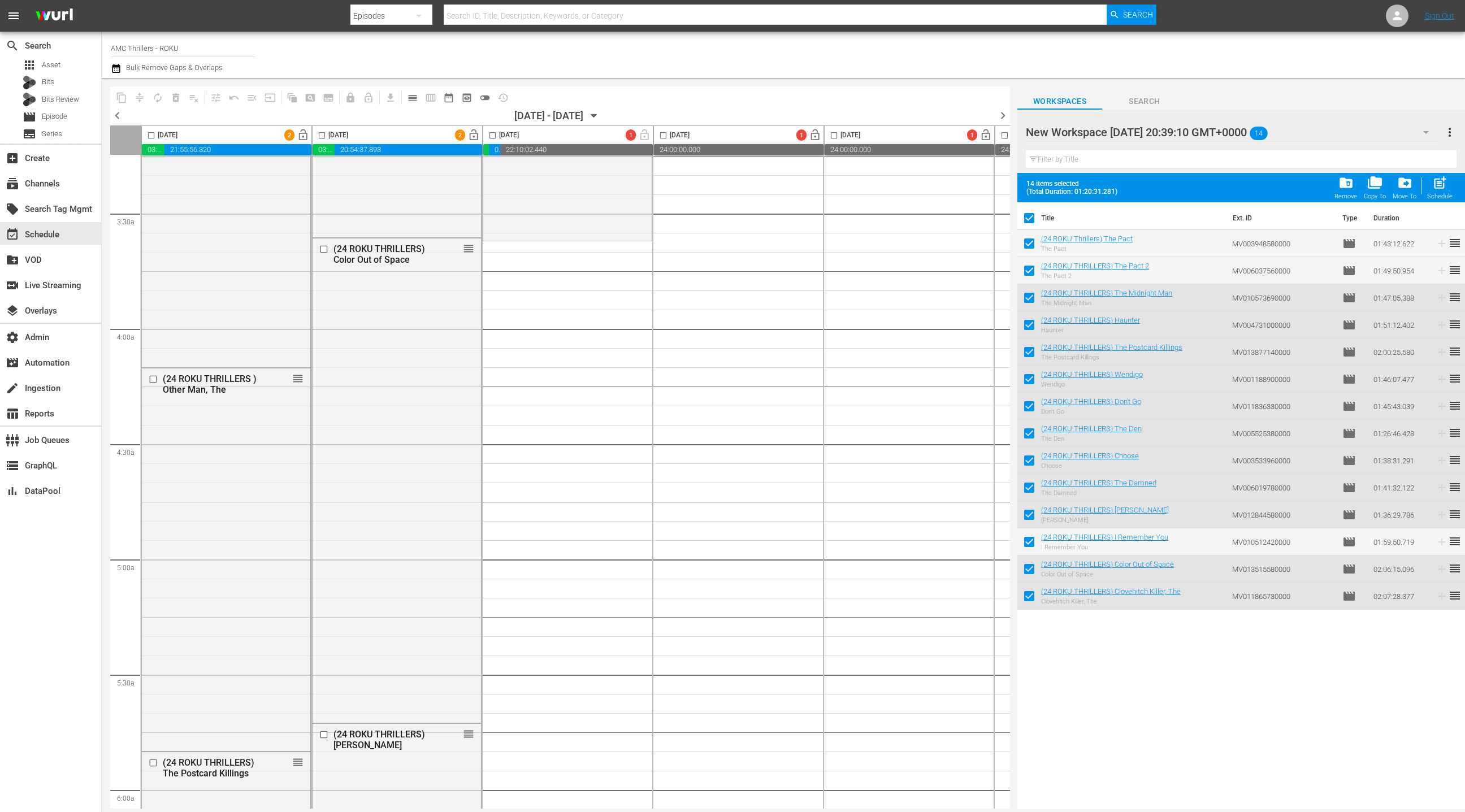
drag, startPoint x: 1089, startPoint y: 240, endPoint x: 445, endPoint y: 3, distance: 686.2
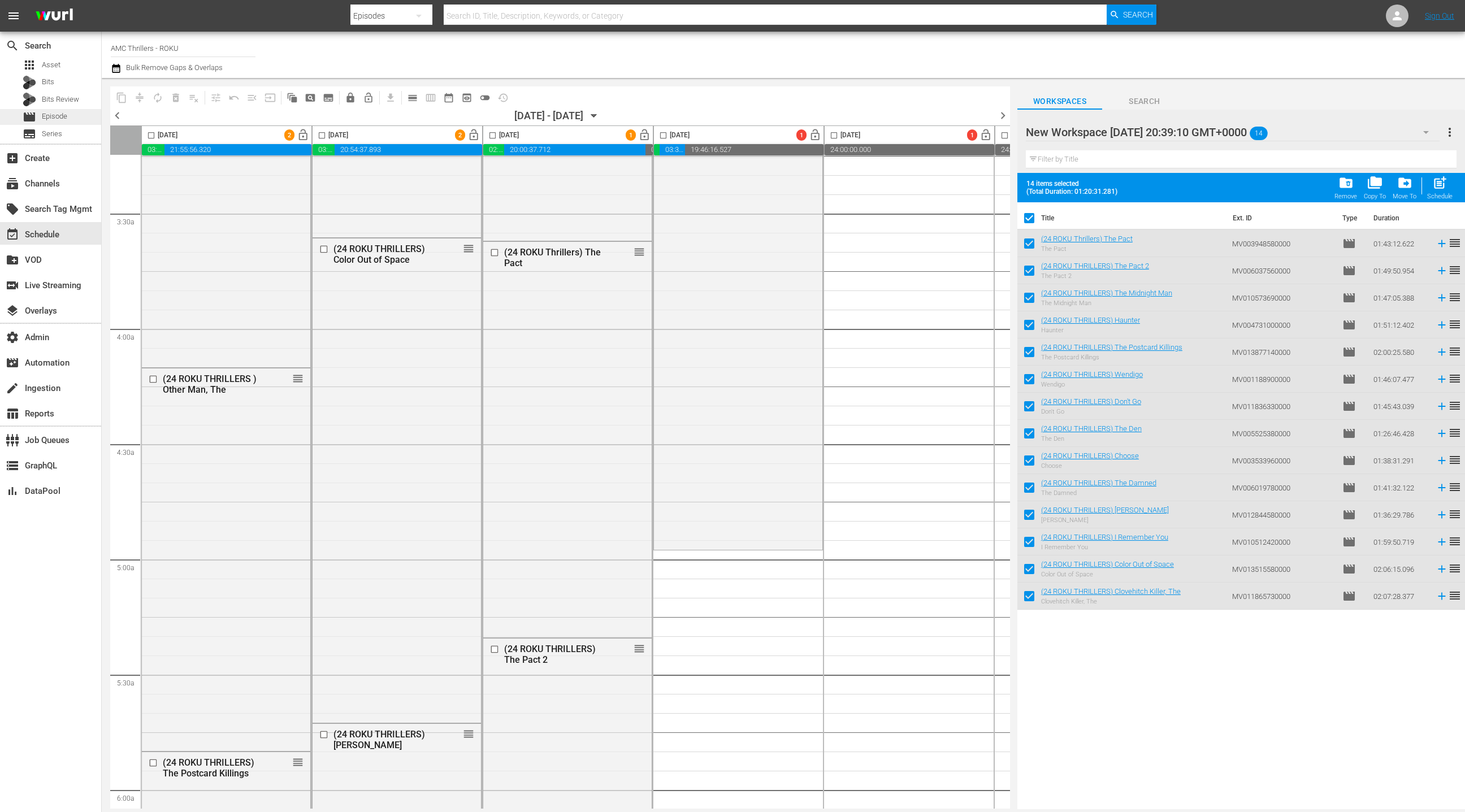
click at [54, 117] on span "Episode" at bounding box center [54, 116] width 26 height 11
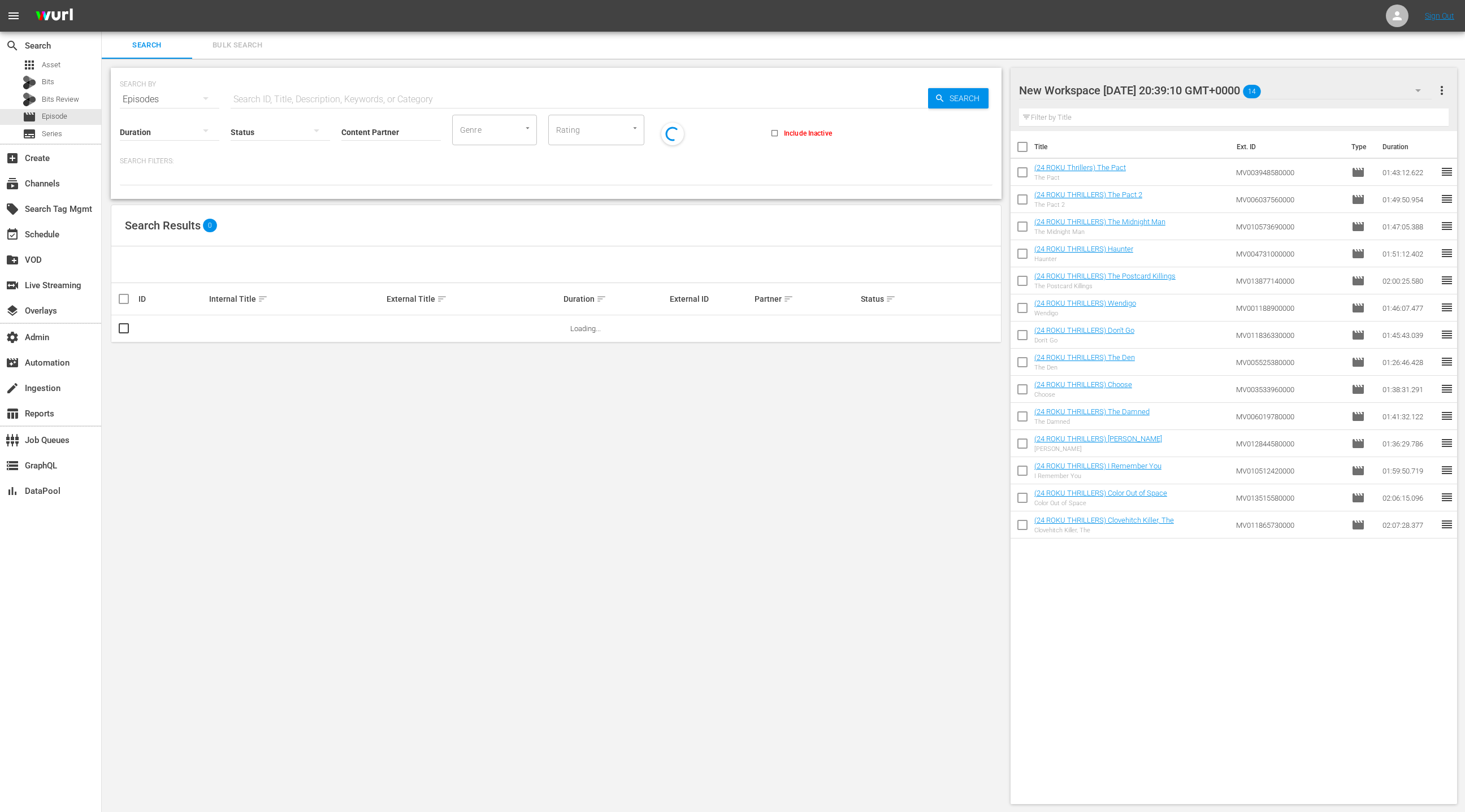
click at [246, 48] on span "Bulk Search" at bounding box center [237, 45] width 77 height 13
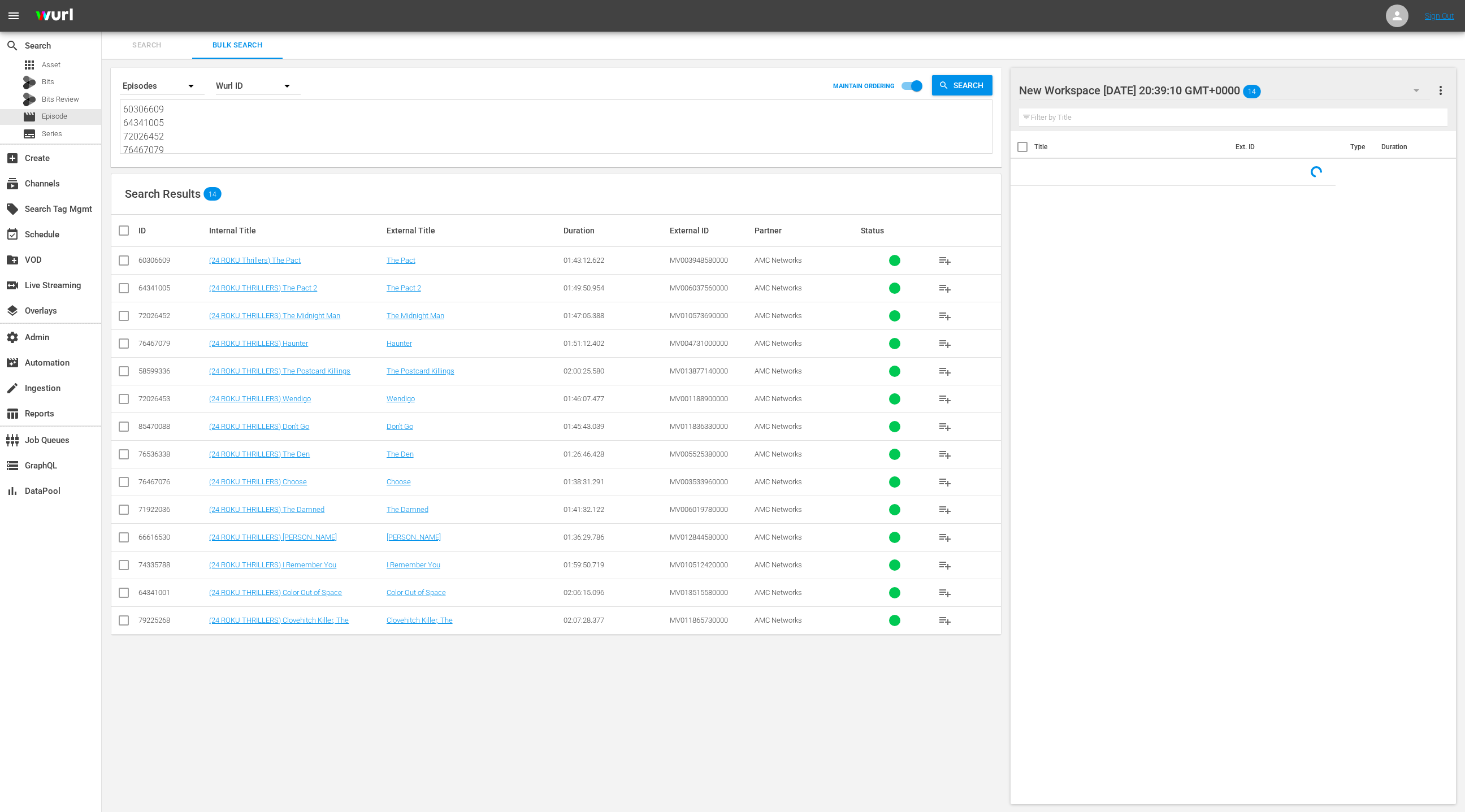
click at [244, 125] on textarea "60306609 64341005 72026452 76467079 58599336 72026453 85470088 76536338 7646707…" at bounding box center [557, 129] width 869 height 51
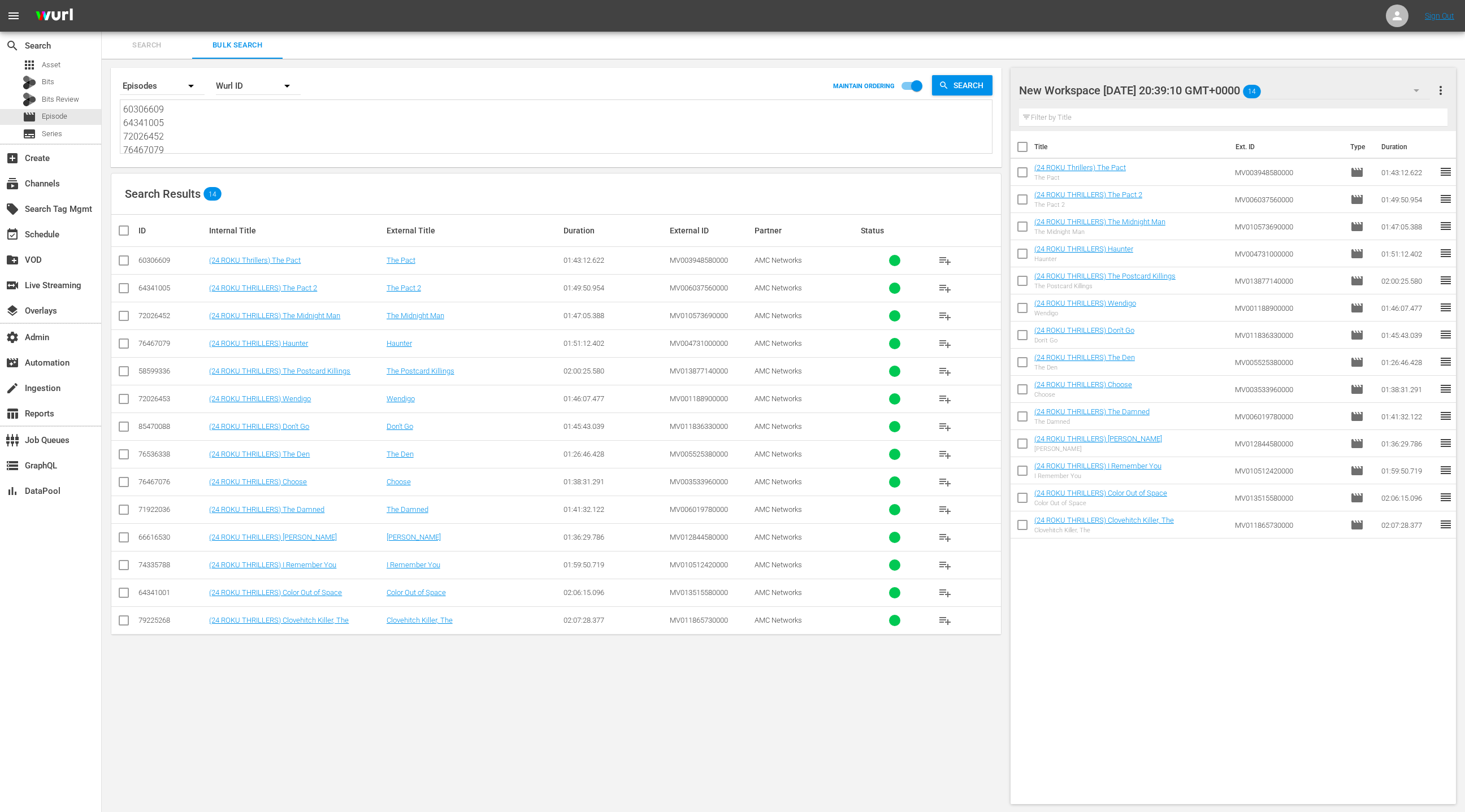
paste textarea "74285512 68094276 72026453 85470089 85470088 83531987 51311479 60306609 6434100…"
type textarea "74285512 68094276 72026453 85470089 85470088 83531987 51311479 60306609 6434100…"
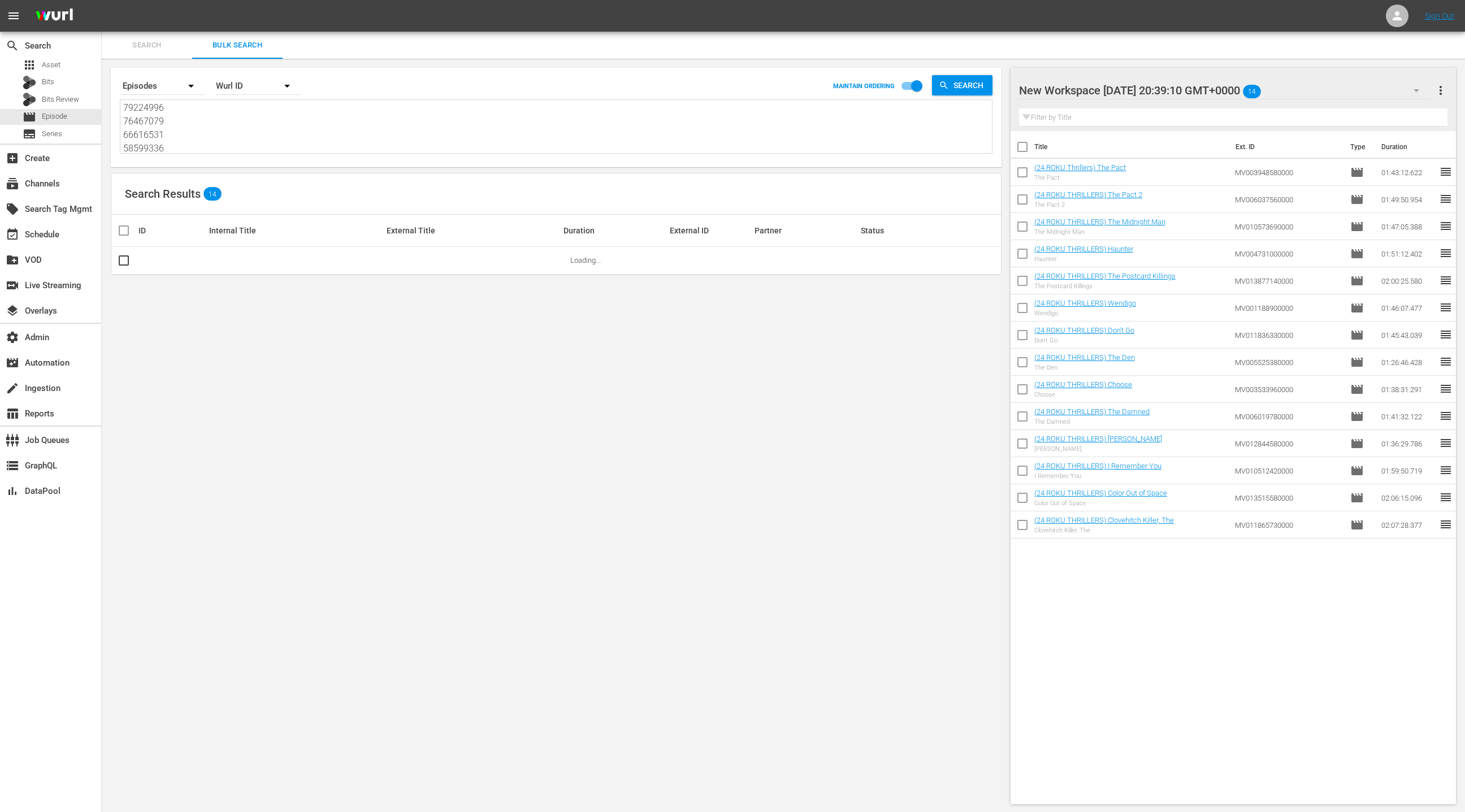
type textarea "74285512 68094276 72026453 85470089 85470088 83531987 51311479 60306609 6434100…"
click at [1440, 95] on span "more_vert" at bounding box center [1441, 91] width 14 height 14
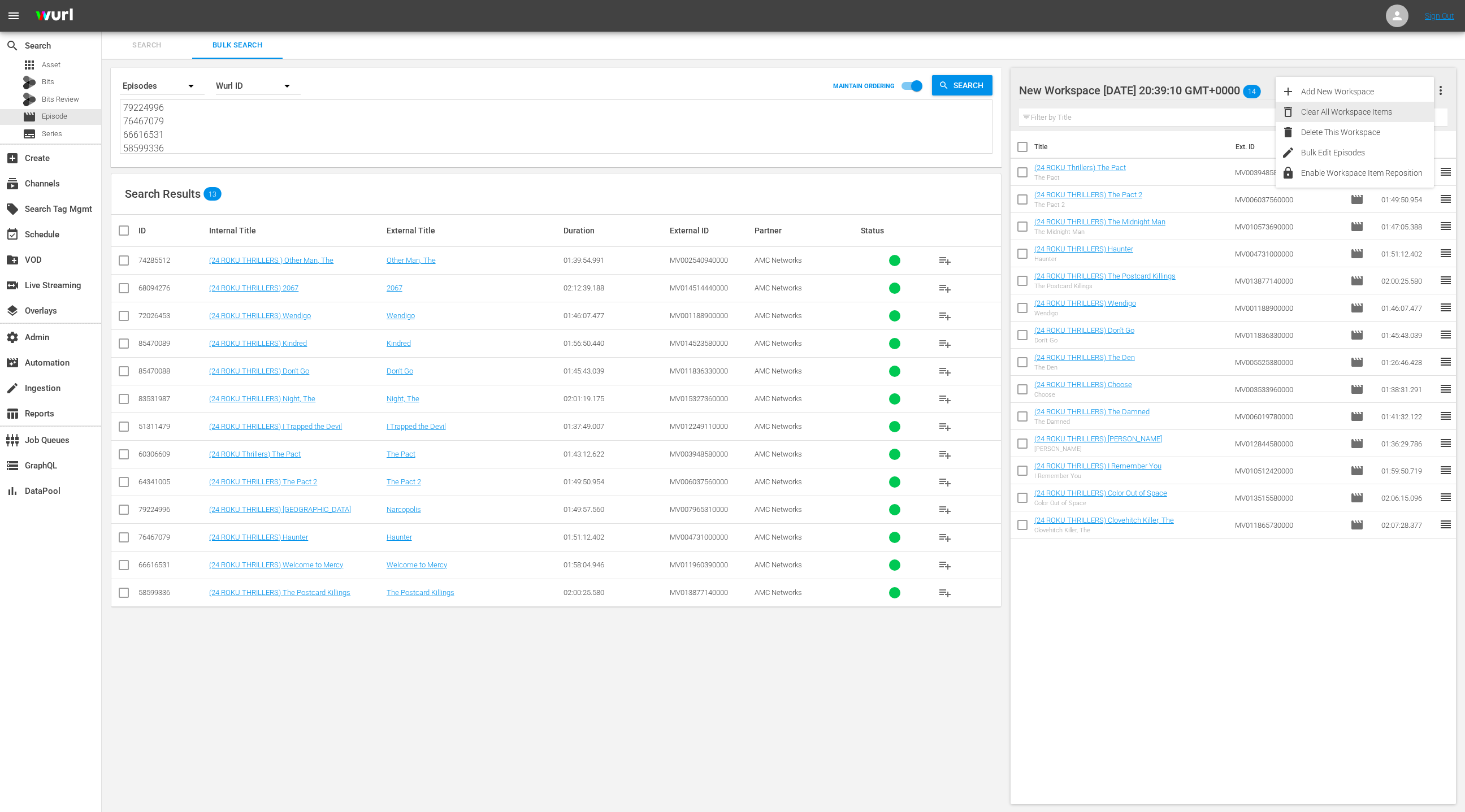
click at [1395, 113] on div "Clear All Workspace Items" at bounding box center [1367, 112] width 133 height 20
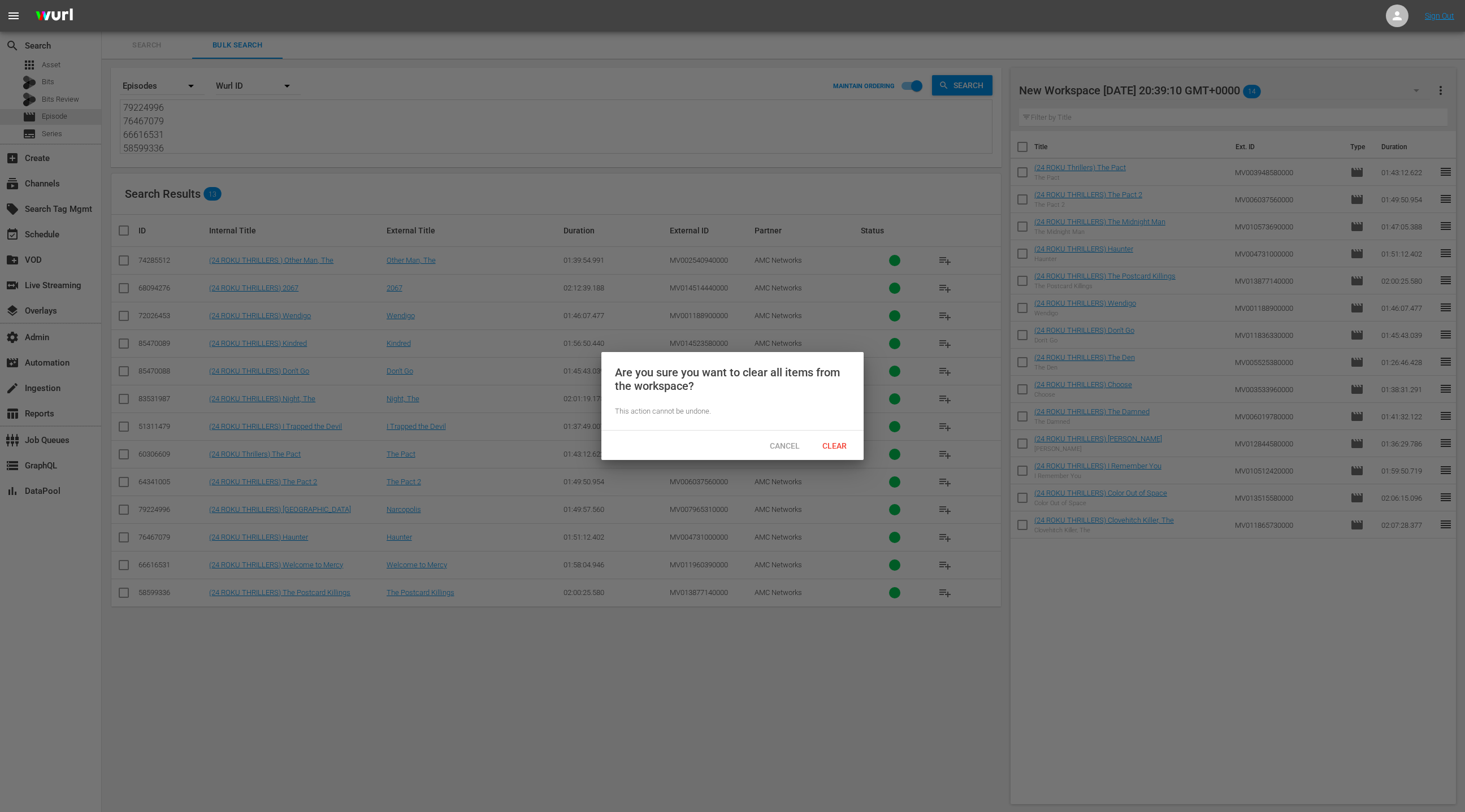
click at [844, 454] on div "Clear" at bounding box center [834, 445] width 50 height 21
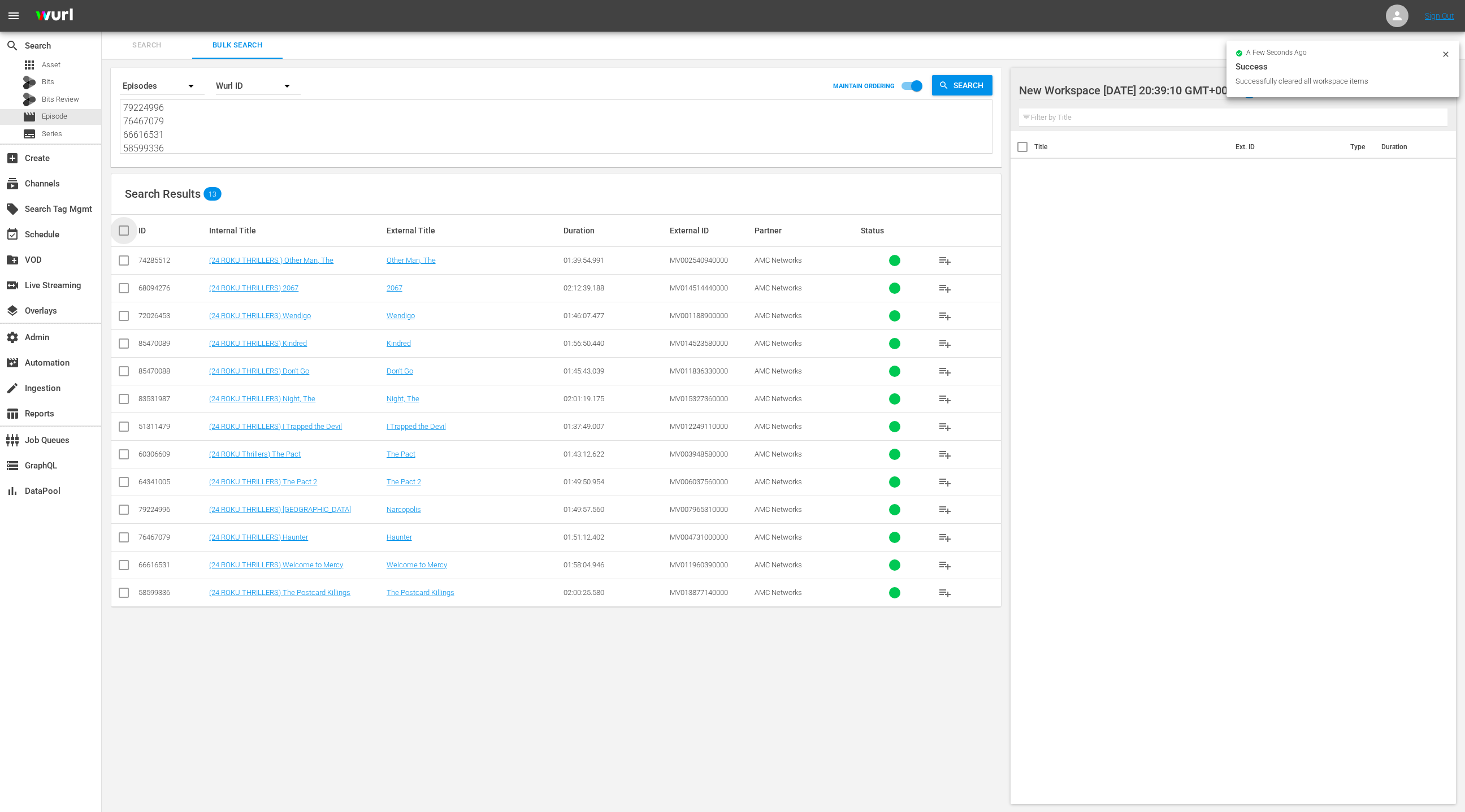
click at [121, 227] on input "checkbox" at bounding box center [129, 231] width 23 height 14
checkbox input "true"
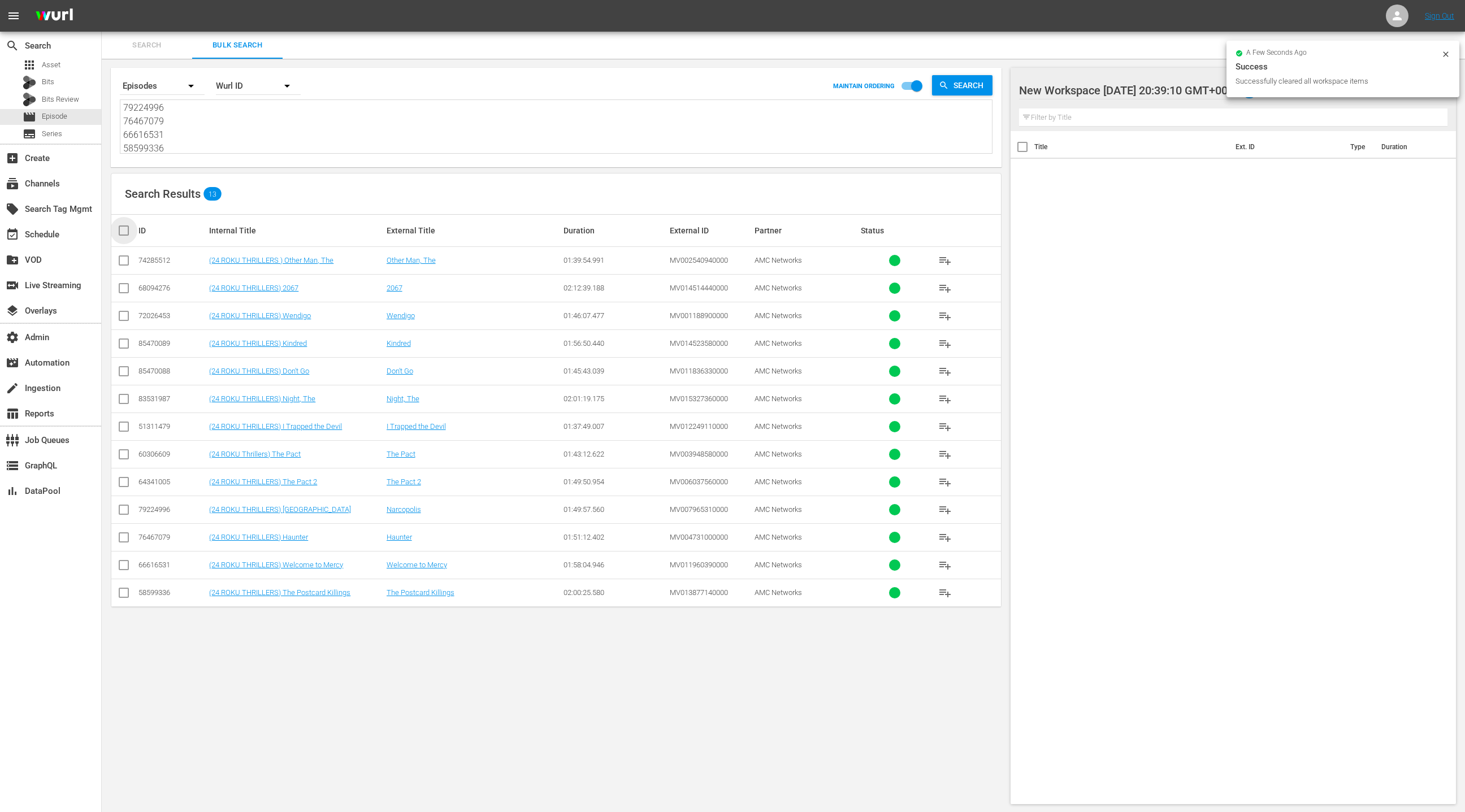
checkbox input "true"
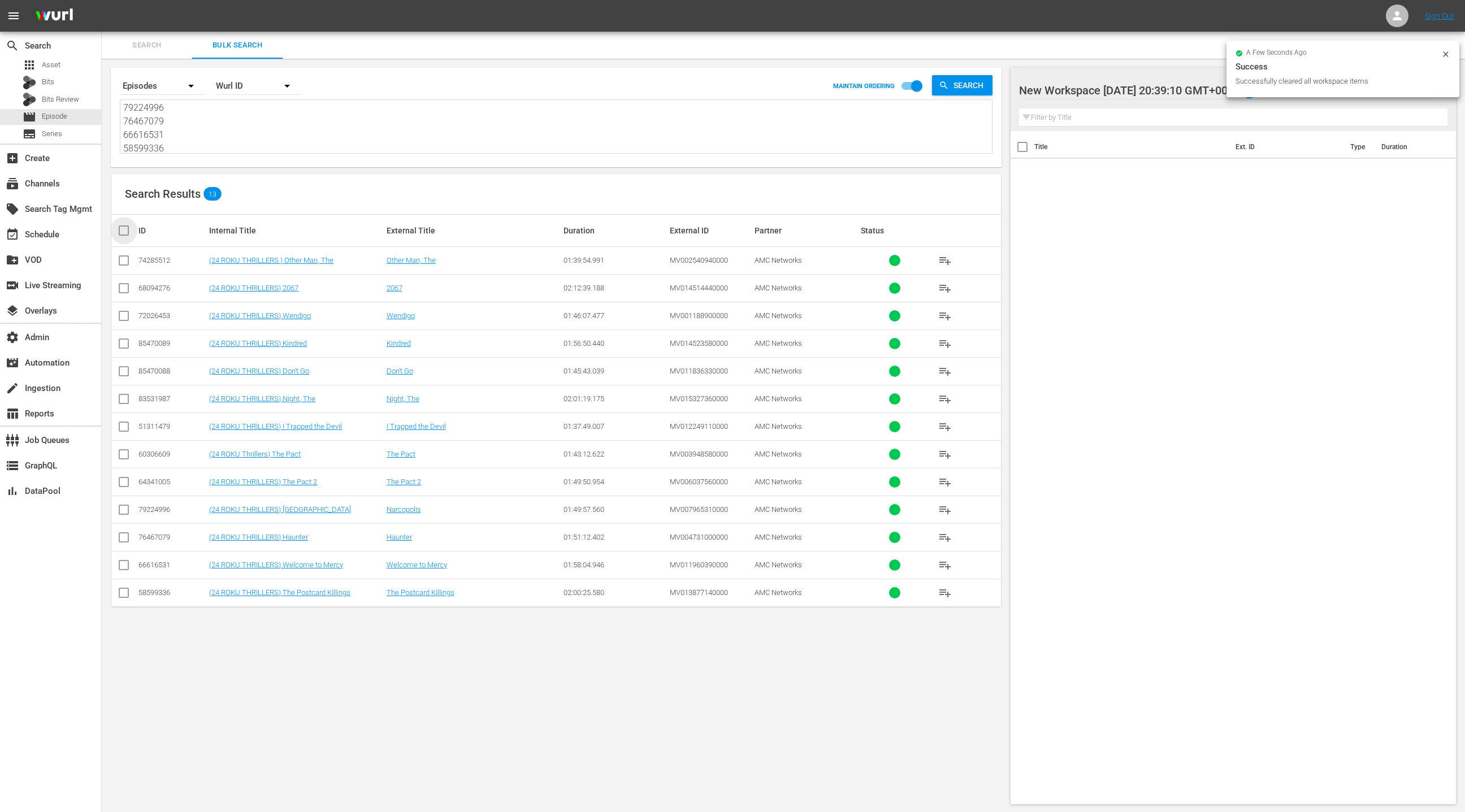
checkbox input "true"
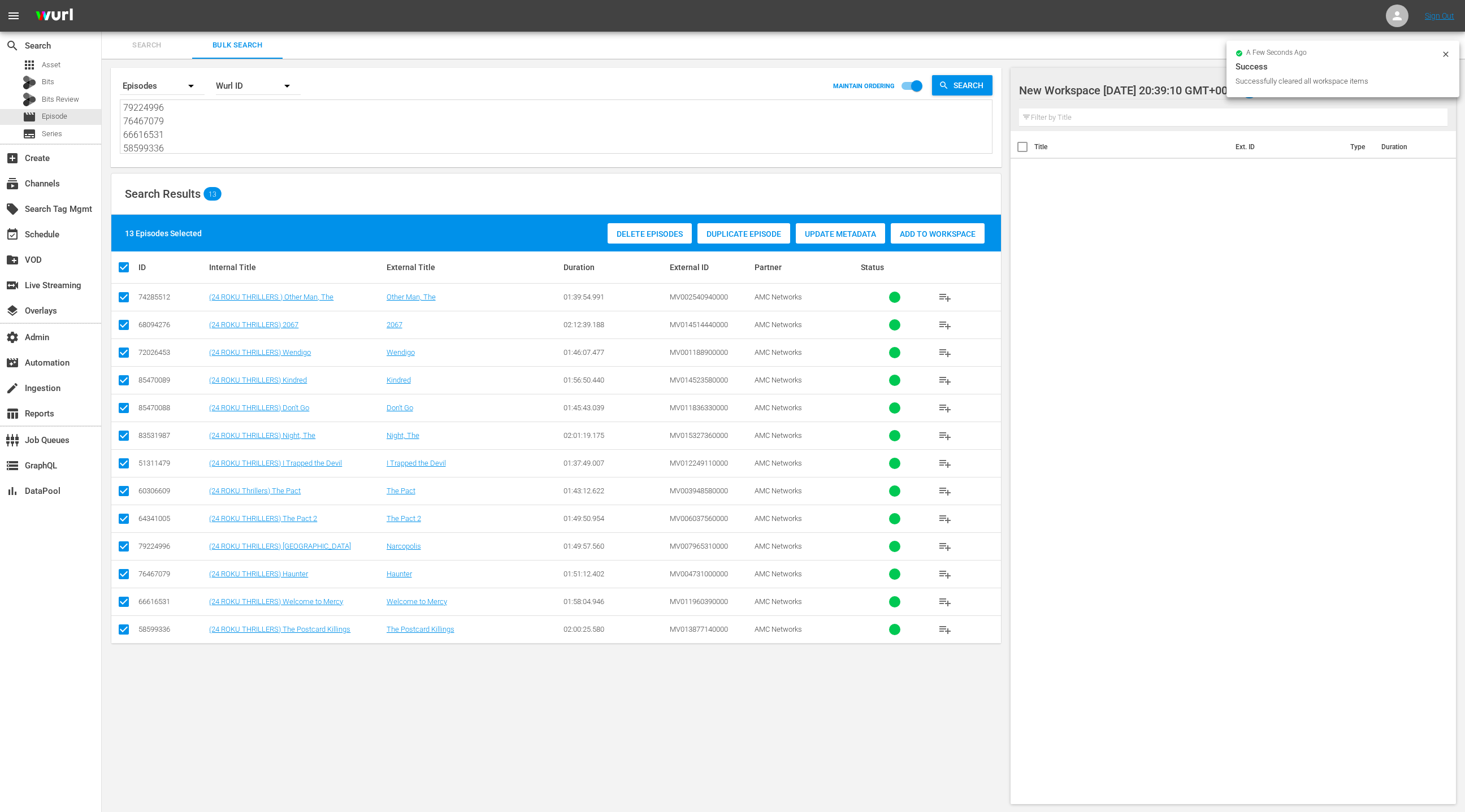
drag, startPoint x: 924, startPoint y: 236, endPoint x: 815, endPoint y: 222, distance: 109.9
click at [923, 236] on span "Add to Workspace" at bounding box center [938, 234] width 94 height 9
click at [77, 234] on div "event_available Schedule" at bounding box center [51, 234] width 101 height 23
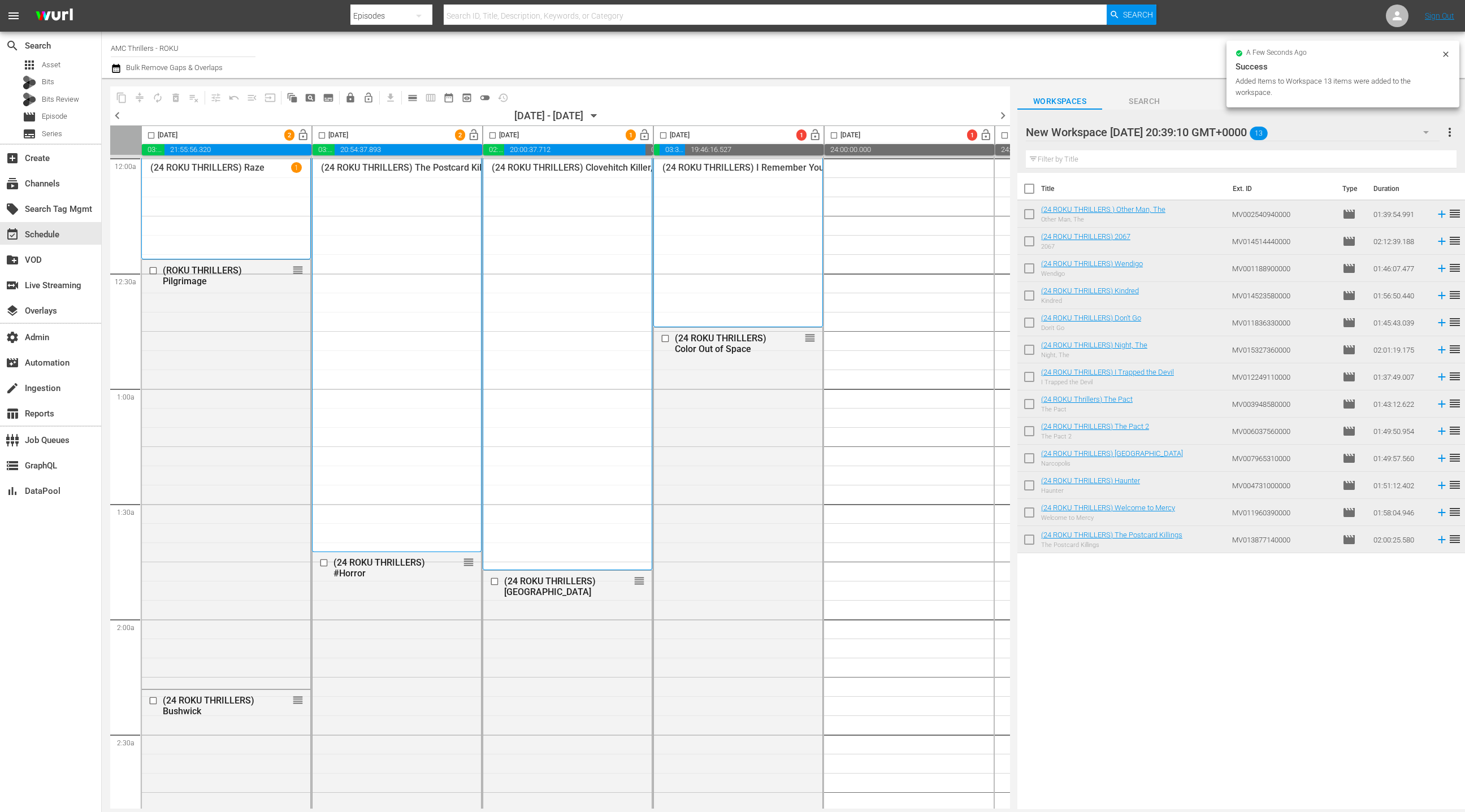
drag, startPoint x: 1032, startPoint y: 193, endPoint x: 887, endPoint y: 171, distance: 146.7
click at [1032, 193] on input "checkbox" at bounding box center [1029, 191] width 23 height 23
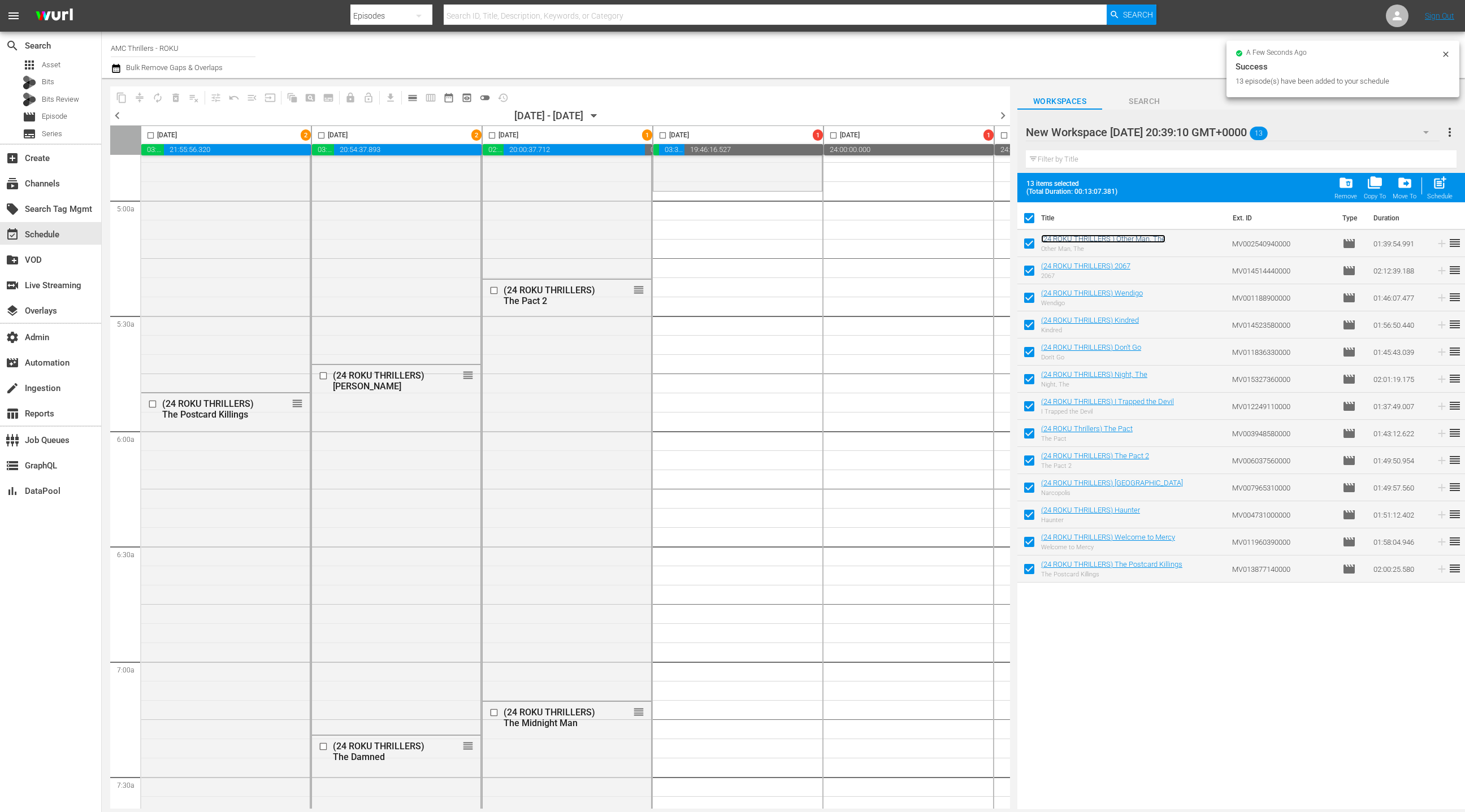
scroll to position [1110, 0]
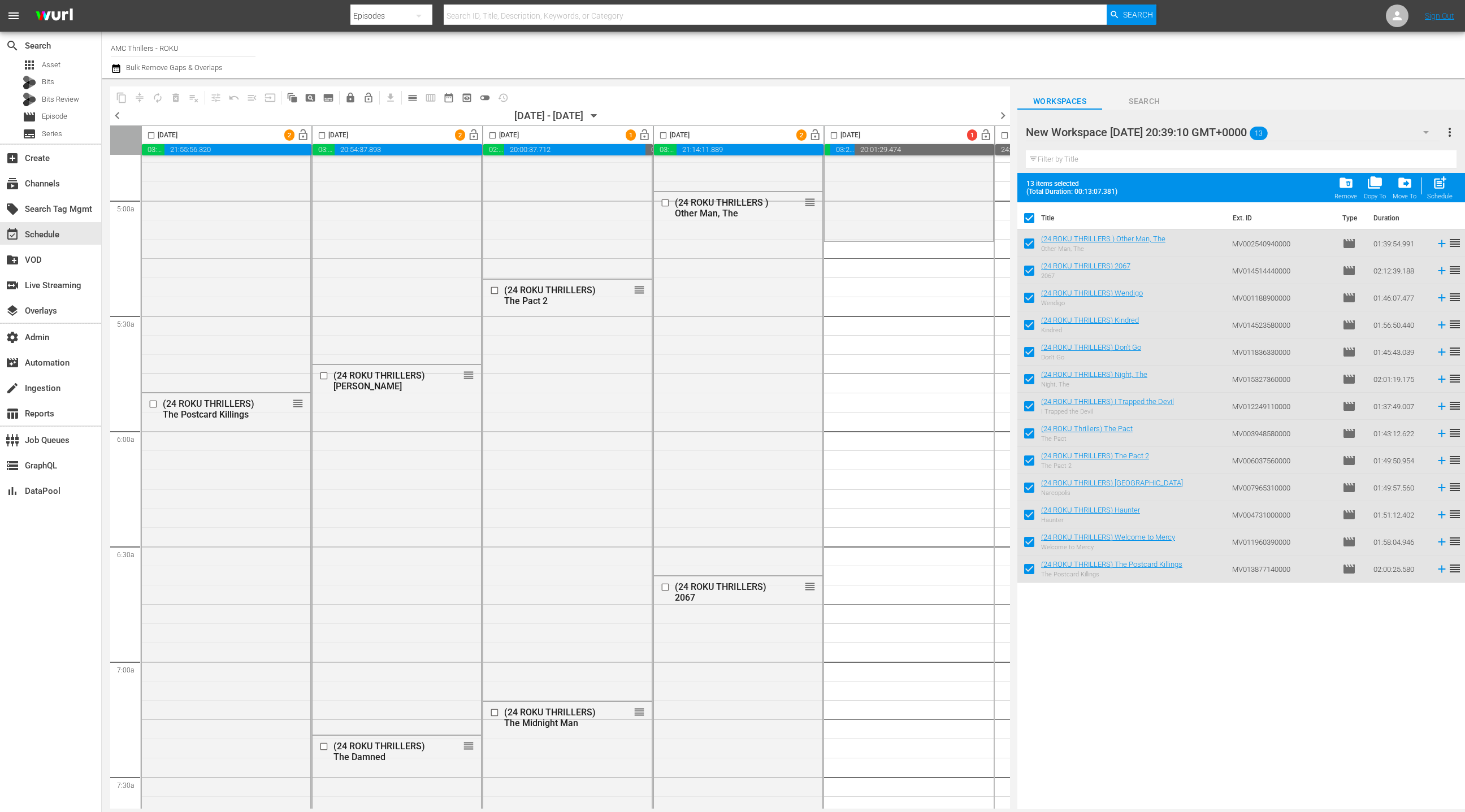
drag, startPoint x: 1056, startPoint y: 236, endPoint x: 523, endPoint y: 0, distance: 582.9
click at [26, 113] on span "movie" at bounding box center [29, 117] width 14 height 14
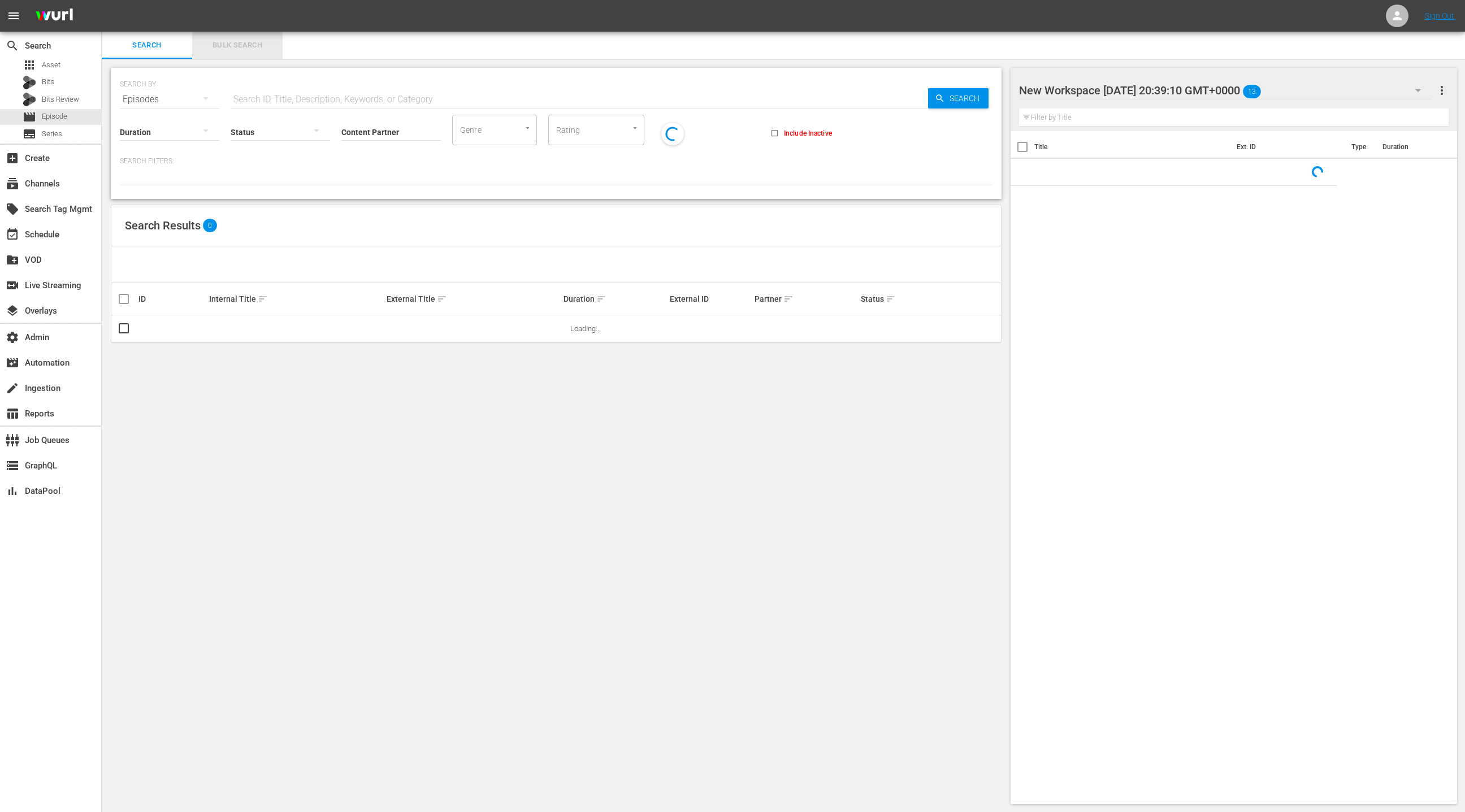
click at [248, 51] on span "Bulk Search" at bounding box center [237, 45] width 77 height 13
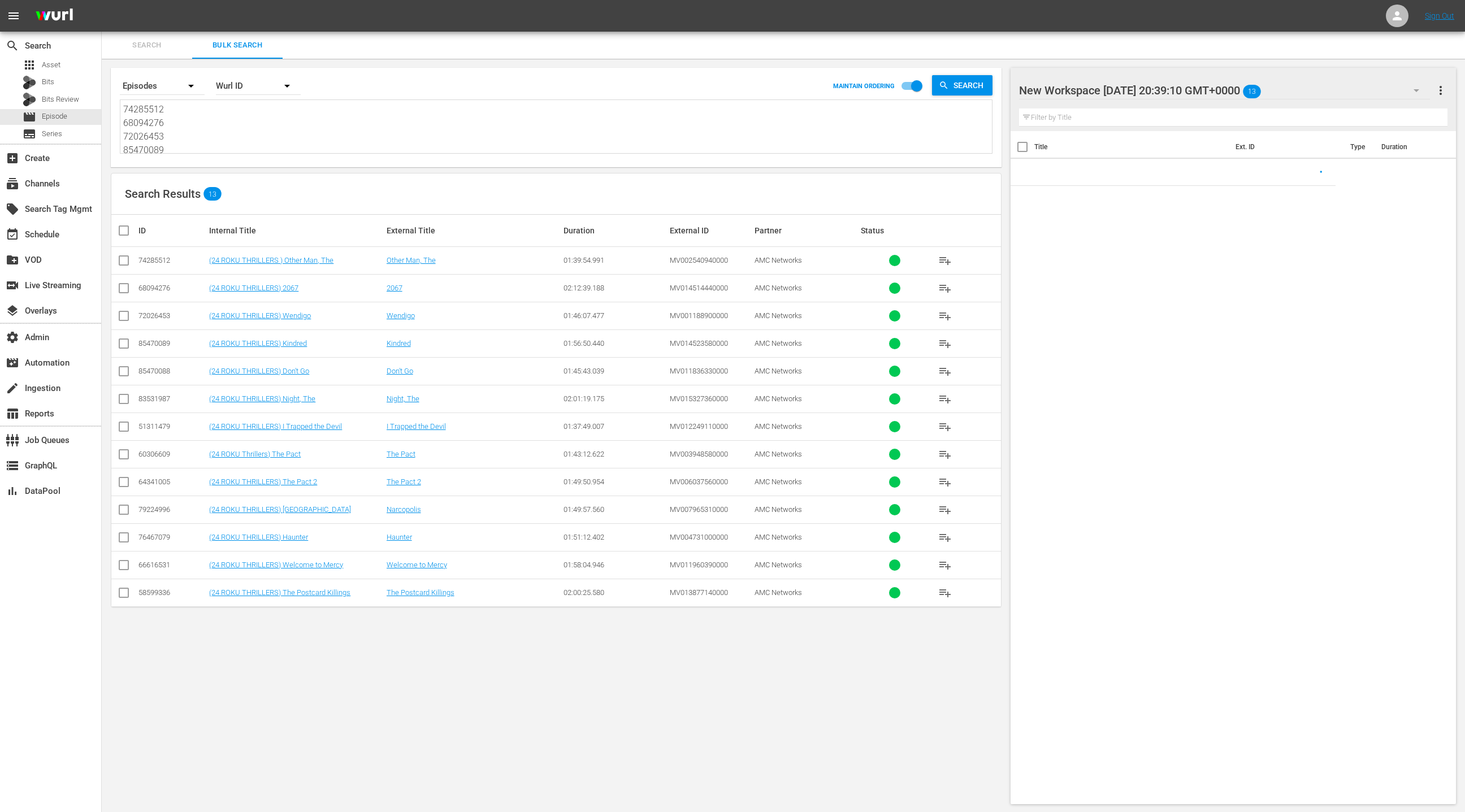
click at [242, 136] on textarea "74285512 68094276 72026453 85470089 85470088 83531987 51311479 60306609 6434100…" at bounding box center [557, 129] width 869 height 51
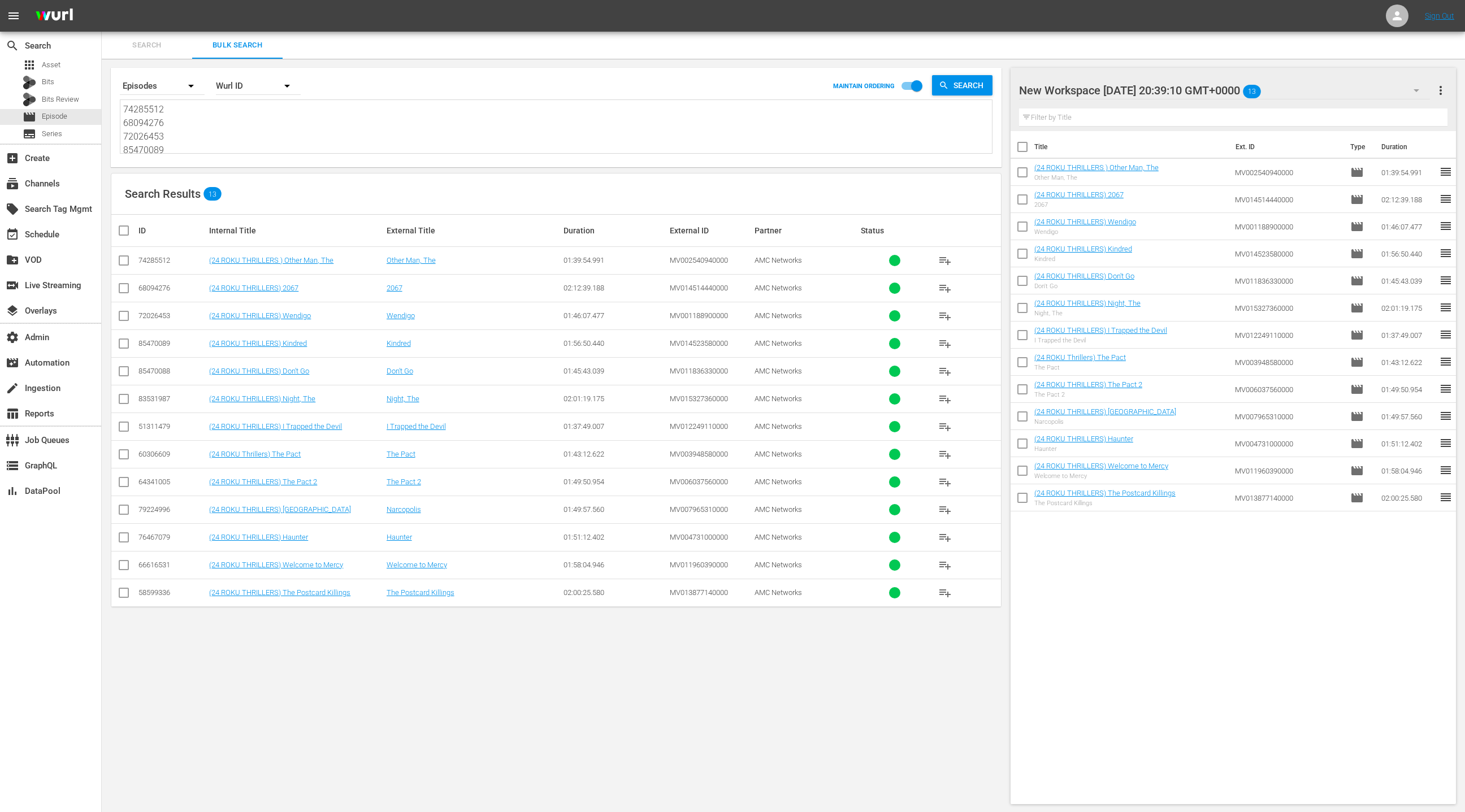
paste textarea "2026452 85470089 74335788 76467076 83452531 64341001 76467079 71922036 76202353…"
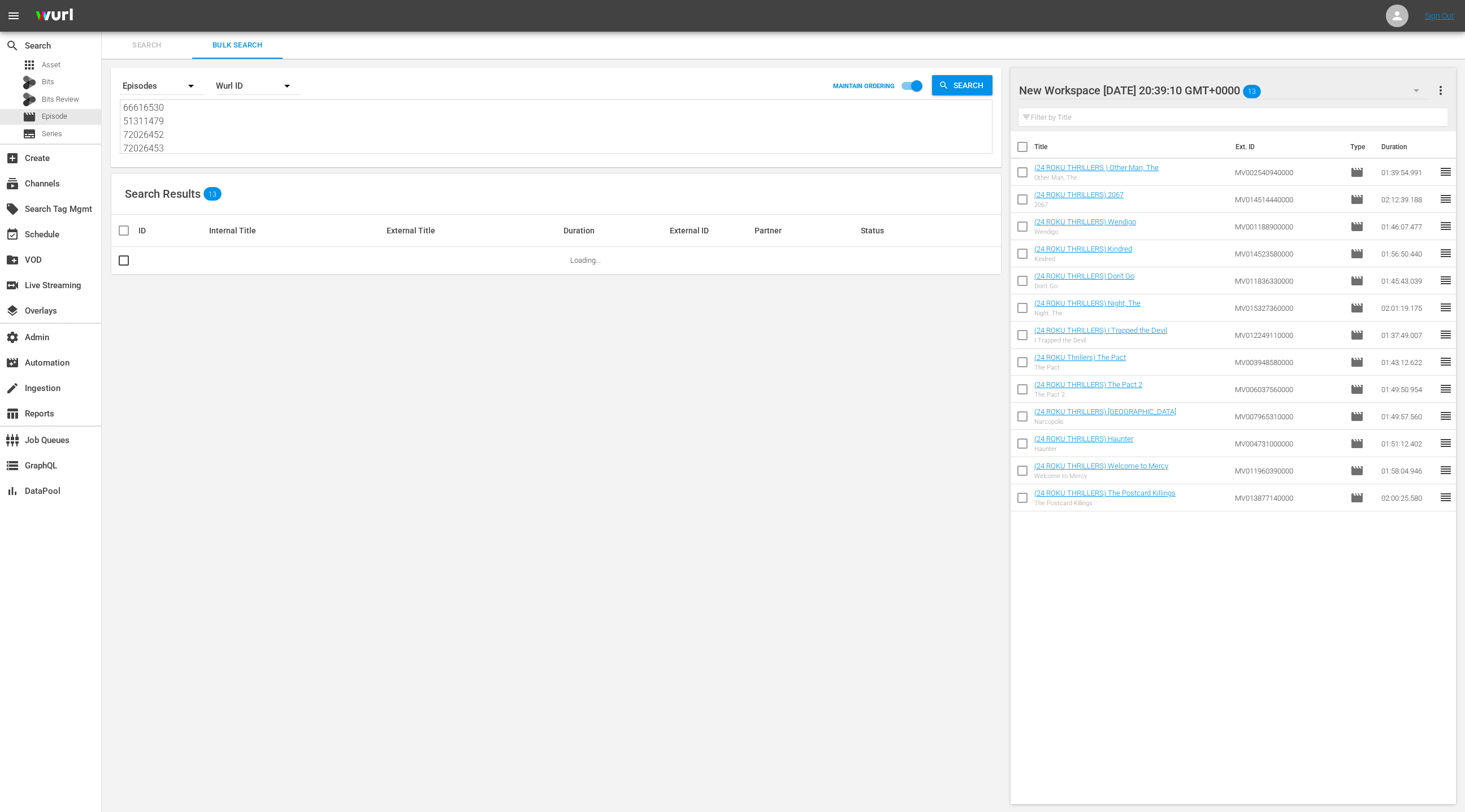
drag, startPoint x: 1441, startPoint y: 90, endPoint x: 1423, endPoint y: 95, distance: 18.7
click at [1441, 90] on span "more_vert" at bounding box center [1441, 91] width 14 height 14
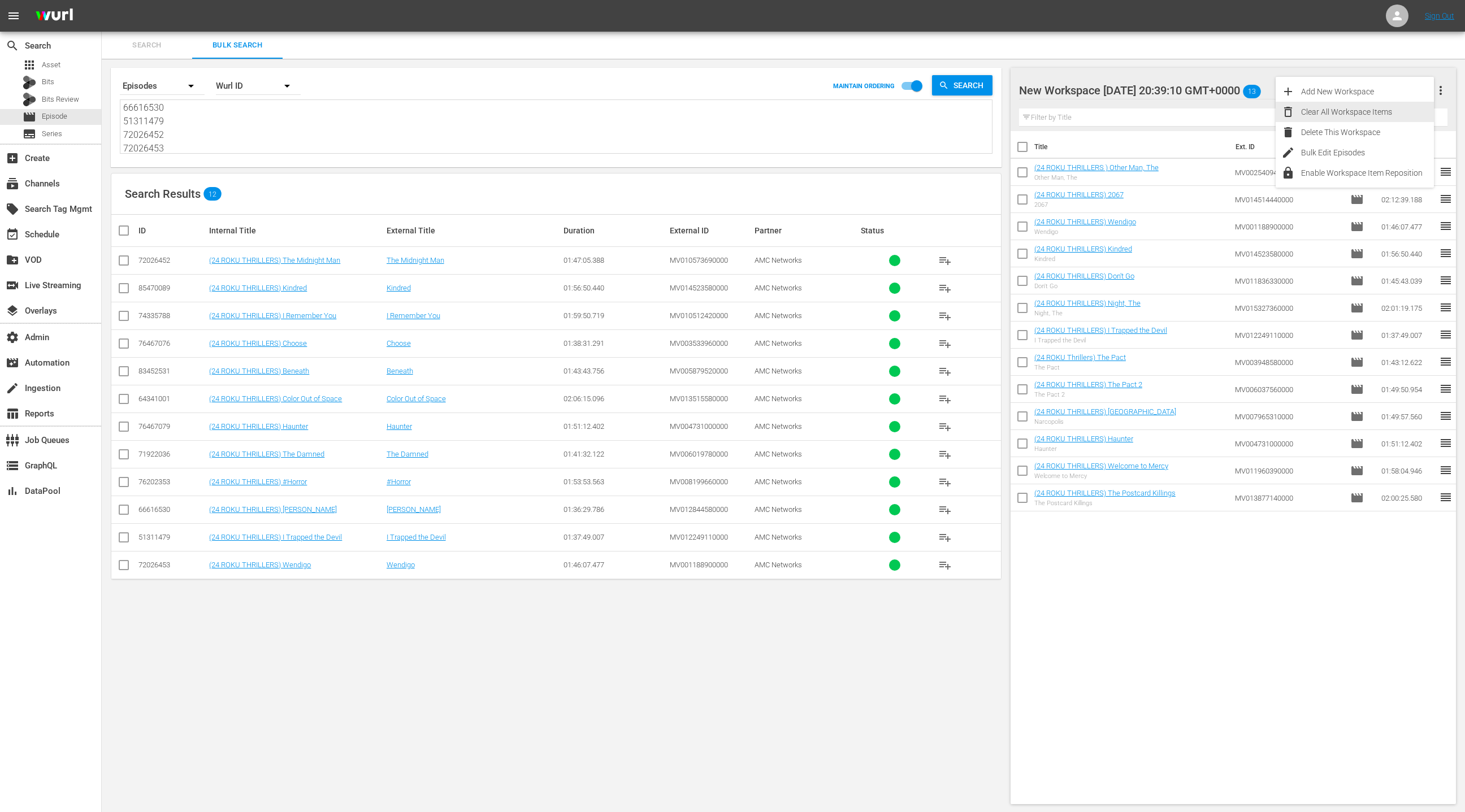
click at [1389, 110] on div "Clear All Workspace Items" at bounding box center [1367, 112] width 133 height 20
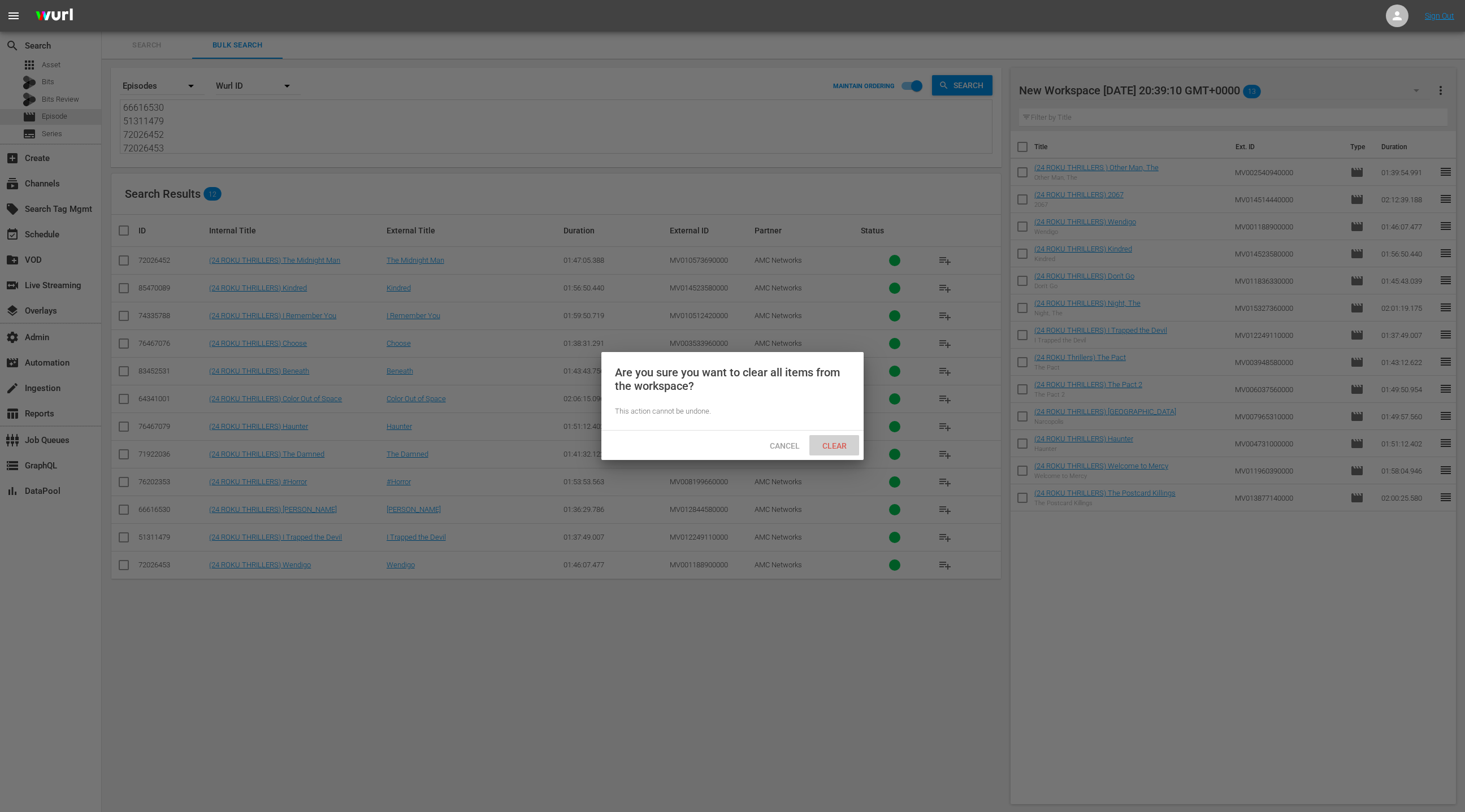
drag, startPoint x: 845, startPoint y: 443, endPoint x: 852, endPoint y: 437, distance: 9.2
click at [845, 442] on span "Clear" at bounding box center [834, 446] width 42 height 9
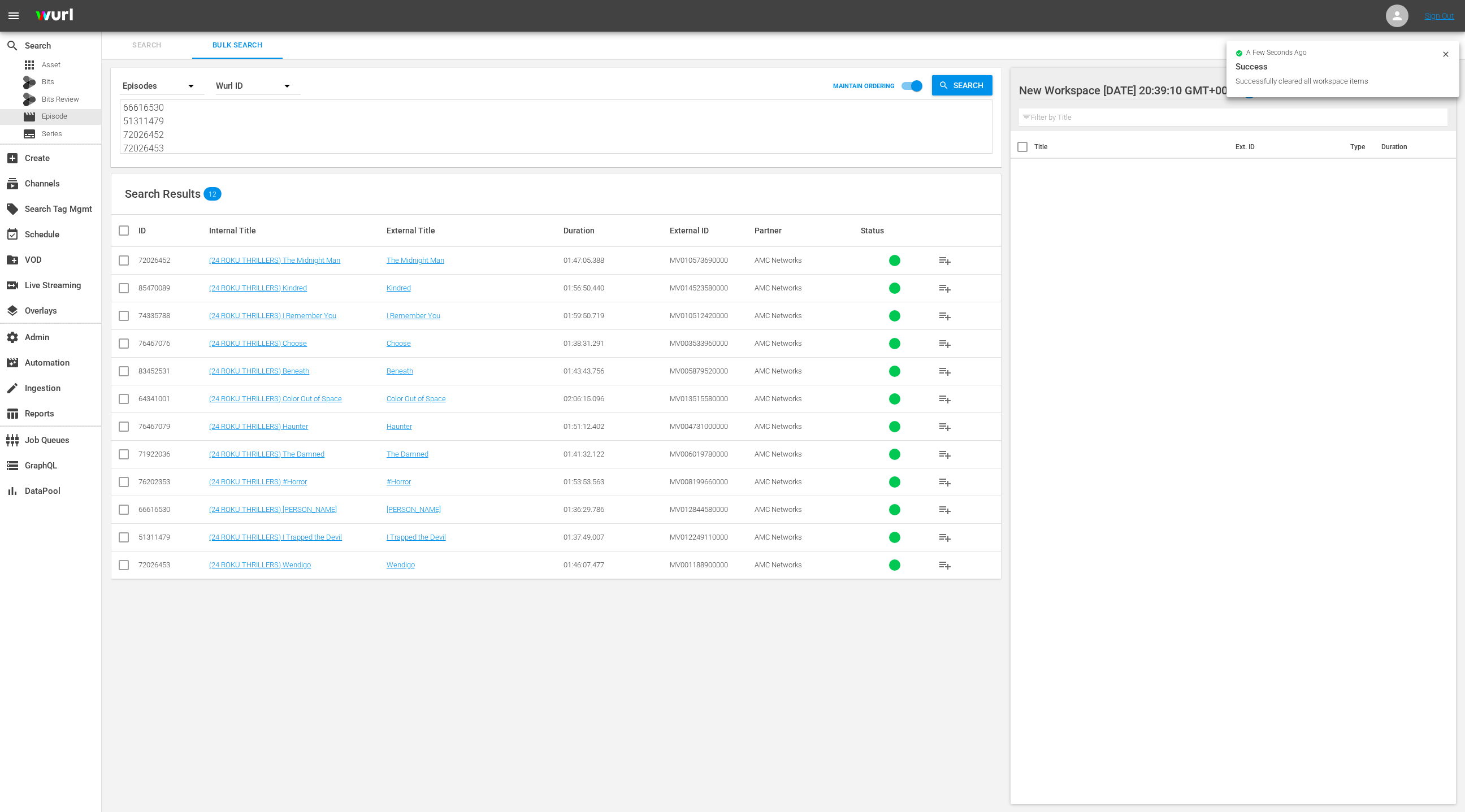
click at [129, 234] on input "checkbox" at bounding box center [129, 231] width 23 height 14
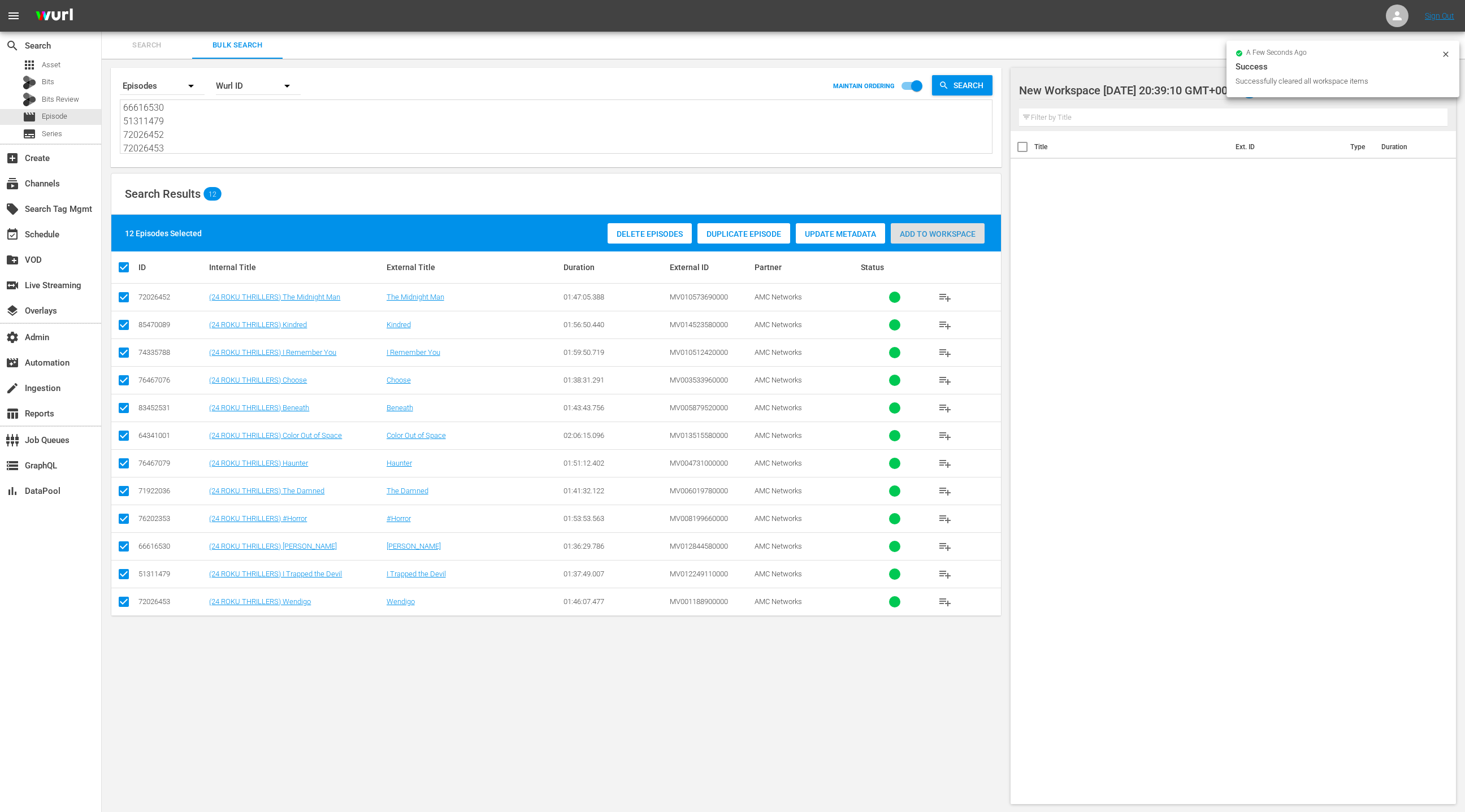
drag, startPoint x: 931, startPoint y: 237, endPoint x: 667, endPoint y: 207, distance: 265.7
click at [930, 237] on span "Add to Workspace" at bounding box center [938, 234] width 94 height 9
click at [66, 229] on div "event_available Schedule" at bounding box center [51, 234] width 101 height 23
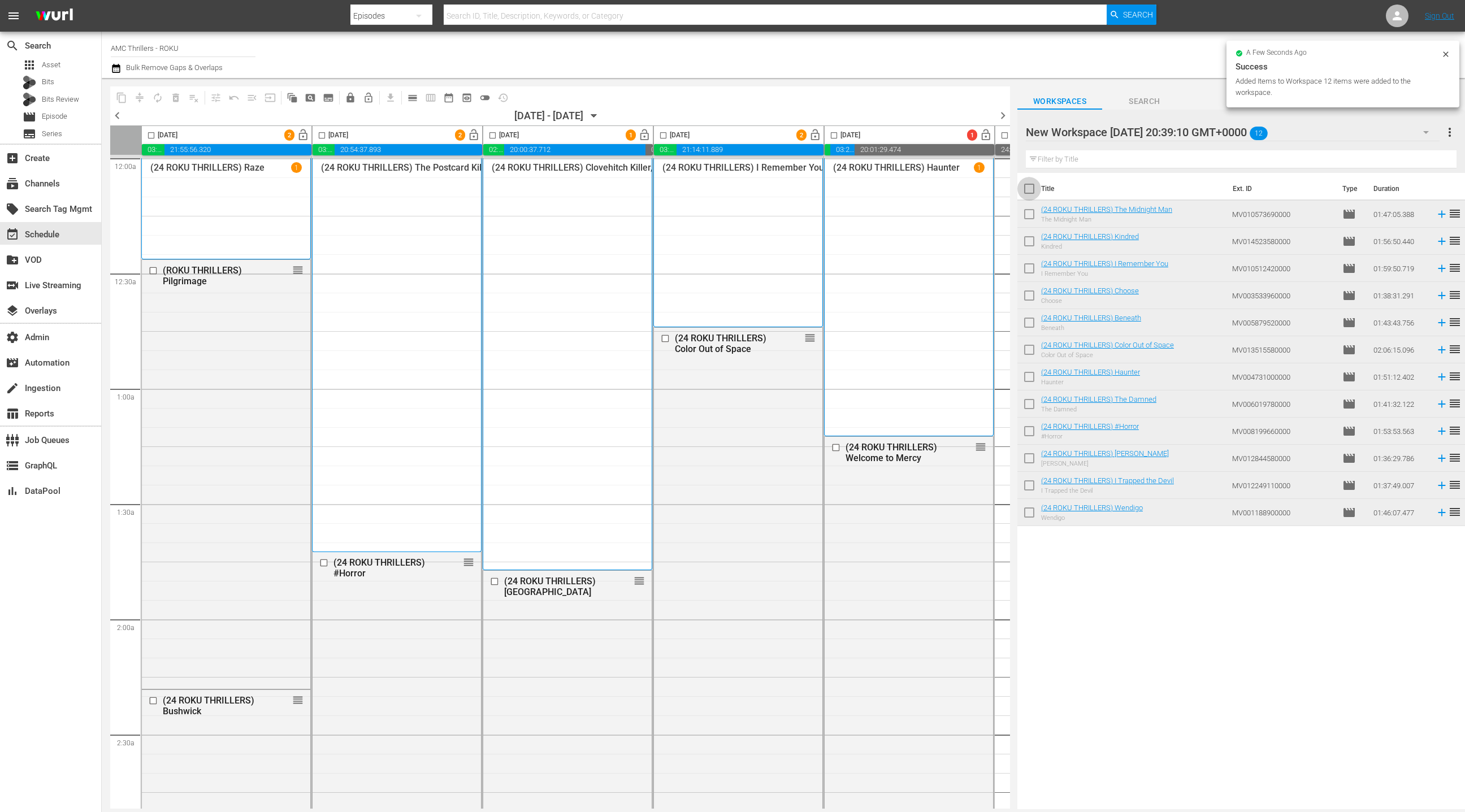
click at [1028, 191] on input "checkbox" at bounding box center [1029, 191] width 23 height 23
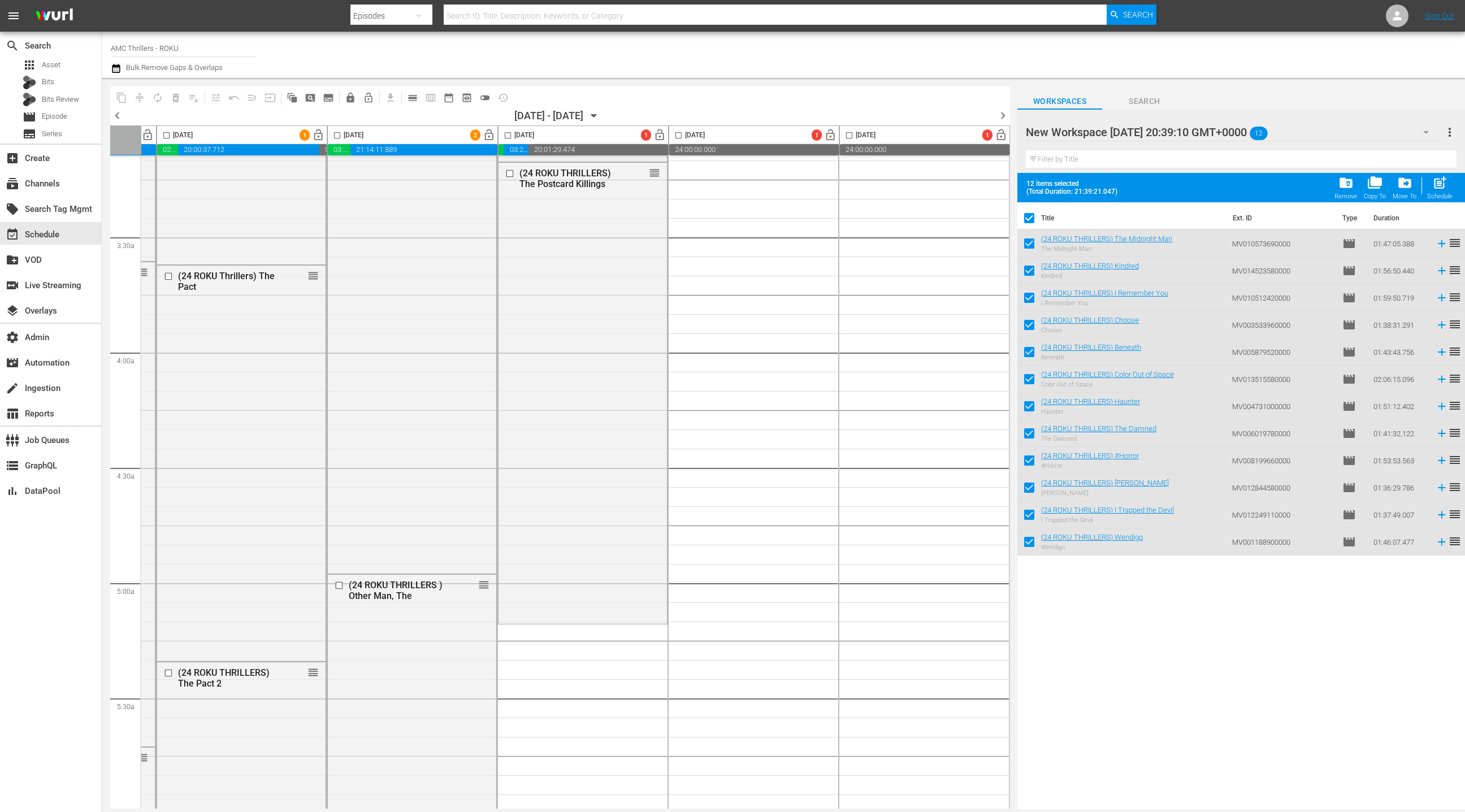
scroll to position [906, 327]
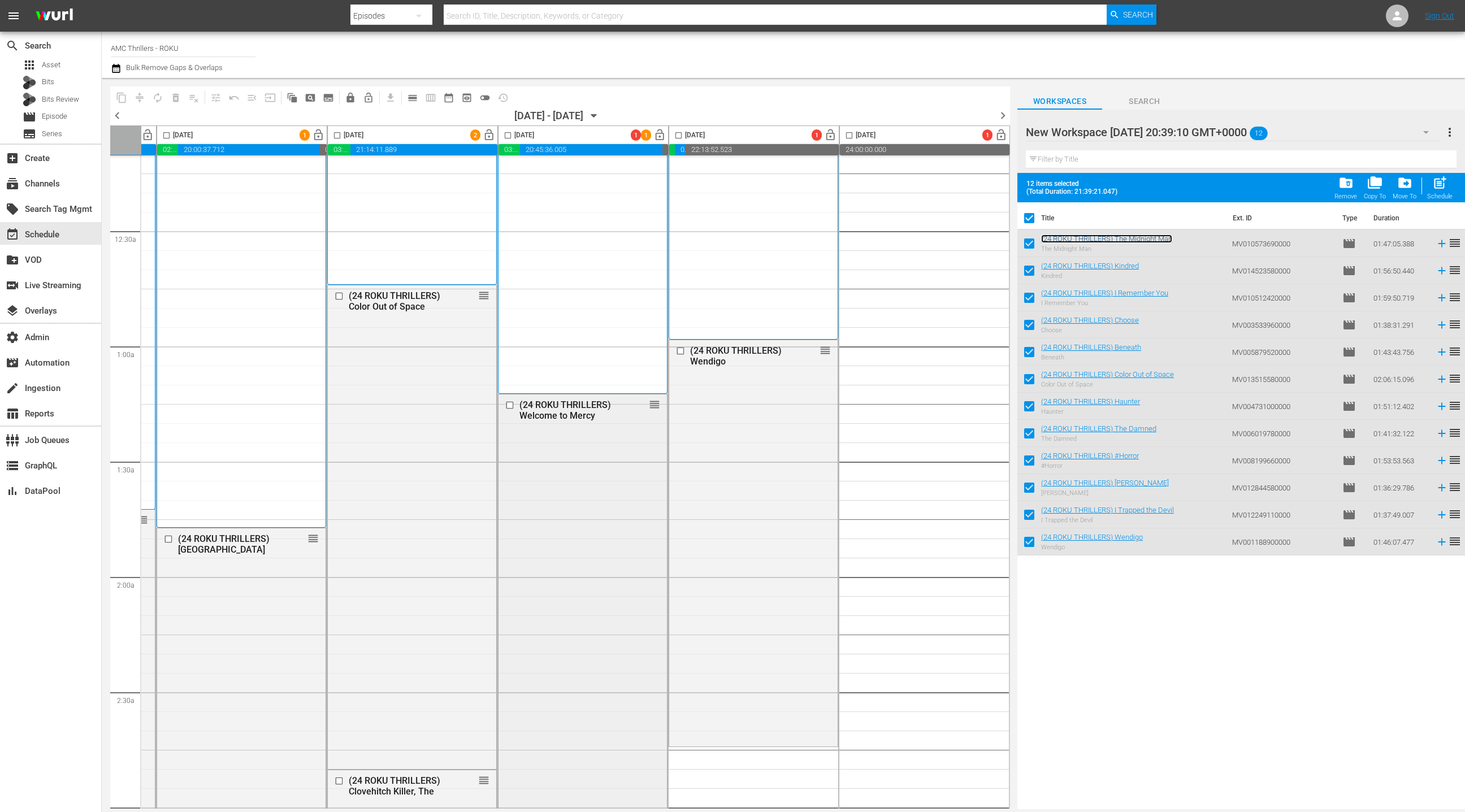
scroll to position [0, 327]
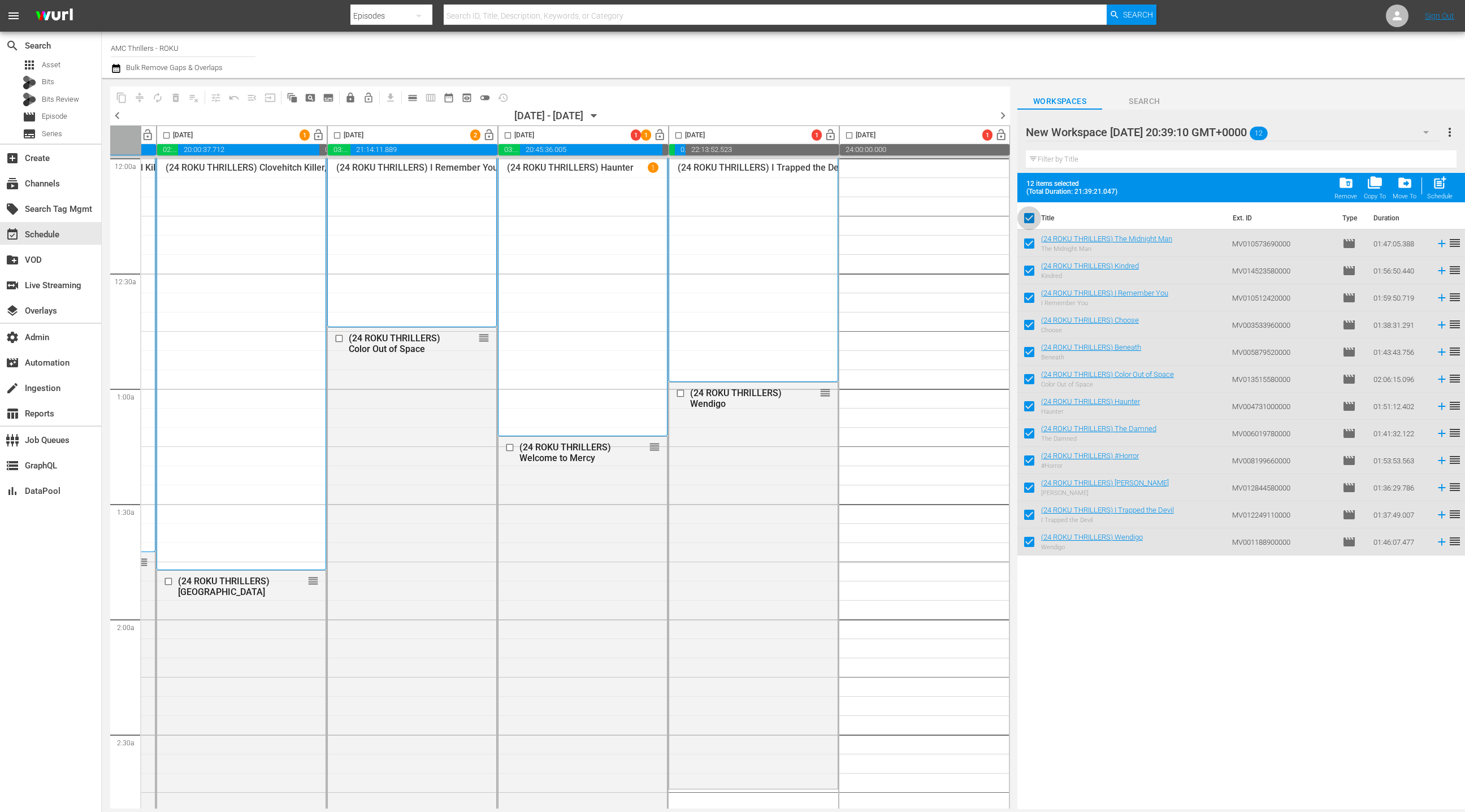
click at [1032, 218] on input "checkbox" at bounding box center [1029, 220] width 23 height 23
checkbox input "false"
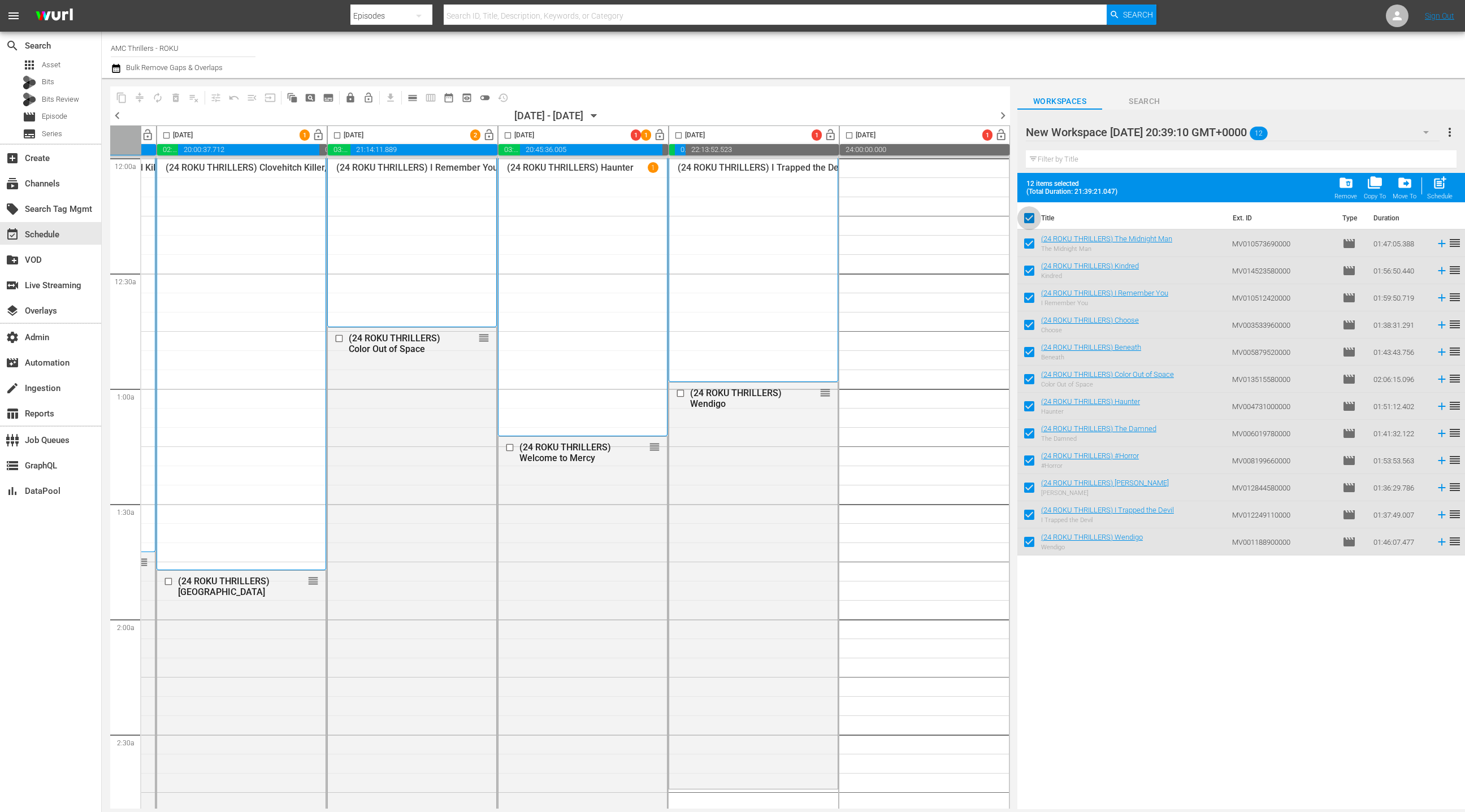
checkbox input "false"
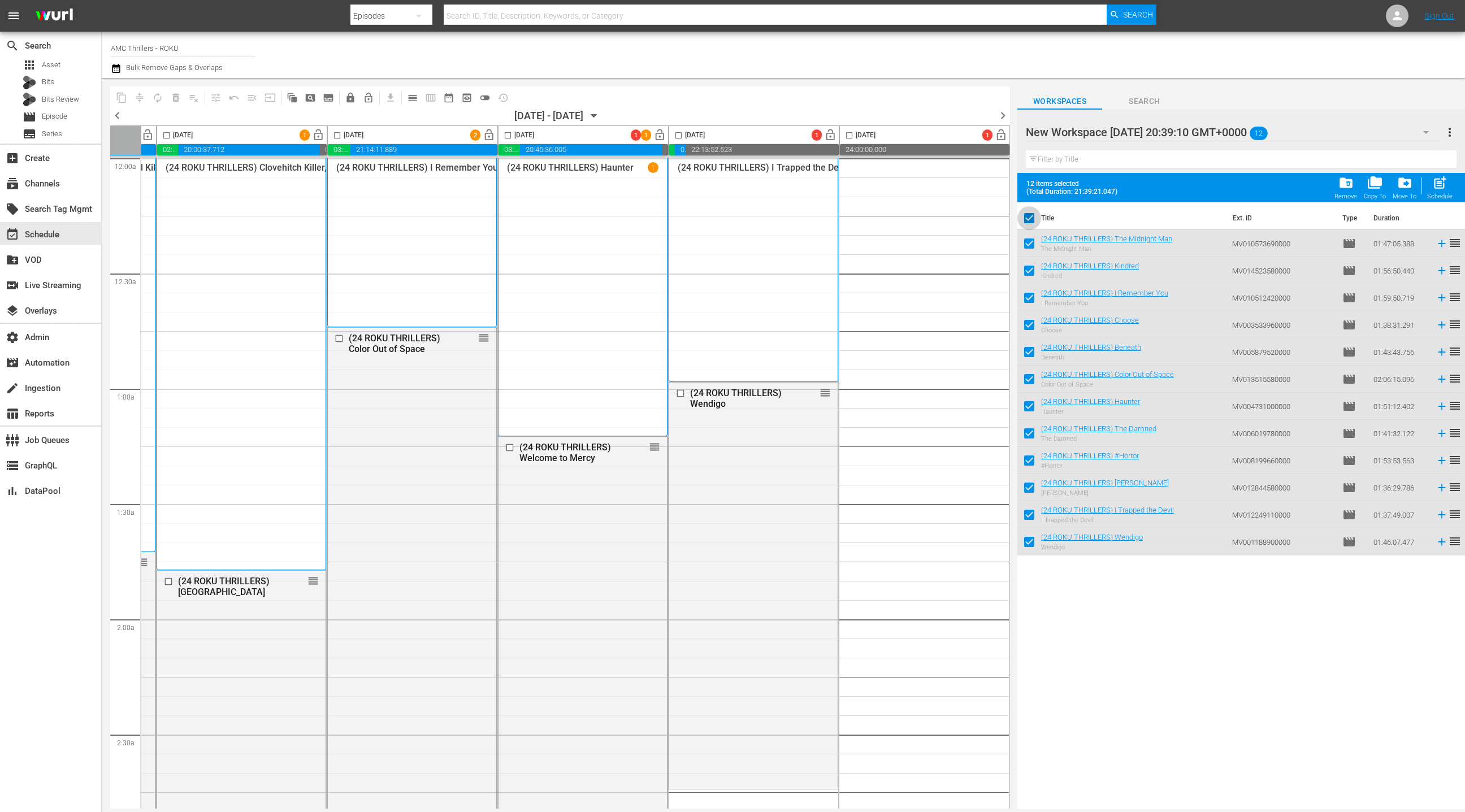
checkbox input "false"
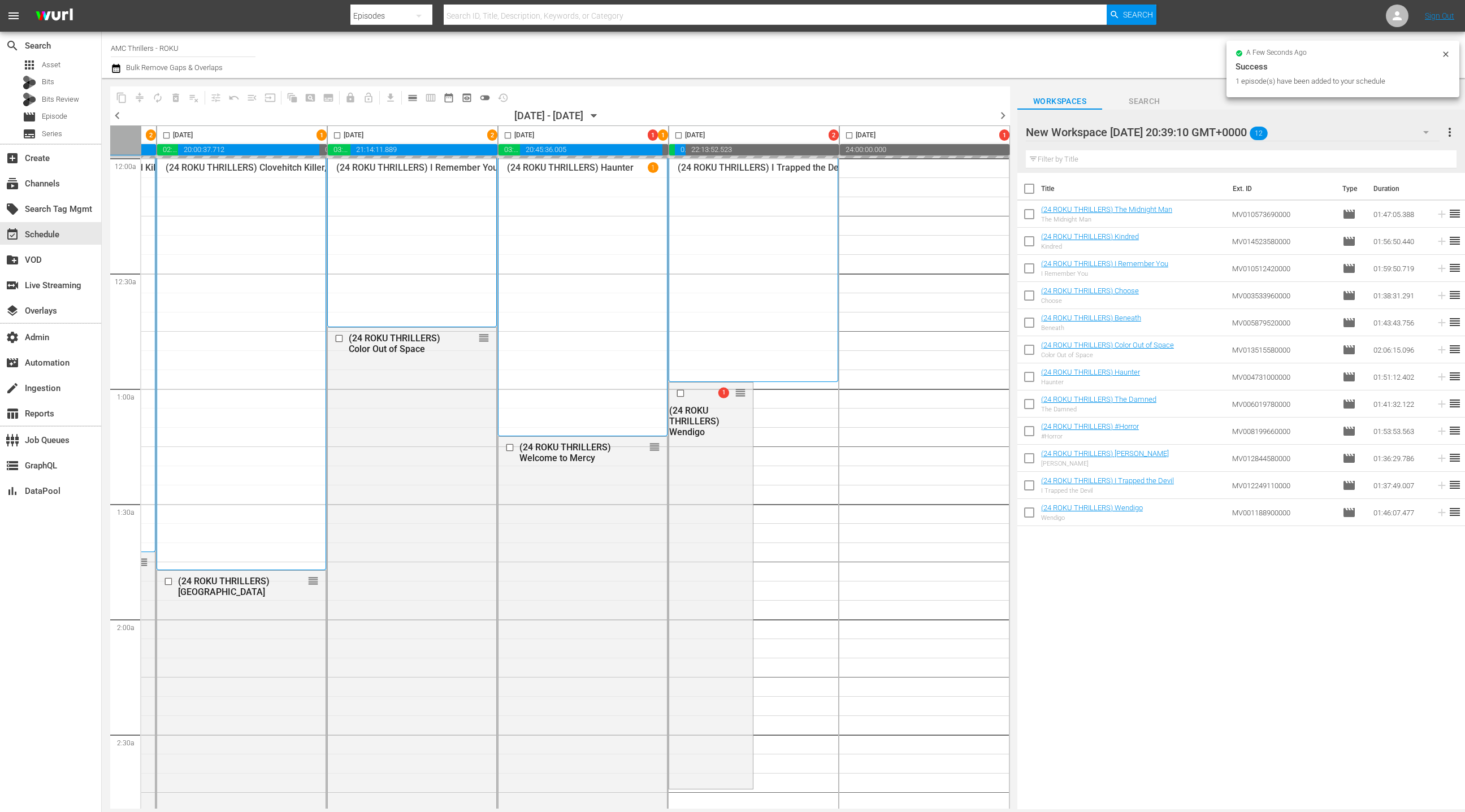
click at [505, 135] on input "checkbox" at bounding box center [507, 137] width 13 height 13
checkbox input "true"
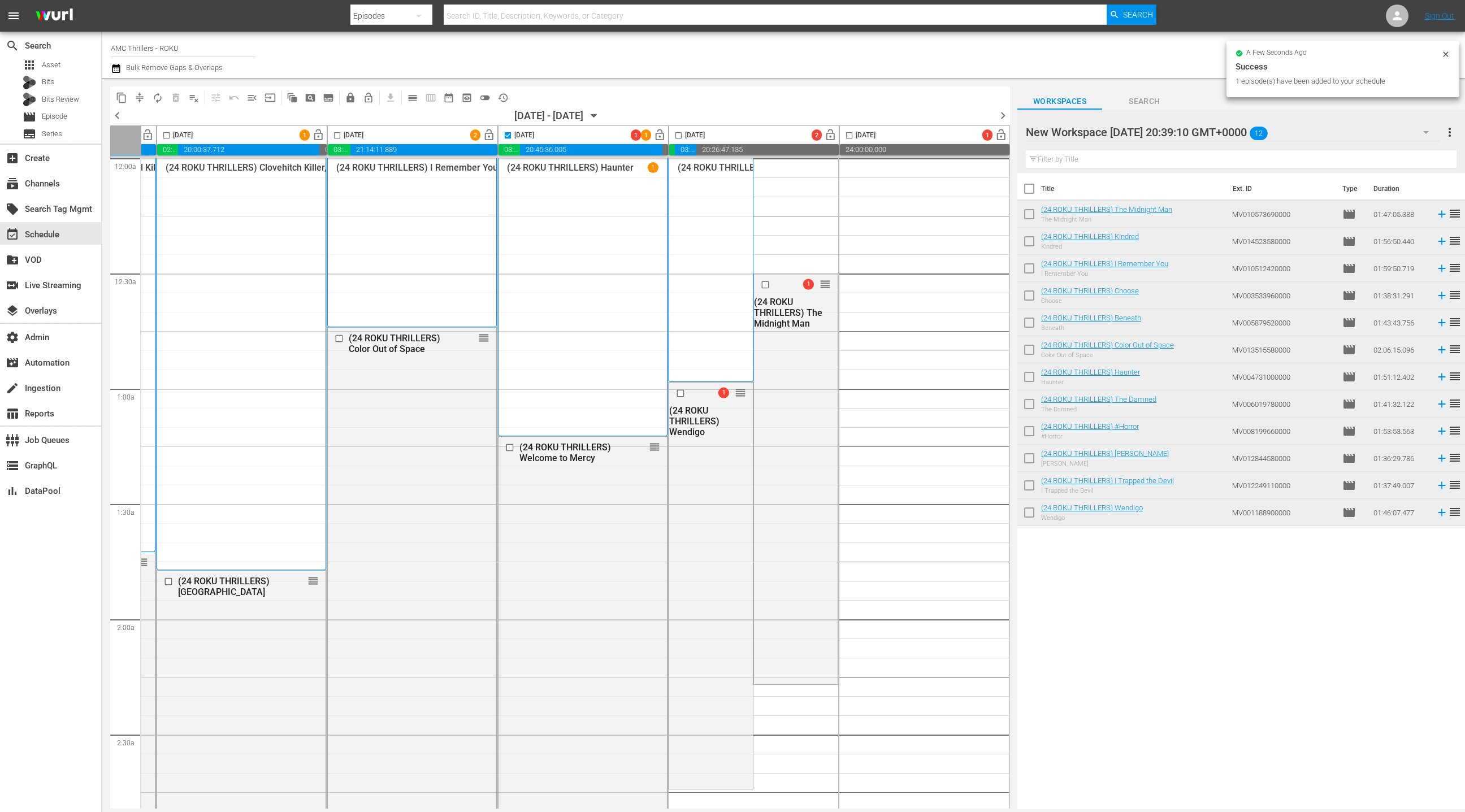
click at [675, 136] on input "checkbox" at bounding box center [678, 137] width 13 height 13
checkbox input "true"
click at [140, 101] on span "compress" at bounding box center [139, 98] width 11 height 11
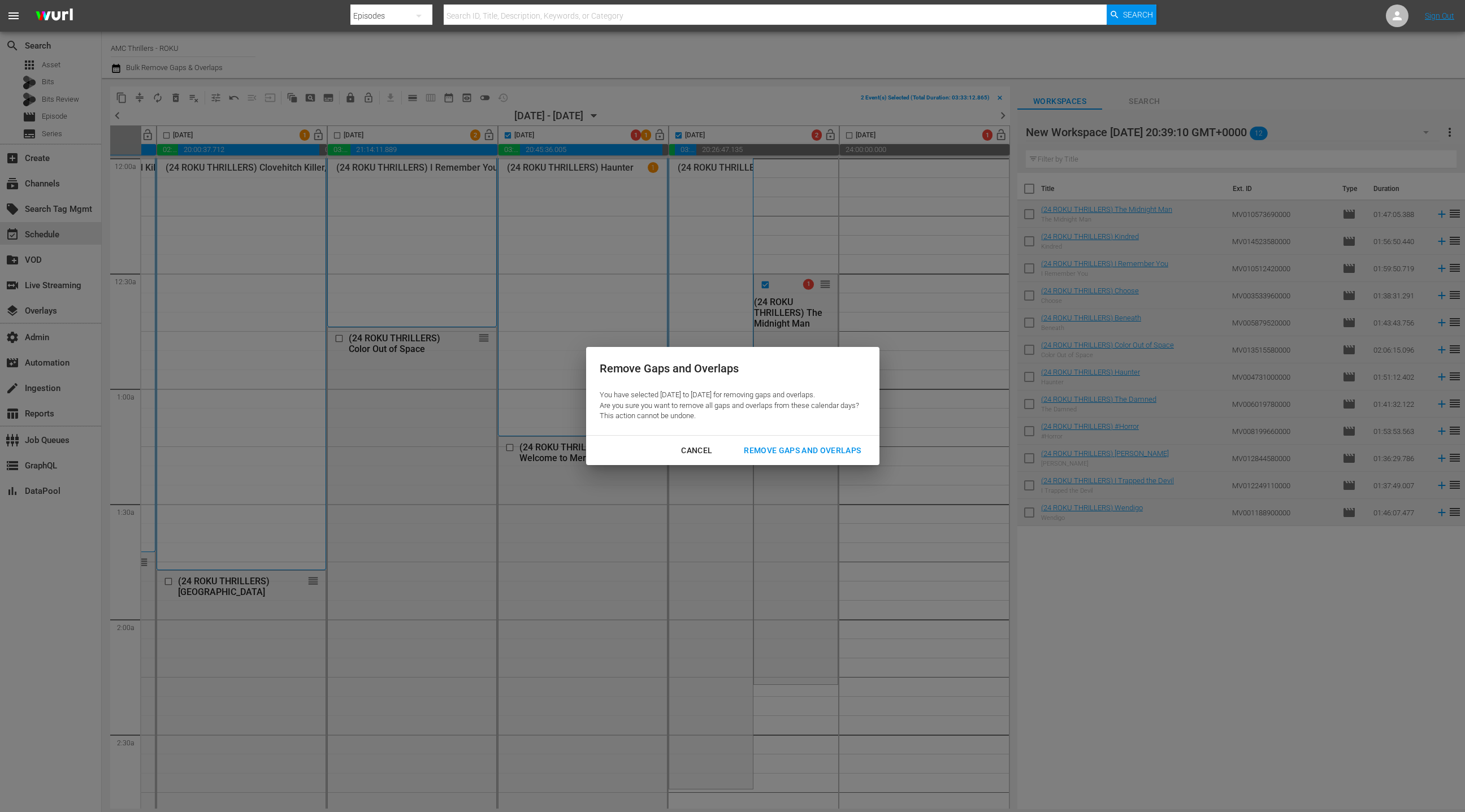
click at [766, 444] on div "Remove Gaps and Overlaps" at bounding box center [802, 451] width 135 height 14
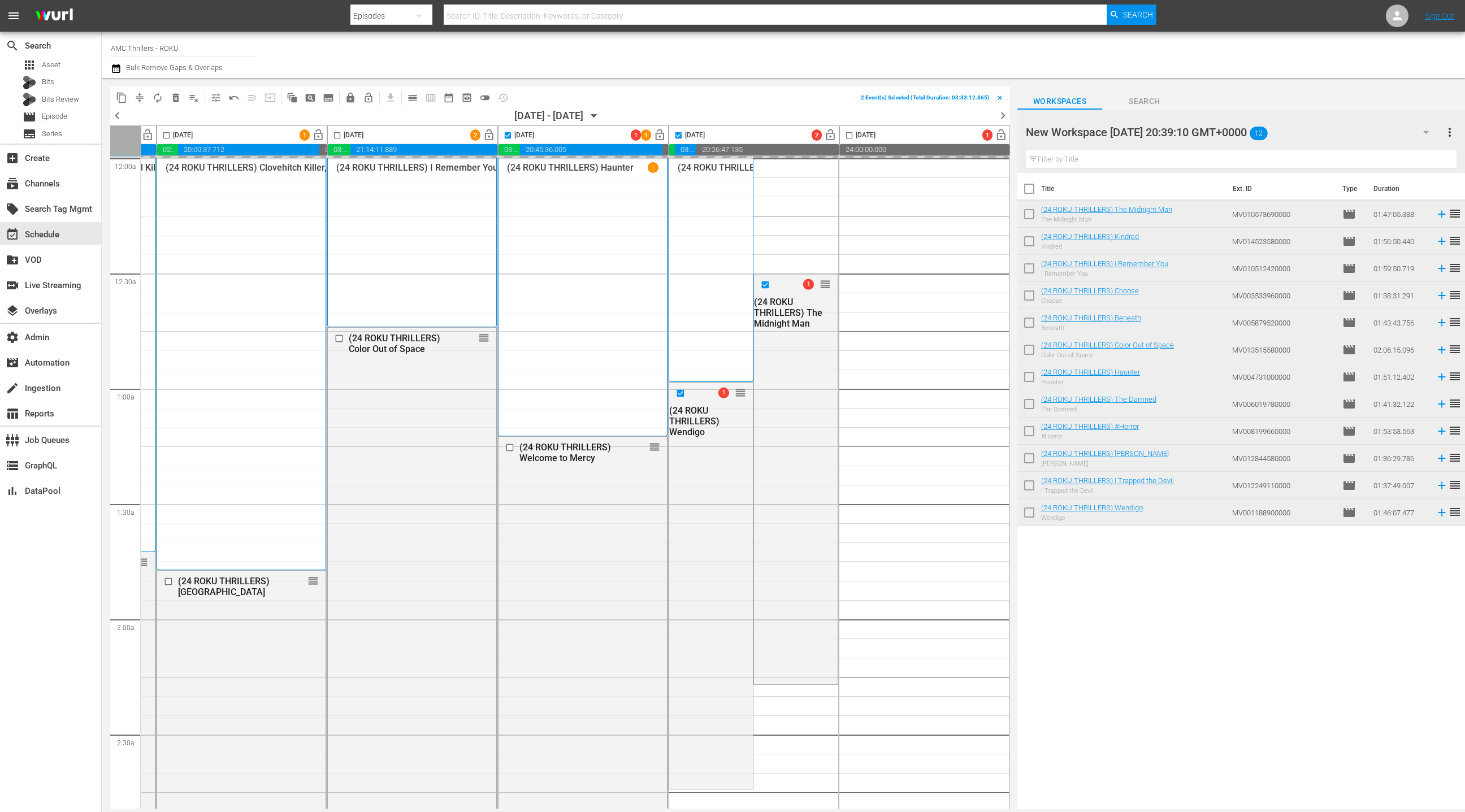
checkbox input "false"
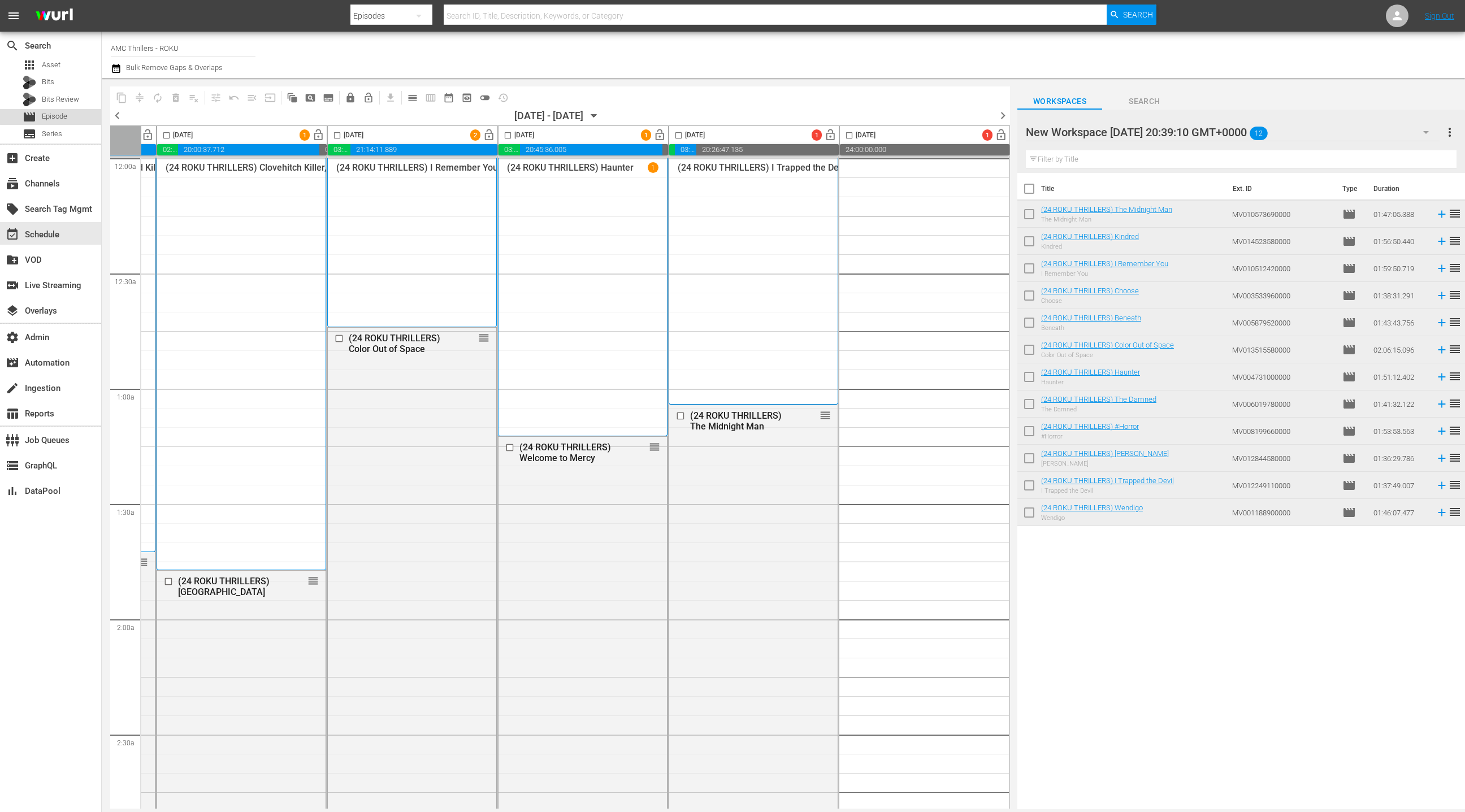
click at [69, 115] on div "movie Episode" at bounding box center [51, 116] width 101 height 16
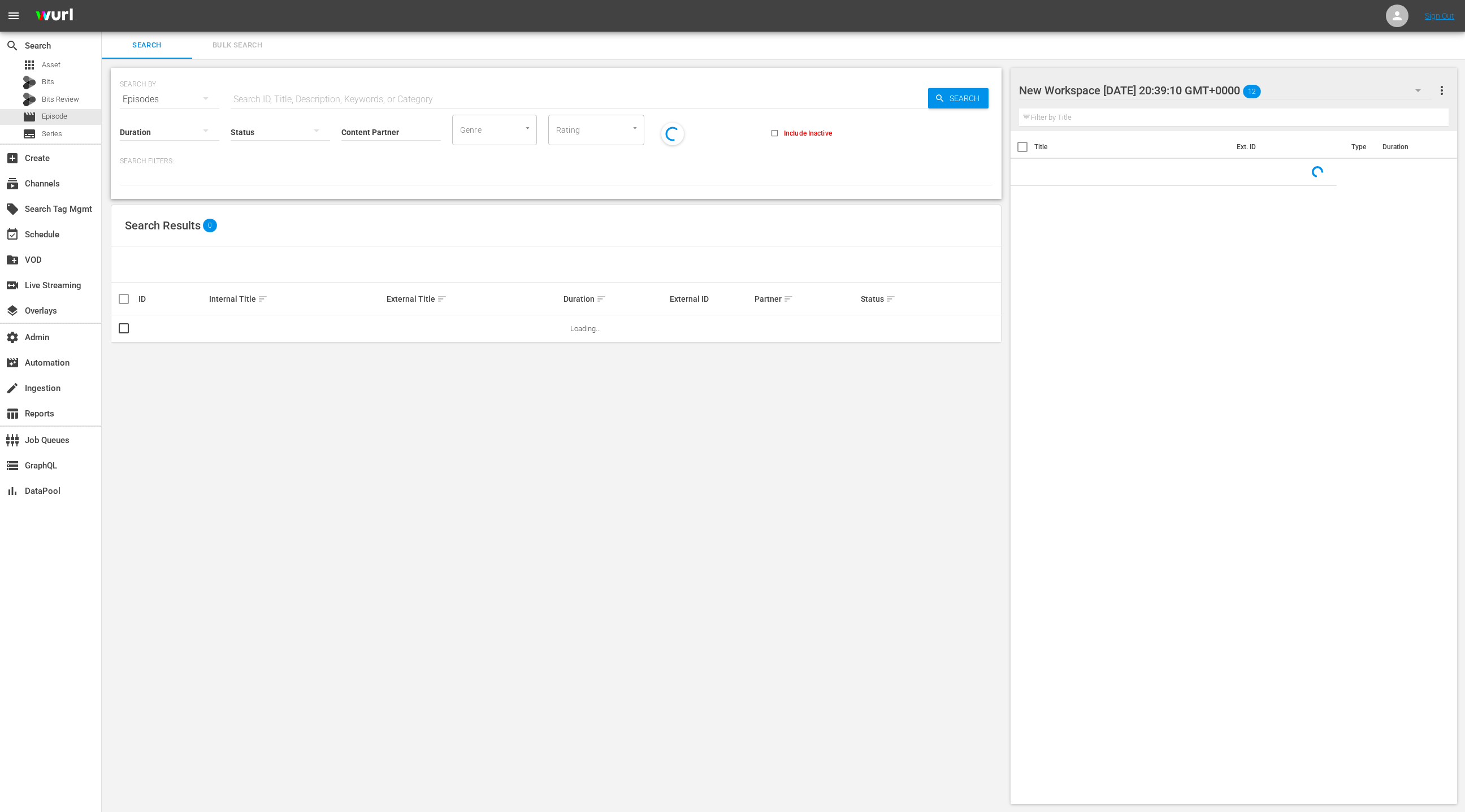
click at [250, 44] on span "Bulk Search" at bounding box center [237, 45] width 77 height 13
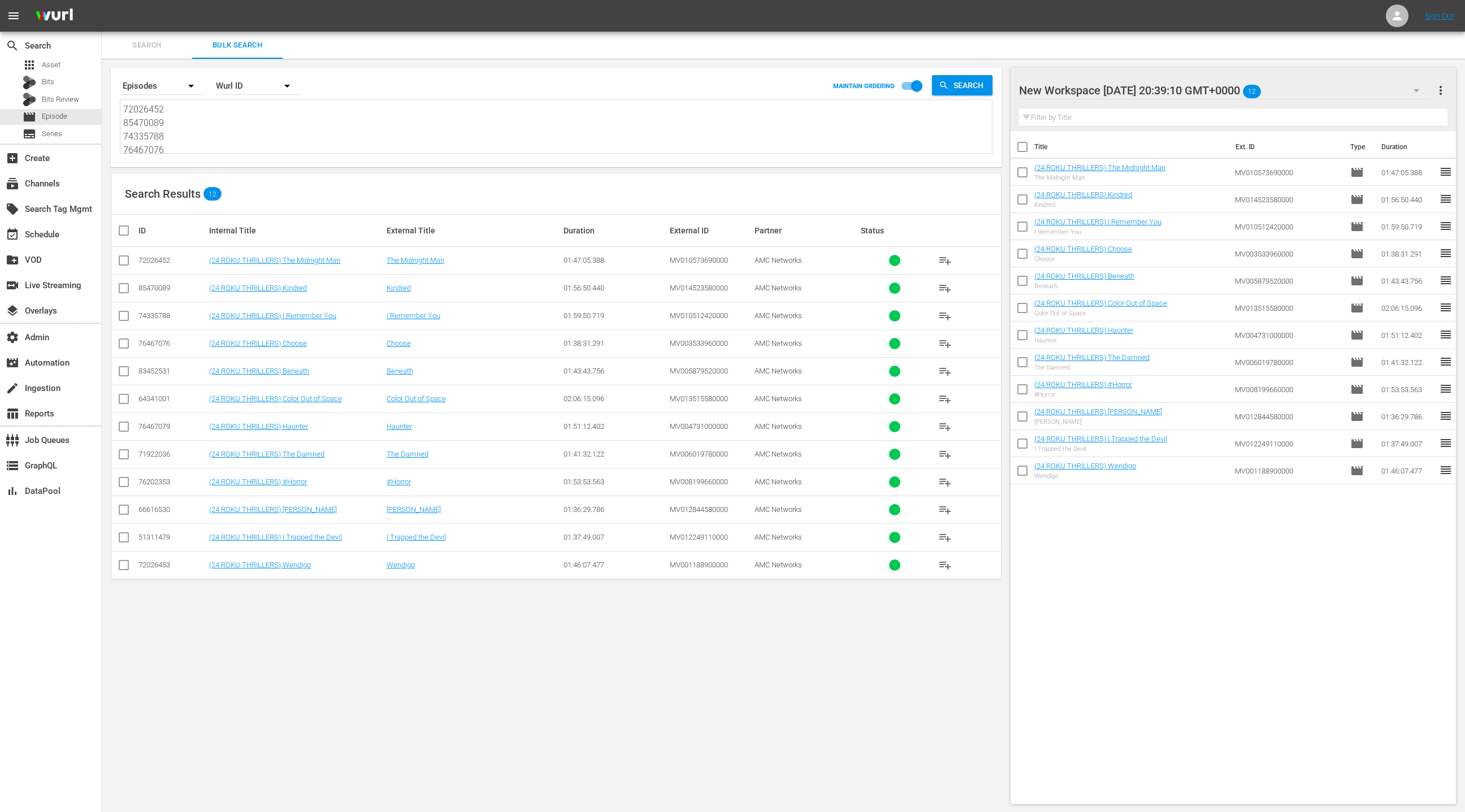
click at [253, 144] on textarea "72026452 85470089 74335788 76467076 83452531 64341001 76467079 71922036 7620235…" at bounding box center [557, 129] width 869 height 51
paste textarea "60306609 68094276 79224996 79225268 76467079 66616531 66616530 64341005 6809427…"
type textarea "60306609 68094276 79224996 79225268 76467079 66616531 66616530 64341005 6809427…"
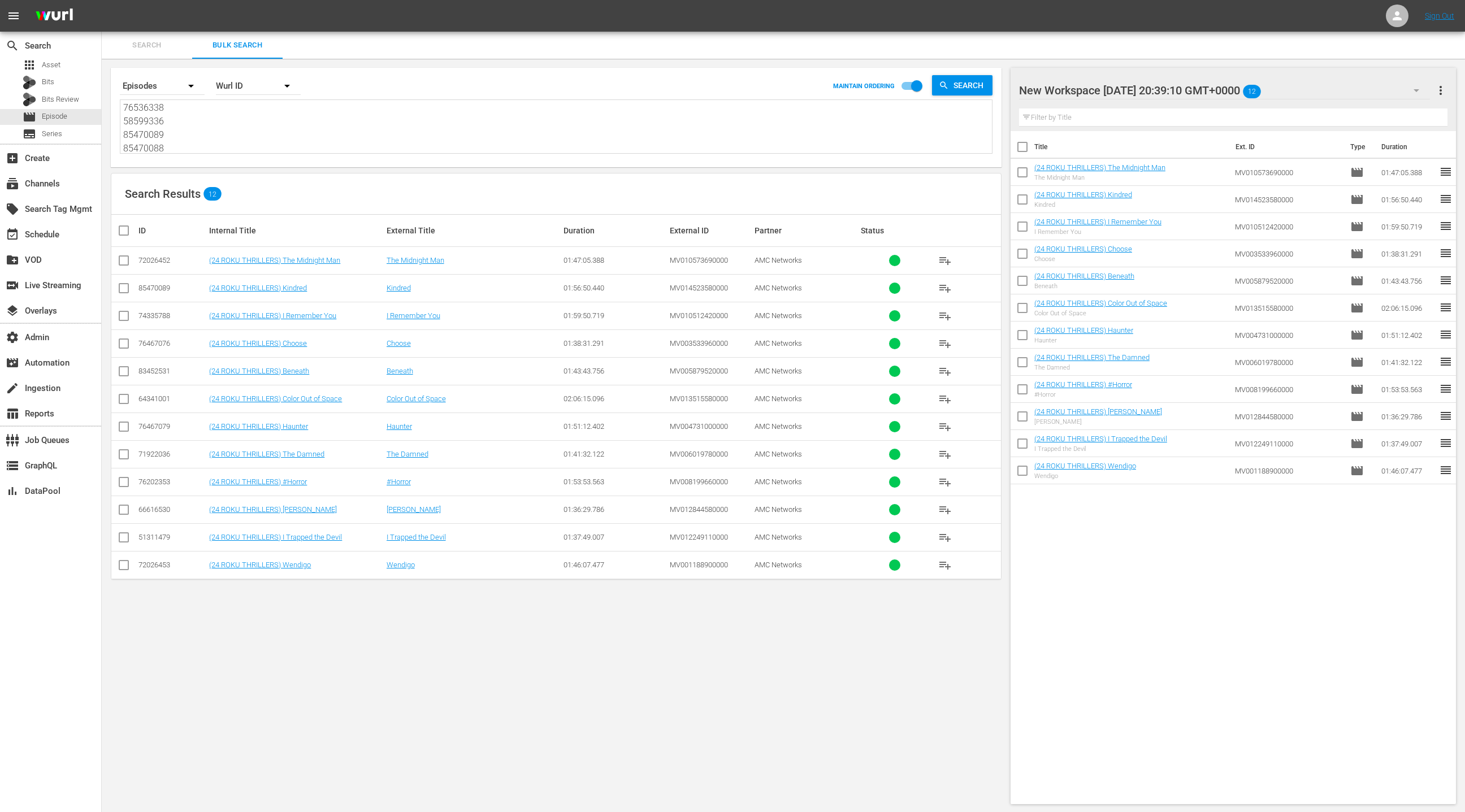
click at [1444, 95] on span "more_vert" at bounding box center [1441, 91] width 14 height 14
drag, startPoint x: 1357, startPoint y: 114, endPoint x: 1256, endPoint y: 165, distance: 113.1
click at [1350, 117] on div "Clear All Workspace Items" at bounding box center [1367, 112] width 133 height 20
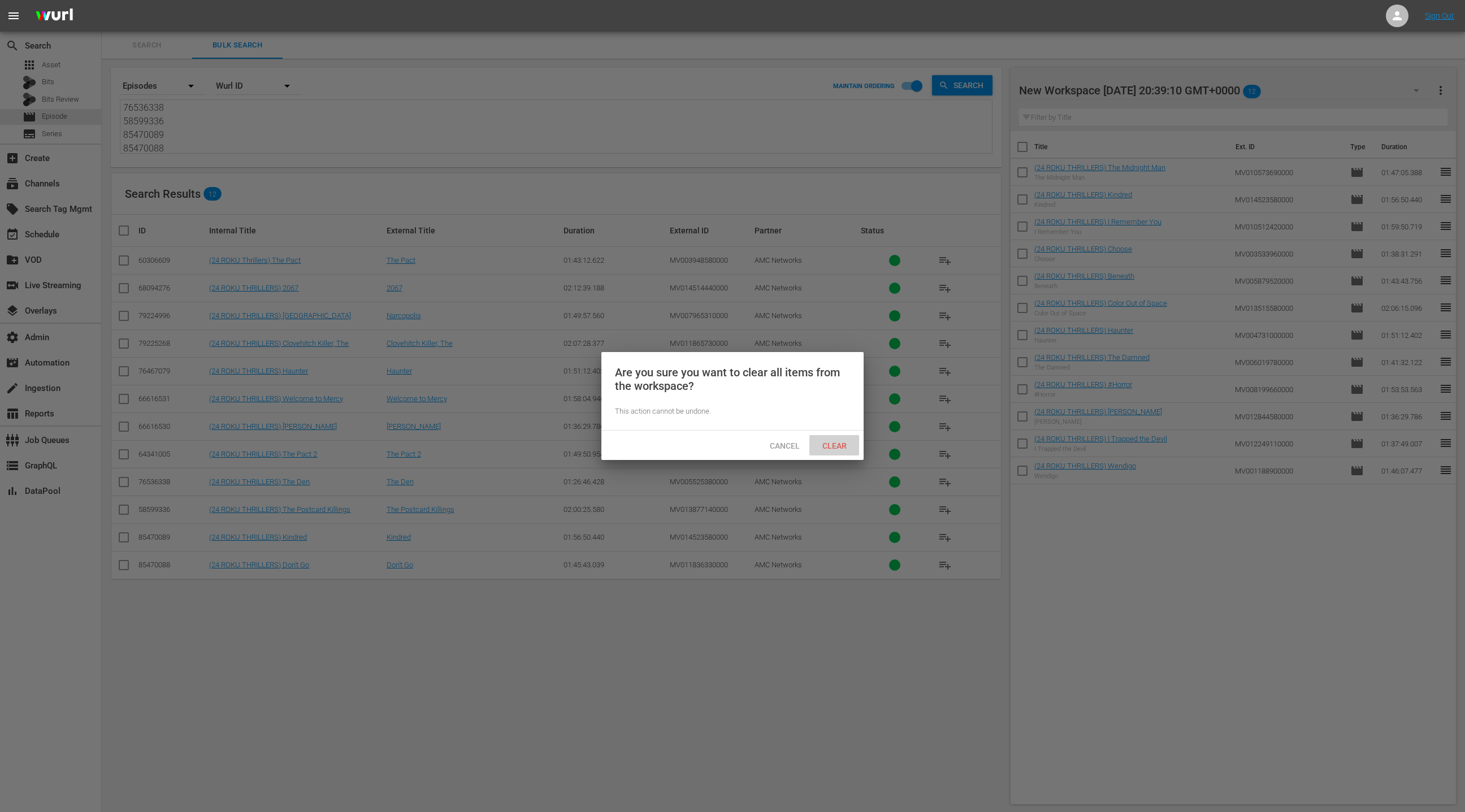
drag, startPoint x: 837, startPoint y: 444, endPoint x: 535, endPoint y: 304, distance: 332.9
click at [836, 439] on div "Clear" at bounding box center [834, 445] width 50 height 21
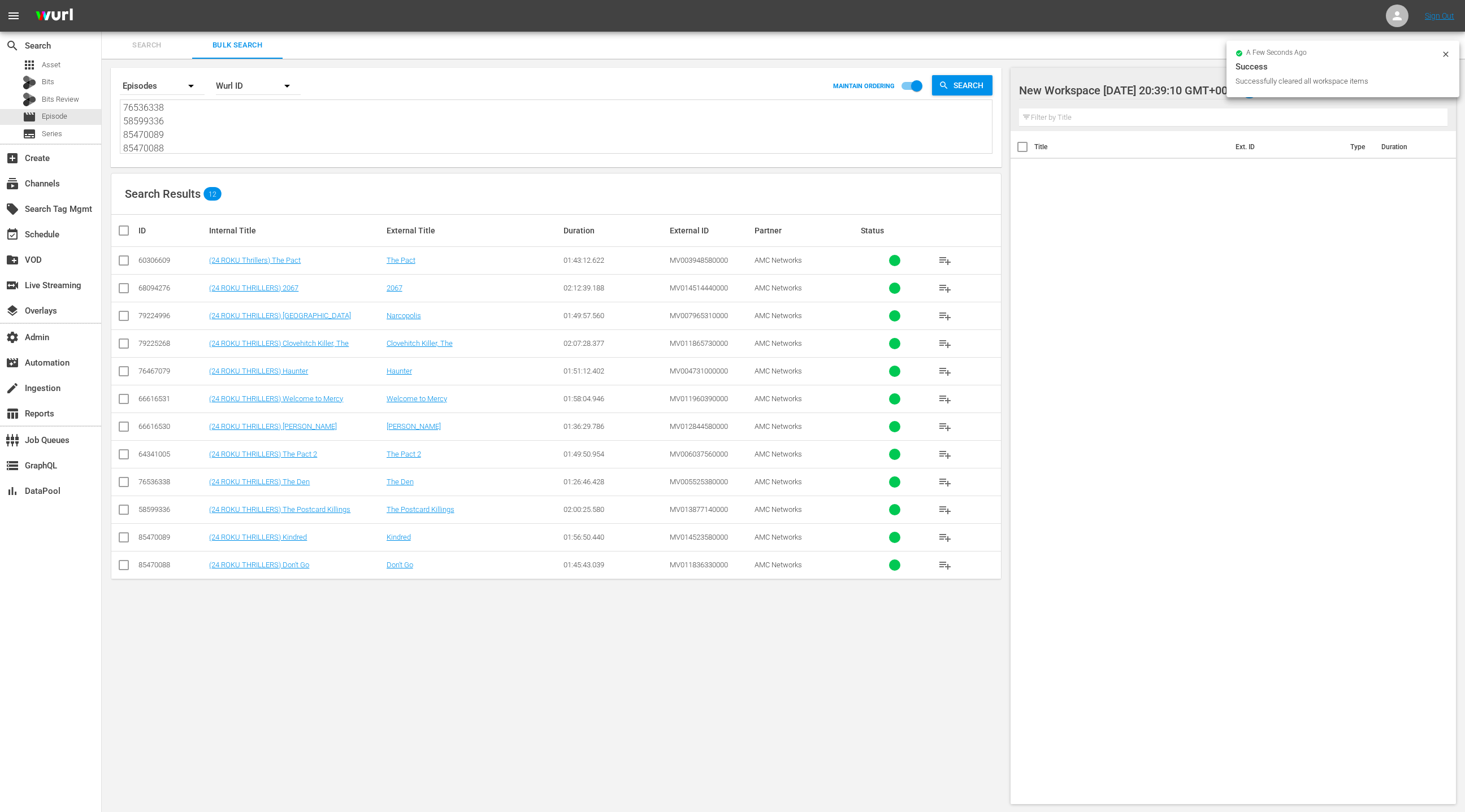
click at [126, 231] on input "checkbox" at bounding box center [129, 231] width 23 height 14
checkbox input "true"
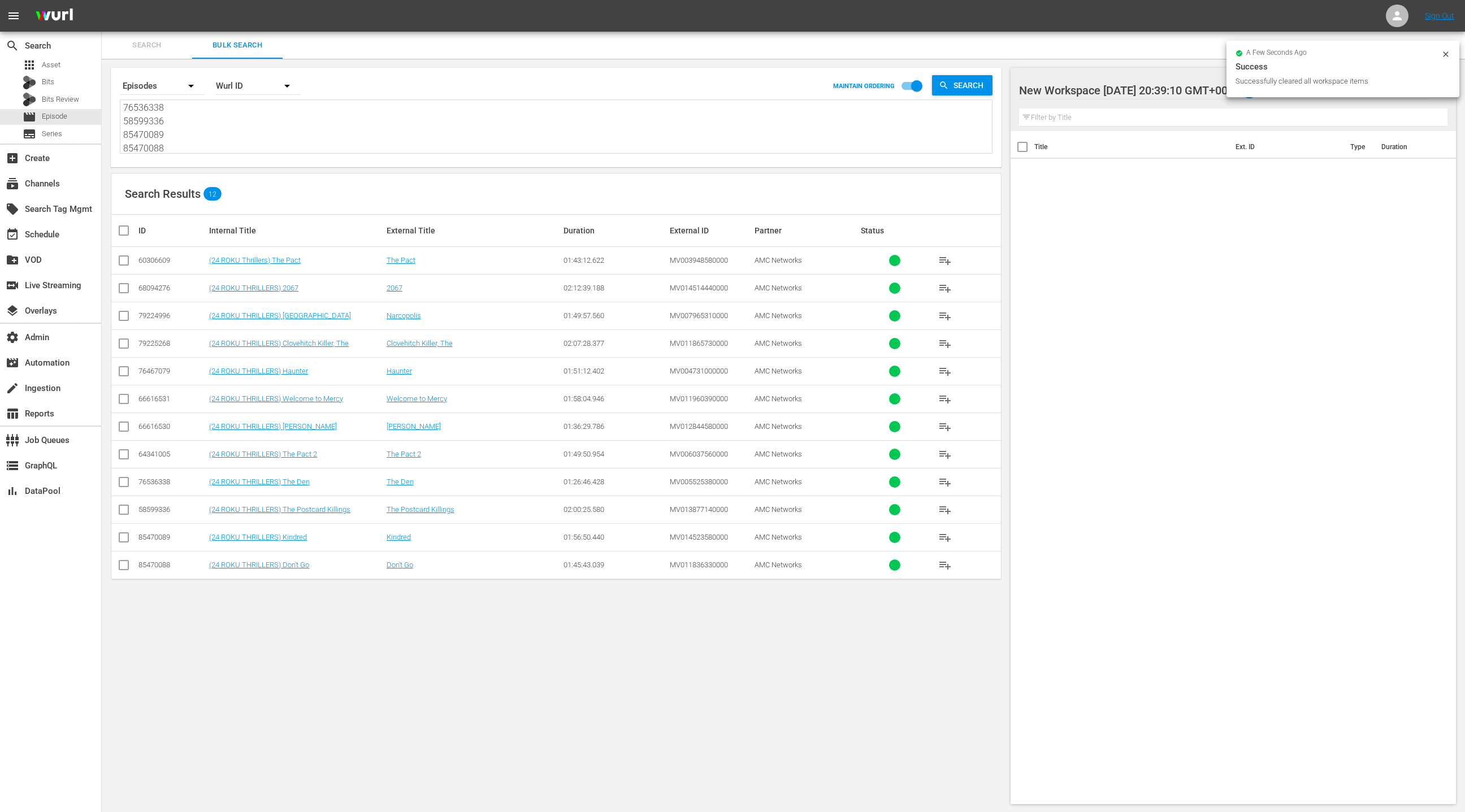
checkbox input "true"
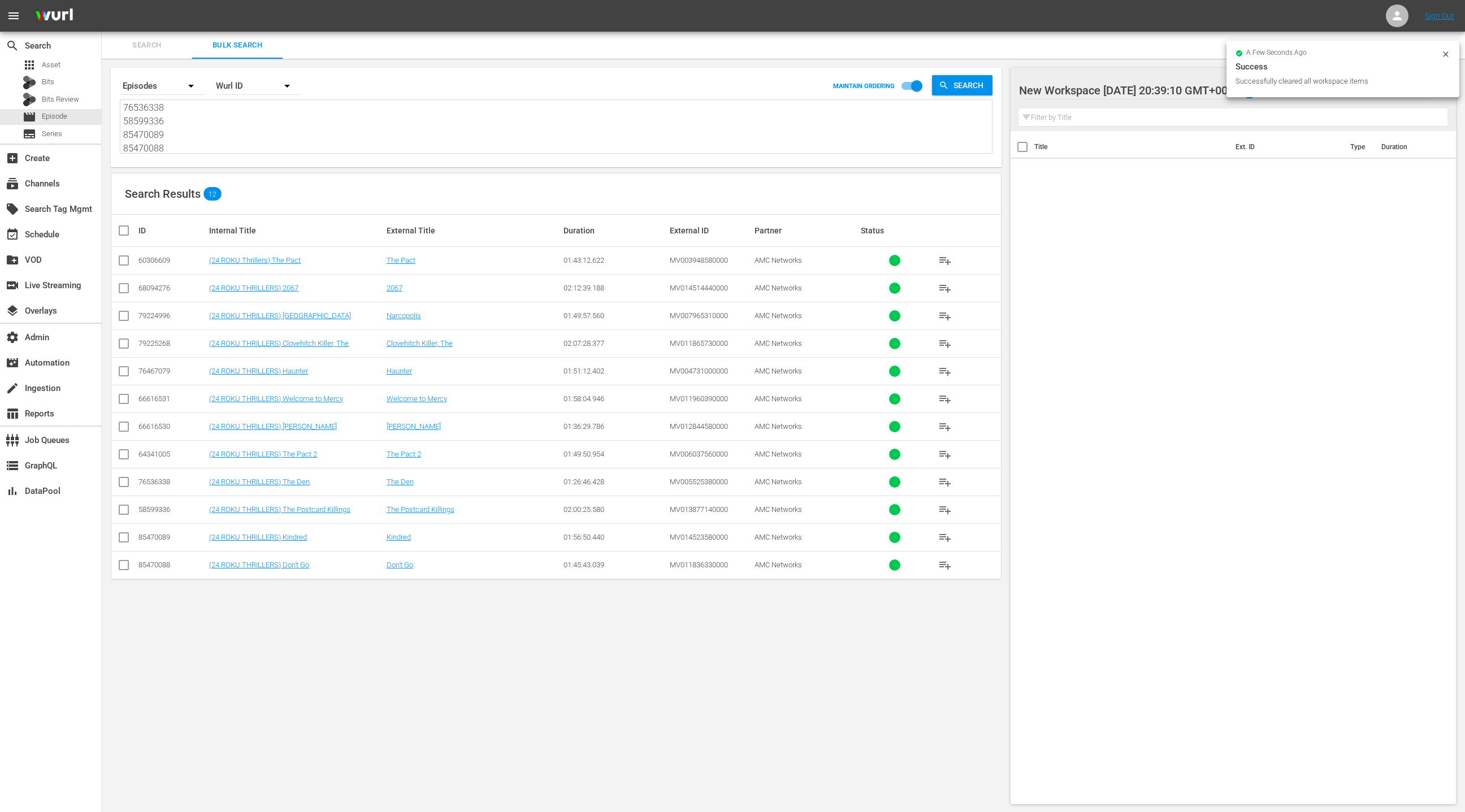
checkbox input "true"
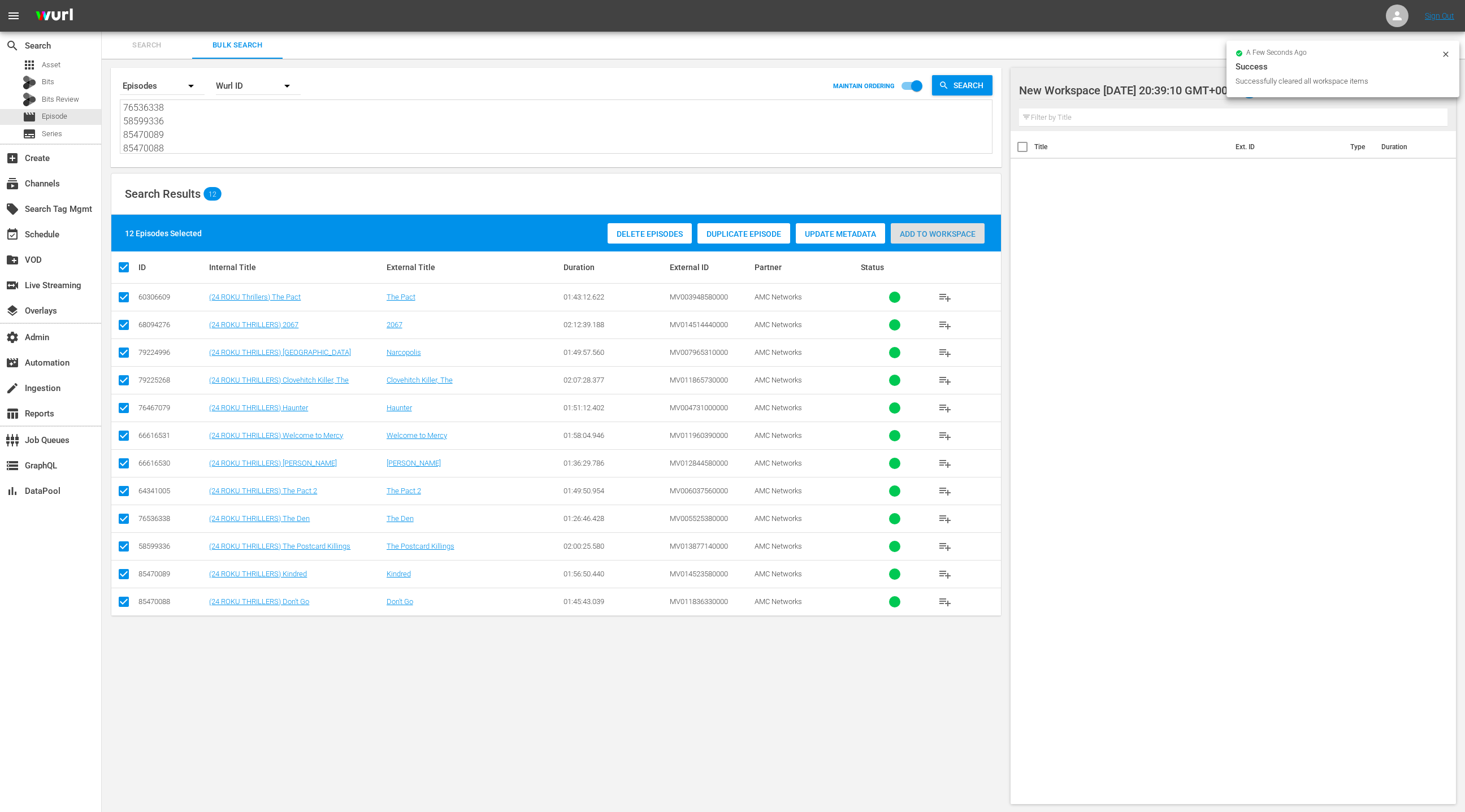
click at [912, 238] on span "Add to Workspace" at bounding box center [938, 234] width 94 height 9
click at [79, 243] on div "event_available Schedule" at bounding box center [51, 234] width 101 height 23
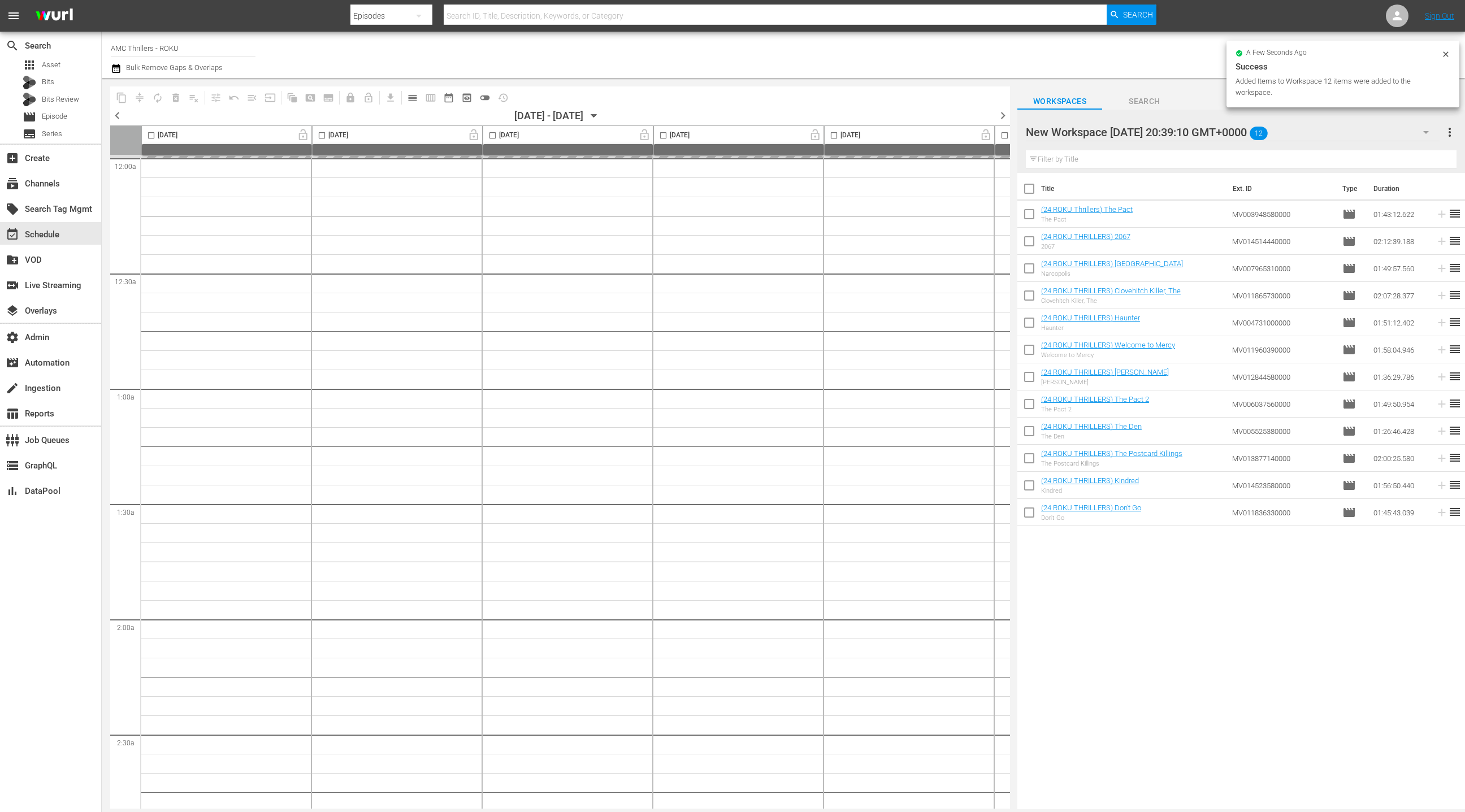
click at [1031, 191] on input "checkbox" at bounding box center [1029, 191] width 23 height 23
checkbox input "true"
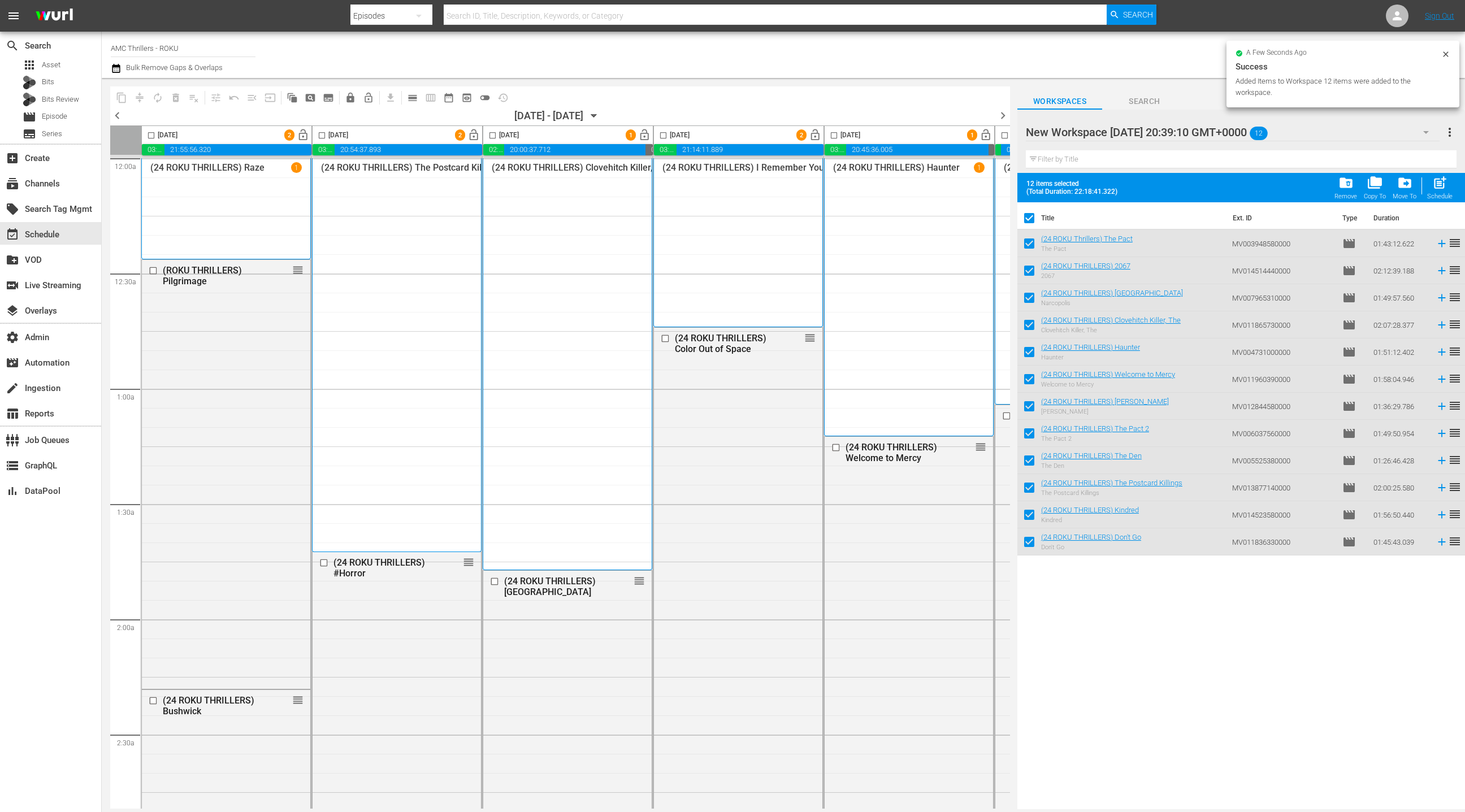
checkbox input "true"
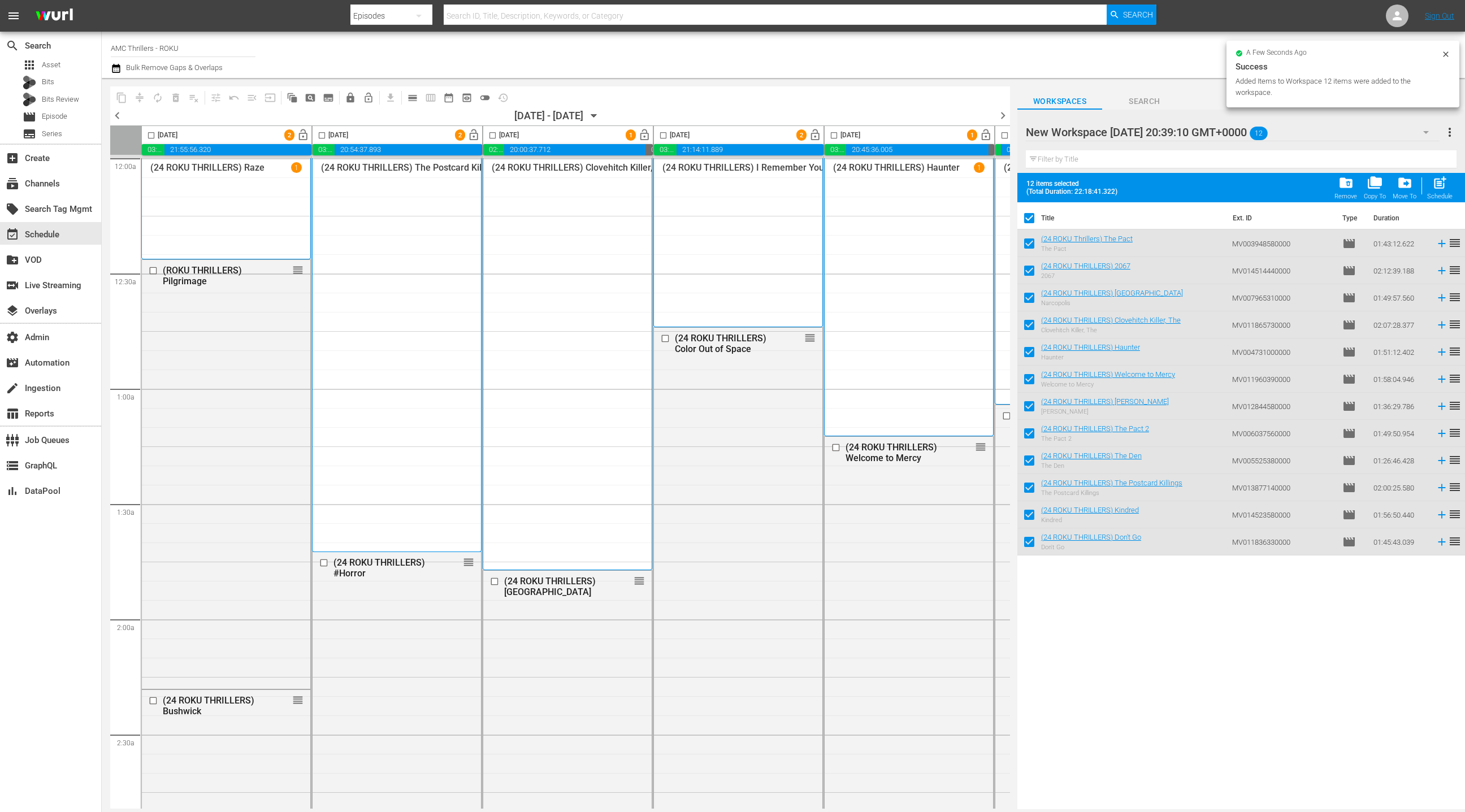
checkbox input "true"
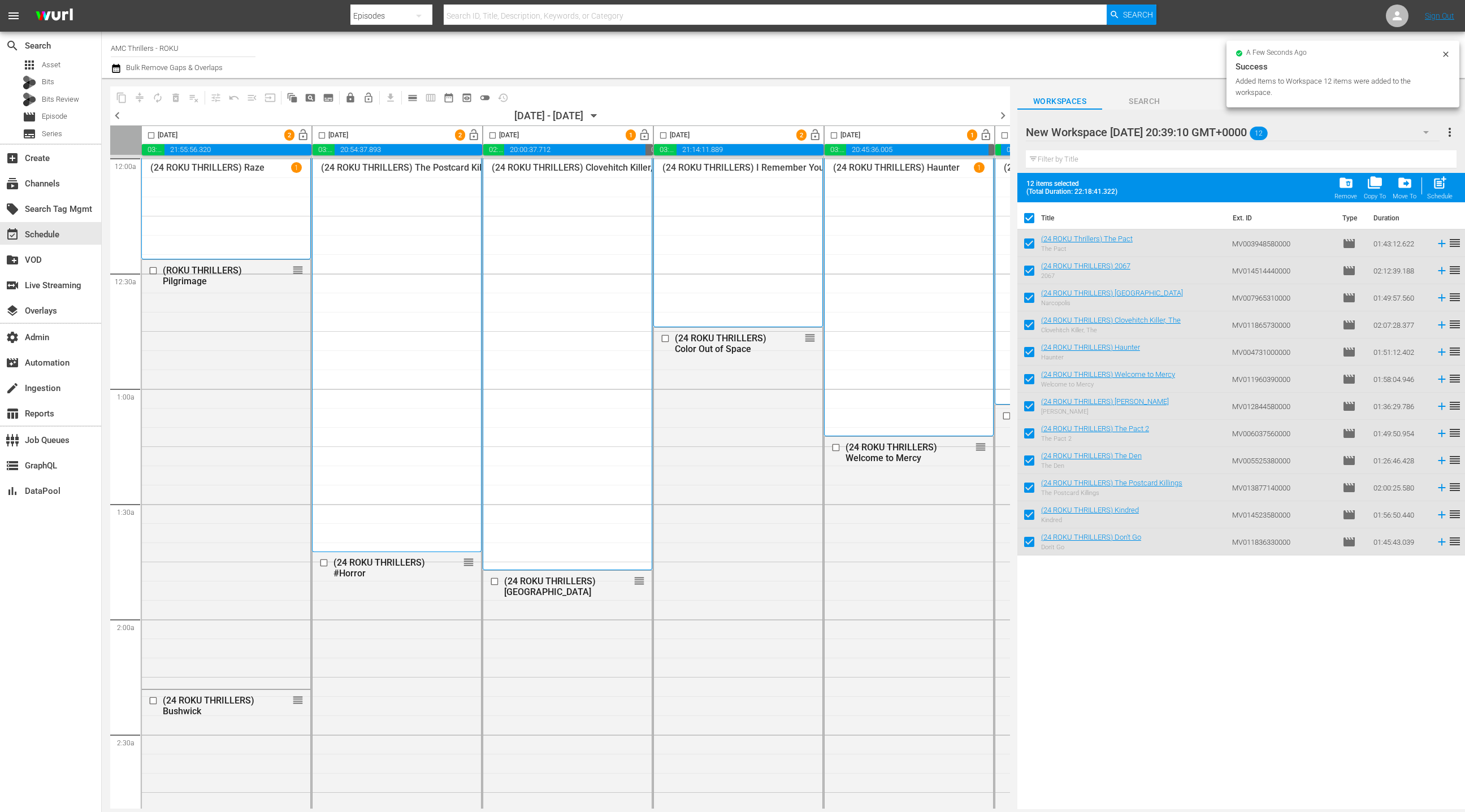
checkbox input "true"
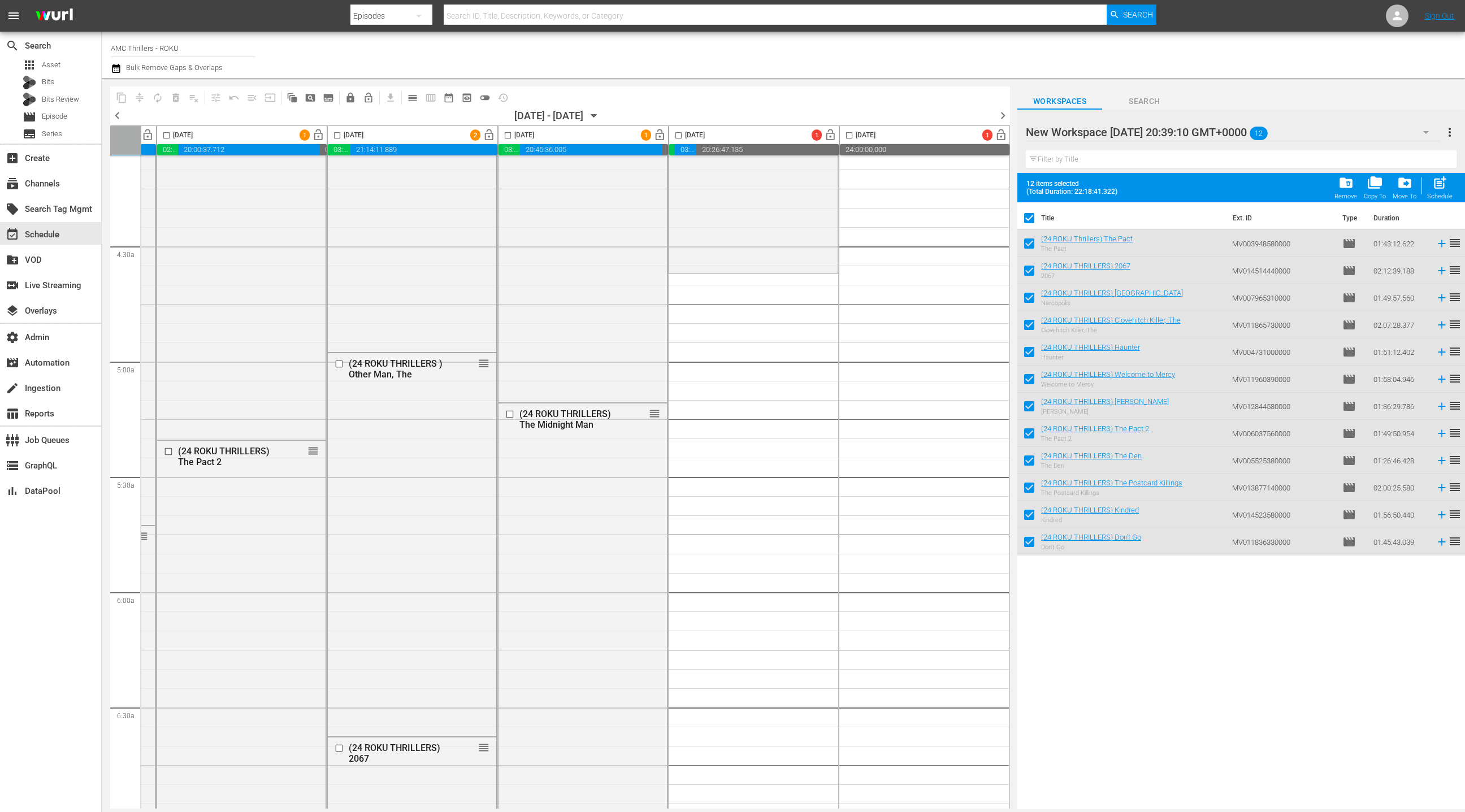
scroll to position [992, 327]
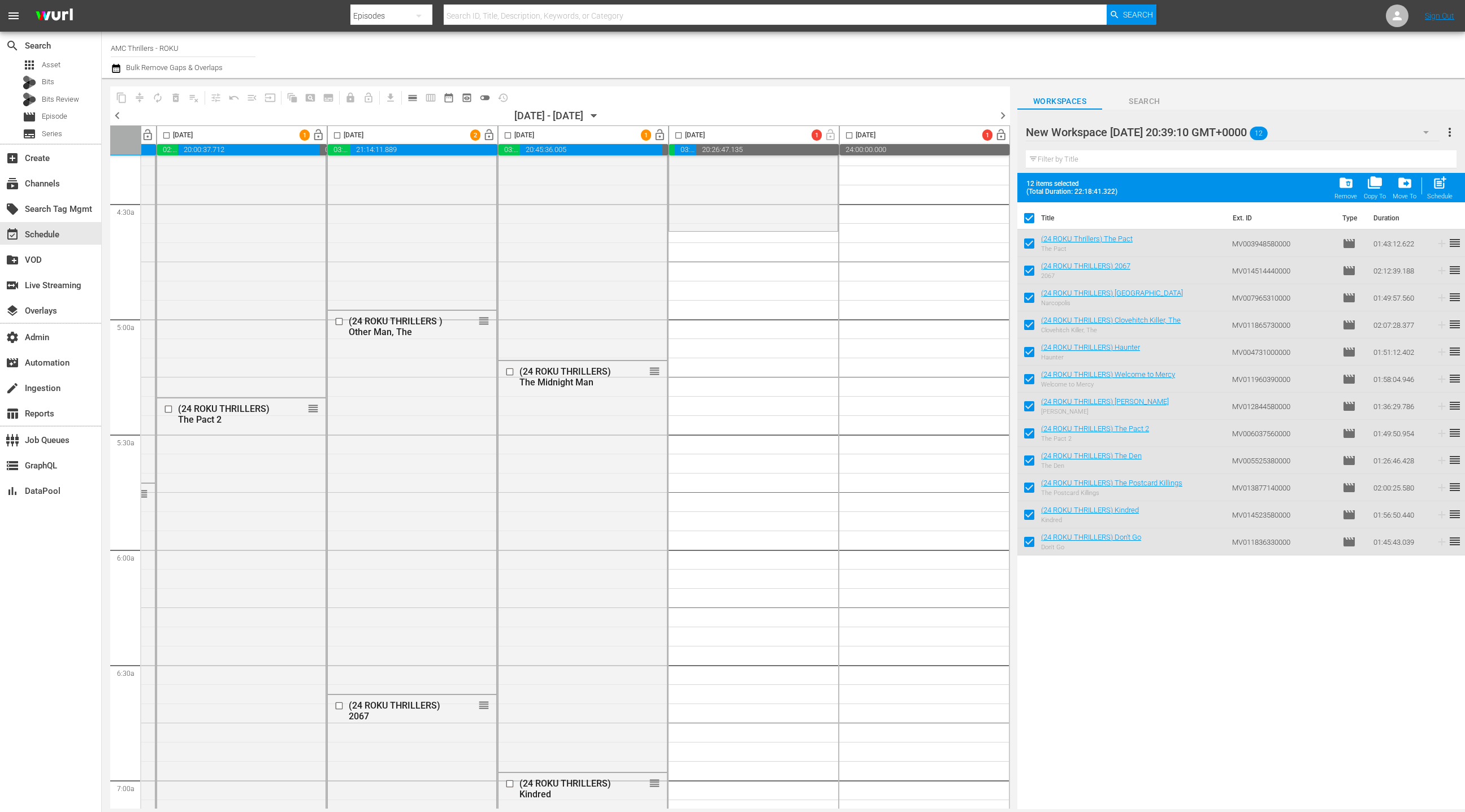
drag, startPoint x: 1081, startPoint y: 243, endPoint x: 579, endPoint y: 2, distance: 556.9
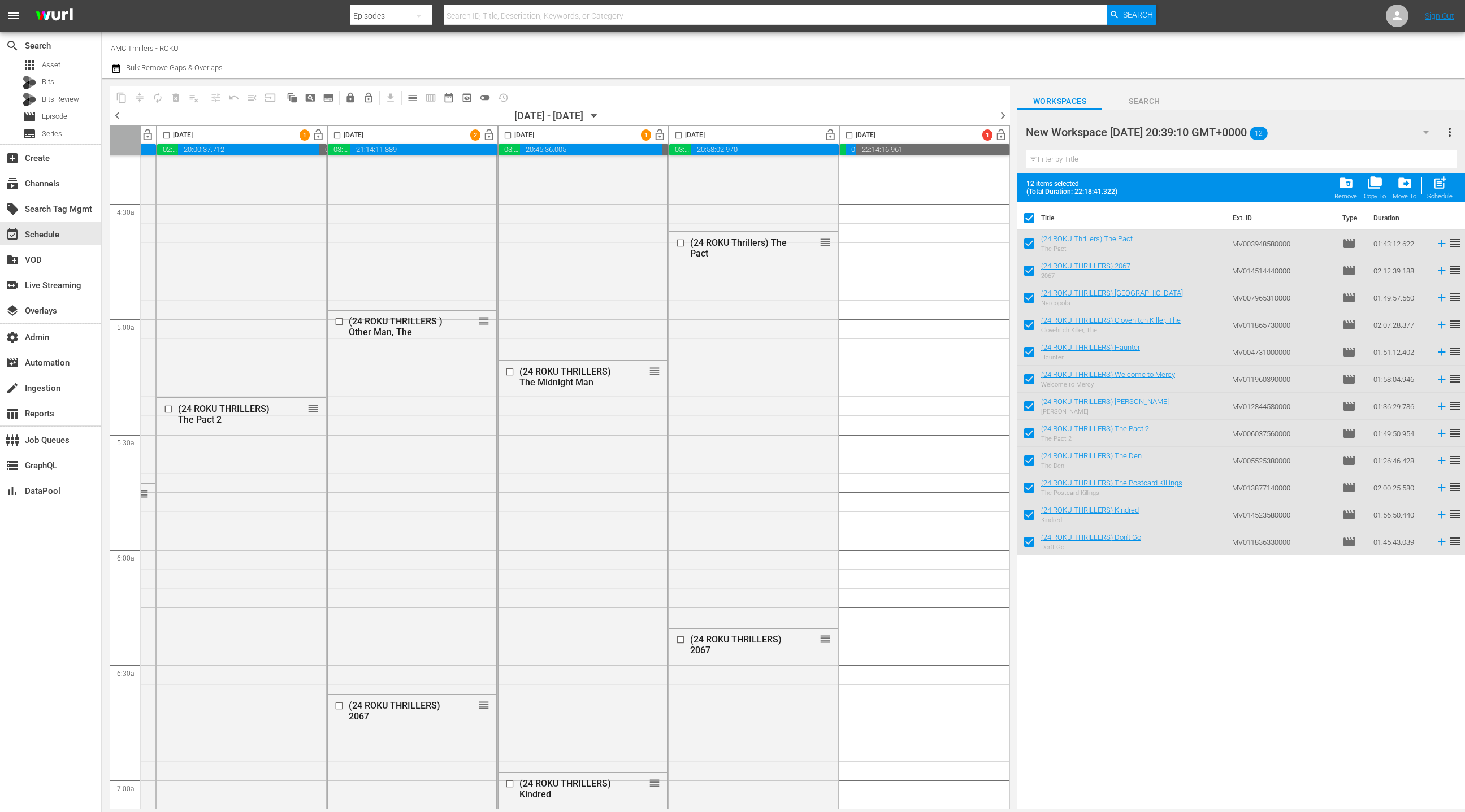
click at [1031, 218] on input "checkbox" at bounding box center [1029, 220] width 23 height 23
checkbox input "false"
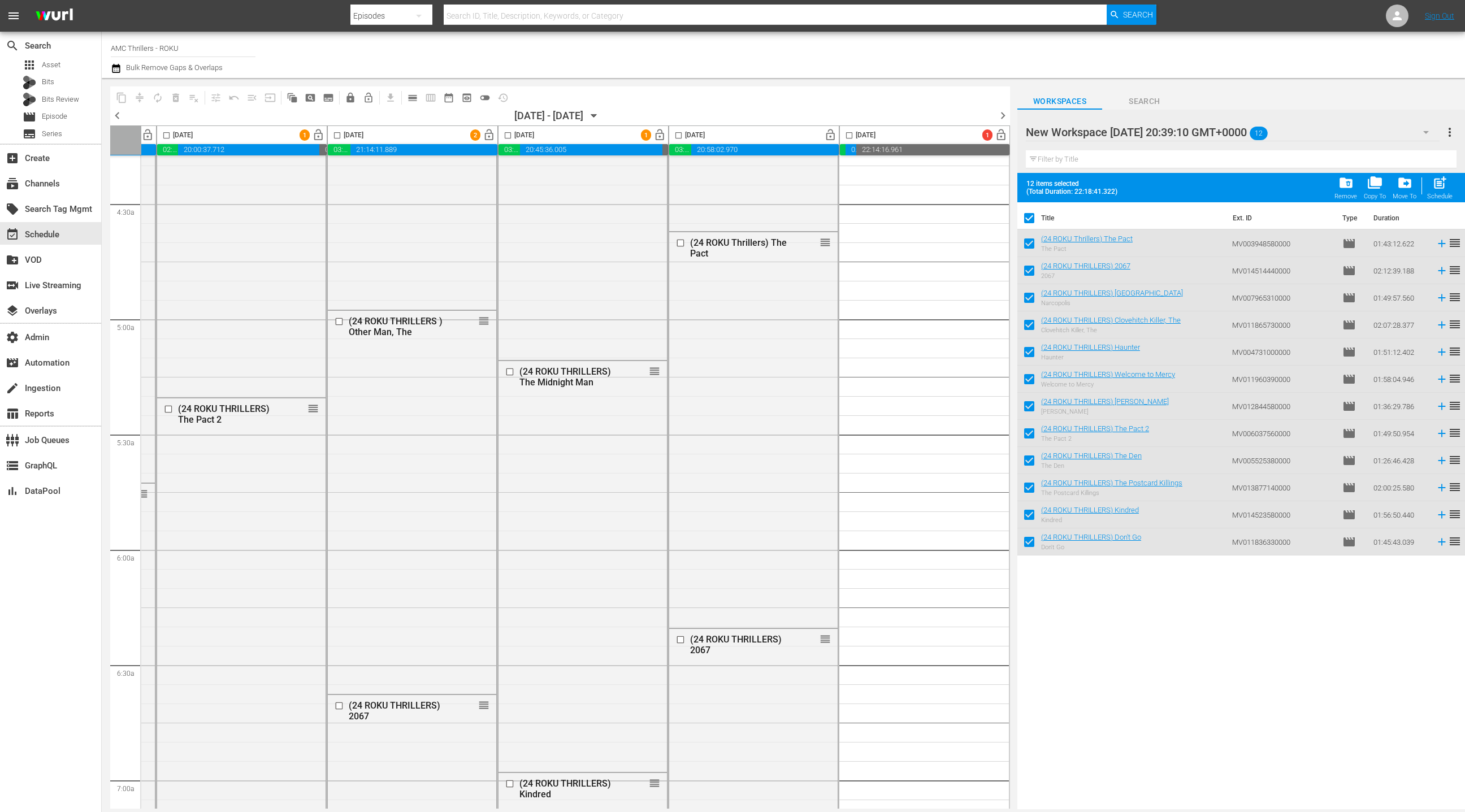
checkbox input "false"
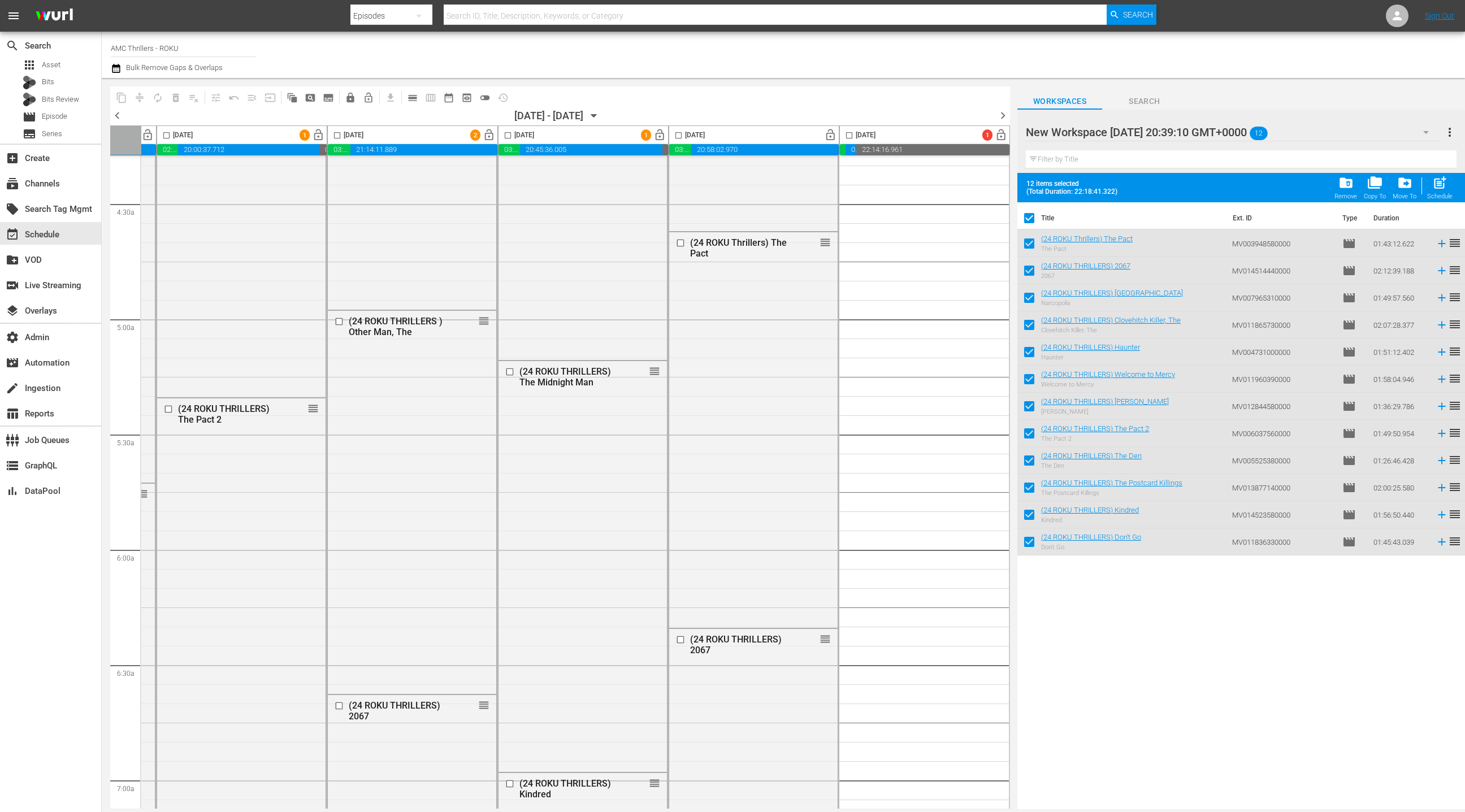
checkbox input "false"
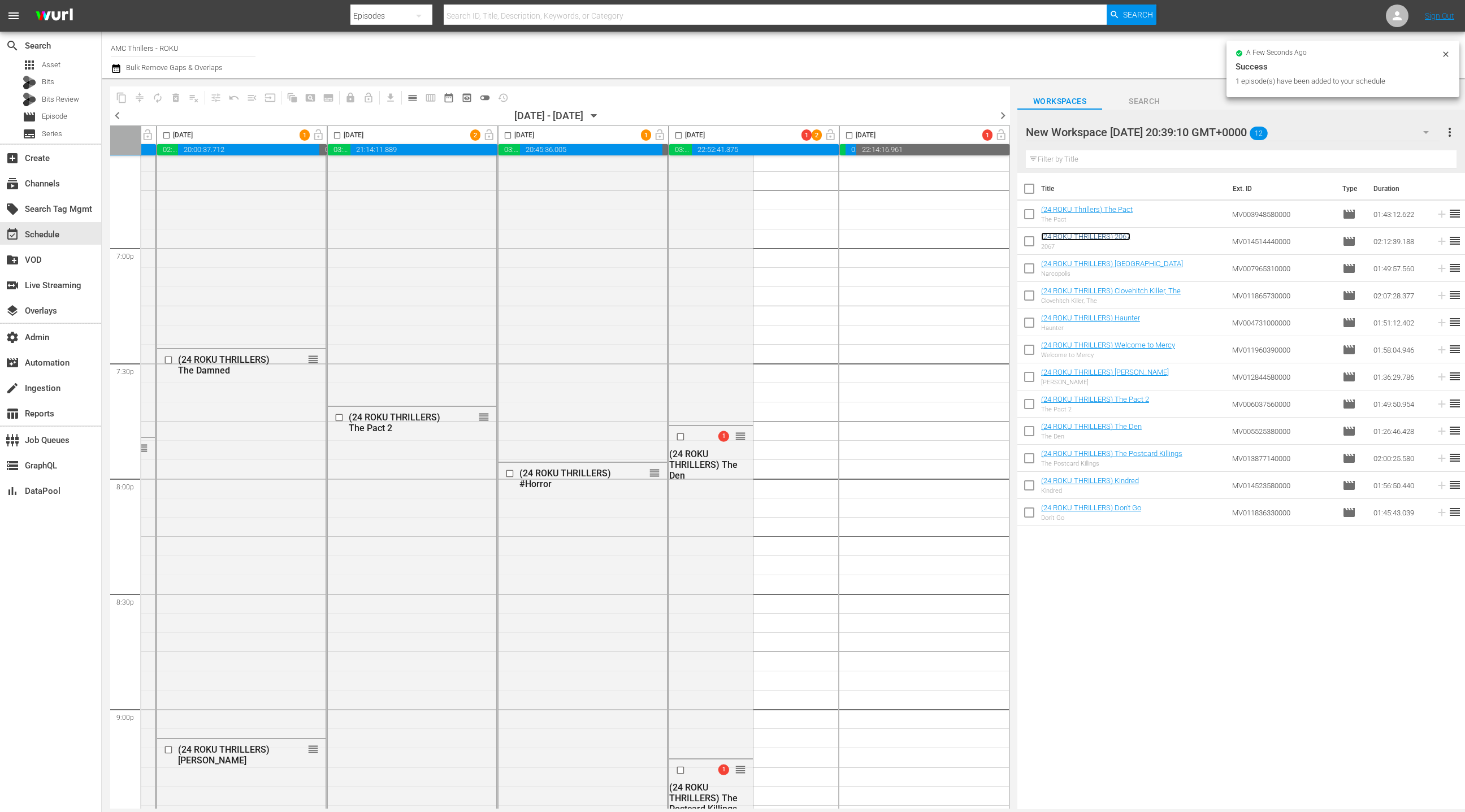
scroll to position [4291, 327]
click at [675, 134] on input "checkbox" at bounding box center [678, 137] width 13 height 13
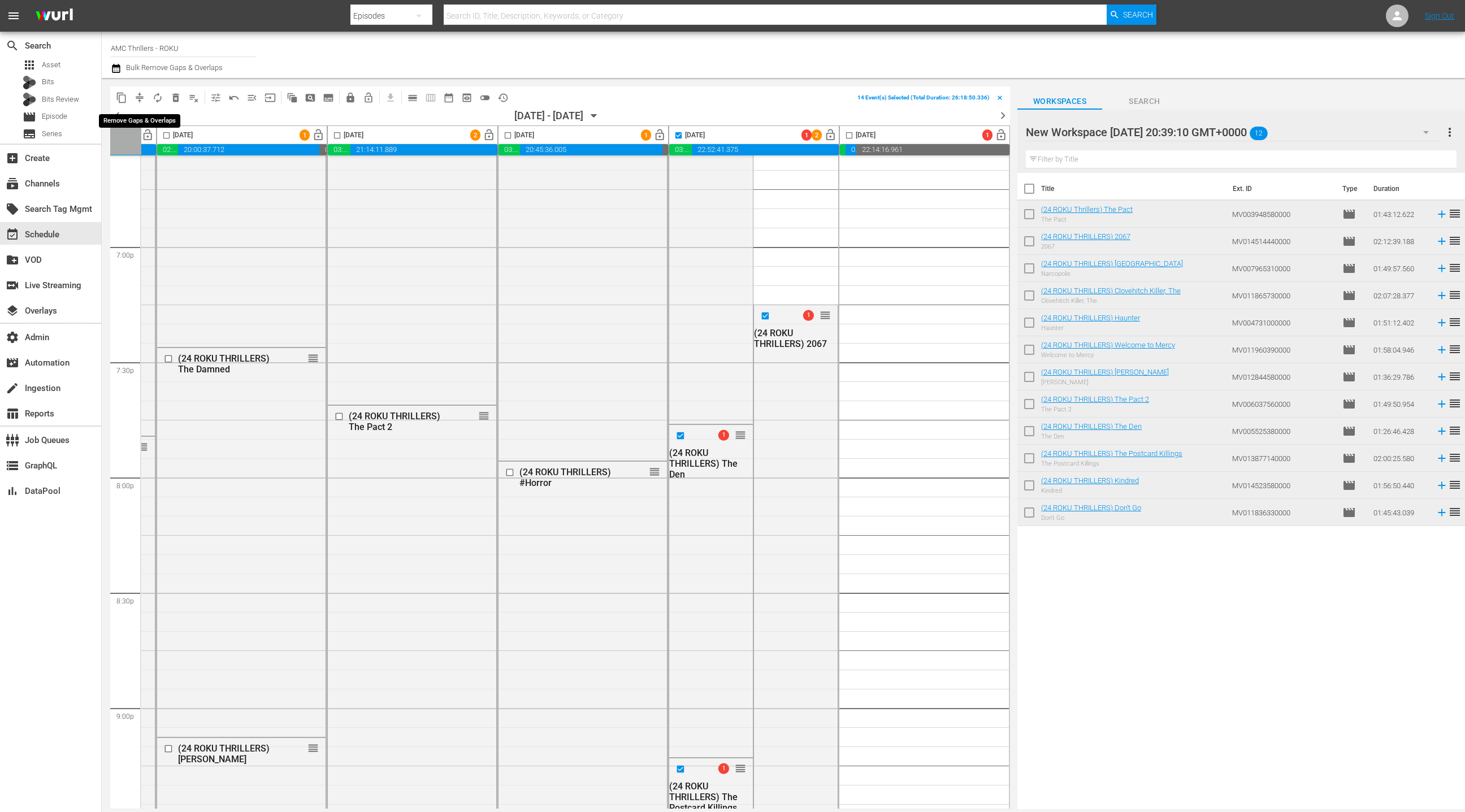
click at [138, 98] on span "compress" at bounding box center [139, 98] width 11 height 11
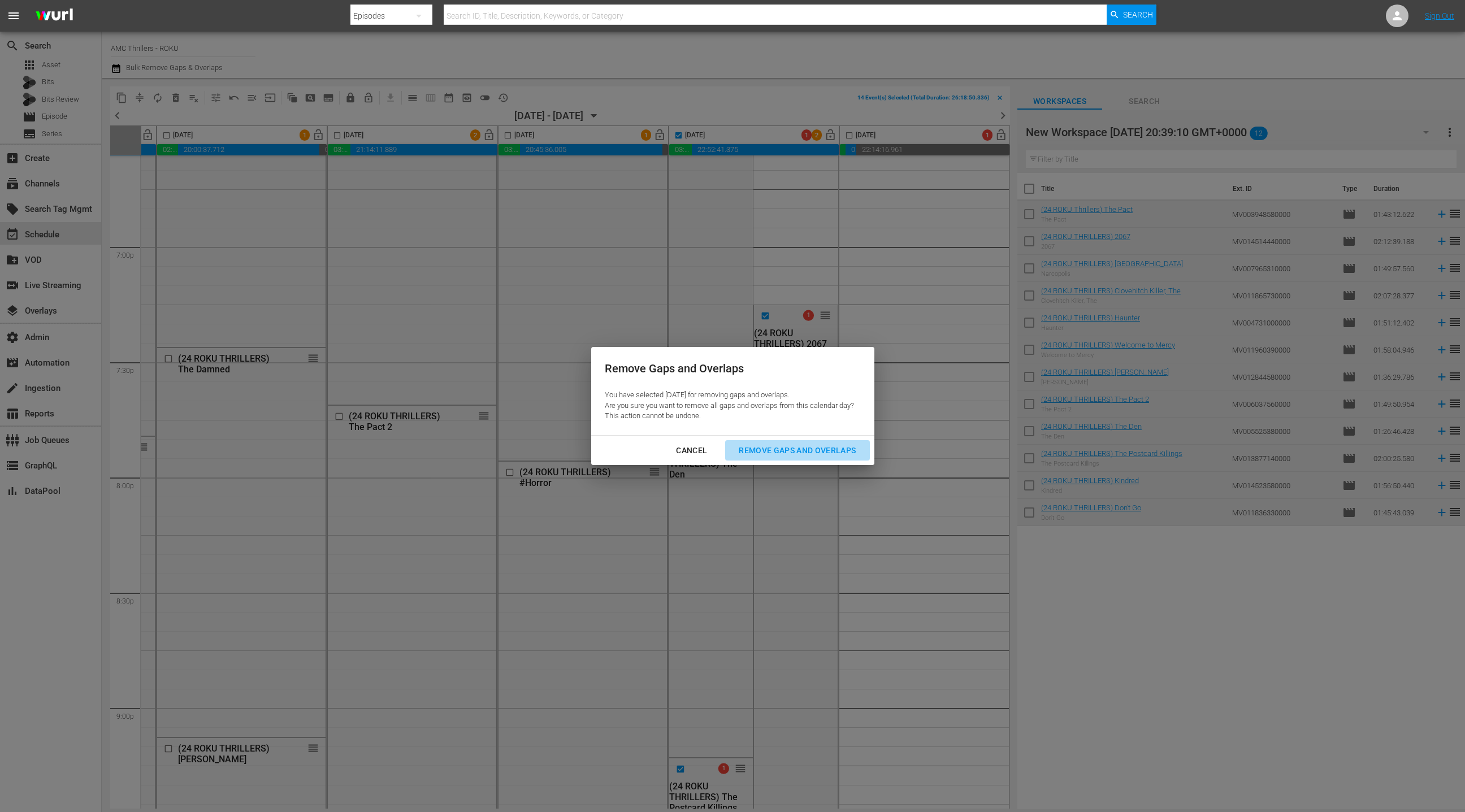
click at [766, 448] on div "Remove Gaps and Overlaps" at bounding box center [797, 451] width 135 height 14
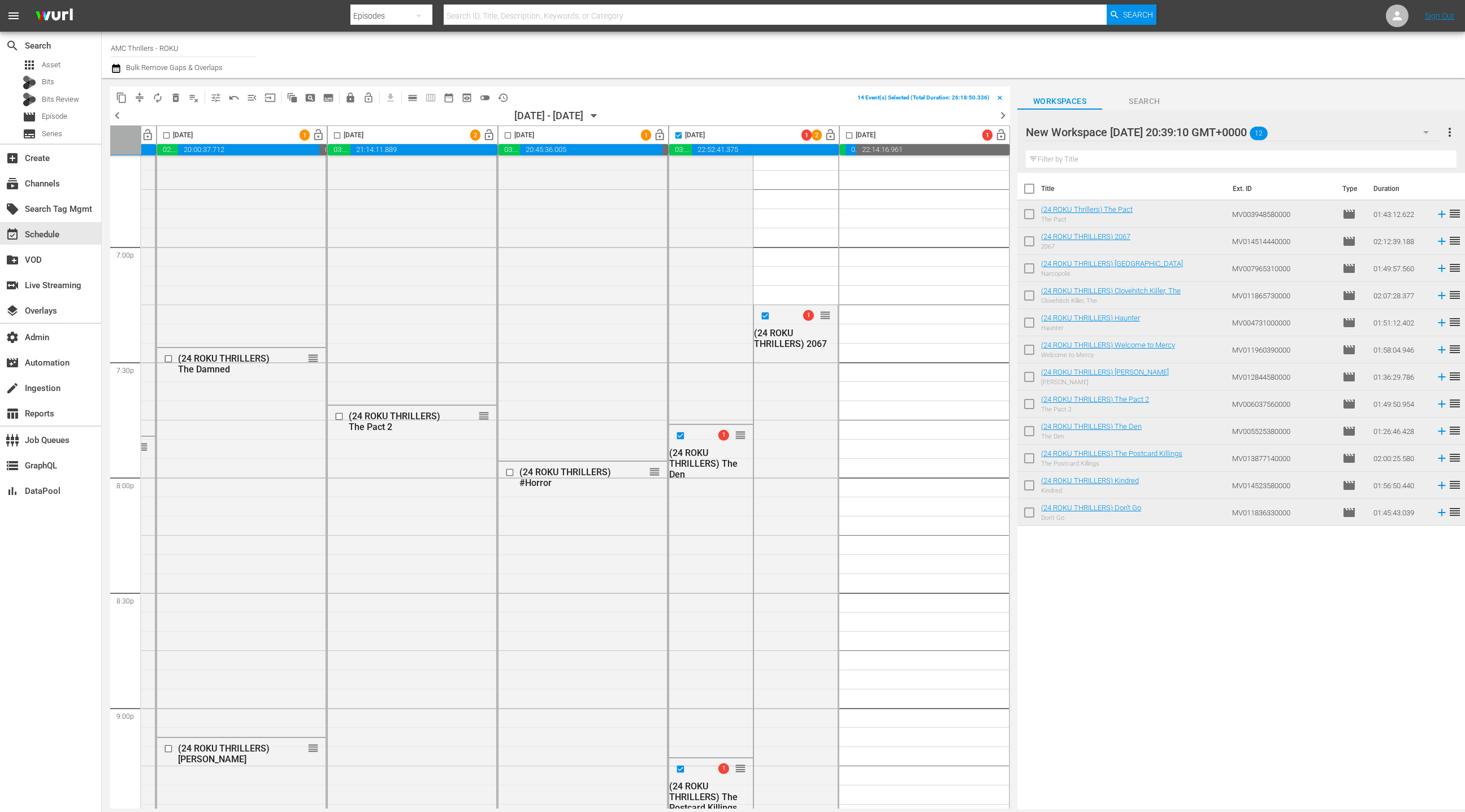
checkbox input "false"
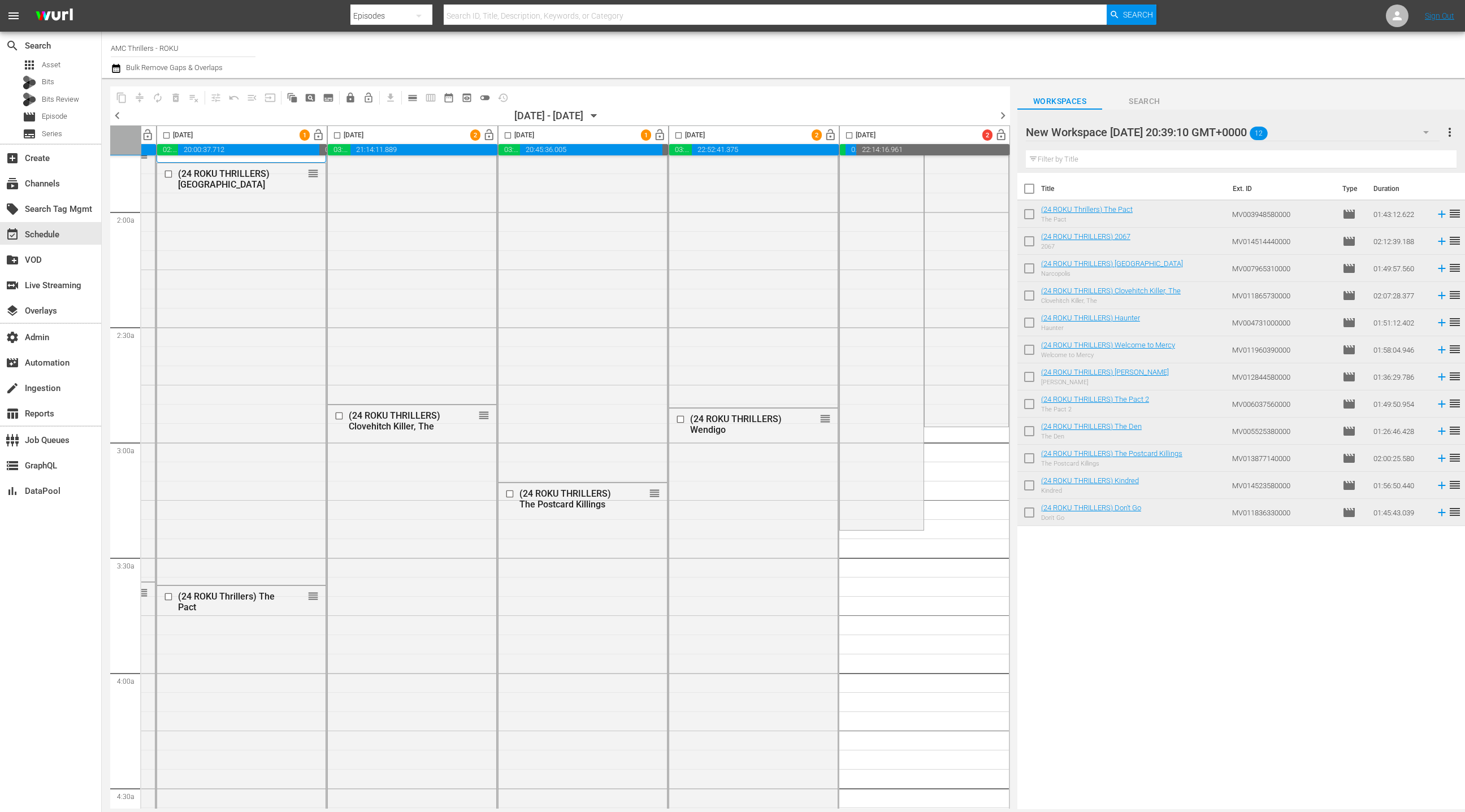
scroll to position [414, 327]
click at [417, 98] on span "calendar_view_day_outlined" at bounding box center [412, 98] width 11 height 11
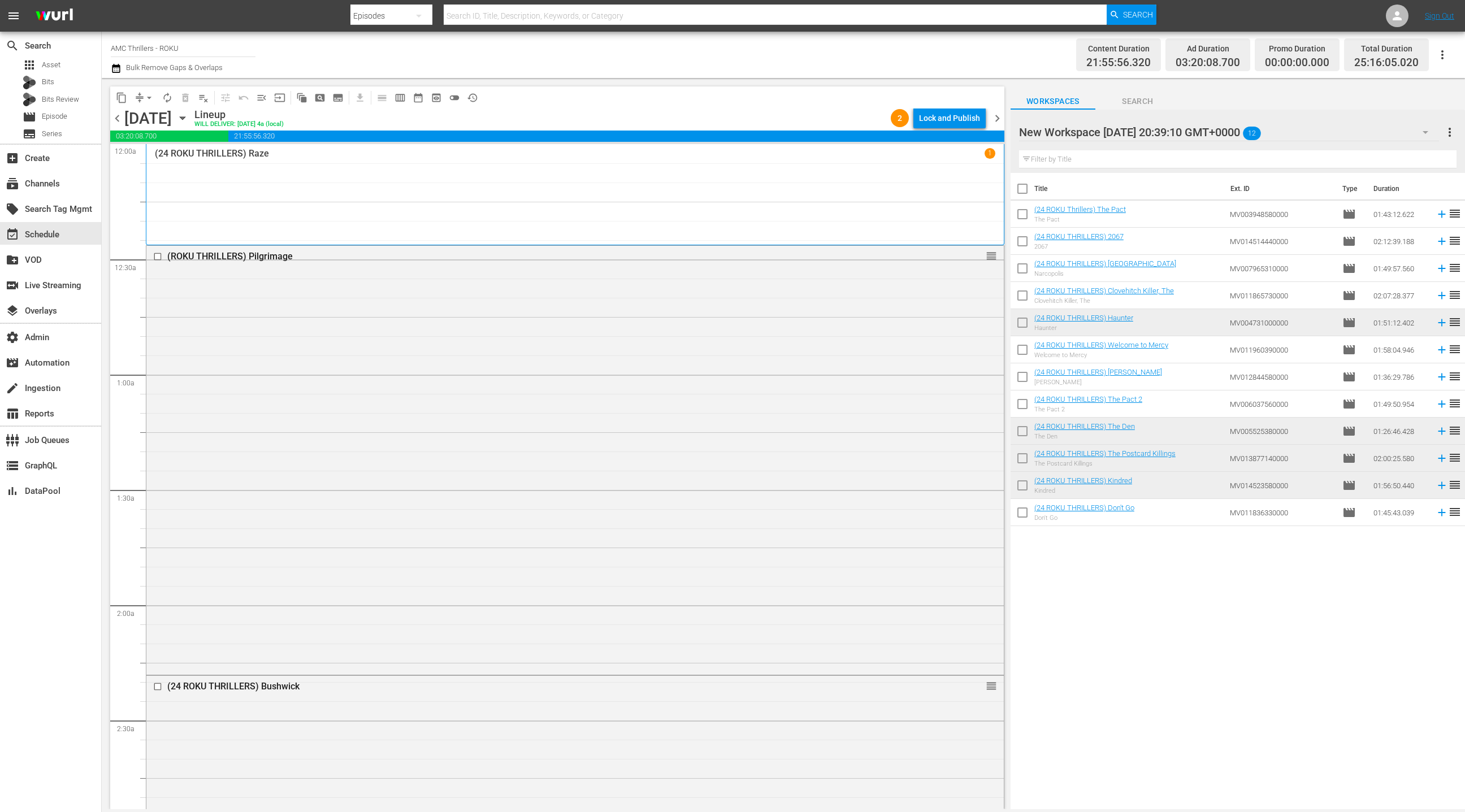
click at [189, 119] on icon "button" at bounding box center [182, 118] width 12 height 12
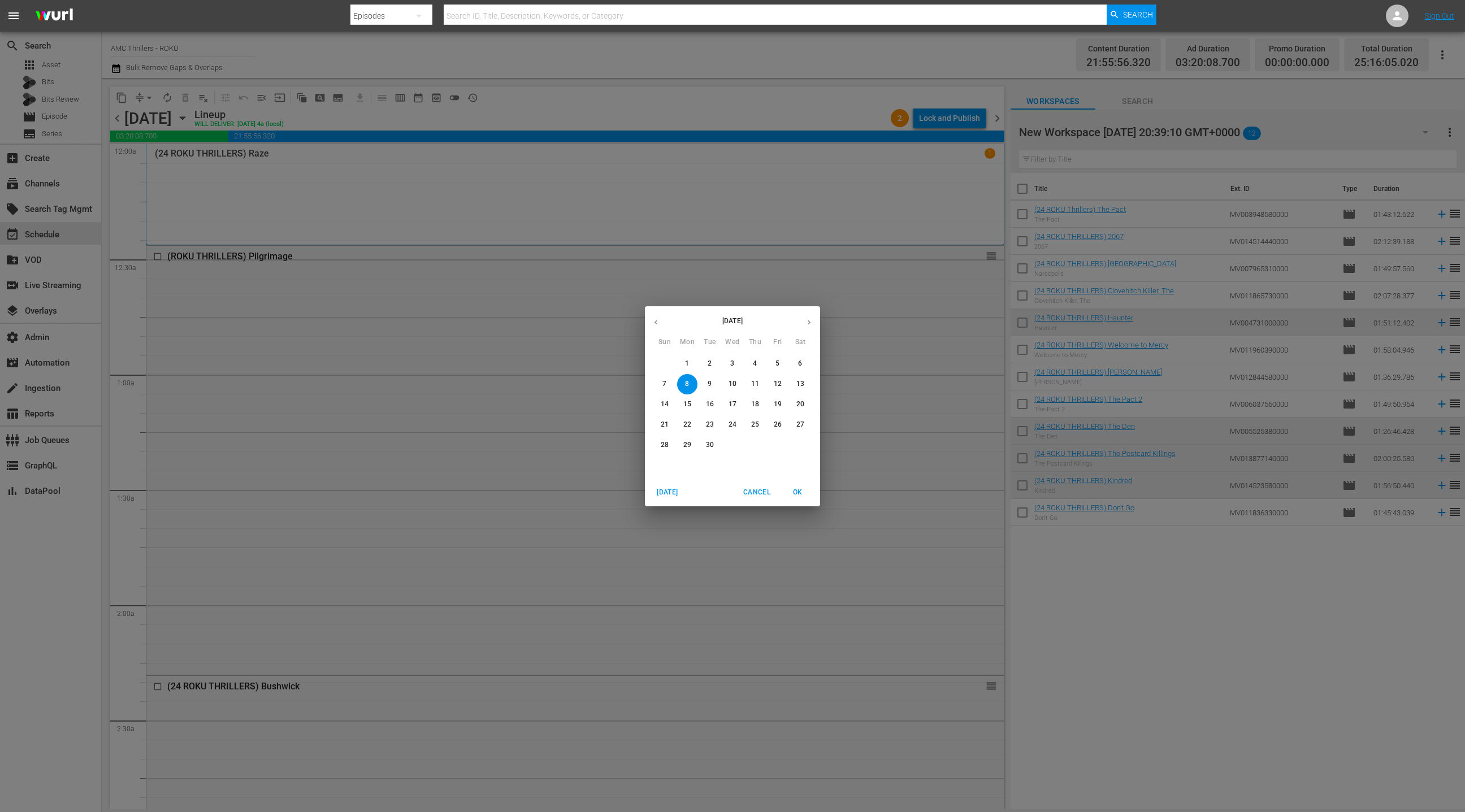
click at [799, 382] on p "13" at bounding box center [800, 383] width 8 height 10
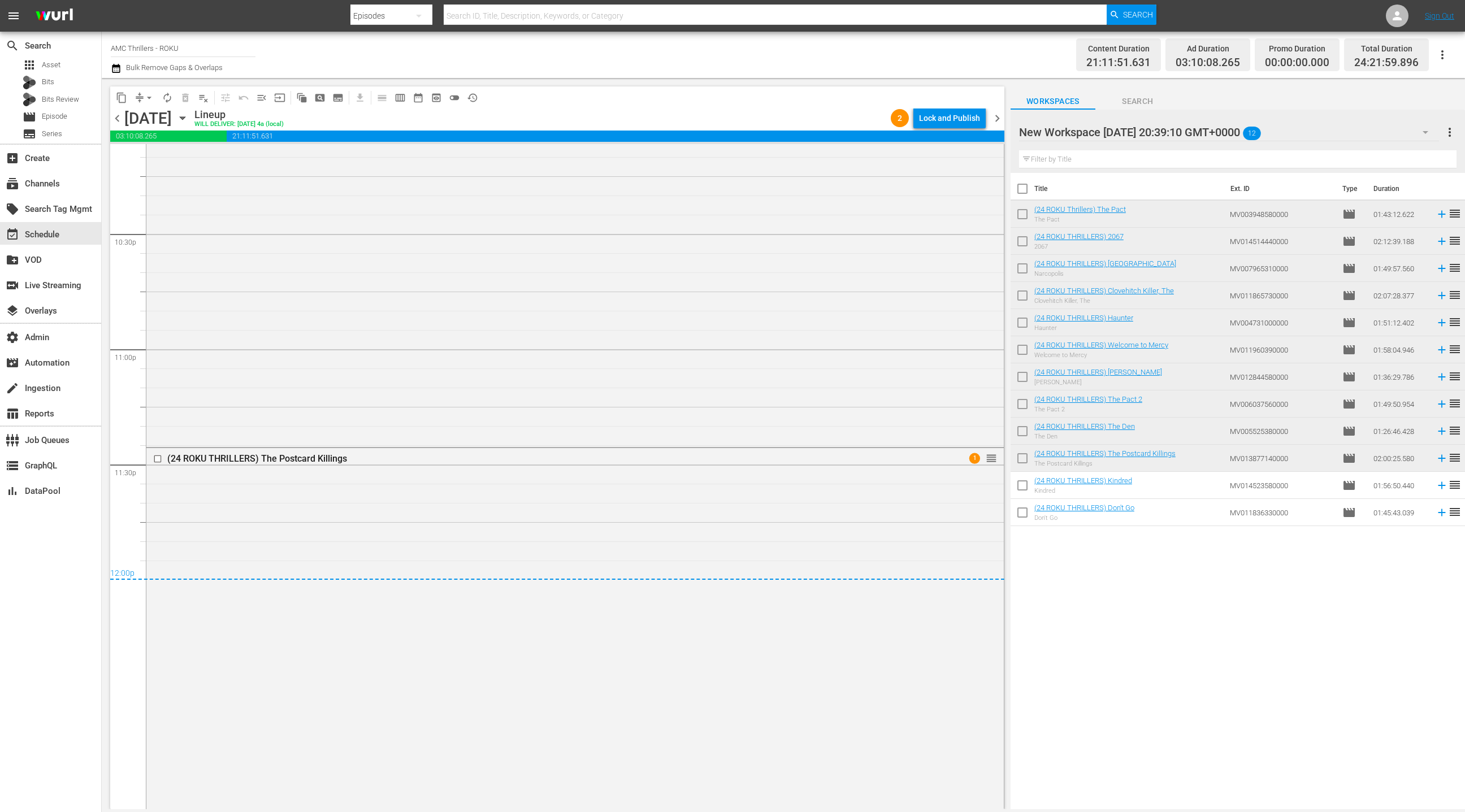
scroll to position [5197, 0]
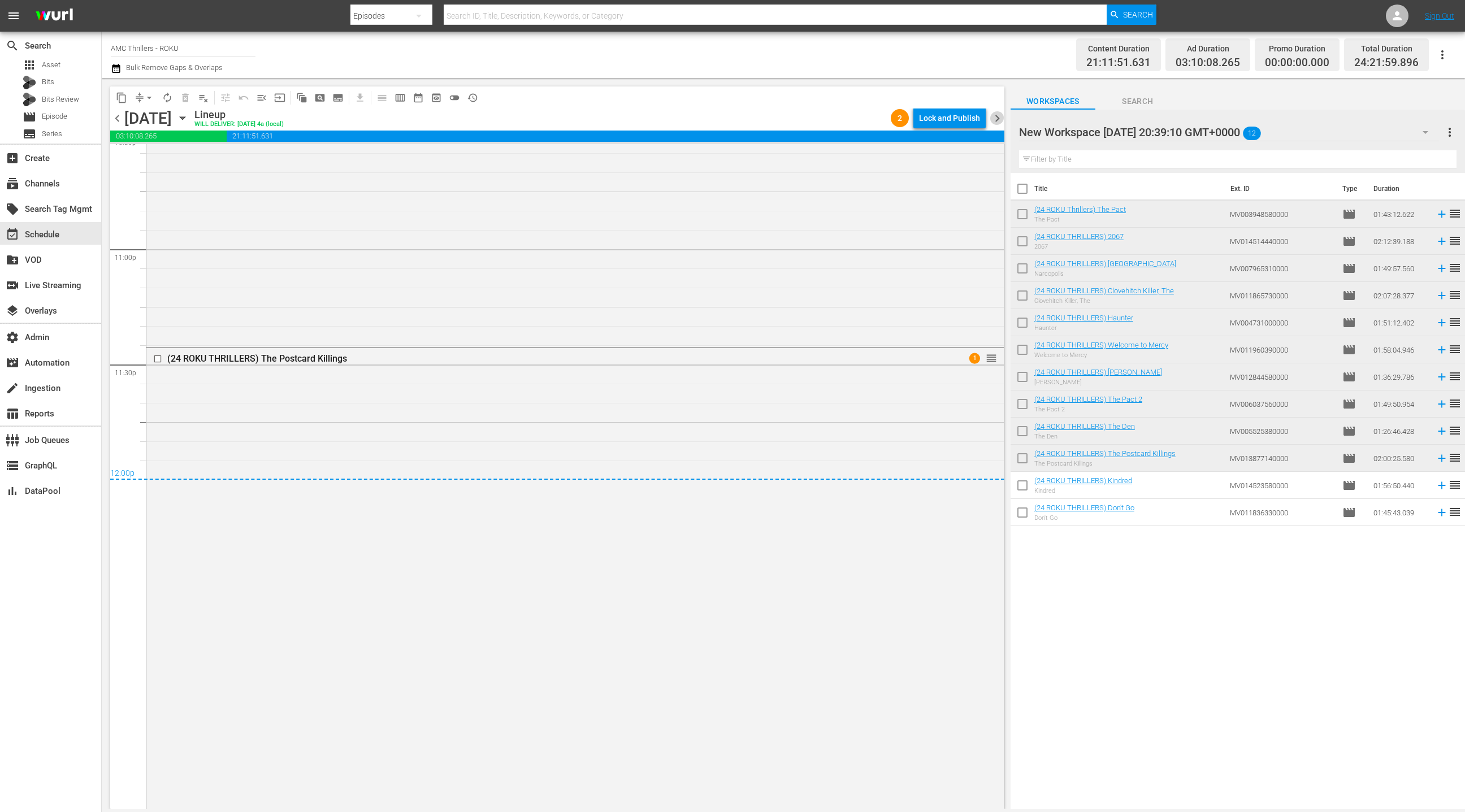
click at [995, 124] on span "chevron_right" at bounding box center [997, 118] width 14 height 14
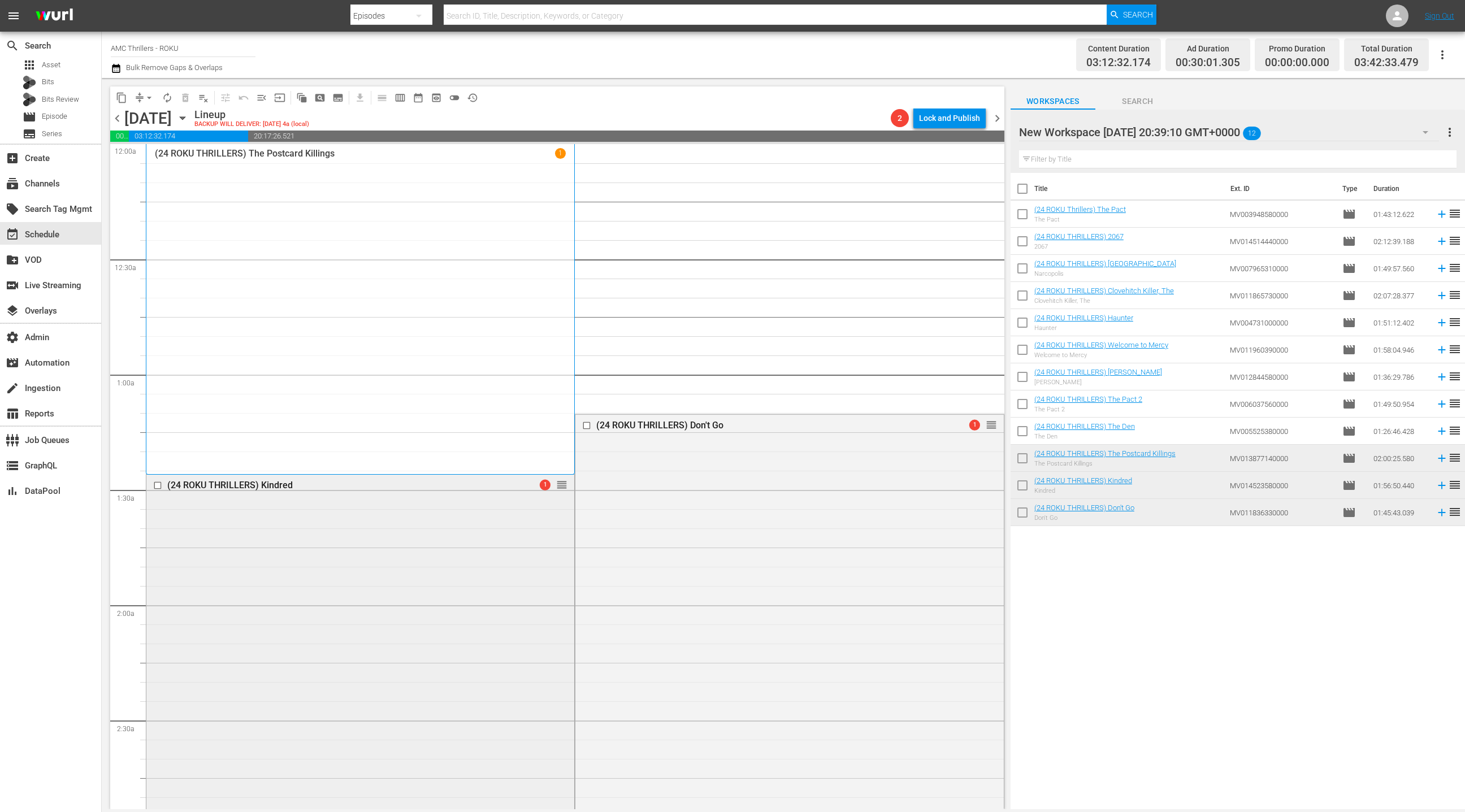
click at [407, 509] on div "(24 ROKU THRILLERS) Kindred 1 reorder" at bounding box center [361, 698] width 428 height 446
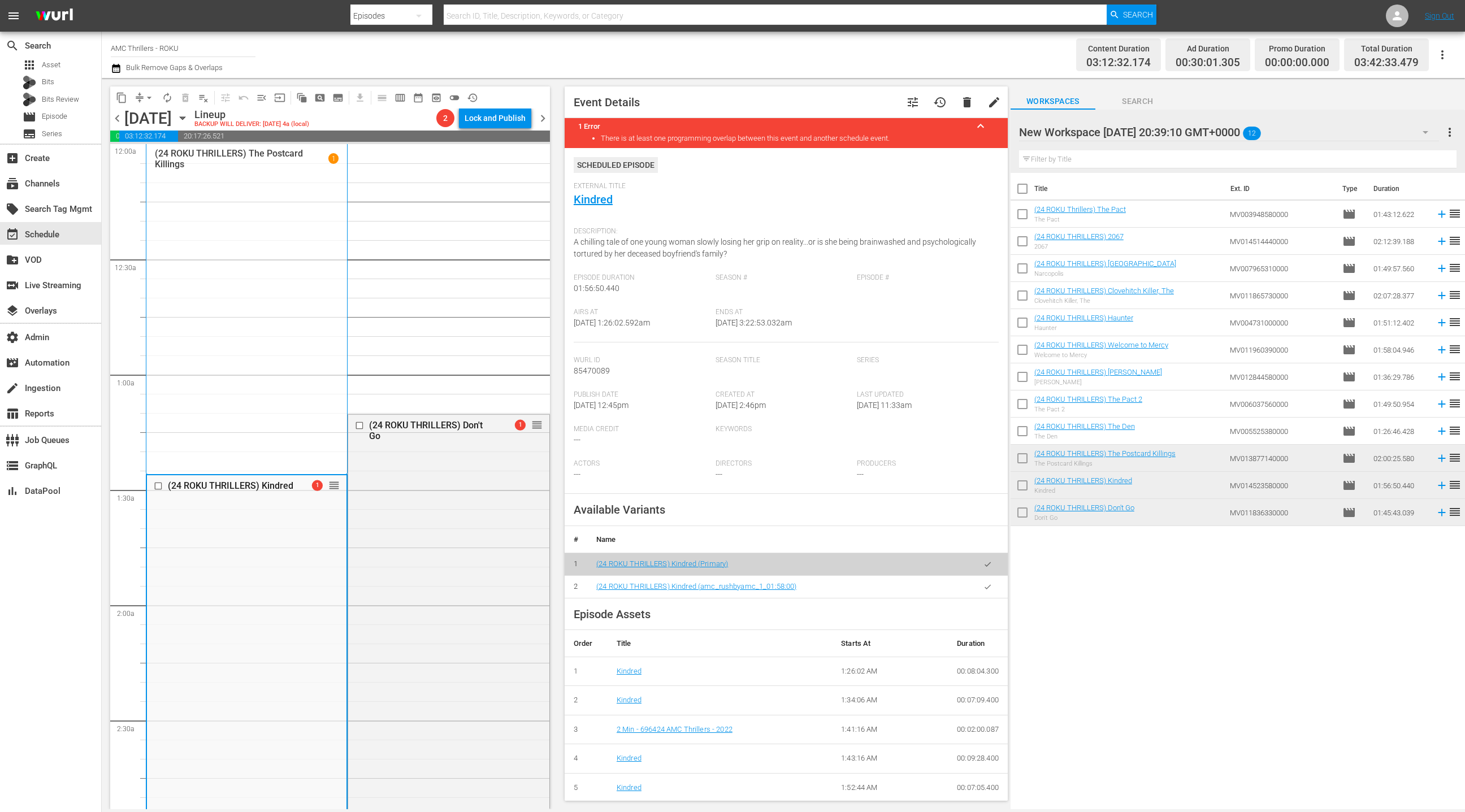
click at [970, 108] on span "delete" at bounding box center [967, 102] width 14 height 14
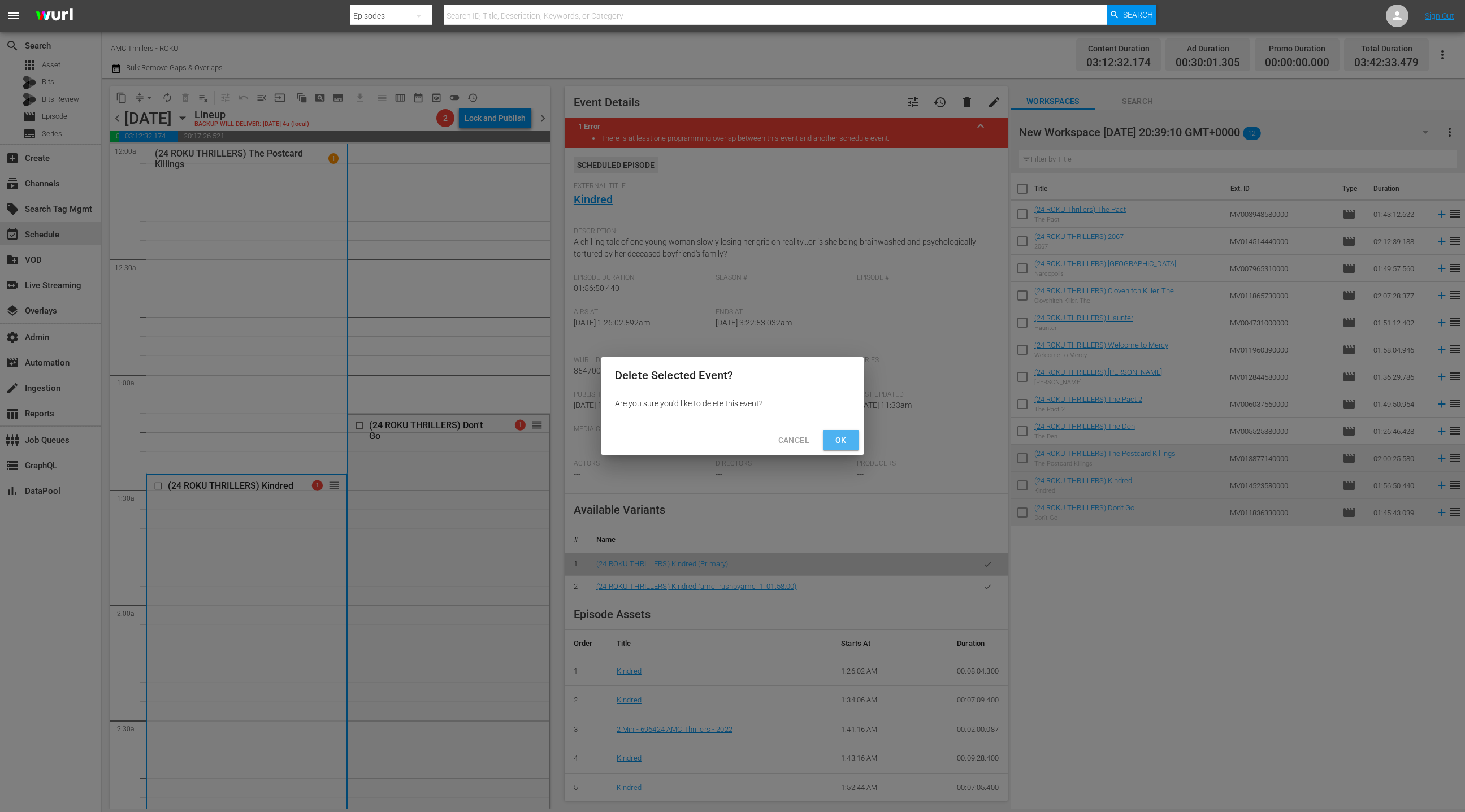
click at [847, 445] on span "Ok" at bounding box center [841, 440] width 18 height 14
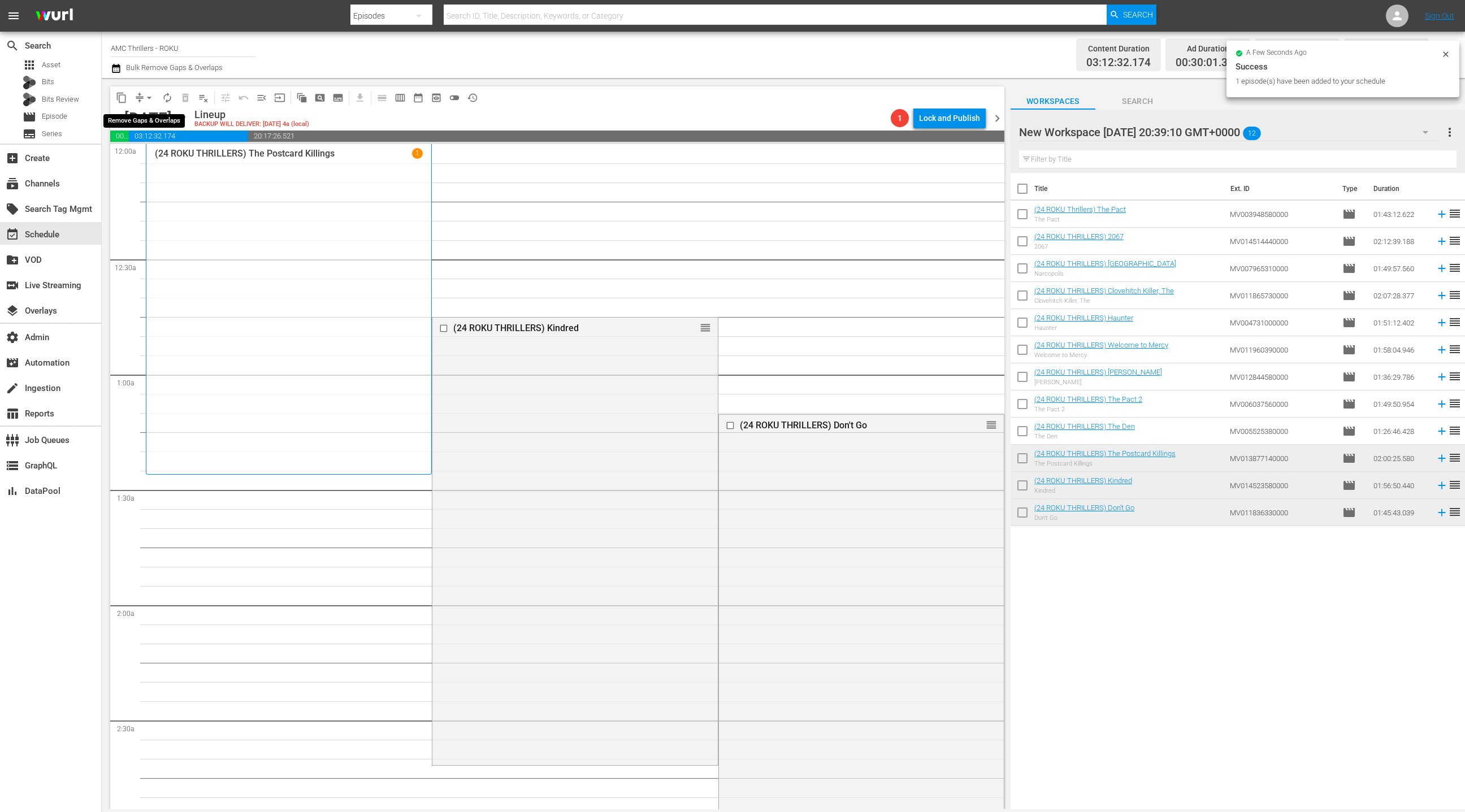
click at [142, 104] on button "compress" at bounding box center [140, 98] width 18 height 18
drag, startPoint x: 148, startPoint y: 98, endPoint x: 148, endPoint y: 104, distance: 6.0
click at [148, 98] on span "arrow_drop_down" at bounding box center [149, 98] width 11 height 11
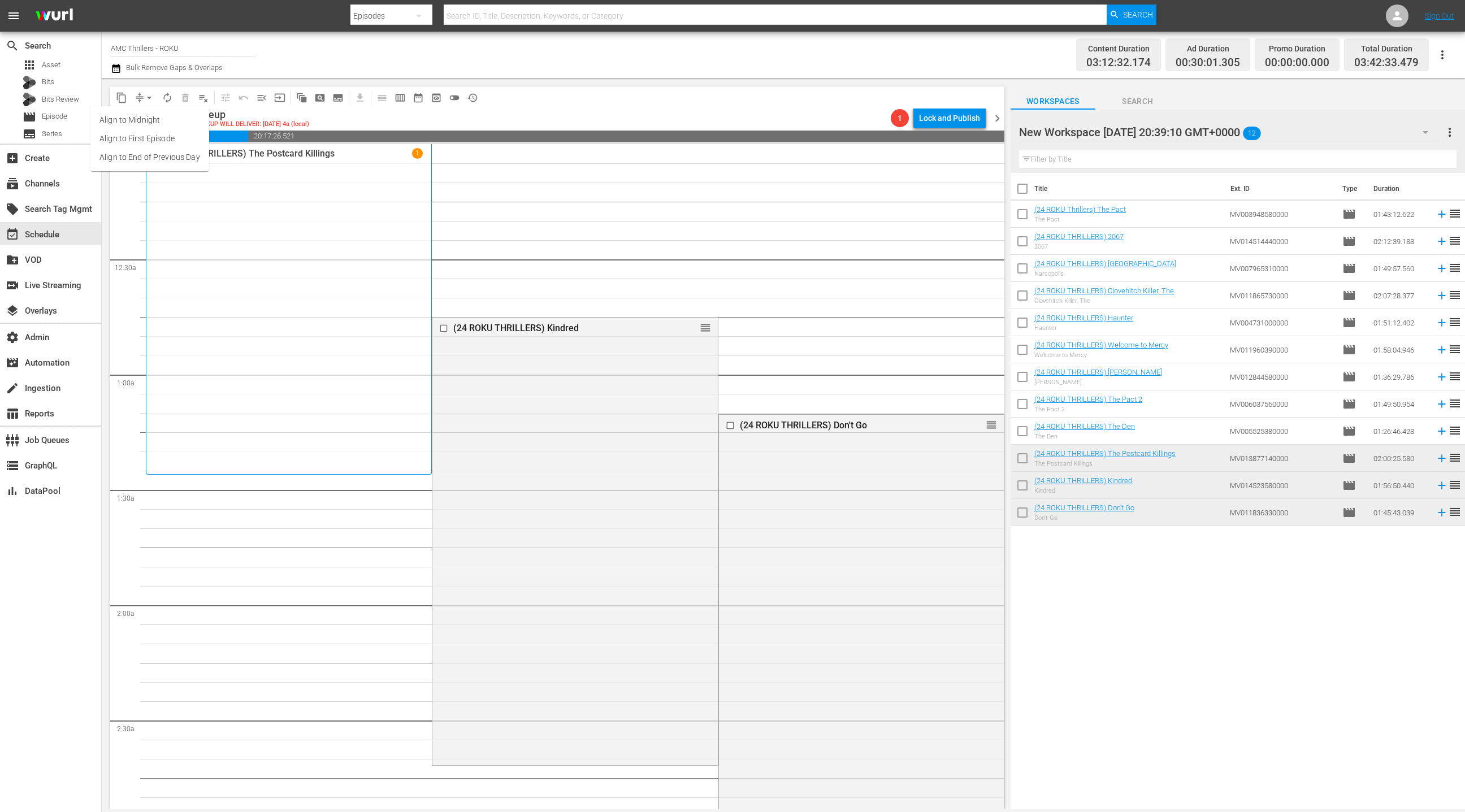
click at [161, 163] on li "Align to End of Previous Day" at bounding box center [150, 157] width 119 height 19
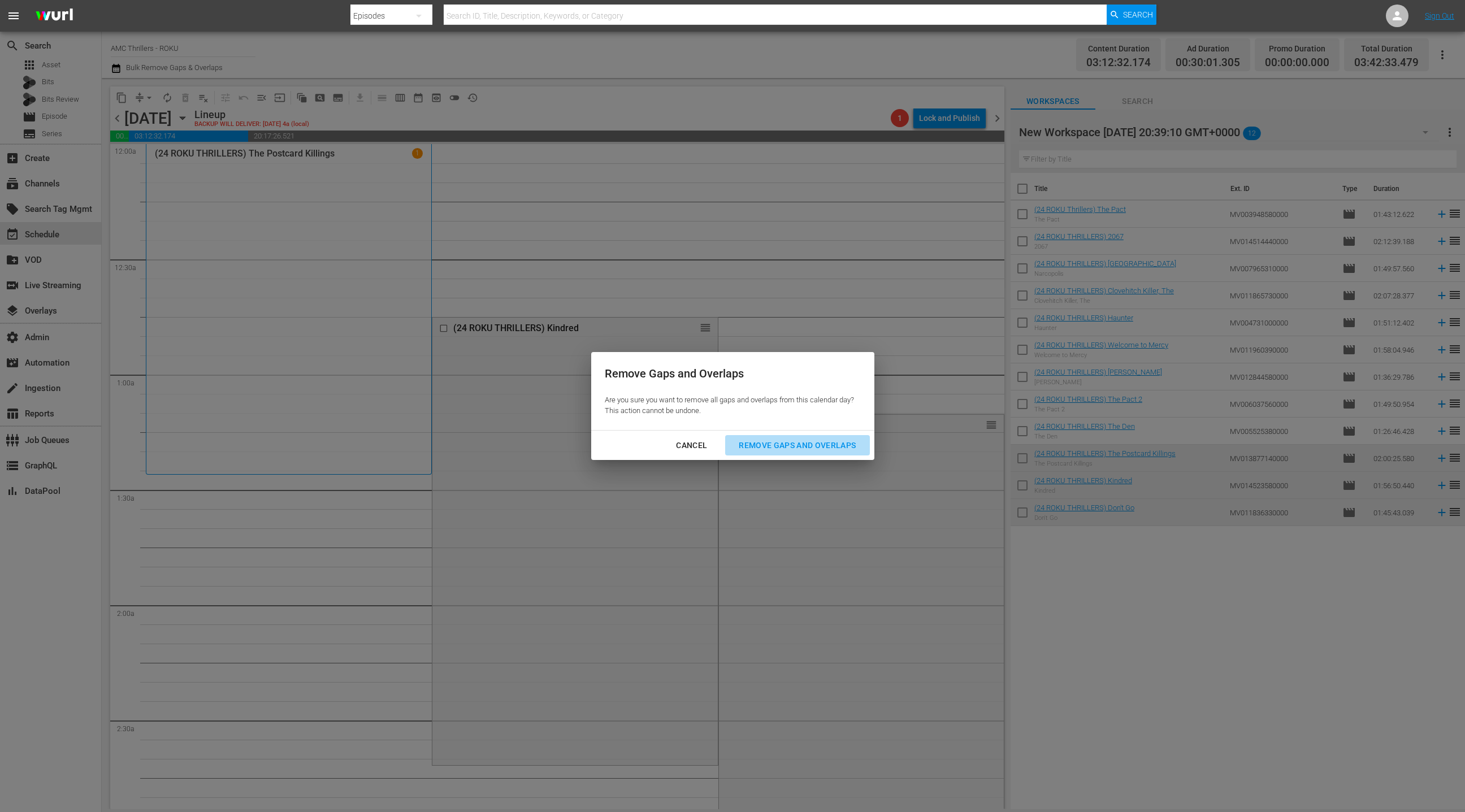
click at [759, 445] on div "Remove Gaps and Overlaps" at bounding box center [797, 445] width 135 height 14
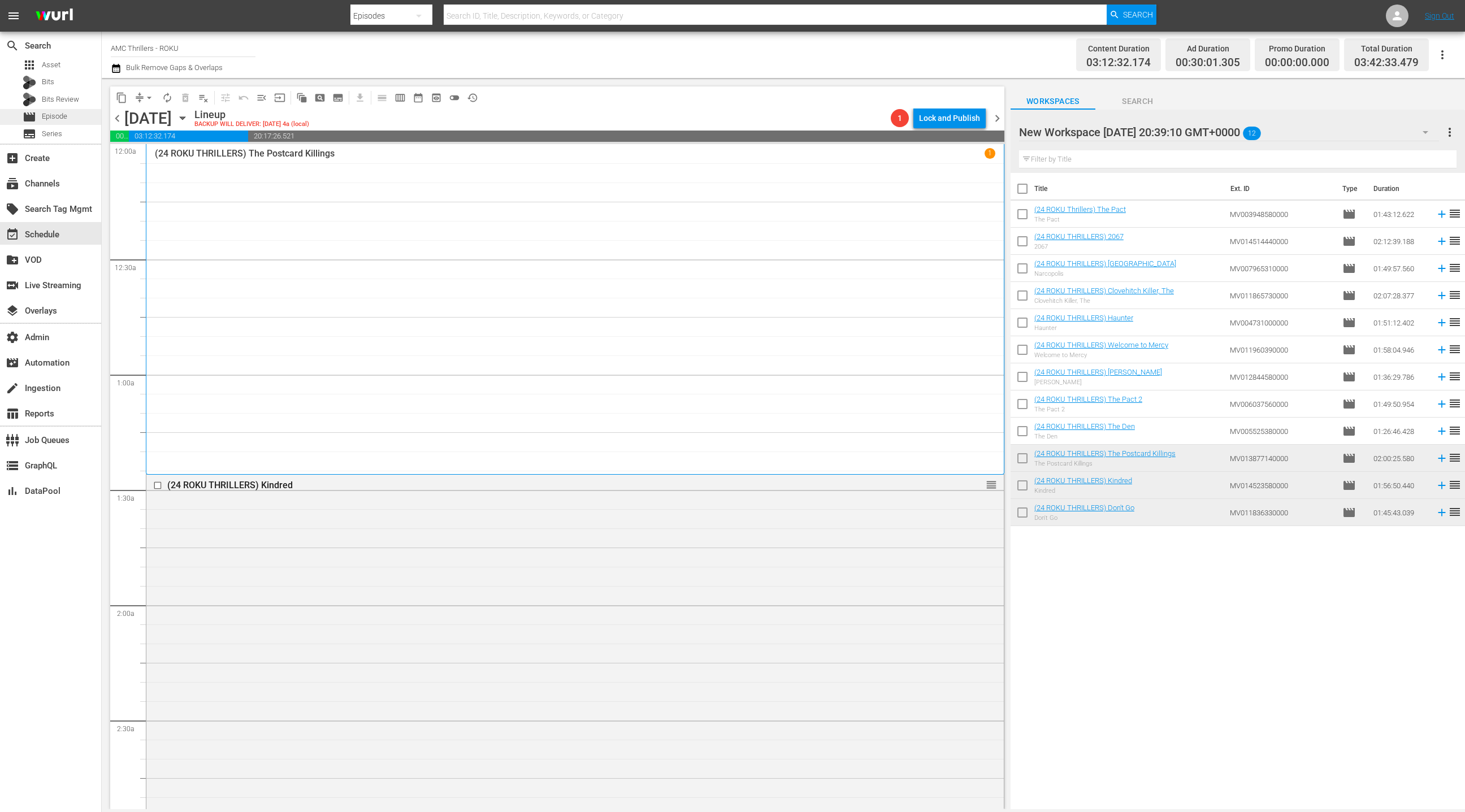
click at [64, 121] on span "Episode" at bounding box center [54, 116] width 26 height 11
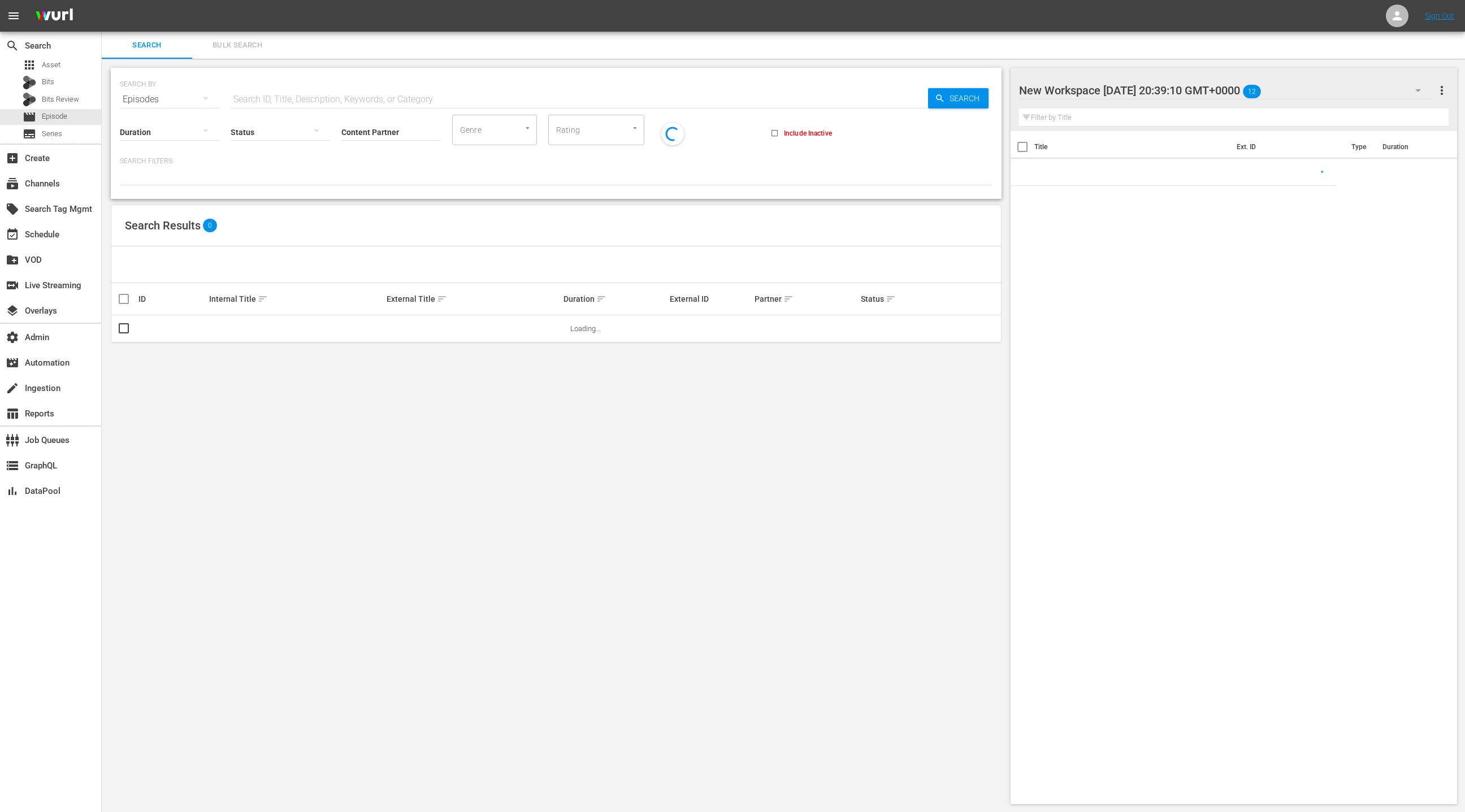
click at [259, 48] on span "Bulk Search" at bounding box center [237, 45] width 77 height 13
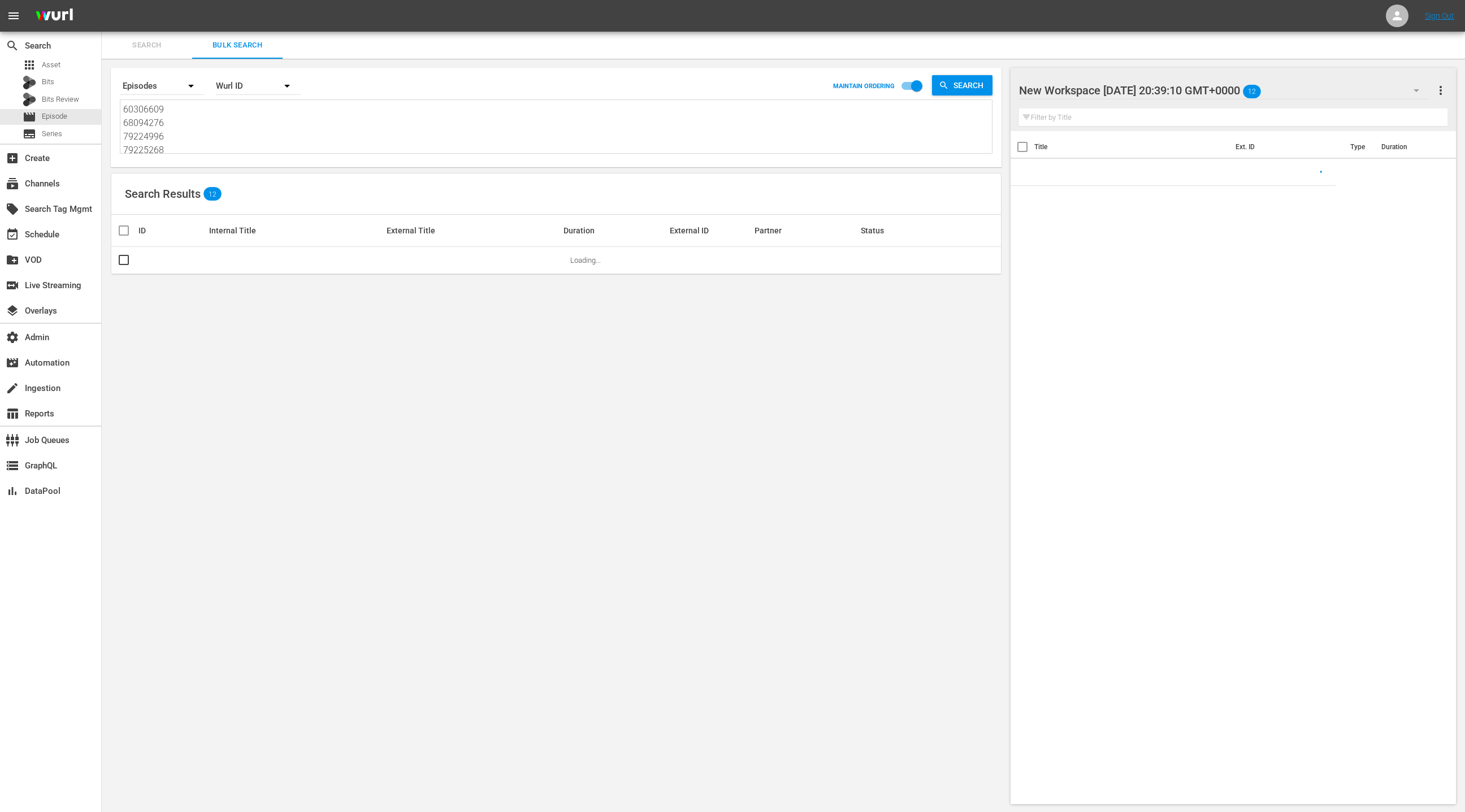
click at [253, 132] on textarea "60306609 68094276 79224996 79225268 76467079 66616531 66616530 64341005 6809427…" at bounding box center [557, 129] width 869 height 51
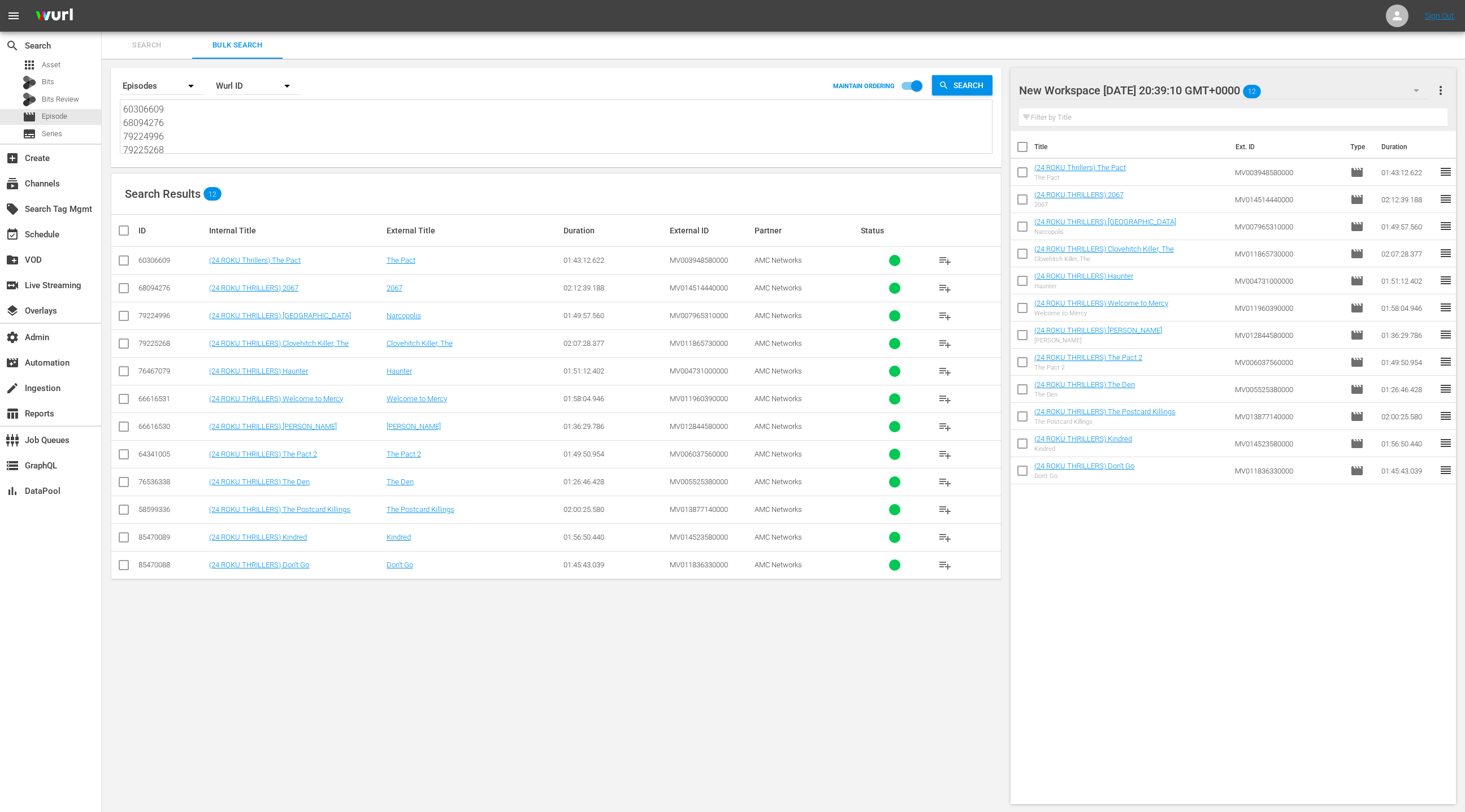
paste textarea "83452531 64341001 74285512 60306609 74335788 51311479 72026452 79224996 7202645…"
type textarea "83452531 64341001 74285512 60306609 74335788 51311479 72026452 79224996 7202645…"
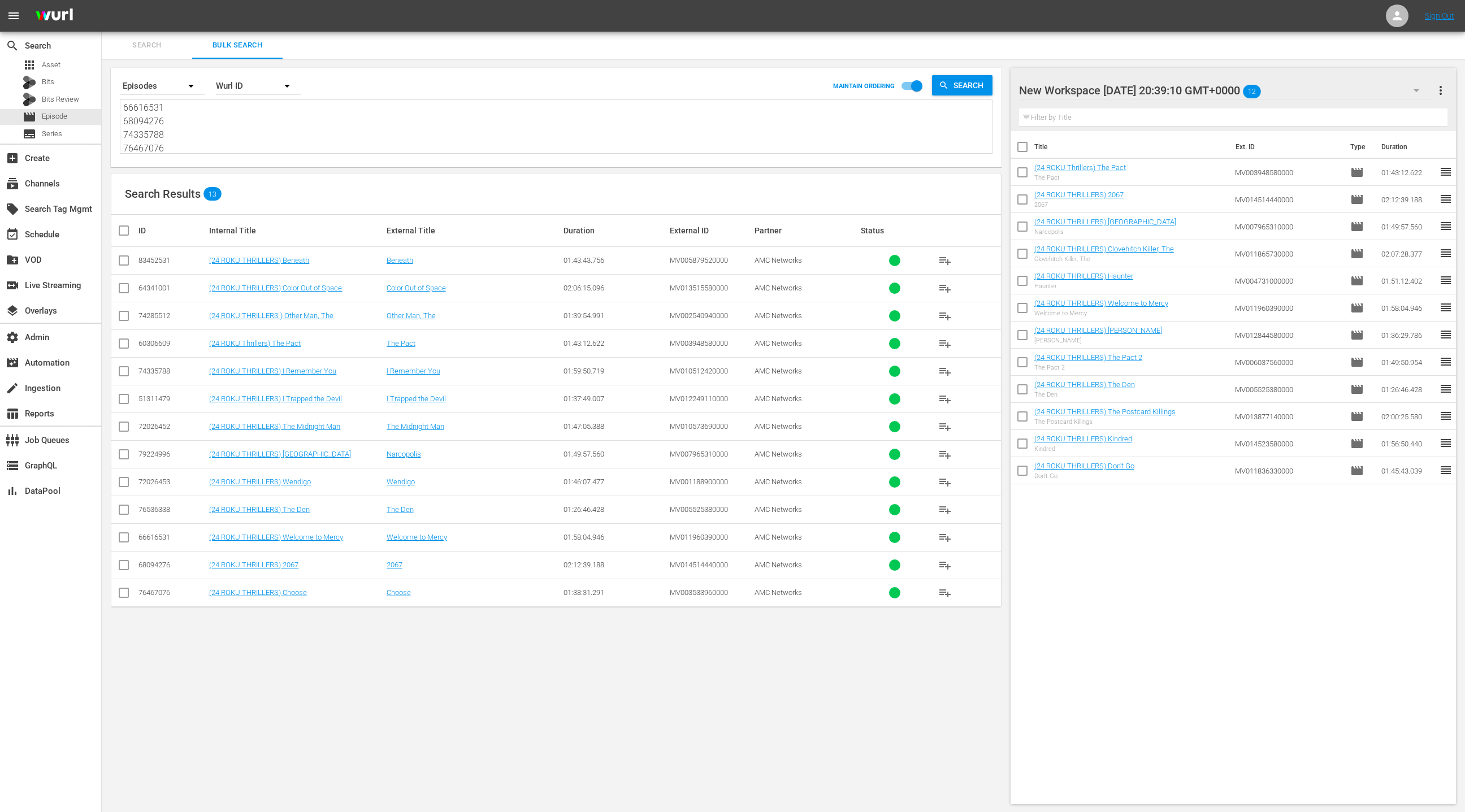
type textarea "83452531 64341001 74285512 60306609 74335788 51311479 72026452 79224996 7202645…"
click at [1438, 87] on span "more_vert" at bounding box center [1441, 91] width 14 height 14
click at [1383, 110] on div "Clear All Workspace Items" at bounding box center [1367, 112] width 133 height 20
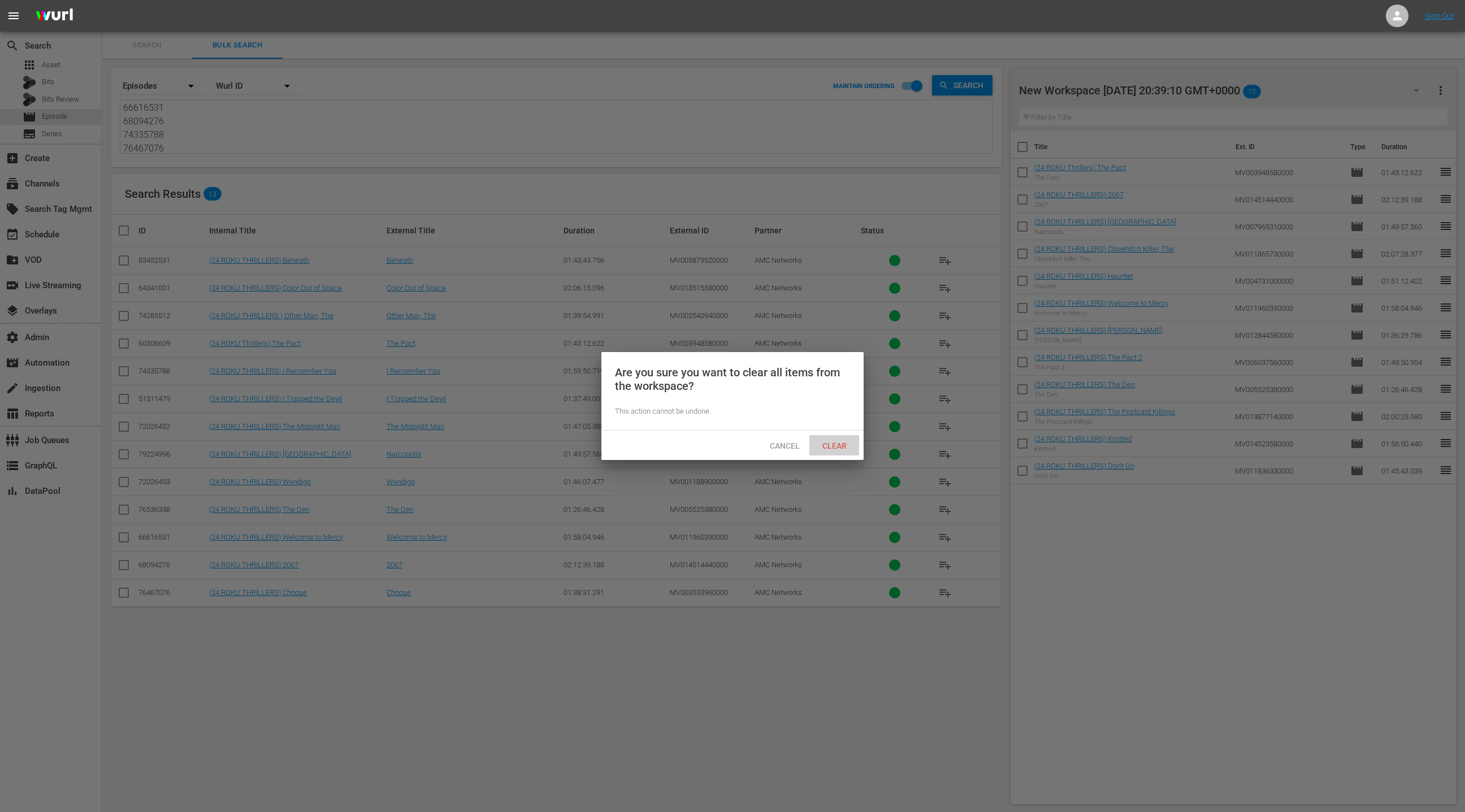
click at [840, 442] on span "Clear" at bounding box center [834, 446] width 42 height 9
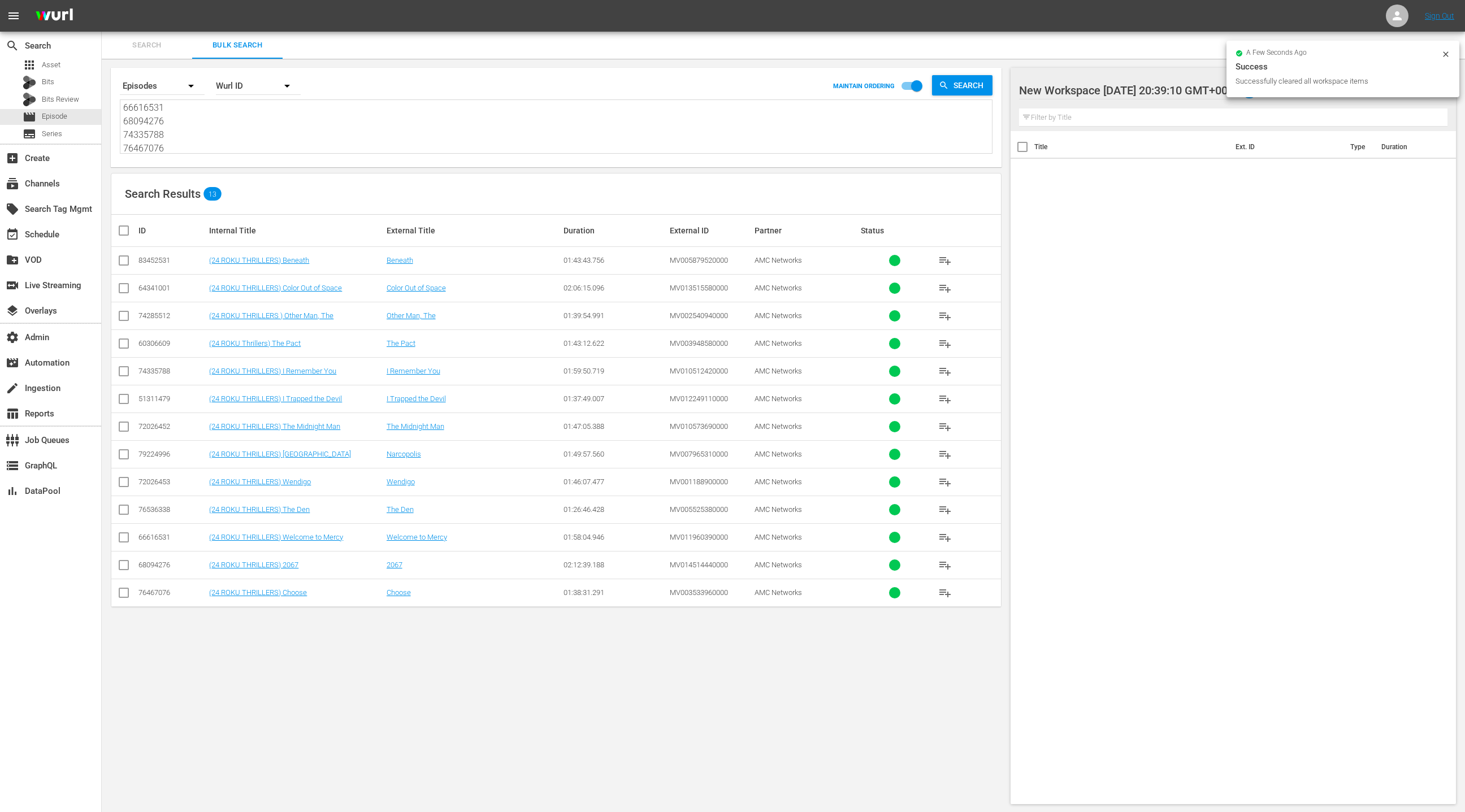
click at [128, 231] on input "checkbox" at bounding box center [129, 231] width 23 height 14
checkbox input "true"
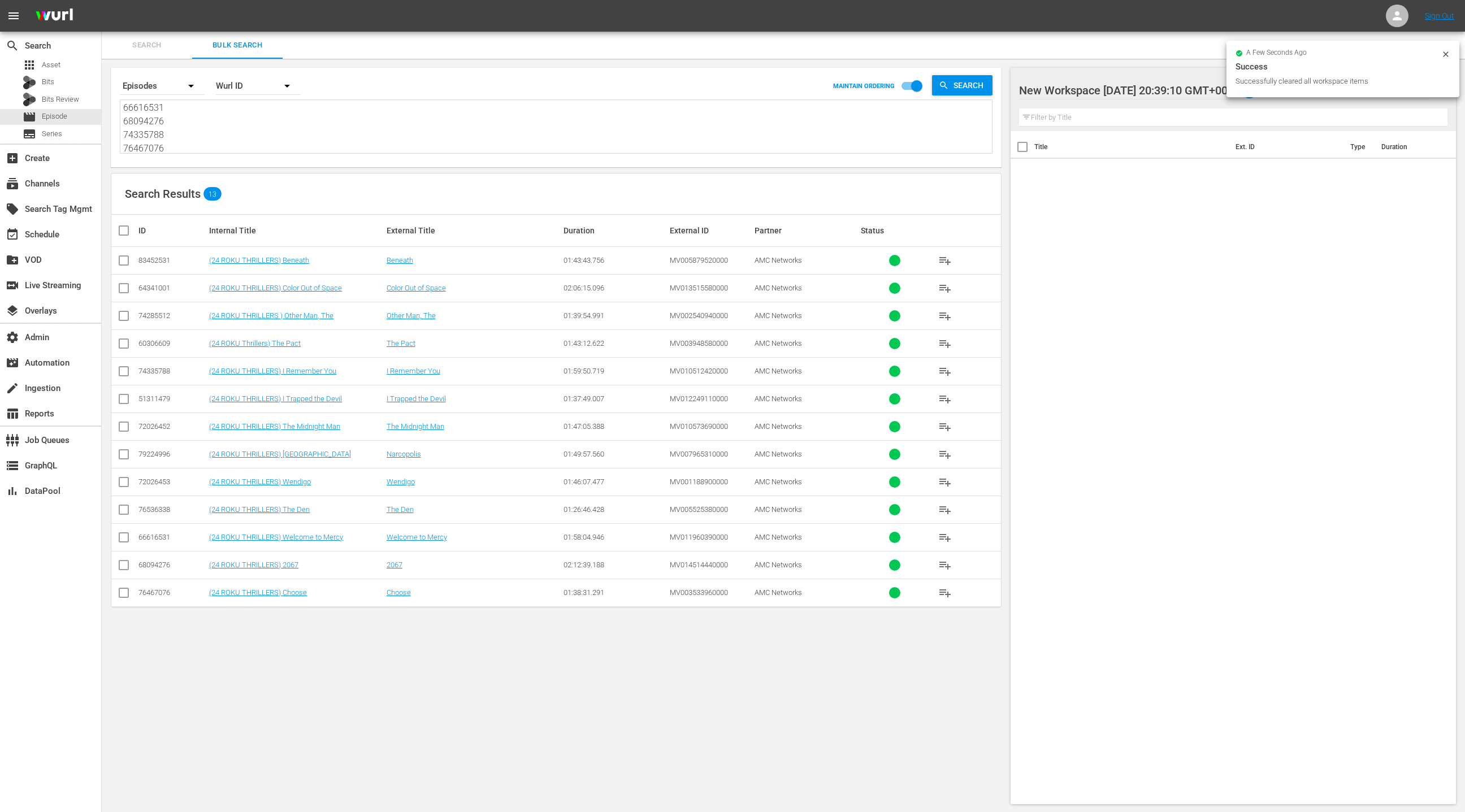
checkbox input "true"
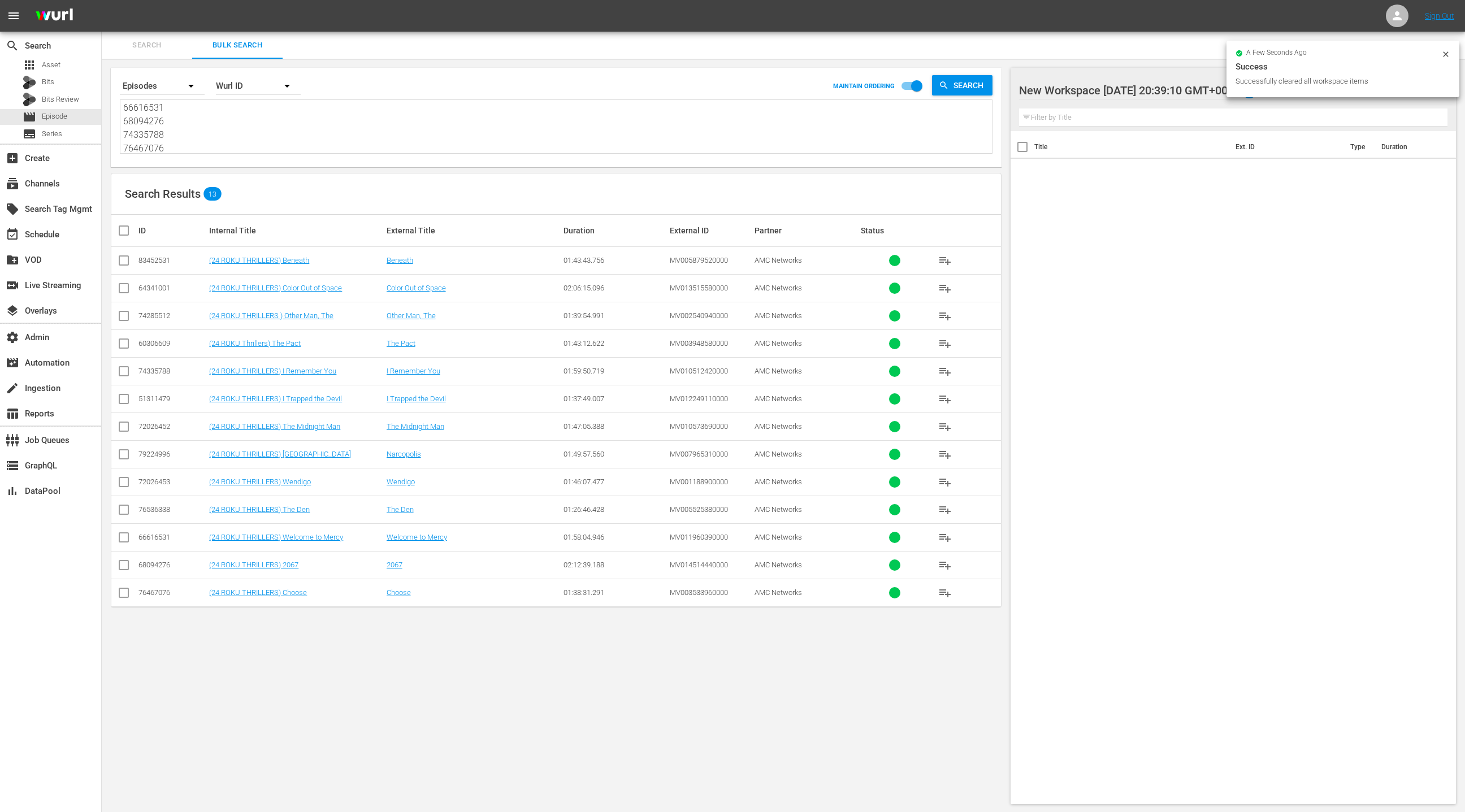
checkbox input "true"
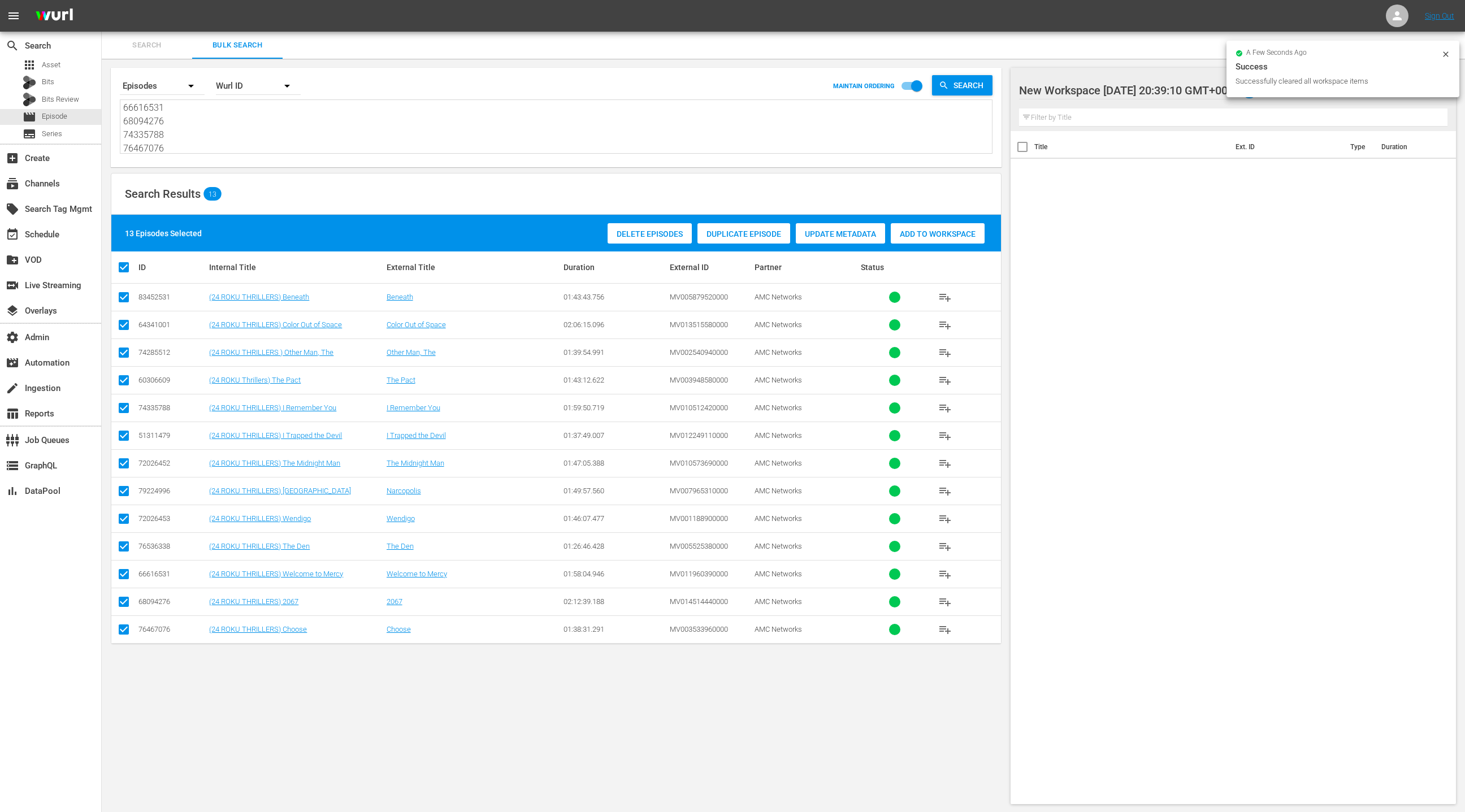
click at [928, 231] on span "Add to Workspace" at bounding box center [938, 234] width 94 height 9
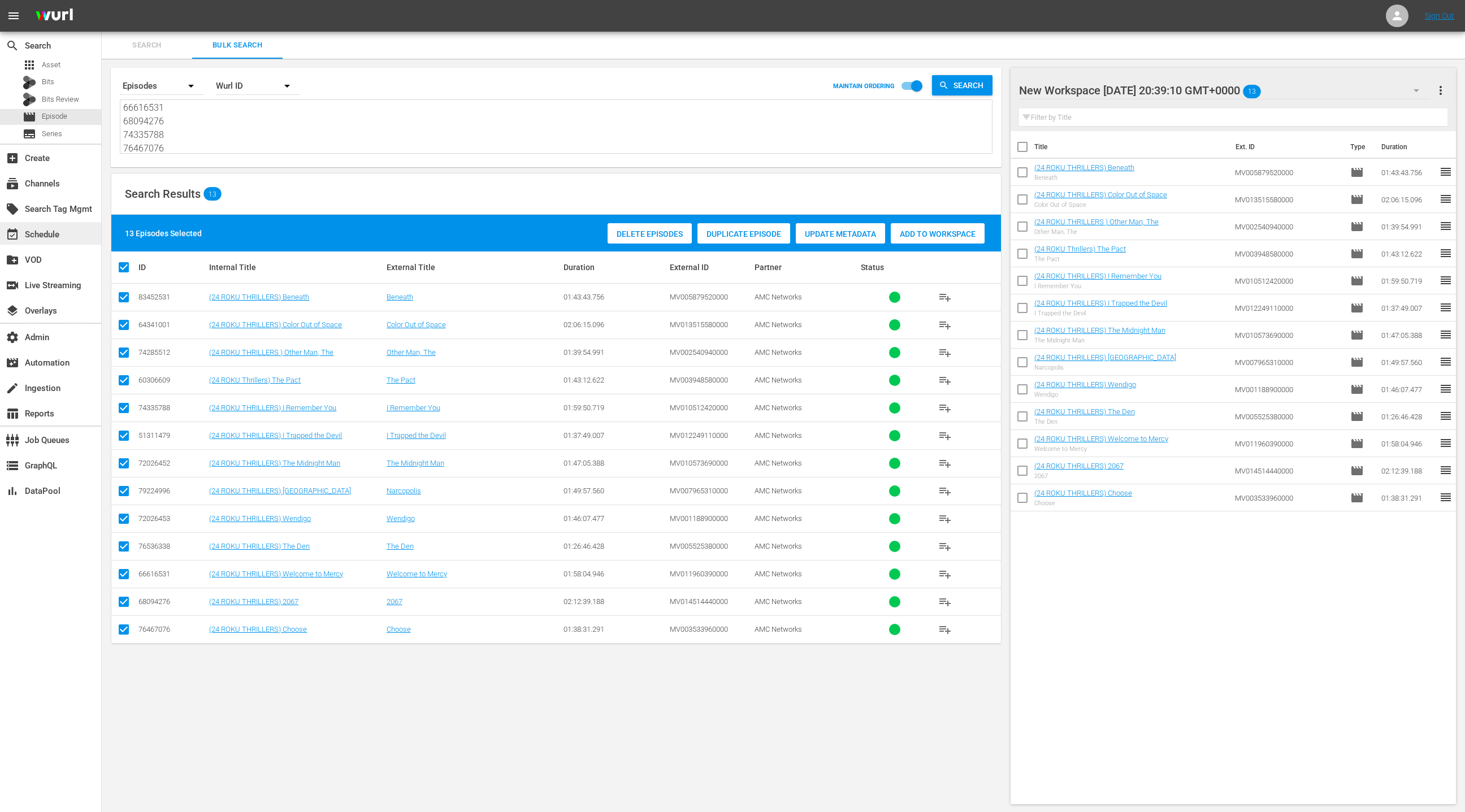
click at [66, 236] on div "event_available Schedule" at bounding box center [51, 234] width 101 height 23
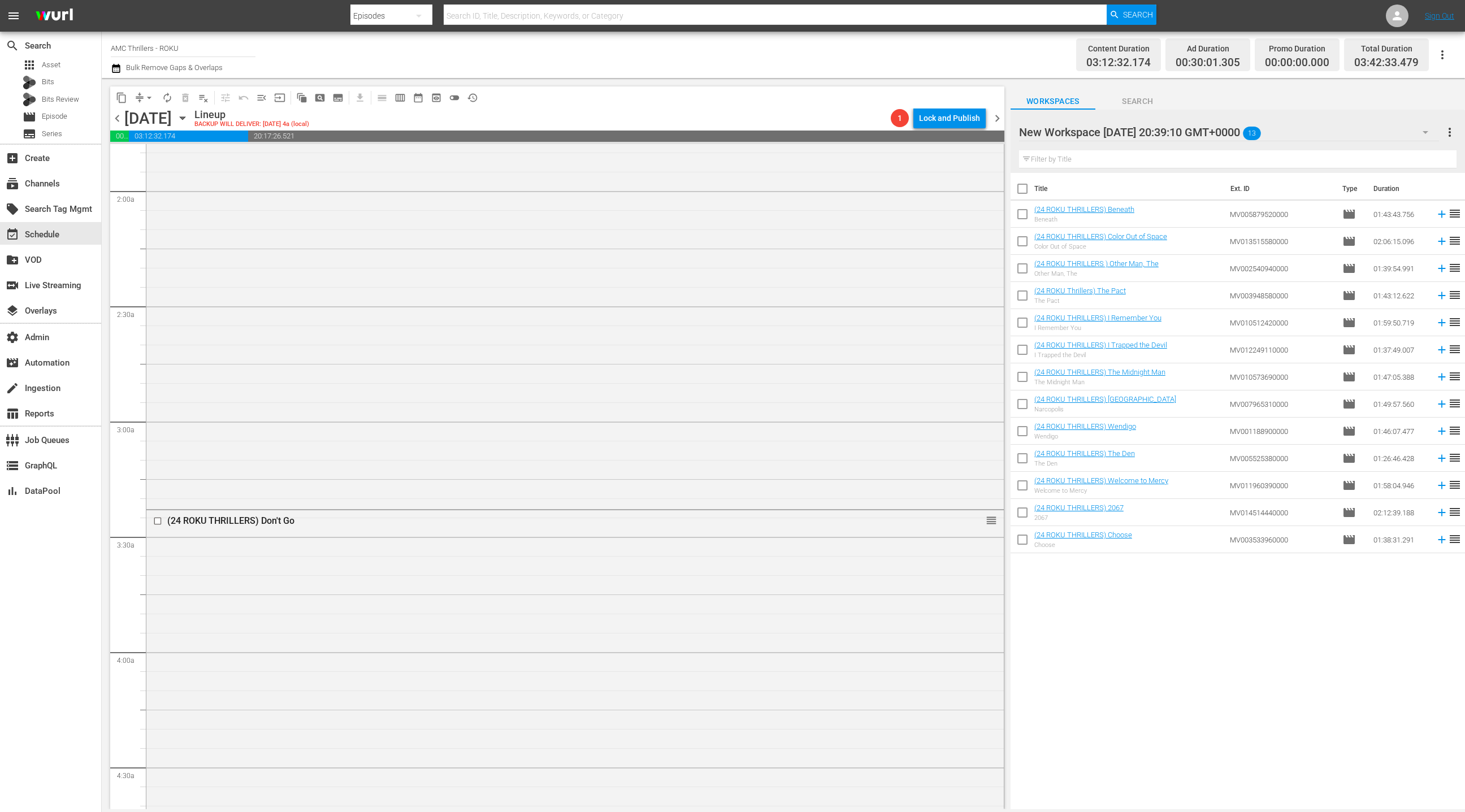
scroll to position [419, 0]
click at [402, 98] on span "calendar_view_week_outlined" at bounding box center [400, 98] width 11 height 11
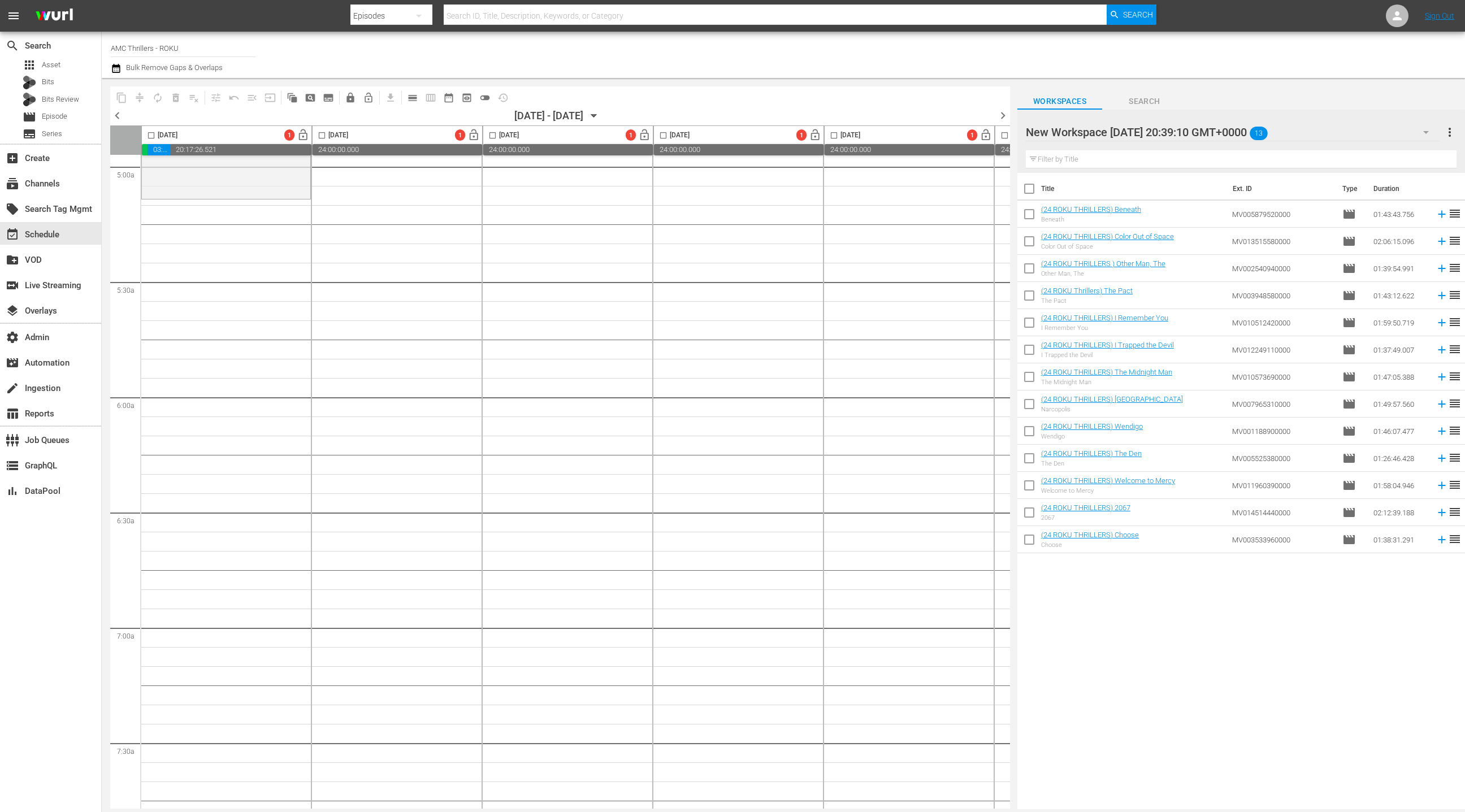
scroll to position [1029, 0]
click at [1030, 189] on input "checkbox" at bounding box center [1029, 191] width 23 height 23
checkbox input "true"
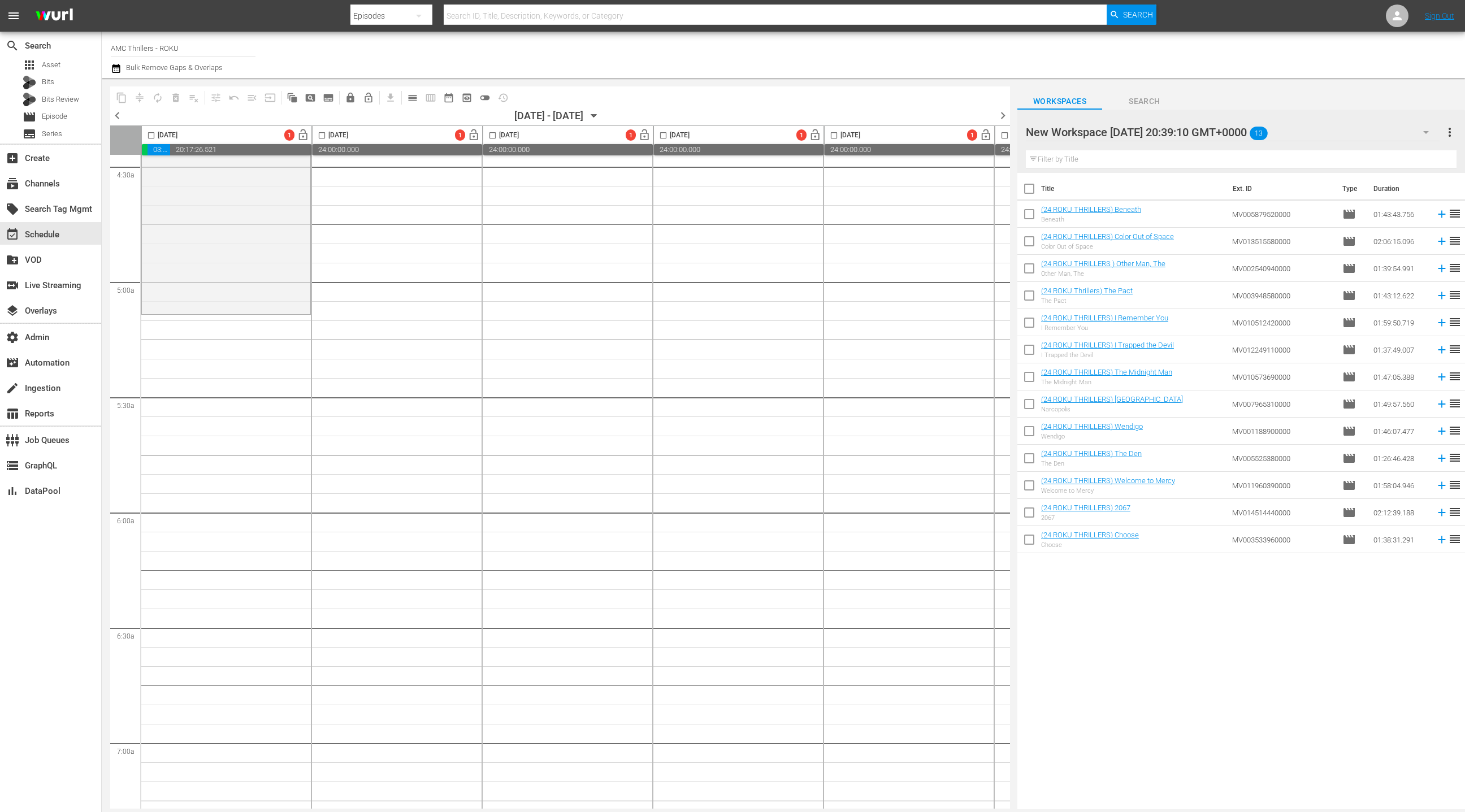
checkbox input "true"
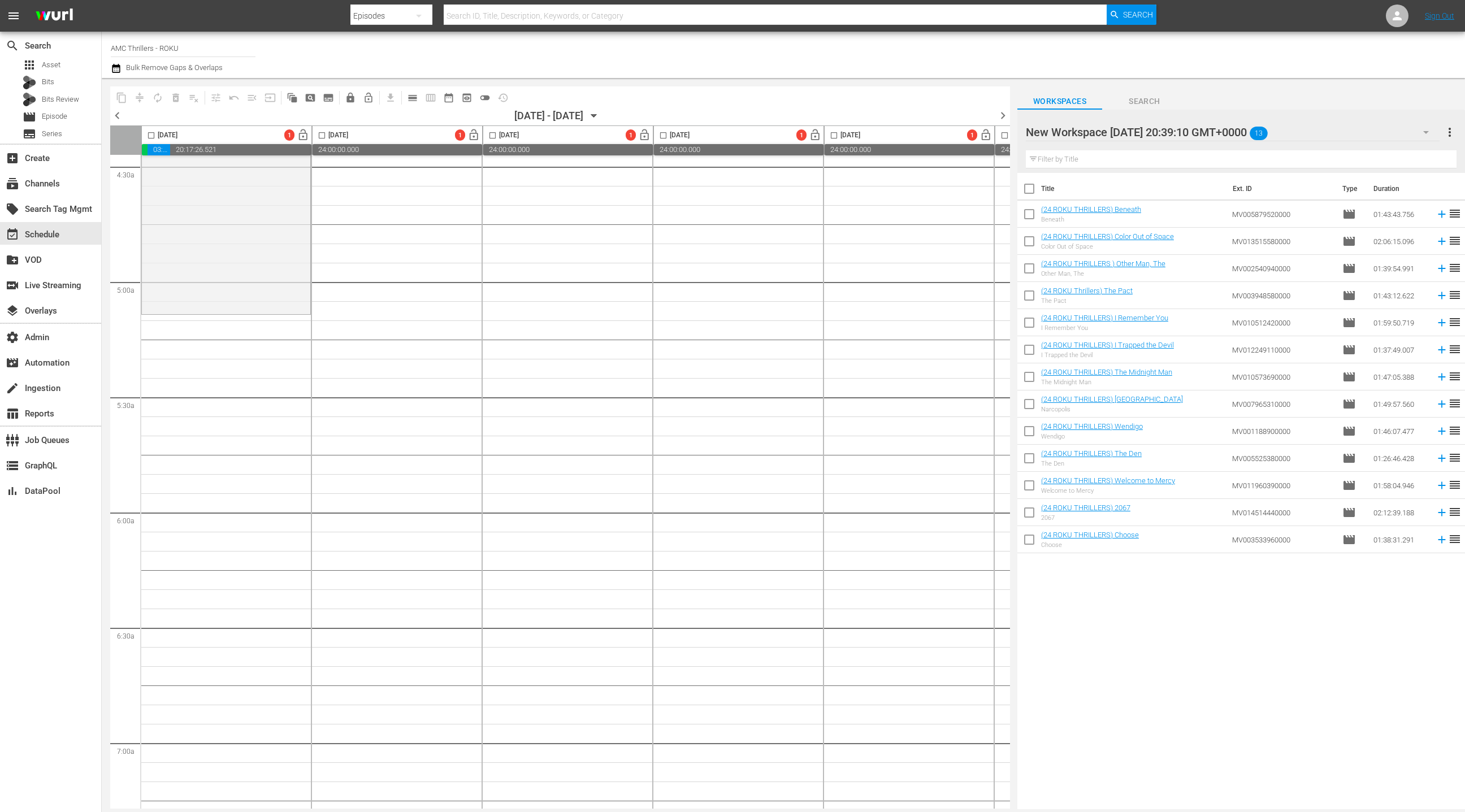
checkbox input "true"
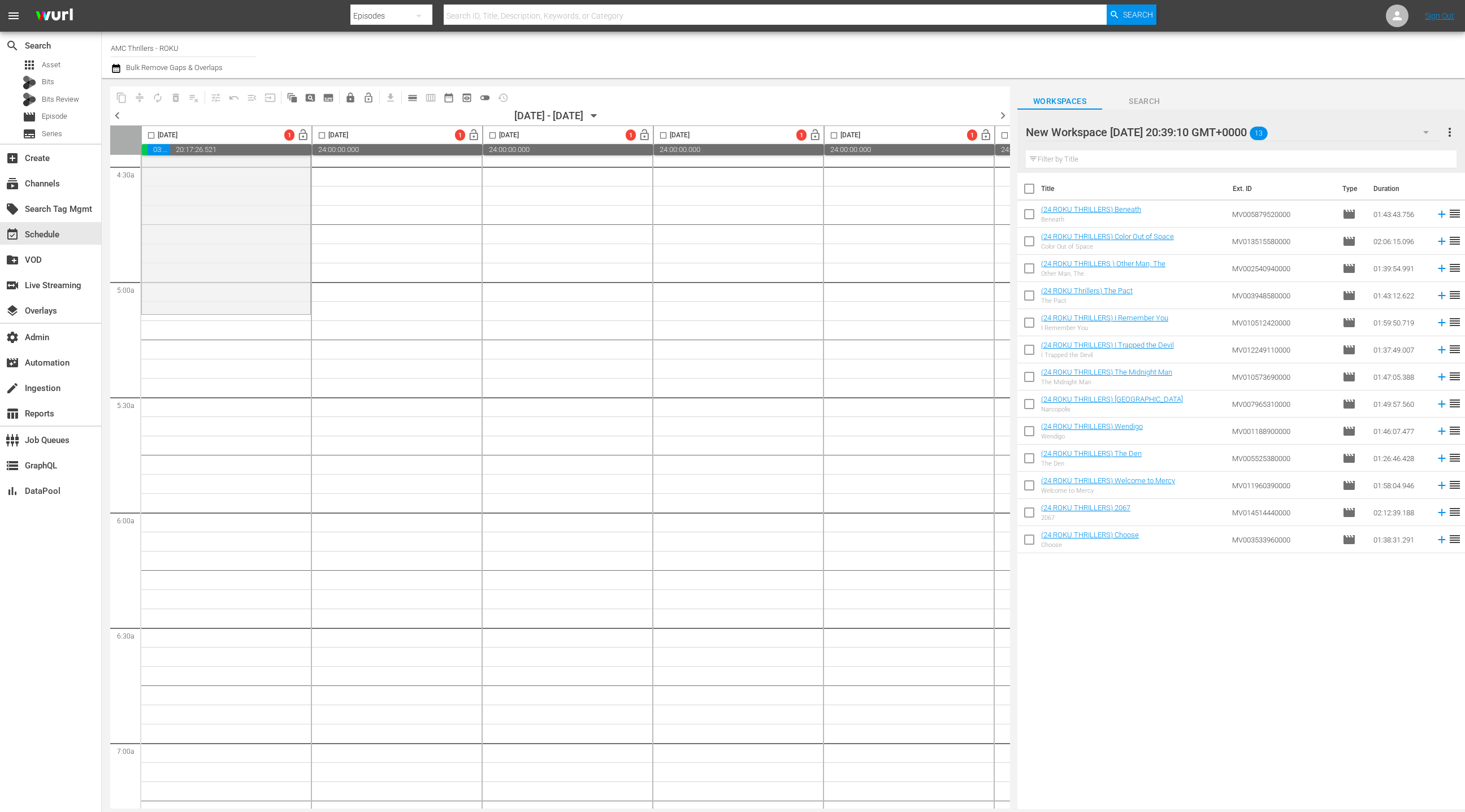
checkbox input "true"
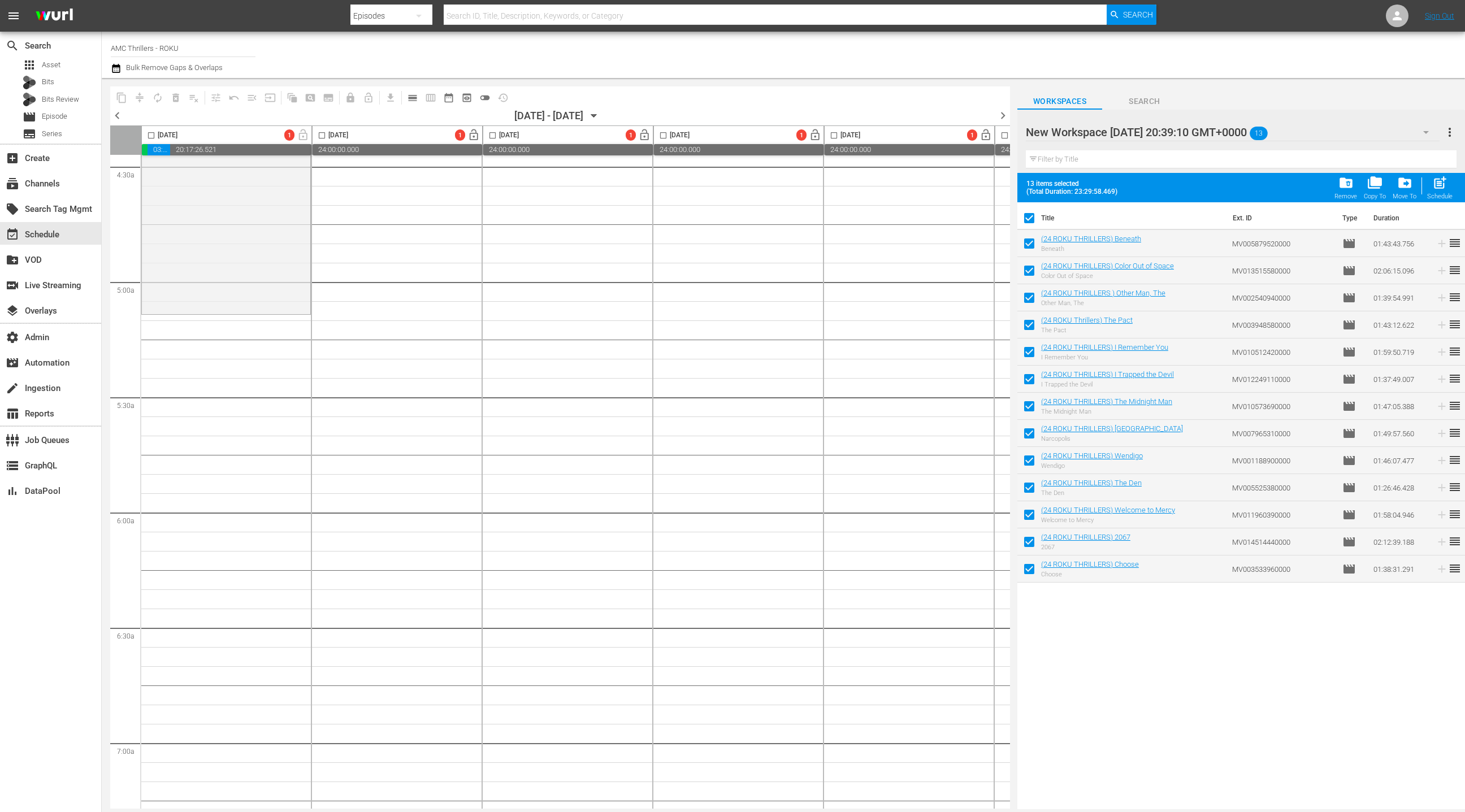
drag, startPoint x: 1091, startPoint y: 239, endPoint x: 489, endPoint y: 1, distance: 647.3
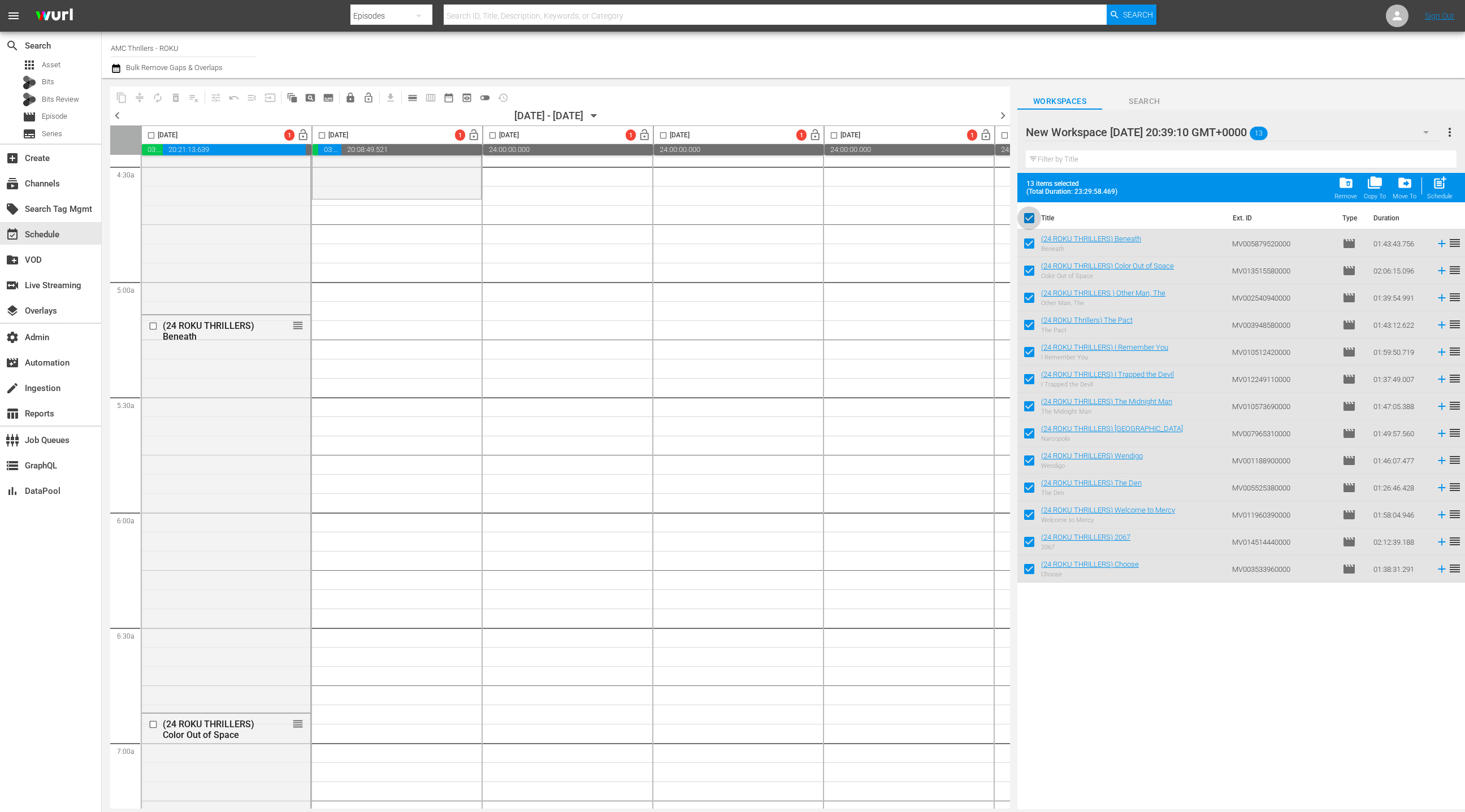
click at [1030, 218] on input "checkbox" at bounding box center [1029, 220] width 23 height 23
checkbox input "false"
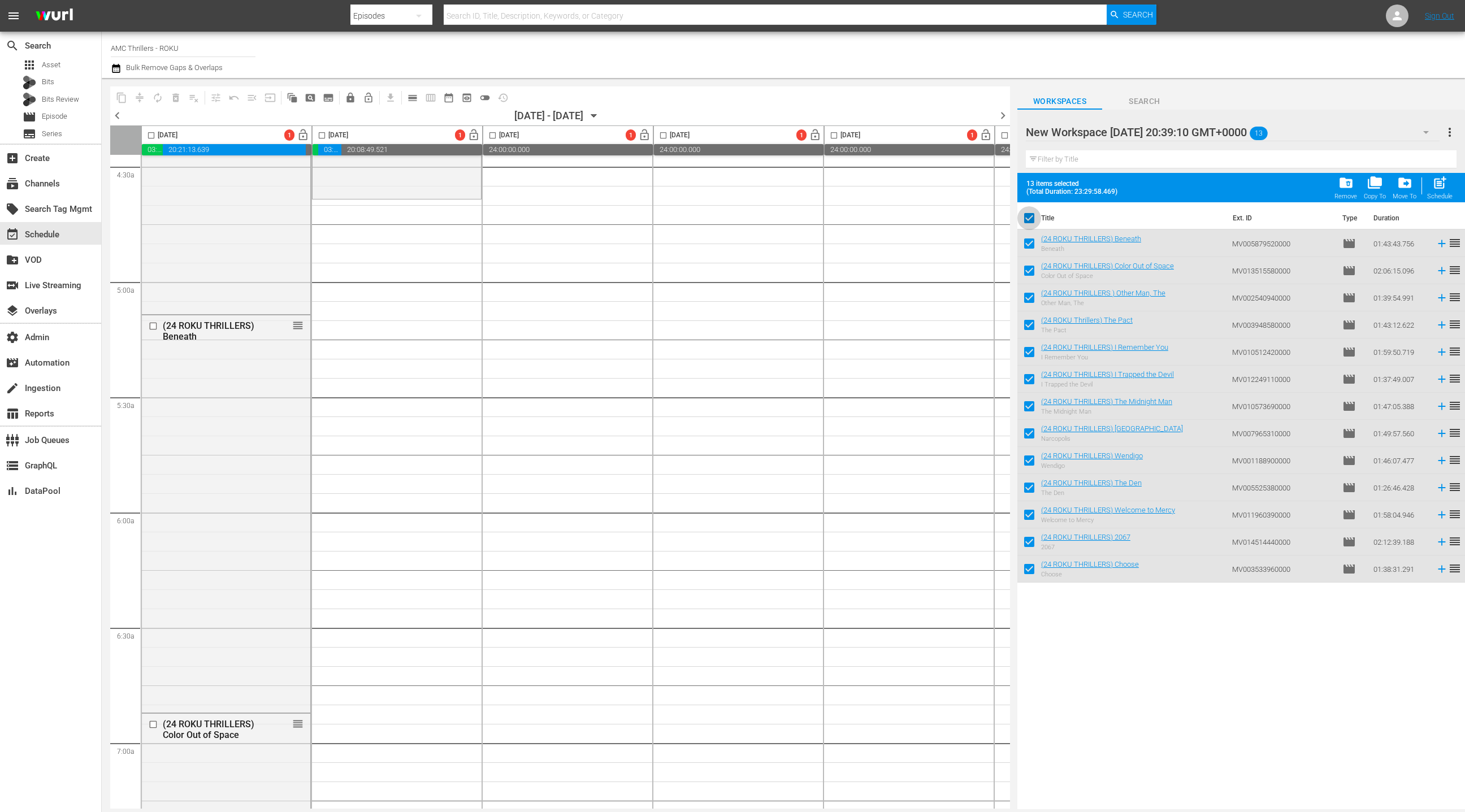
checkbox input "false"
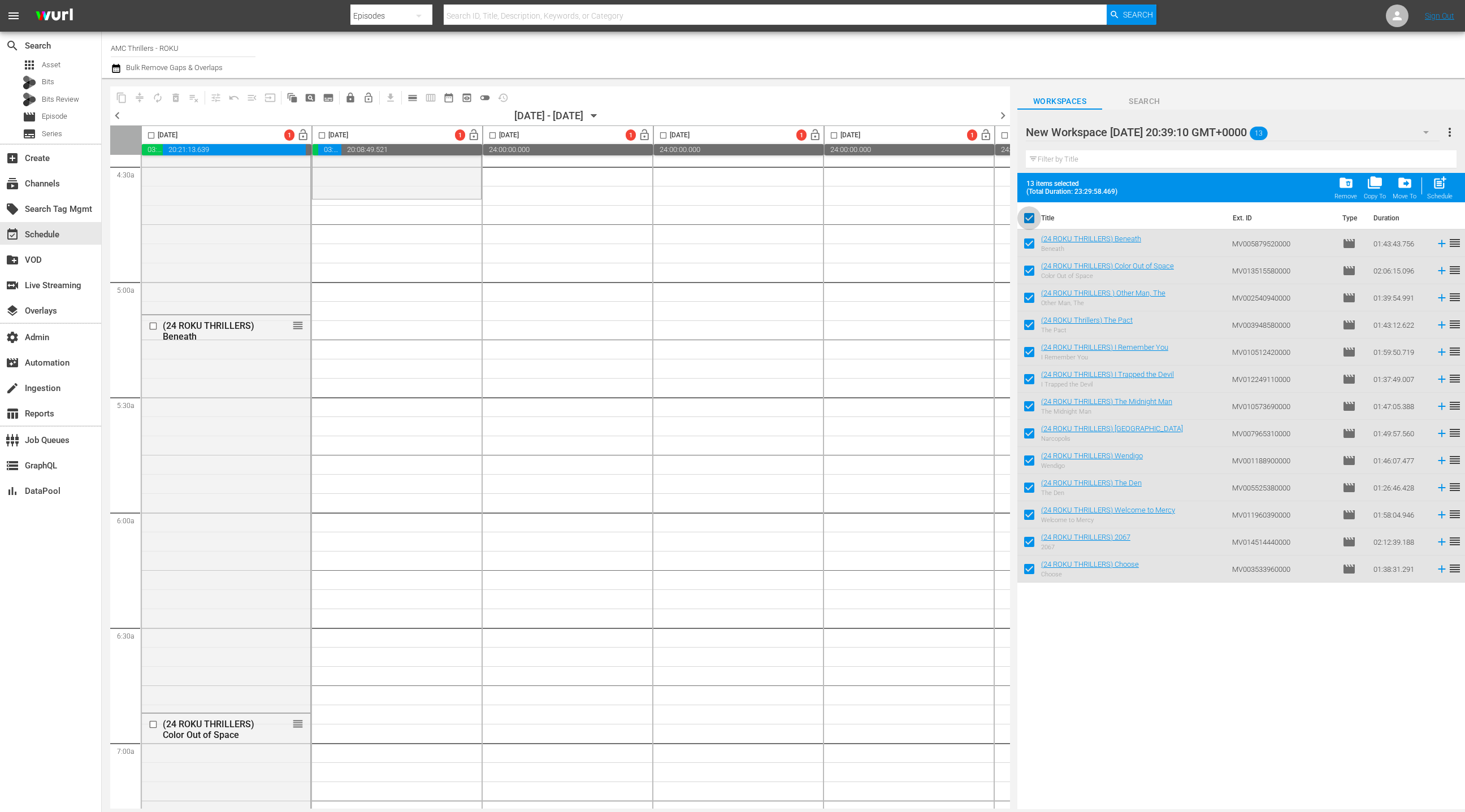
checkbox input "false"
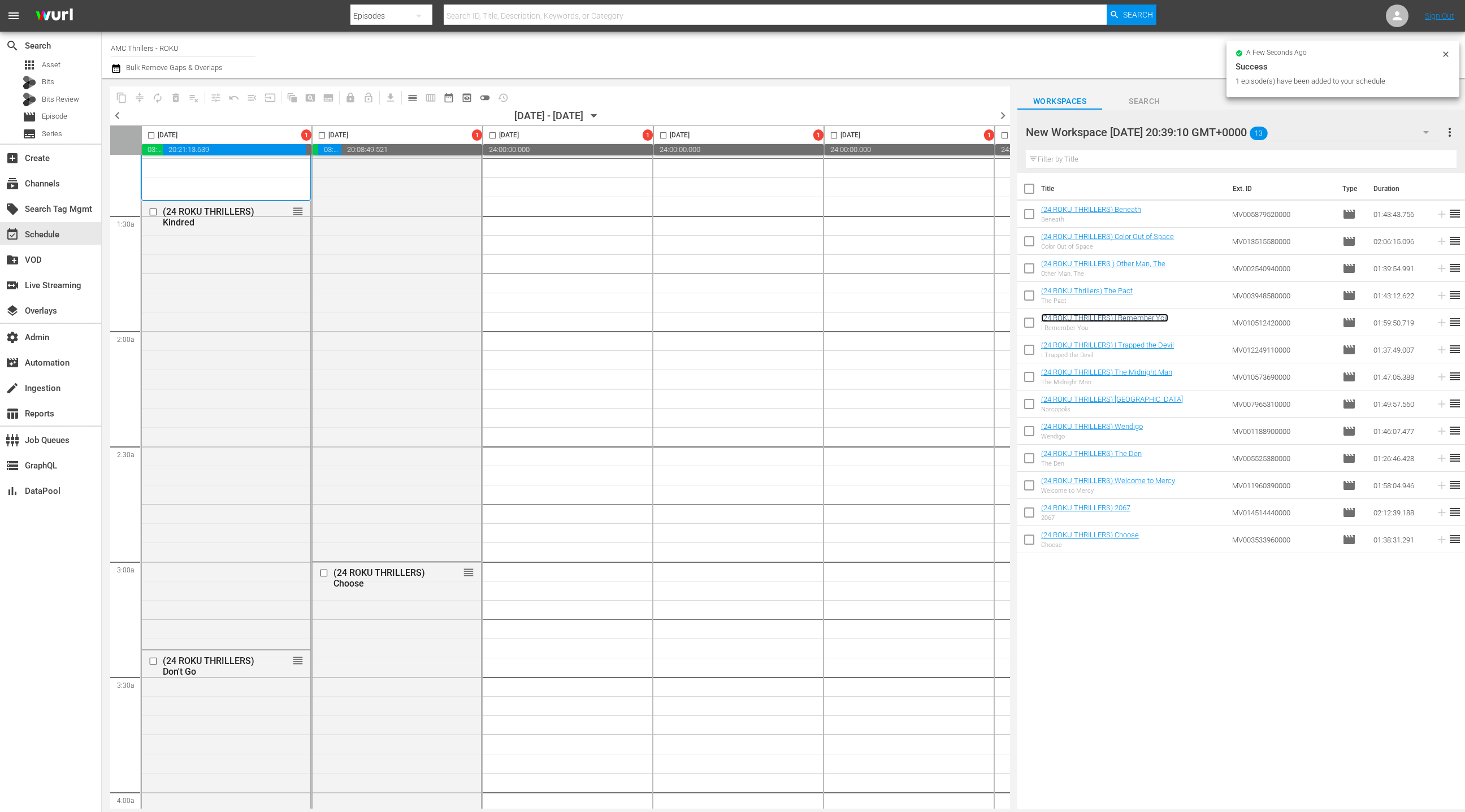
scroll to position [128, 0]
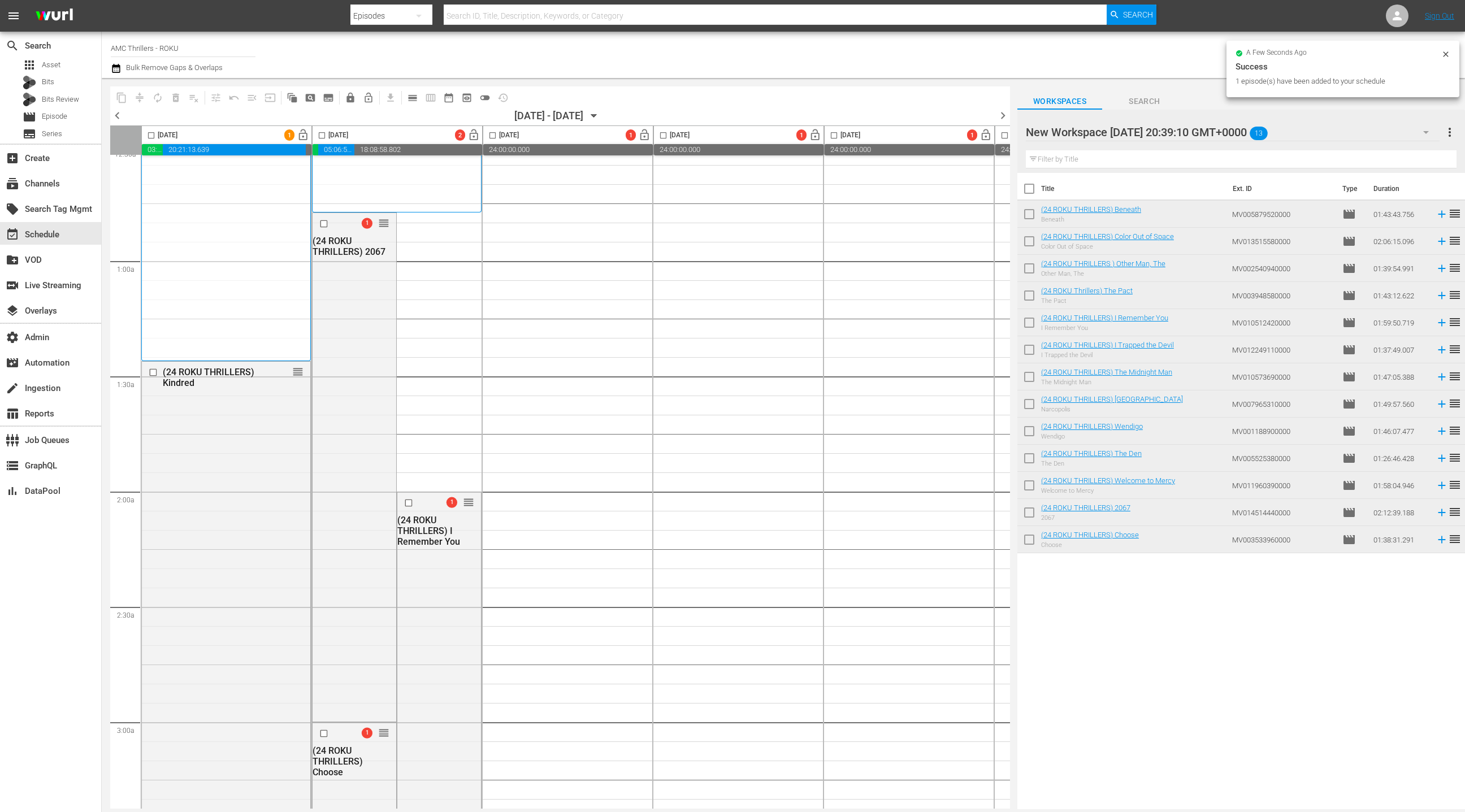
click at [324, 135] on input "checkbox" at bounding box center [321, 137] width 13 height 13
click at [143, 98] on span "compress" at bounding box center [139, 98] width 11 height 11
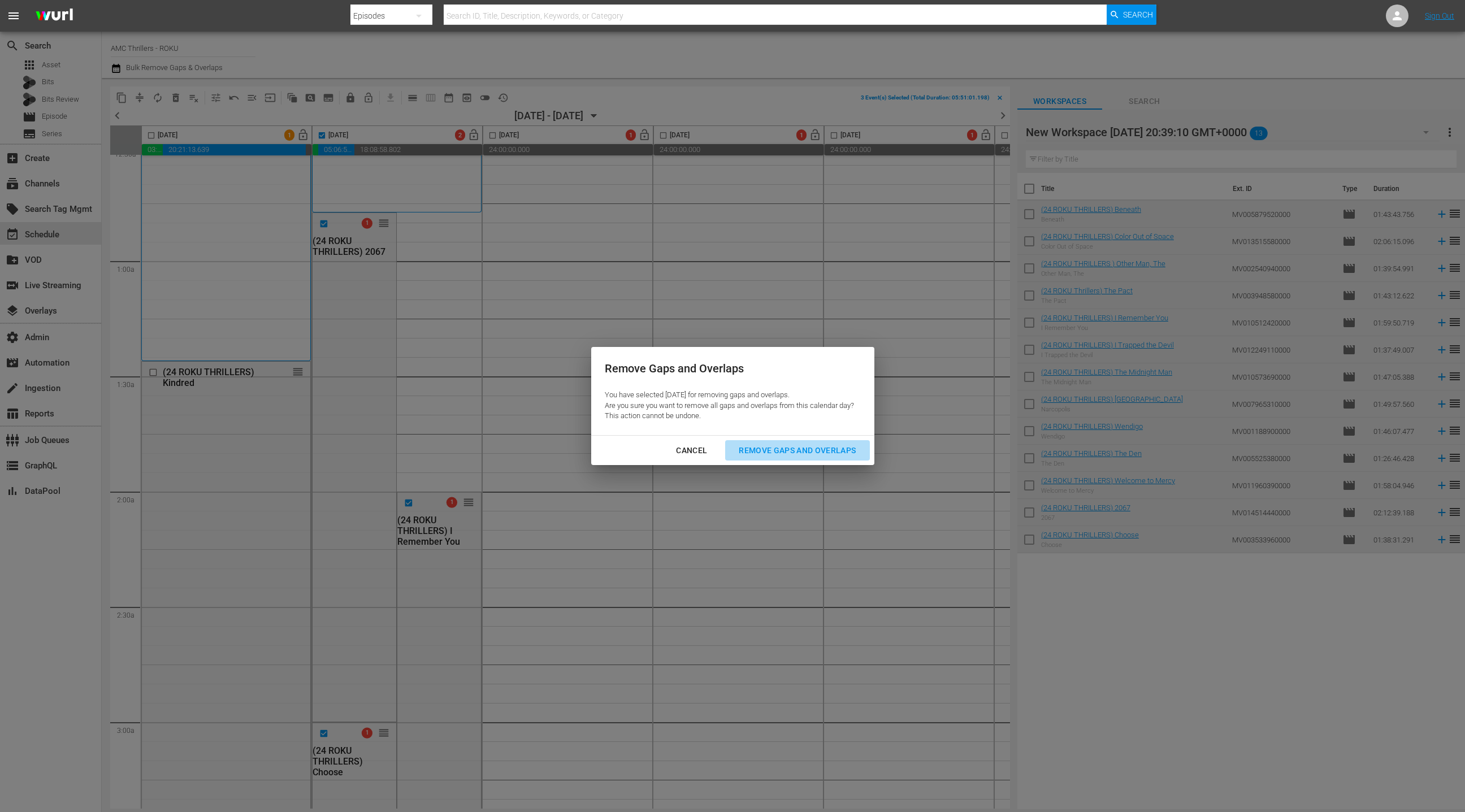
click at [771, 448] on div "Remove Gaps and Overlaps" at bounding box center [797, 451] width 135 height 14
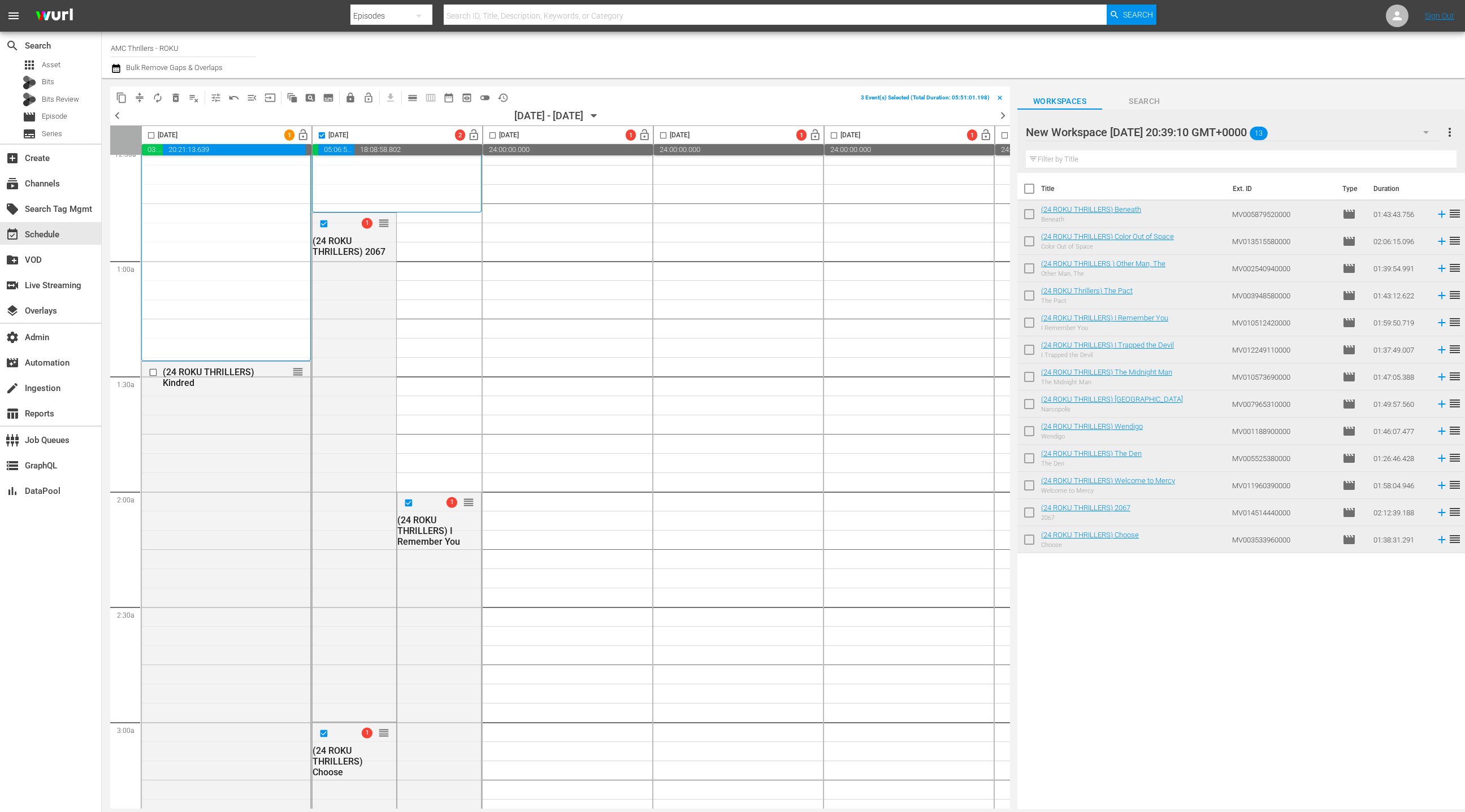
checkbox input "false"
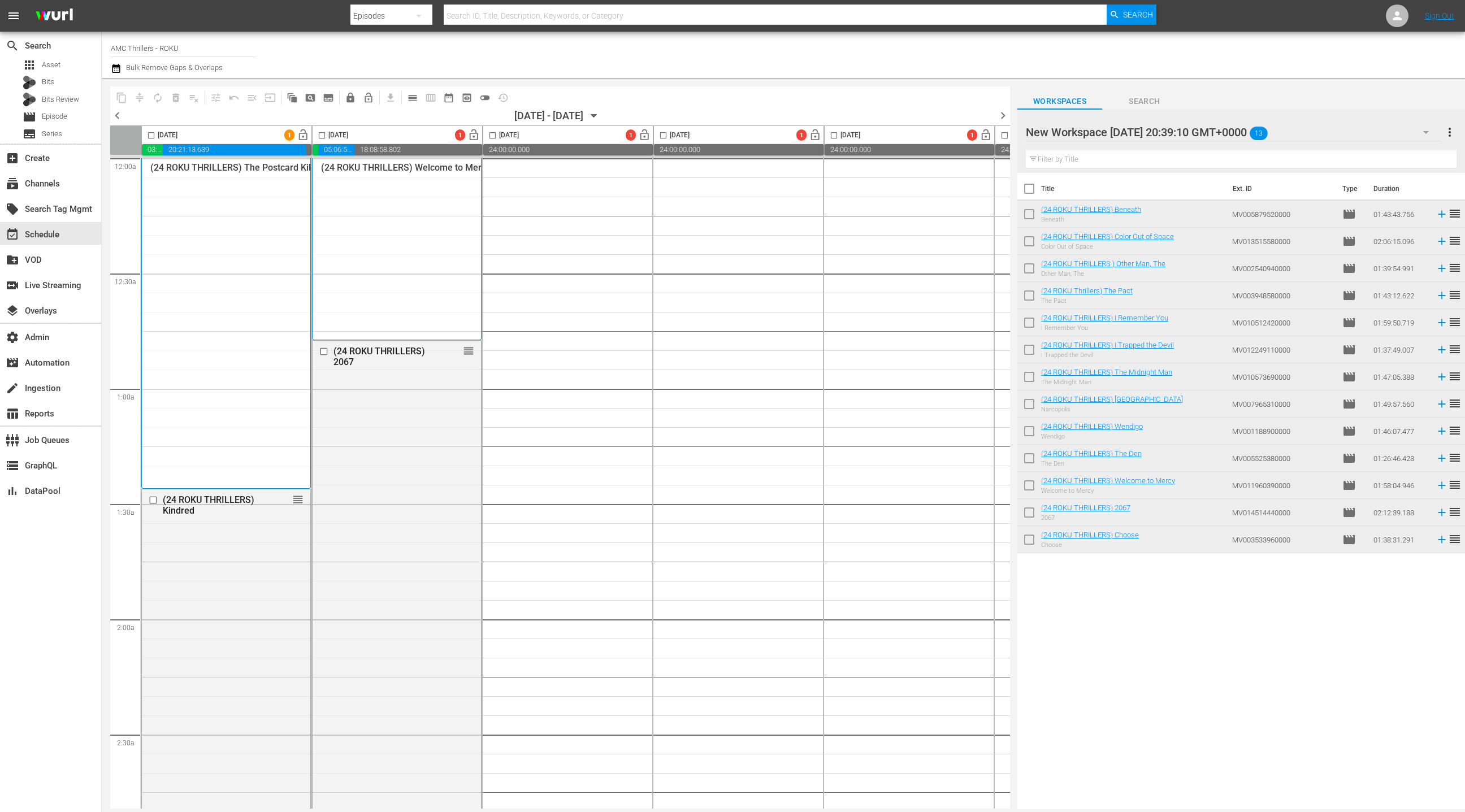
scroll to position [0, 1]
click at [70, 117] on div "movie Episode" at bounding box center [51, 116] width 101 height 16
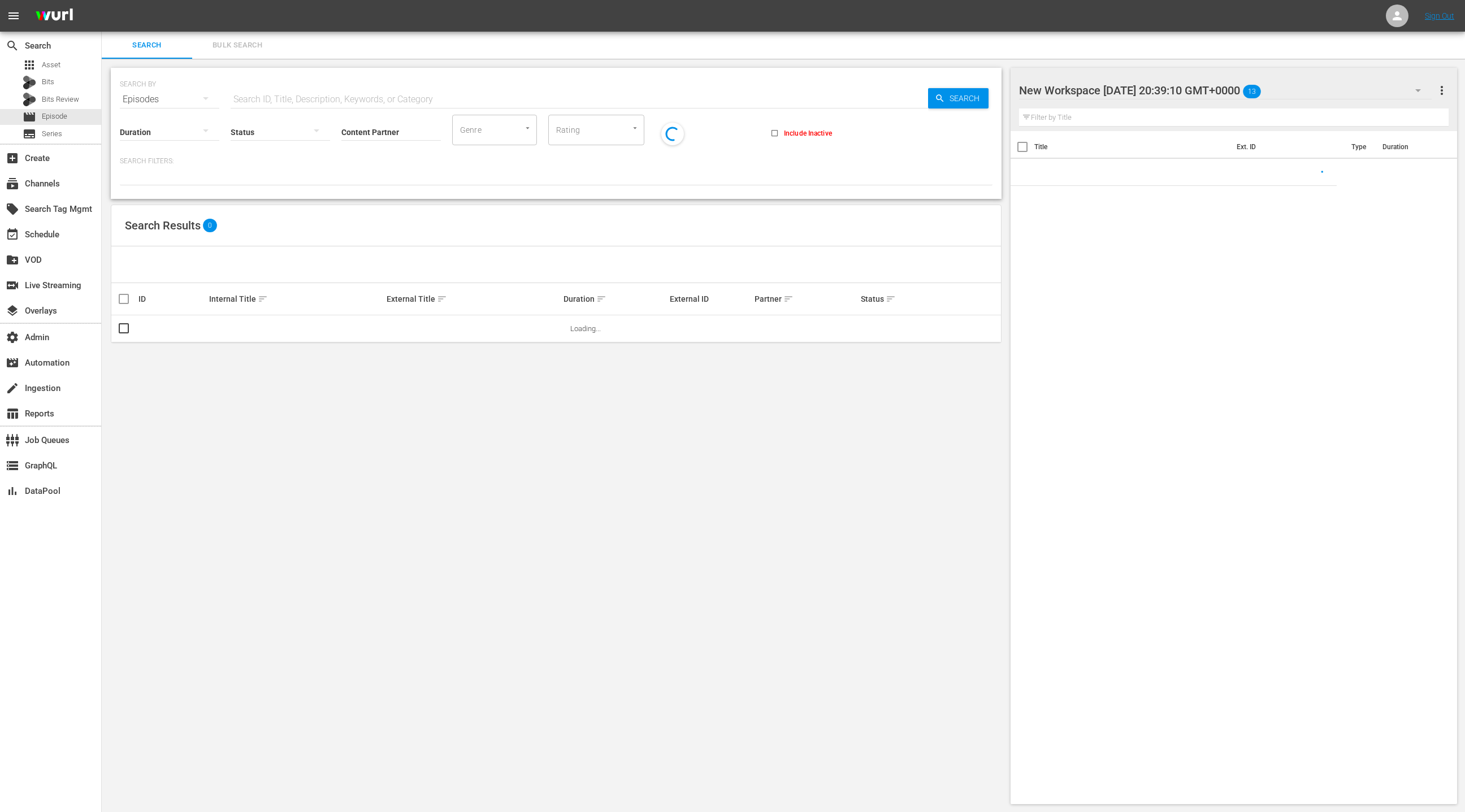
click at [241, 48] on span "Bulk Search" at bounding box center [237, 45] width 77 height 13
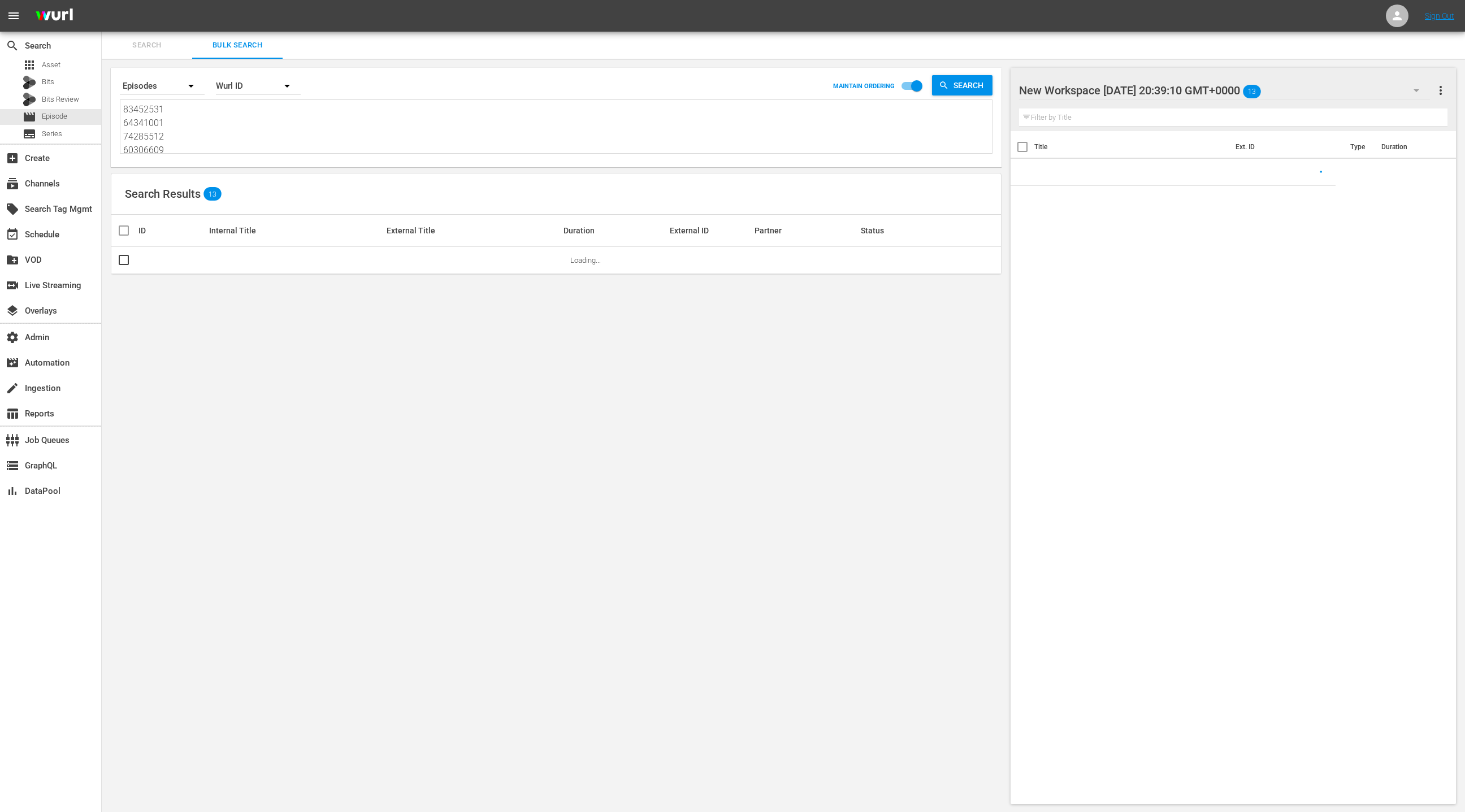
click at [237, 152] on textarea "83452531 64341001 74285512 60306609 74335788 51311479 72026452 79224996 7202645…" at bounding box center [557, 129] width 869 height 51
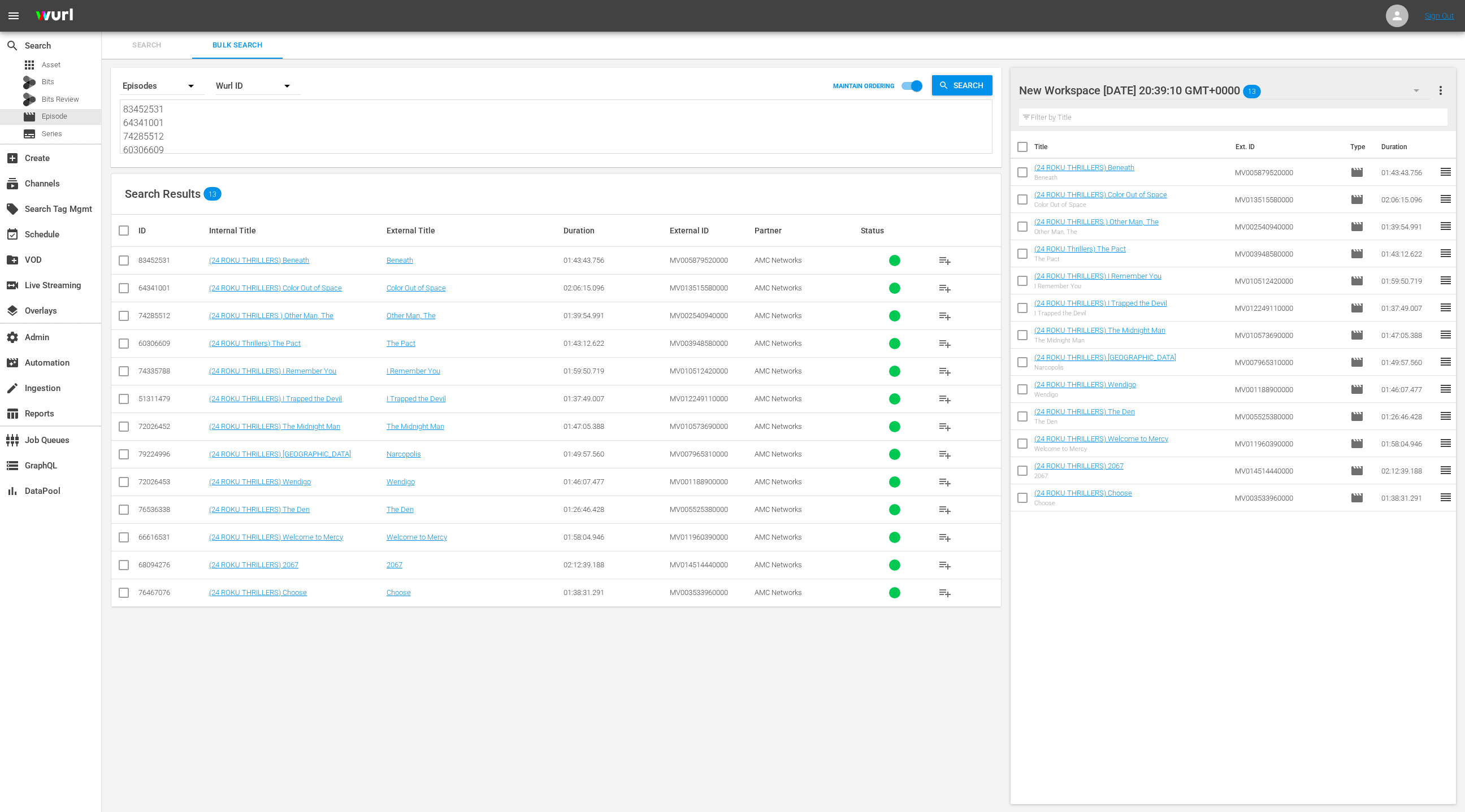
paste textarea "51311481 N/A 1311299 41683289 78173248 40142069 1311301 82146971 46249348 26780…"
type textarea "51311481 N/A 1311299 41683289 78173248 40142069 1311301 82146971 46249348 26780…"
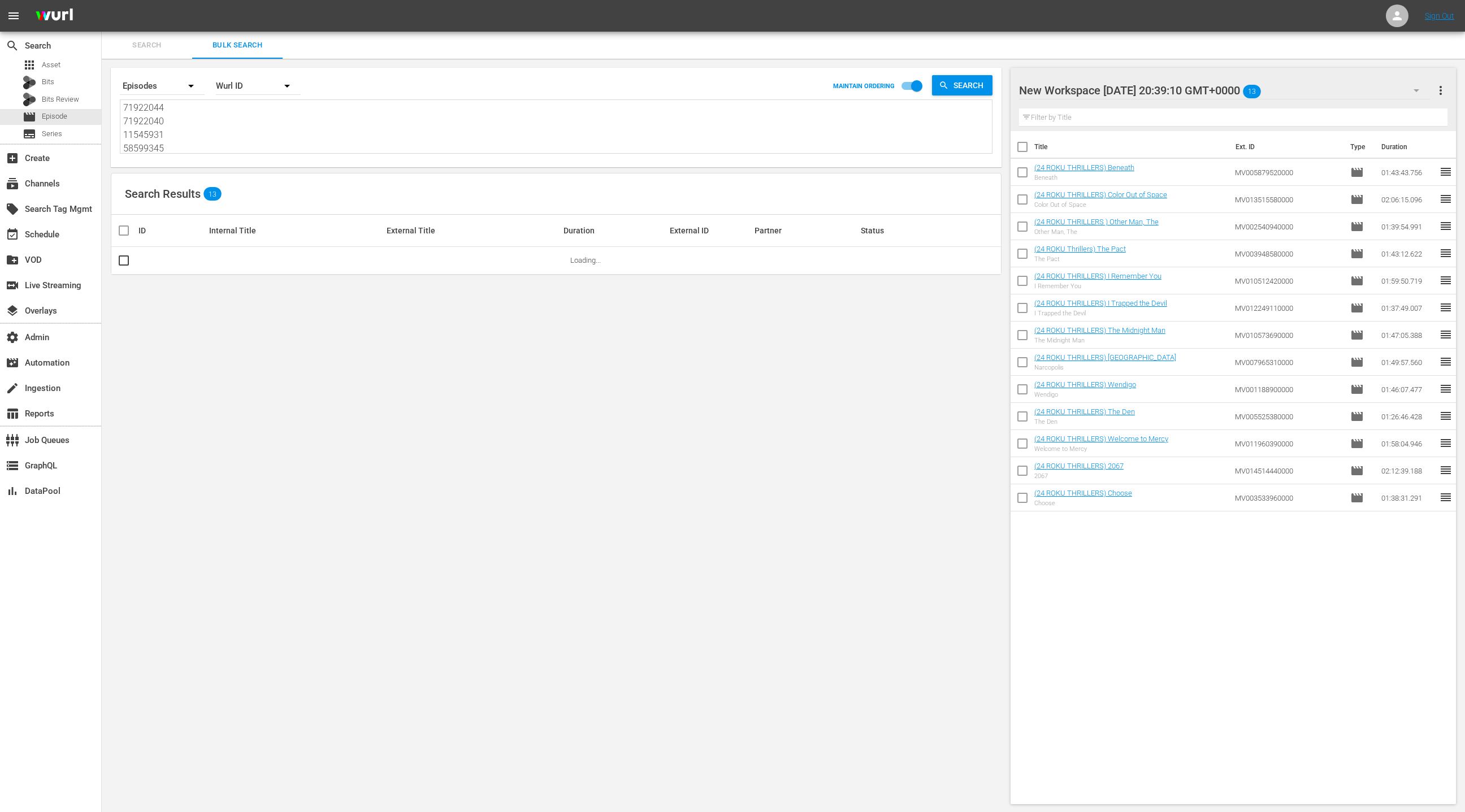
type textarea "51311481 N/A 1311299 41683289 78173248 40142069 1311301 82146971 46249348 26780…"
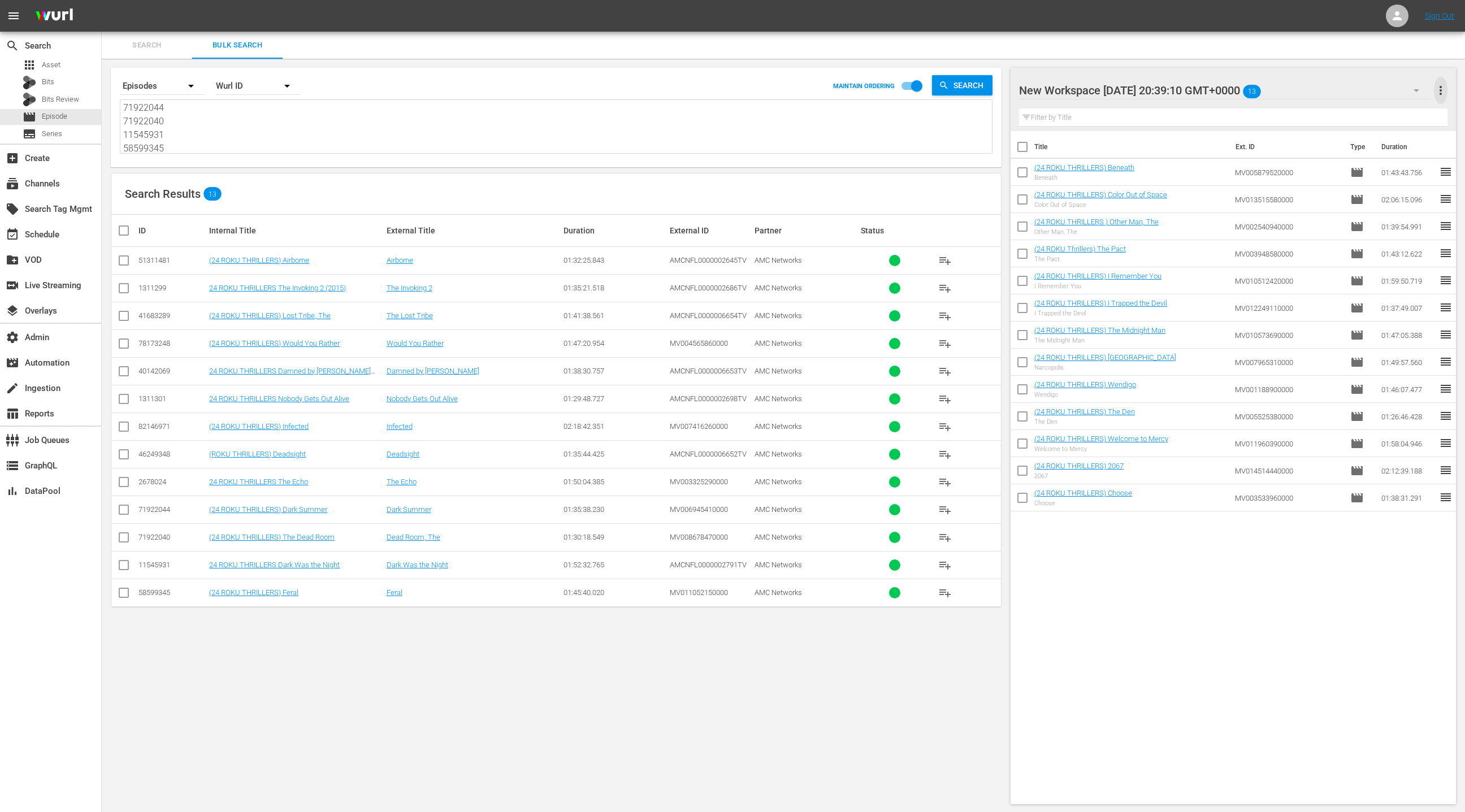
drag, startPoint x: 1439, startPoint y: 93, endPoint x: 1426, endPoint y: 93, distance: 13.0
click at [1439, 93] on span "more_vert" at bounding box center [1441, 91] width 14 height 14
click at [1389, 110] on div "Clear All Workspace Items" at bounding box center [1367, 112] width 133 height 20
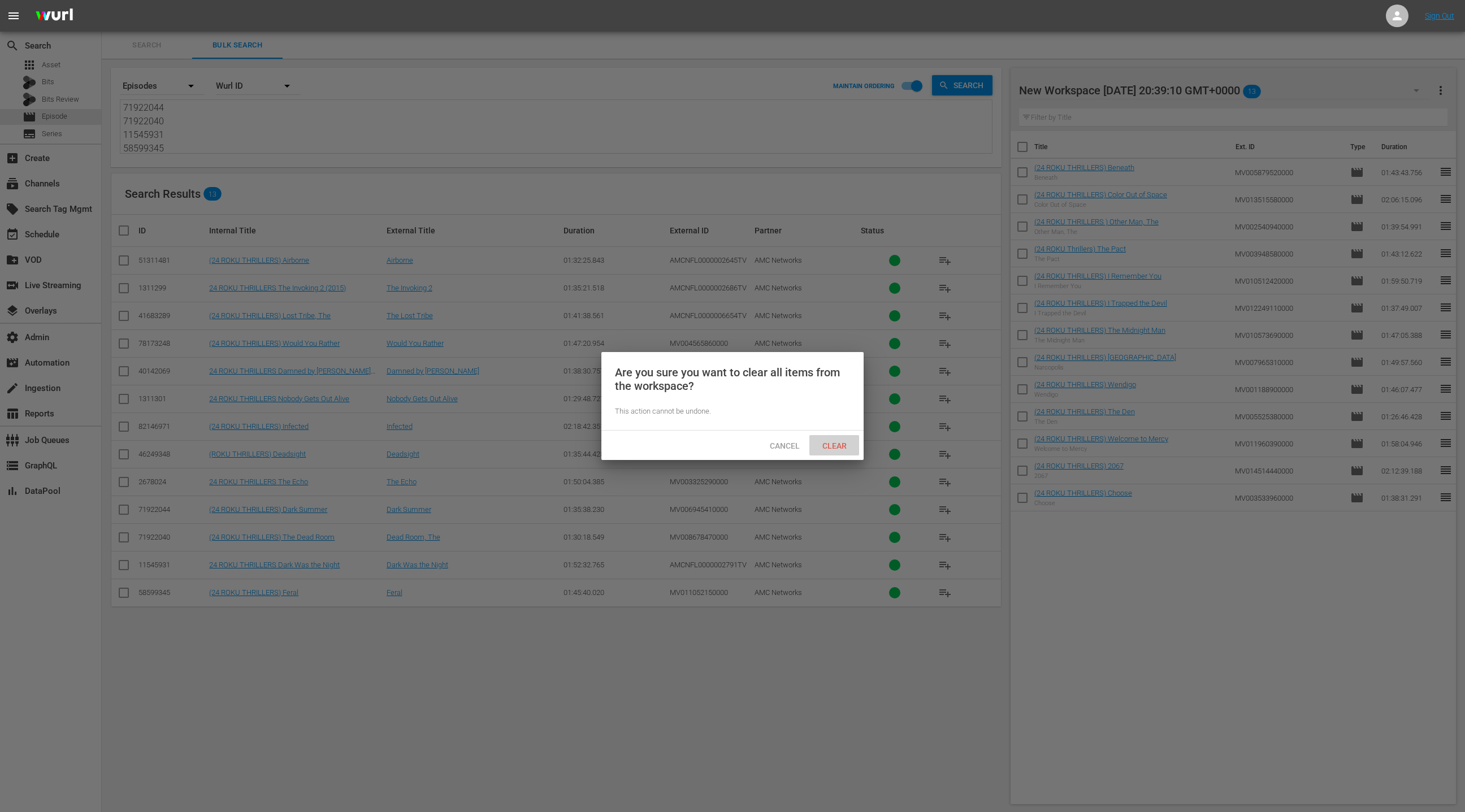
drag, startPoint x: 837, startPoint y: 448, endPoint x: 577, endPoint y: 331, distance: 285.1
click at [836, 448] on span "Clear" at bounding box center [834, 446] width 42 height 9
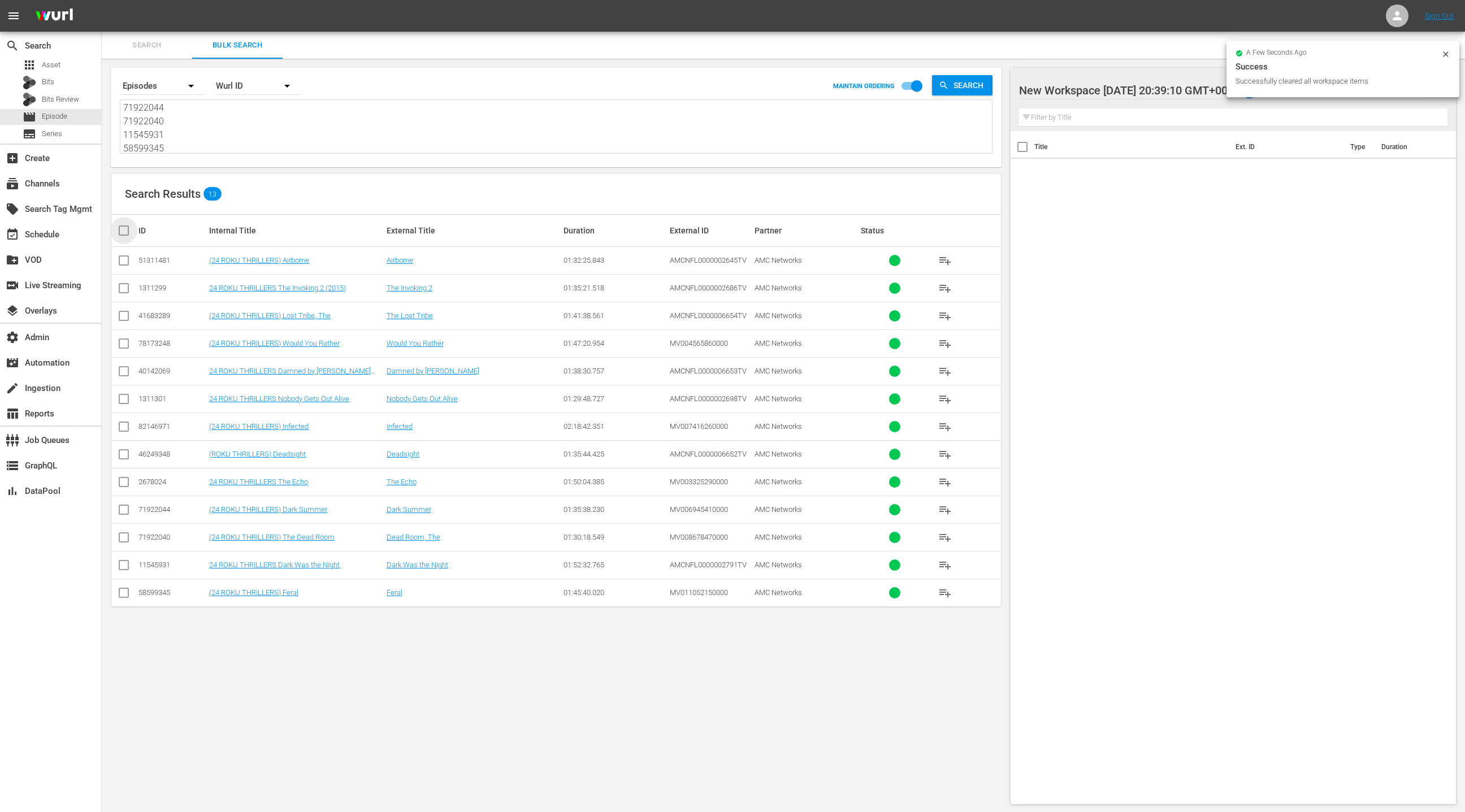
click at [127, 234] on input "checkbox" at bounding box center [129, 231] width 23 height 14
checkbox input "true"
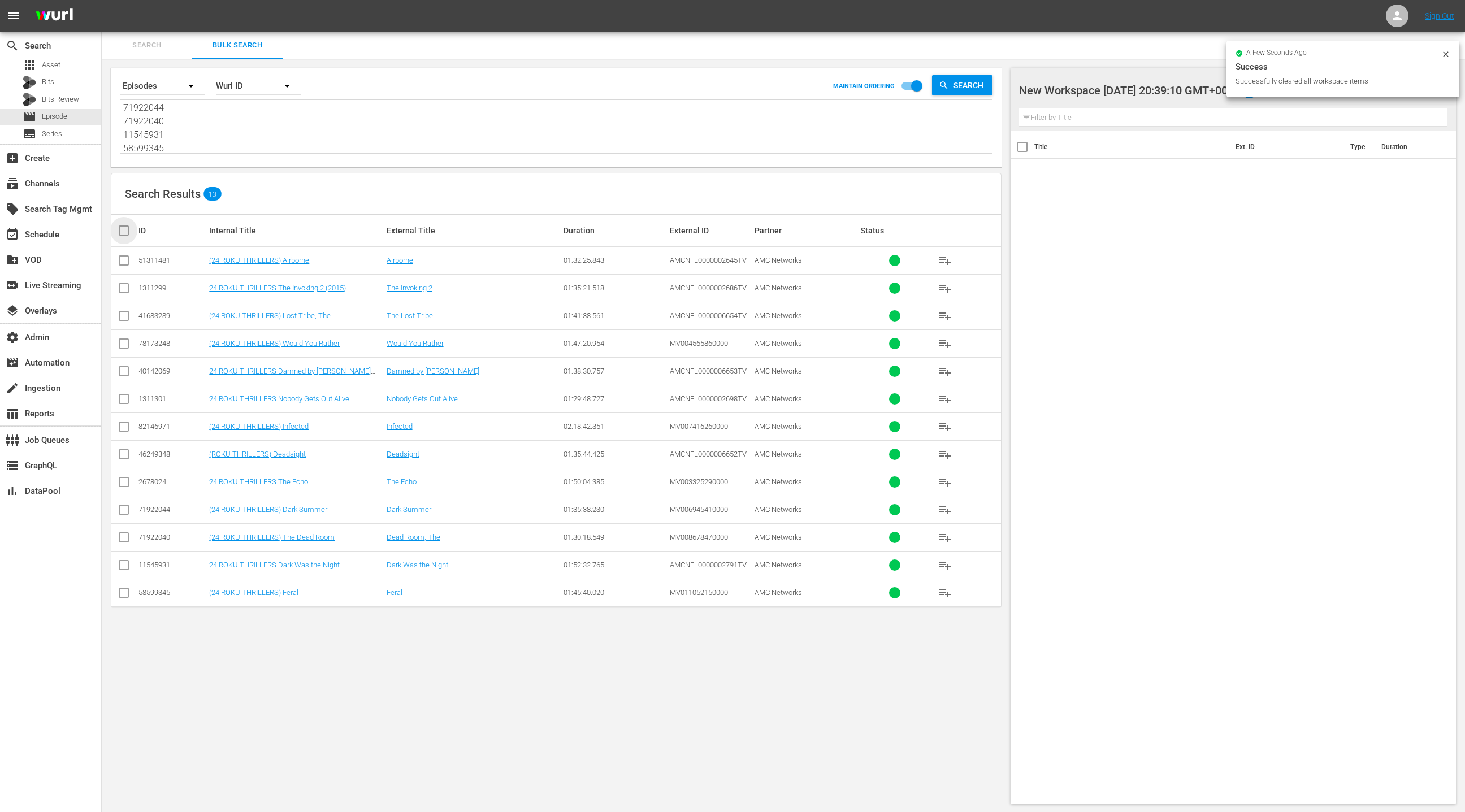
checkbox input "true"
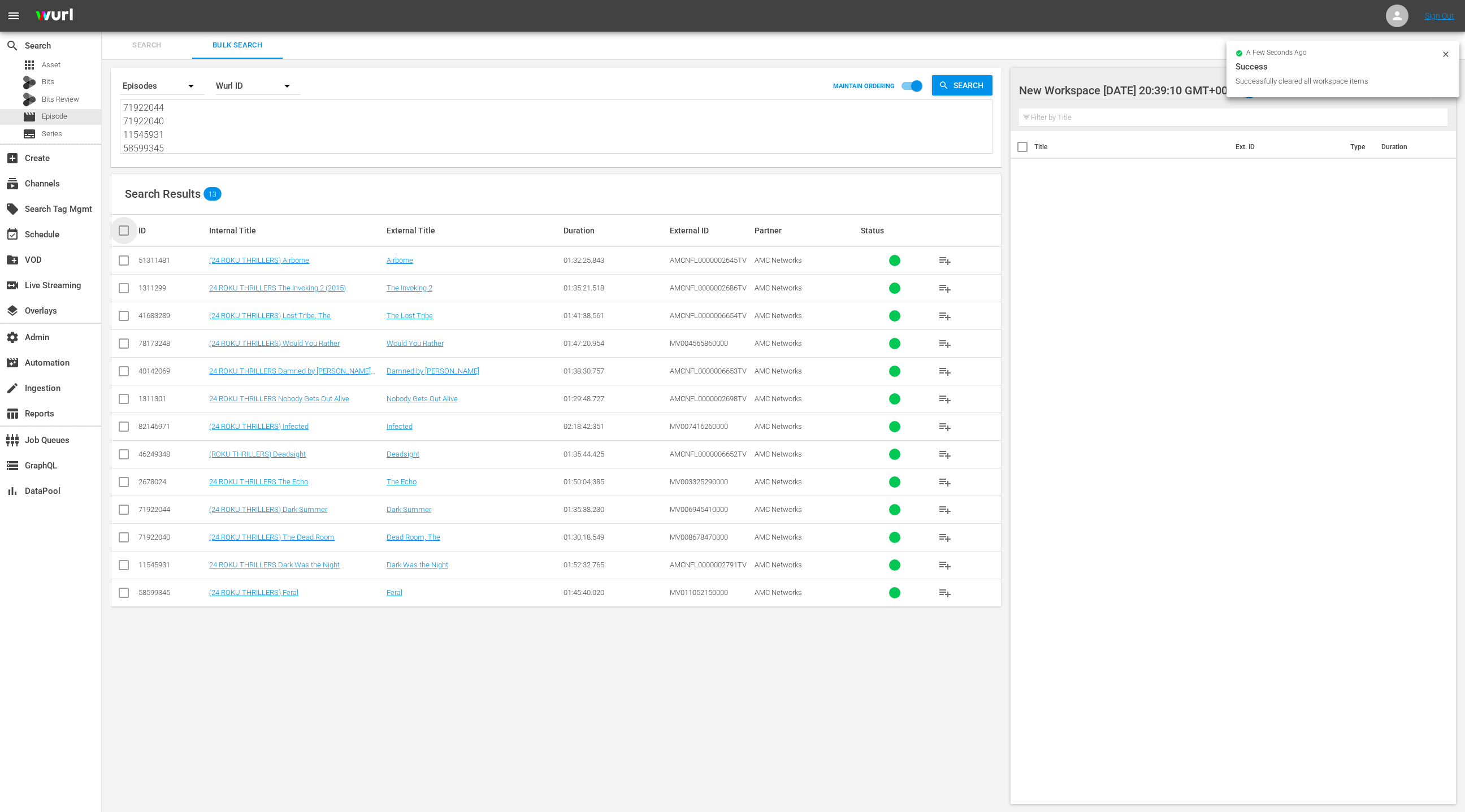
checkbox input "true"
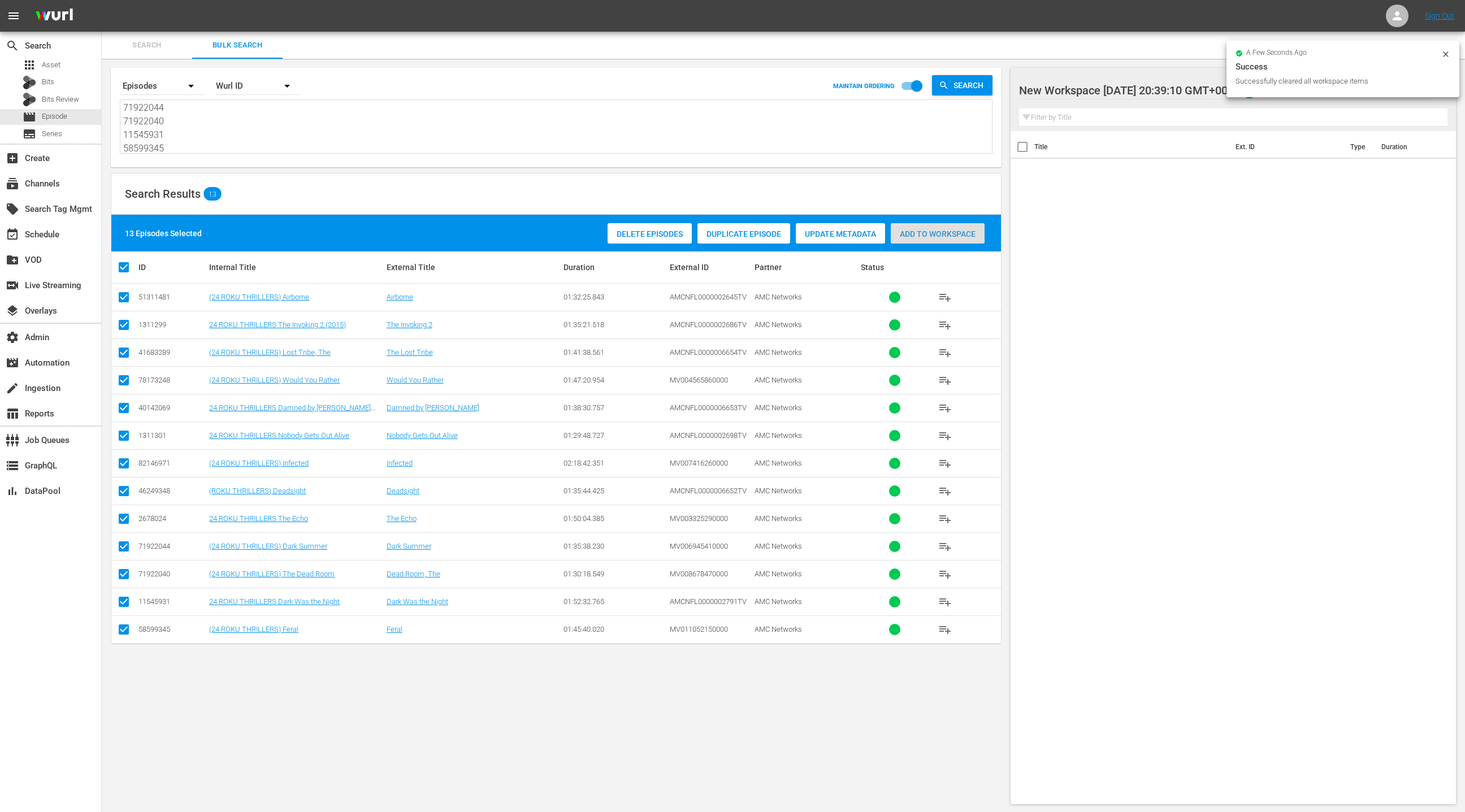
click at [956, 231] on span "Add to Workspace" at bounding box center [938, 234] width 94 height 9
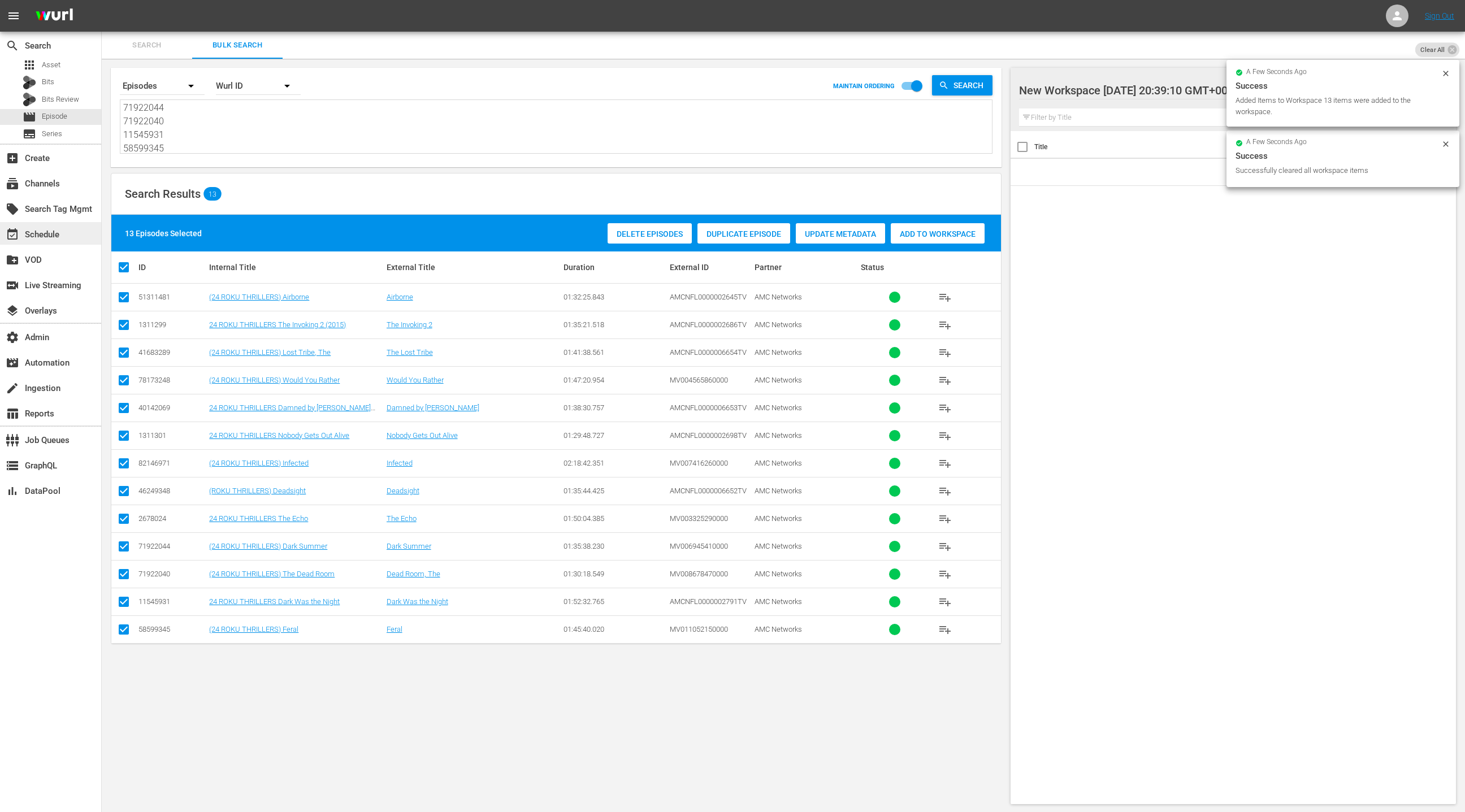
click at [73, 240] on div "event_available Schedule" at bounding box center [51, 234] width 101 height 23
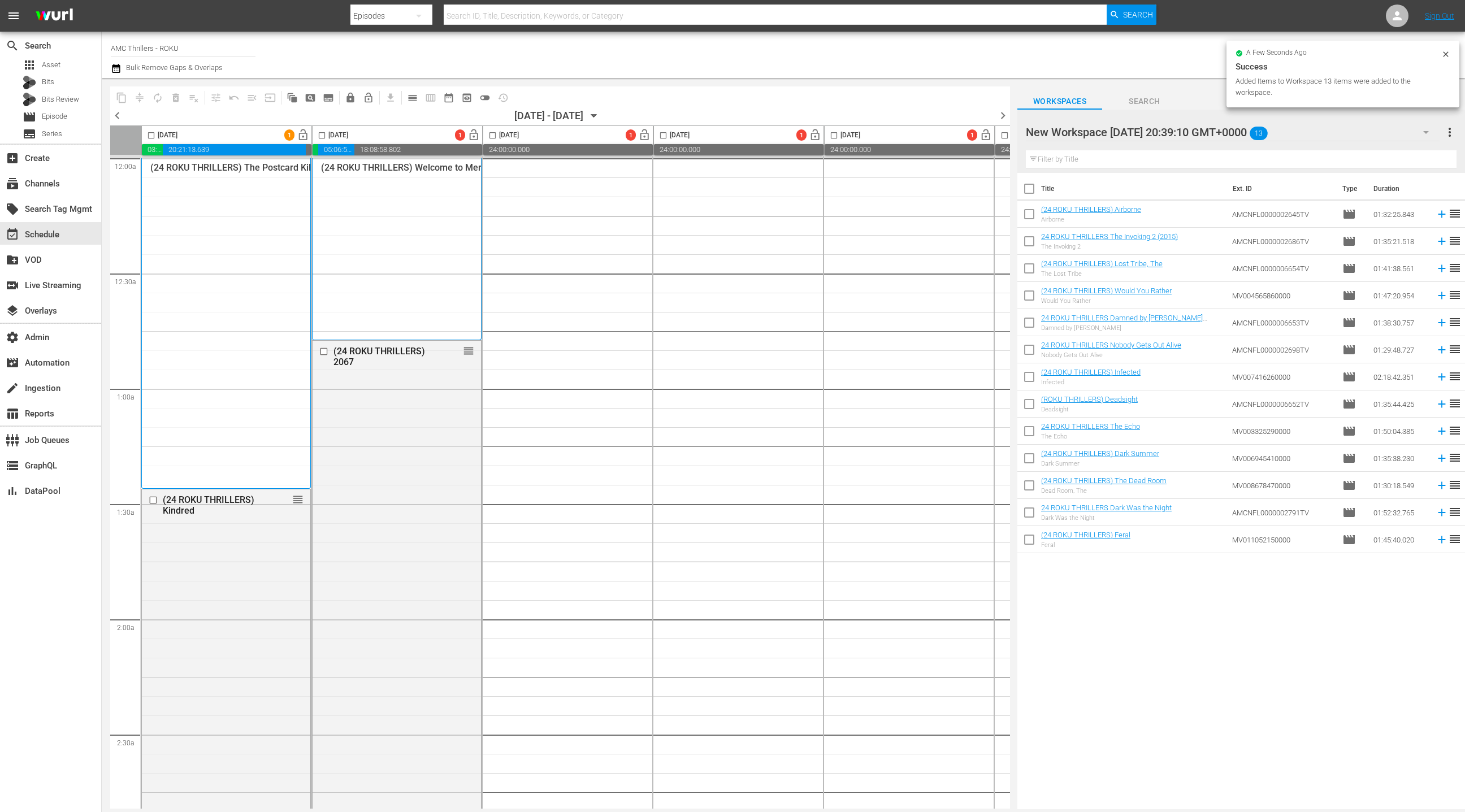
click at [1030, 191] on input "checkbox" at bounding box center [1029, 191] width 23 height 23
checkbox input "true"
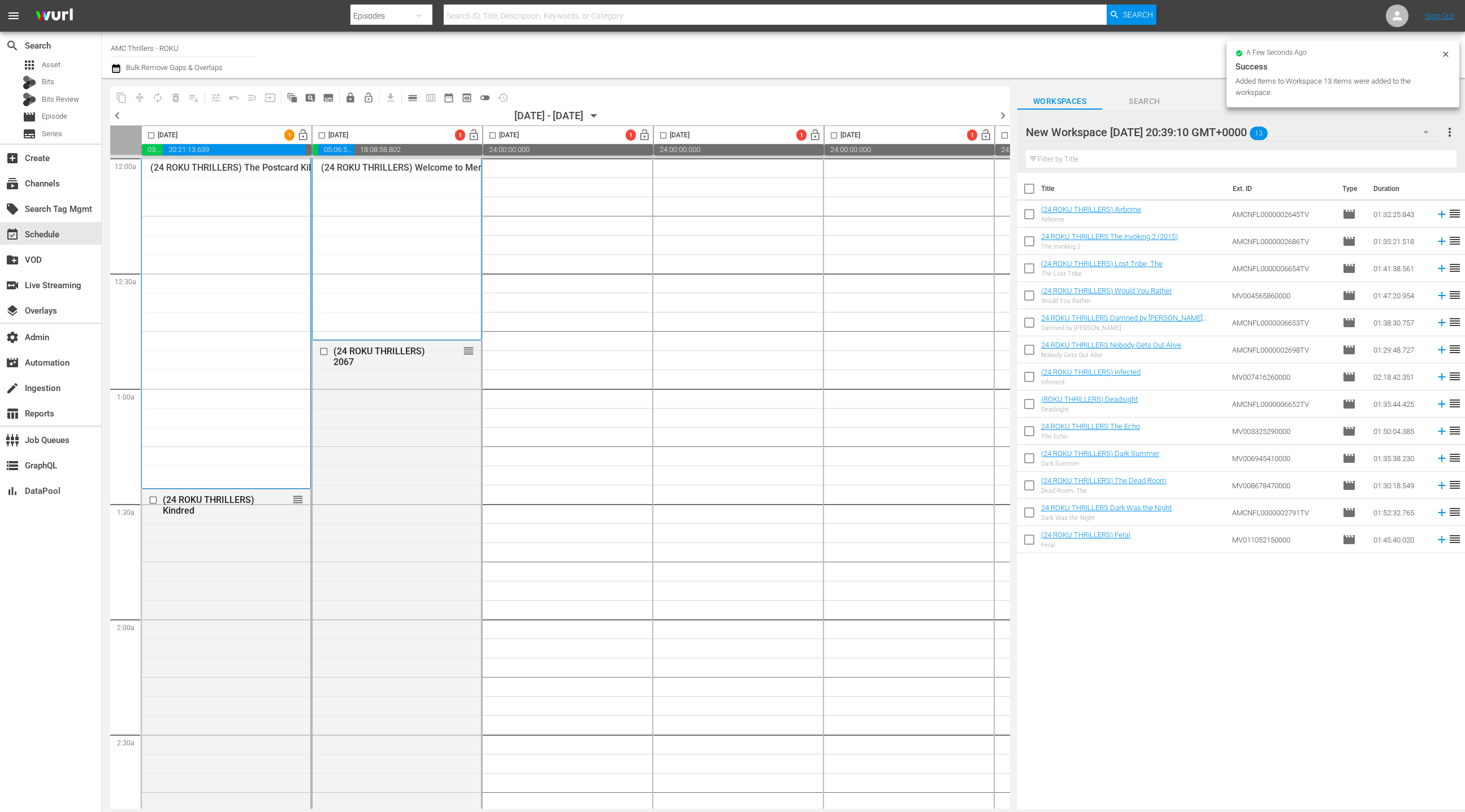
checkbox input "true"
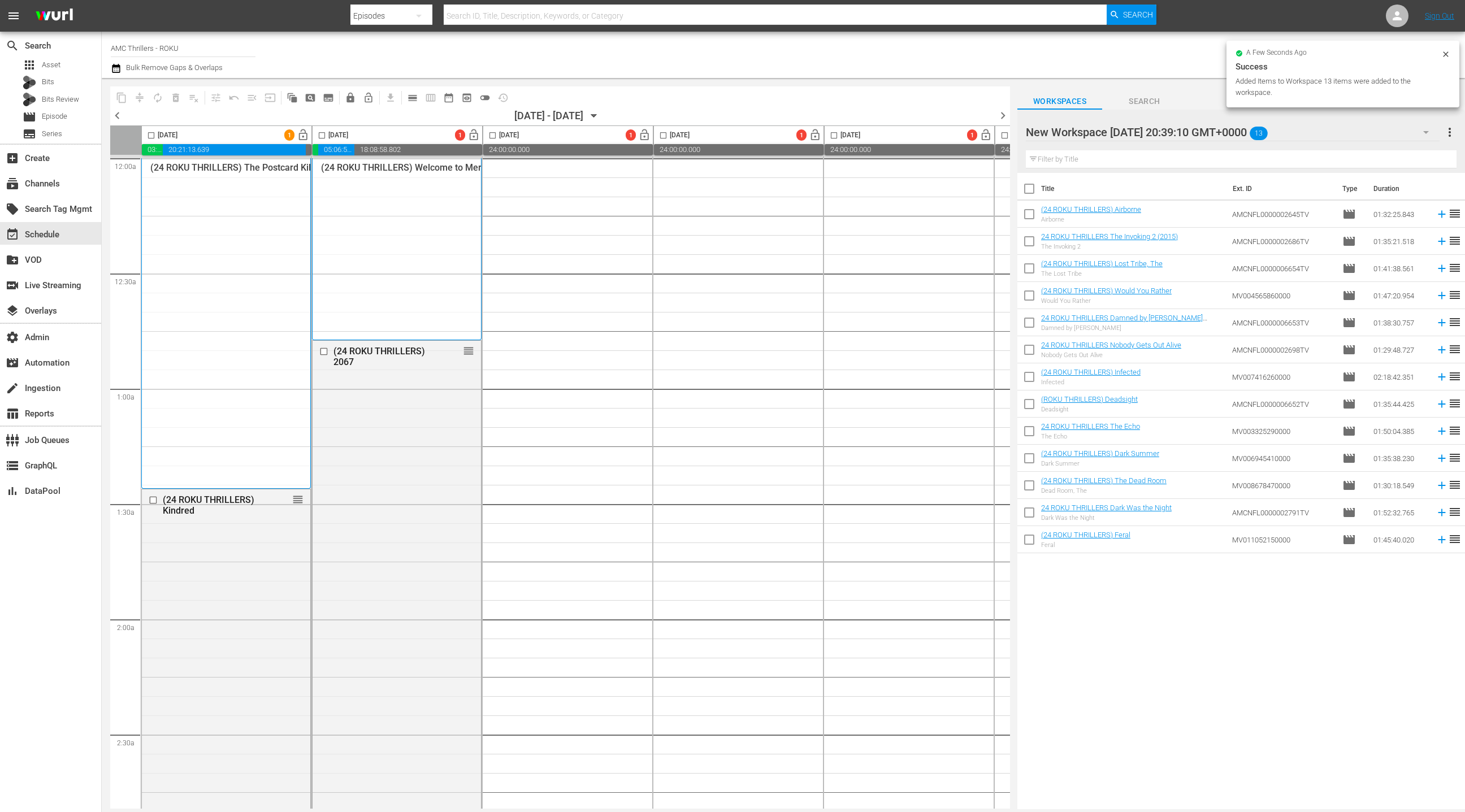
checkbox input "true"
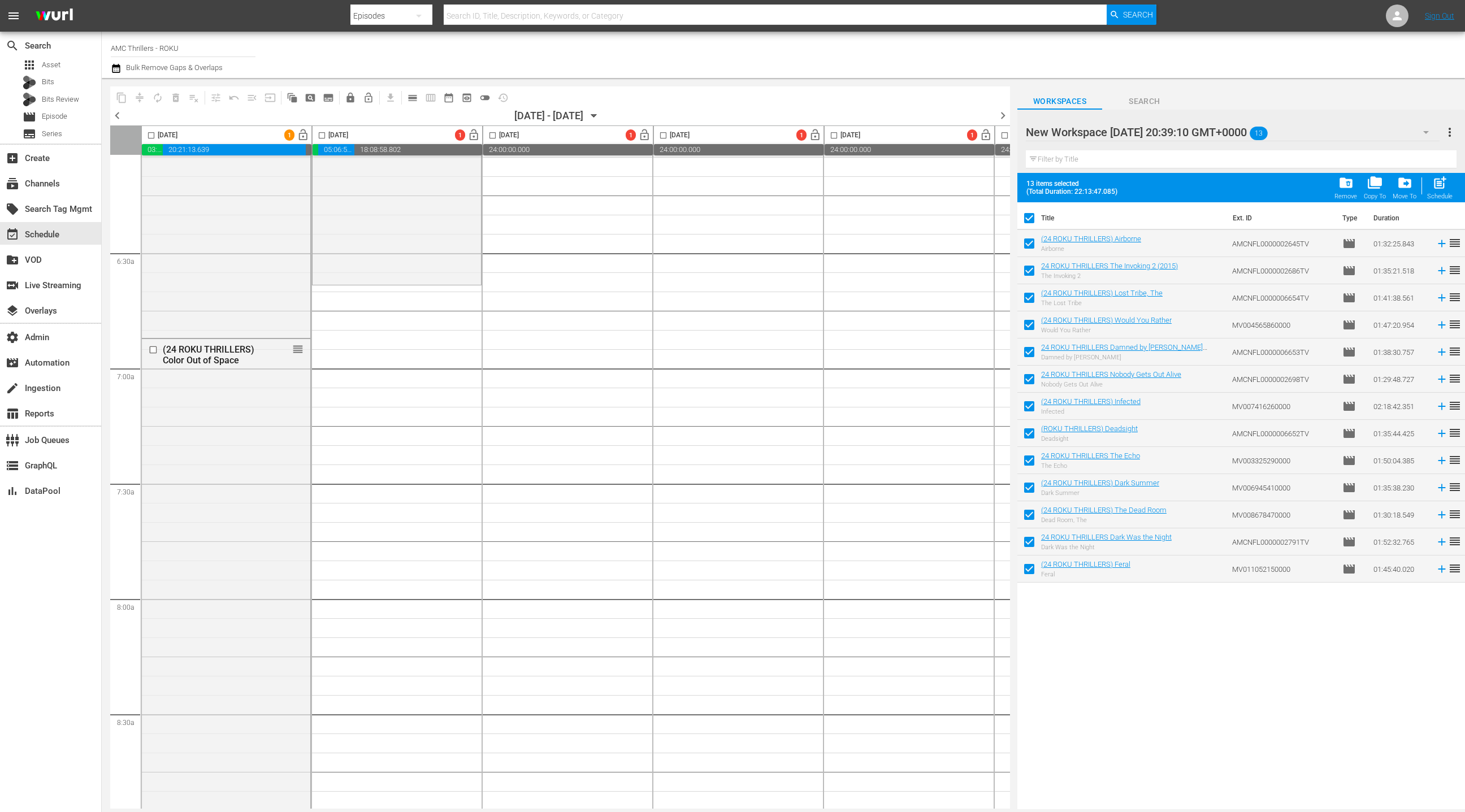
scroll to position [1353, 0]
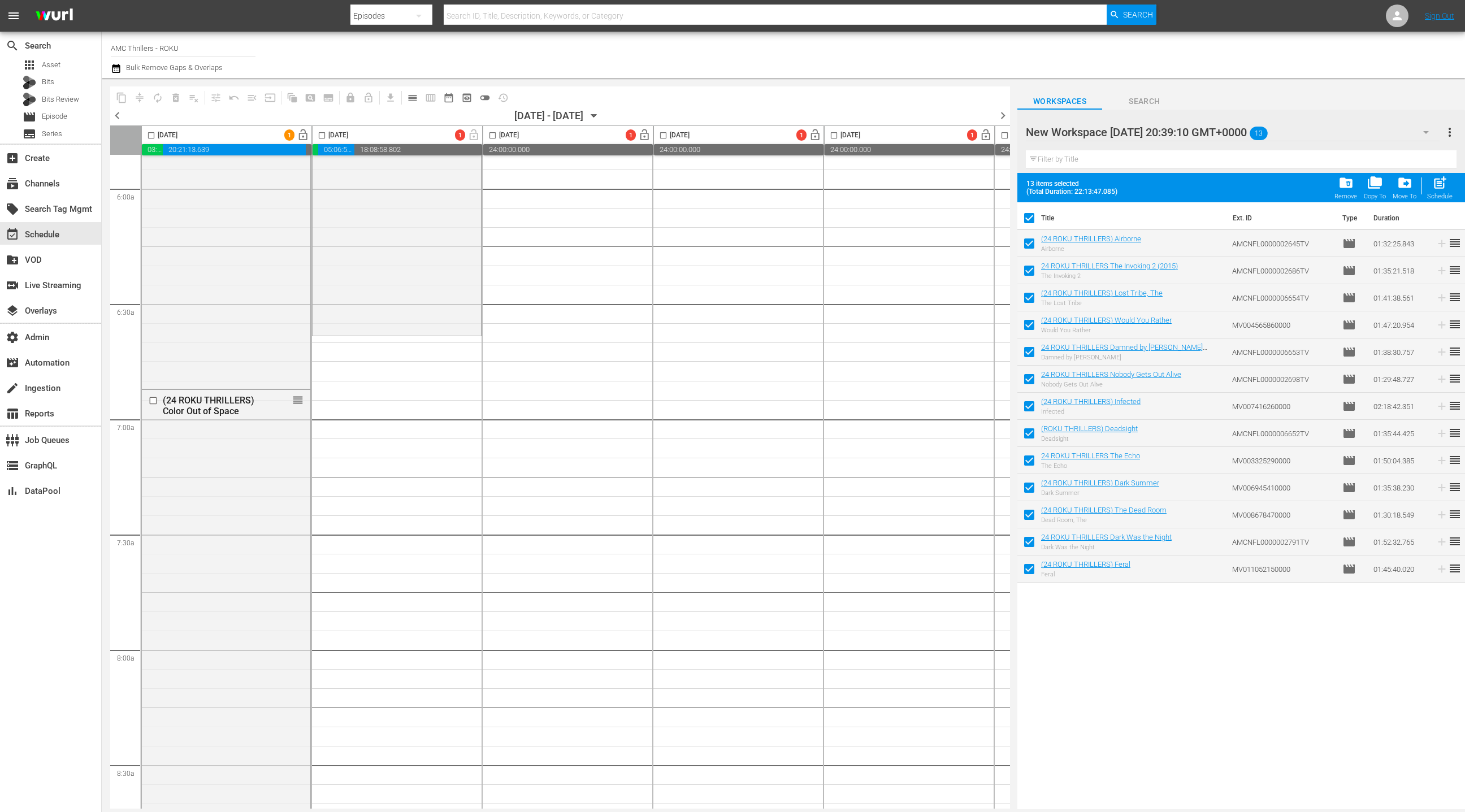
drag, startPoint x: 1063, startPoint y: 241, endPoint x: 507, endPoint y: 1, distance: 605.6
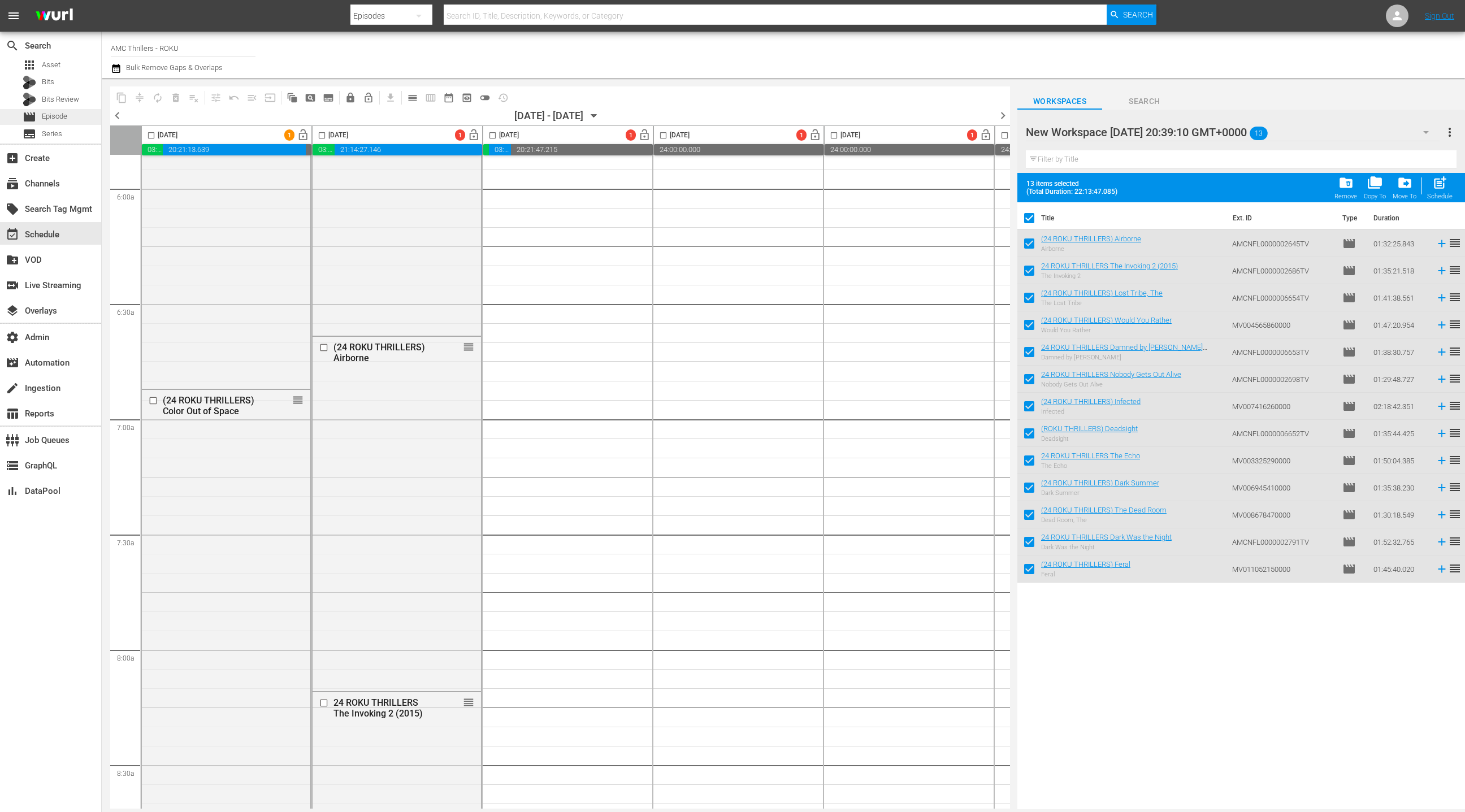
click at [71, 116] on div "movie Episode" at bounding box center [51, 116] width 101 height 16
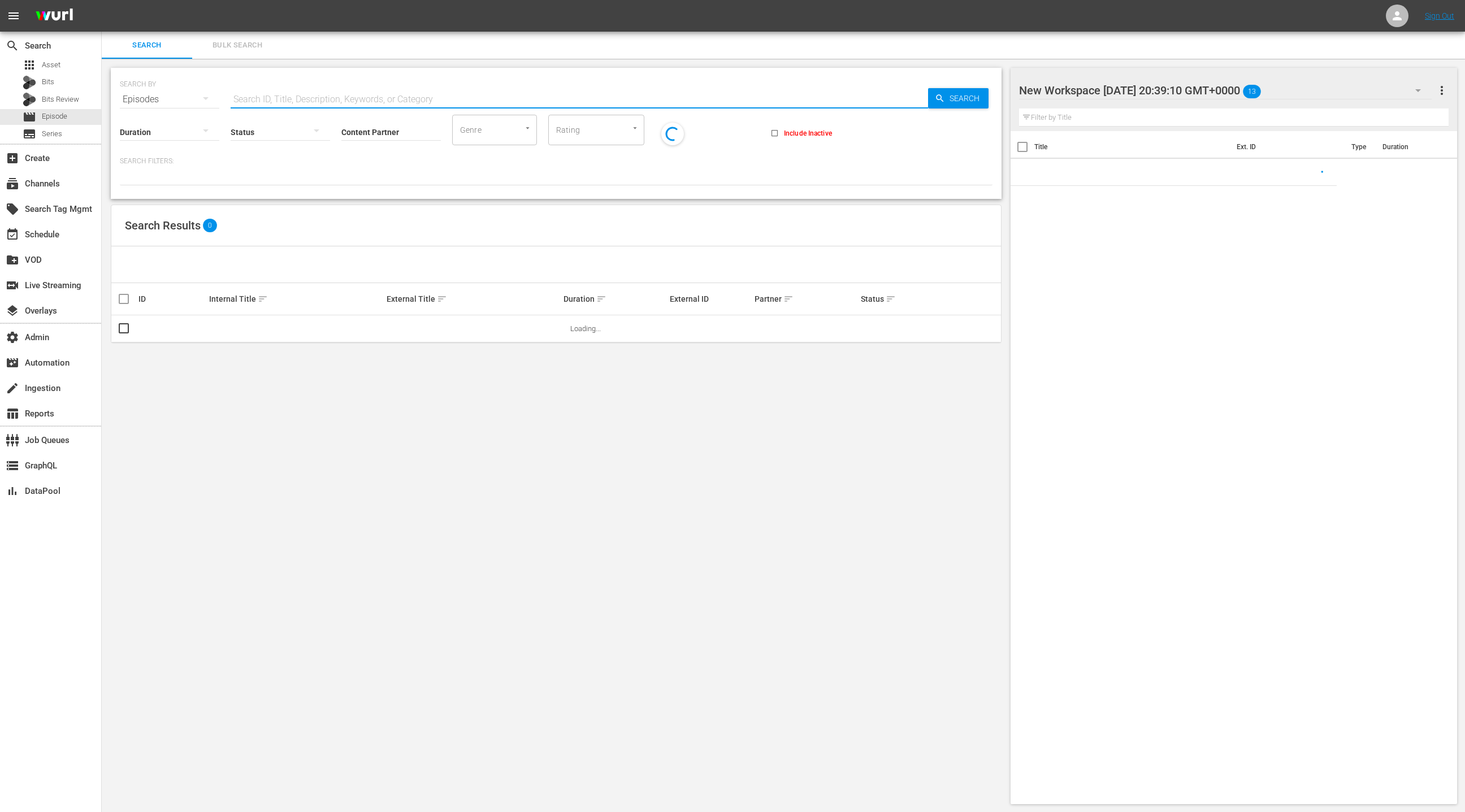
click at [251, 98] on input "text" at bounding box center [579, 100] width 697 height 27
paste input "AMCNFL0000004158TV"
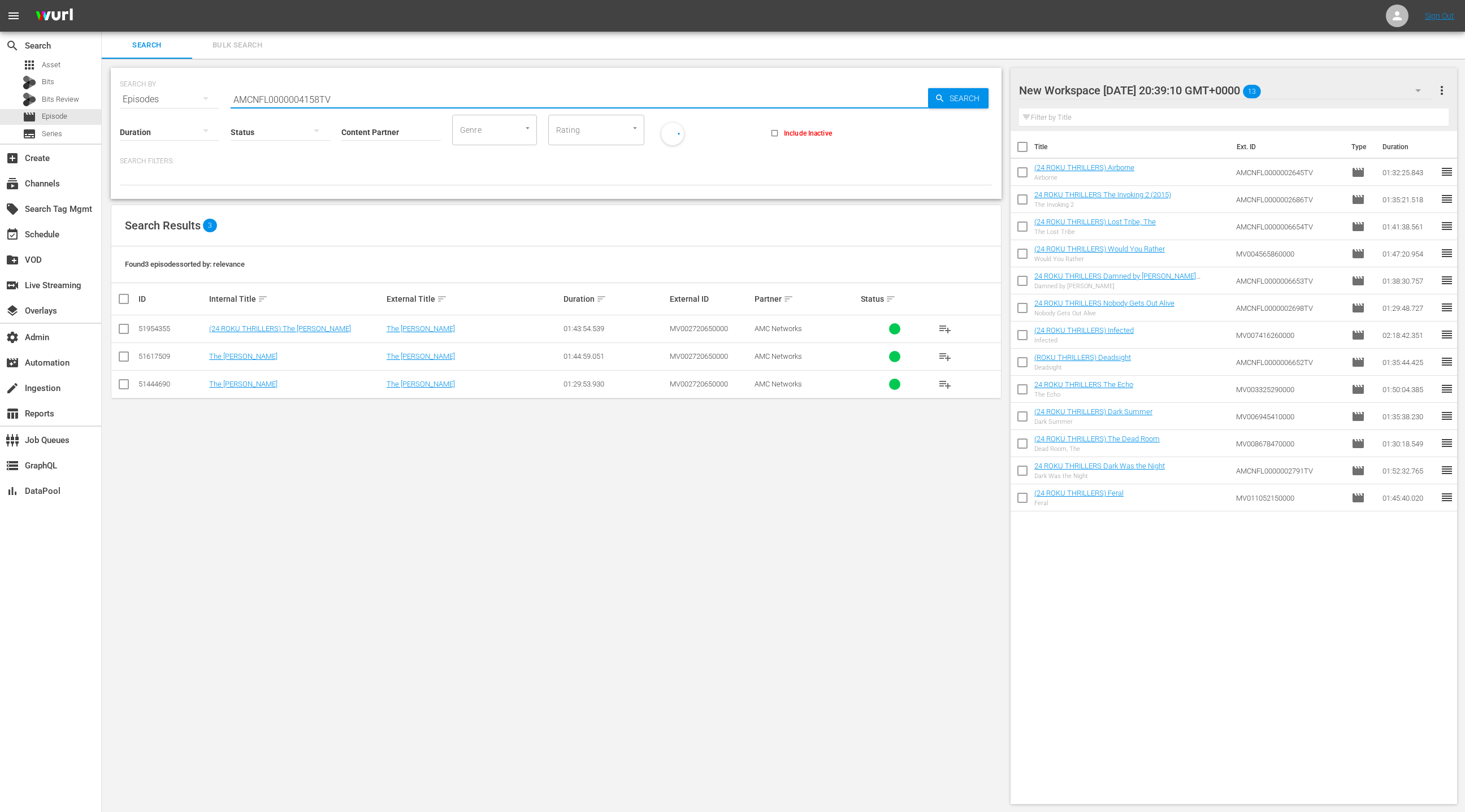
type input "AMCNFL0000004158TV"
click at [160, 328] on div "51954355" at bounding box center [172, 328] width 67 height 8
copy div "51954355"
click at [120, 327] on input "checkbox" at bounding box center [124, 331] width 14 height 14
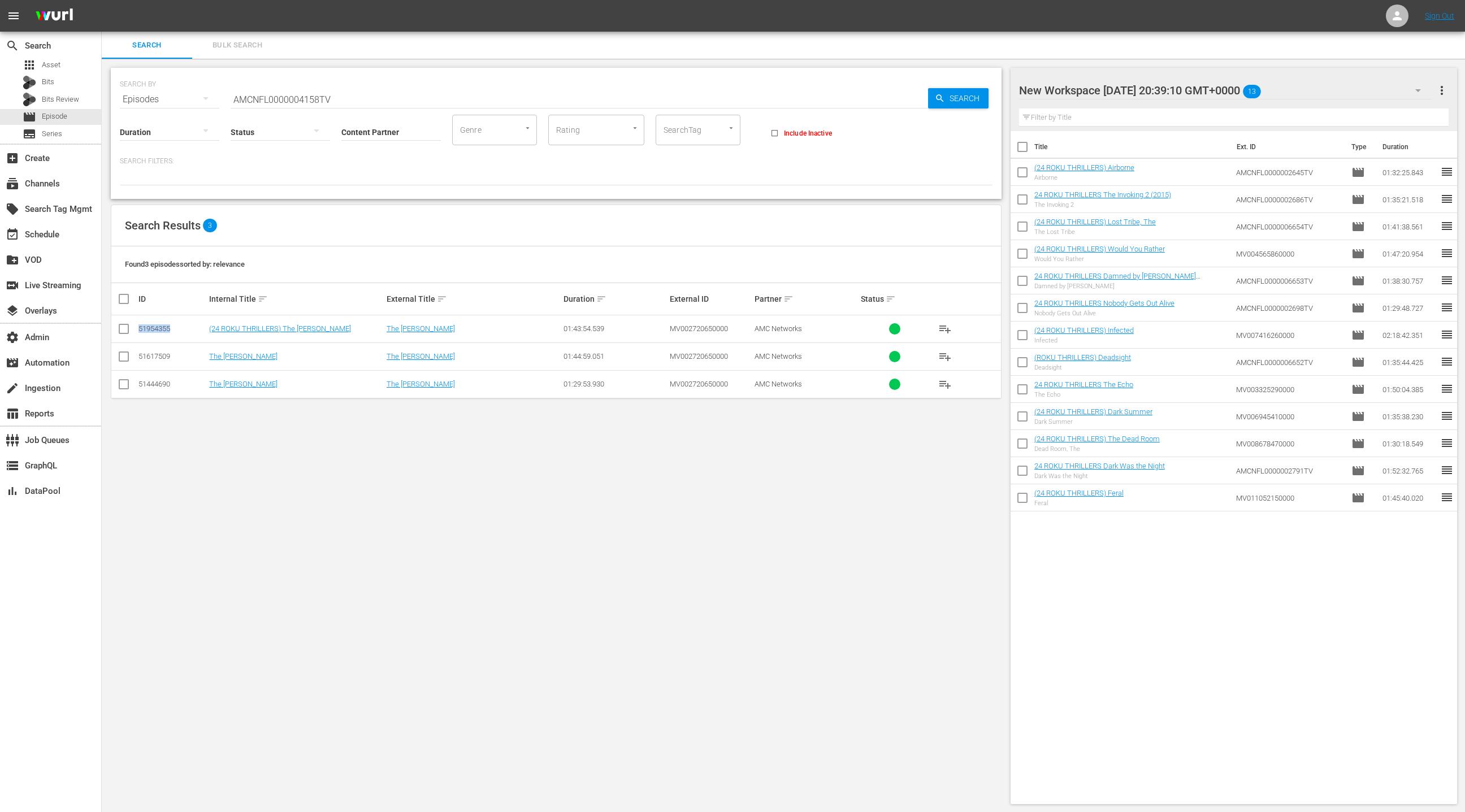
checkbox input "true"
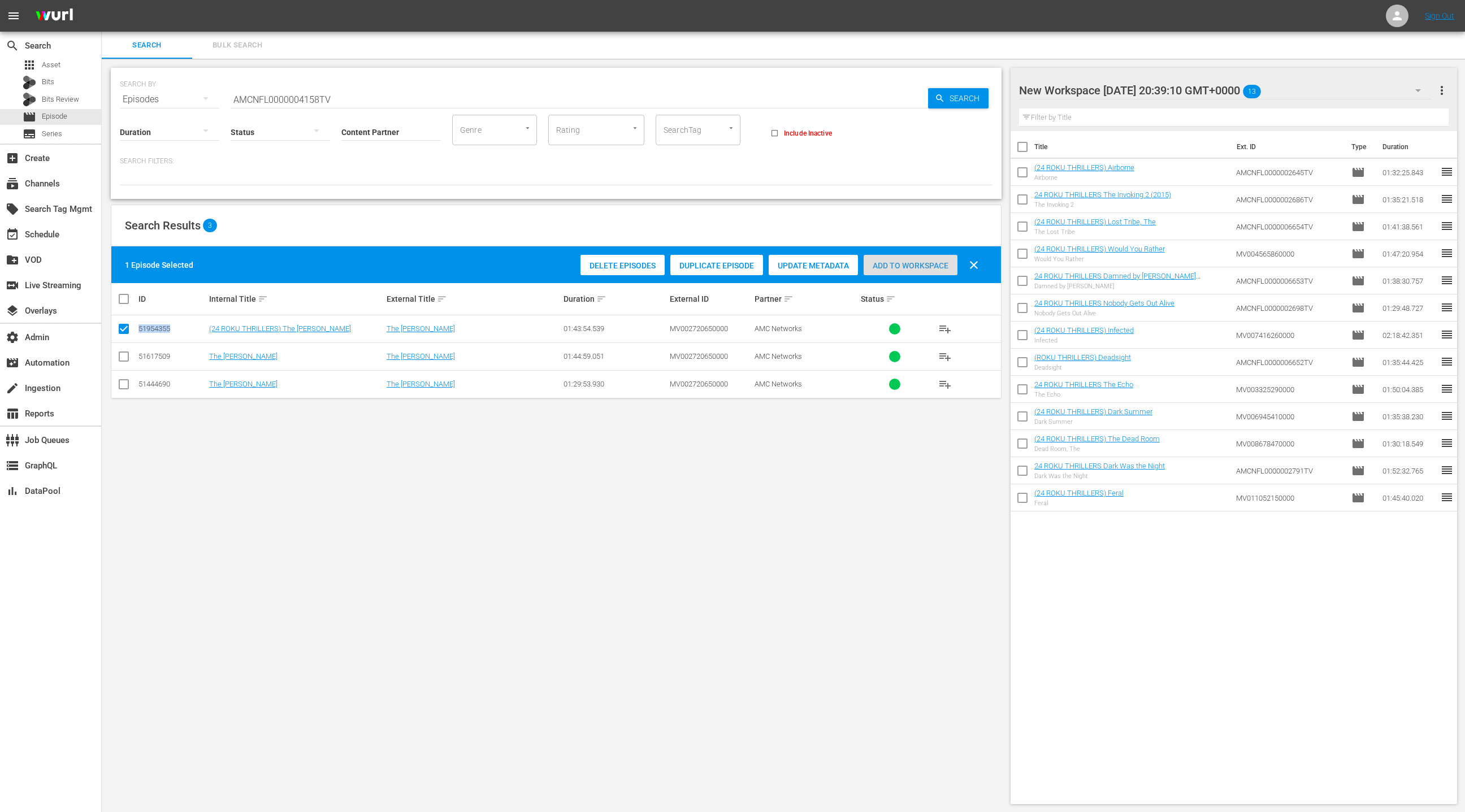
drag, startPoint x: 910, startPoint y: 268, endPoint x: 619, endPoint y: 26, distance: 378.5
click at [909, 268] on span "Add to Workspace" at bounding box center [911, 265] width 94 height 9
click at [66, 237] on div "event_available Schedule" at bounding box center [51, 234] width 101 height 23
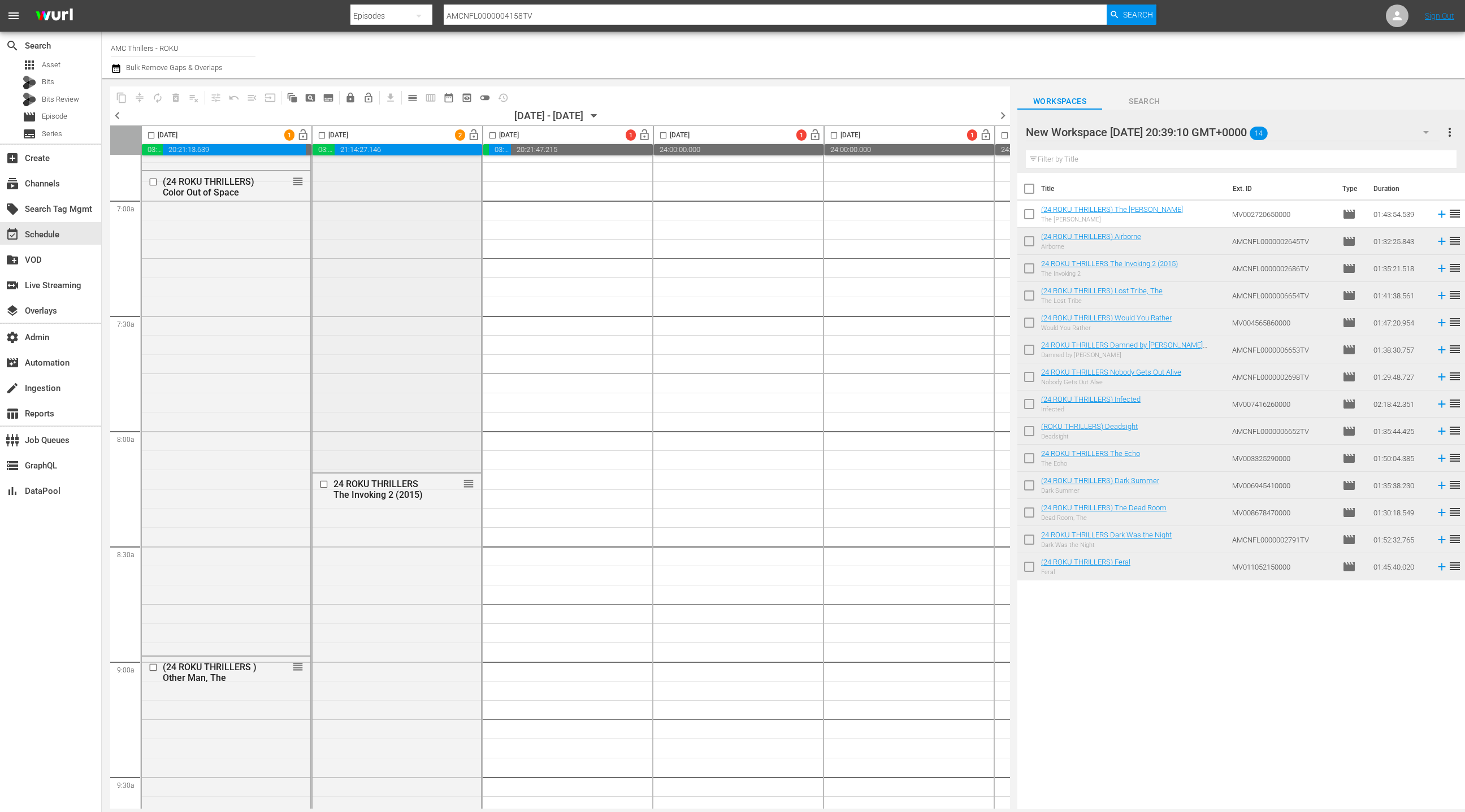
scroll to position [1598, 0]
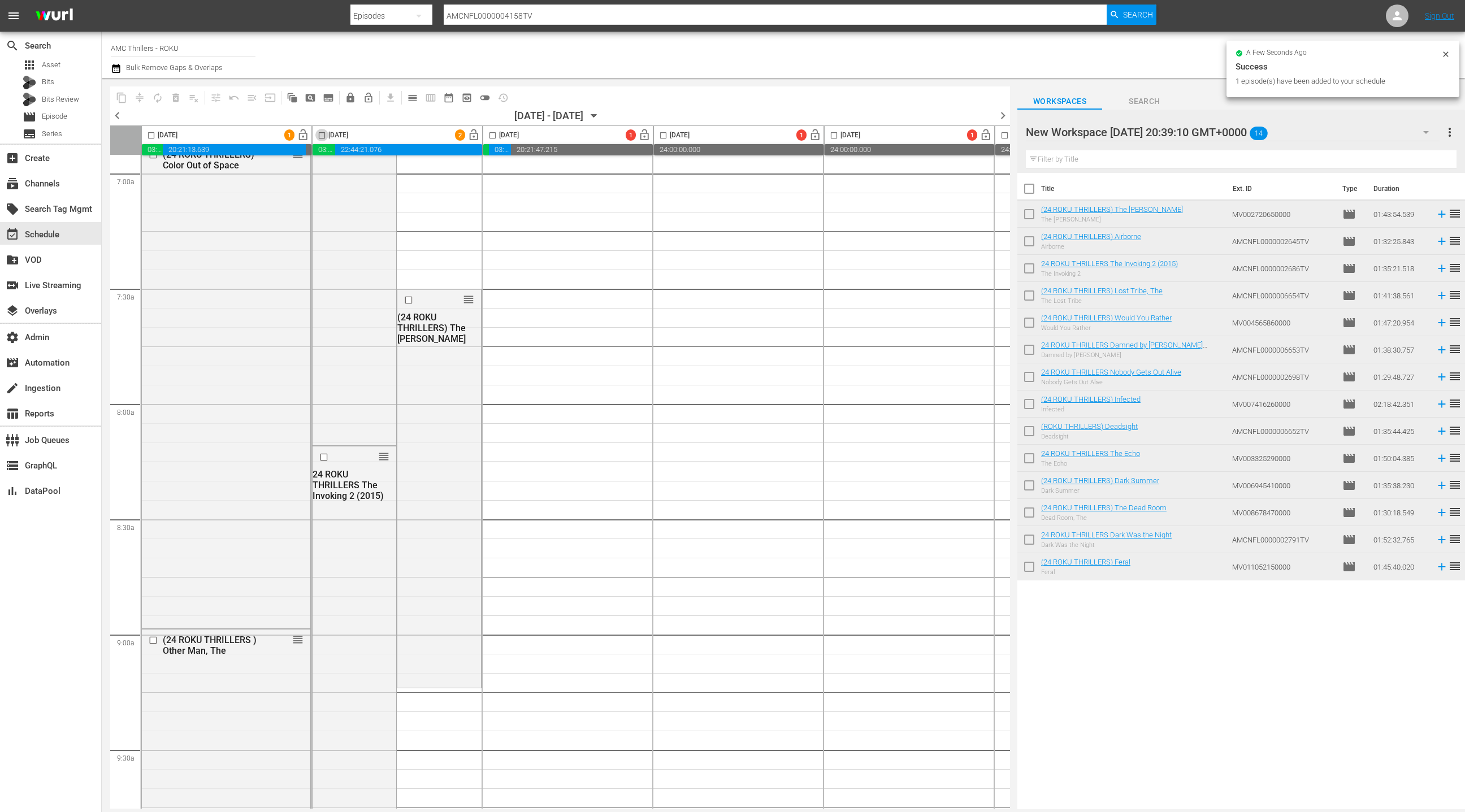
click at [323, 136] on input "checkbox" at bounding box center [321, 137] width 13 height 13
checkbox input "true"
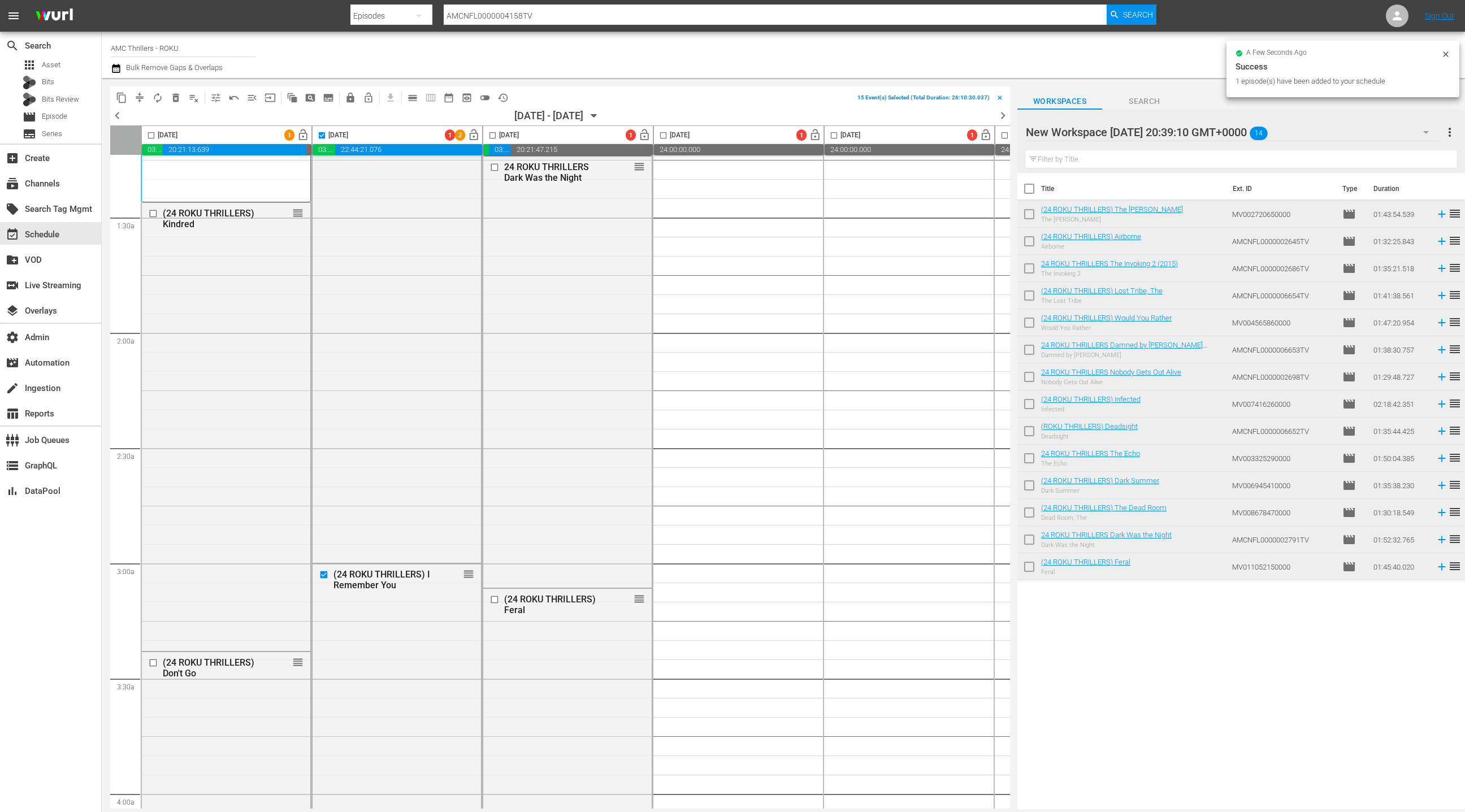
scroll to position [0, 0]
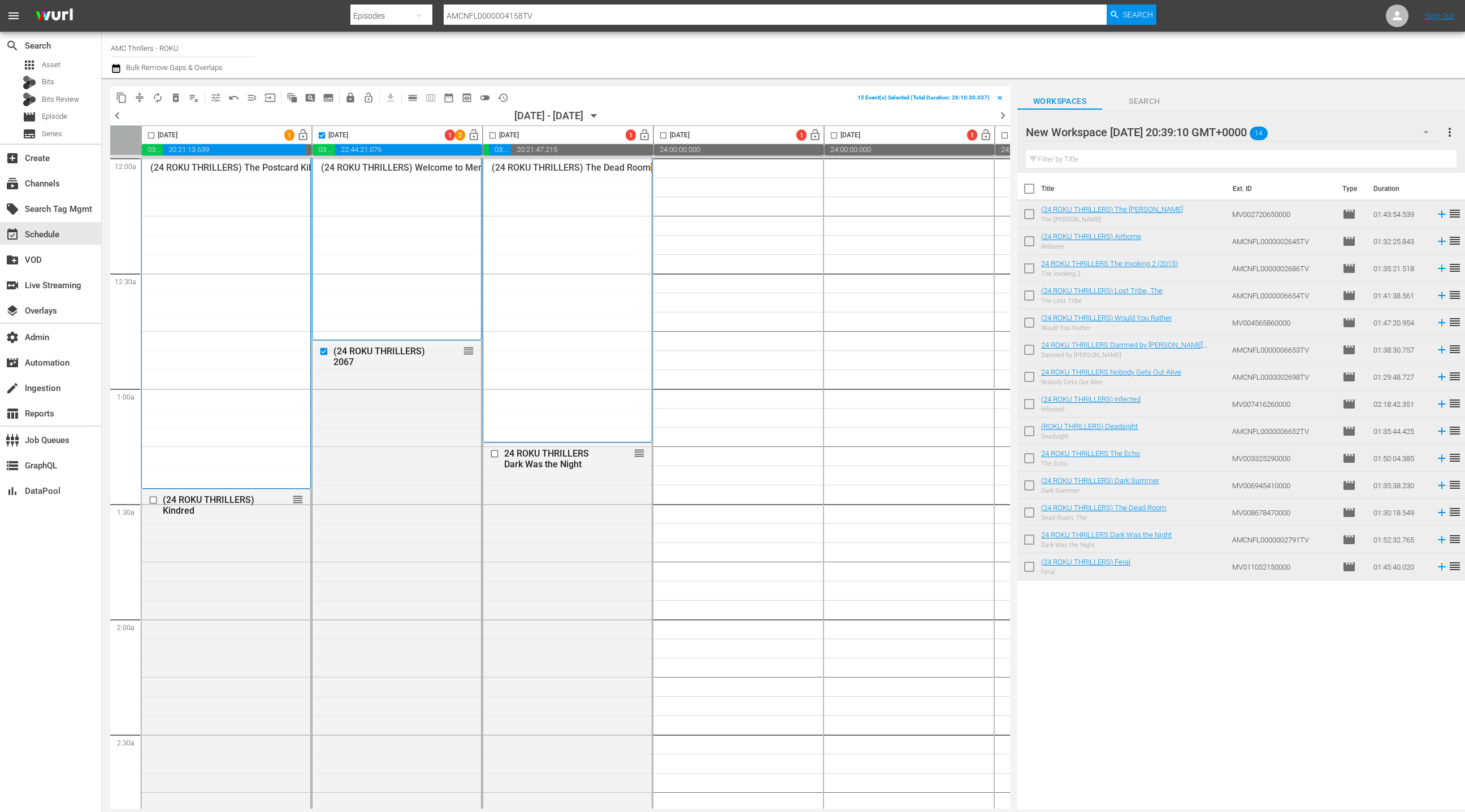
click at [489, 136] on input "checkbox" at bounding box center [492, 137] width 13 height 13
checkbox input "true"
click at [142, 96] on span "compress" at bounding box center [139, 98] width 11 height 11
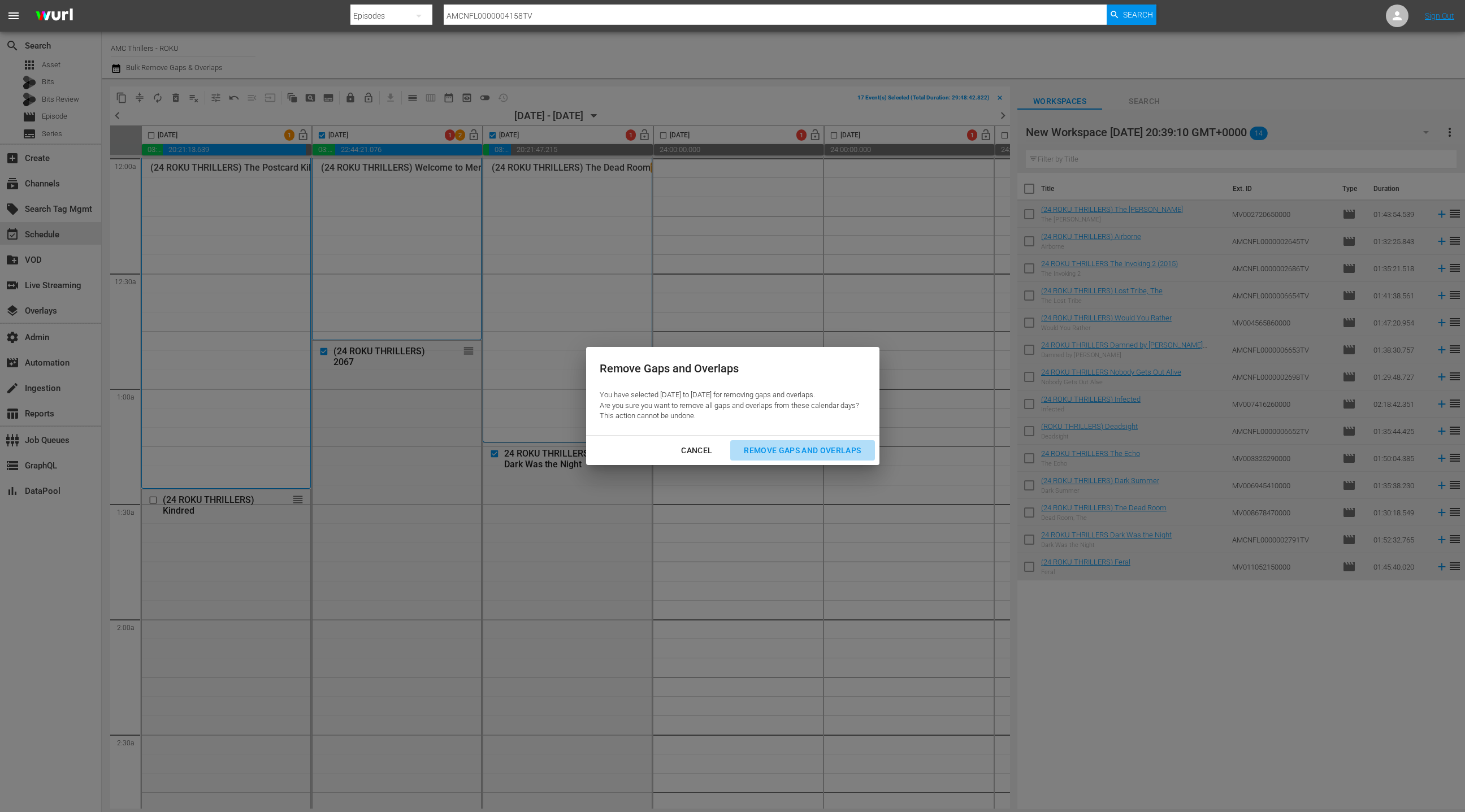
click at [780, 454] on div "Remove Gaps and Overlaps" at bounding box center [802, 451] width 135 height 14
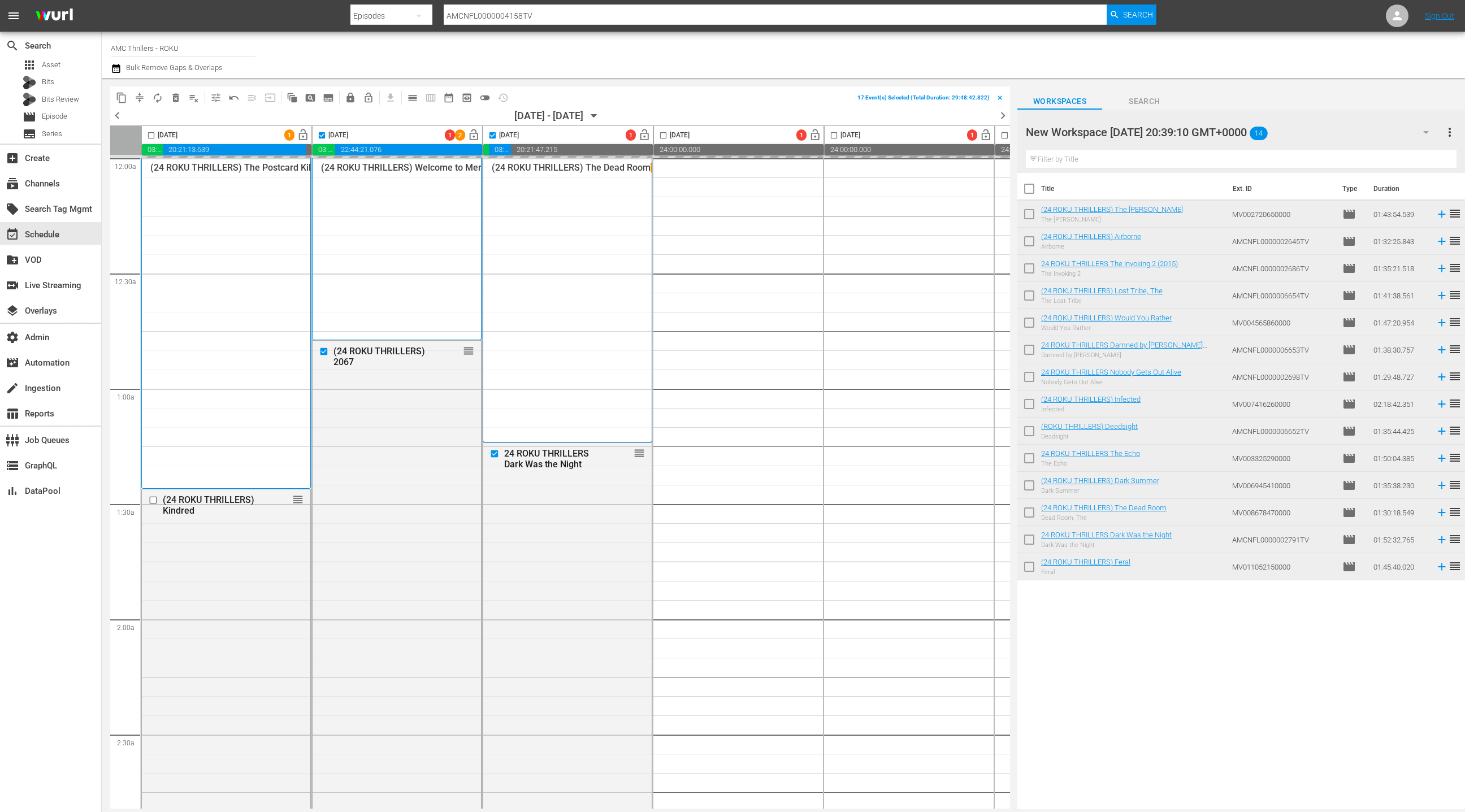
checkbox input "false"
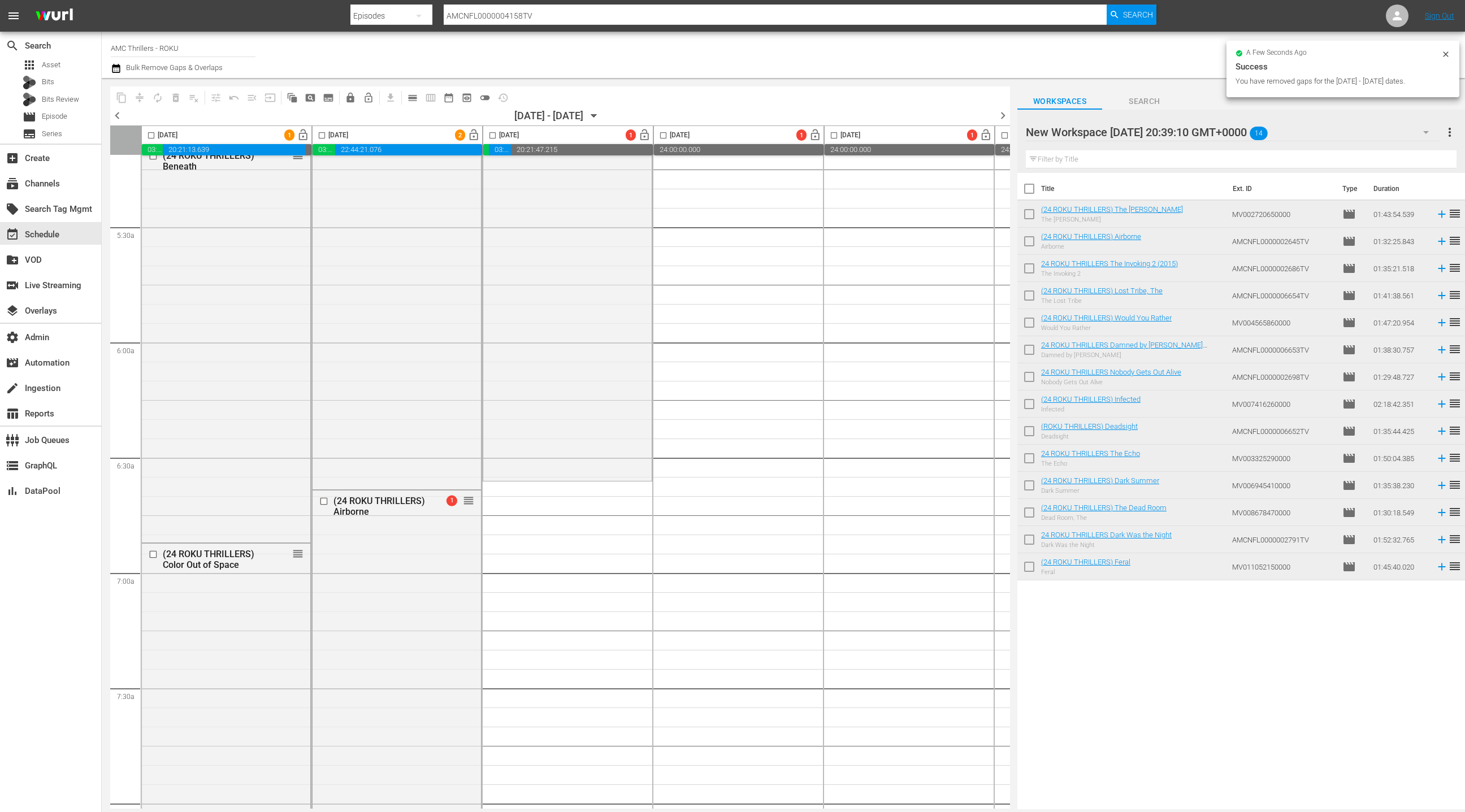
scroll to position [1365, 0]
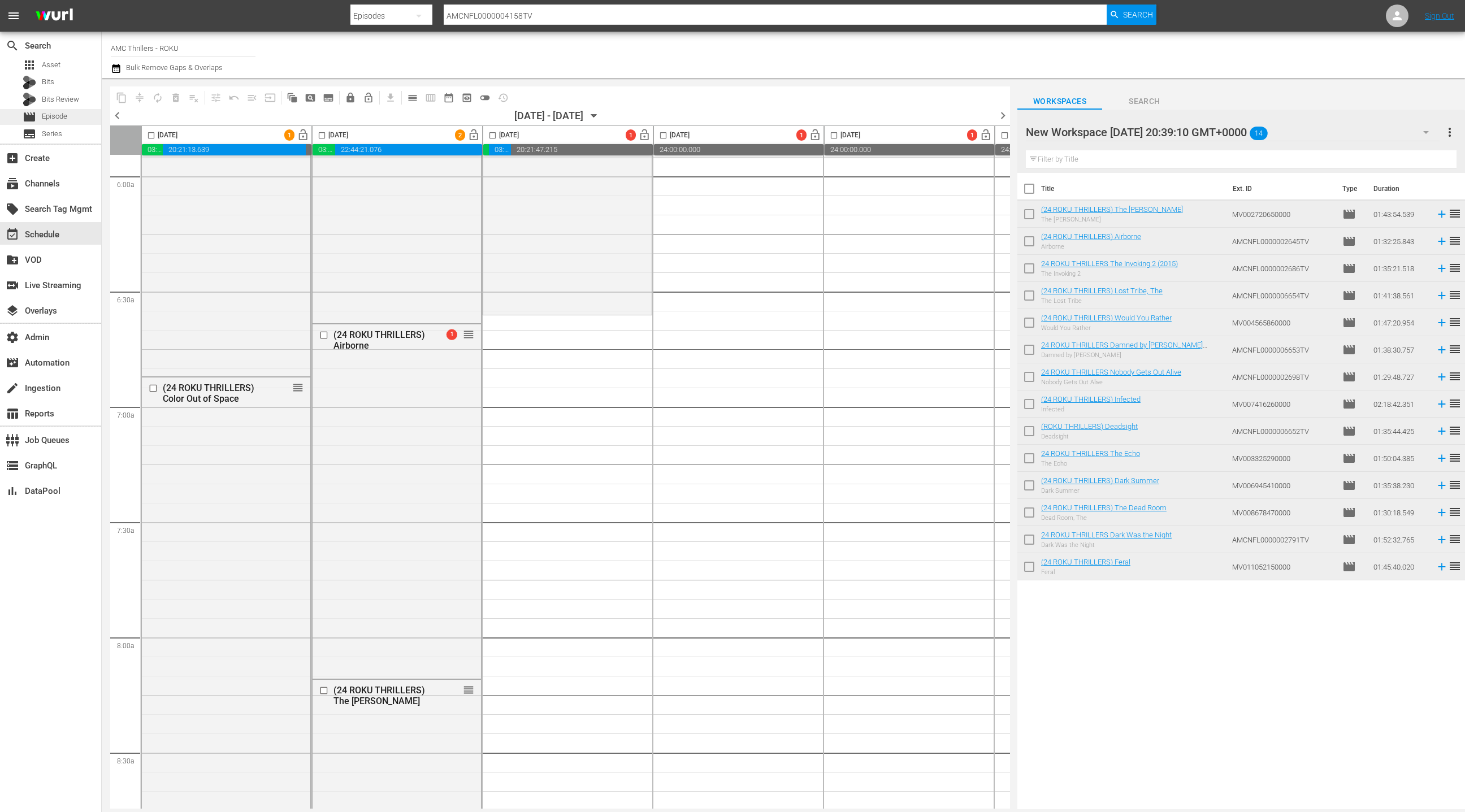
click at [80, 122] on div "movie Episode" at bounding box center [51, 116] width 101 height 16
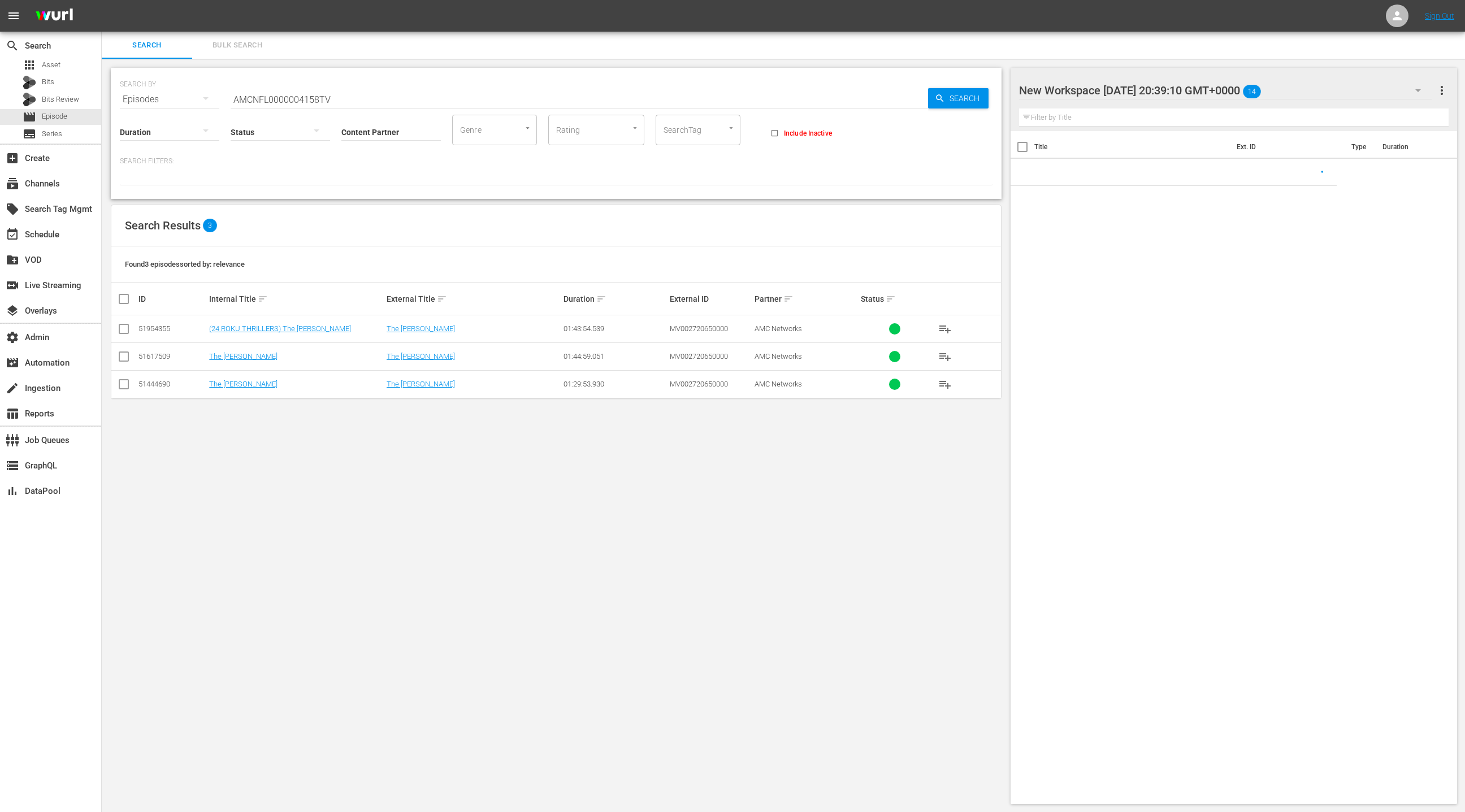
click at [236, 43] on span "Bulk Search" at bounding box center [237, 45] width 77 height 13
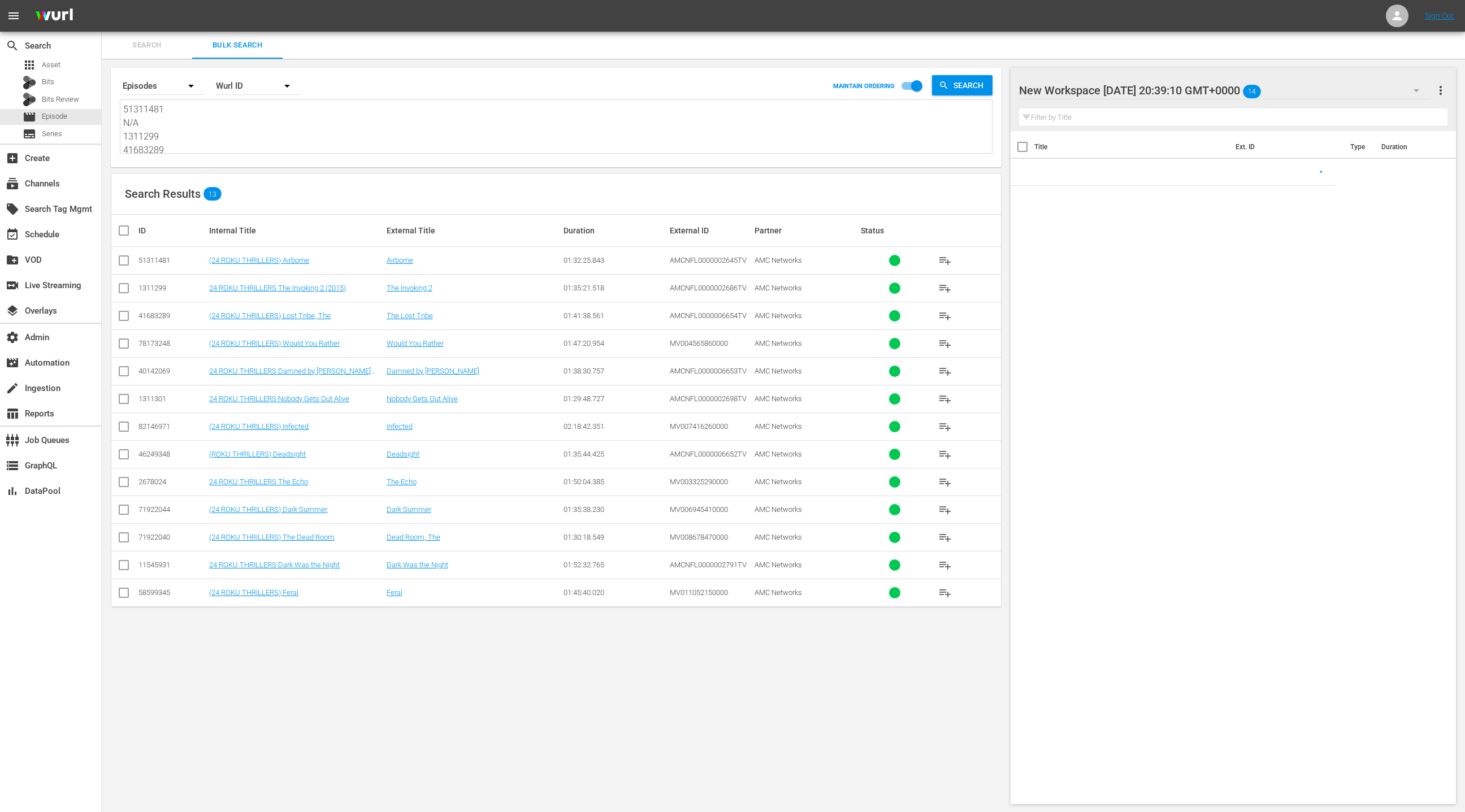
click at [239, 122] on textarea "51311481 N/A 1311299 41683289 78173248 40142069 1311301 82146971 46249348 26780…" at bounding box center [557, 129] width 869 height 51
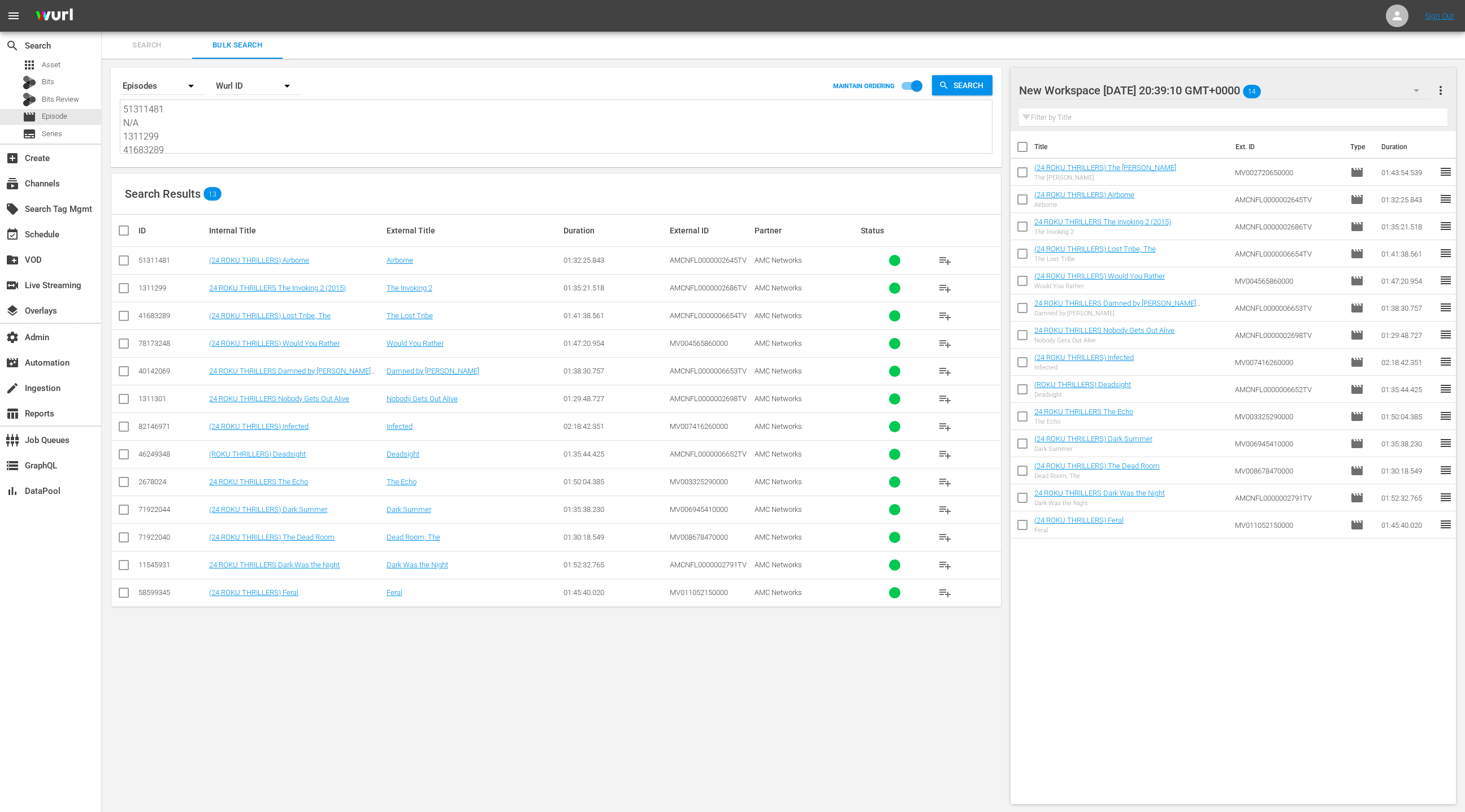
paste textarea "66030705 66616542 71922037 66616540 82074090 79225221 82074089 1311301 78173248…"
type textarea "66030705 66616542 71922037 66616540 82074090 79225221 82074089 1311301 78173248…"
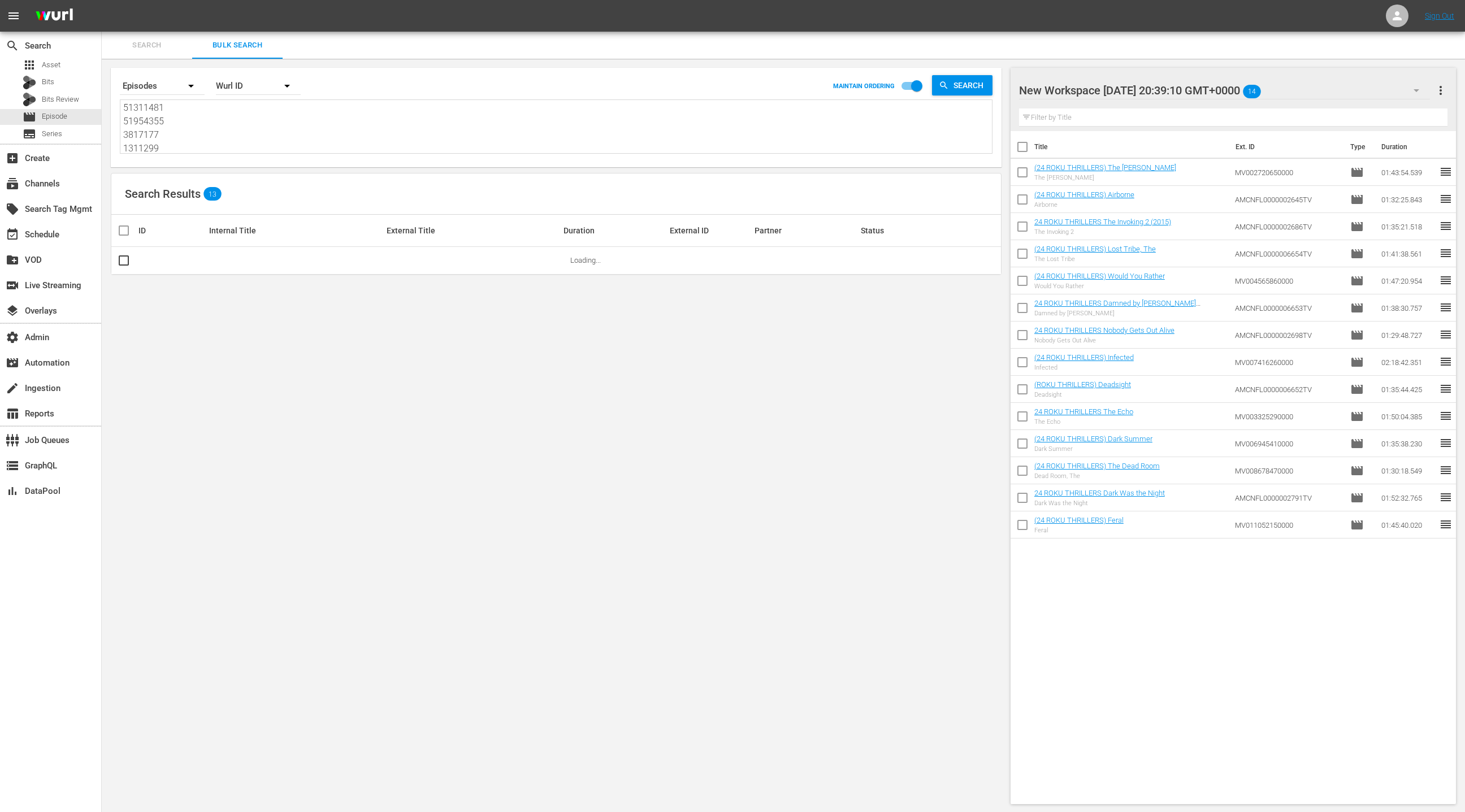
type textarea "66030705 66616542 71922037 66616540 82074090 79225221 82074089 1311301 78173248…"
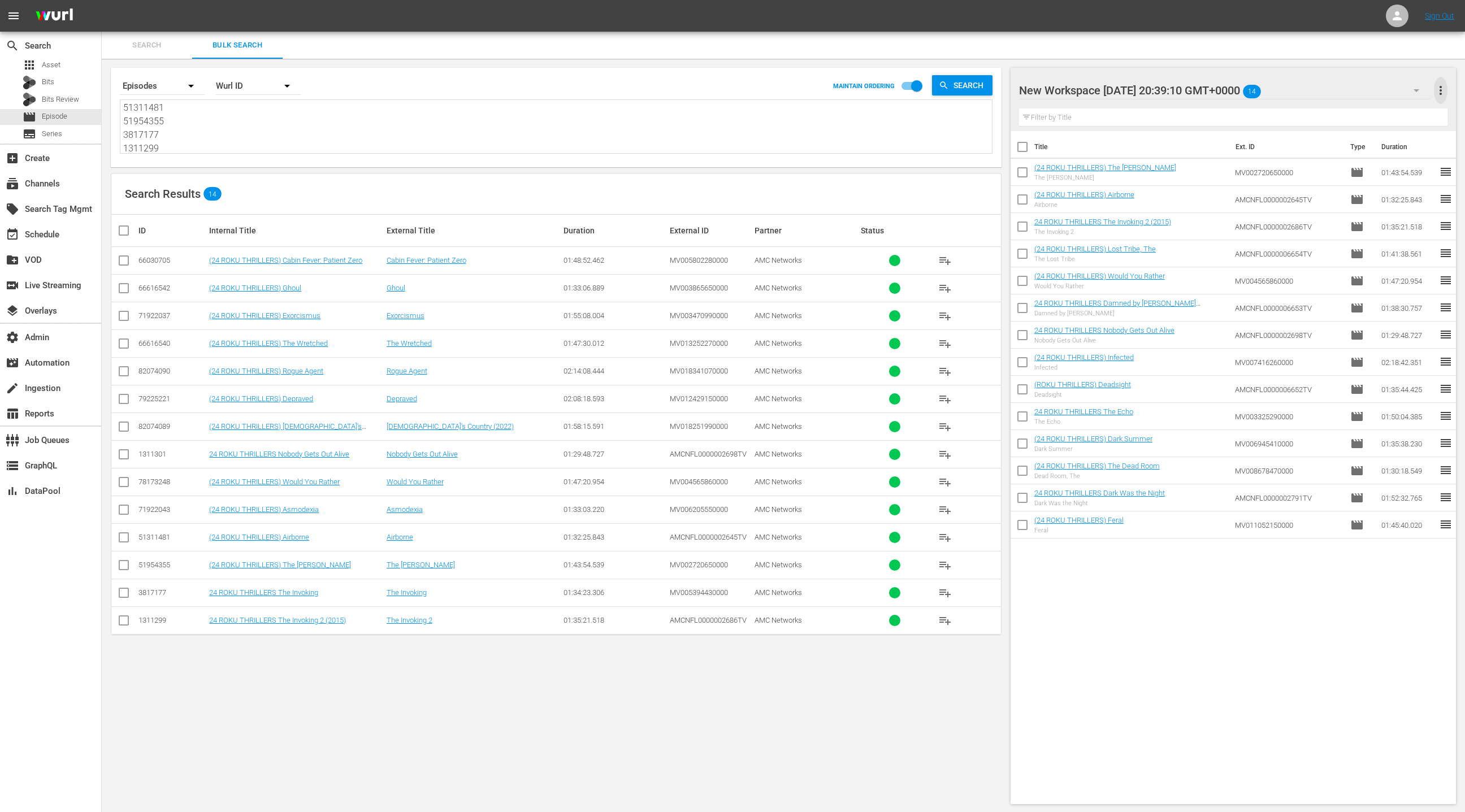
click at [1439, 93] on span "more_vert" at bounding box center [1441, 91] width 14 height 14
drag, startPoint x: 1400, startPoint y: 113, endPoint x: 1116, endPoint y: 218, distance: 302.8
click at [1399, 113] on div "Clear All Workspace Items" at bounding box center [1367, 112] width 133 height 20
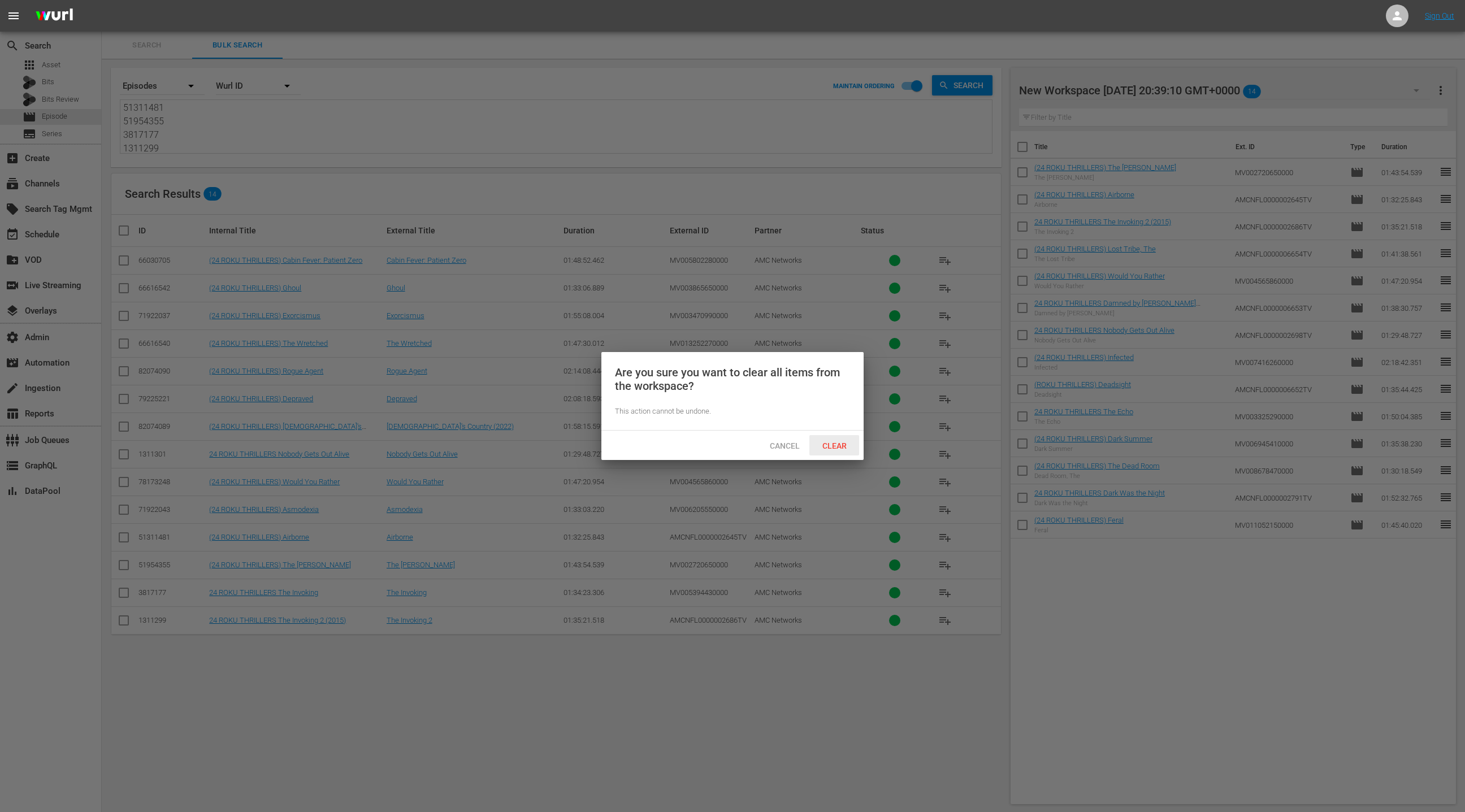
drag, startPoint x: 837, startPoint y: 440, endPoint x: 834, endPoint y: 434, distance: 6.7
click at [838, 442] on span "Clear" at bounding box center [834, 446] width 42 height 9
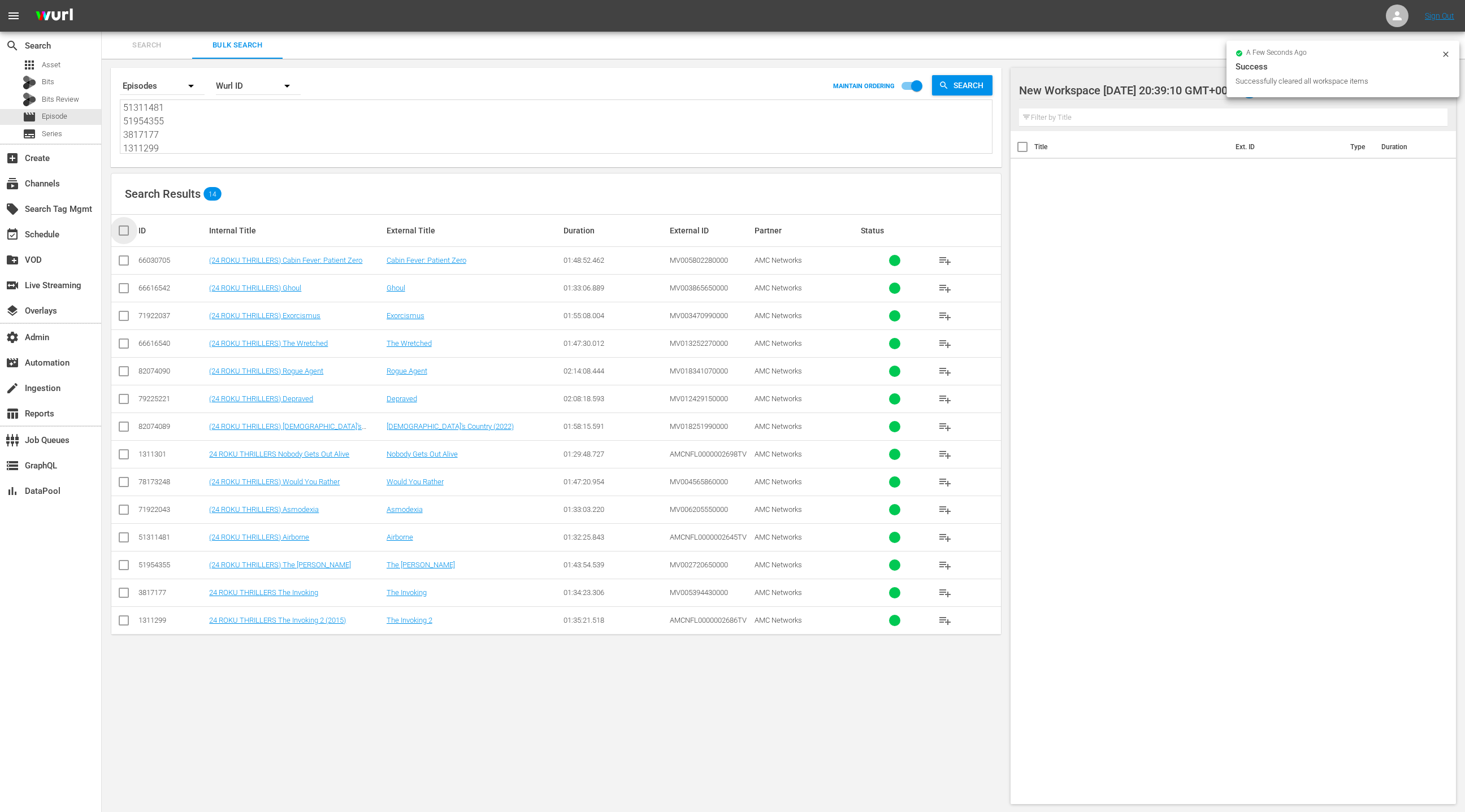
click at [134, 229] on input "checkbox" at bounding box center [129, 231] width 23 height 14
checkbox input "true"
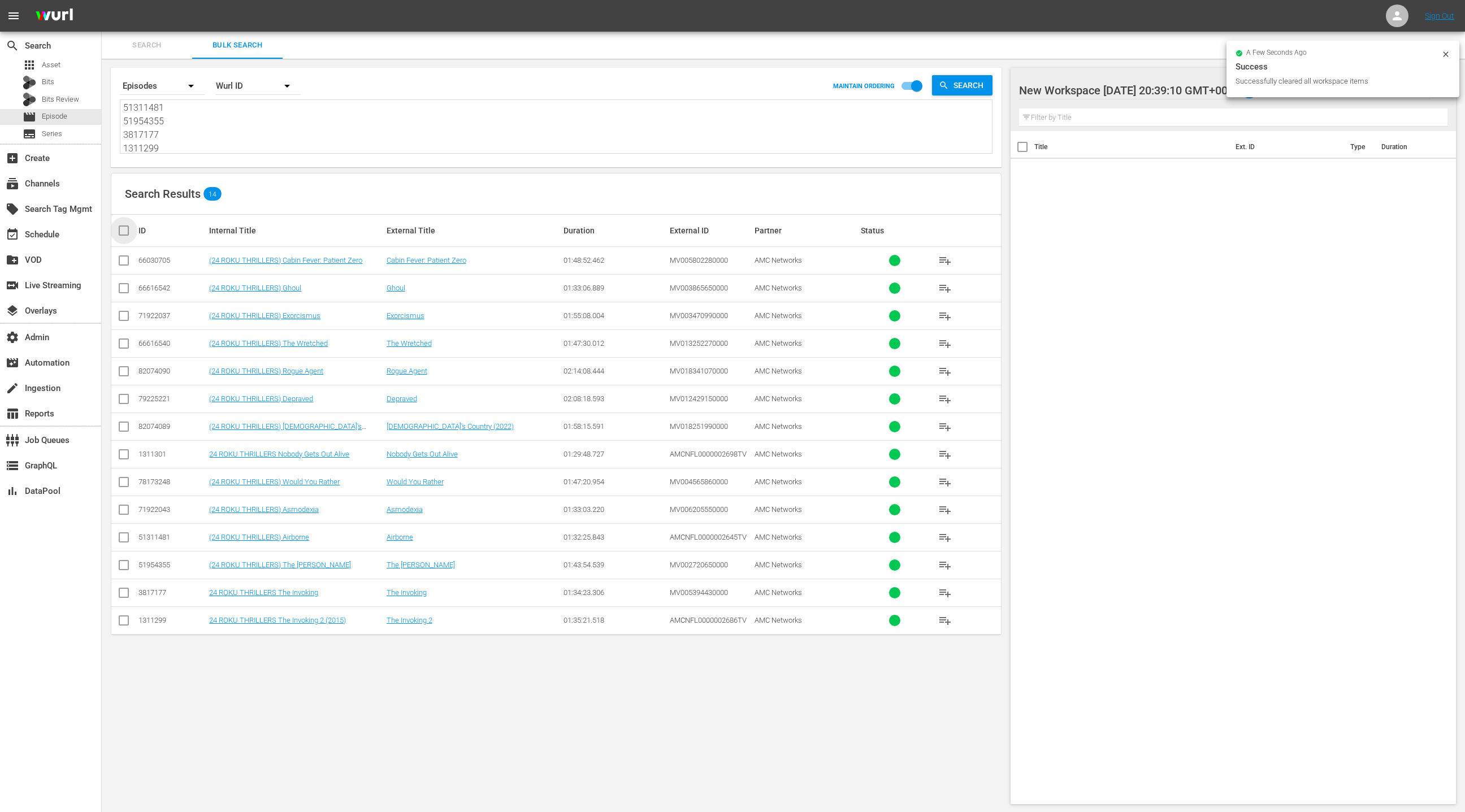
checkbox input "true"
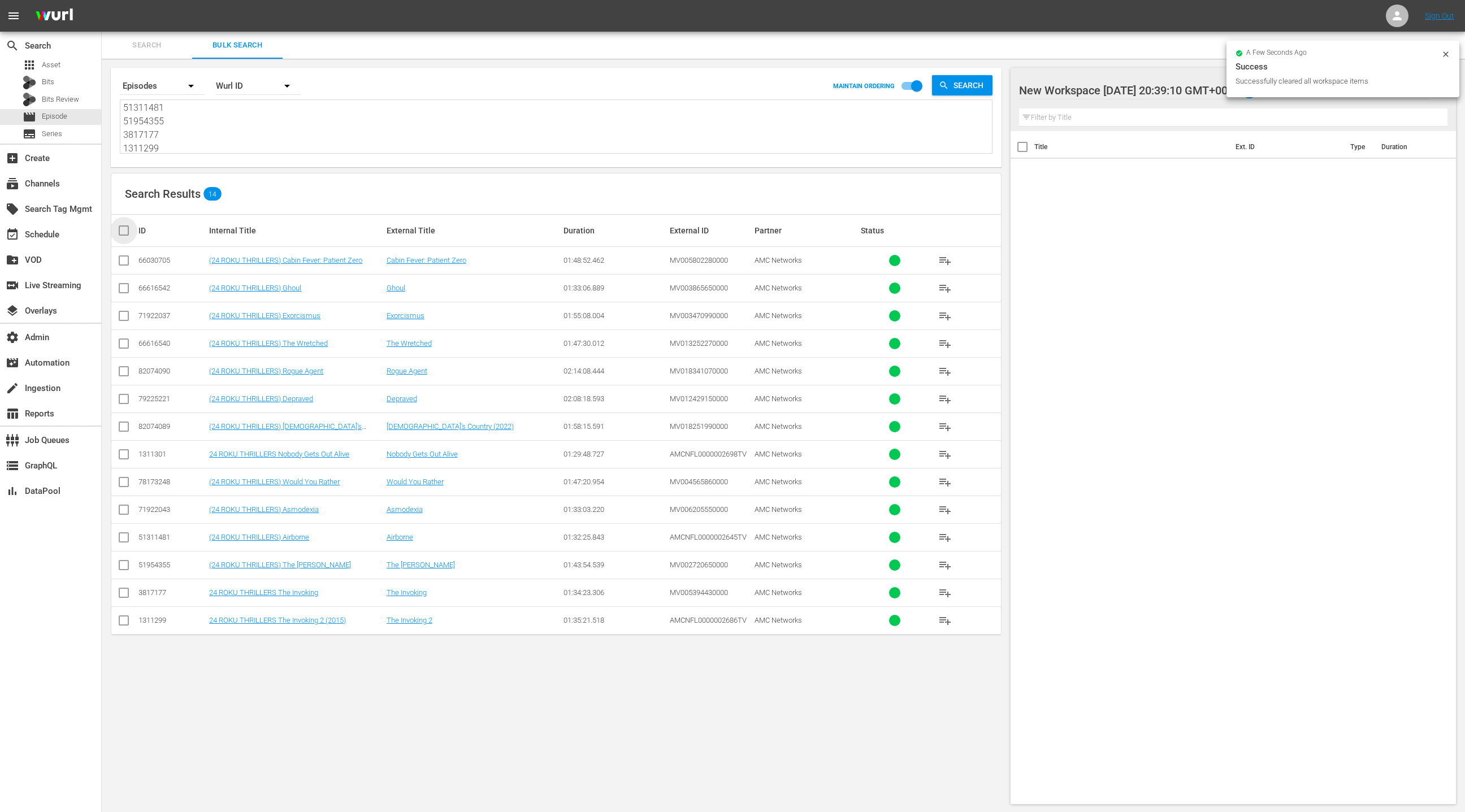
checkbox input "true"
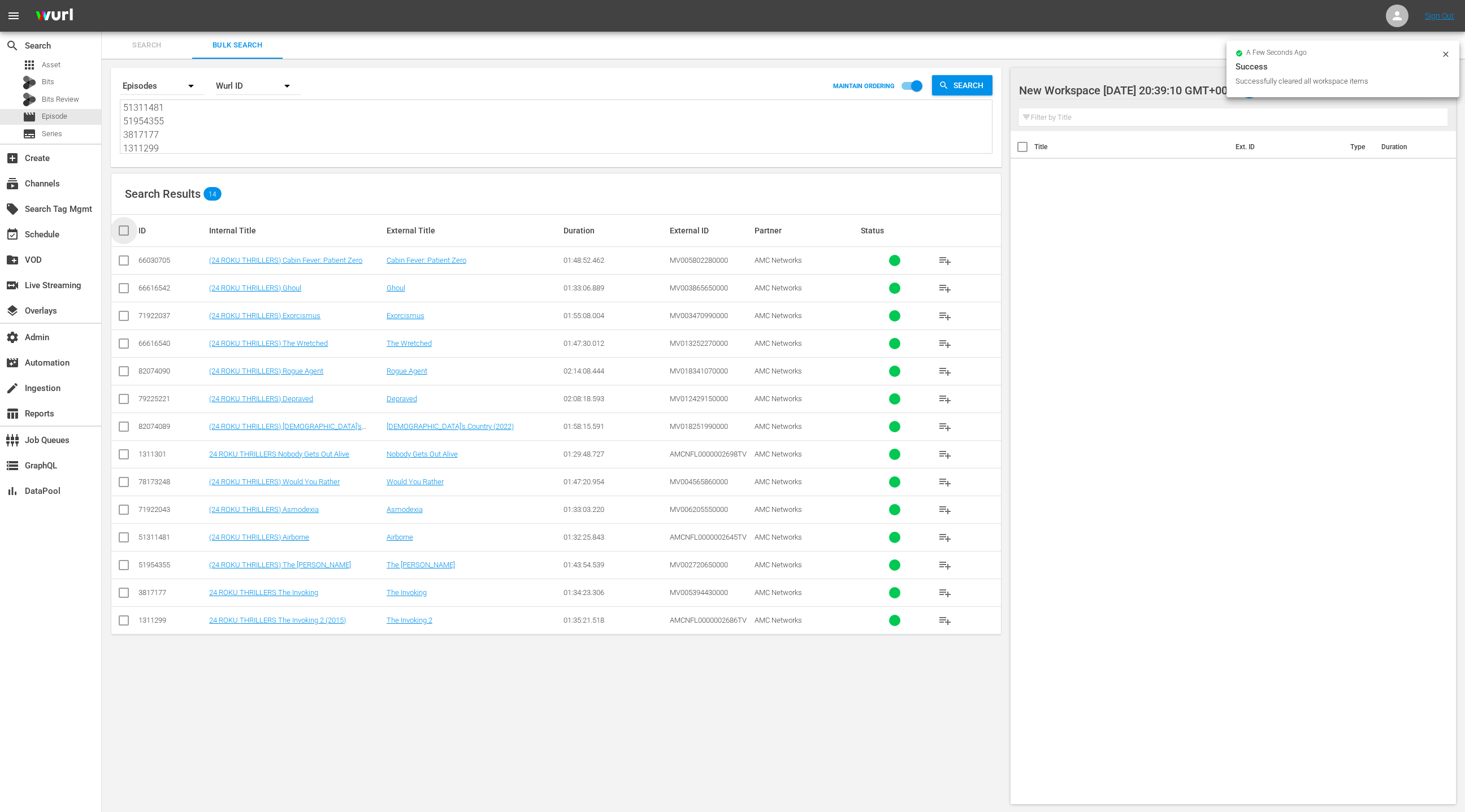
checkbox input "true"
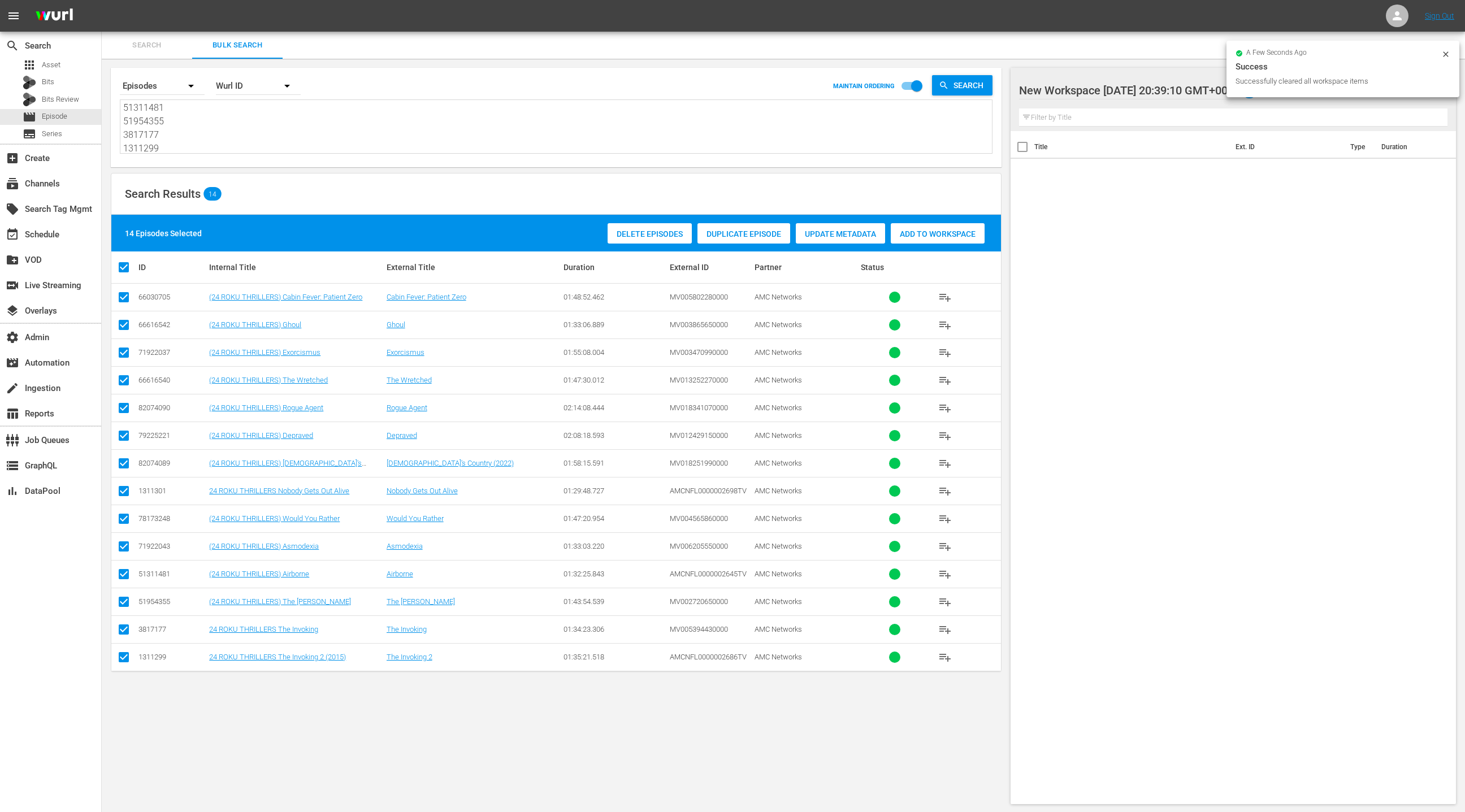
click at [916, 230] on span "Add to Workspace" at bounding box center [938, 234] width 94 height 9
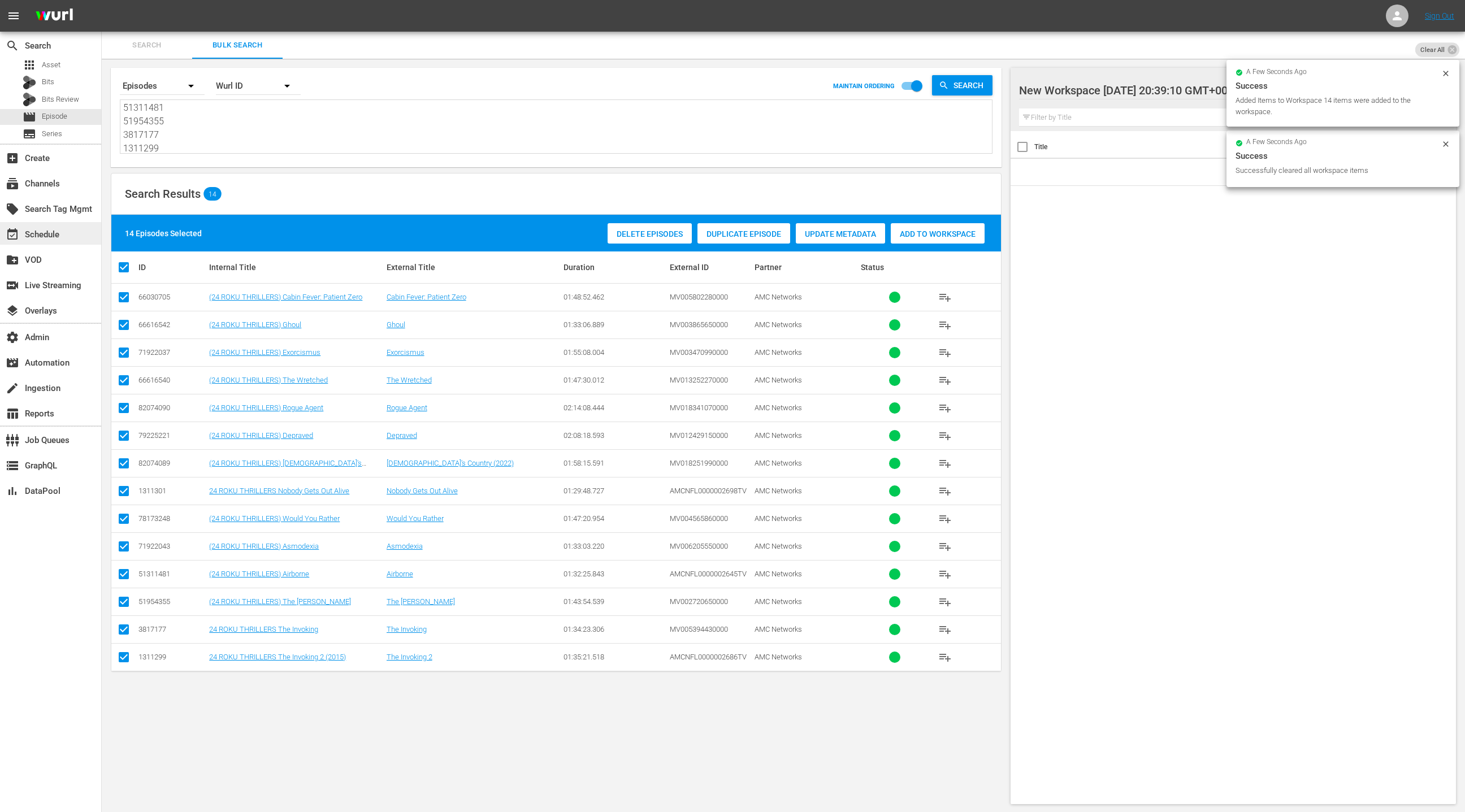
click at [61, 231] on div "event_available Schedule" at bounding box center [32, 232] width 64 height 10
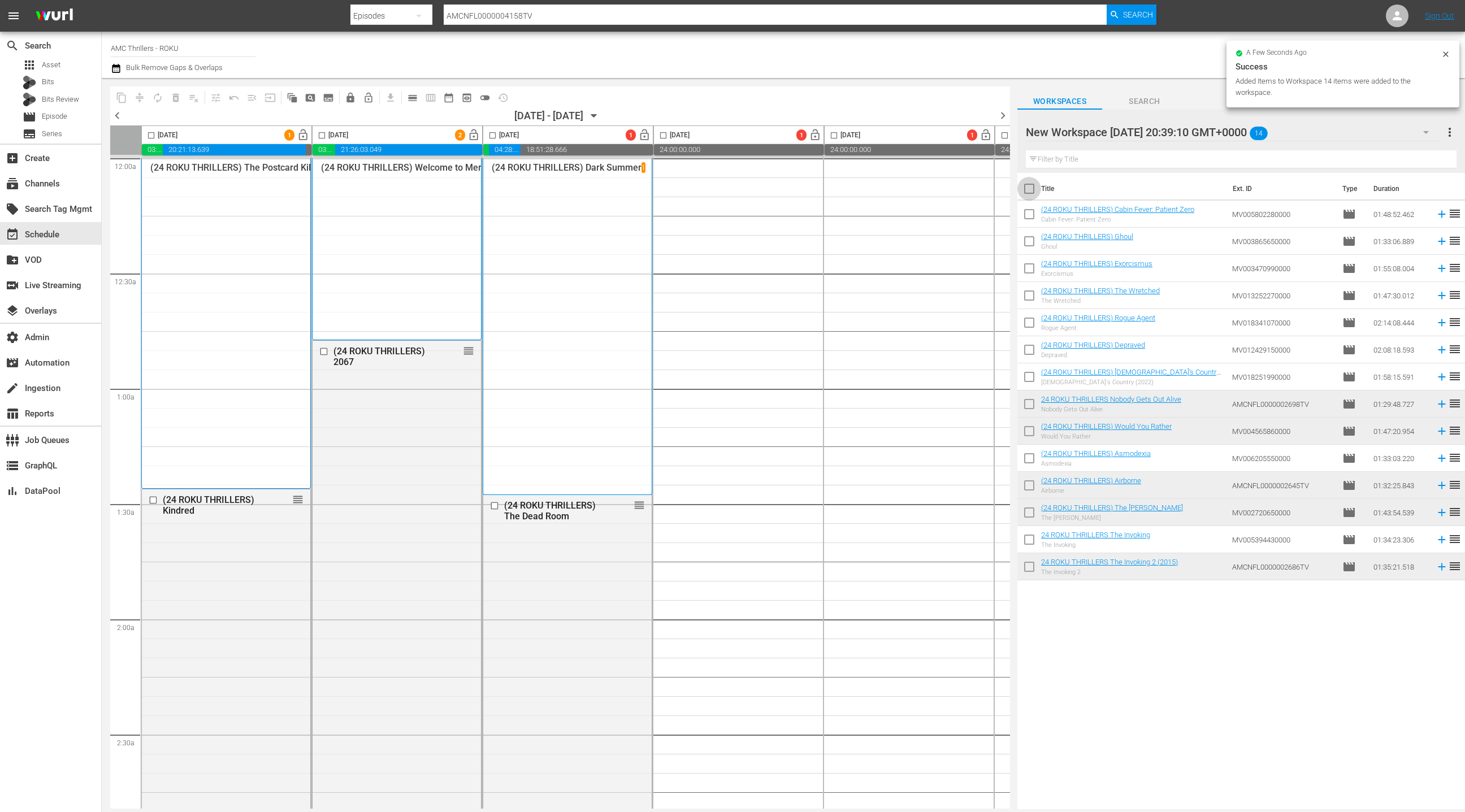
click at [1032, 190] on input "checkbox" at bounding box center [1029, 191] width 23 height 23
checkbox input "true"
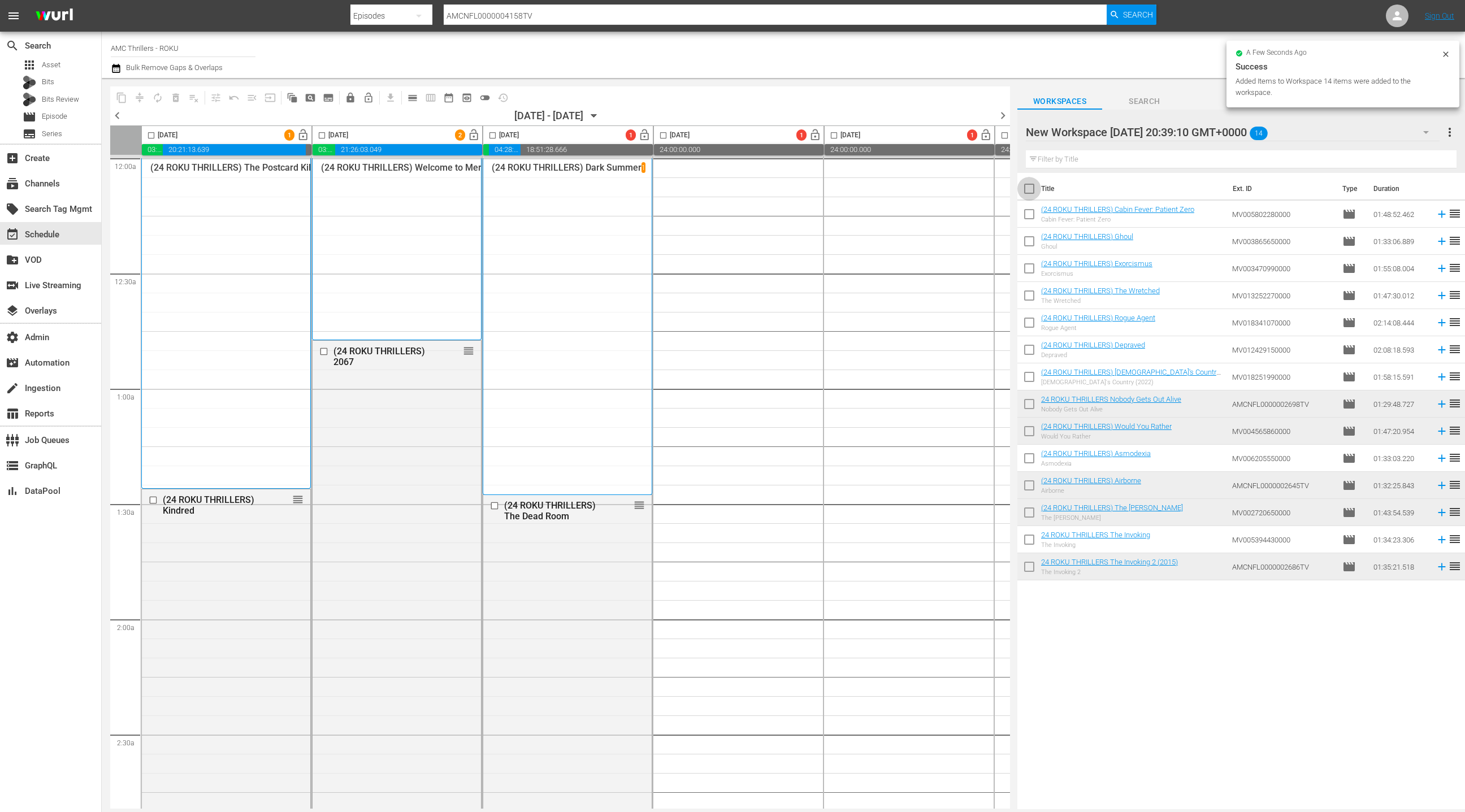
checkbox input "true"
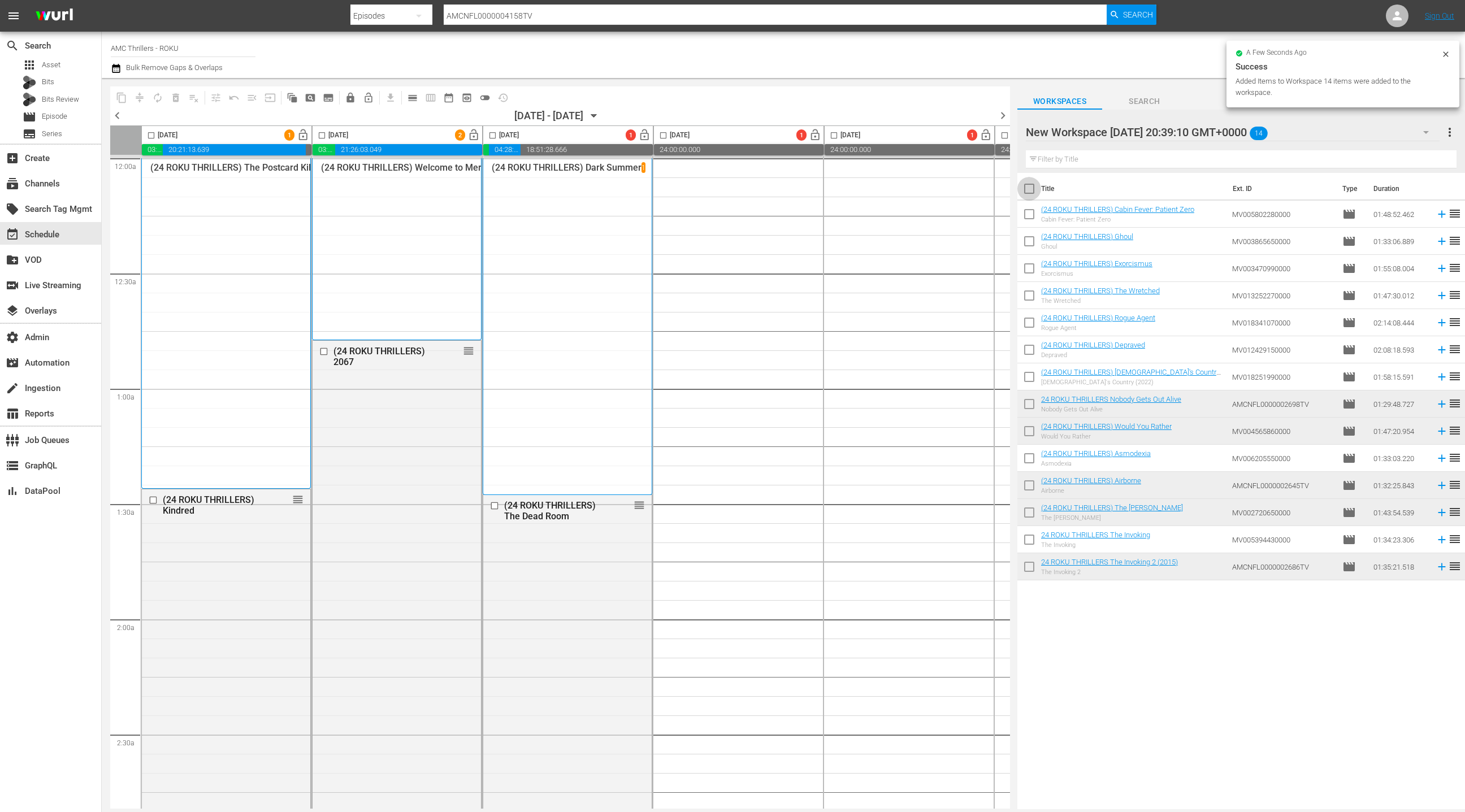
checkbox input "true"
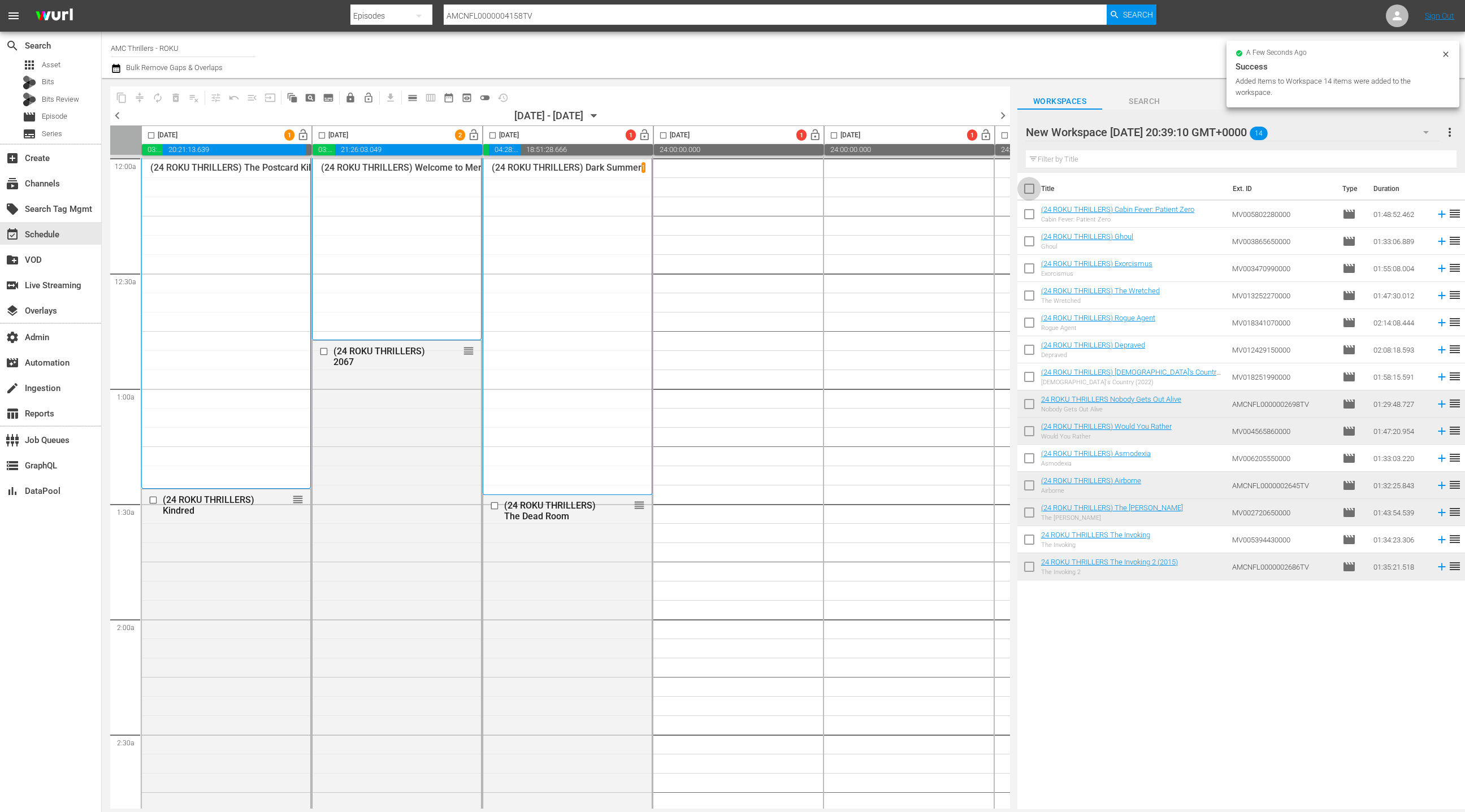
checkbox input "true"
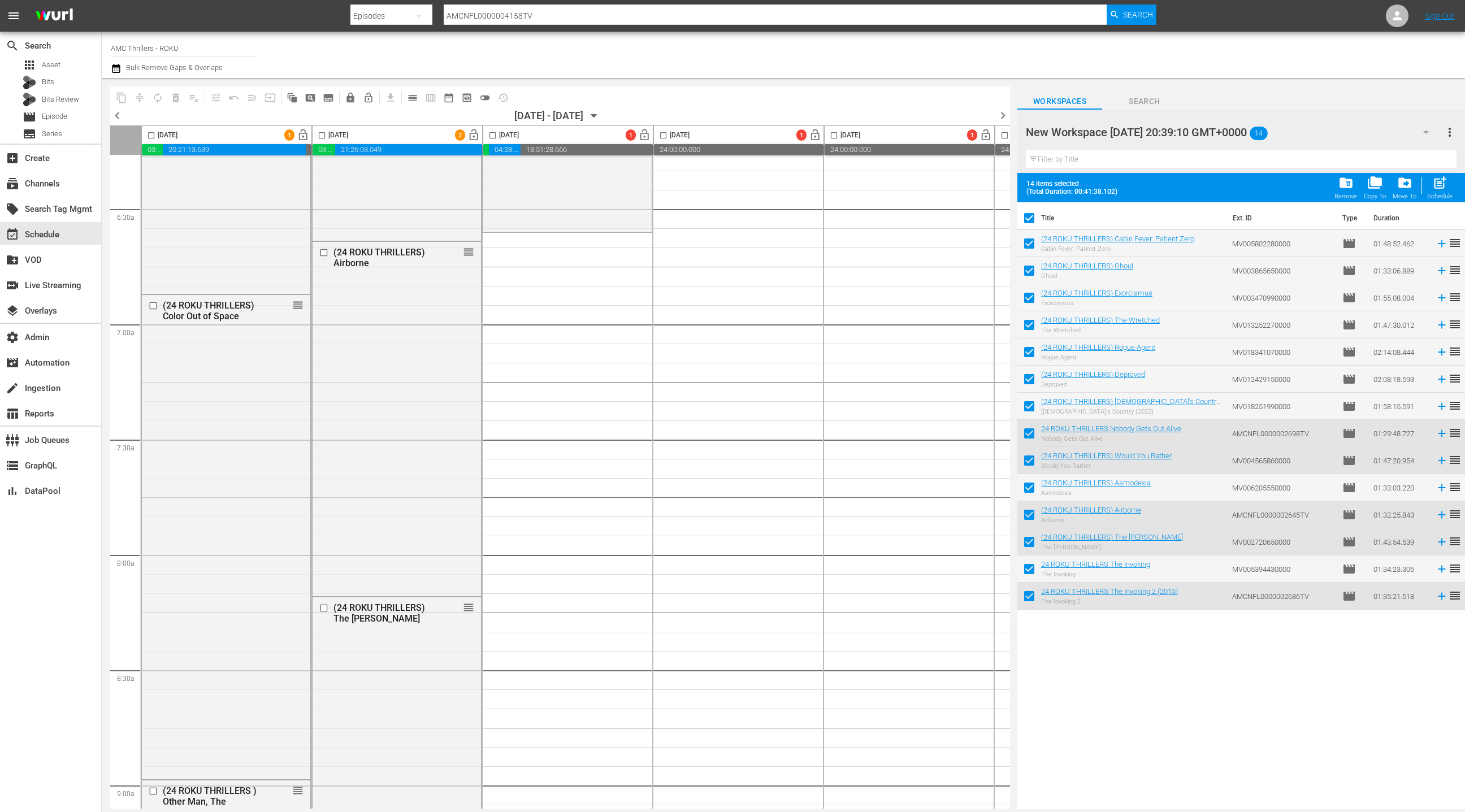
scroll to position [1443, 0]
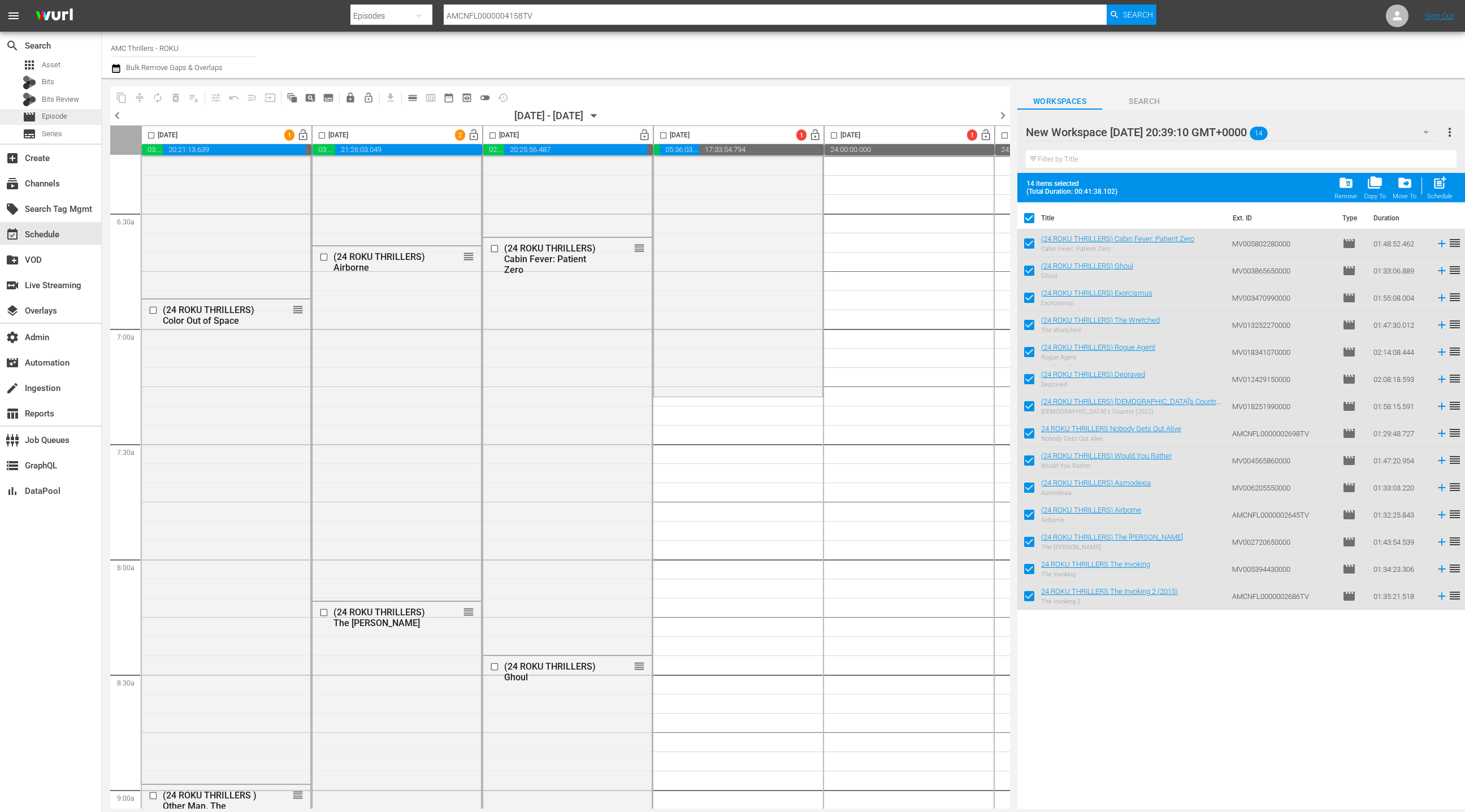
click at [50, 122] on span "Episode" at bounding box center [54, 116] width 26 height 11
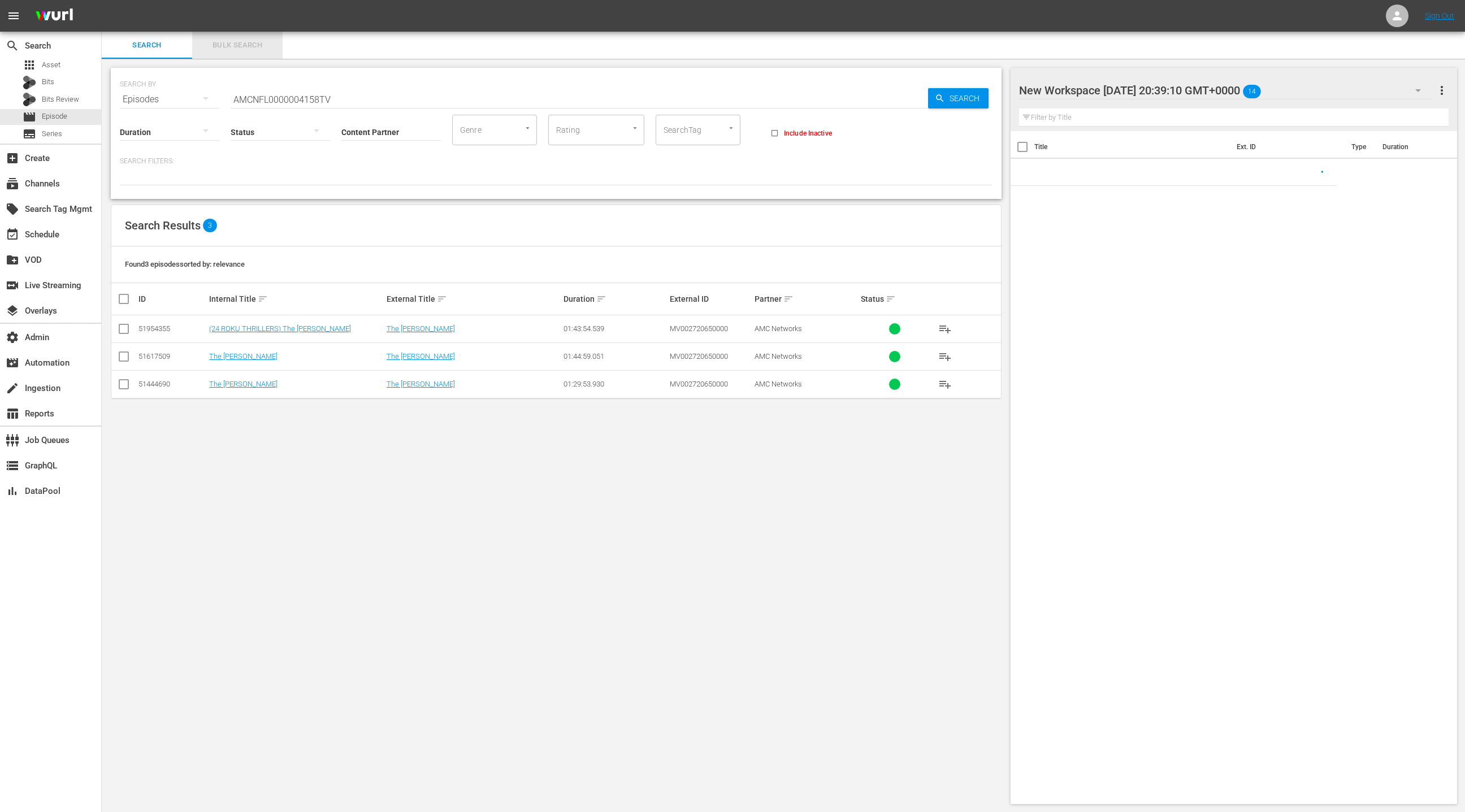
click at [259, 51] on span "Bulk Search" at bounding box center [237, 45] width 77 height 13
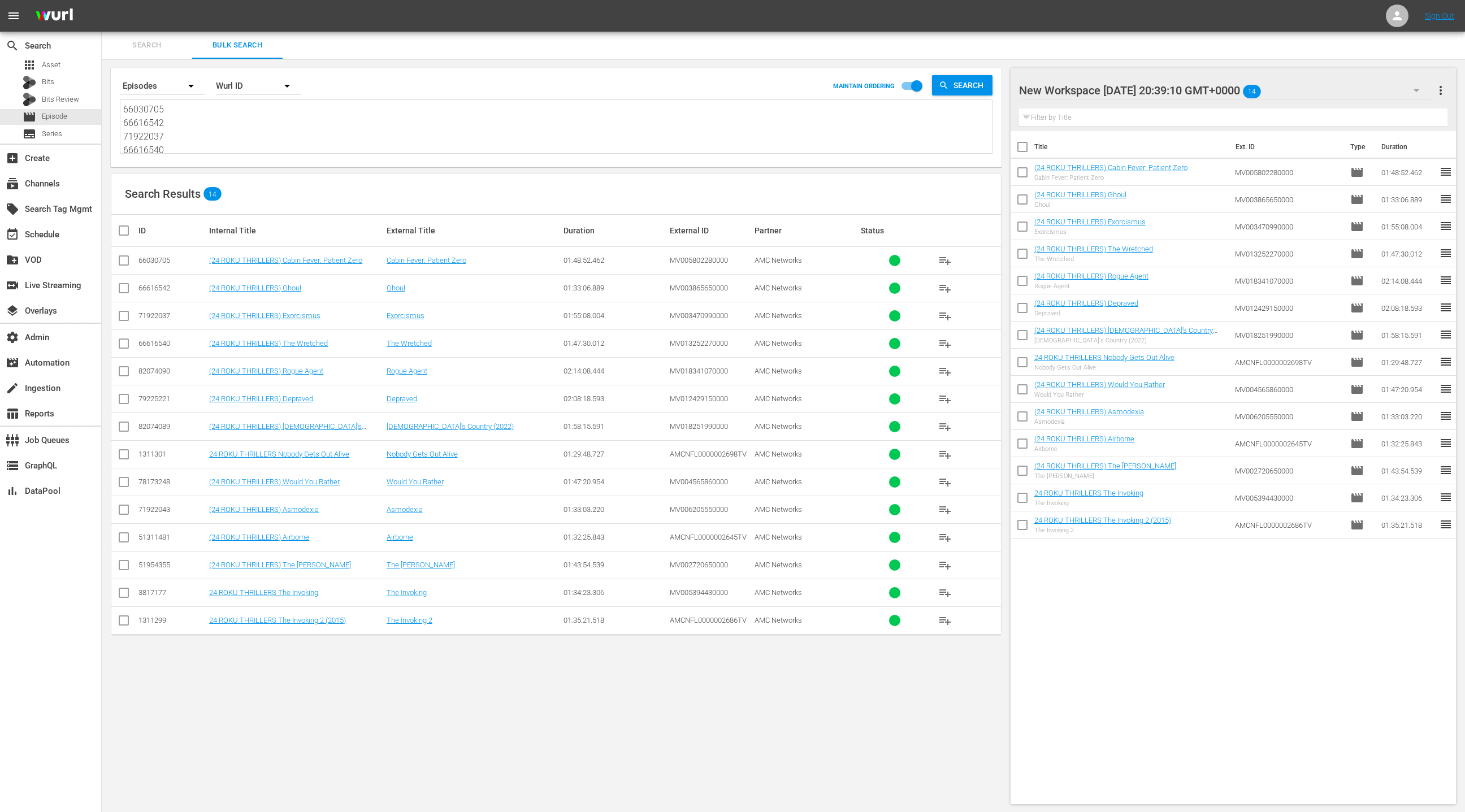
click at [242, 134] on textarea "66030705 66616542 71922037 66616540 82074090 79225221 82074089 1311301 78173248…" at bounding box center [557, 129] width 869 height 51
paste textarea "2678024 46249348 71922040 11545931 58599345 66030705 82146971 40142069 79225221…"
type textarea "2678024 46249348 71922040 11545931 58599345 66030705 82146971 40142069 79225221…"
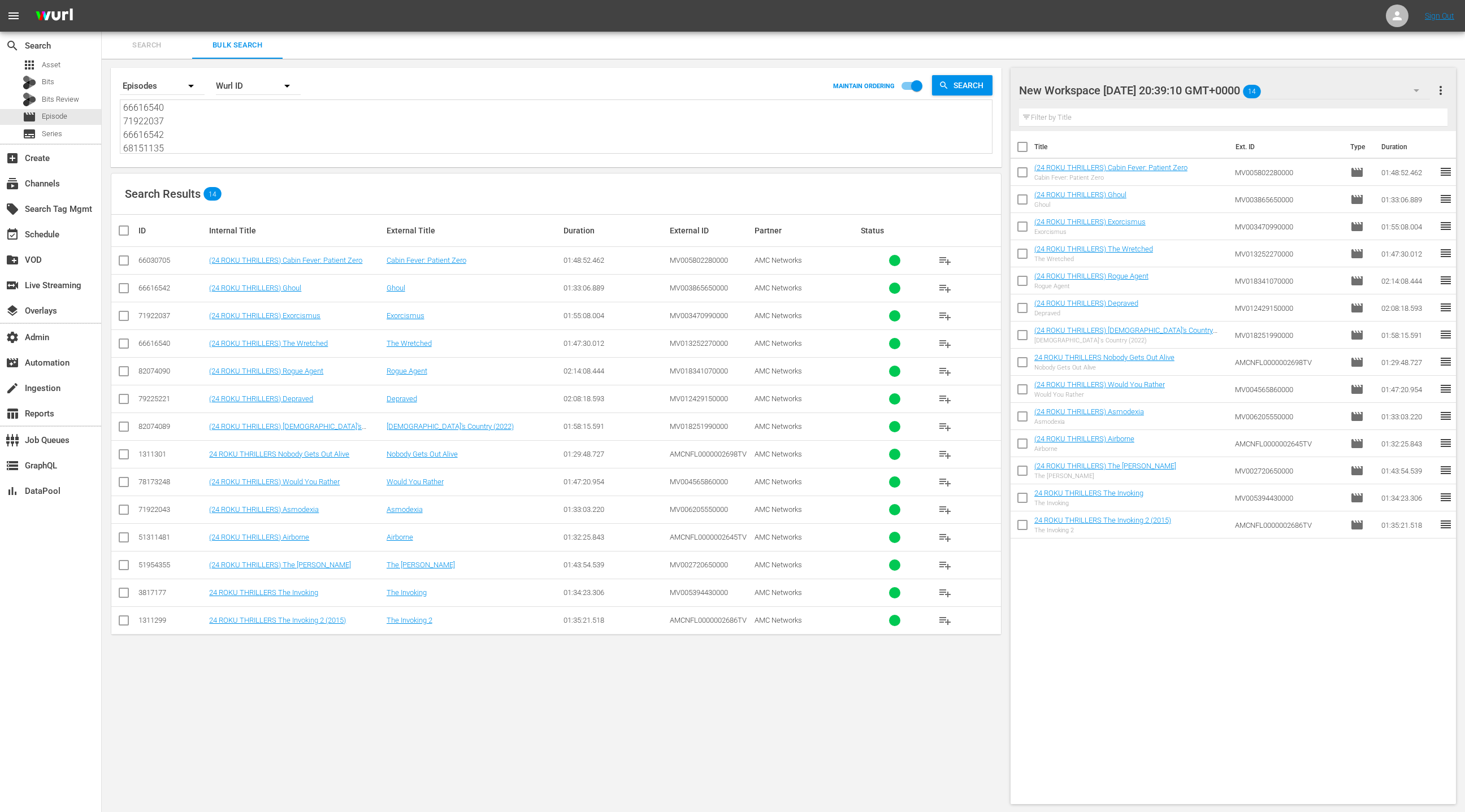
click at [1448, 95] on div "New Workspace Tue Aug 12 2025 20:39:10 GMT+0000 14 New Workspace Tue Aug 12 202…" at bounding box center [1233, 100] width 445 height 64
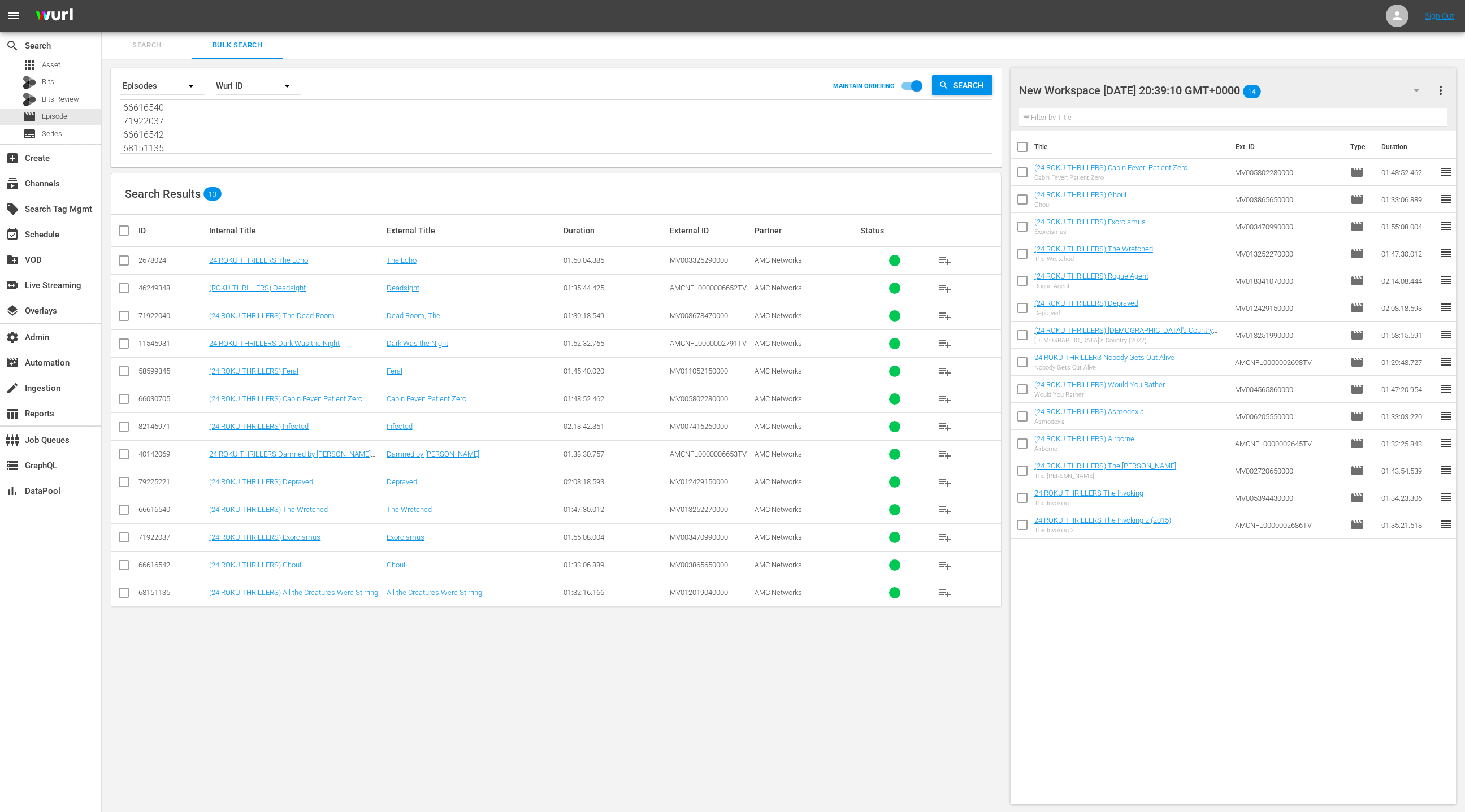
drag, startPoint x: 1441, startPoint y: 93, endPoint x: 1427, endPoint y: 98, distance: 14.9
click at [1441, 93] on span "more_vert" at bounding box center [1441, 91] width 14 height 14
click at [1369, 115] on div "Clear All Workspace Items" at bounding box center [1367, 112] width 133 height 20
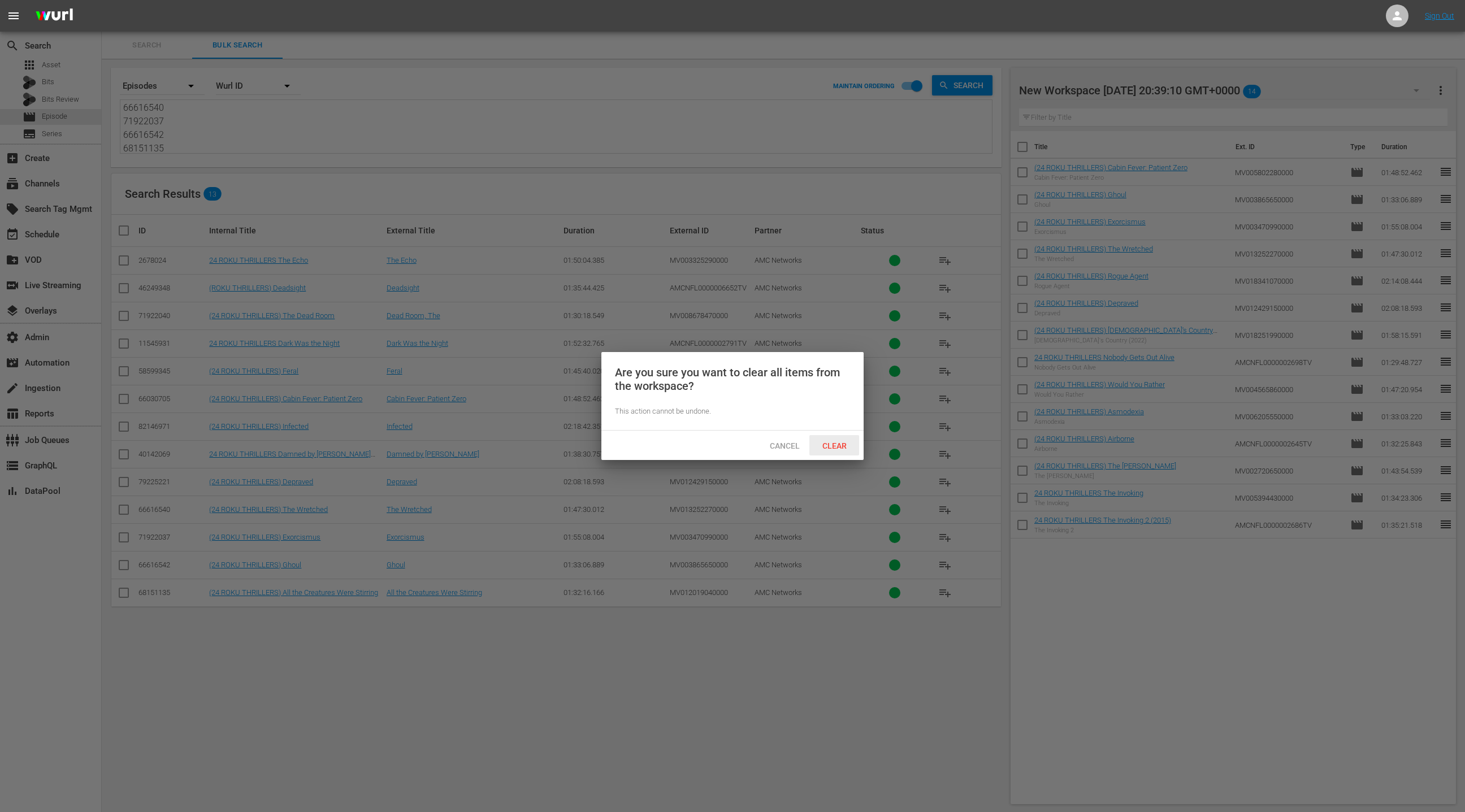
click at [831, 443] on span "Clear" at bounding box center [834, 446] width 42 height 9
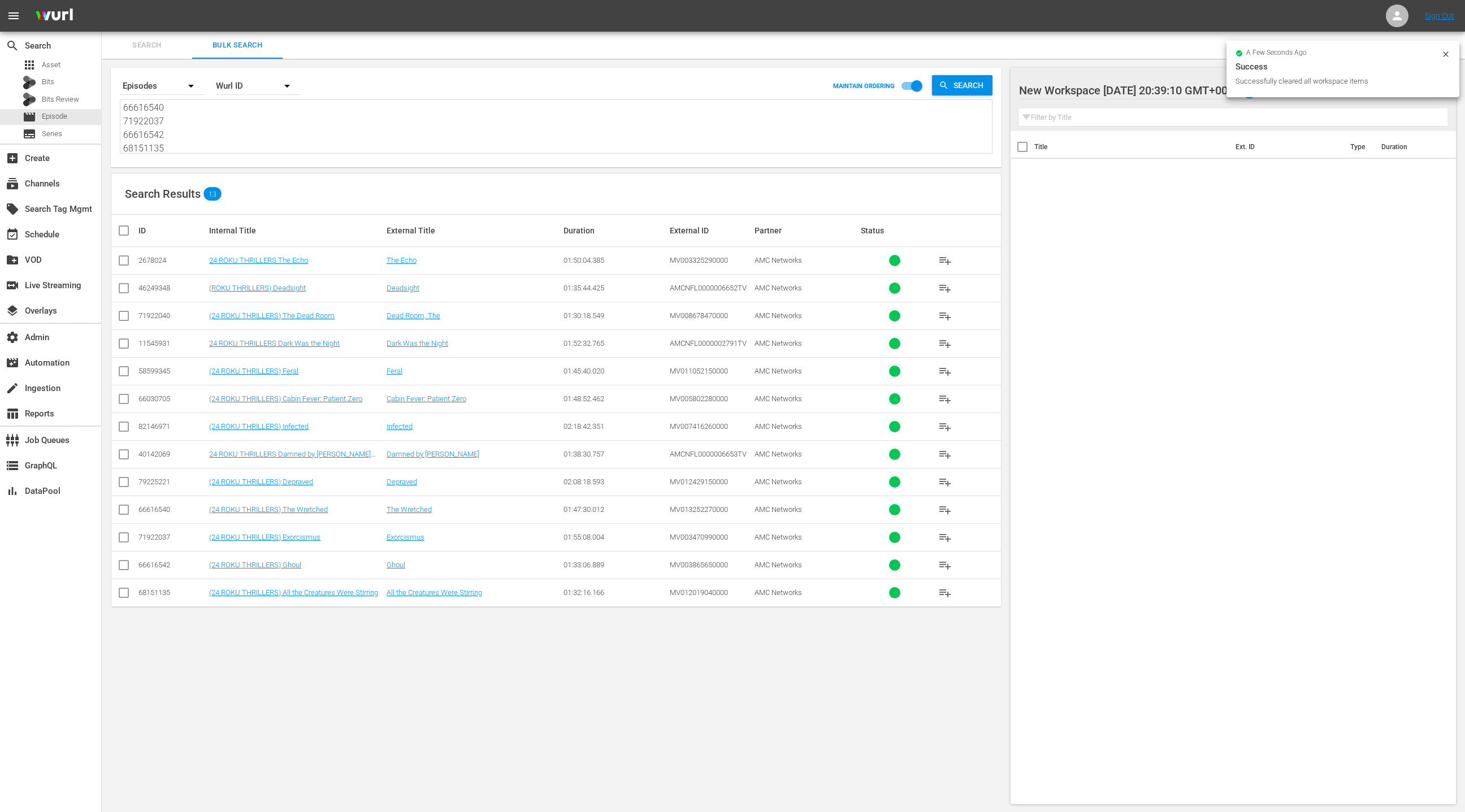
click at [126, 231] on input "checkbox" at bounding box center [129, 231] width 23 height 14
checkbox input "true"
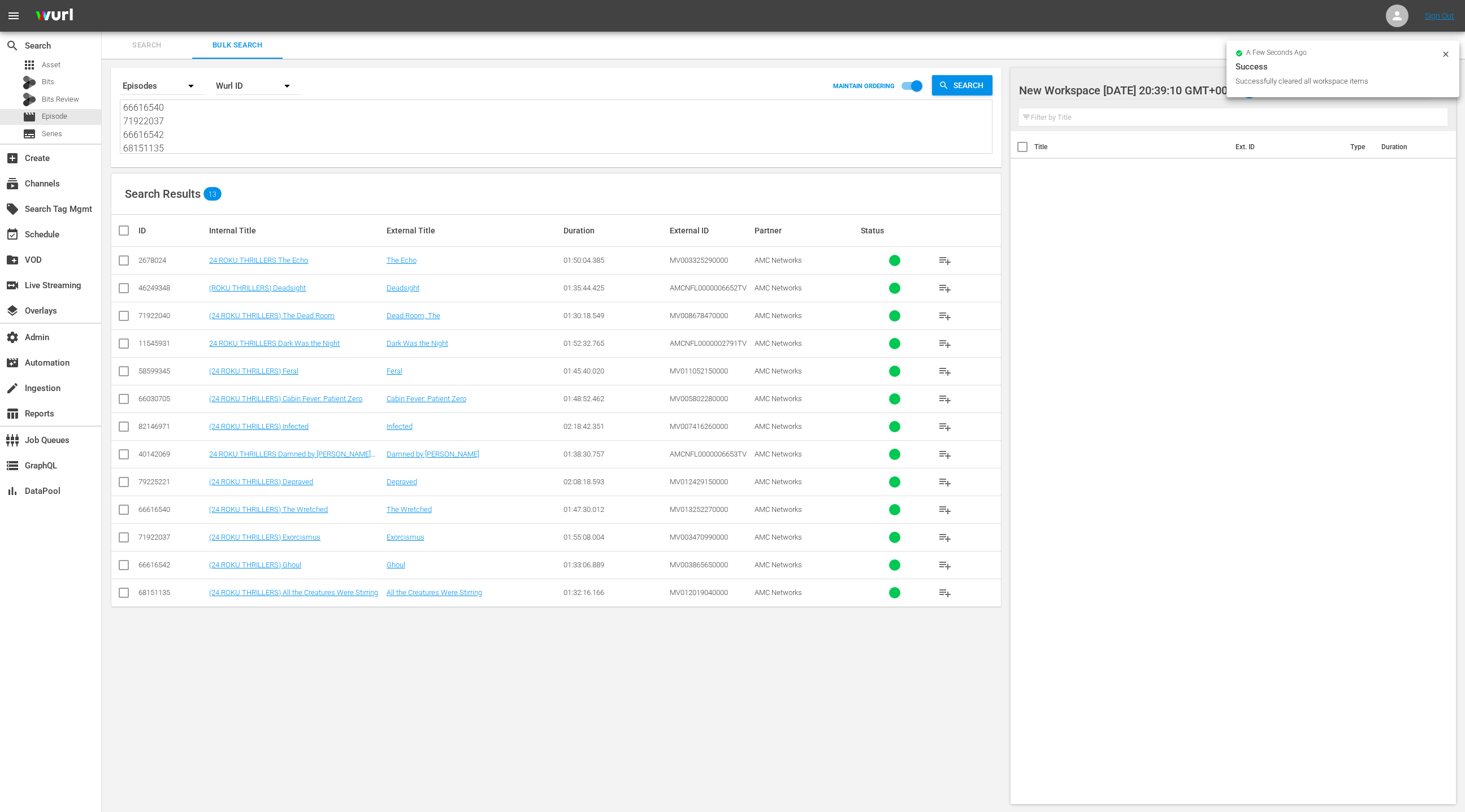
checkbox input "true"
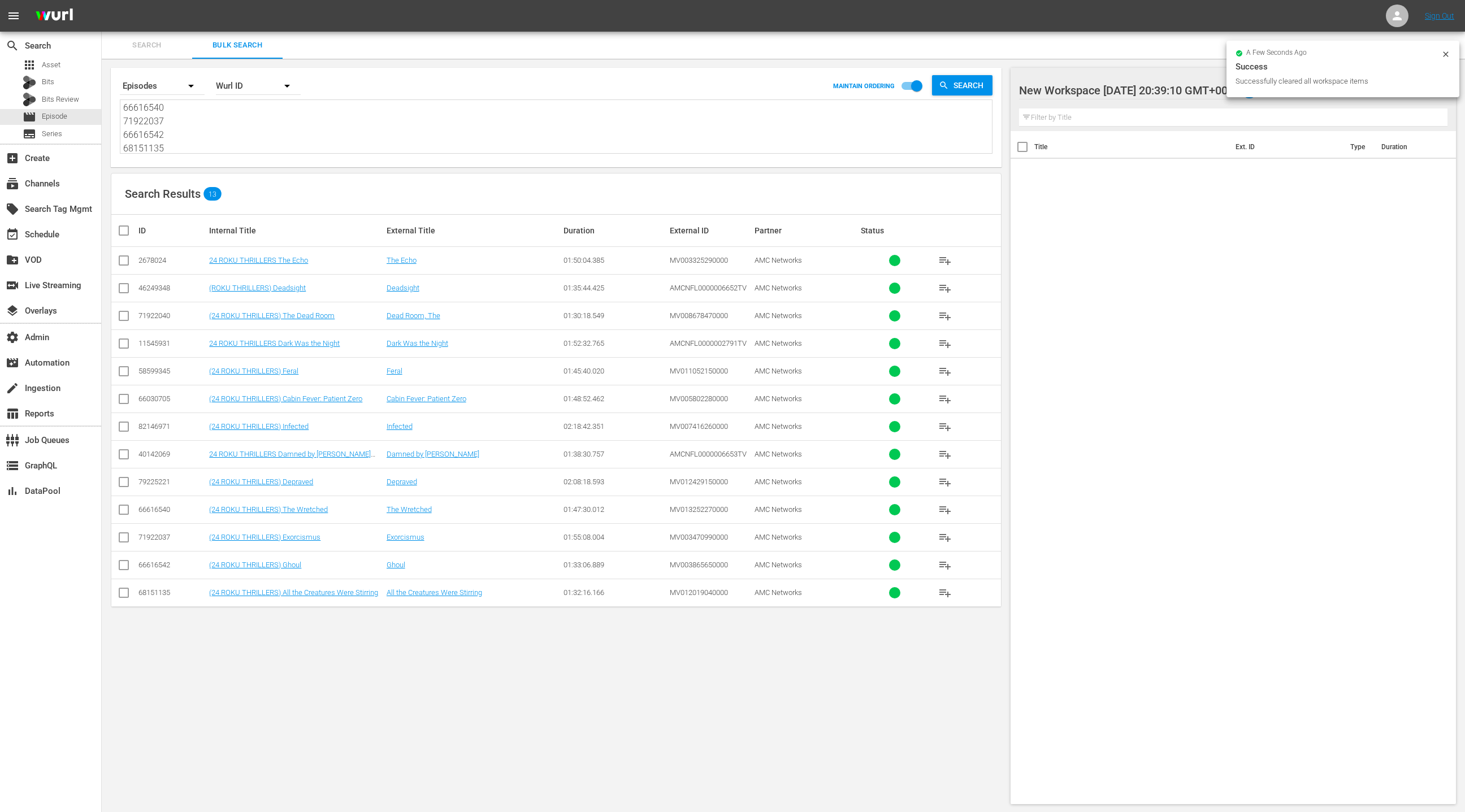
checkbox input "true"
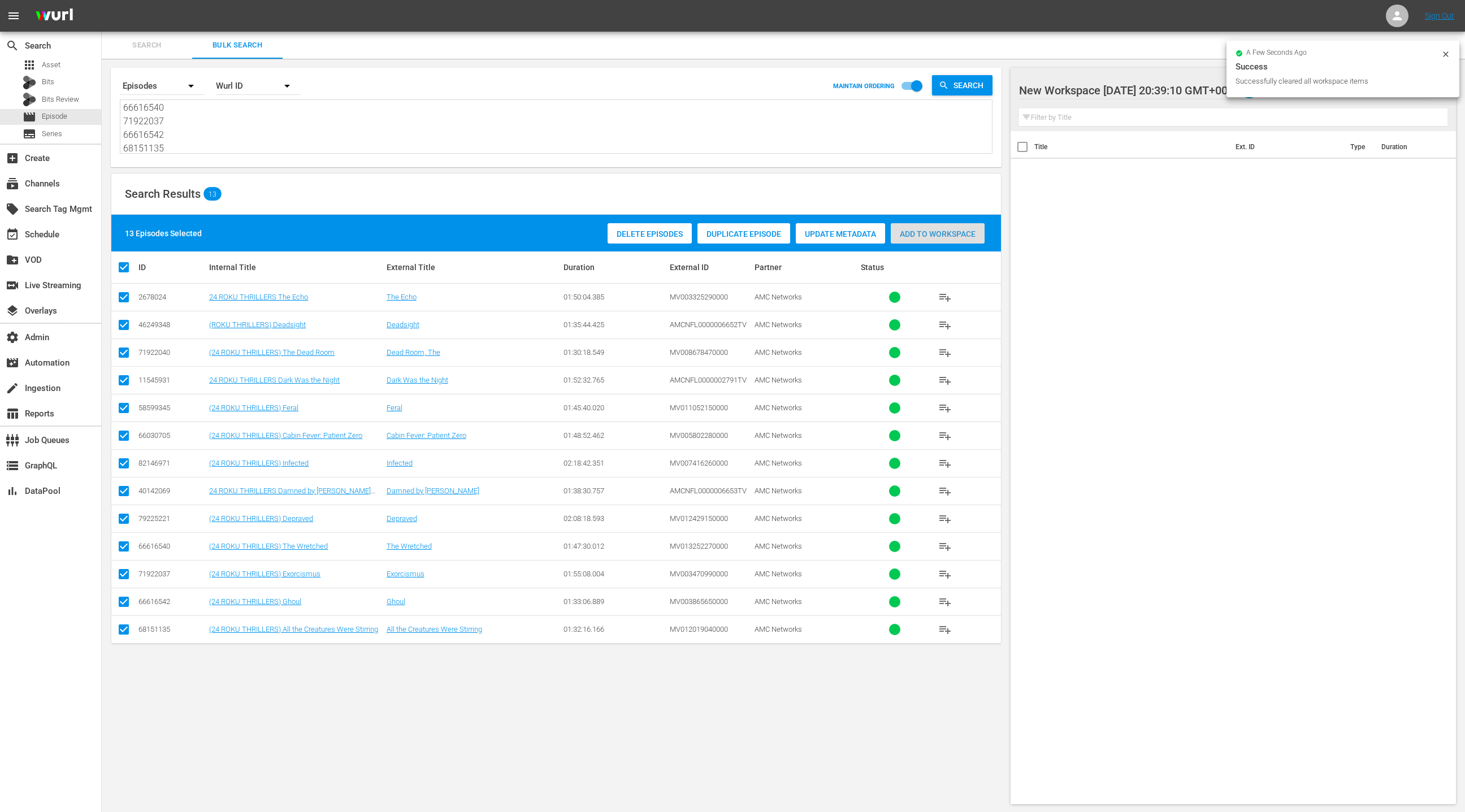
drag, startPoint x: 918, startPoint y: 234, endPoint x: 618, endPoint y: 195, distance: 302.5
click at [918, 234] on span "Add to Workspace" at bounding box center [938, 234] width 94 height 9
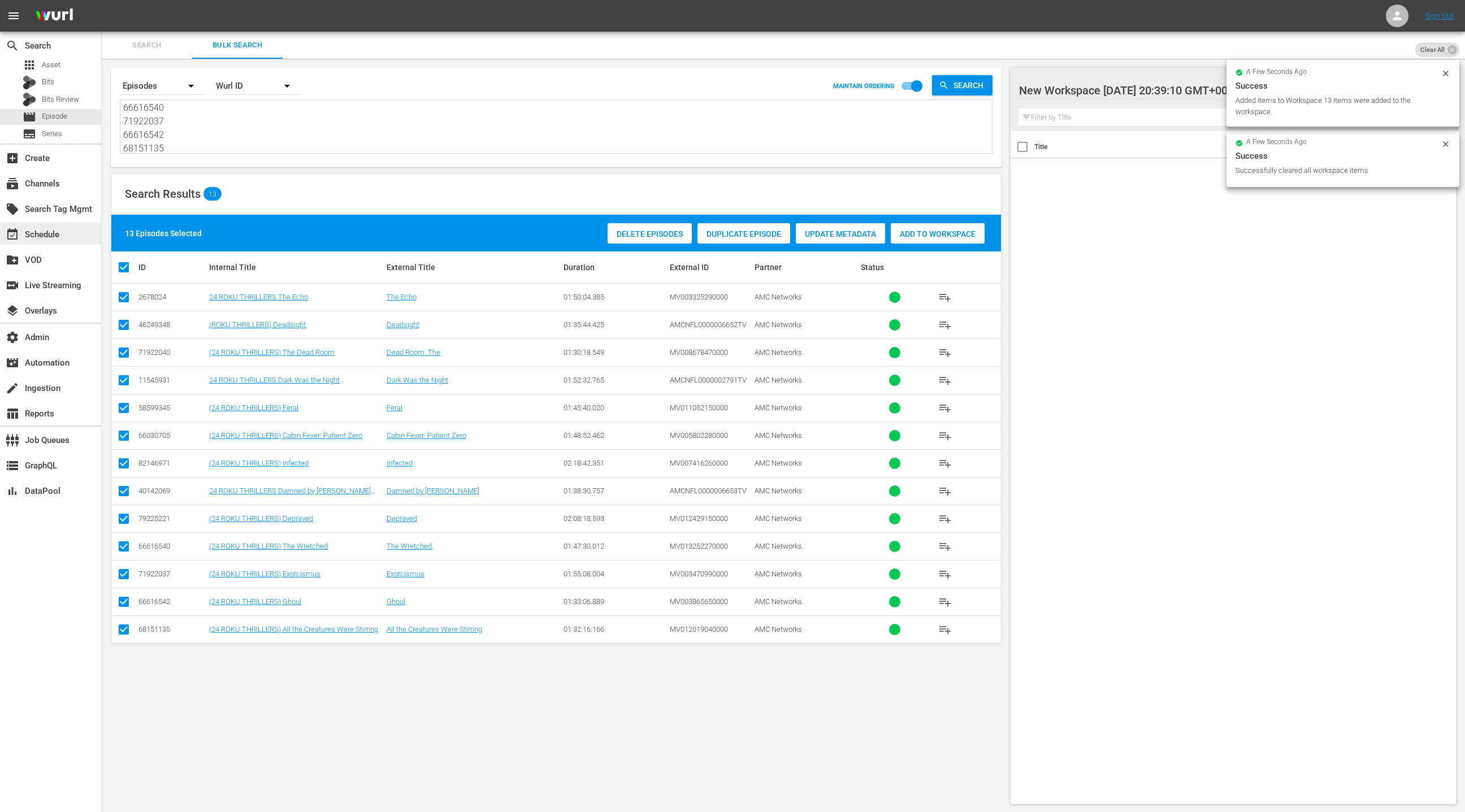
click at [54, 229] on div "event_available Schedule" at bounding box center [32, 232] width 64 height 10
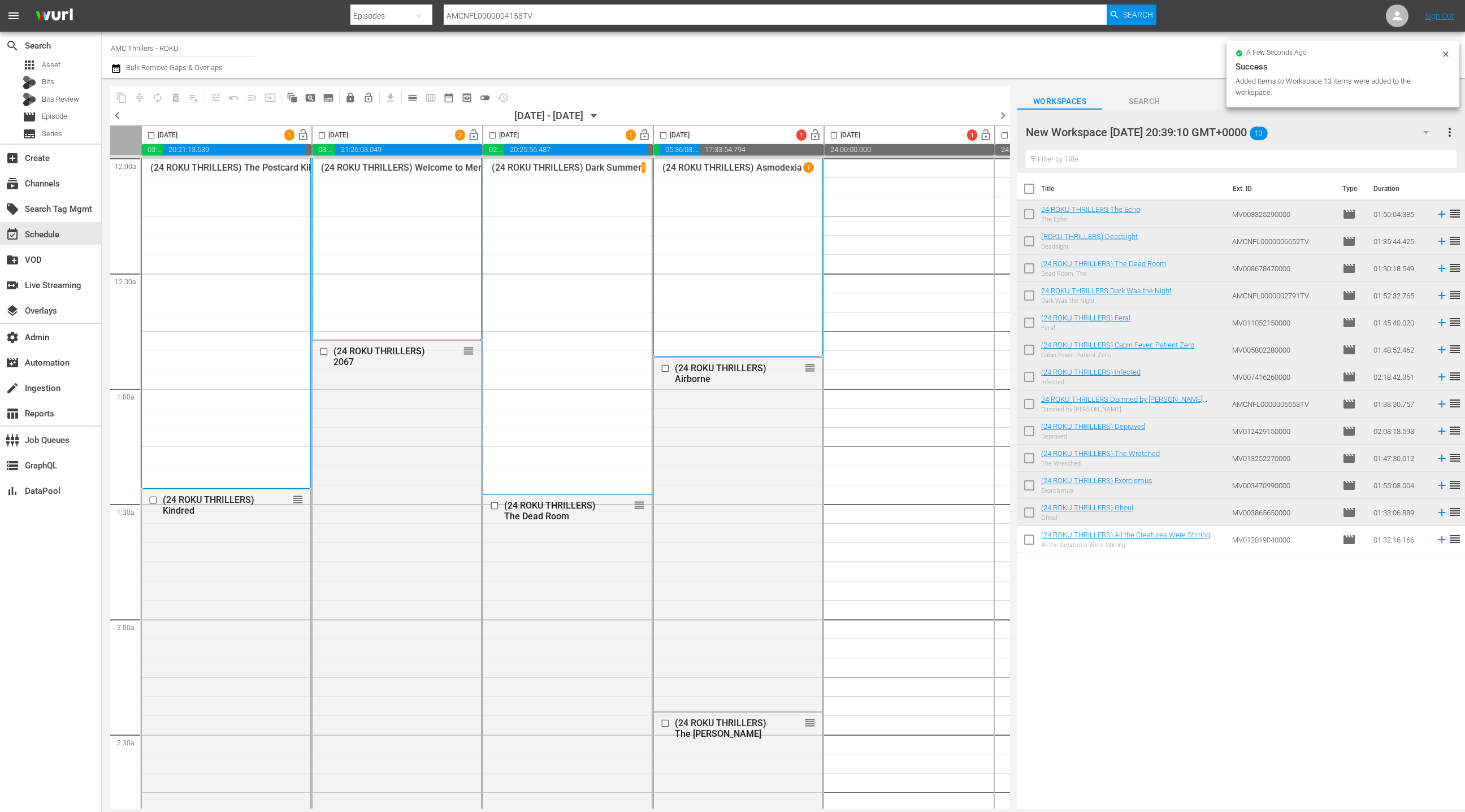
click at [1029, 189] on input "checkbox" at bounding box center [1029, 191] width 23 height 23
checkbox input "true"
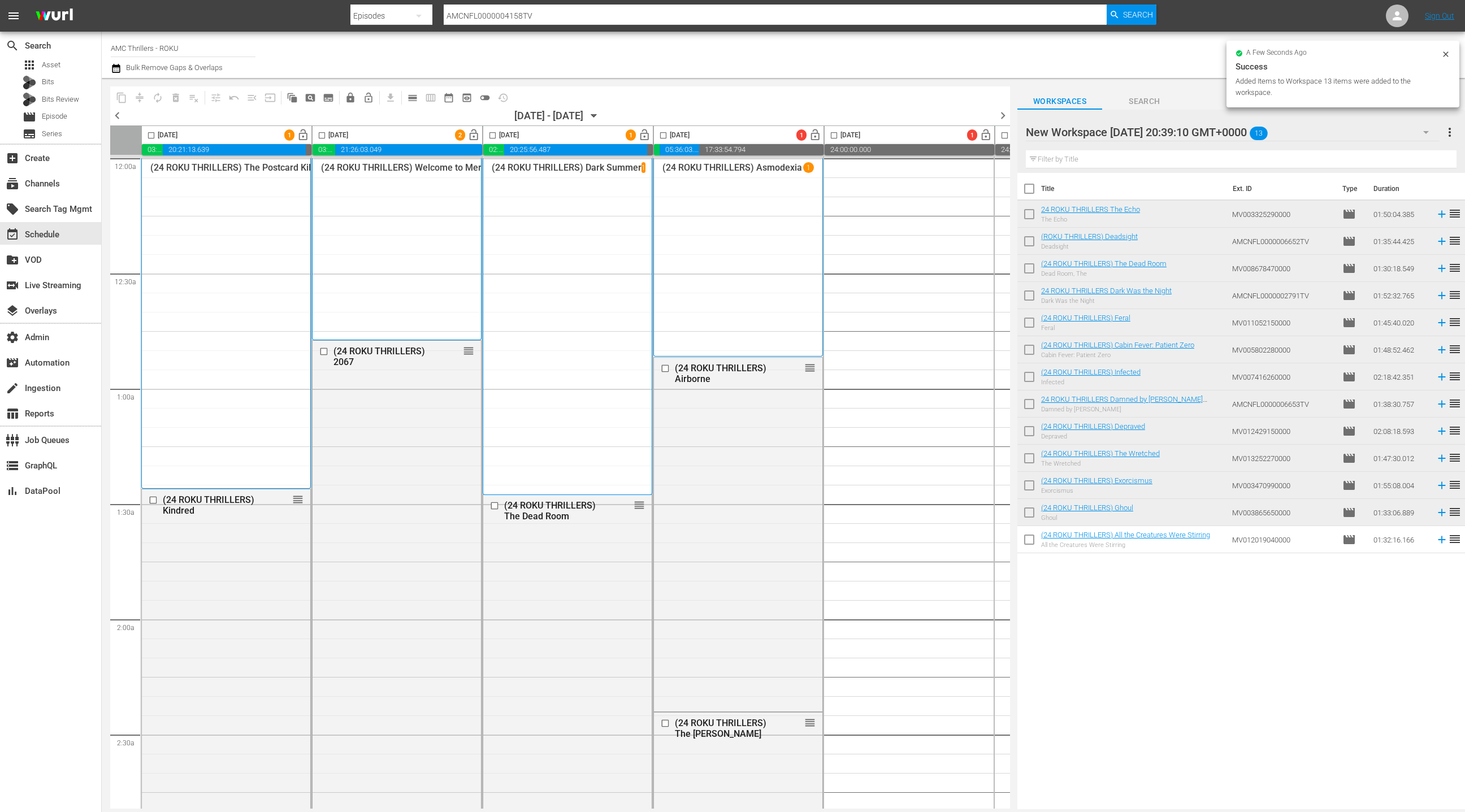
checkbox input "true"
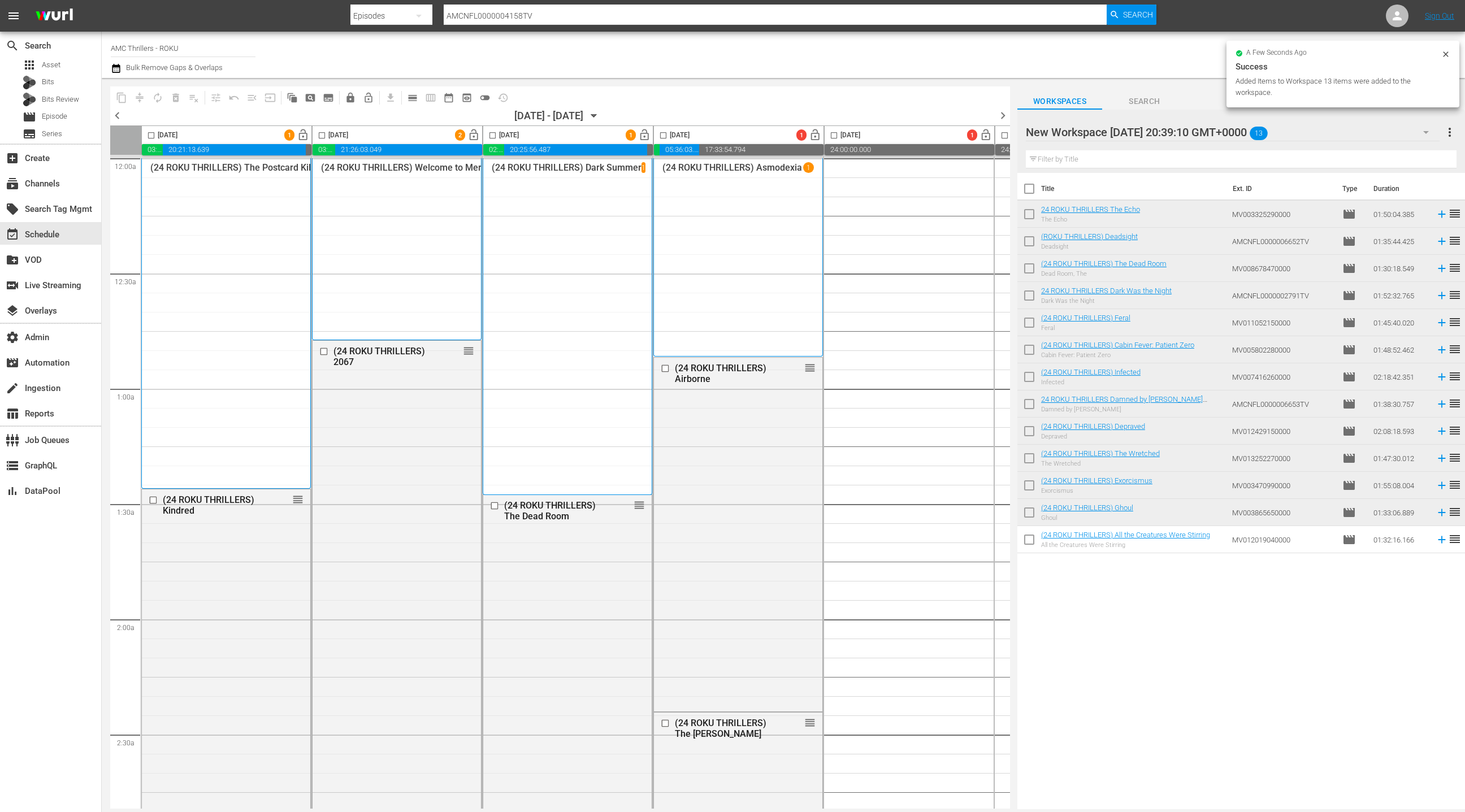
checkbox input "true"
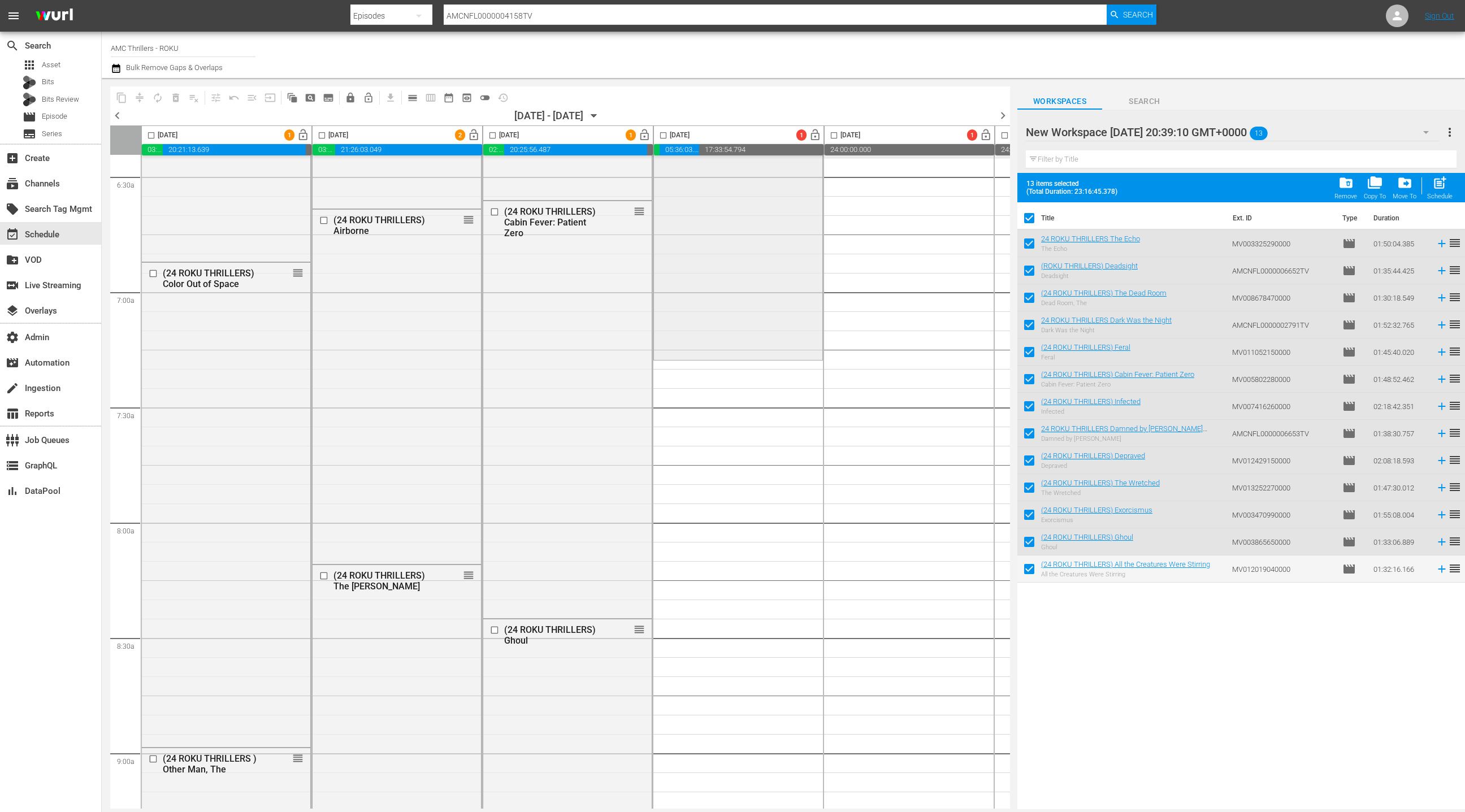
scroll to position [1483, 0]
drag, startPoint x: 1051, startPoint y: 239, endPoint x: 535, endPoint y: 1, distance: 568.2
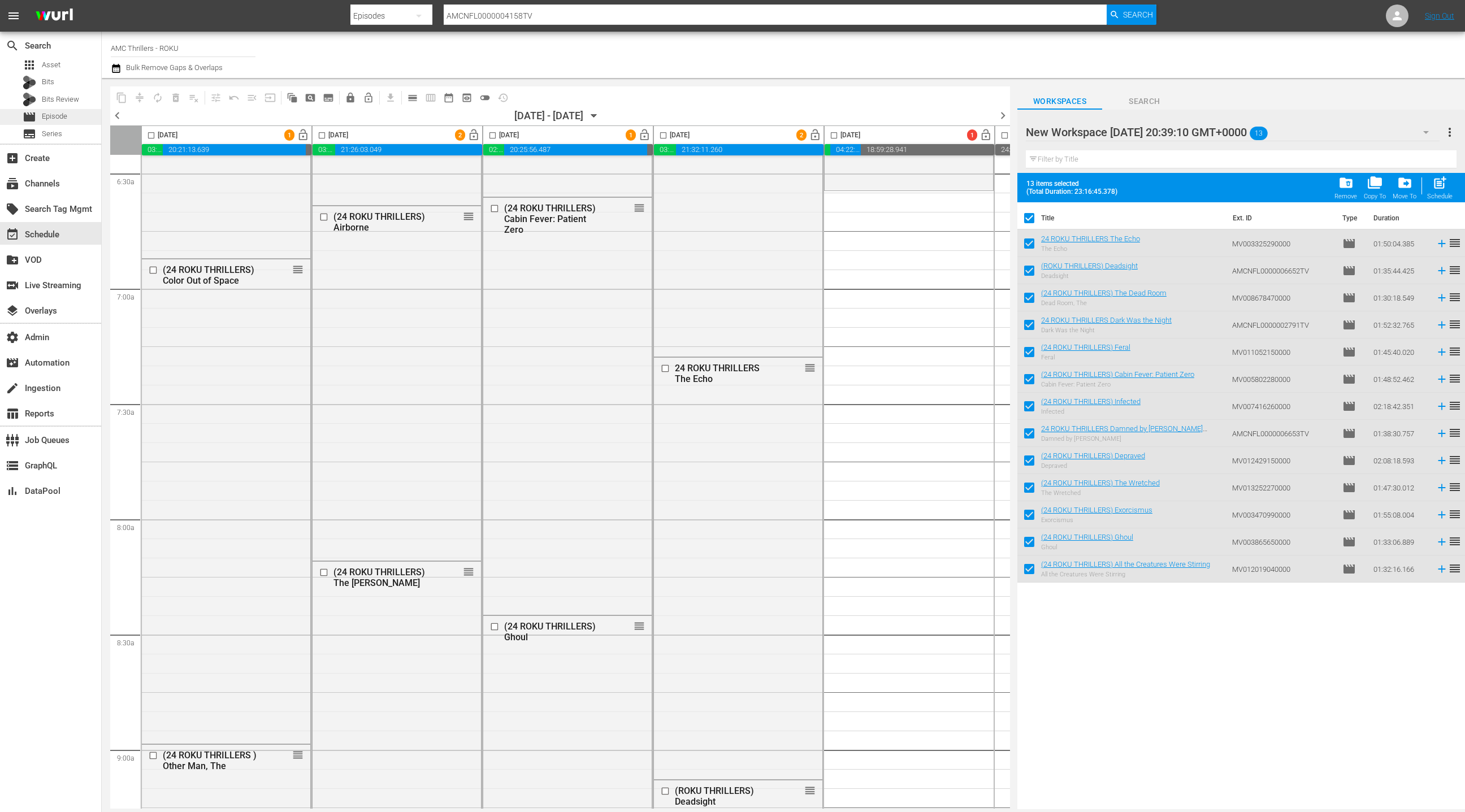
click at [64, 118] on span "Episode" at bounding box center [54, 116] width 26 height 11
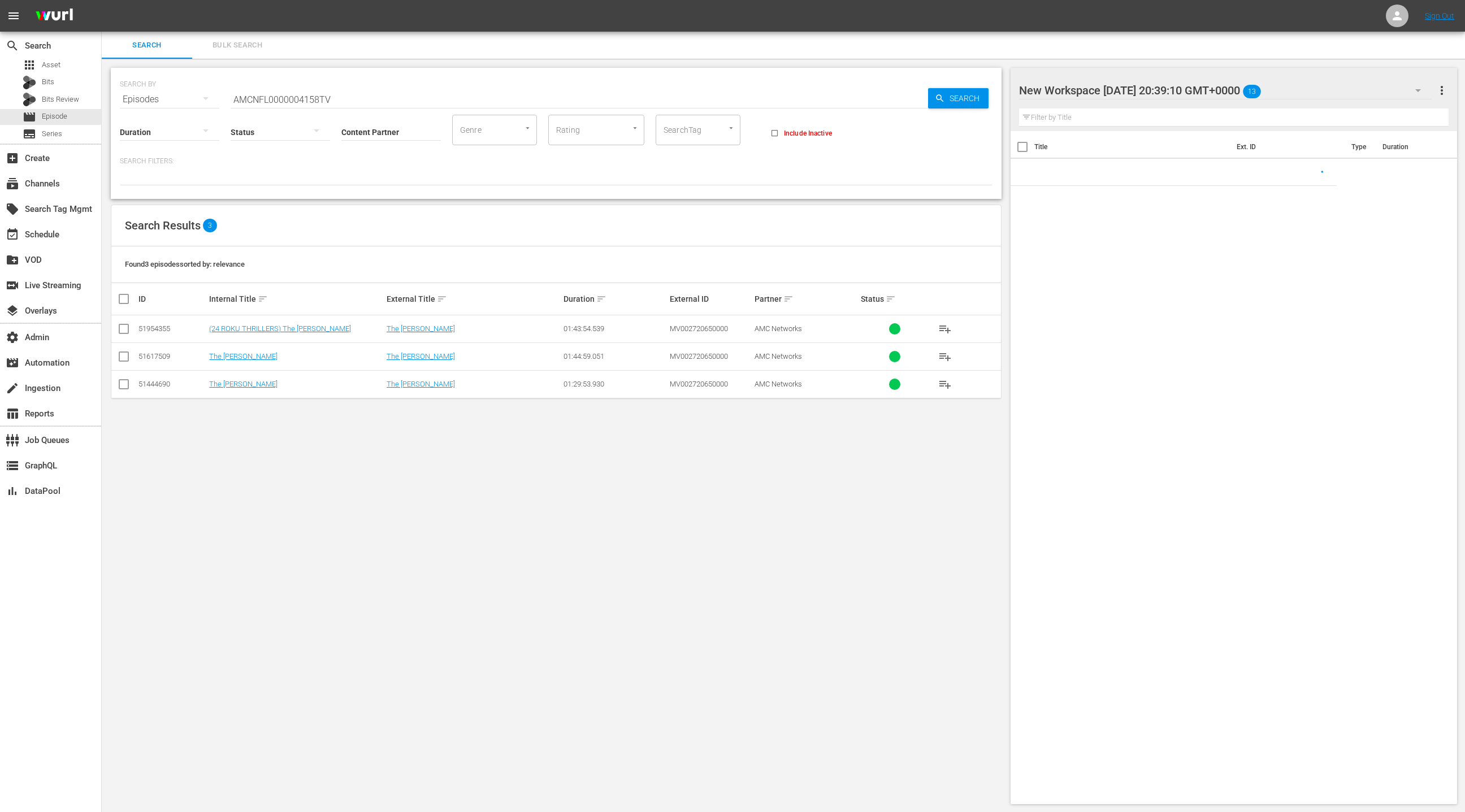
click at [236, 49] on span "Bulk Search" at bounding box center [237, 45] width 77 height 13
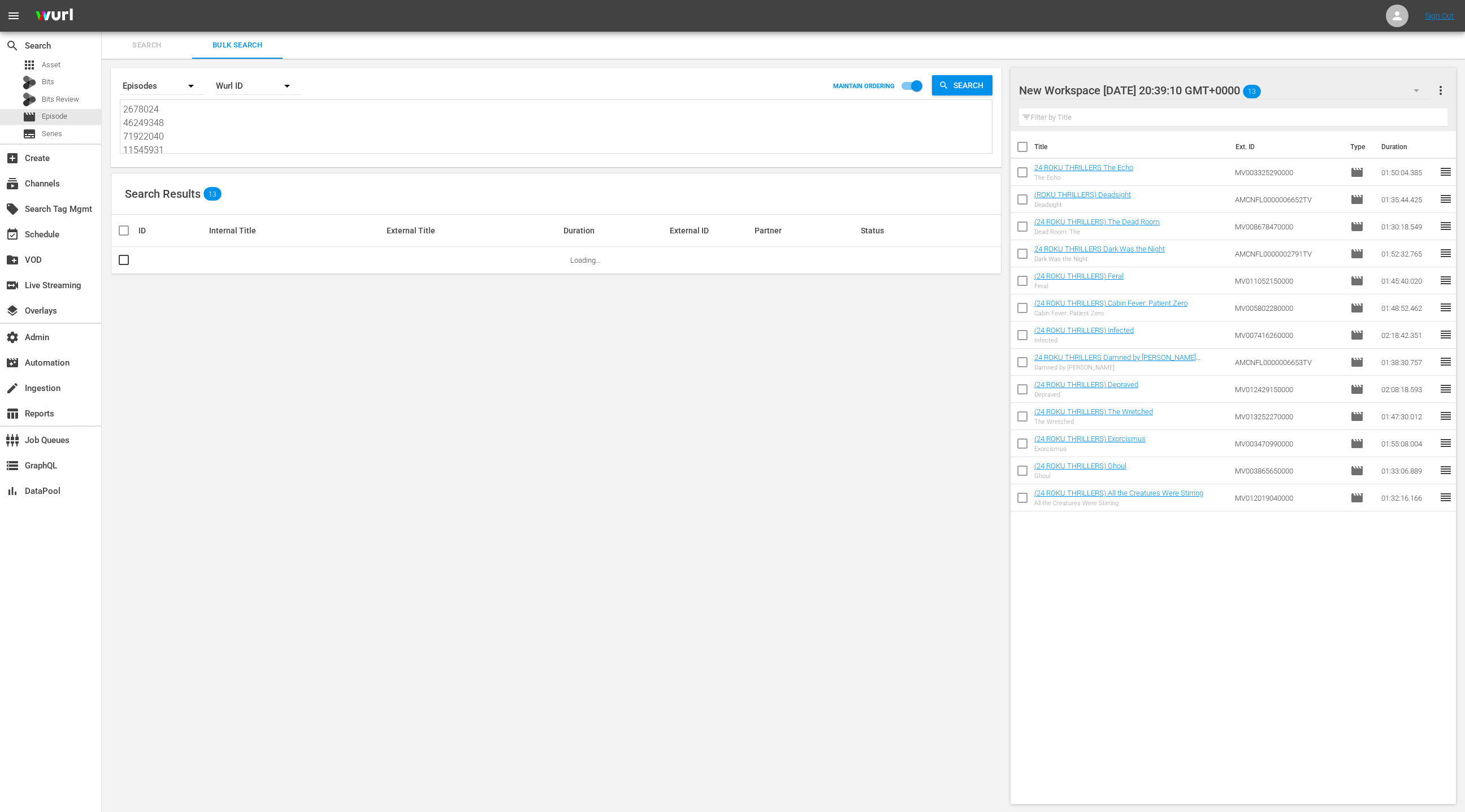
click at [247, 136] on textarea "2678024 46249348 71922040 11545931 58599345 66030705 82146971 40142069 79225221…" at bounding box center [557, 129] width 869 height 51
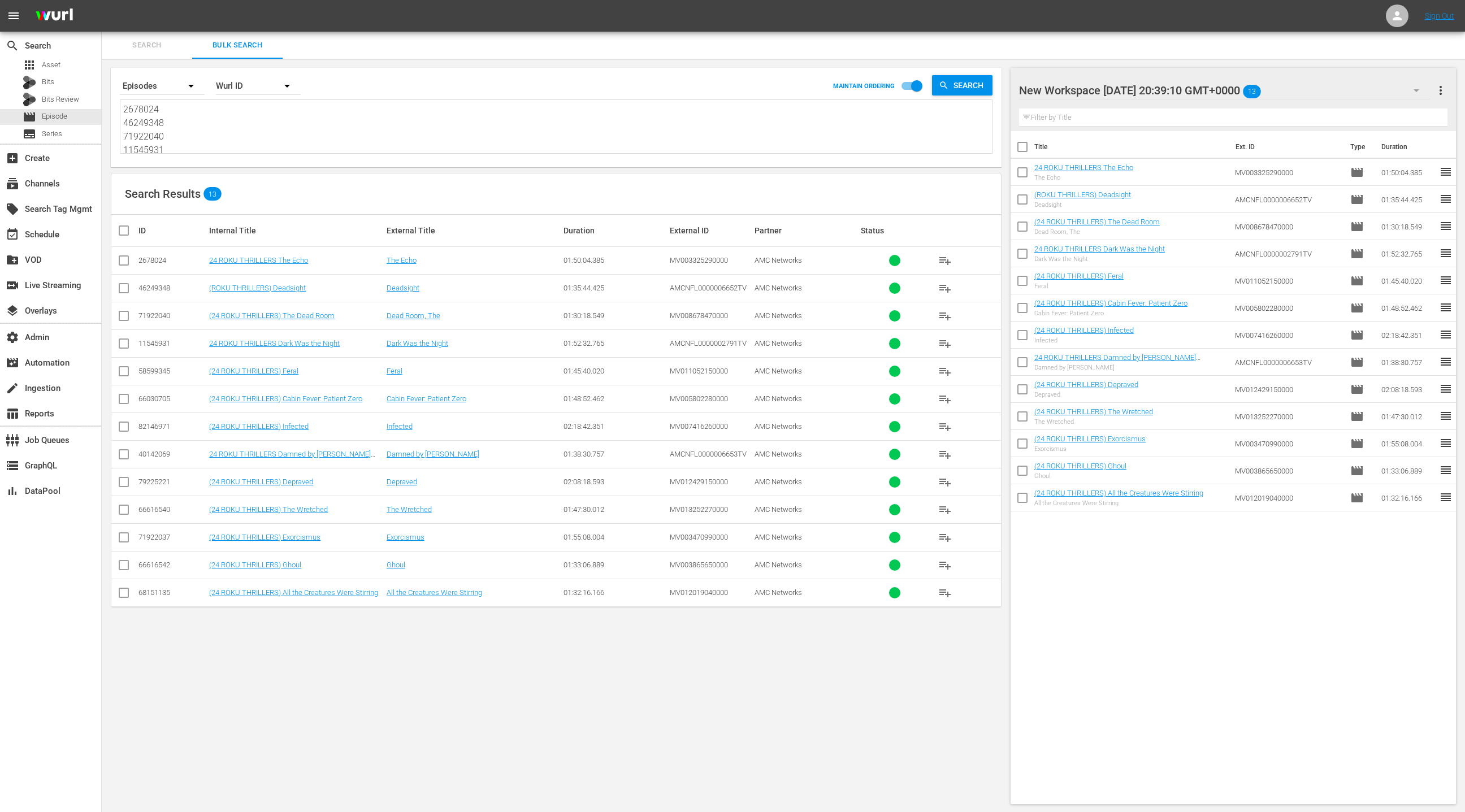
paste textarea "71922044 82074090 78173248 1311301 71922043 3817177 1311299 41683289 11545931 5…"
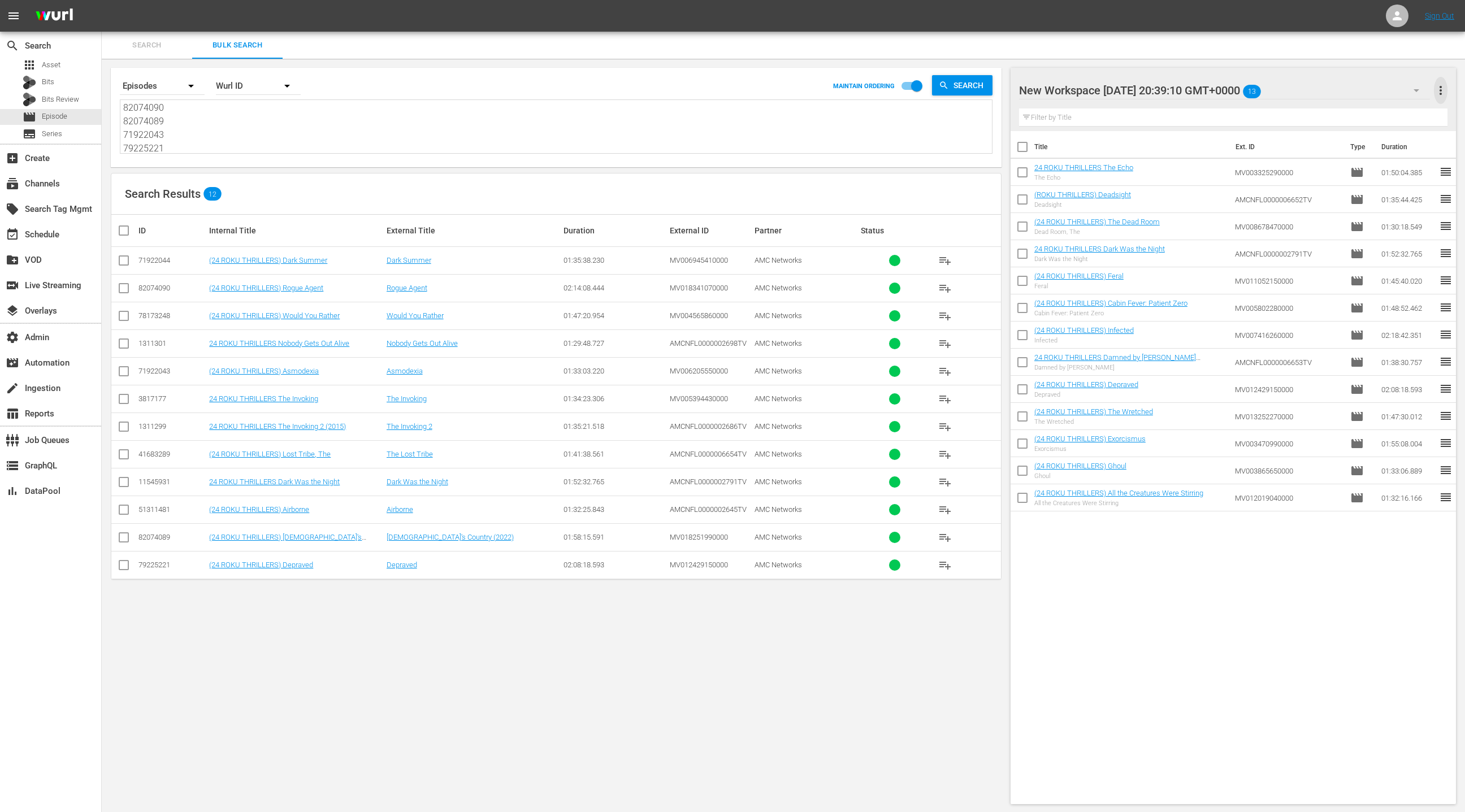
click at [1442, 89] on span "more_vert" at bounding box center [1441, 91] width 14 height 14
click at [1400, 114] on div "Clear All Workspace Items" at bounding box center [1367, 112] width 133 height 20
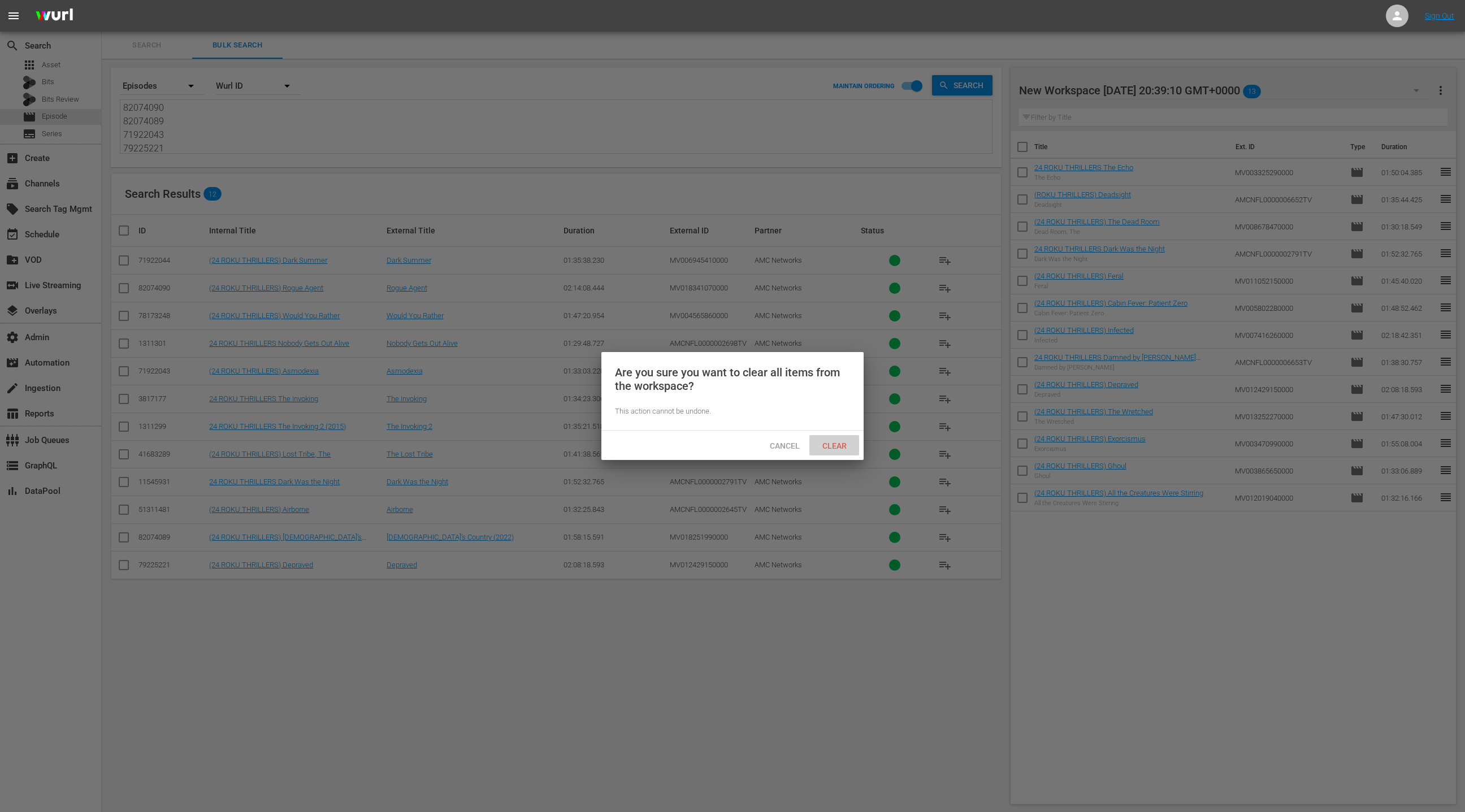
click at [842, 442] on span "Clear" at bounding box center [834, 446] width 42 height 9
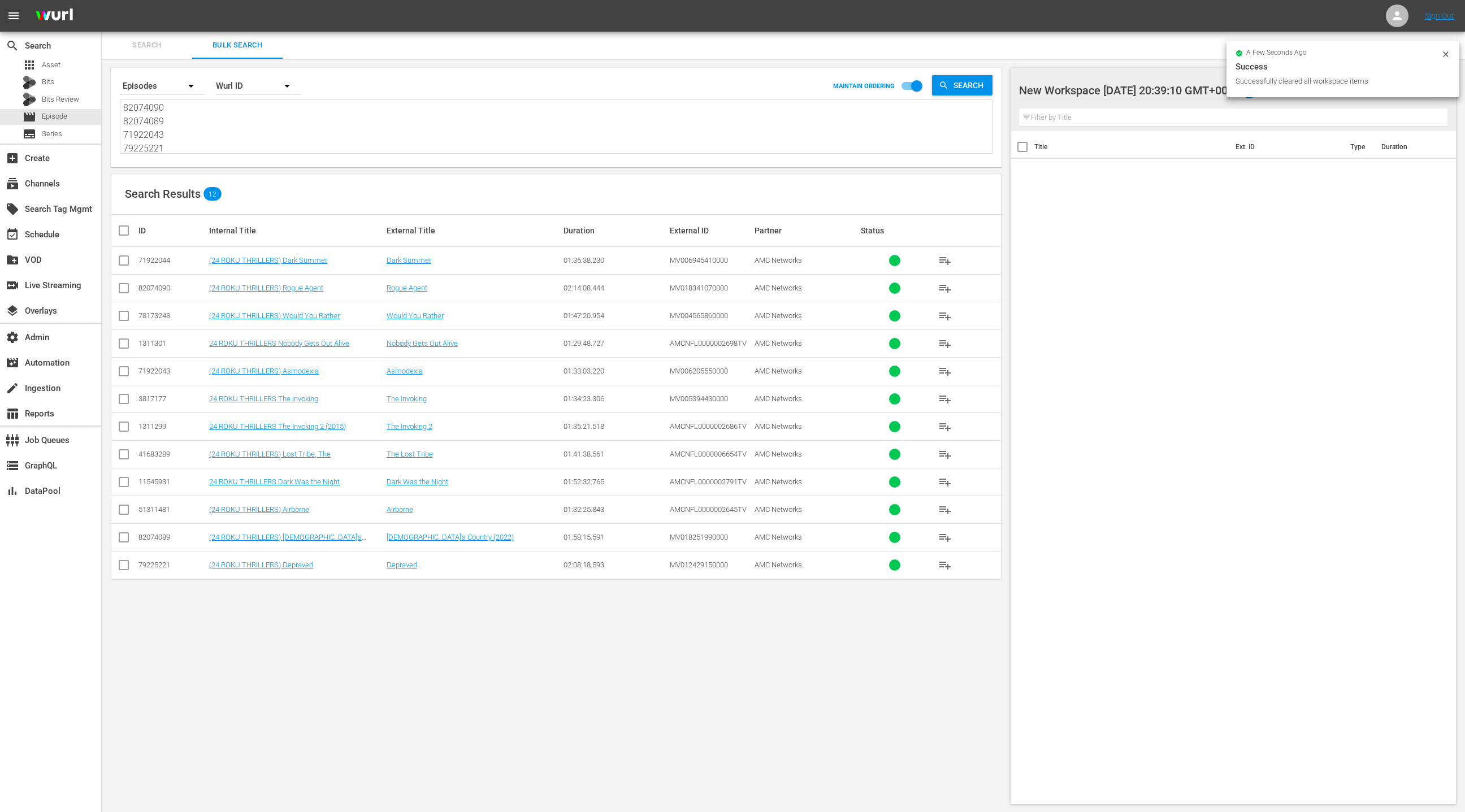
click at [133, 231] on input "checkbox" at bounding box center [129, 231] width 23 height 14
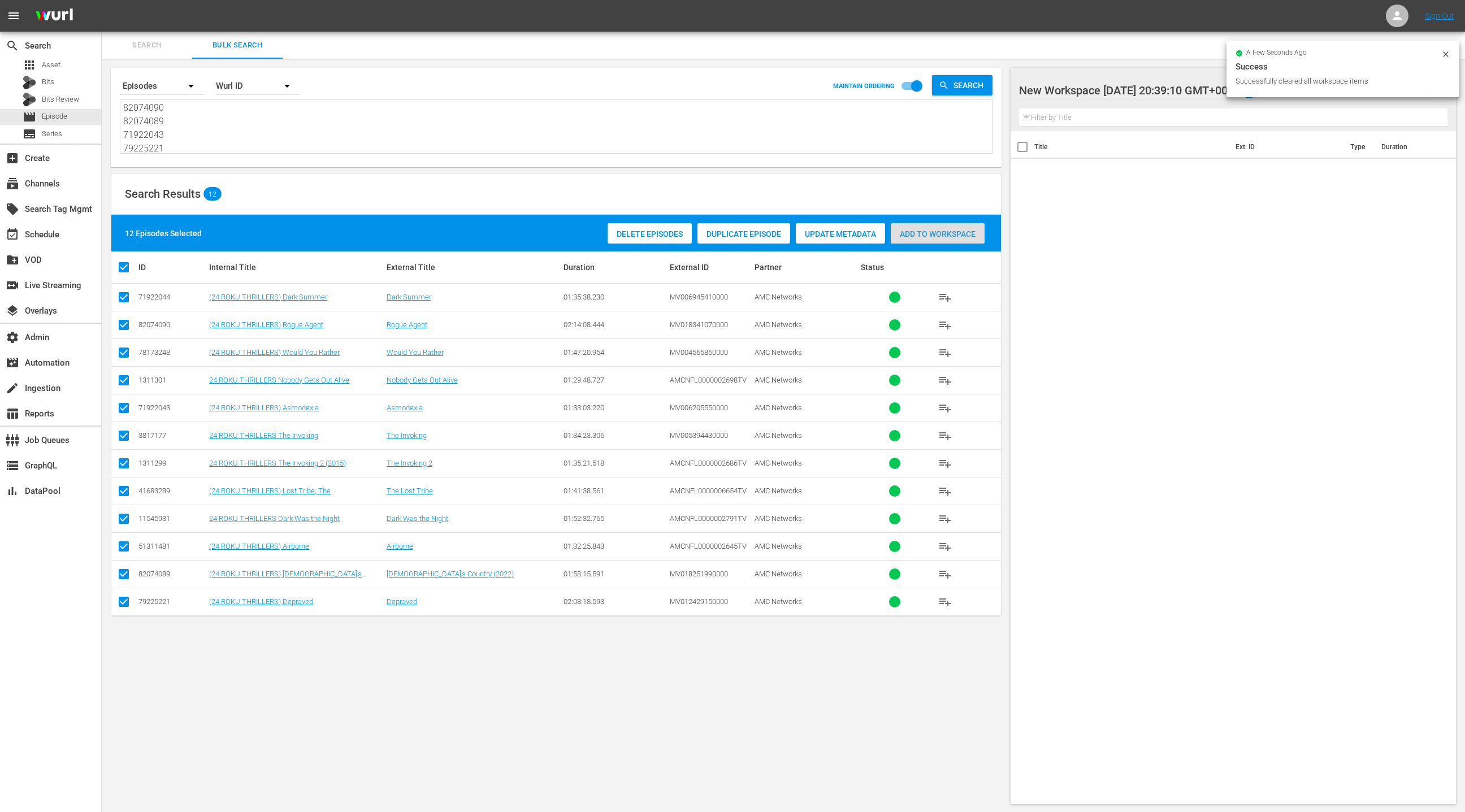
click at [914, 237] on span "Add to Workspace" at bounding box center [938, 234] width 94 height 9
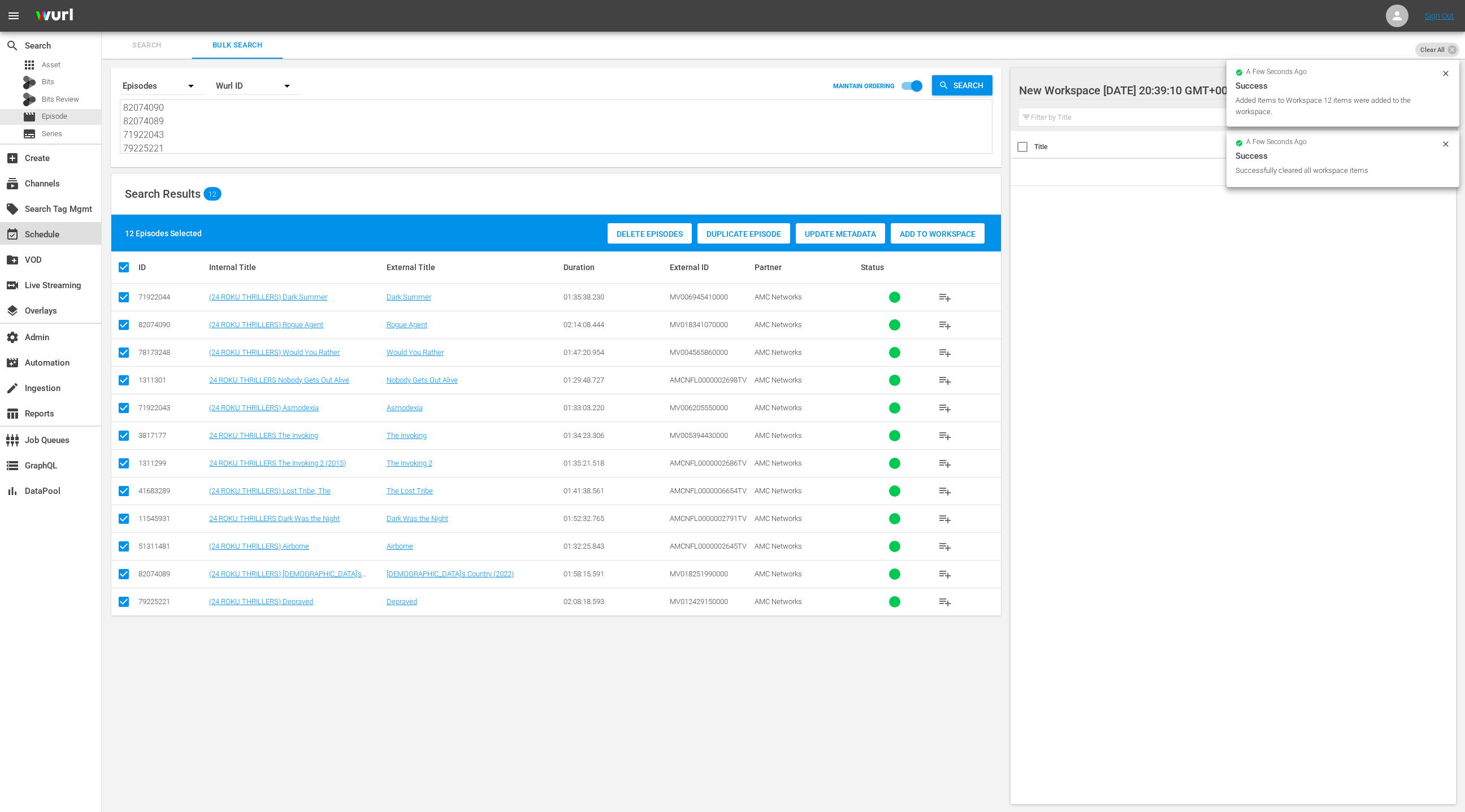
click at [73, 236] on div "event_available Schedule" at bounding box center [51, 234] width 101 height 23
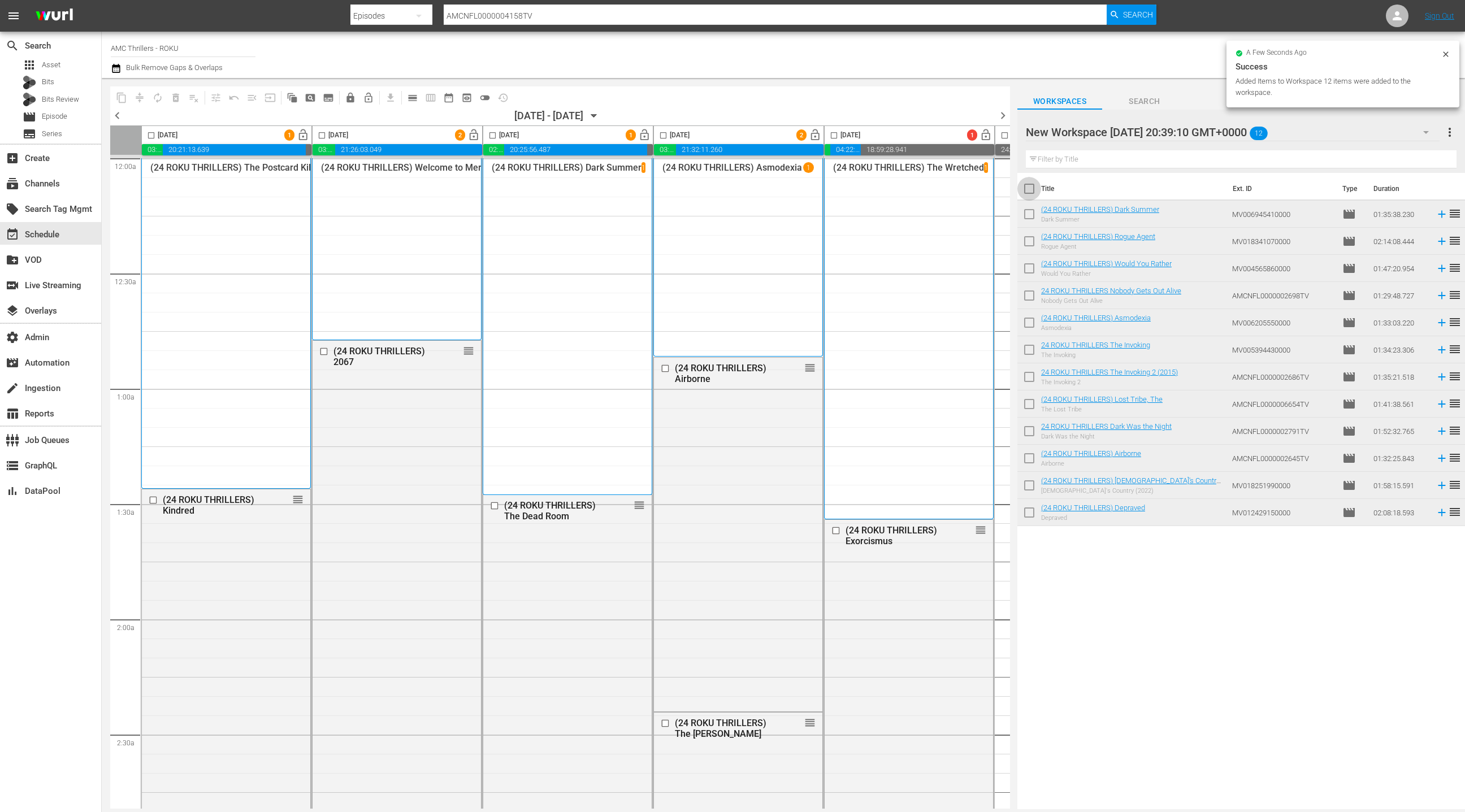
drag, startPoint x: 1032, startPoint y: 191, endPoint x: 945, endPoint y: 274, distance: 120.2
click at [1032, 191] on input "checkbox" at bounding box center [1029, 191] width 23 height 23
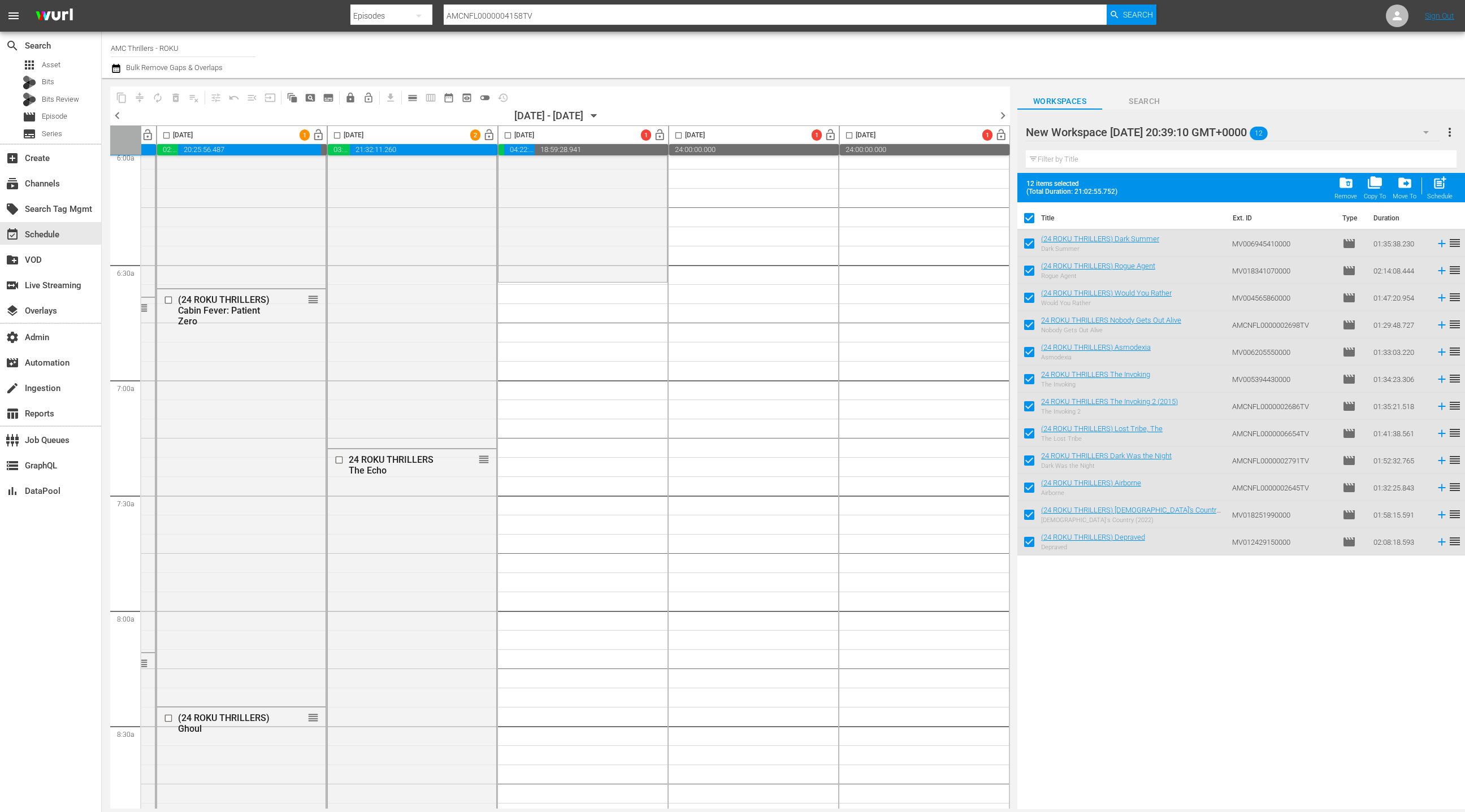
scroll to position [1390, 327]
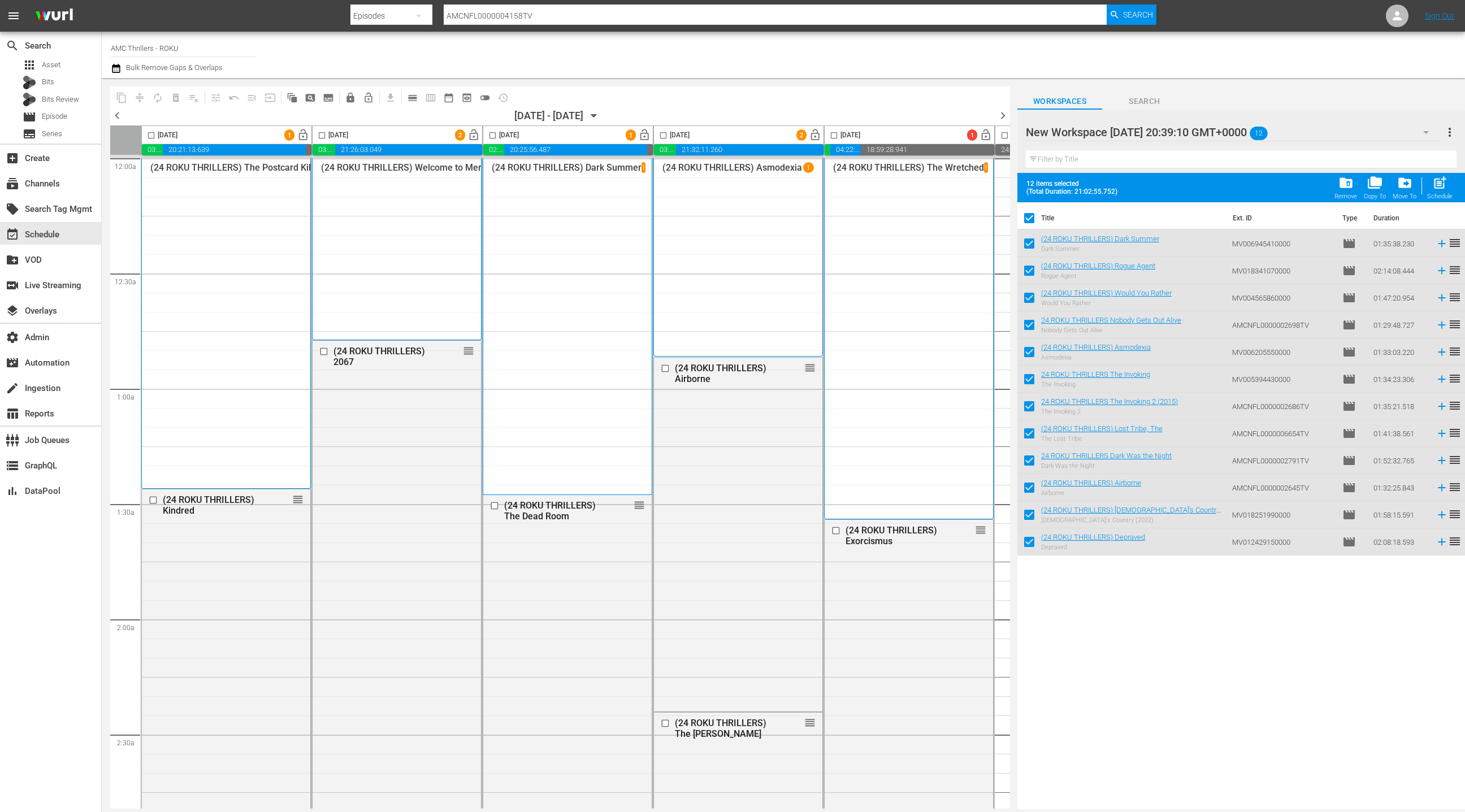
scroll to position [1390, 327]
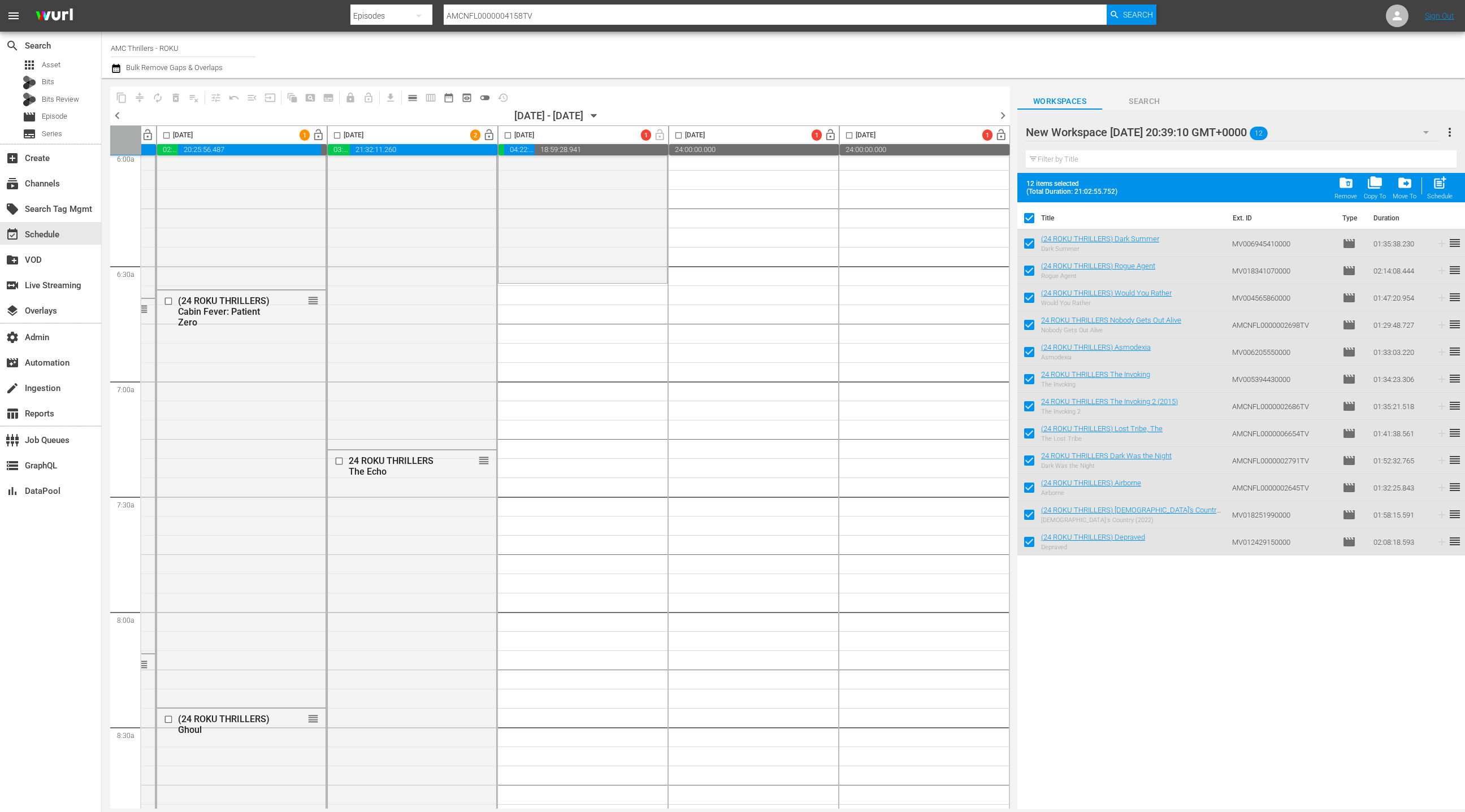
drag, startPoint x: 1059, startPoint y: 238, endPoint x: 527, endPoint y: 1, distance: 582.4
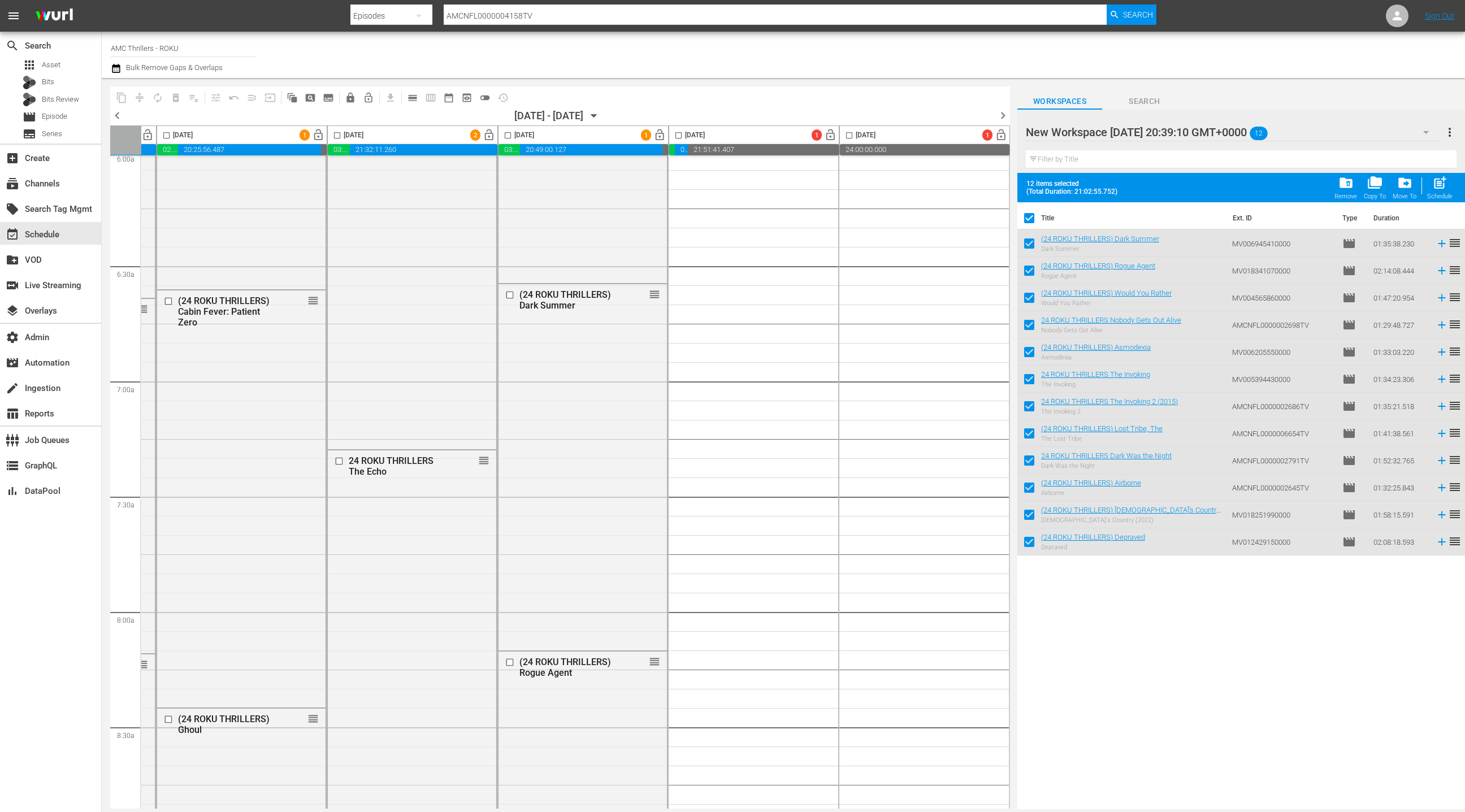
drag, startPoint x: 1030, startPoint y: 218, endPoint x: 1043, endPoint y: 214, distance: 13.6
click at [1030, 218] on input "checkbox" at bounding box center [1029, 220] width 23 height 23
checkbox input "false"
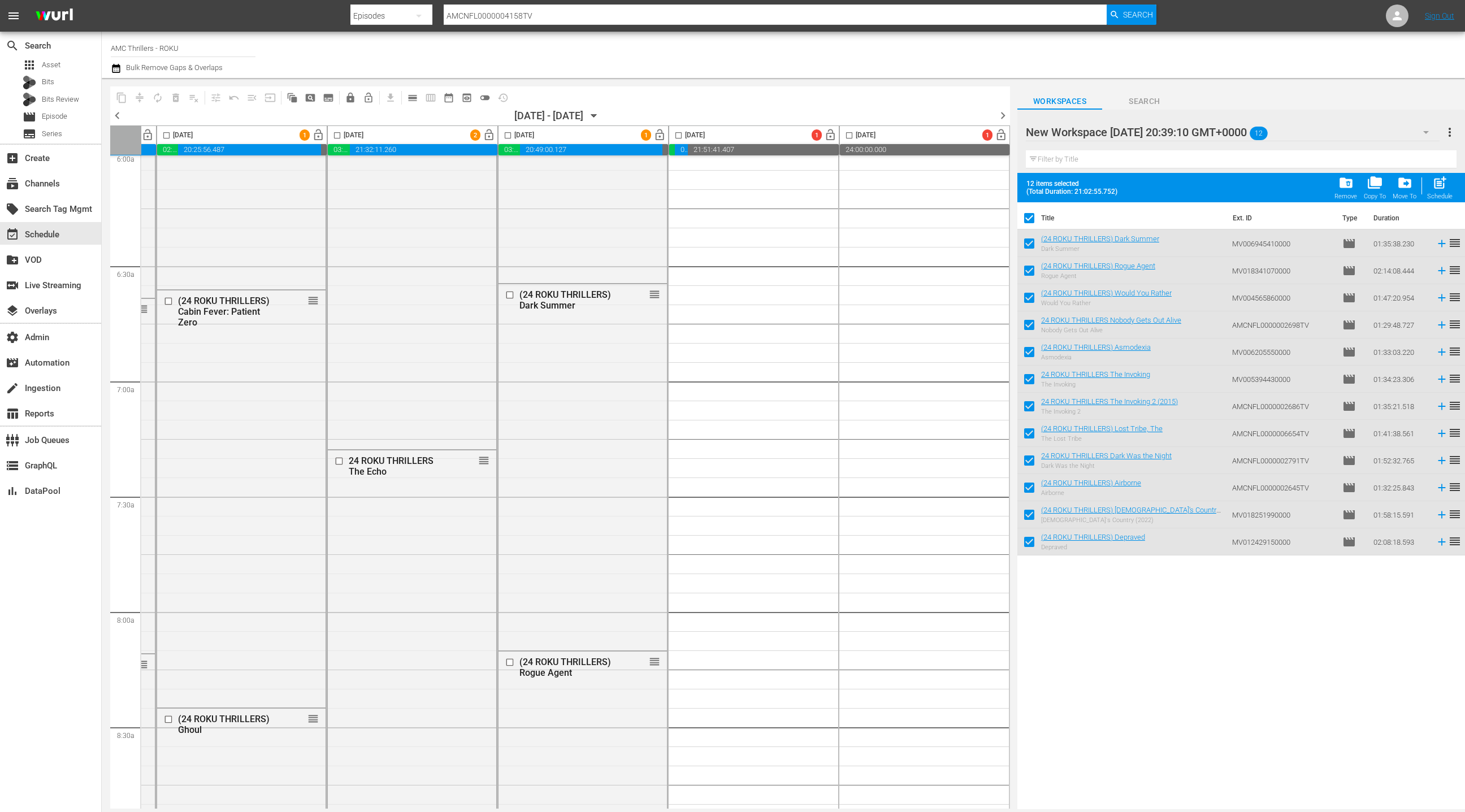
checkbox input "false"
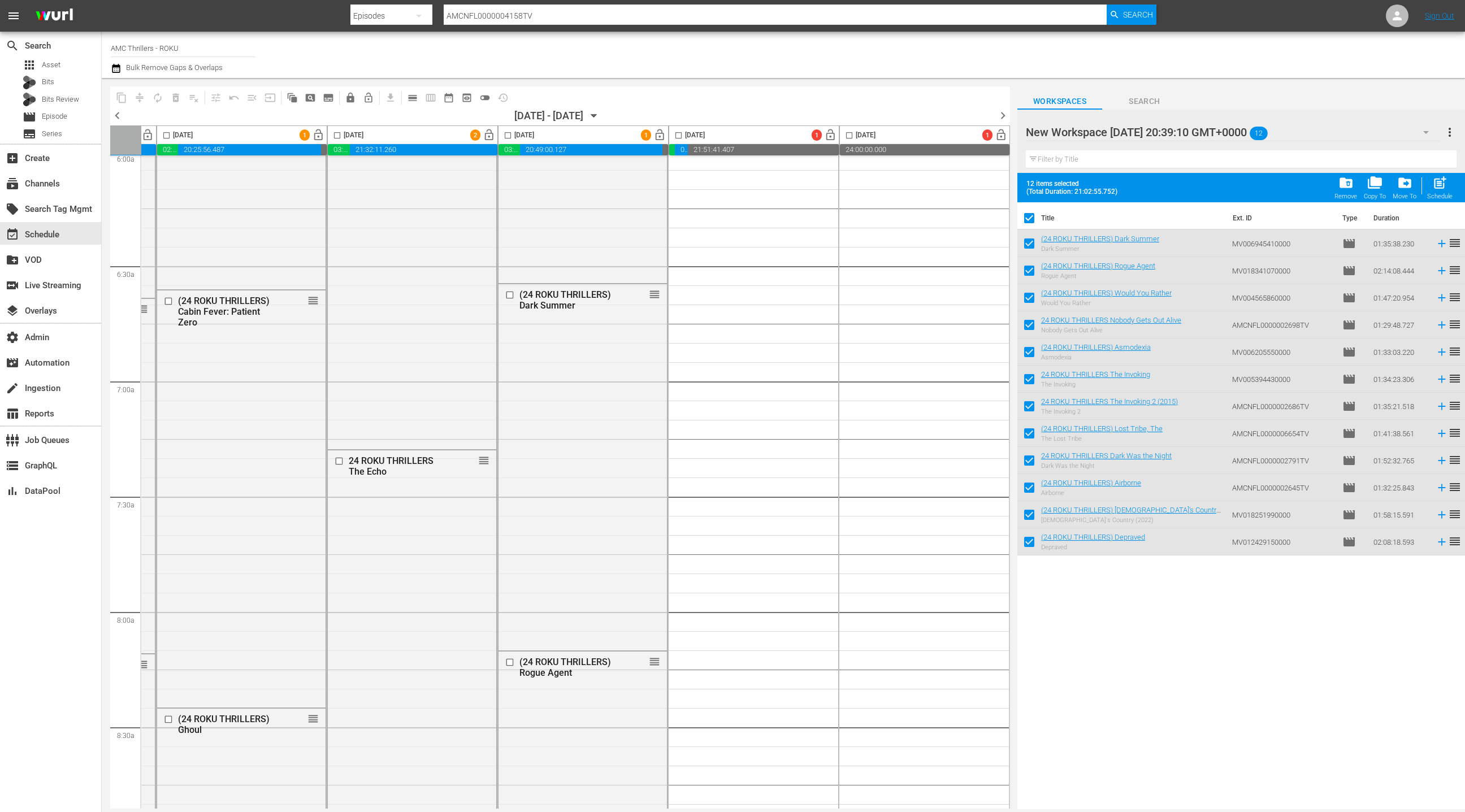
checkbox input "false"
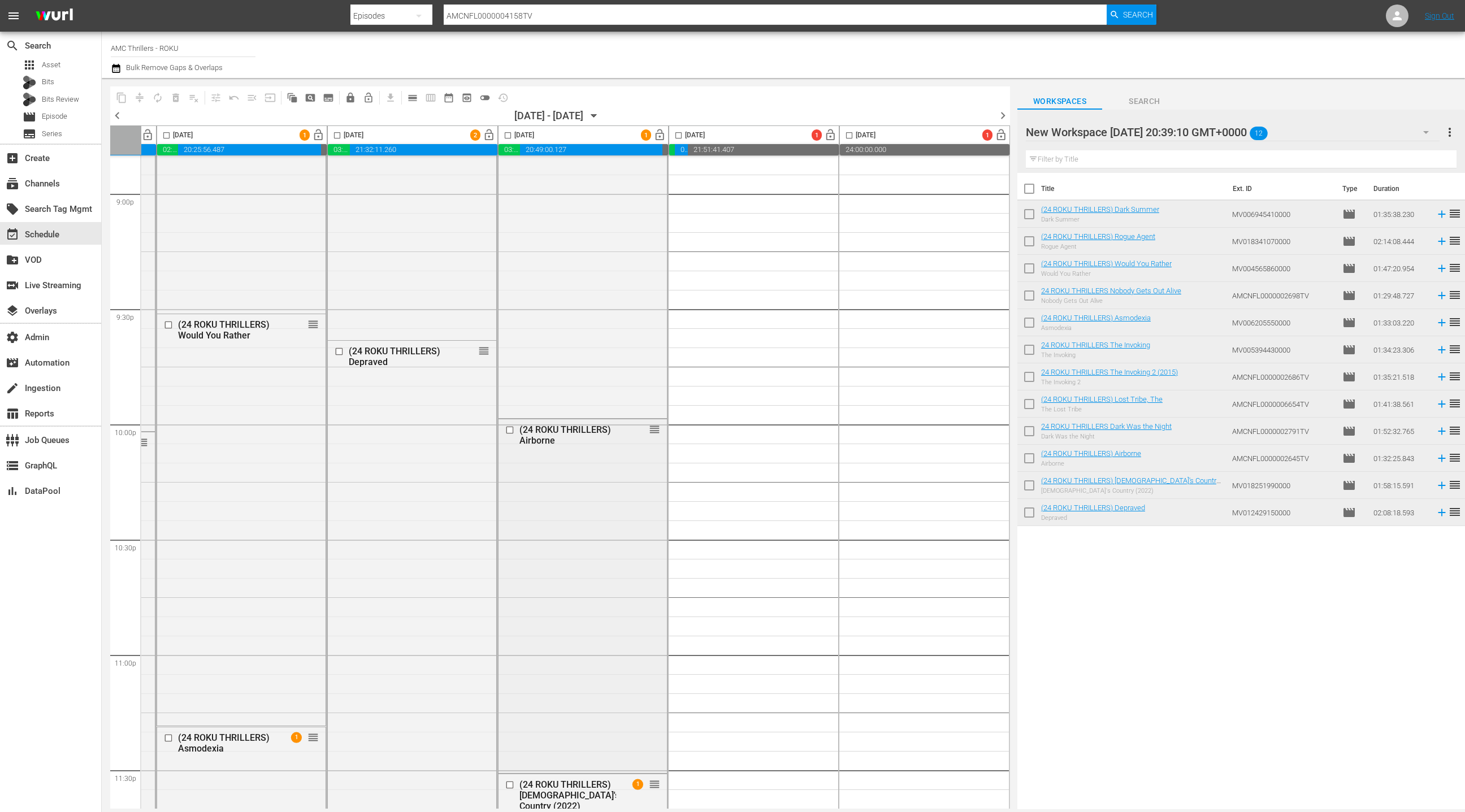
scroll to position [4886, 327]
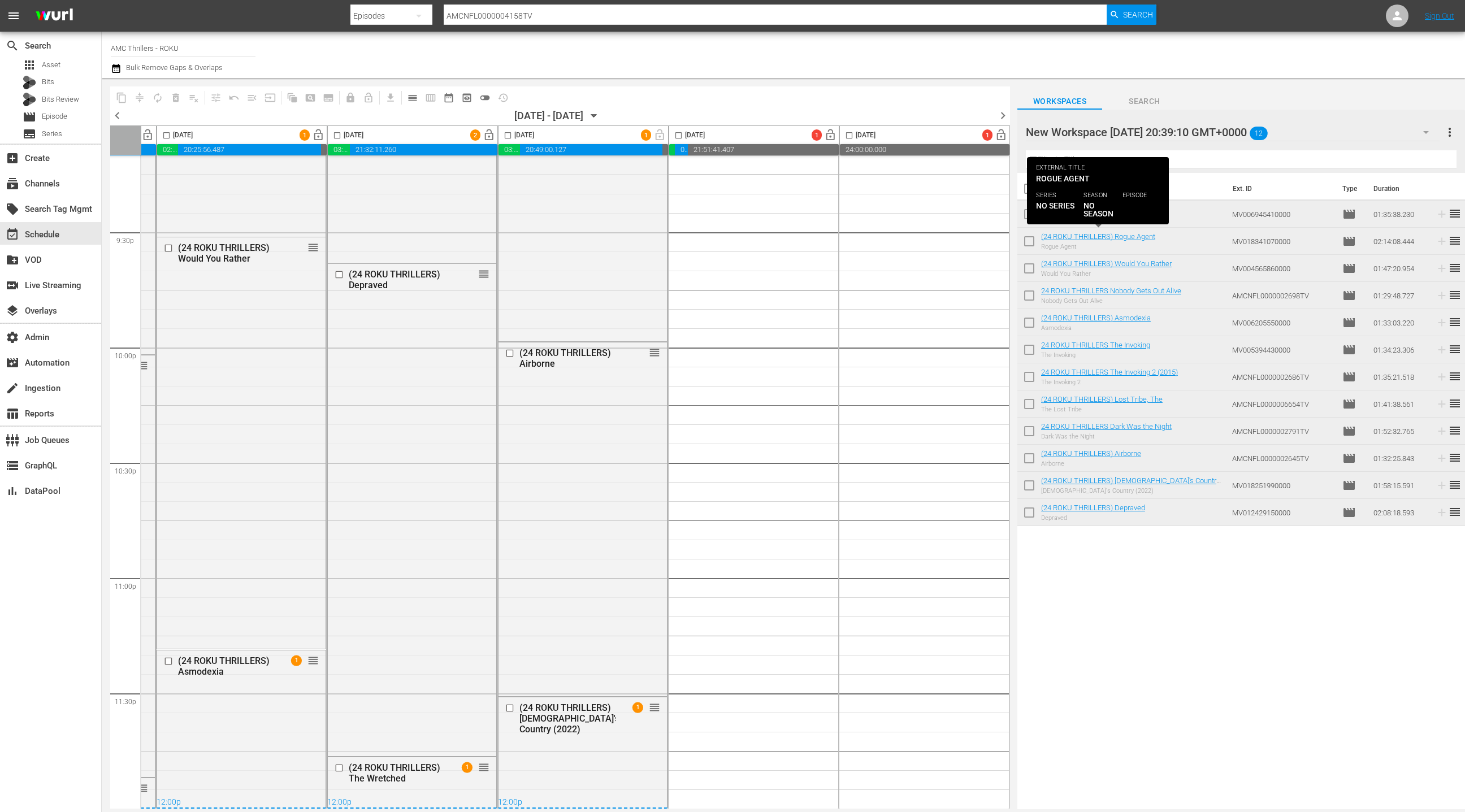
drag, startPoint x: 1079, startPoint y: 239, endPoint x: 453, endPoint y: 5, distance: 668.3
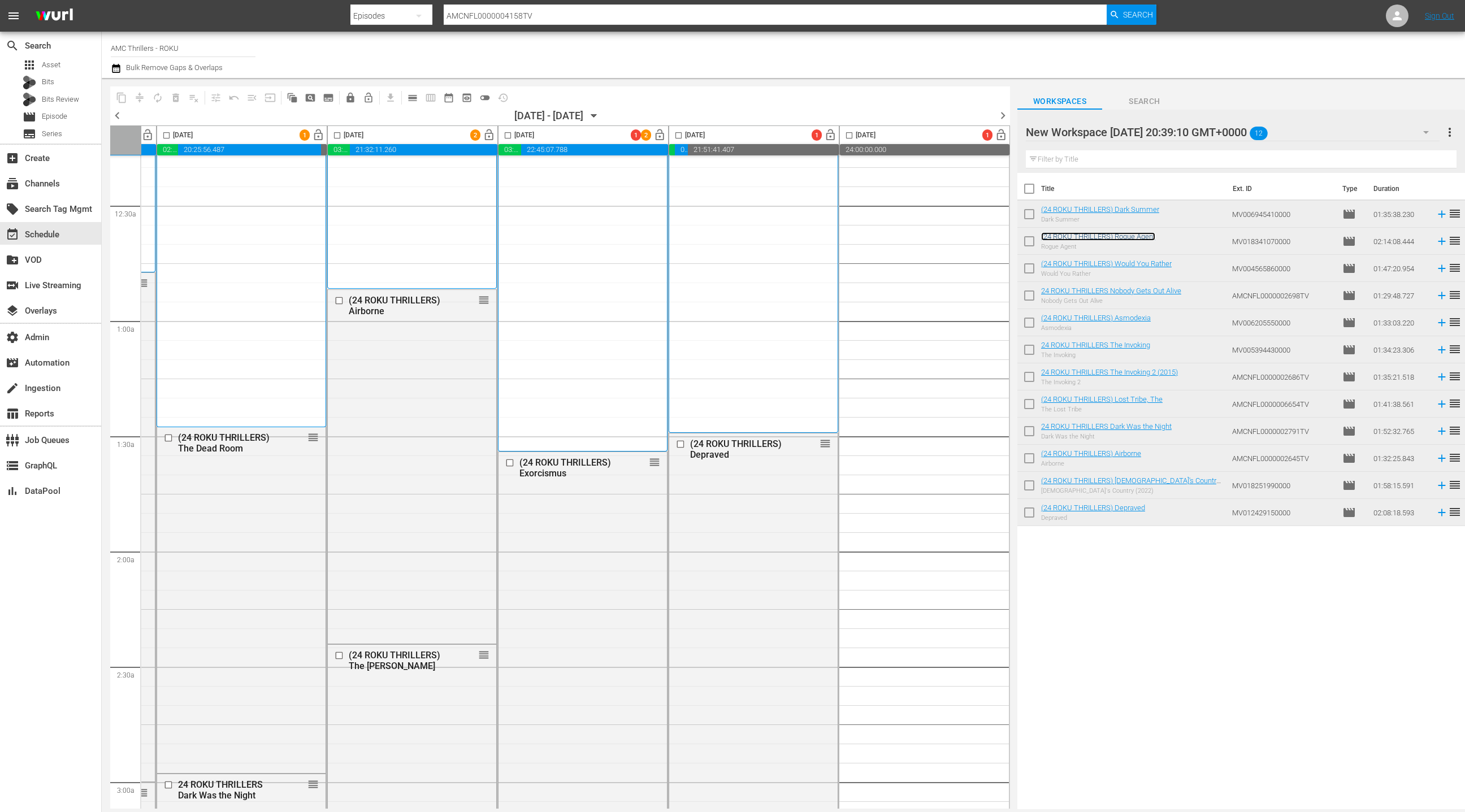
scroll to position [178, 327]
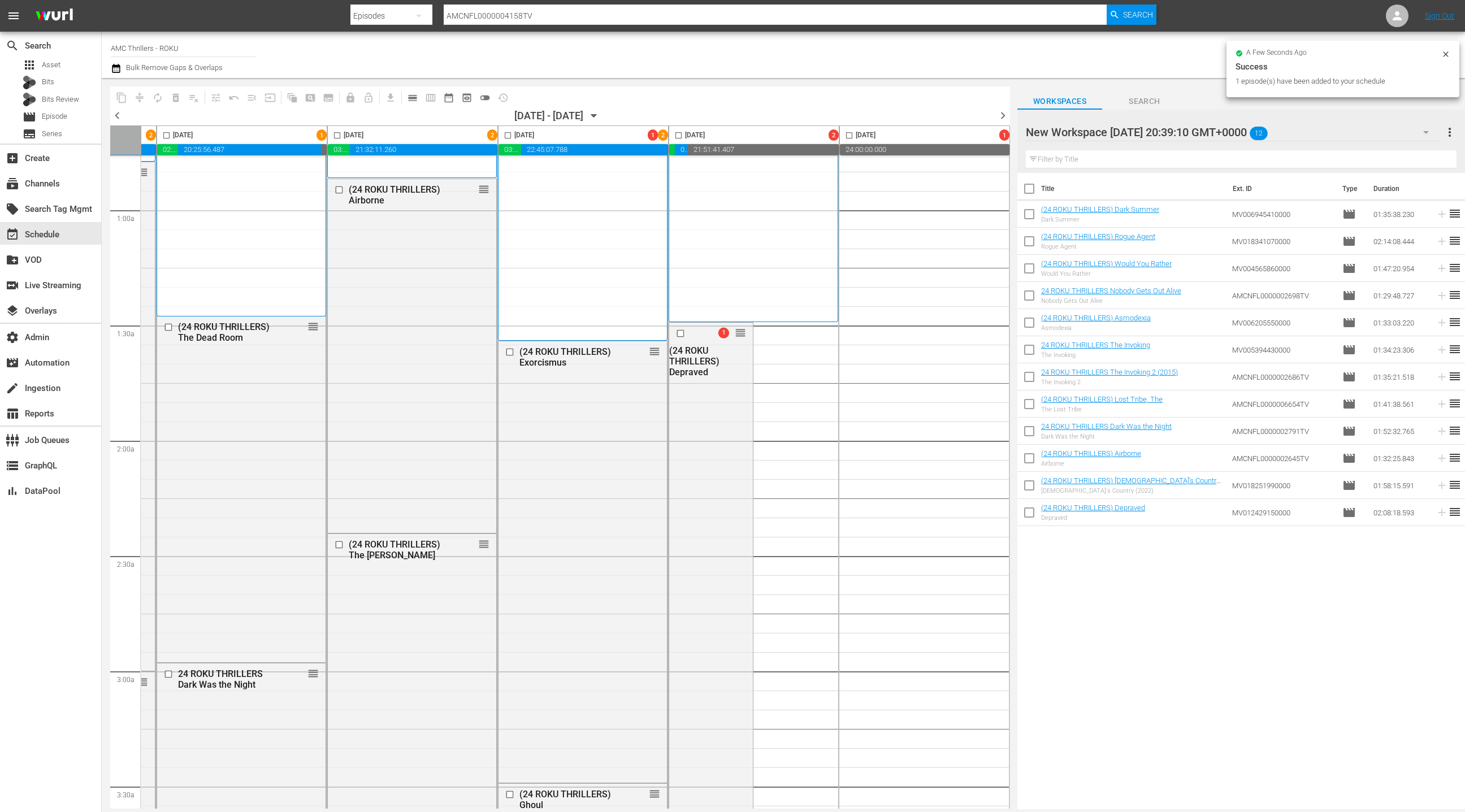
click at [504, 135] on input "checkbox" at bounding box center [507, 137] width 13 height 13
checkbox input "true"
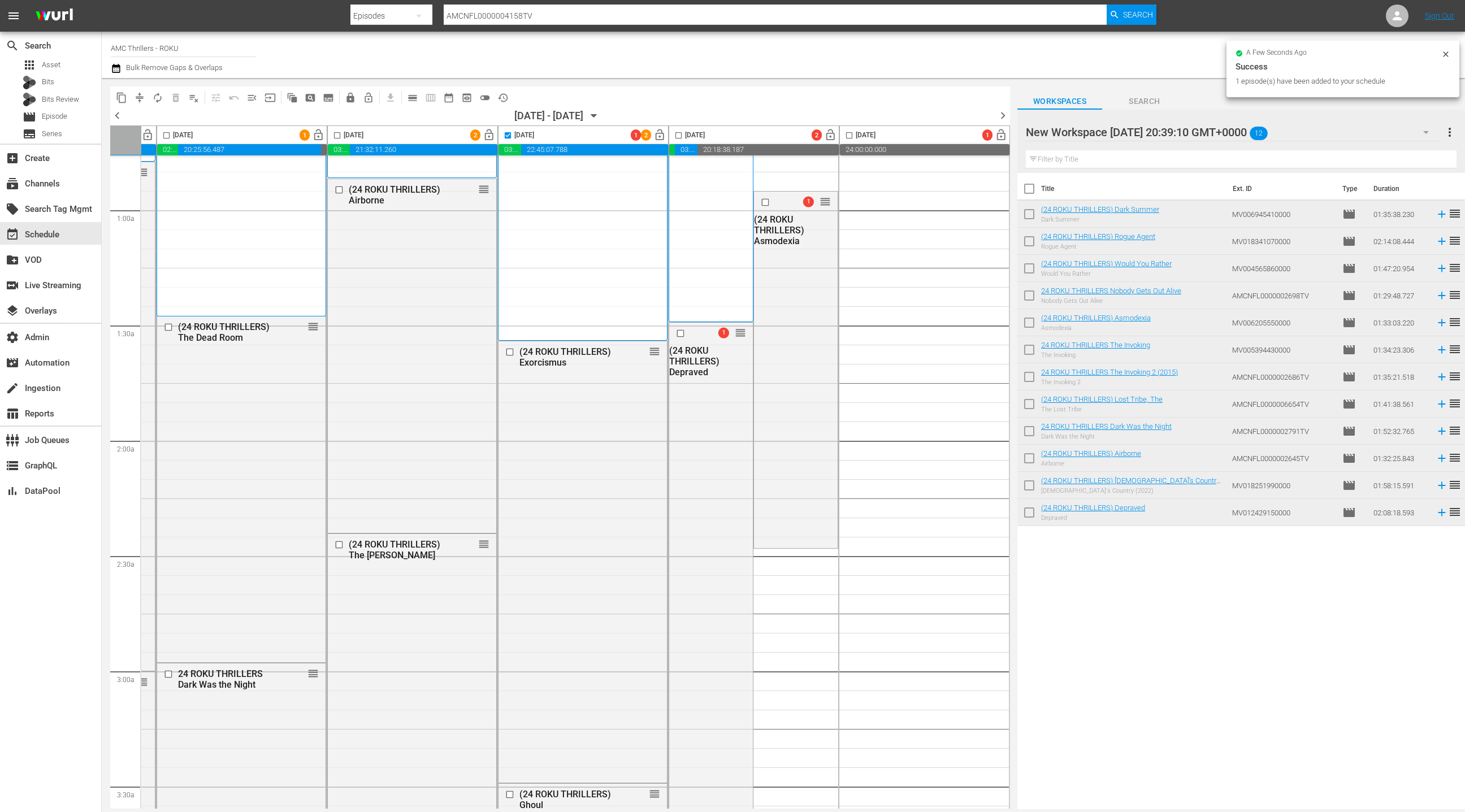
click at [679, 137] on input "checkbox" at bounding box center [678, 137] width 13 height 13
checkbox input "true"
click at [142, 99] on span "compress" at bounding box center [139, 98] width 11 height 11
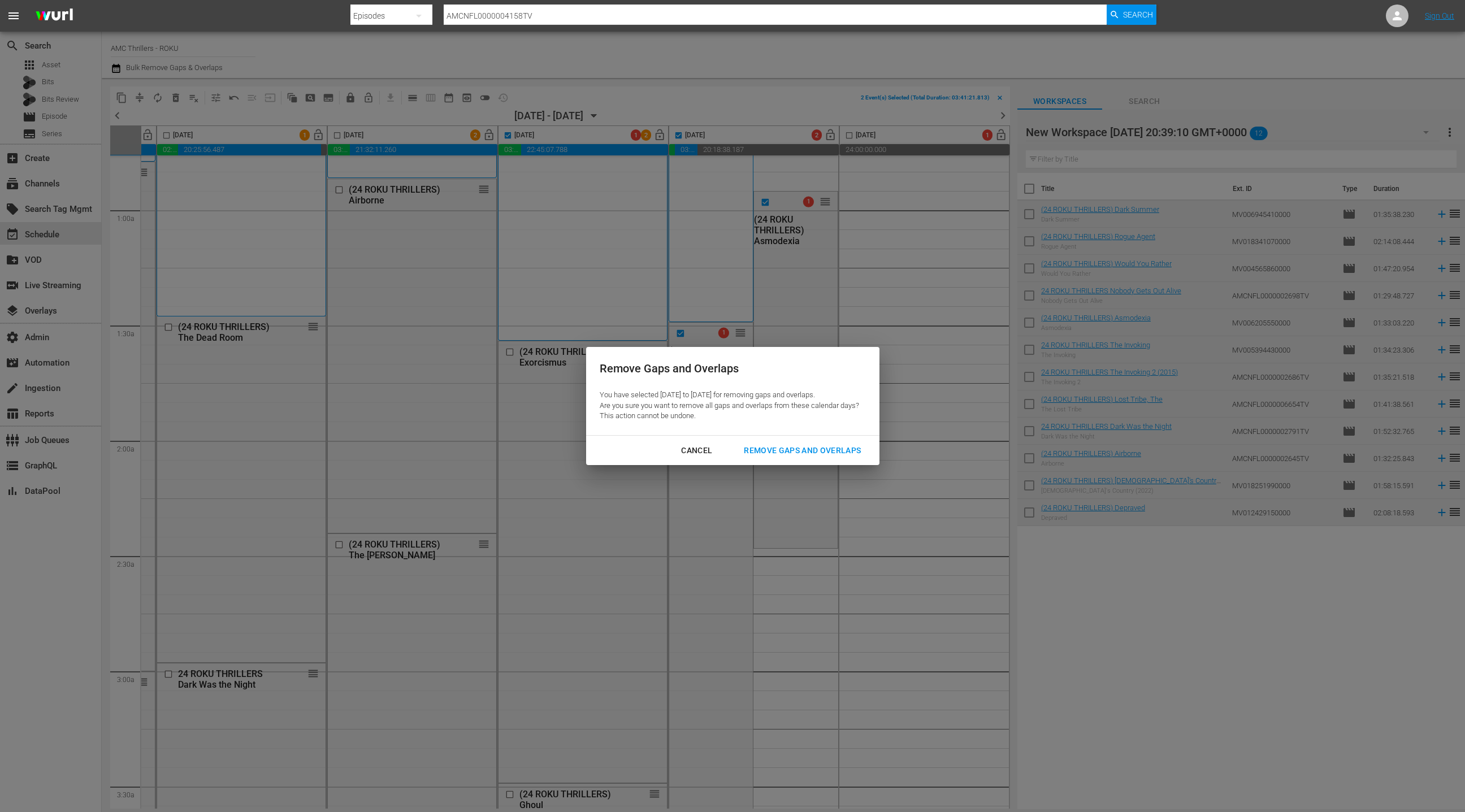
click at [786, 451] on div "Remove Gaps and Overlaps" at bounding box center [802, 451] width 135 height 14
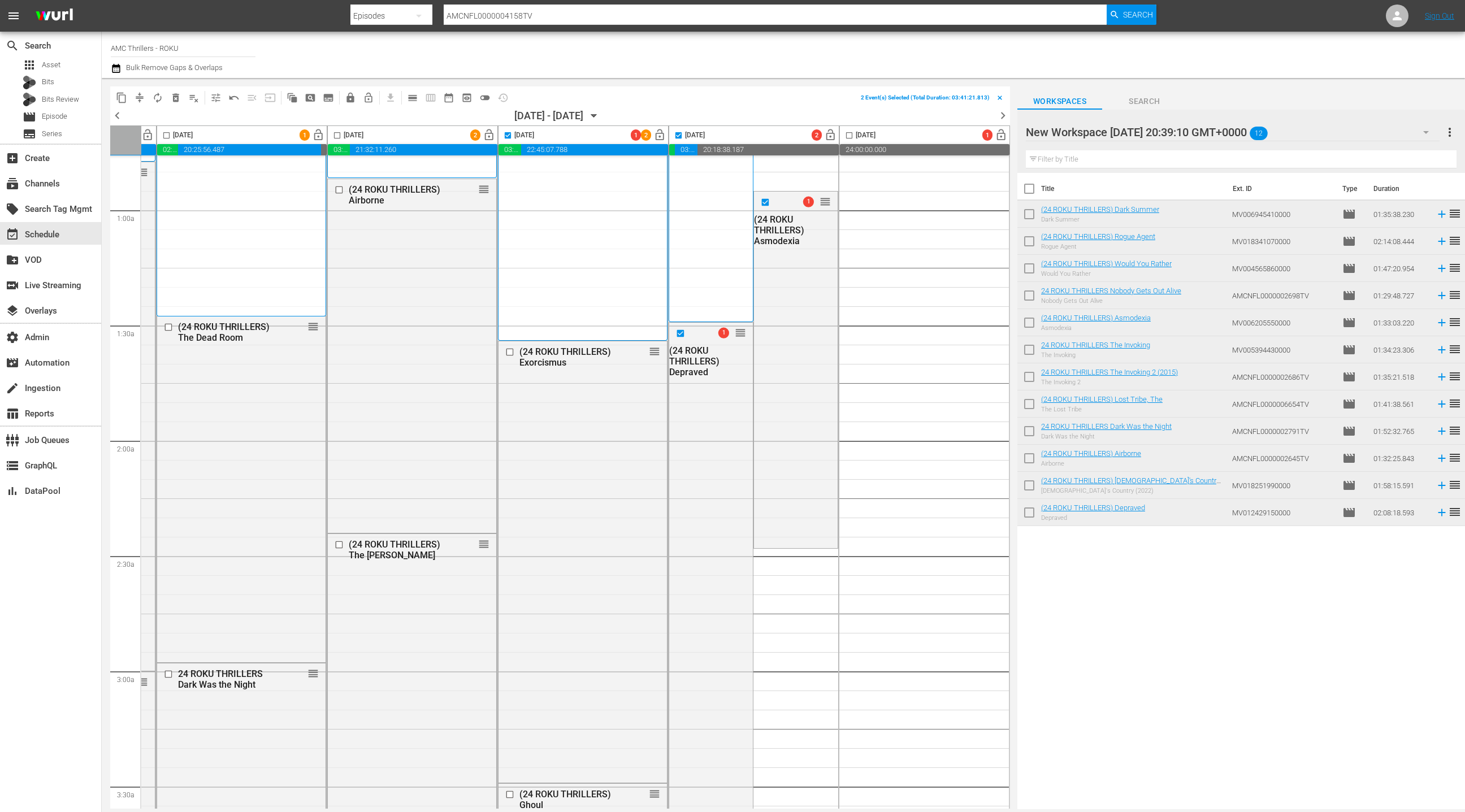
checkbox input "false"
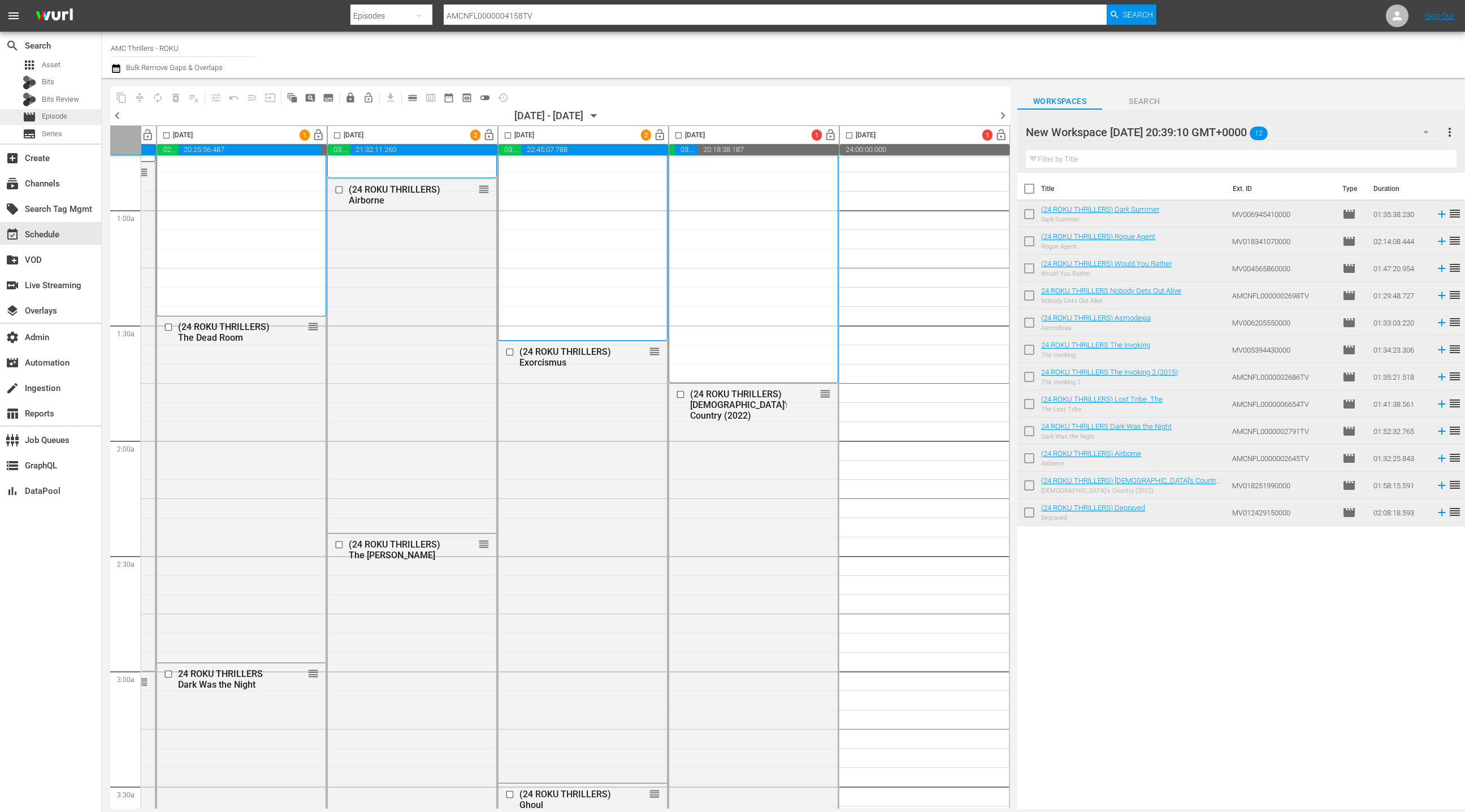
click at [67, 119] on span "Episode" at bounding box center [54, 116] width 26 height 11
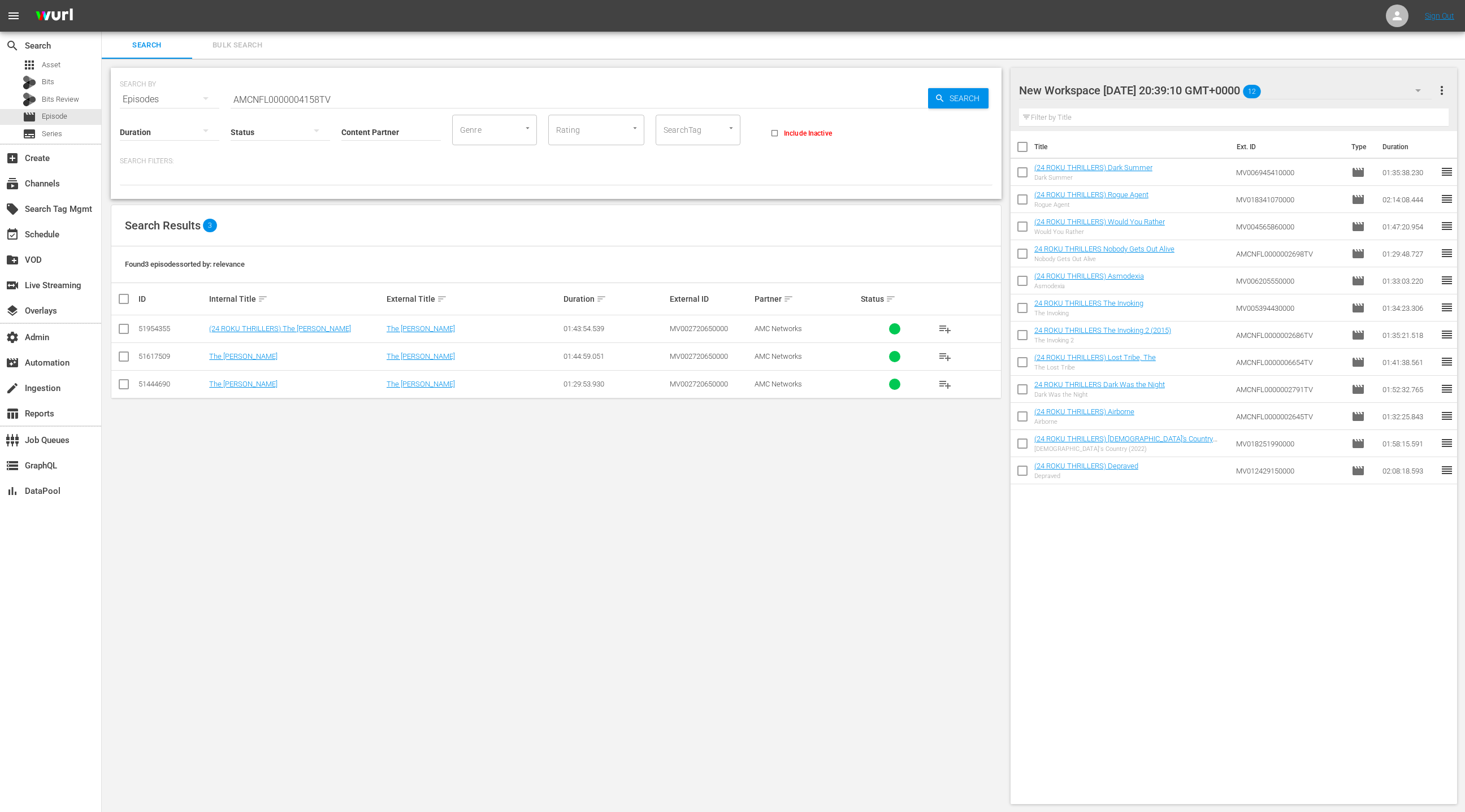
click at [238, 42] on span "Bulk Search" at bounding box center [237, 45] width 77 height 13
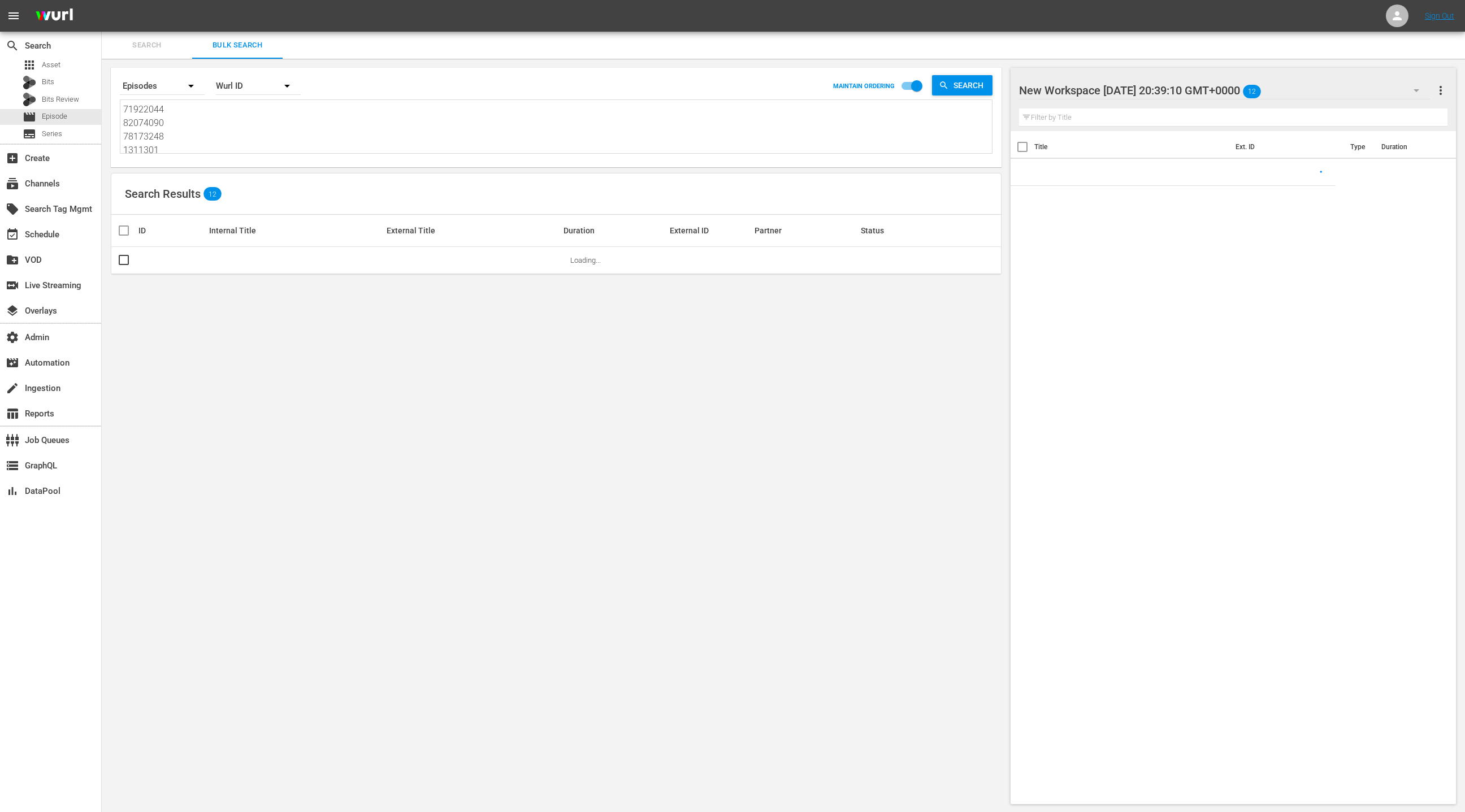
click at [243, 122] on textarea "71922044 82074090 78173248 1311301 71922043 3817177 1311299 41683289 11545931 5…" at bounding box center [557, 129] width 869 height 51
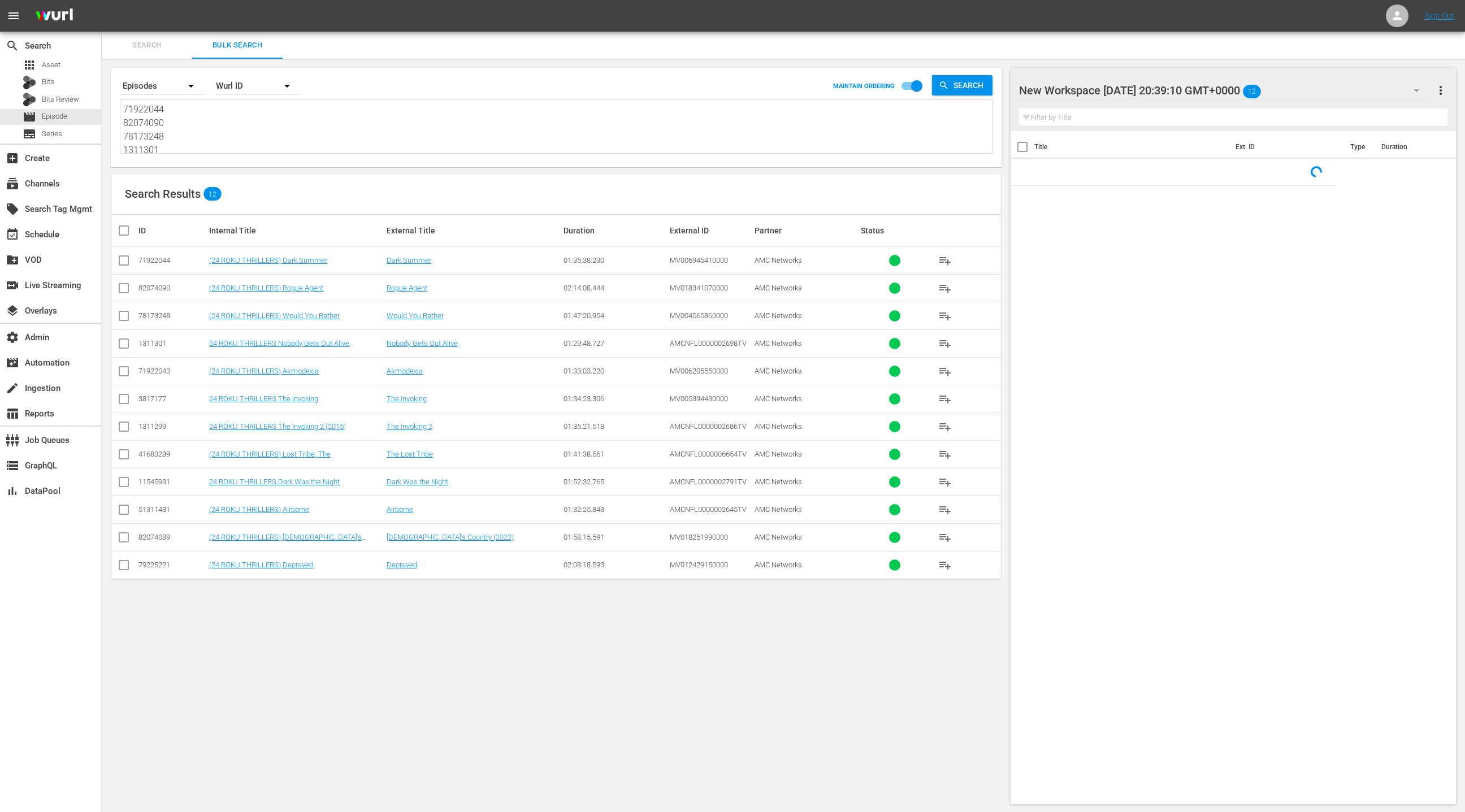
paste textarea "58599345 82146971 71922044 2678024 46249348 66616540 82074090 41683289 71922037…"
type textarea "58599345 82146971 71922044 2678024 46249348 66616540 82074090 41683289 71922037…"
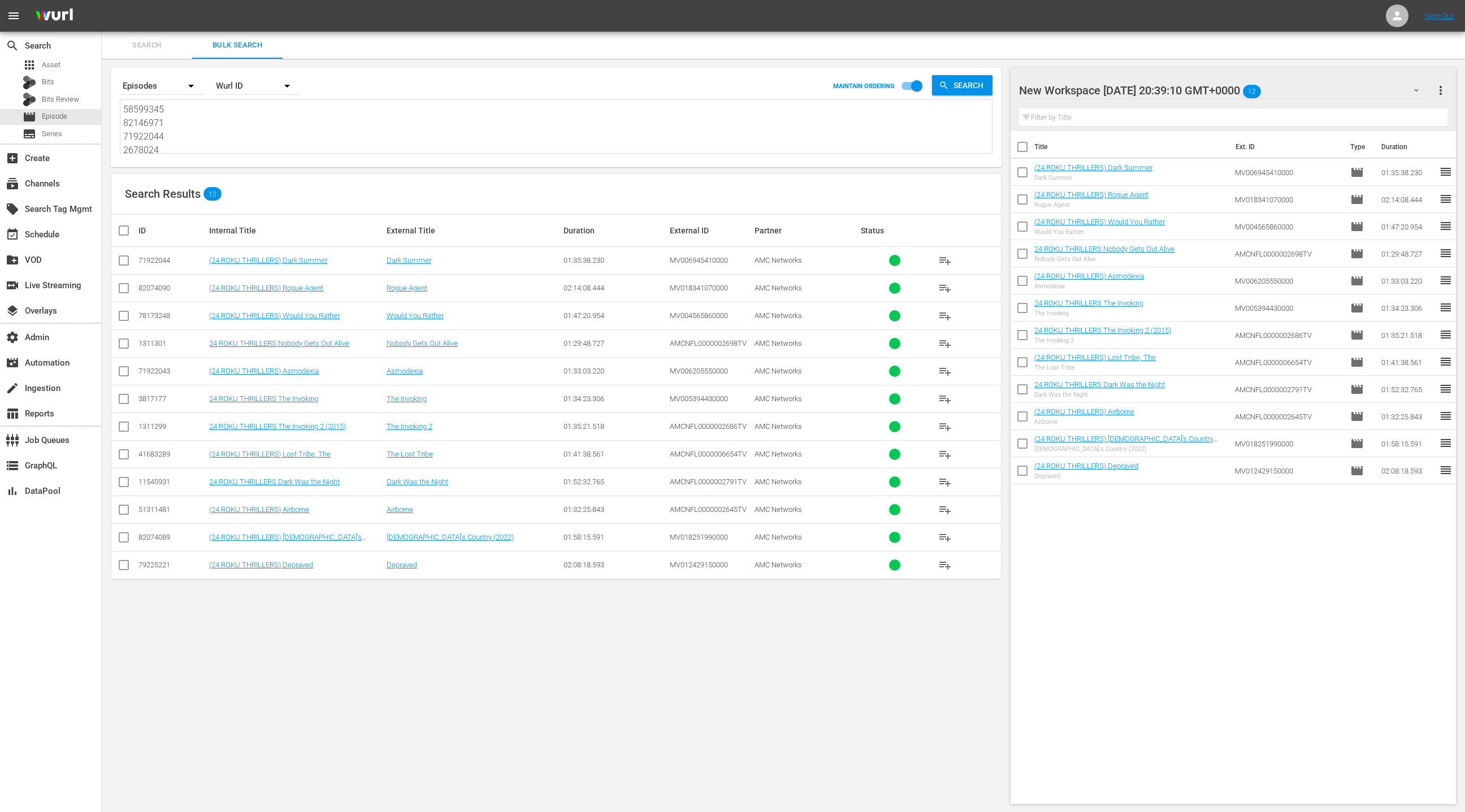
scroll to position [1, 0]
type textarea "58599345 82146971 71922044 2678024 46249348 66616540 82074090 41683289 71922037…"
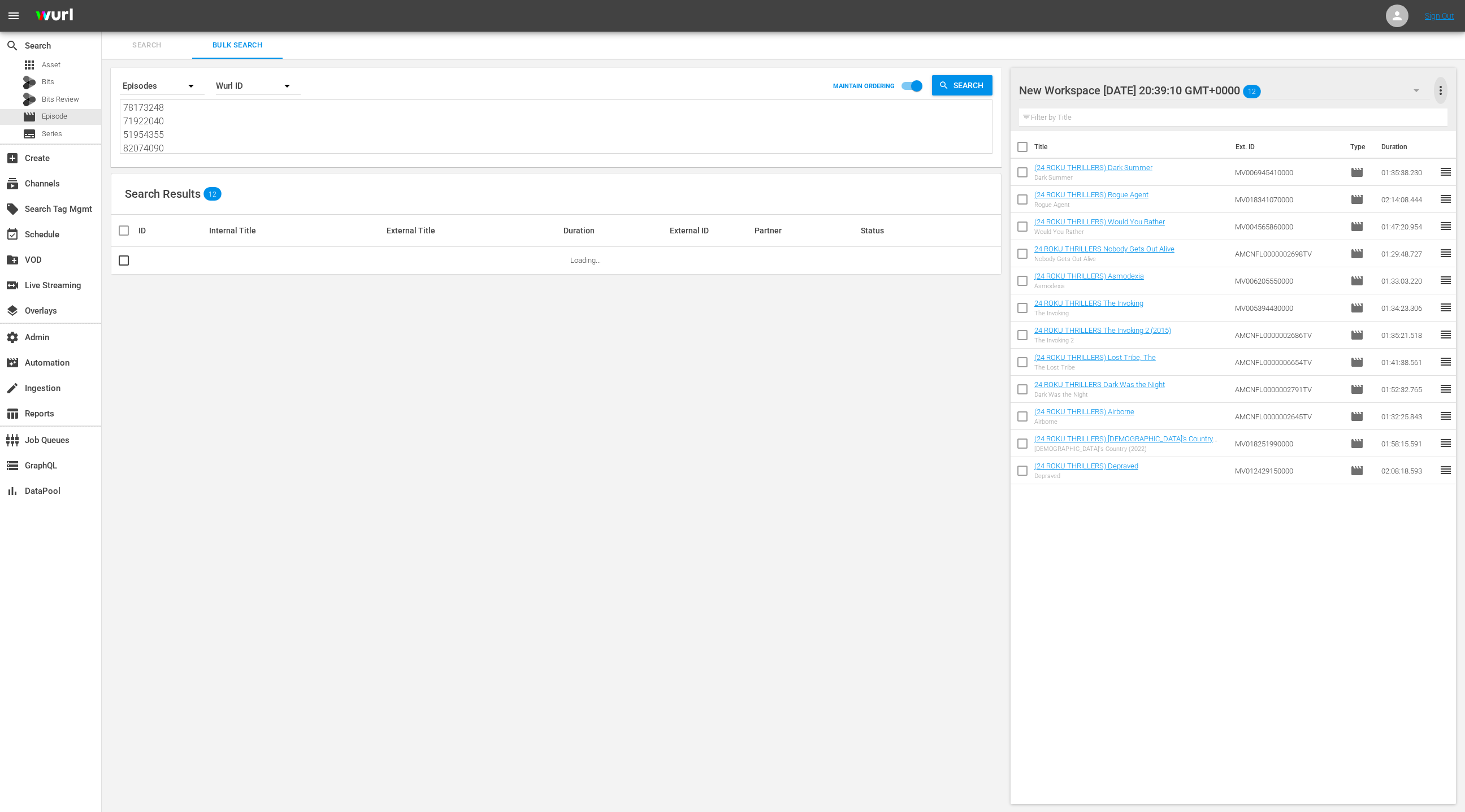
click at [1444, 93] on span "more_vert" at bounding box center [1441, 91] width 14 height 14
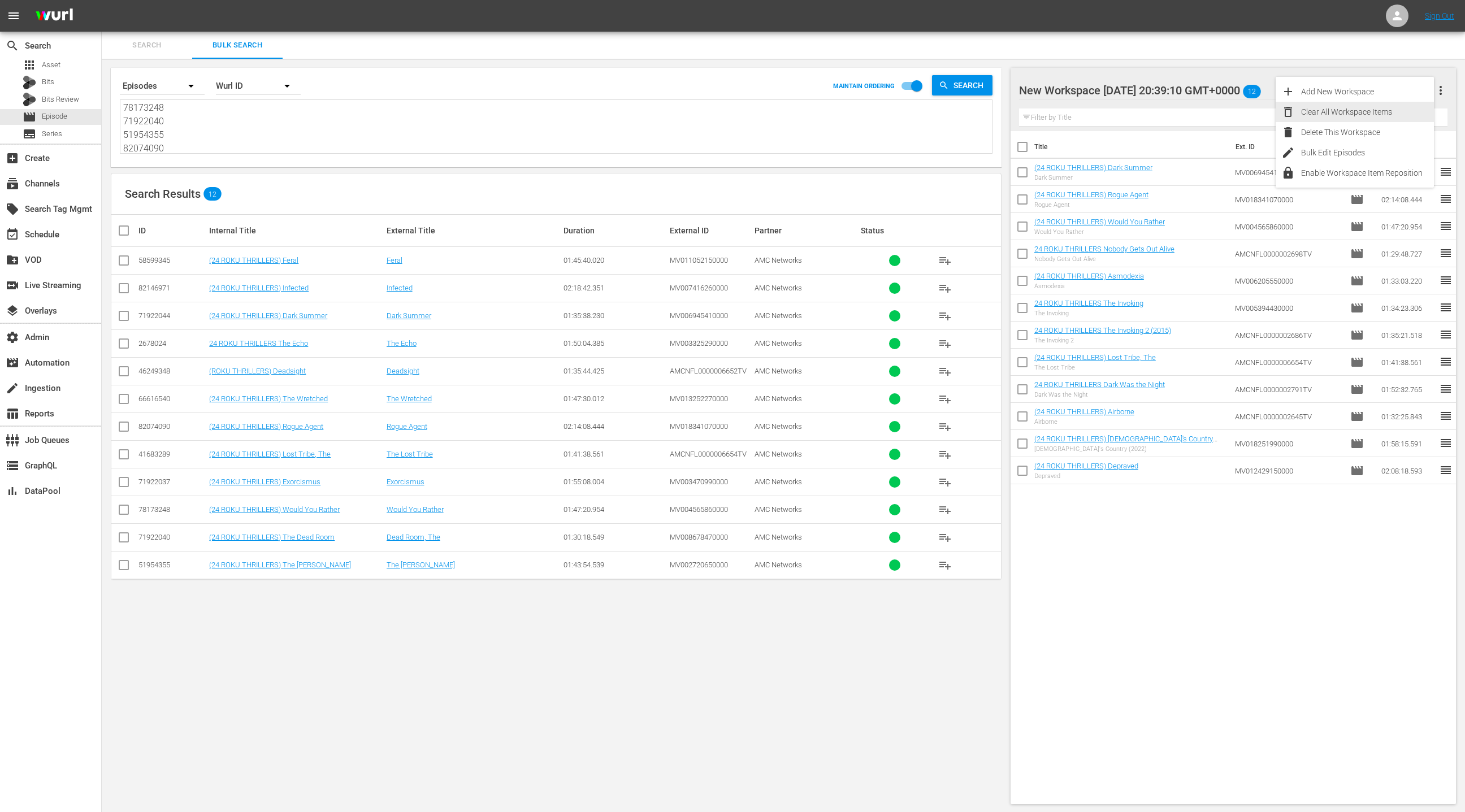
drag, startPoint x: 1354, startPoint y: 106, endPoint x: 1327, endPoint y: 132, distance: 37.5
click at [1353, 106] on div "Clear All Workspace Items" at bounding box center [1367, 112] width 133 height 20
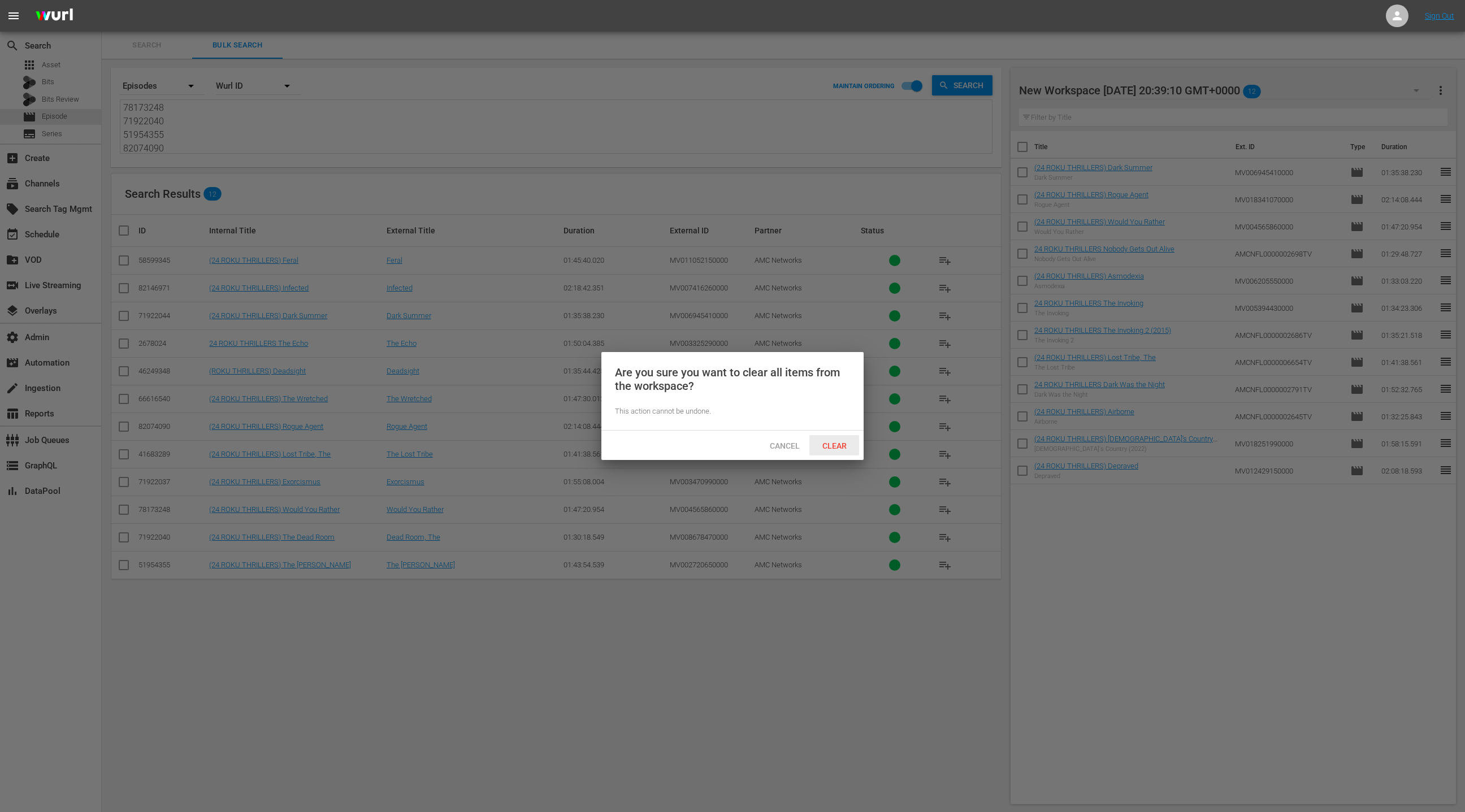
drag, startPoint x: 849, startPoint y: 448, endPoint x: 734, endPoint y: 385, distance: 131.1
click at [849, 448] on span "Clear" at bounding box center [834, 446] width 42 height 9
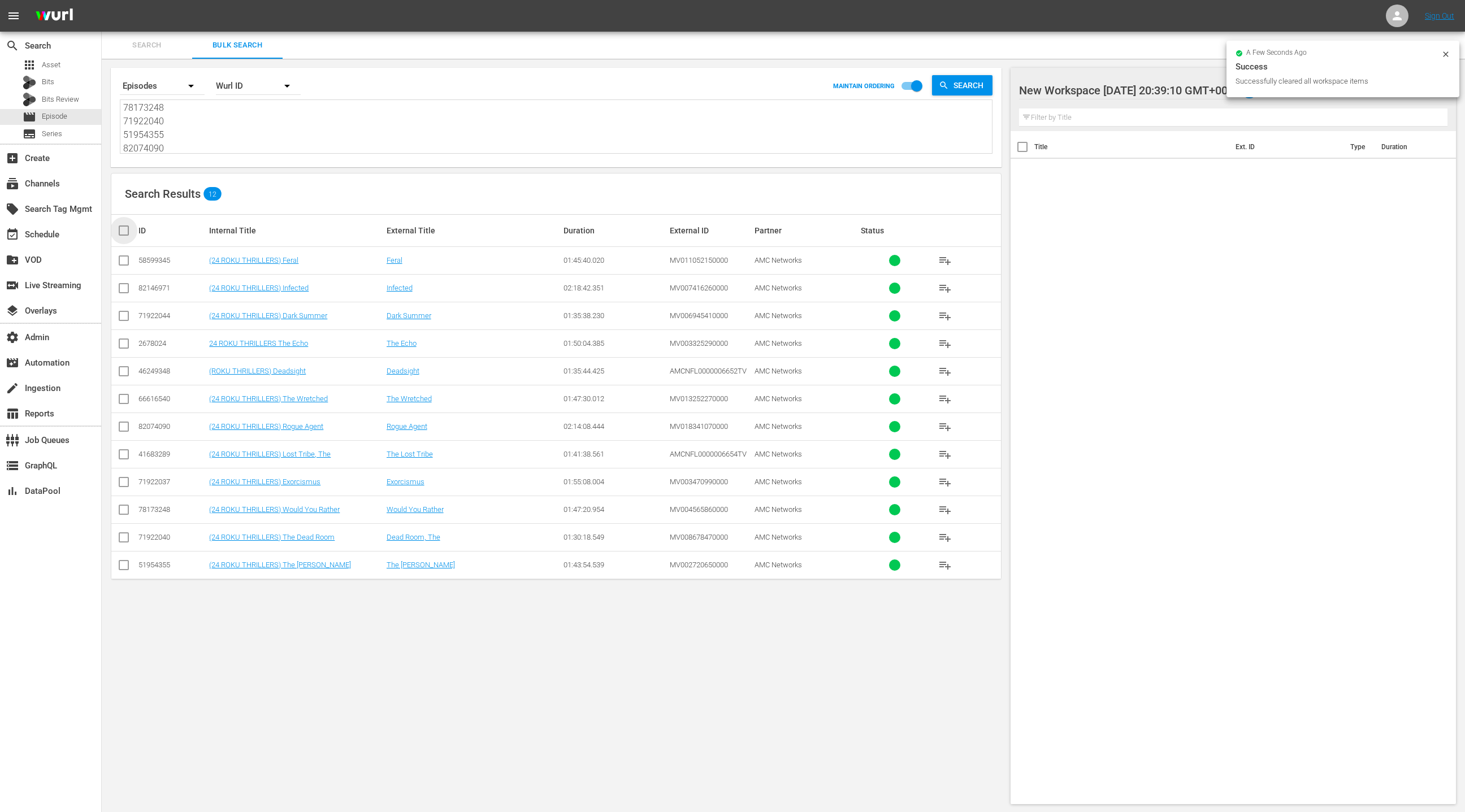
click at [127, 233] on input "checkbox" at bounding box center [129, 231] width 23 height 14
checkbox input "true"
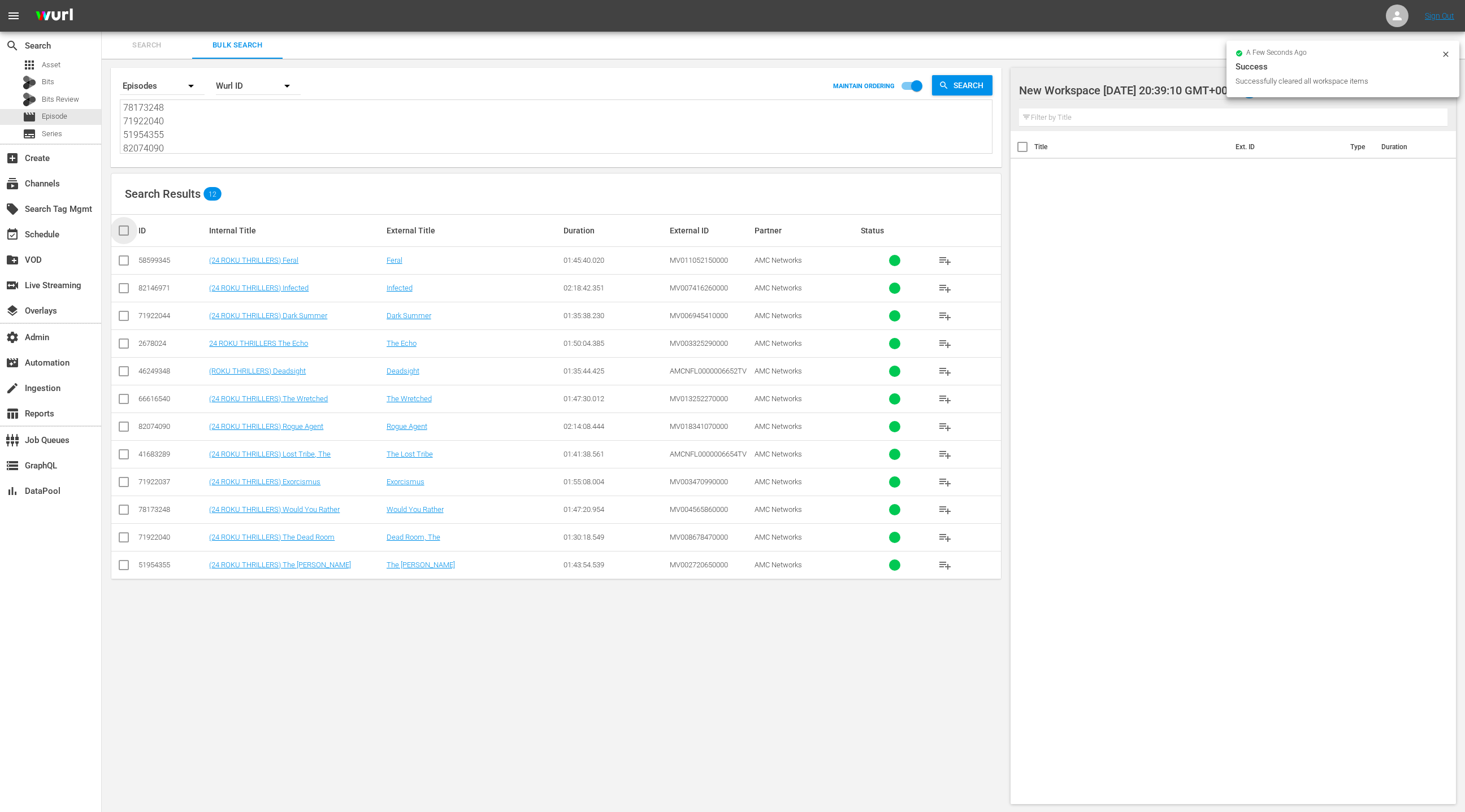
checkbox input "true"
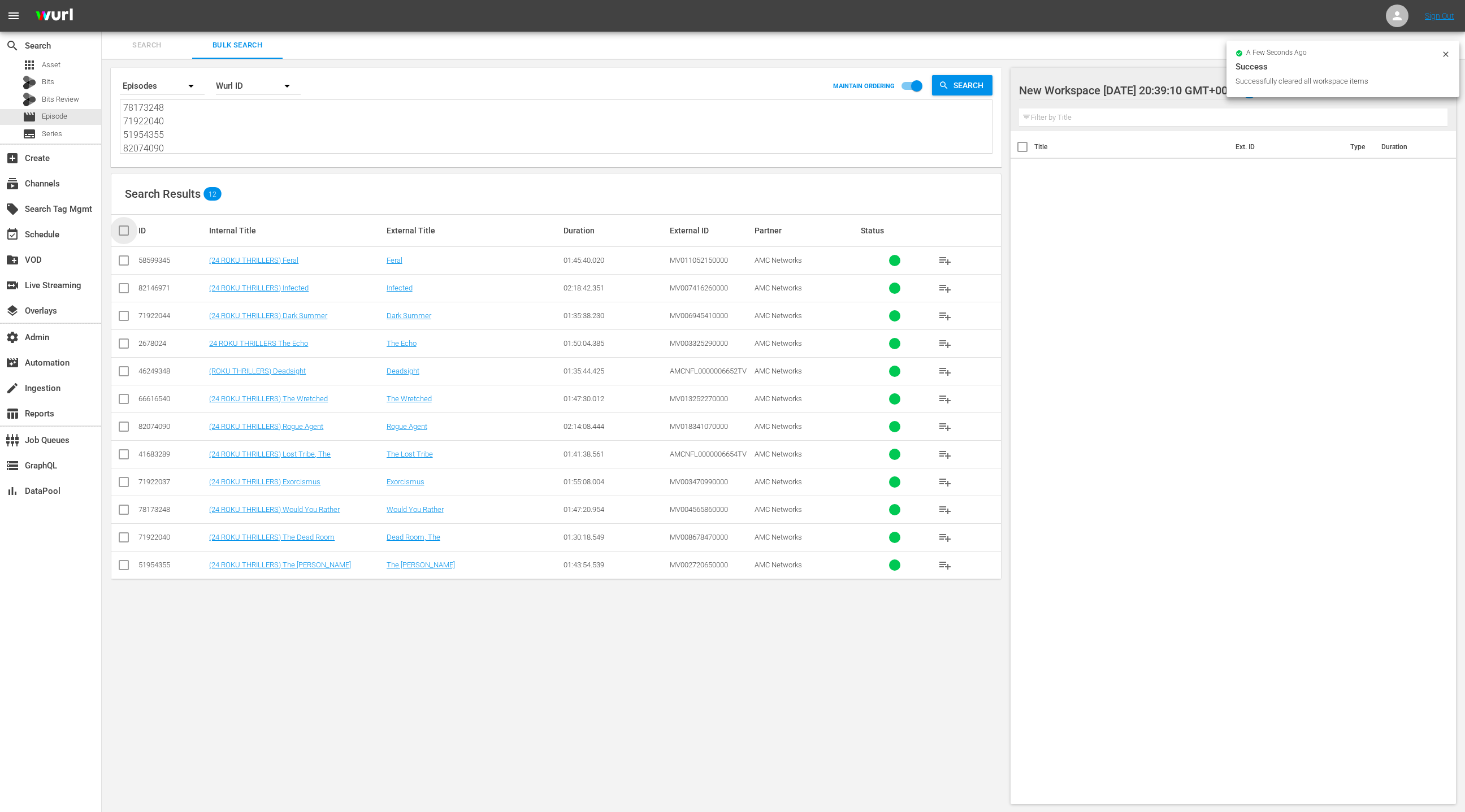
checkbox input "true"
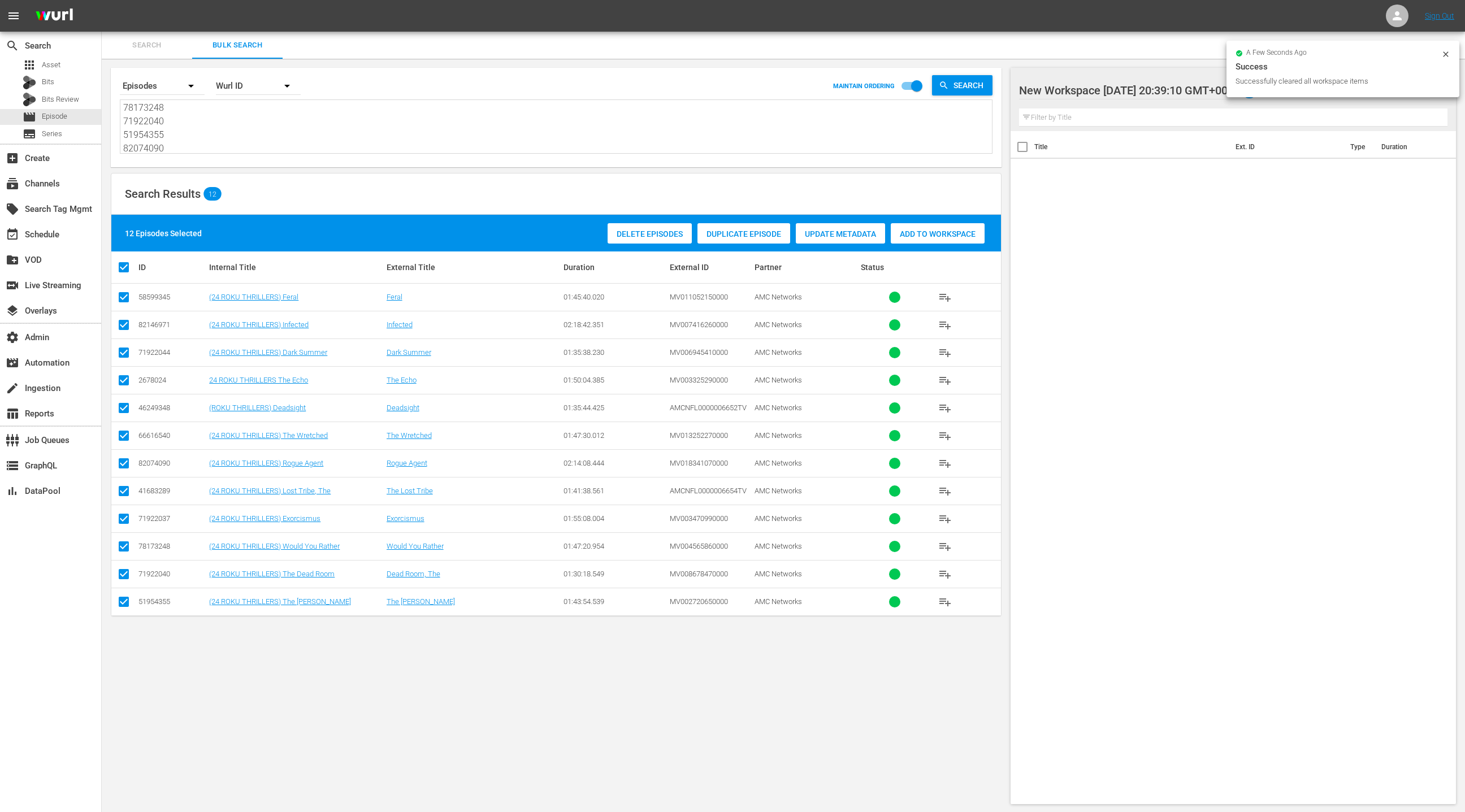
click at [964, 239] on div "Add to Workspace" at bounding box center [938, 234] width 94 height 21
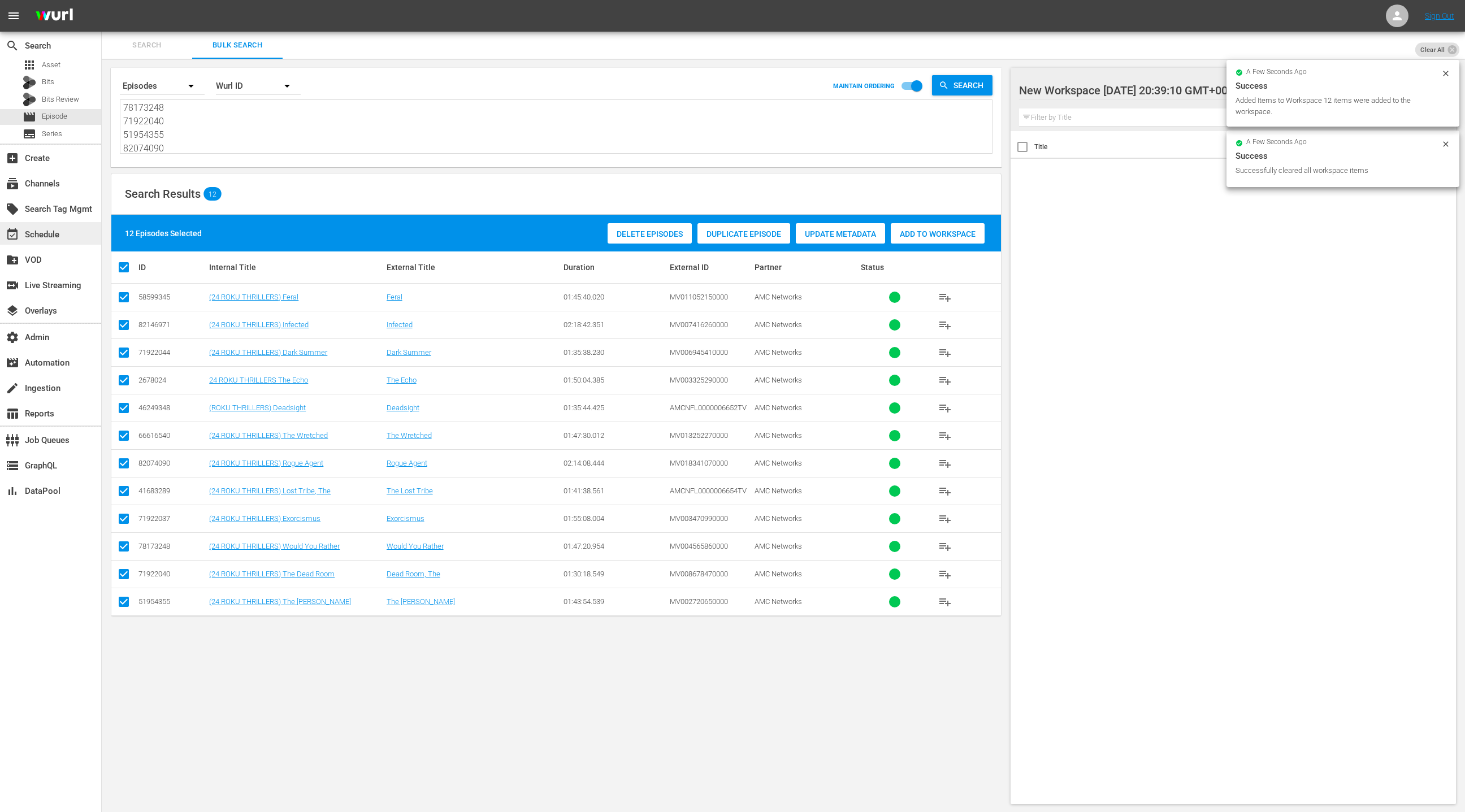
click at [64, 240] on div "event_available Schedule" at bounding box center [51, 234] width 101 height 23
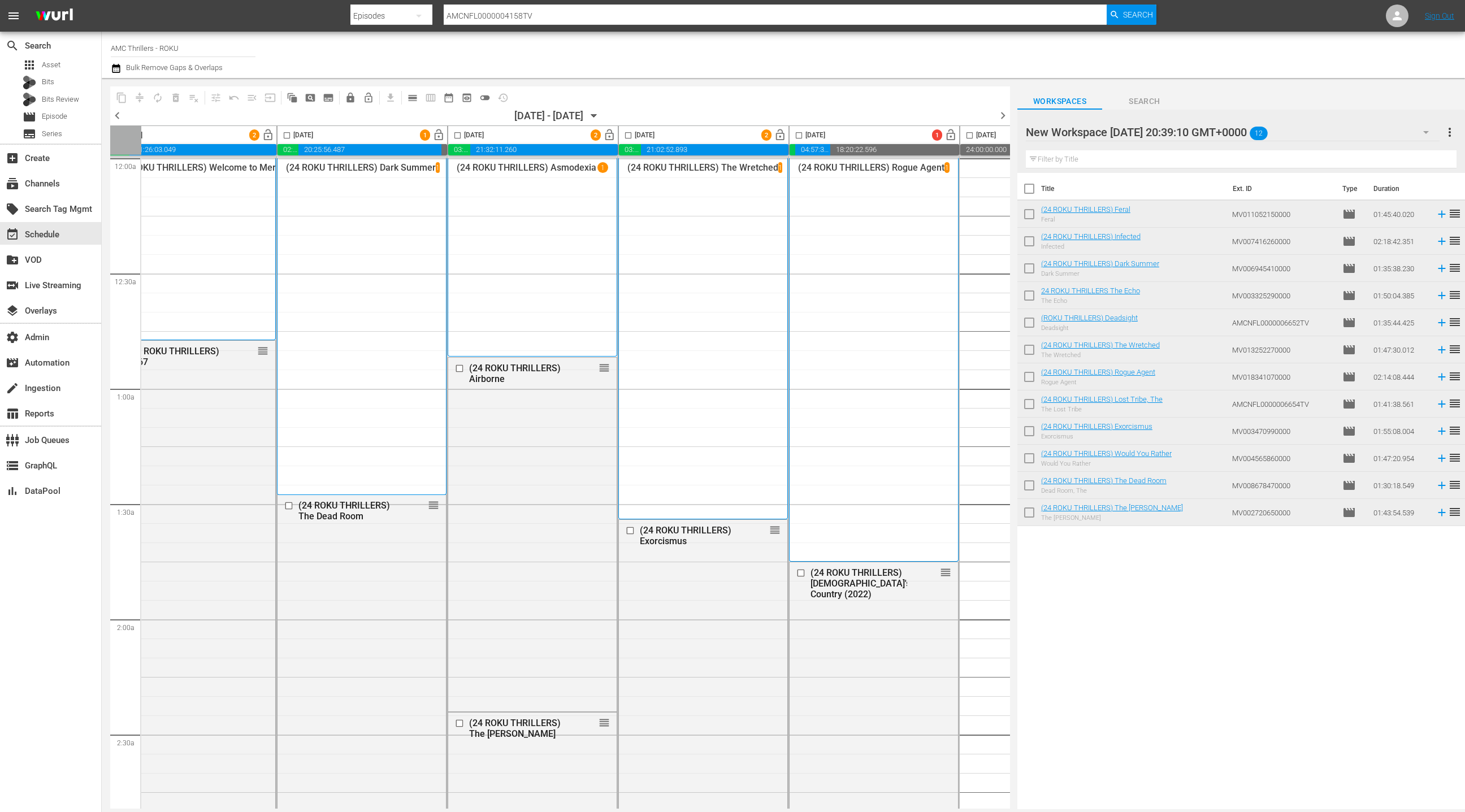
scroll to position [0, 327]
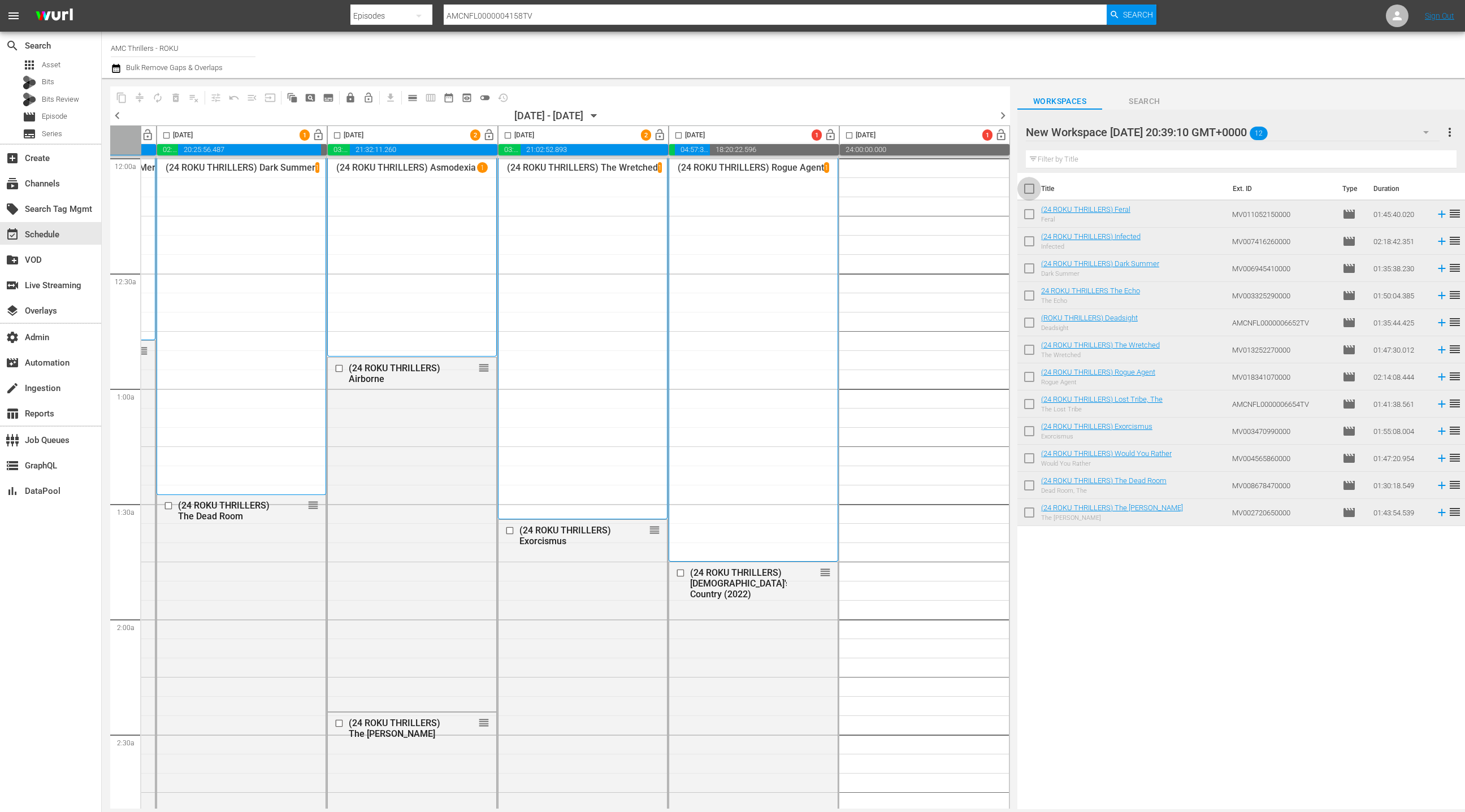
drag, startPoint x: 1034, startPoint y: 189, endPoint x: 805, endPoint y: 320, distance: 263.8
click at [1034, 189] on input "checkbox" at bounding box center [1029, 191] width 23 height 23
checkbox input "true"
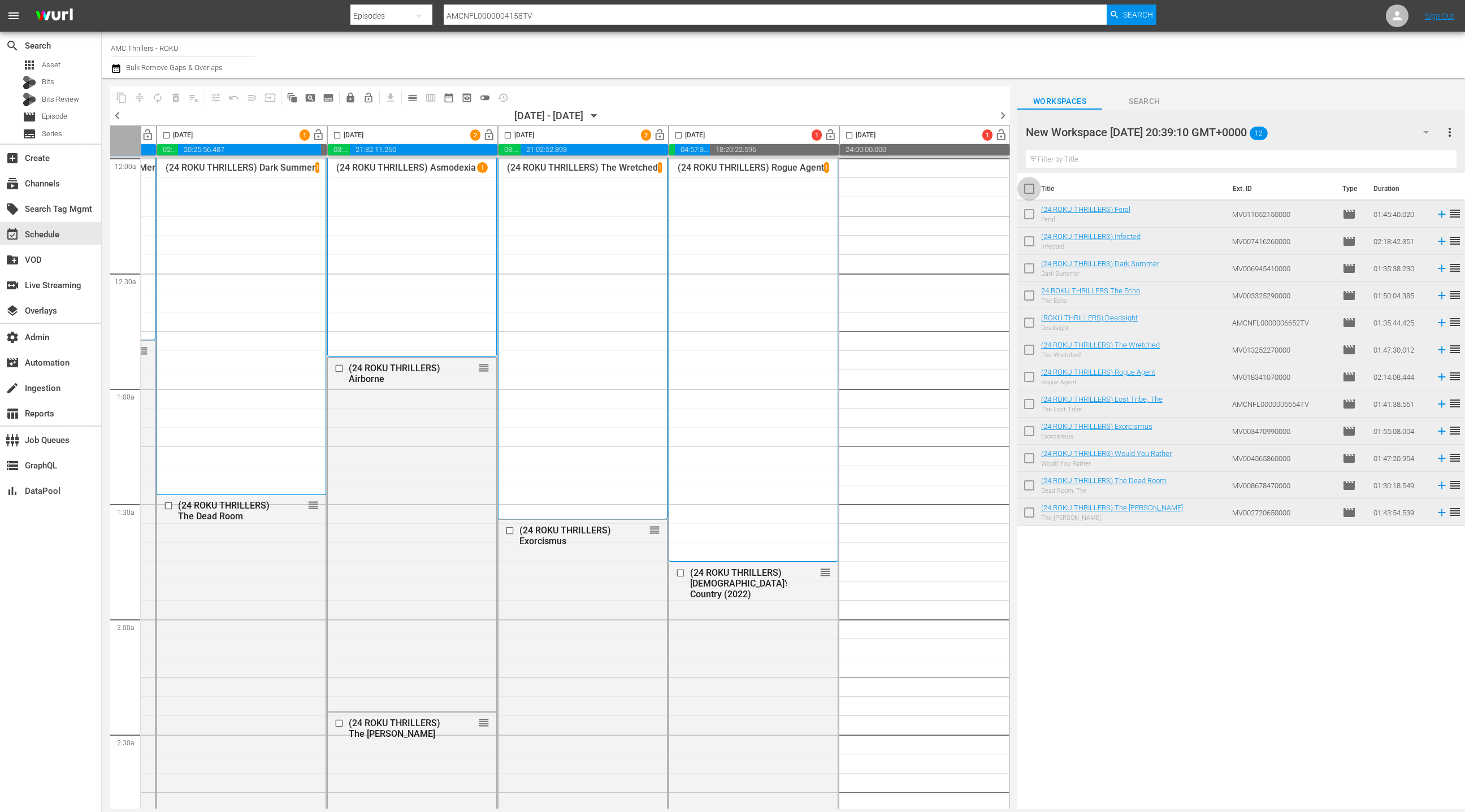
checkbox input "true"
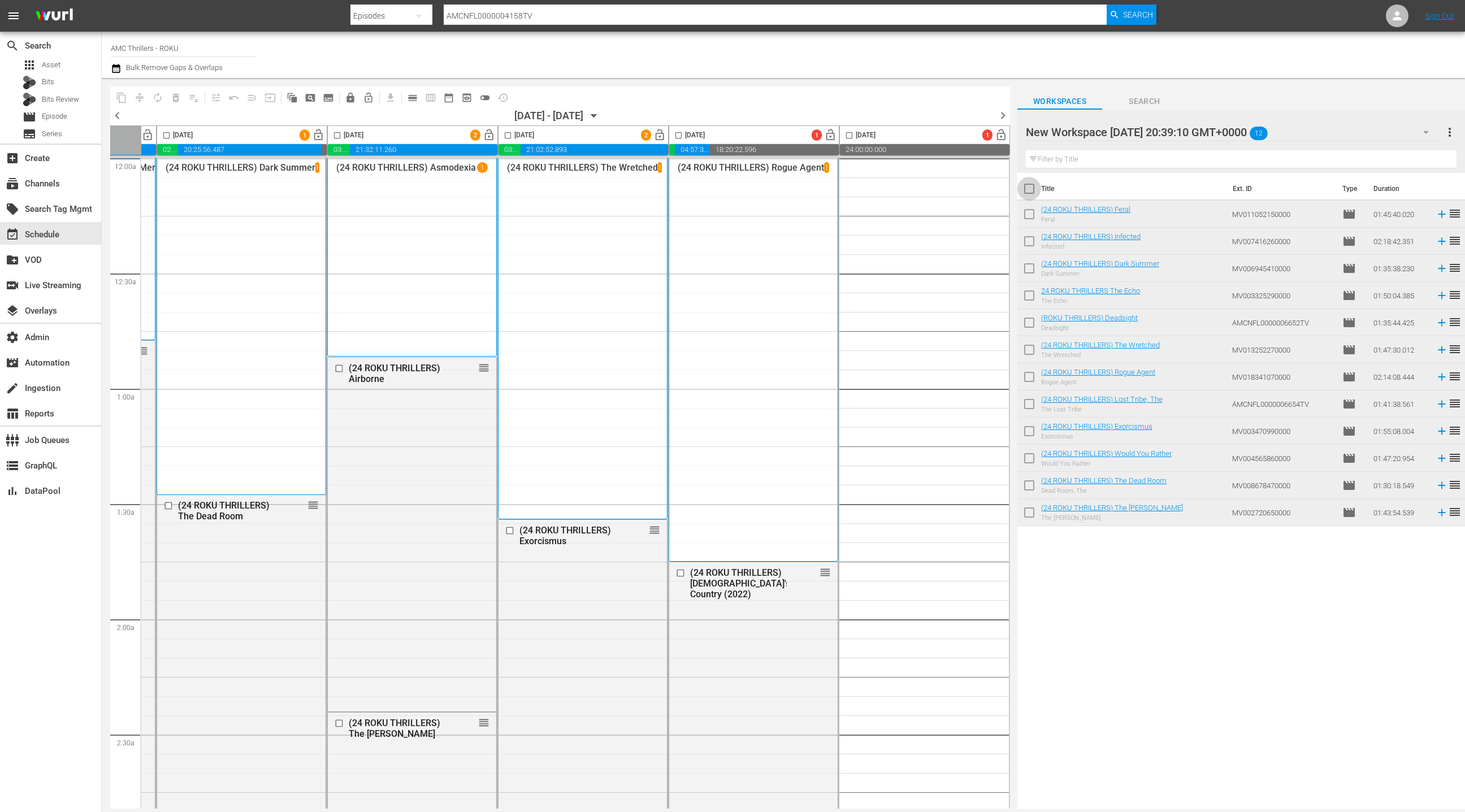
checkbox input "true"
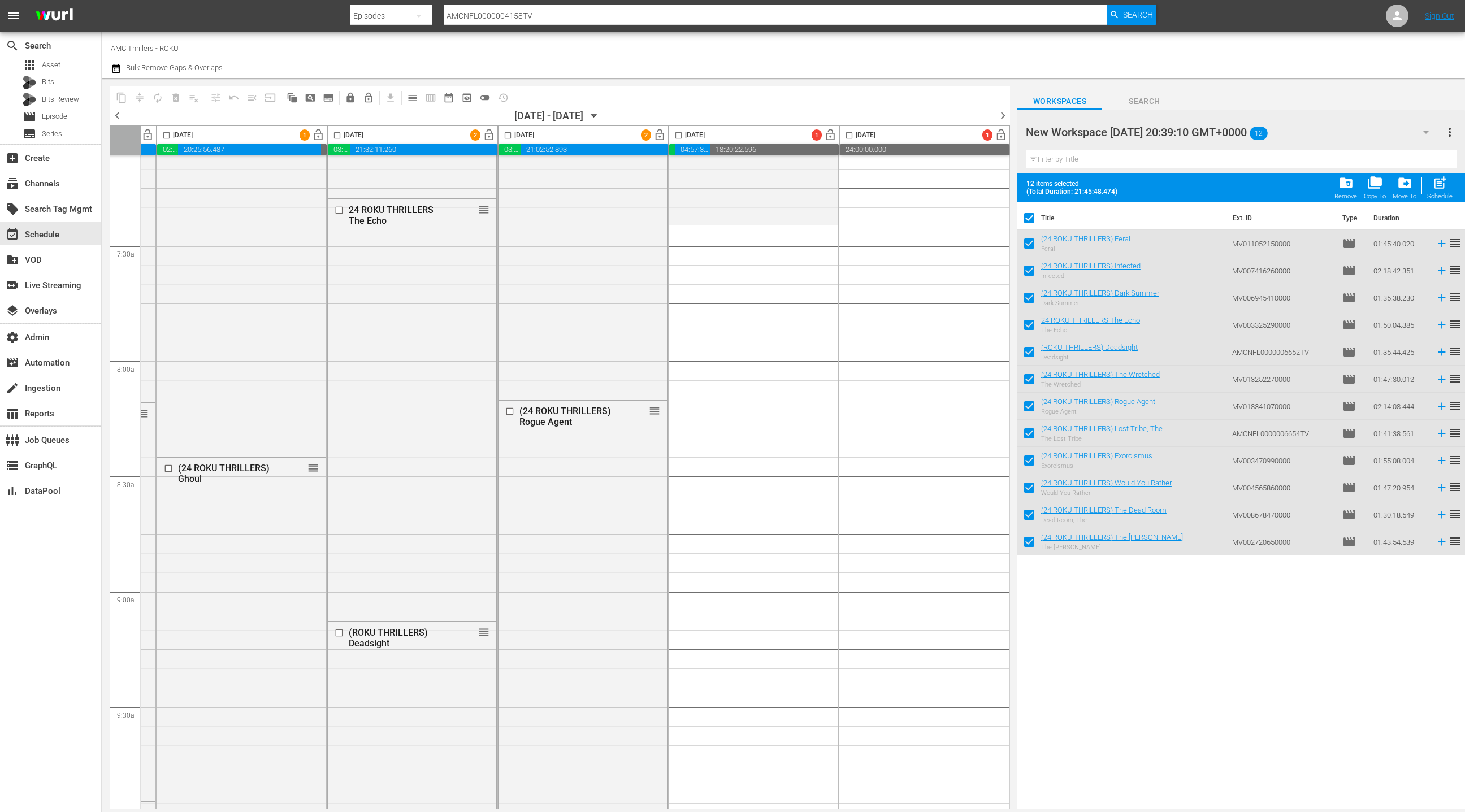
scroll to position [1554, 327]
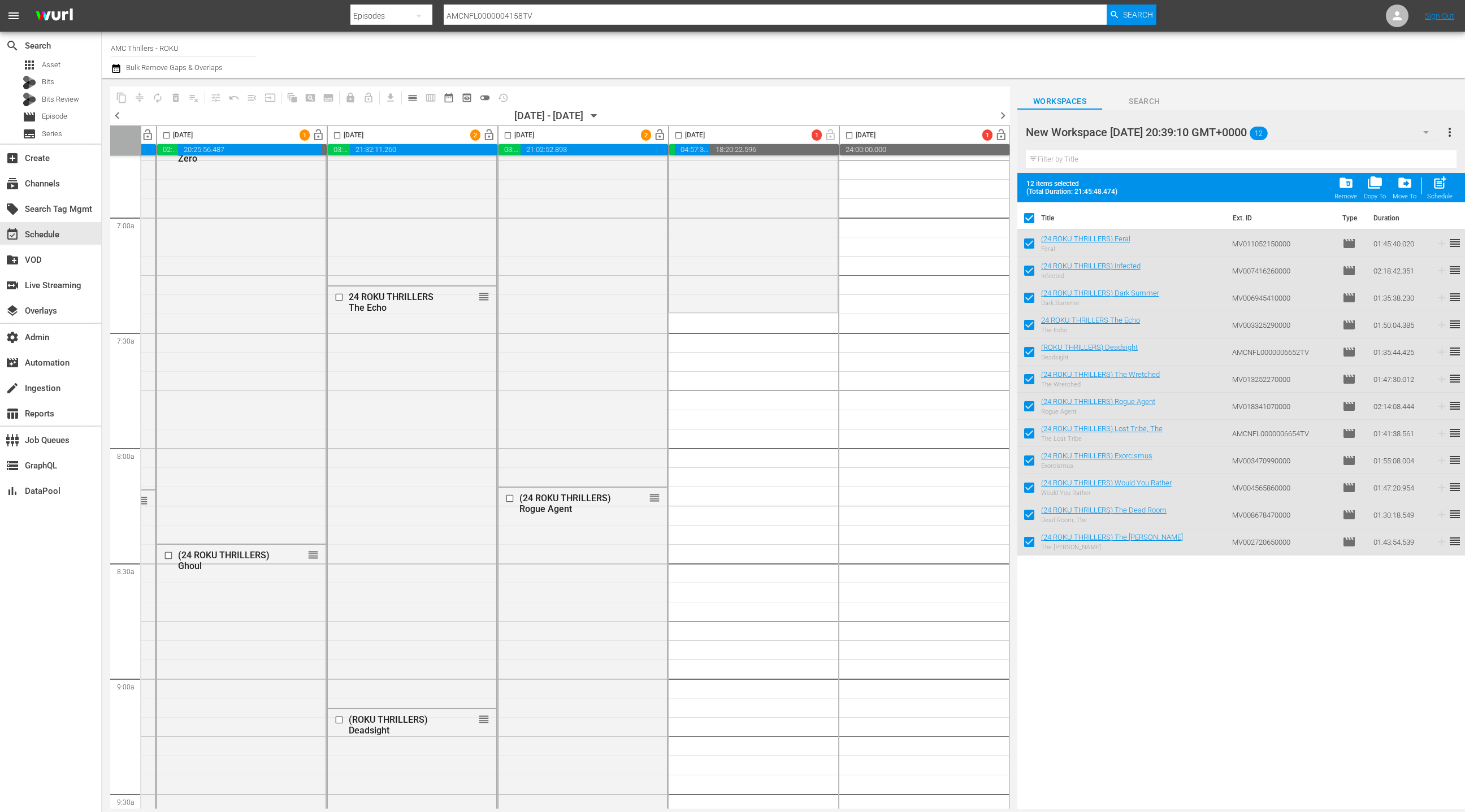
drag, startPoint x: 1055, startPoint y: 240, endPoint x: 566, endPoint y: 2, distance: 543.8
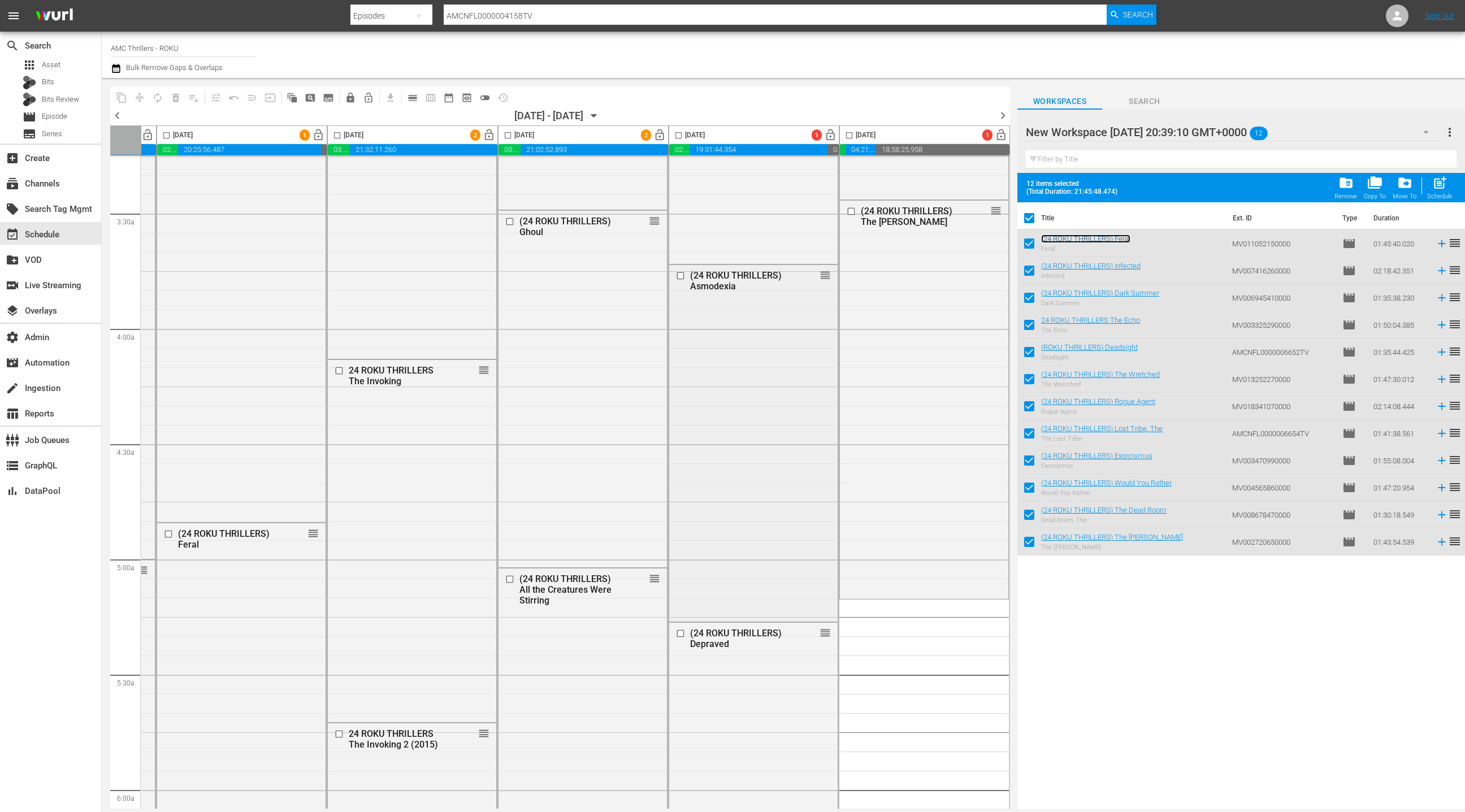
scroll to position [892, 327]
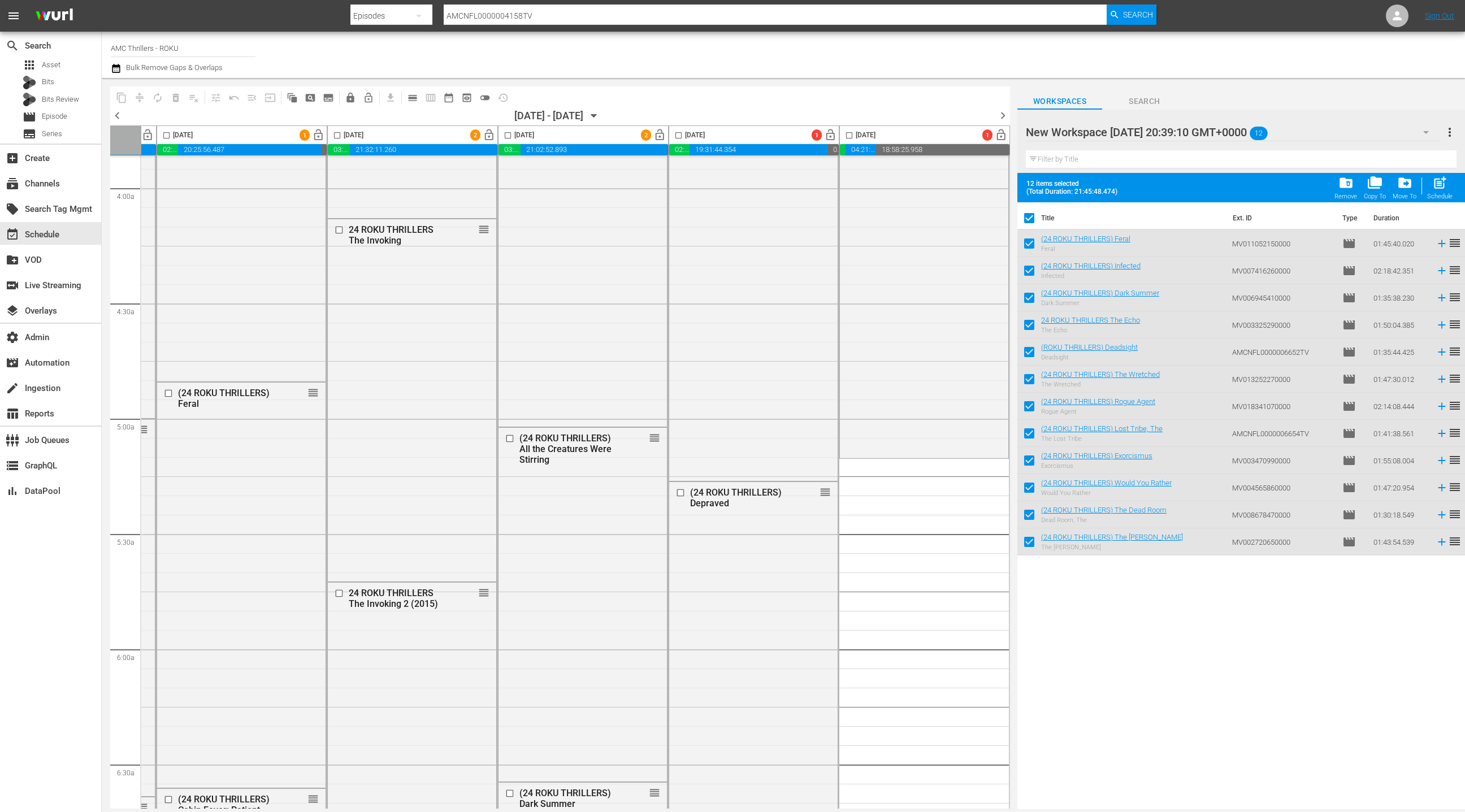
drag, startPoint x: 1030, startPoint y: 217, endPoint x: 1035, endPoint y: 225, distance: 9.4
click at [1030, 217] on input "checkbox" at bounding box center [1029, 220] width 23 height 23
checkbox input "false"
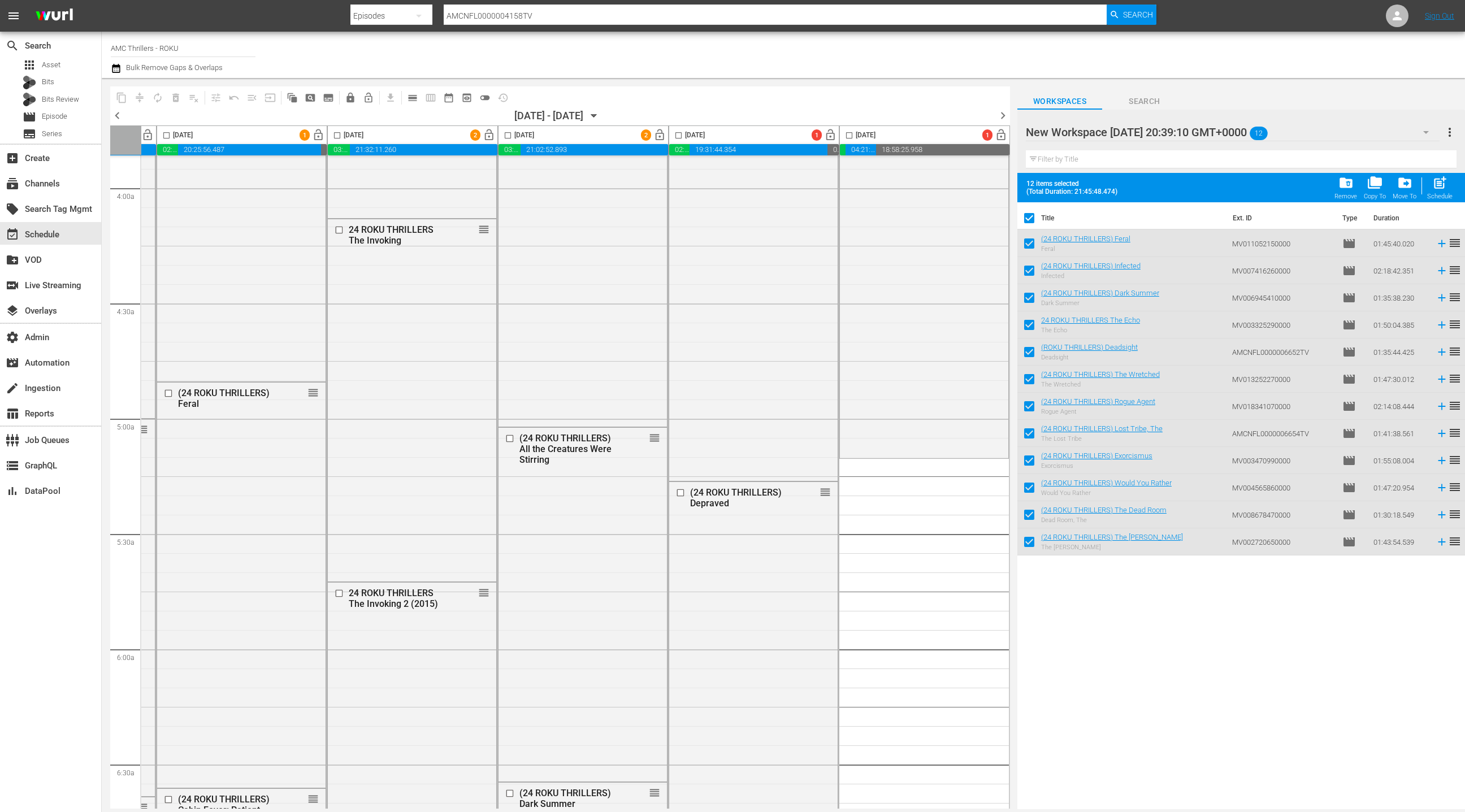
checkbox input "false"
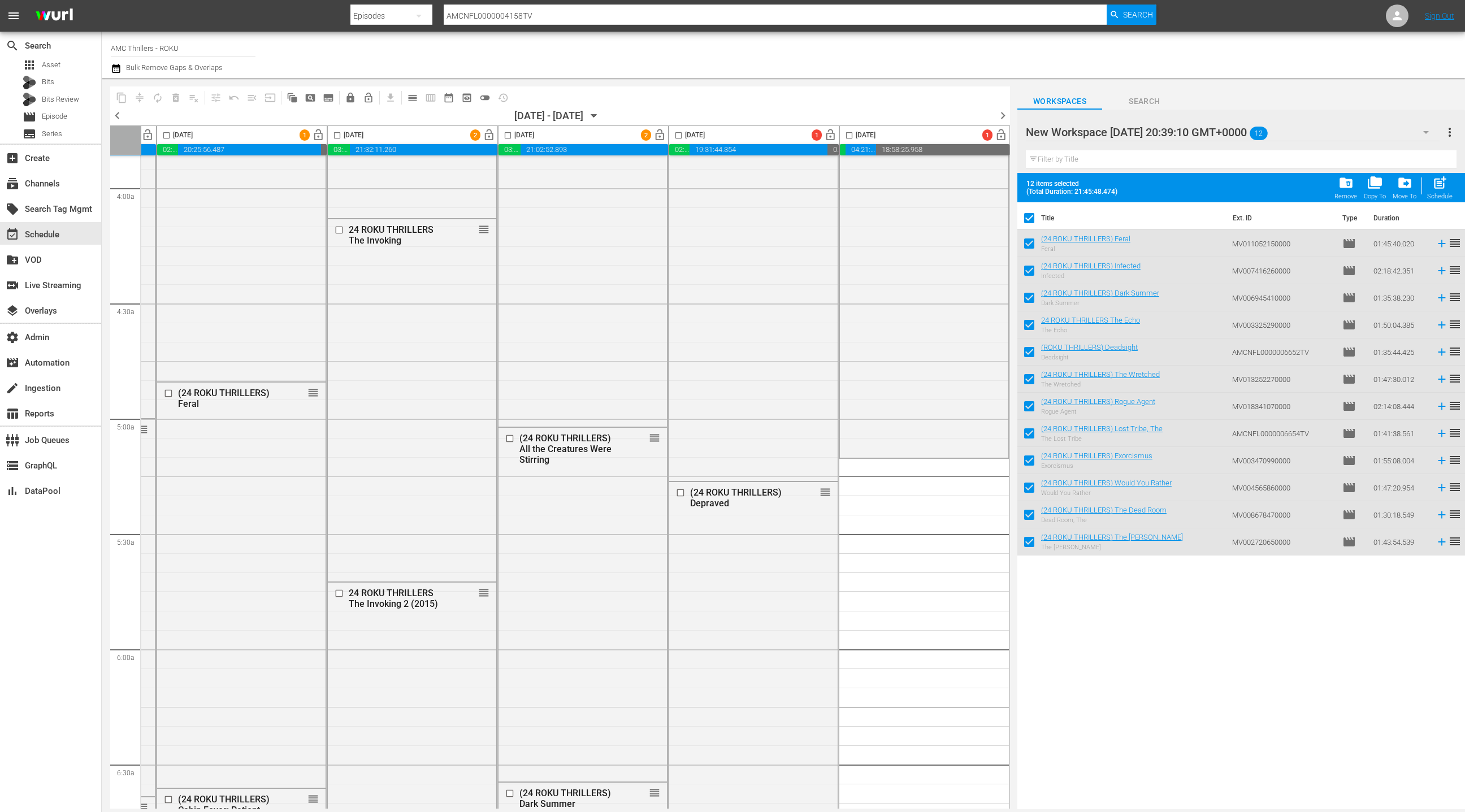
checkbox input "false"
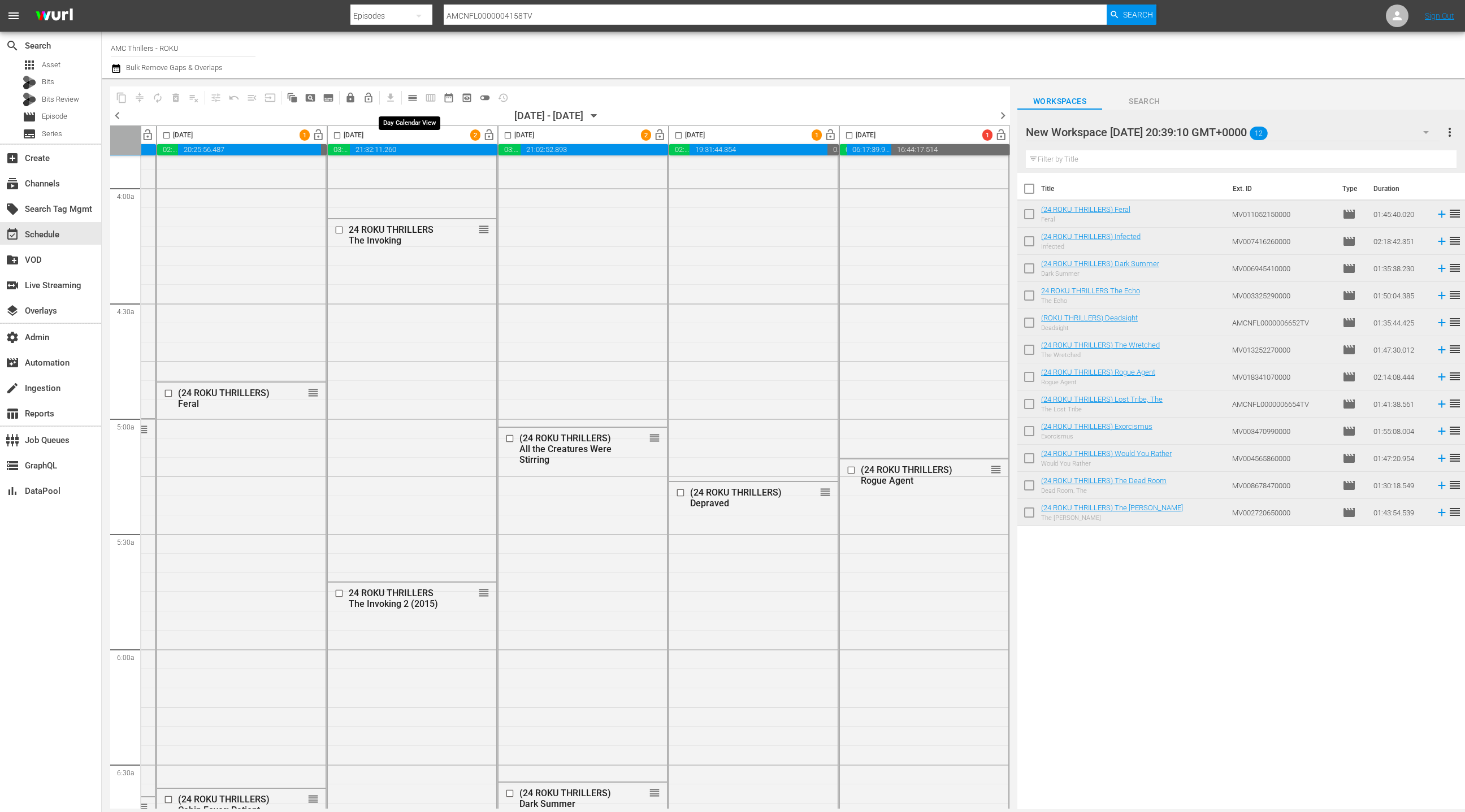
click at [410, 96] on span "calendar_view_day_outlined" at bounding box center [412, 98] width 11 height 11
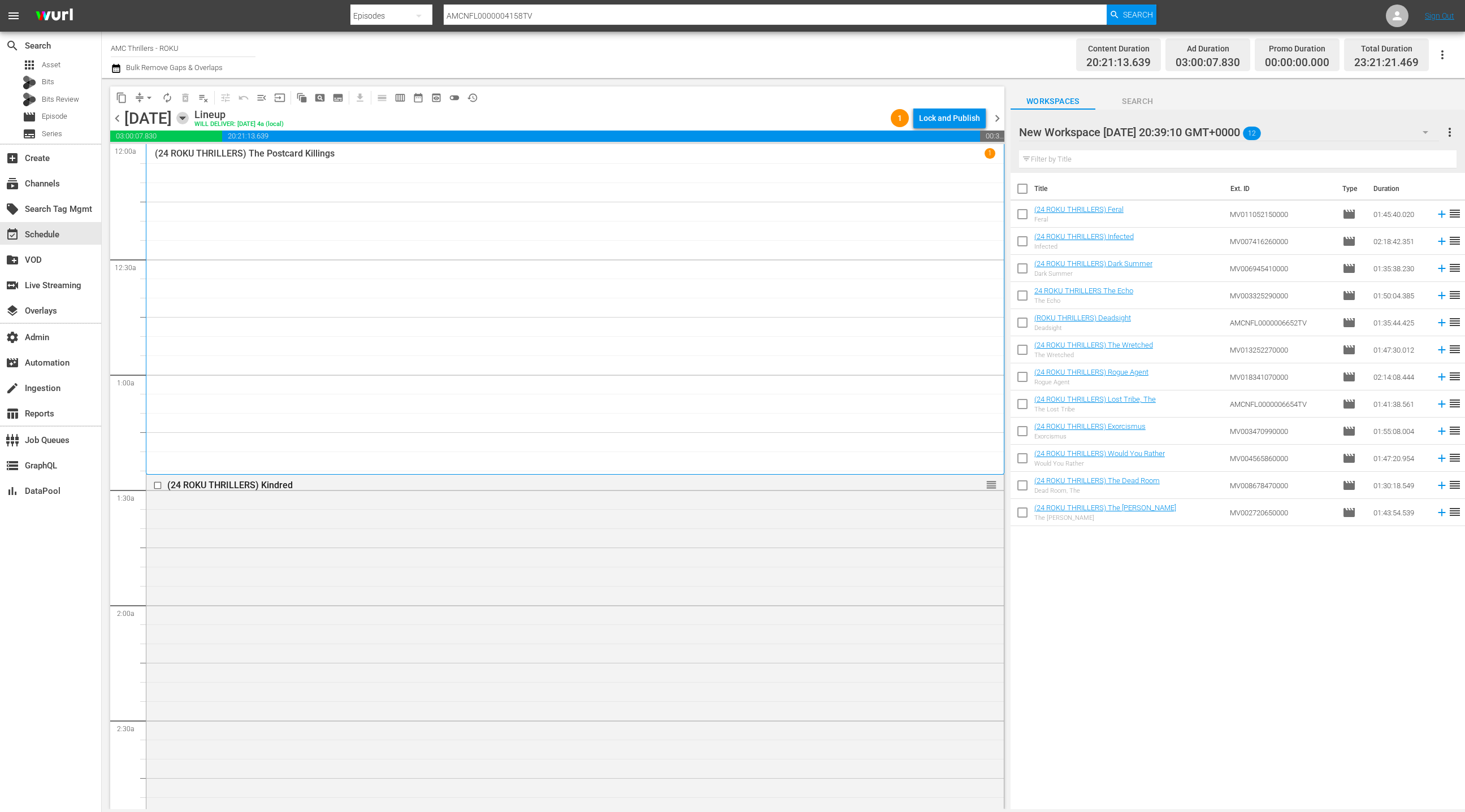
click at [189, 122] on icon "button" at bounding box center [182, 118] width 12 height 12
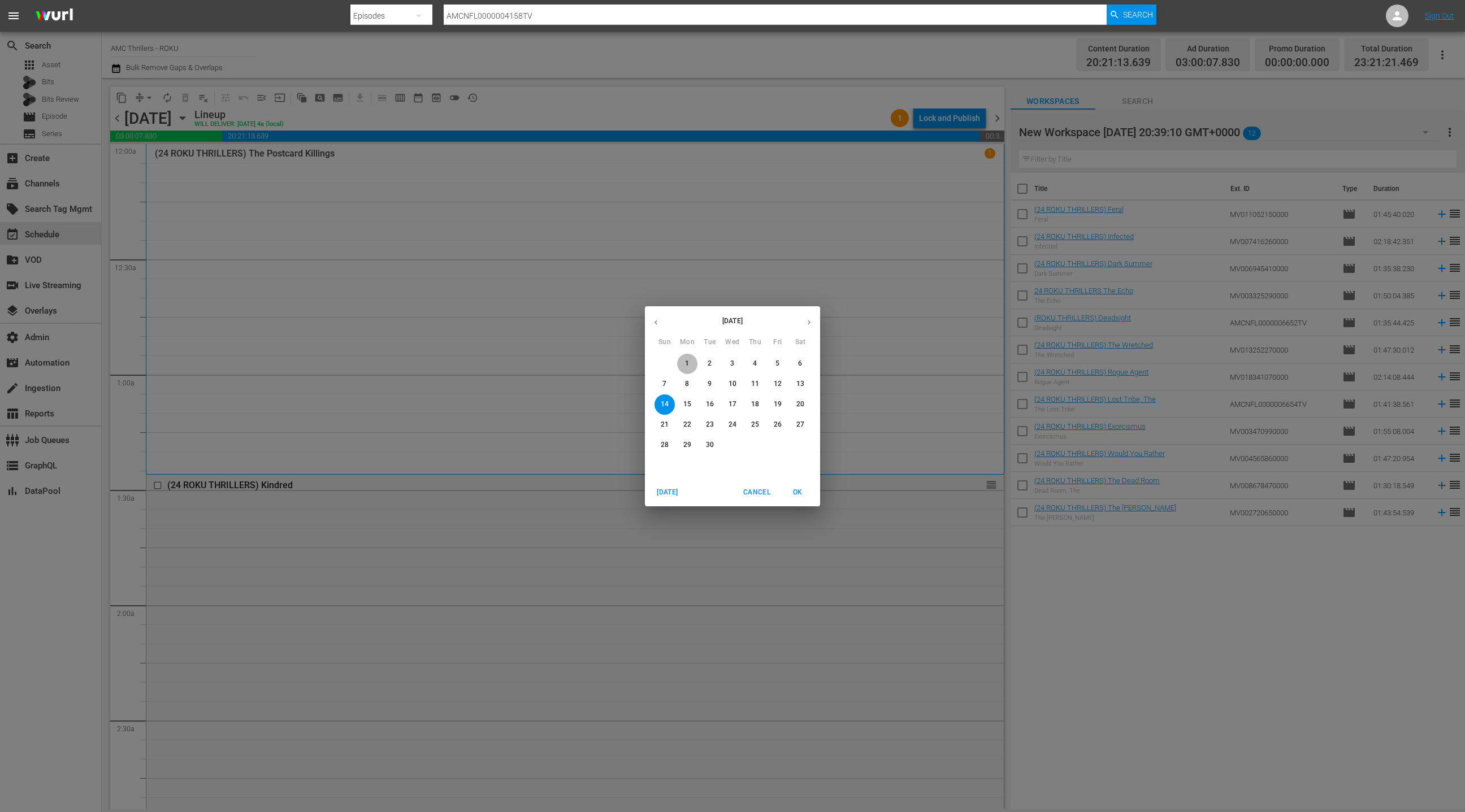
drag, startPoint x: 690, startPoint y: 366, endPoint x: 648, endPoint y: 336, distance: 51.6
click at [690, 366] on span "1" at bounding box center [687, 364] width 20 height 10
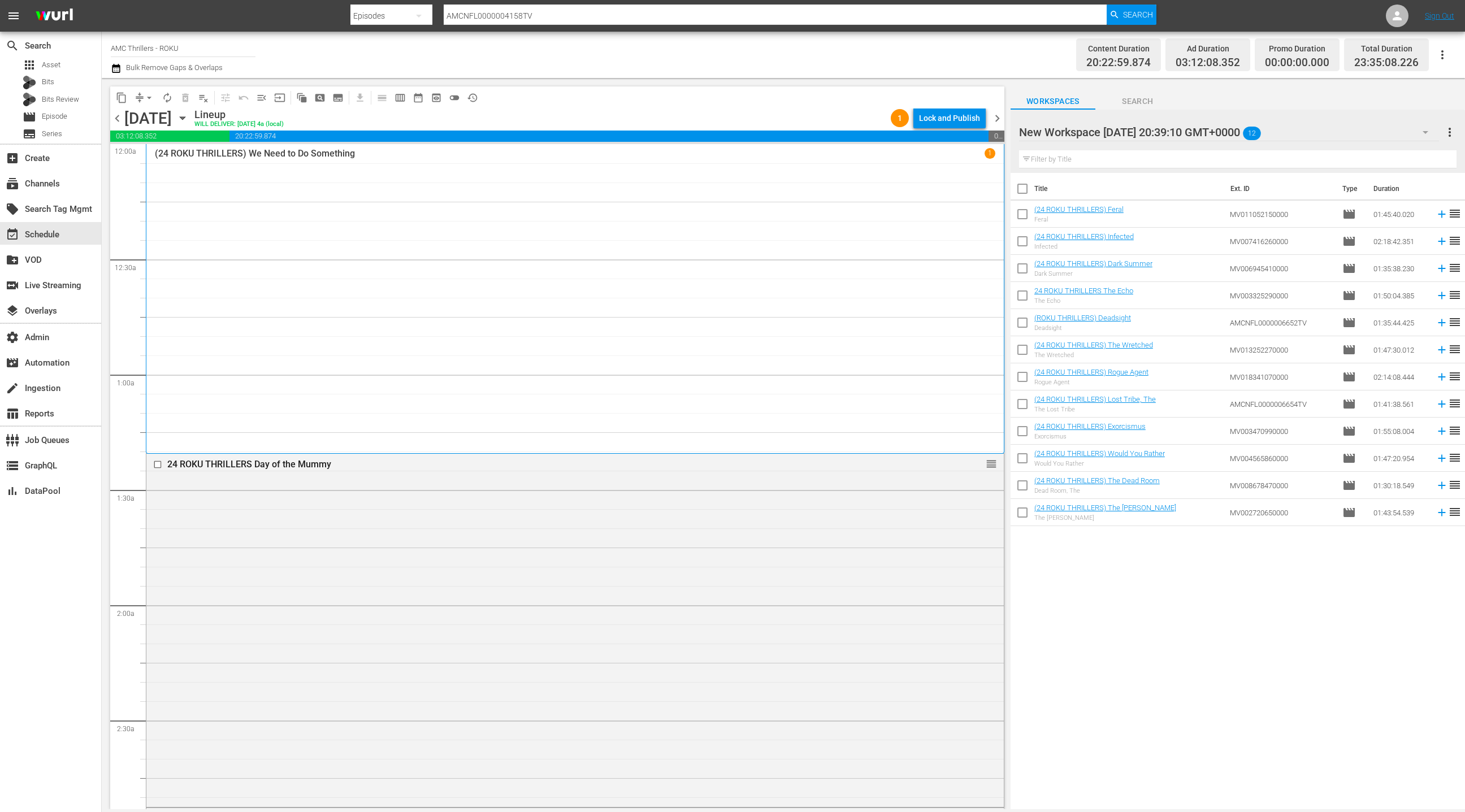
click at [996, 119] on span "chevron_right" at bounding box center [997, 118] width 14 height 14
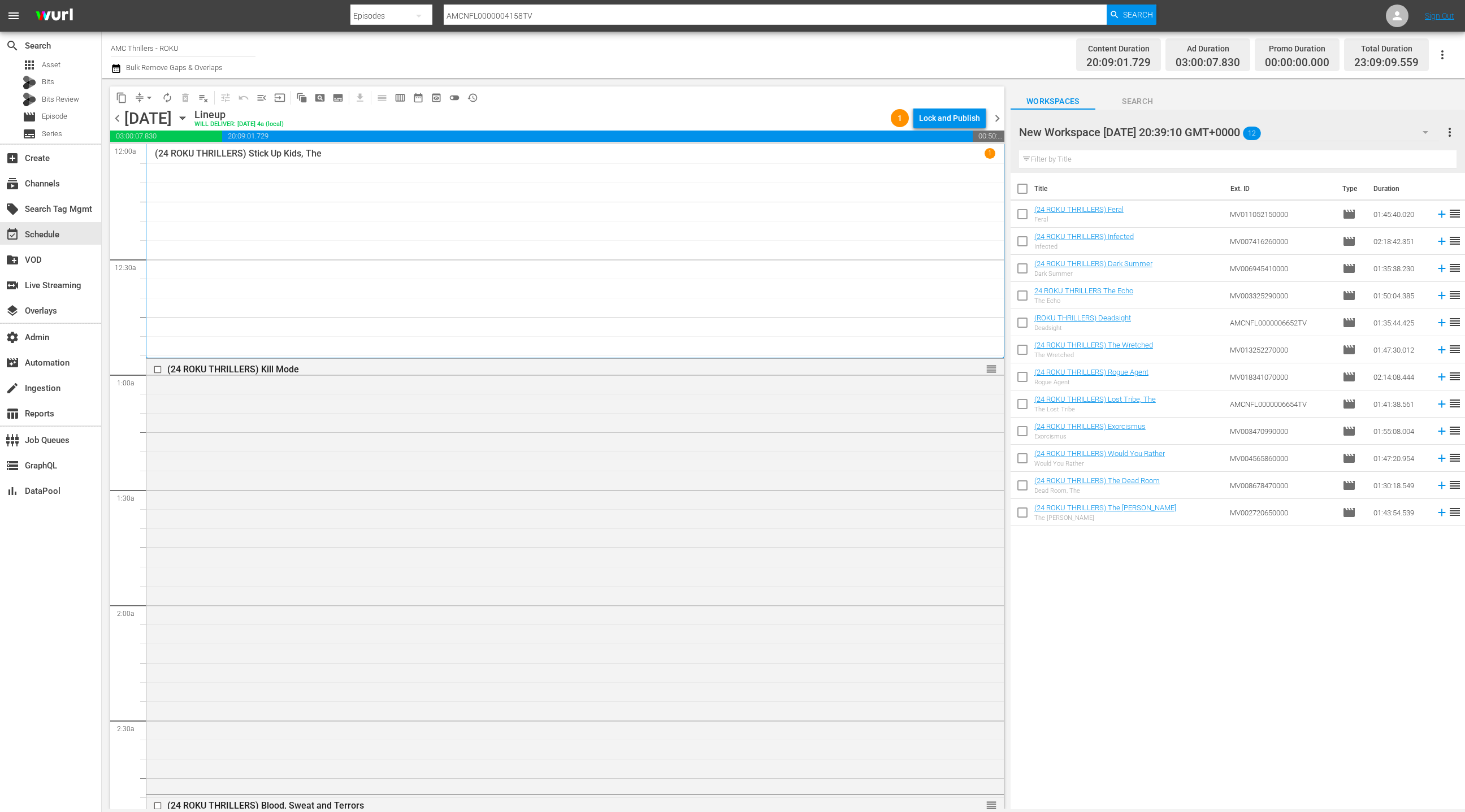
click at [996, 119] on span "chevron_right" at bounding box center [997, 118] width 14 height 14
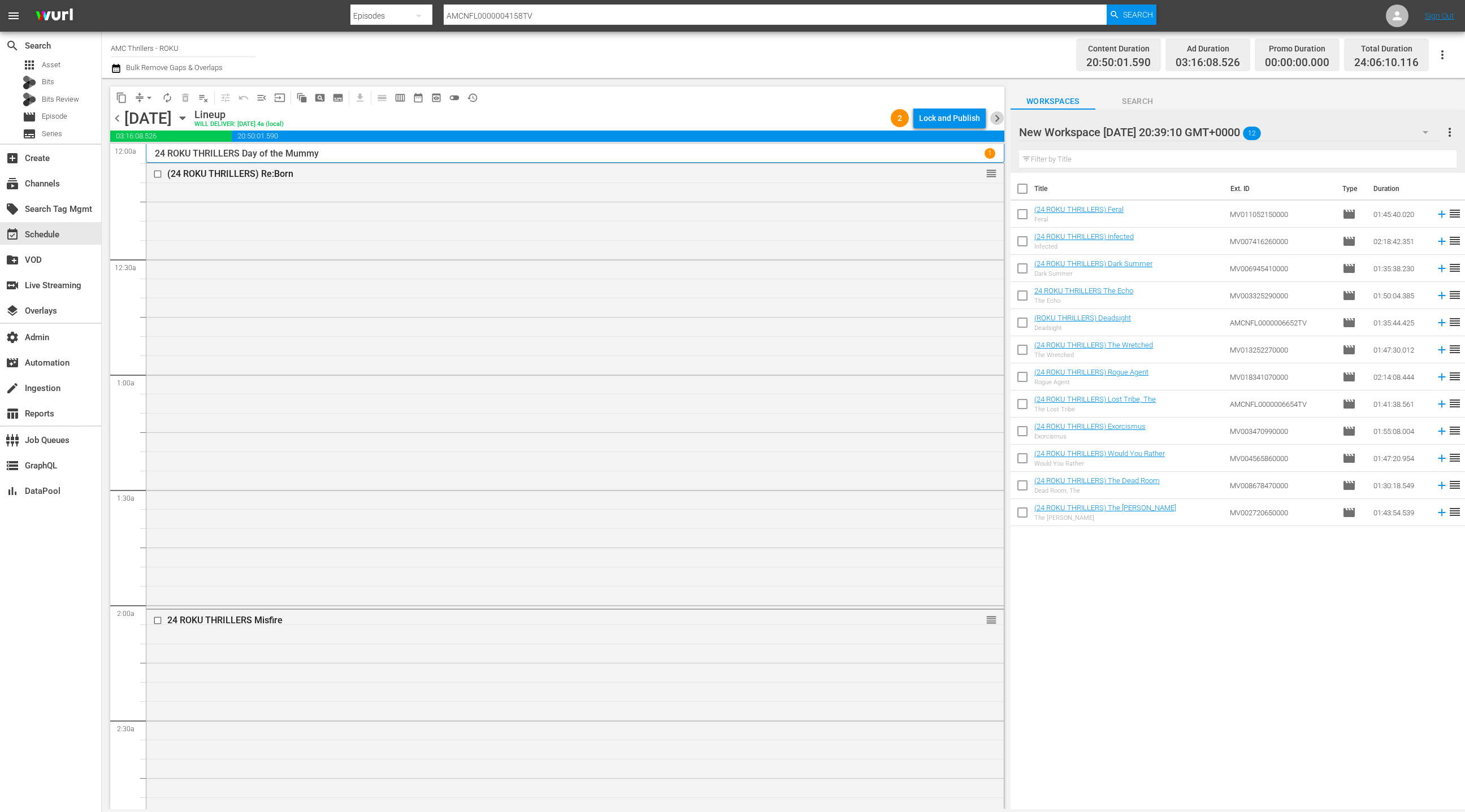
click at [996, 119] on span "chevron_right" at bounding box center [997, 118] width 14 height 14
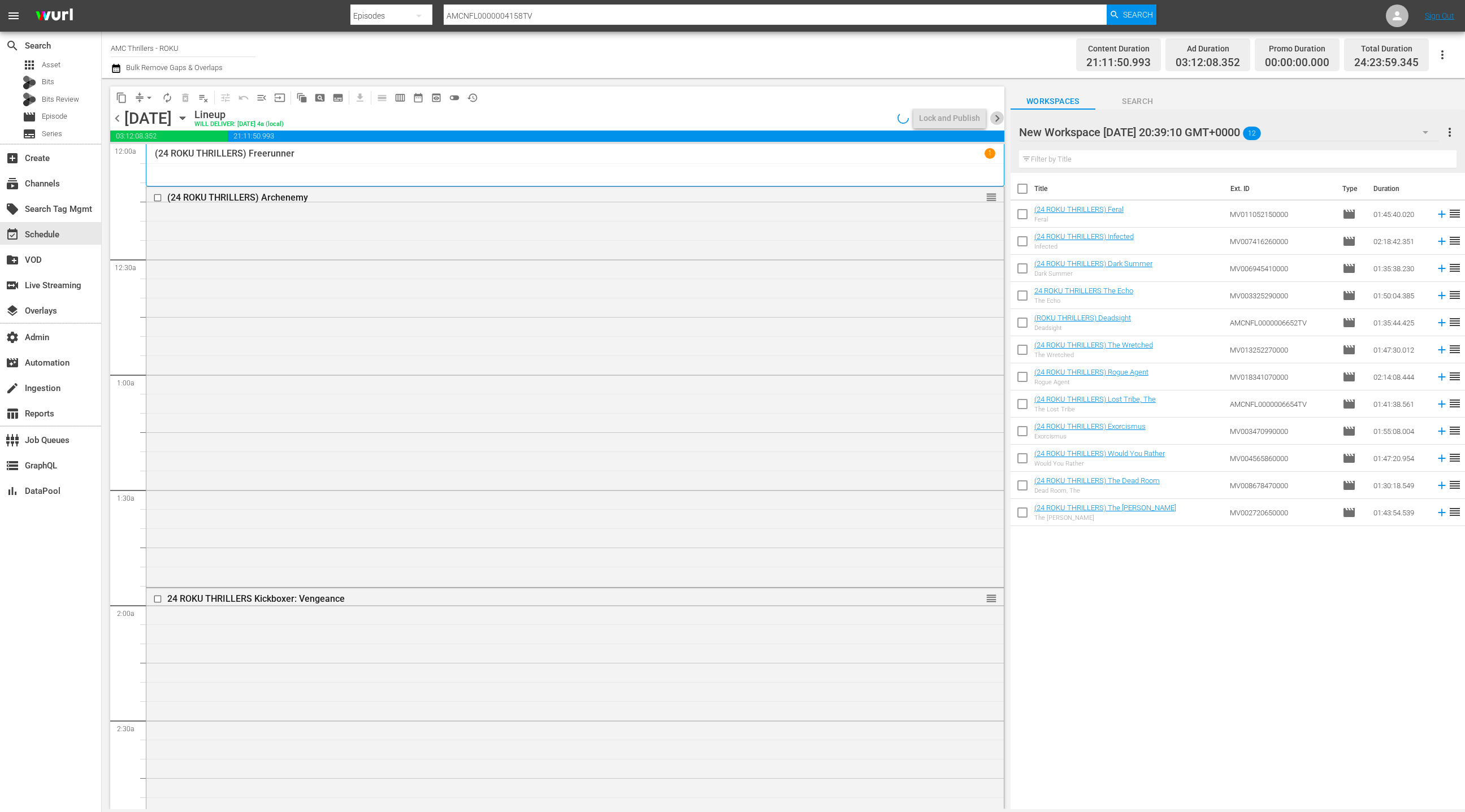
click at [996, 119] on span "chevron_right" at bounding box center [997, 118] width 14 height 14
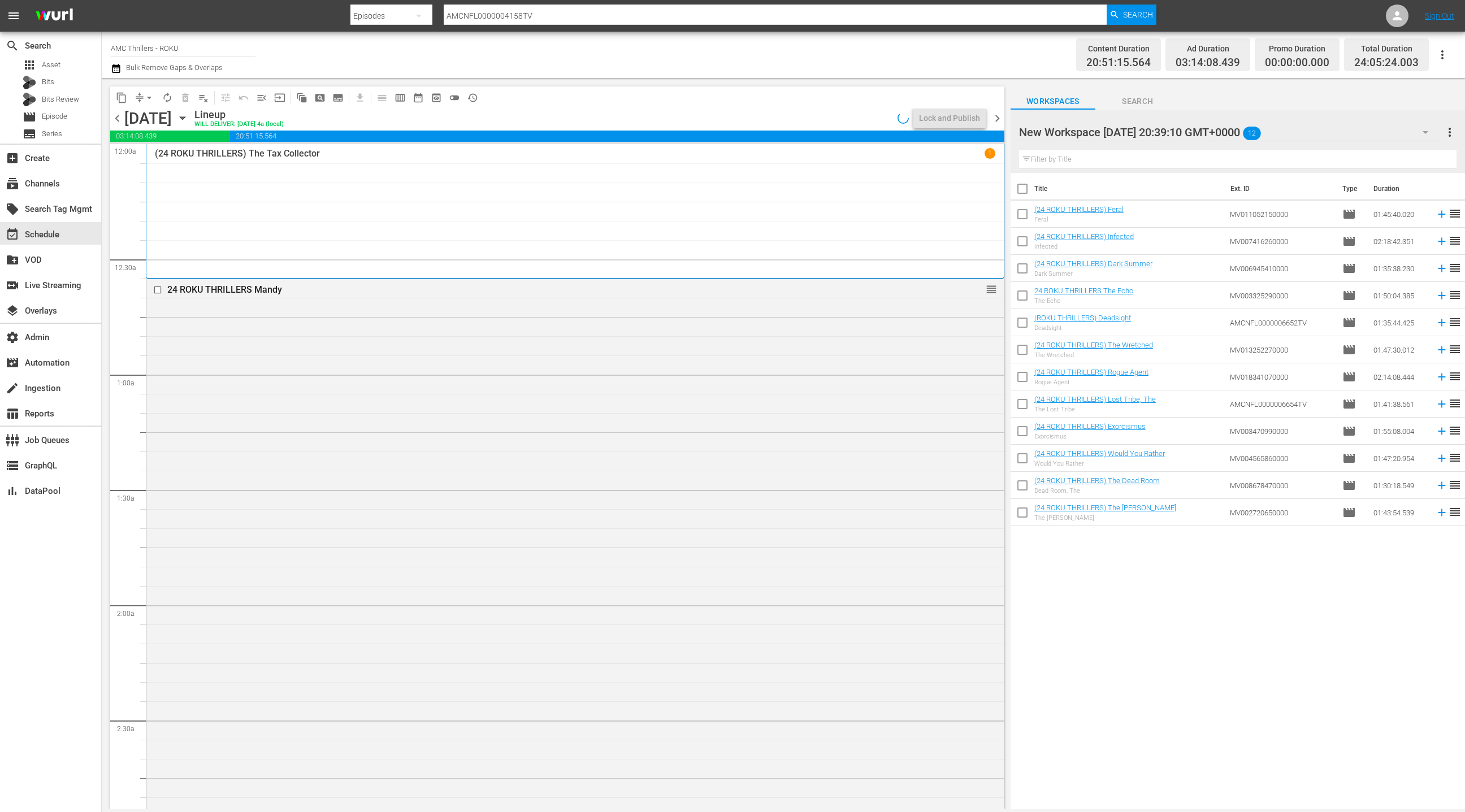
click at [996, 119] on span "chevron_right" at bounding box center [997, 118] width 14 height 14
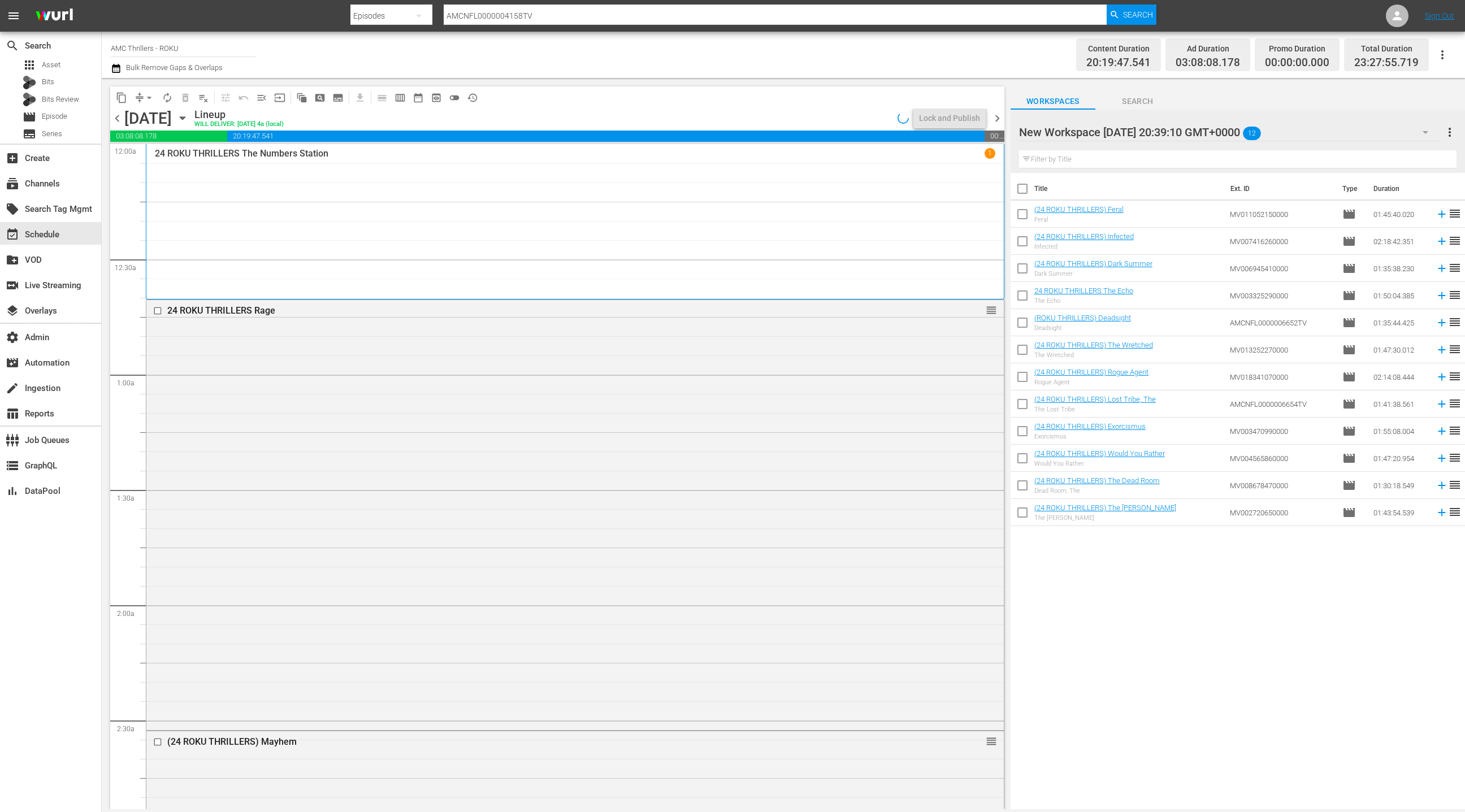
click at [996, 119] on span "chevron_right" at bounding box center [997, 118] width 14 height 14
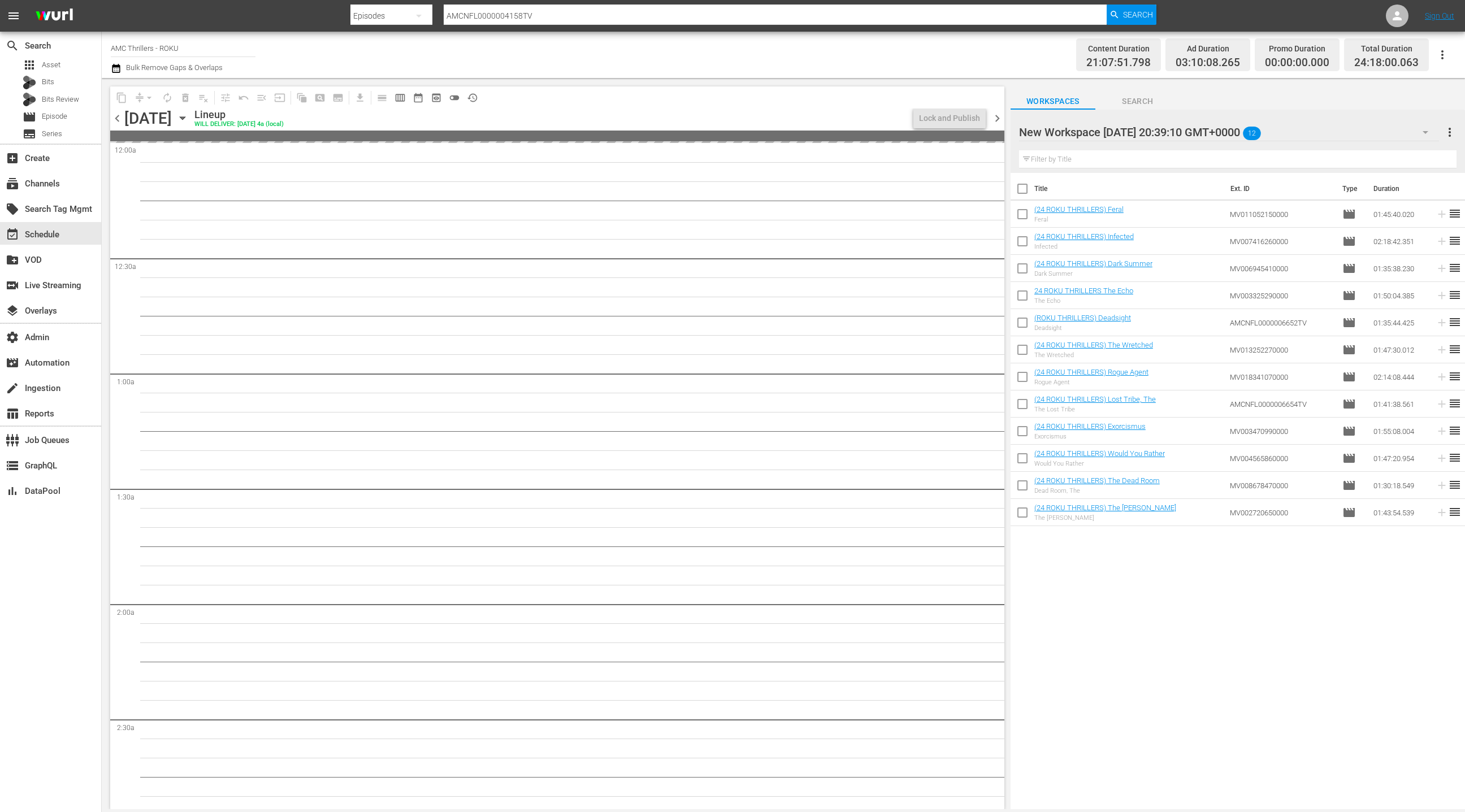
click at [996, 119] on span "chevron_right" at bounding box center [997, 118] width 14 height 14
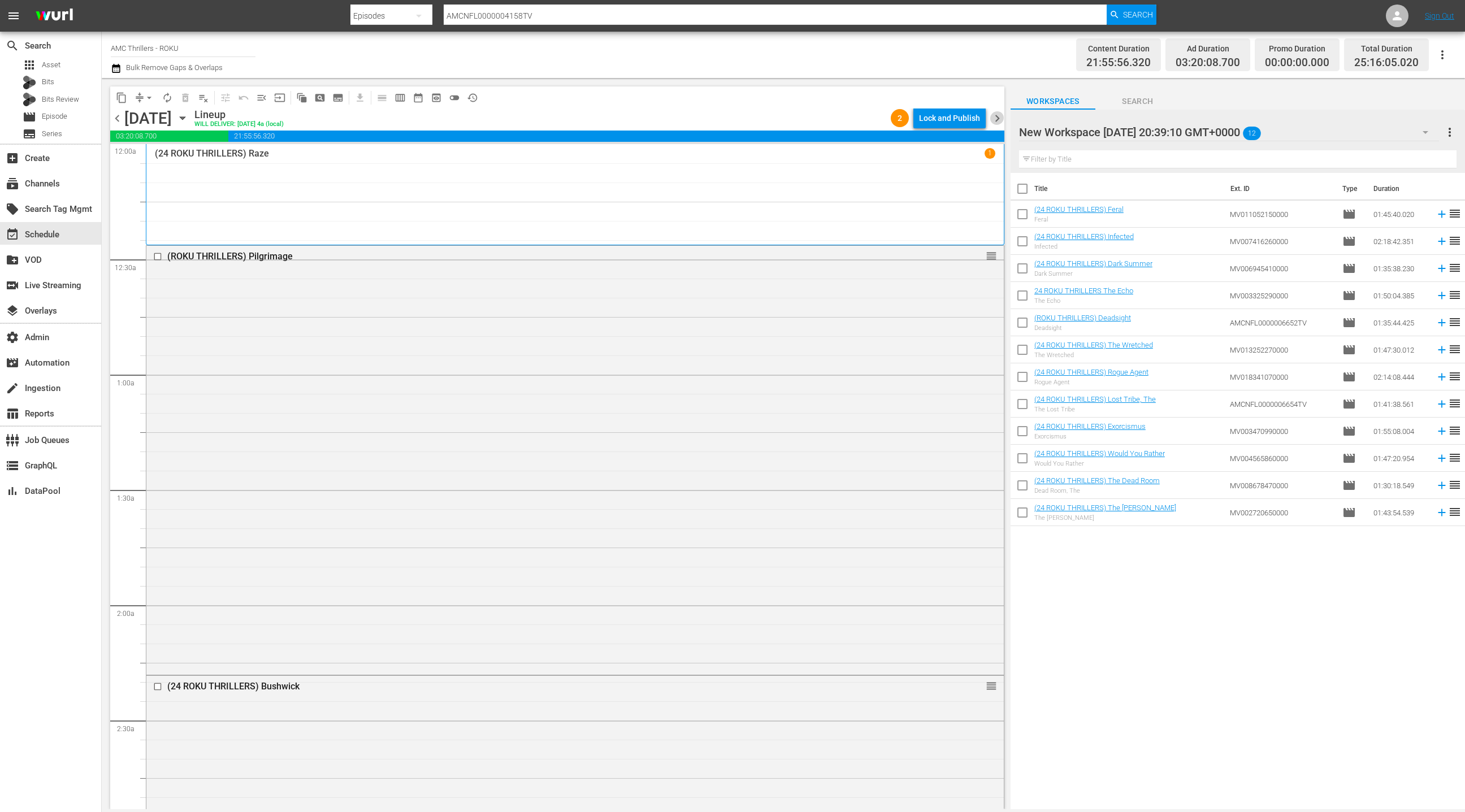
click at [996, 119] on span "chevron_right" at bounding box center [997, 118] width 14 height 14
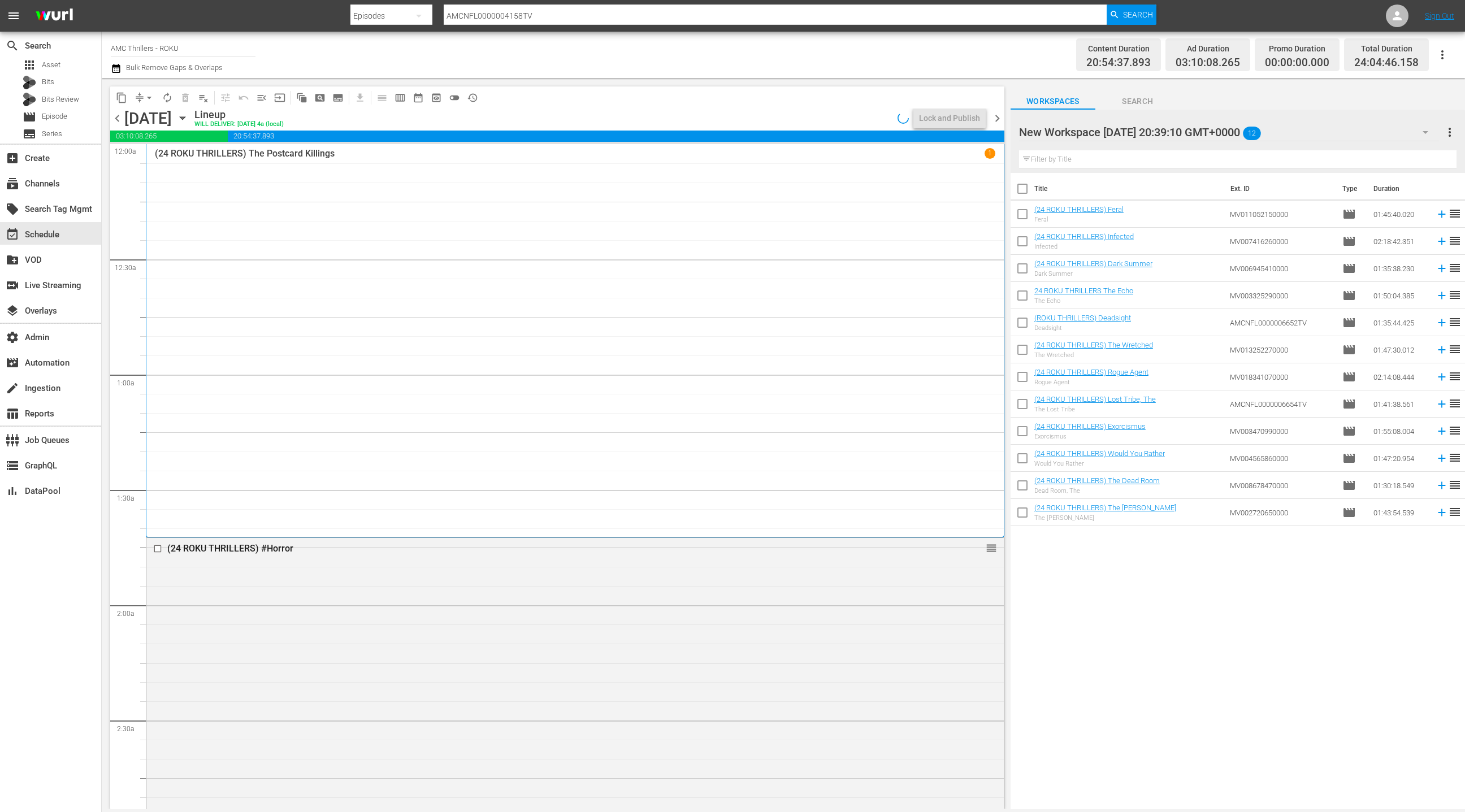
click at [996, 119] on span "chevron_right" at bounding box center [997, 118] width 14 height 14
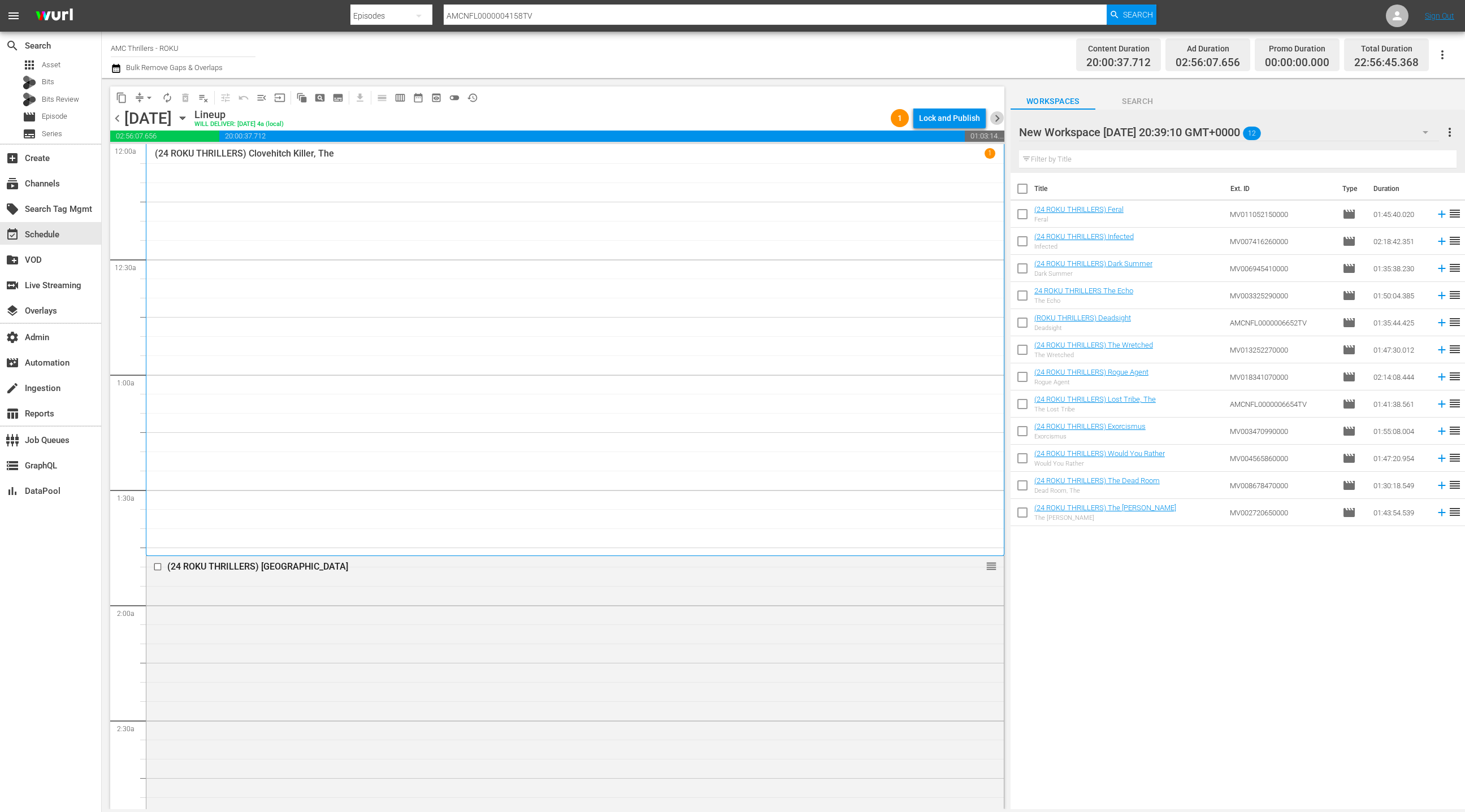
click at [996, 119] on span "chevron_right" at bounding box center [997, 118] width 14 height 14
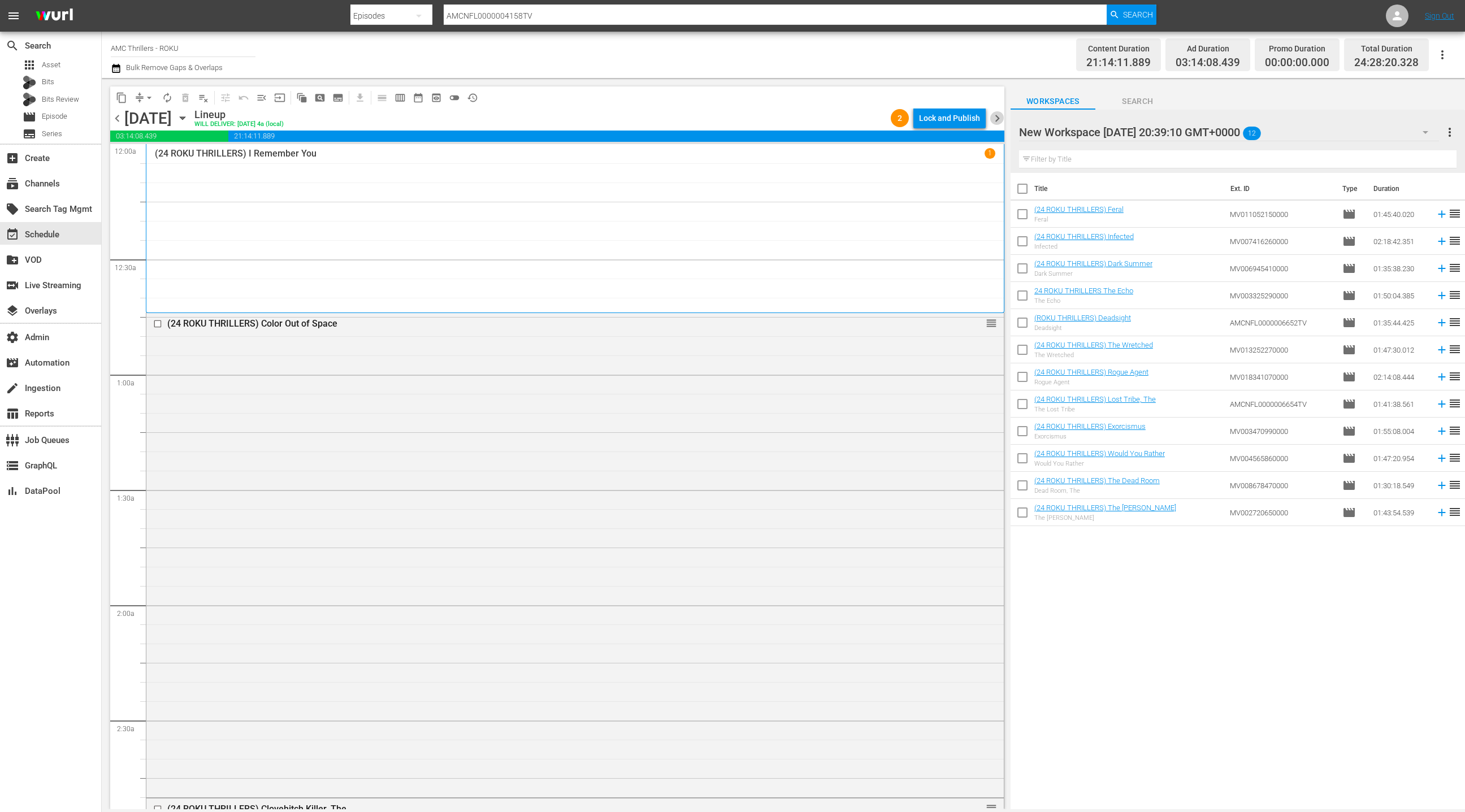
click at [996, 119] on span "chevron_right" at bounding box center [997, 118] width 14 height 14
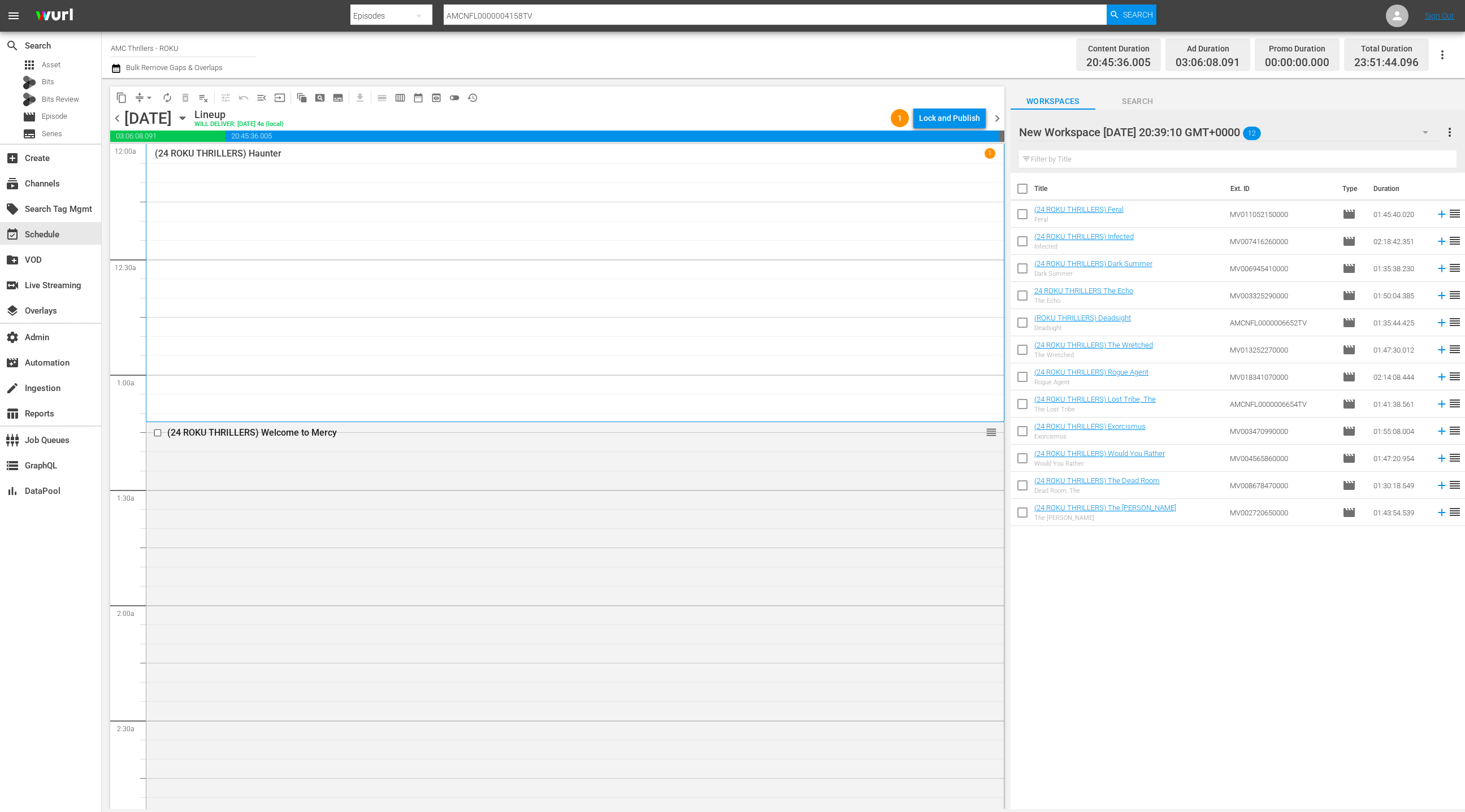
click at [996, 119] on span "chevron_right" at bounding box center [997, 118] width 14 height 14
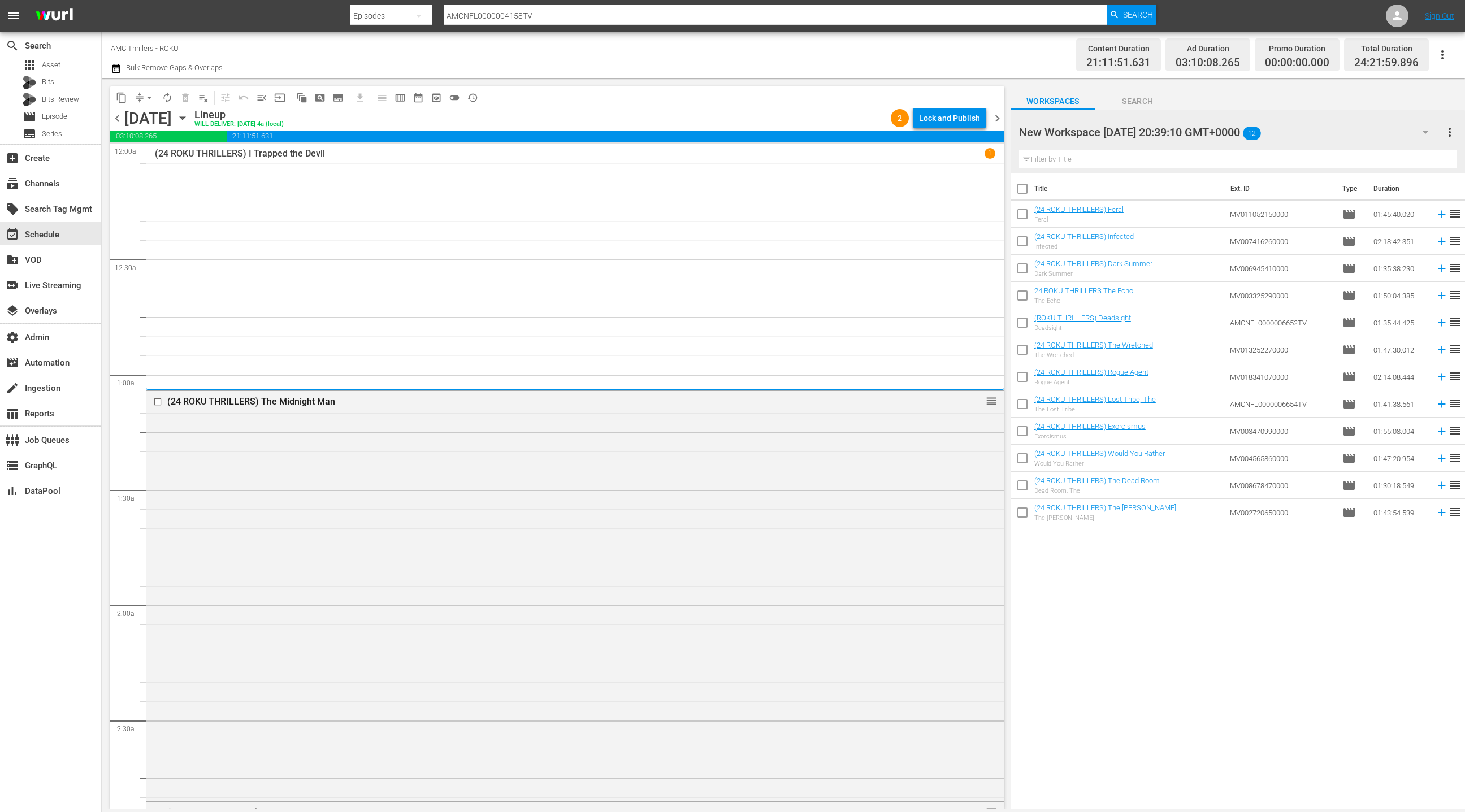
click at [996, 119] on span "chevron_right" at bounding box center [997, 118] width 14 height 14
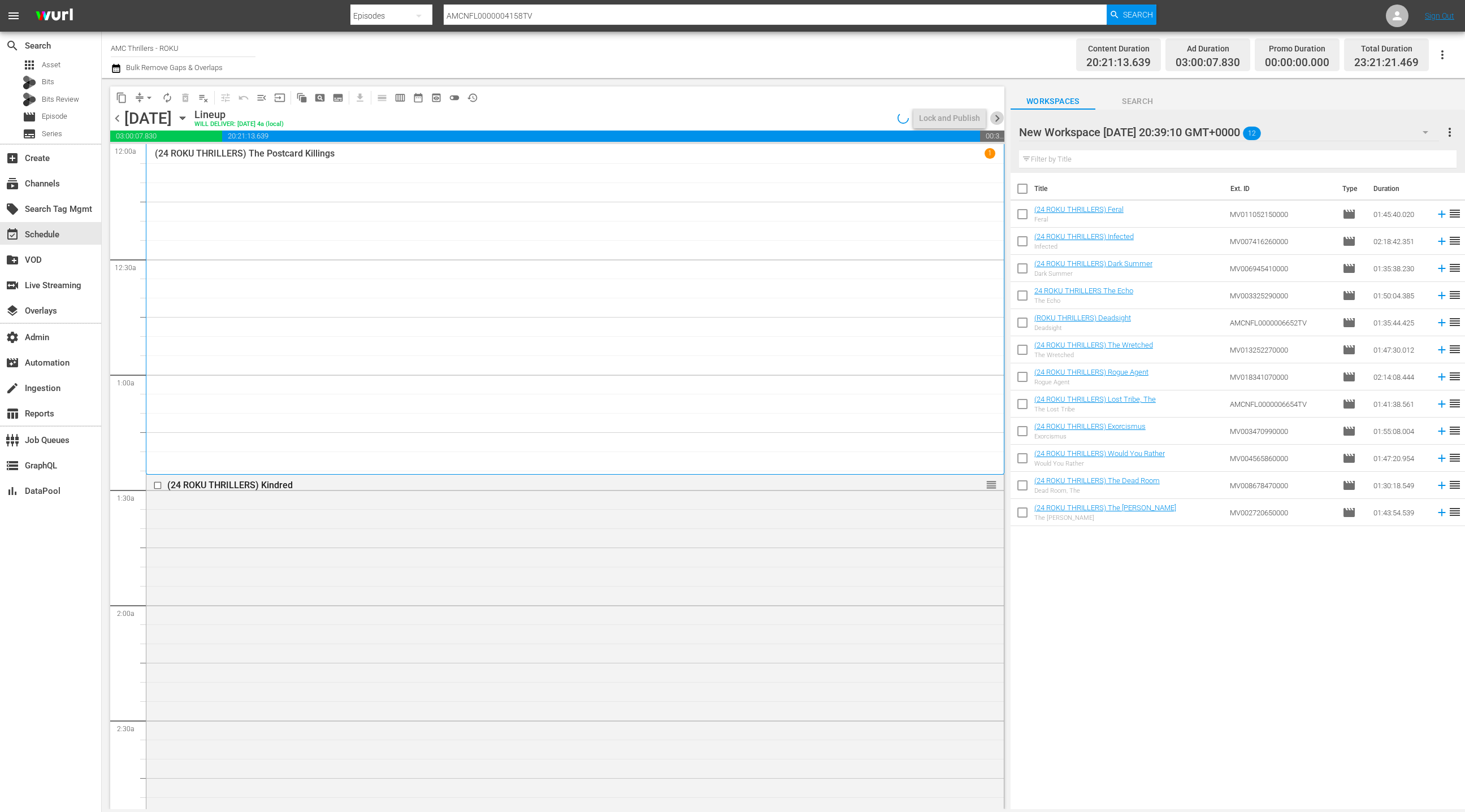
click at [996, 119] on span "chevron_right" at bounding box center [997, 118] width 14 height 14
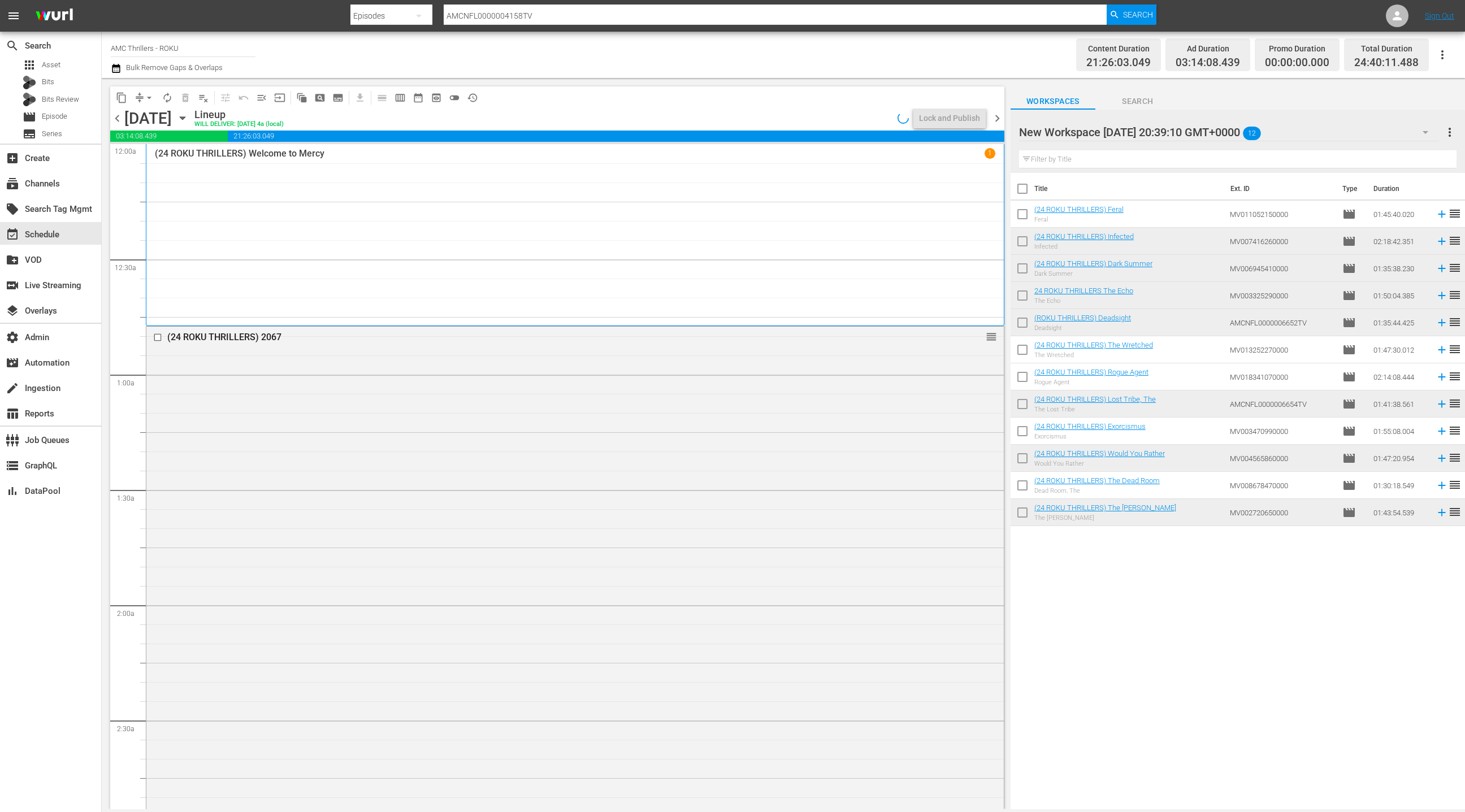
click at [996, 119] on span "chevron_right" at bounding box center [997, 118] width 14 height 14
